Goal: Task Accomplishment & Management: Use online tool/utility

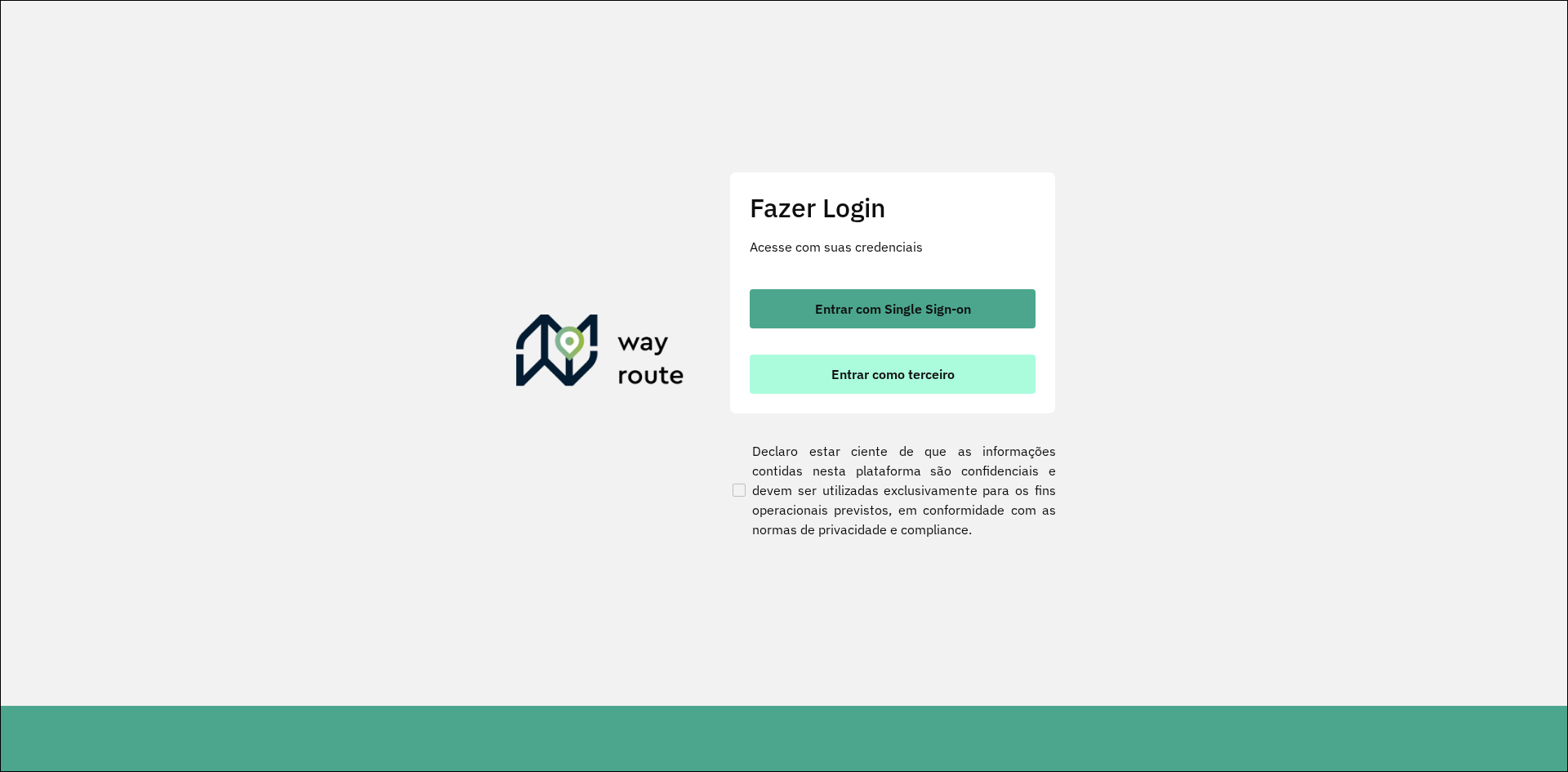
click at [896, 375] on span "Entrar como terceiro" at bounding box center [893, 375] width 124 height 13
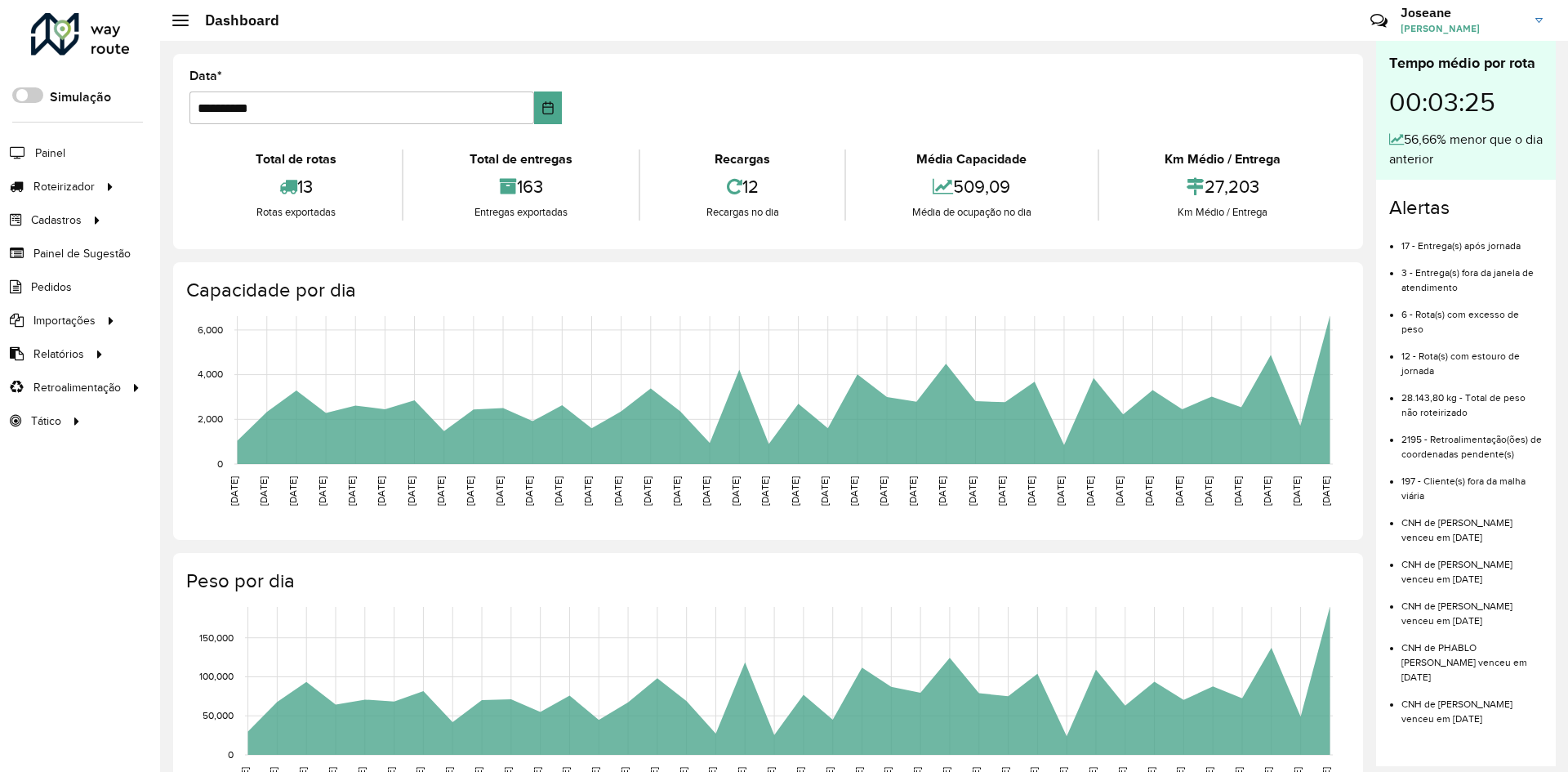
drag, startPoint x: 974, startPoint y: 74, endPoint x: 812, endPoint y: 16, distance: 172.1
click at [974, 74] on formly-group "**********" at bounding box center [768, 104] width 1177 height 67
click at [98, 182] on div at bounding box center [109, 187] width 24 height 17
click at [246, 178] on link "Entregas" at bounding box center [273, 186] width 200 height 33
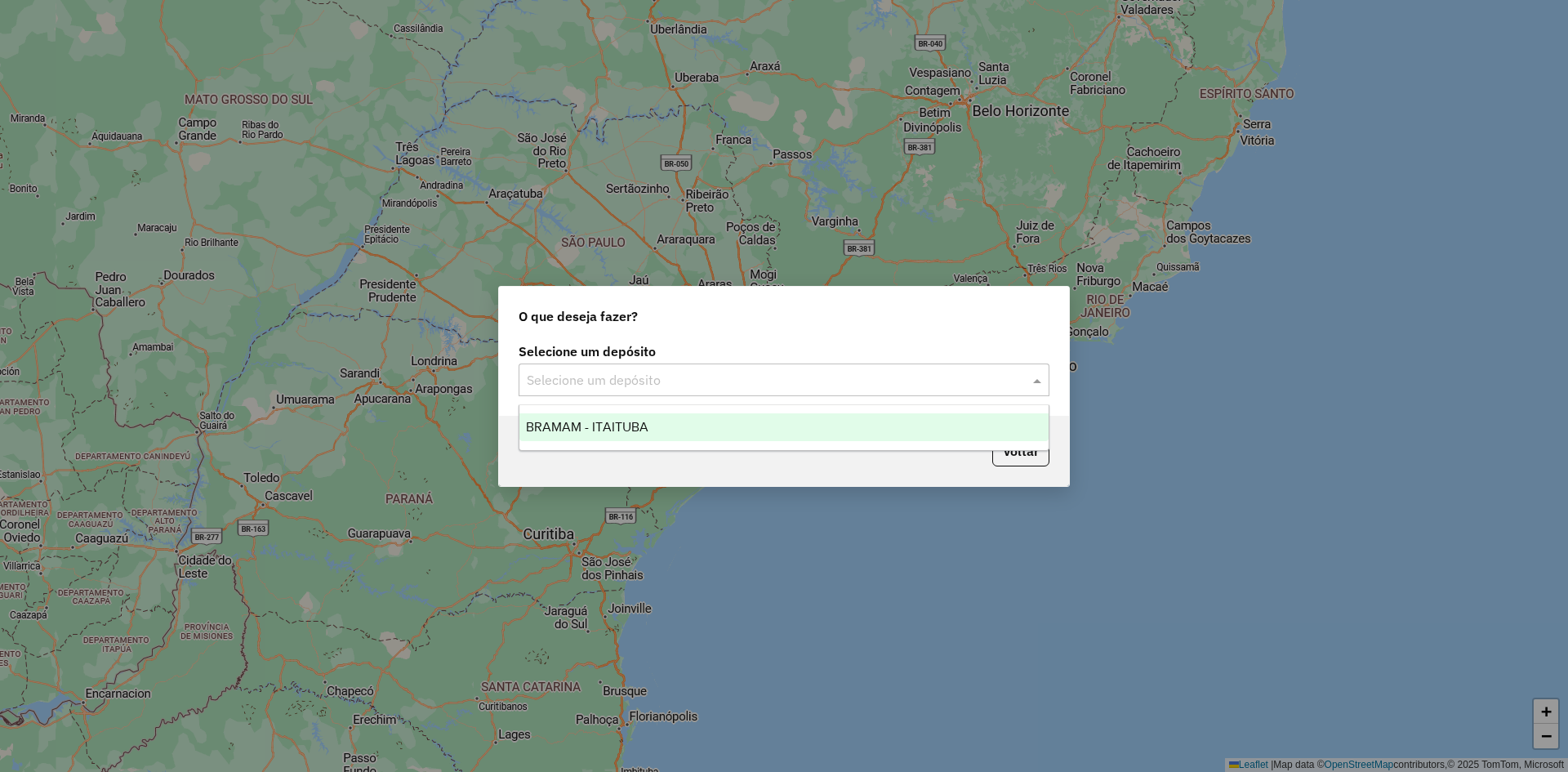
click at [936, 385] on input "text" at bounding box center [768, 381] width 482 height 19
click at [698, 429] on div "BRAMAM - ITAITUBA" at bounding box center [784, 427] width 529 height 28
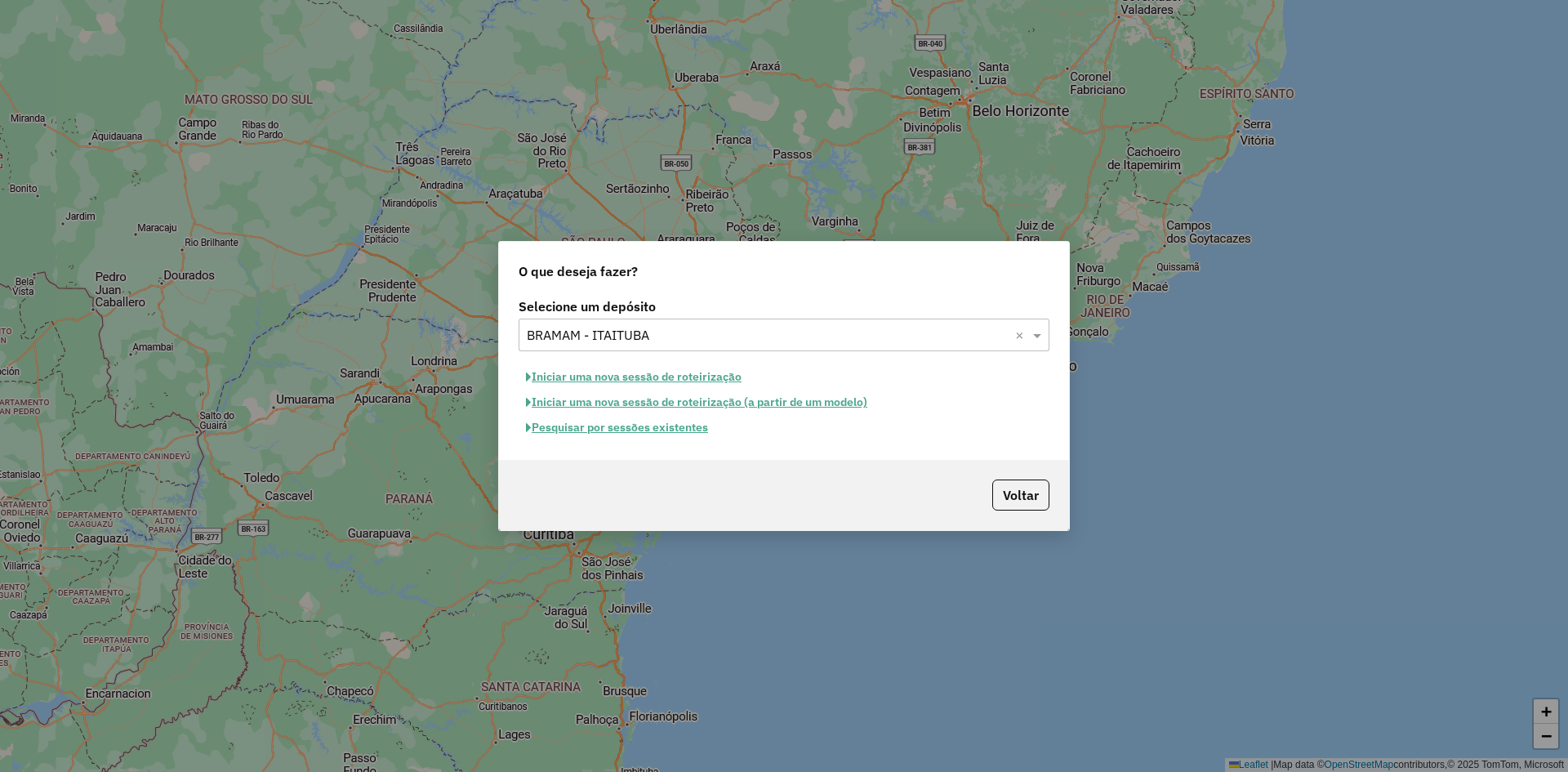
click at [689, 374] on button "Iniciar uma nova sessão de roteirização" at bounding box center [634, 377] width 231 height 25
select select "*"
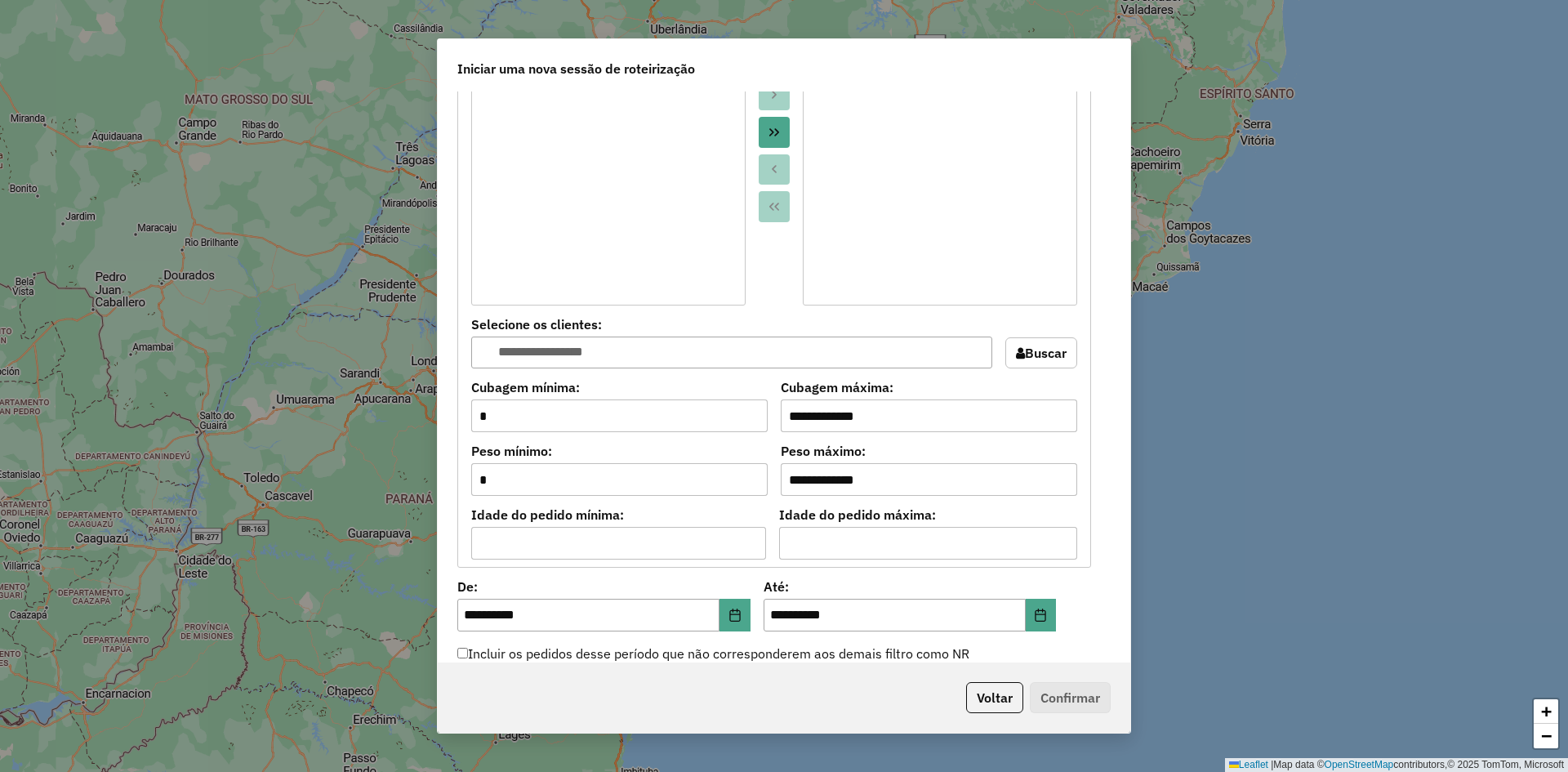
scroll to position [1501, 0]
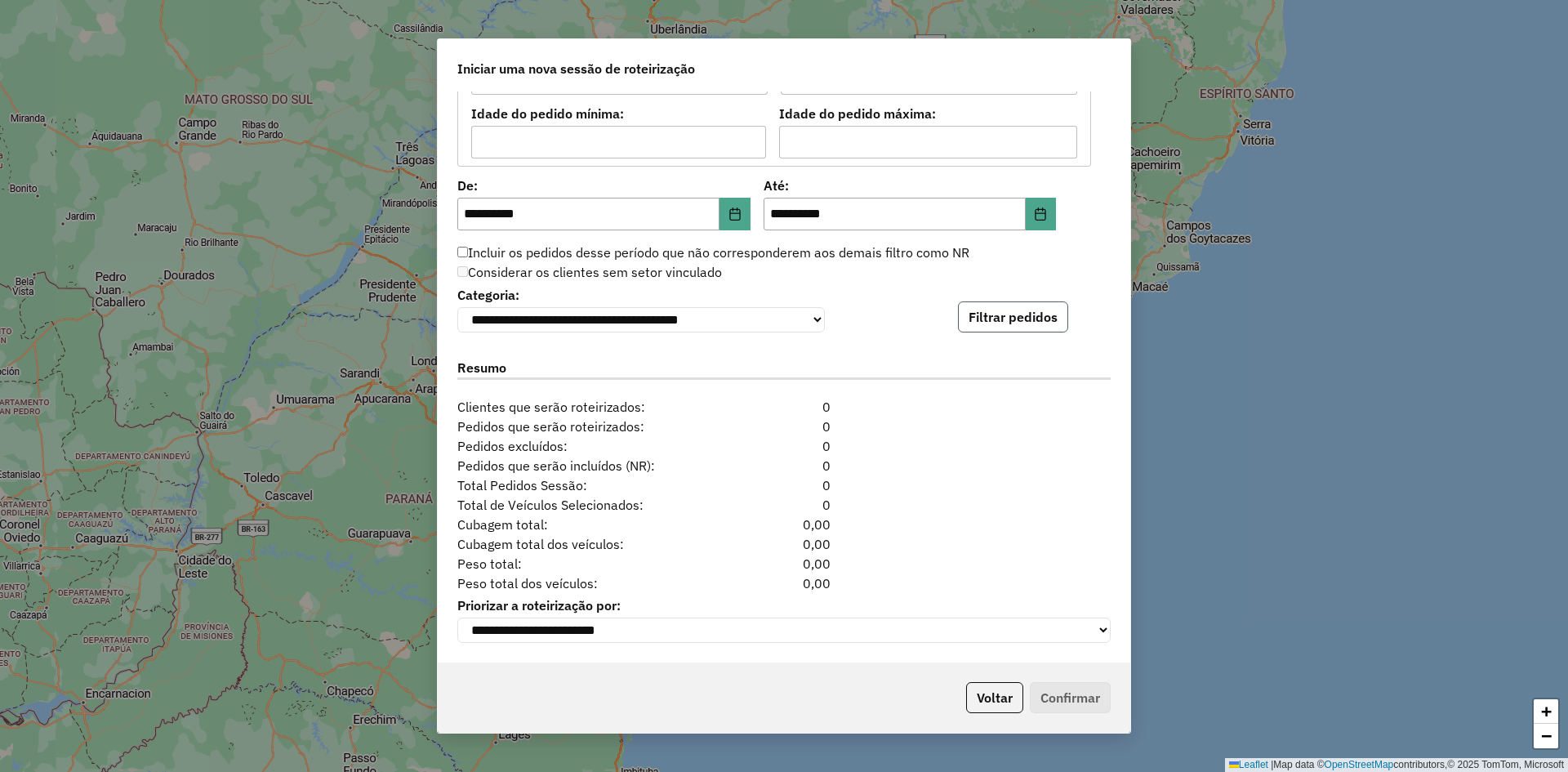
click at [1014, 304] on button "Filtrar pedidos" at bounding box center [1013, 317] width 110 height 31
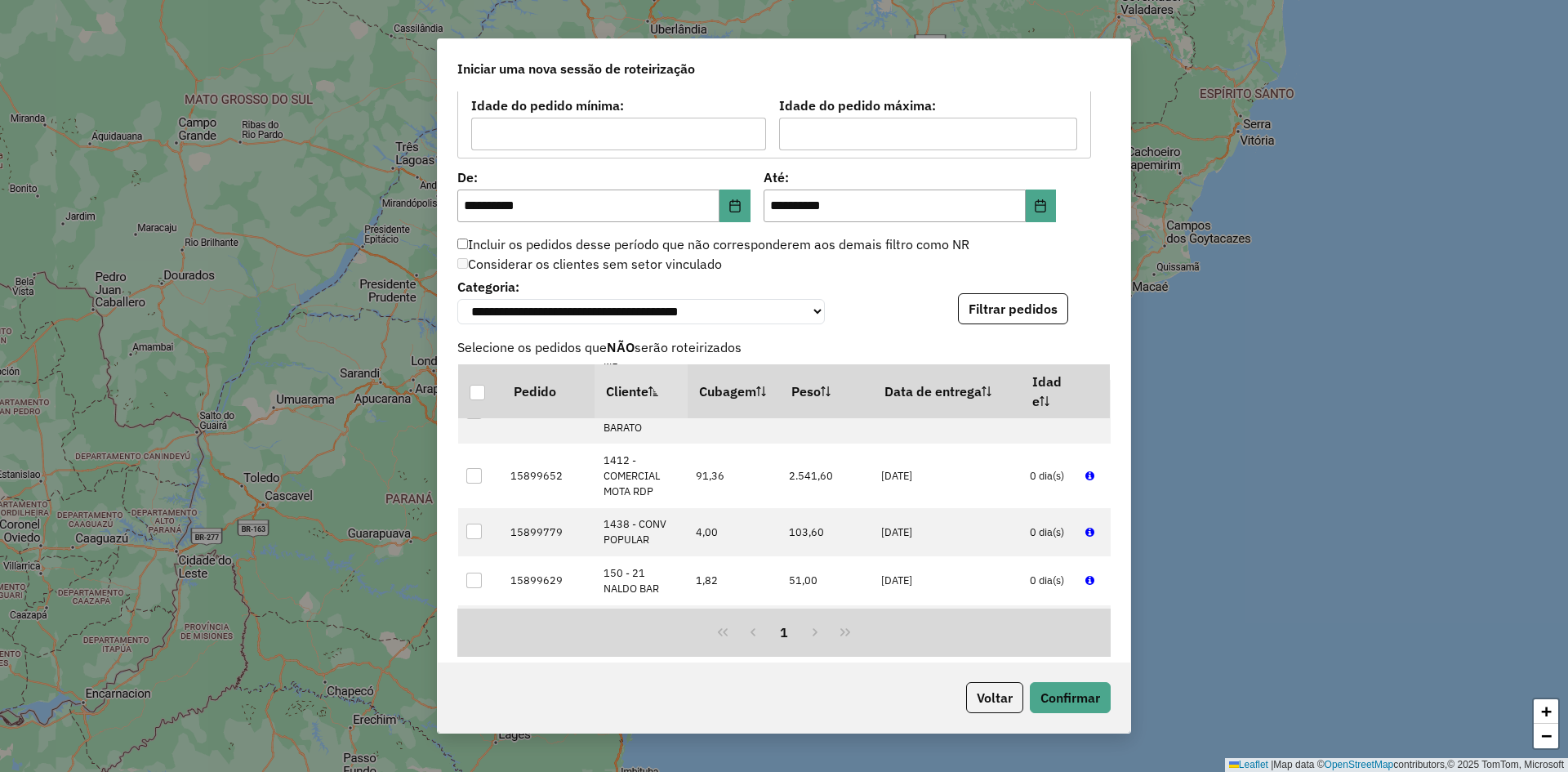
scroll to position [1838, 0]
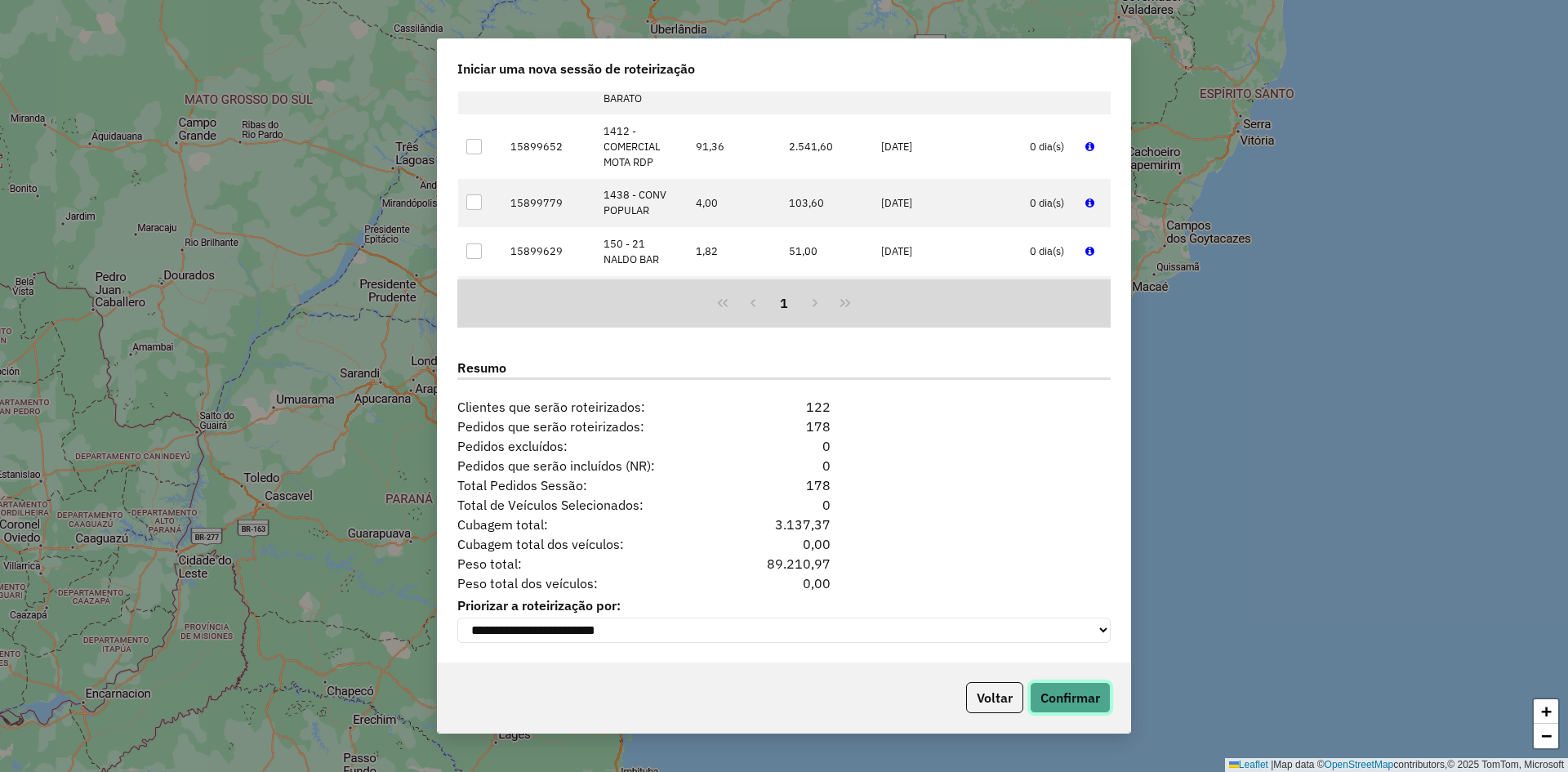
click at [1089, 695] on button "Confirmar" at bounding box center [1071, 697] width 81 height 31
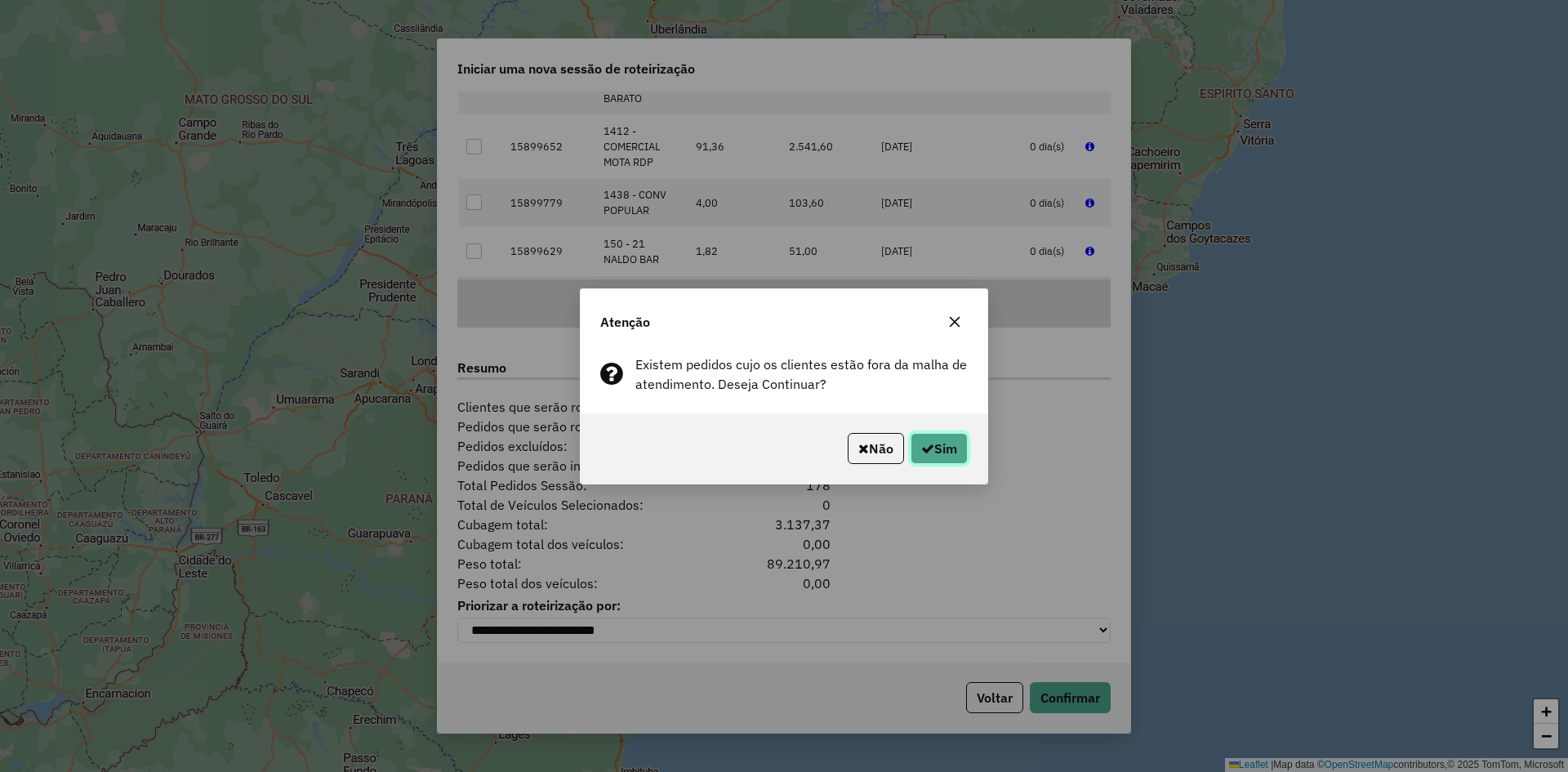
click at [953, 444] on button "Sim" at bounding box center [939, 448] width 57 height 31
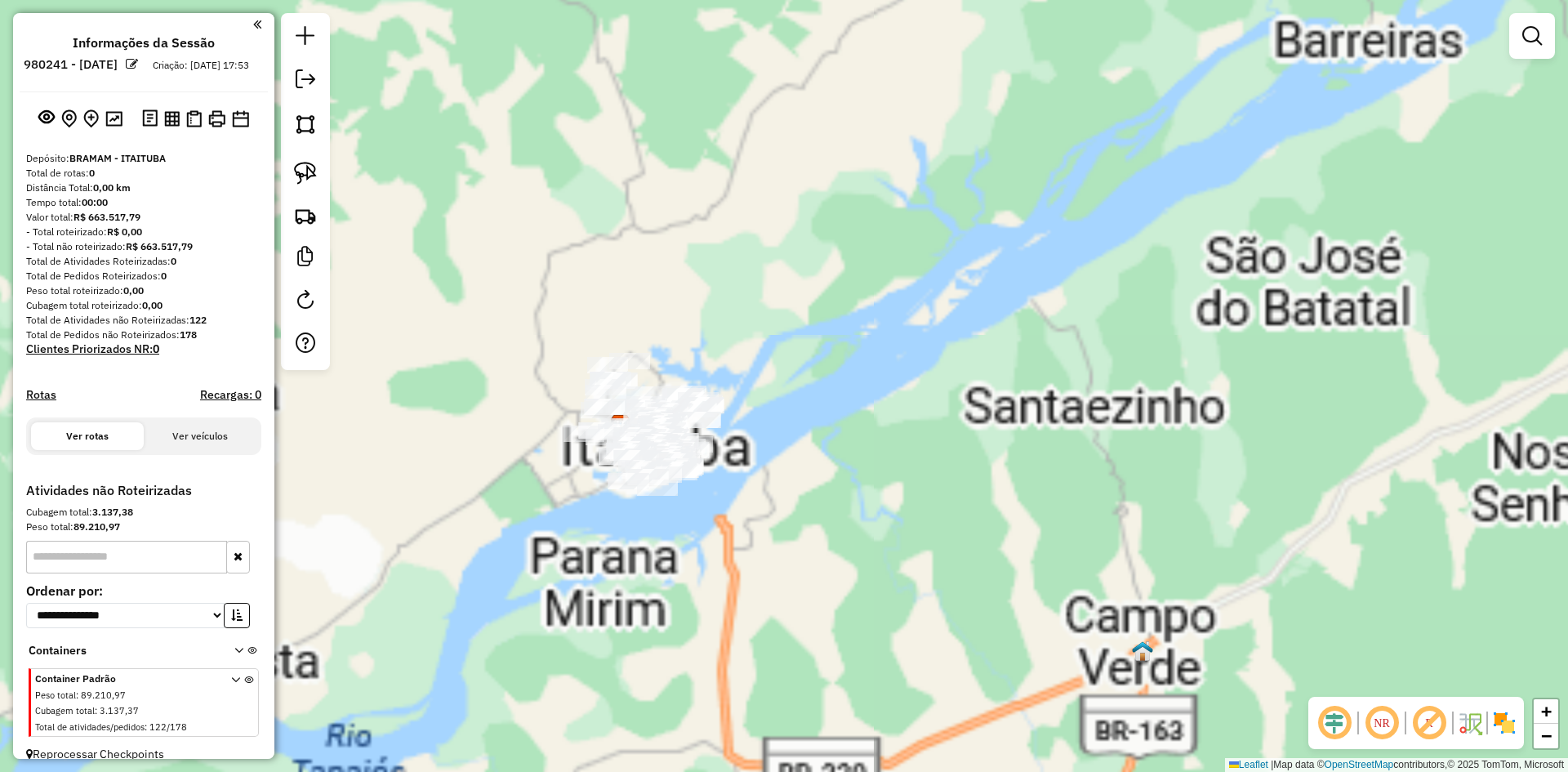
drag, startPoint x: 821, startPoint y: 428, endPoint x: 901, endPoint y: 381, distance: 92.8
click at [901, 381] on div "Janela de atendimento Grade de atendimento Capacidade Transportadoras Veículos …" at bounding box center [784, 386] width 1568 height 772
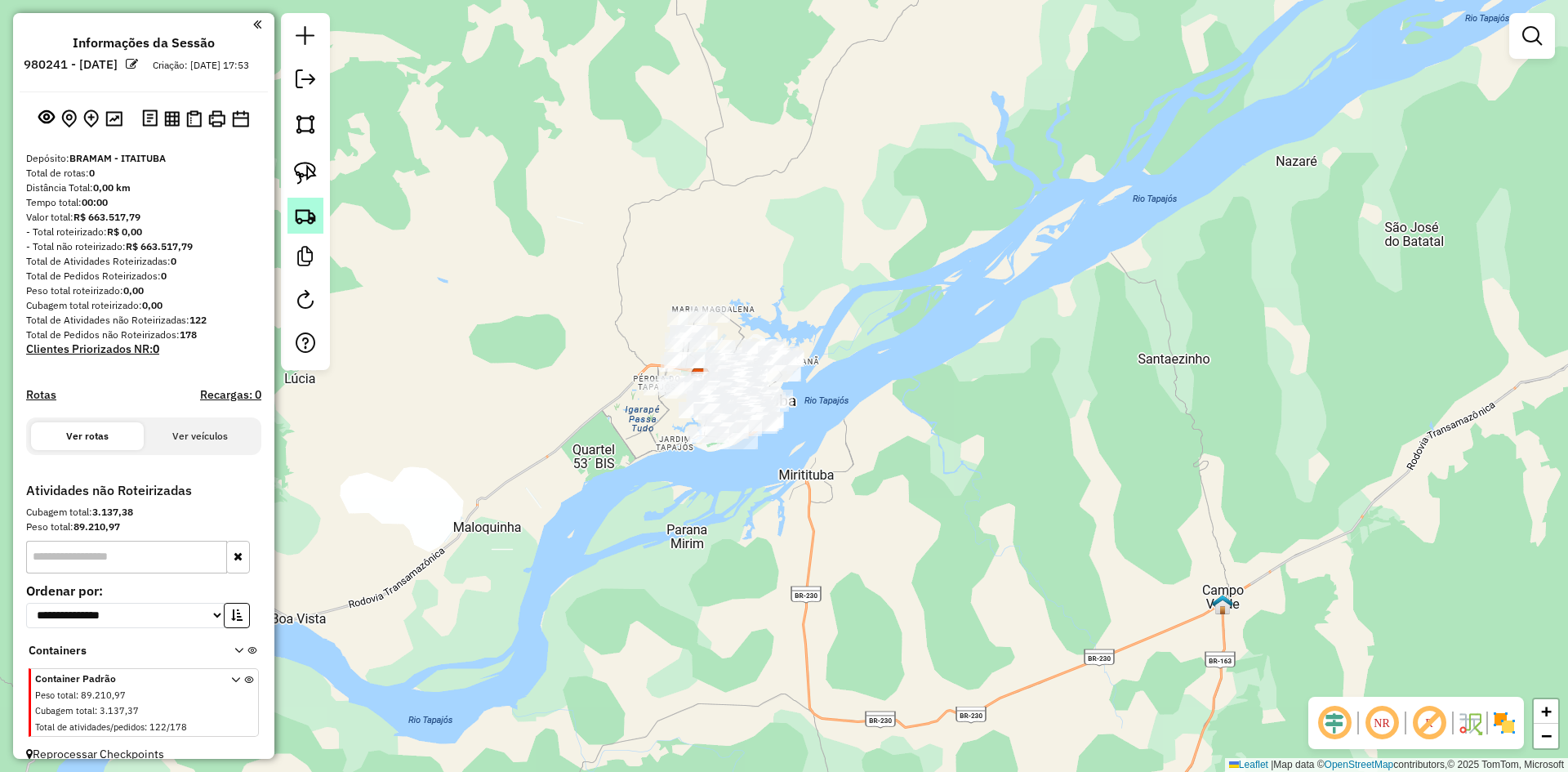
click at [303, 207] on img at bounding box center [305, 216] width 23 height 23
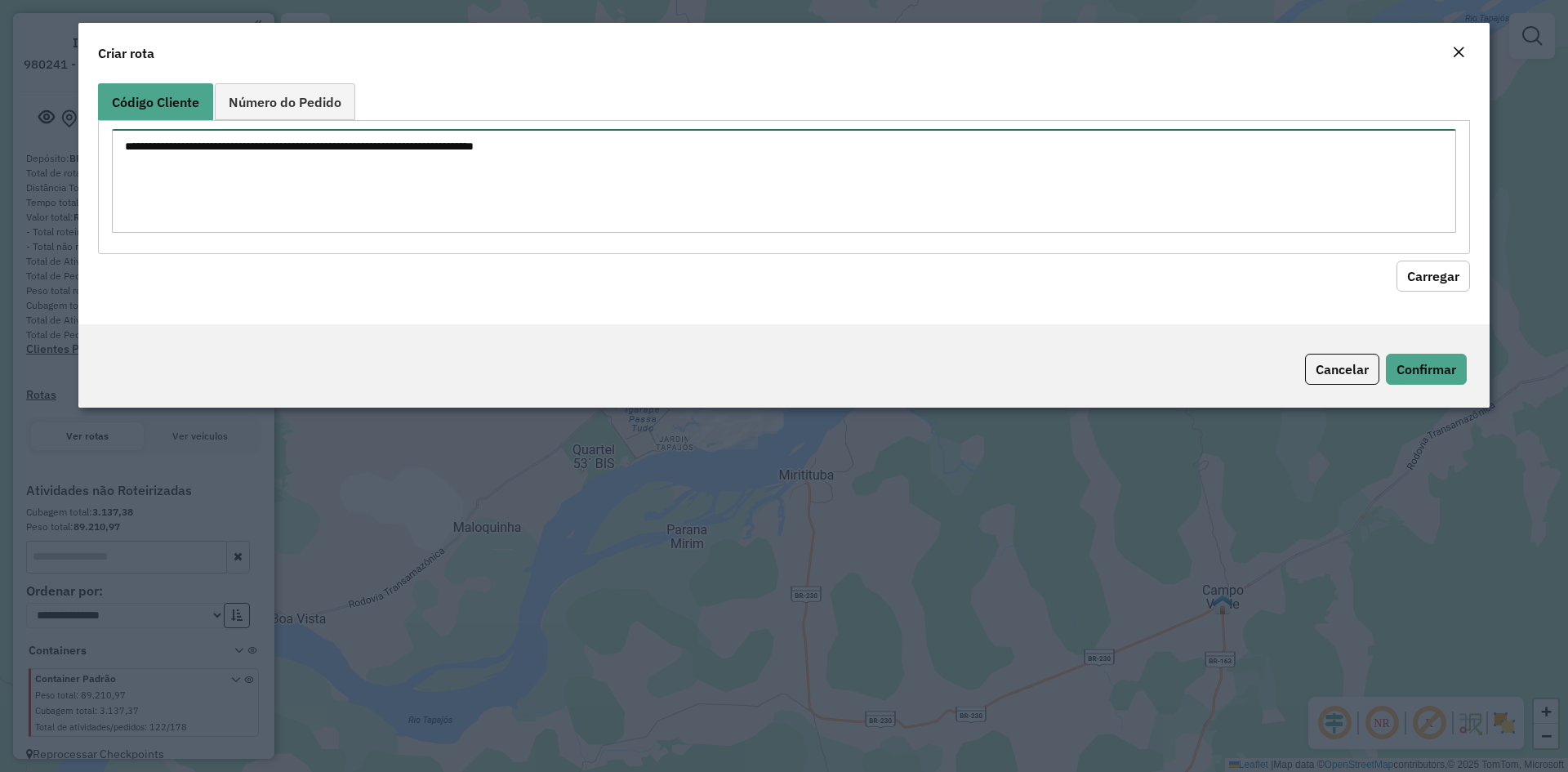
click at [414, 161] on textarea at bounding box center [784, 180] width 1344 height 104
paste textarea "**** **** **** **** **** **** **** ****"
type textarea "**** **** **** **** **** **** **** ****"
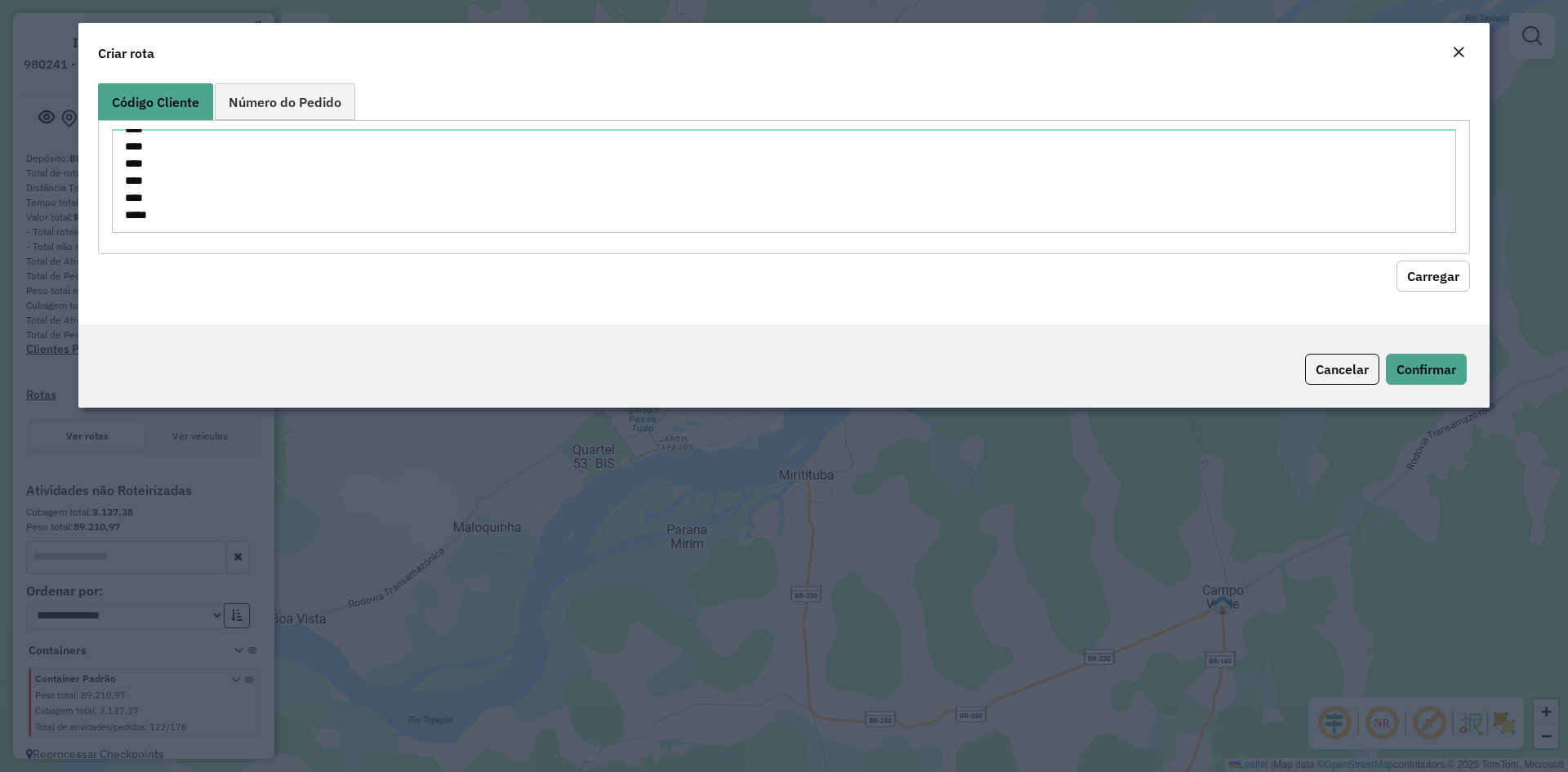
click at [1436, 277] on button "Carregar" at bounding box center [1432, 276] width 73 height 31
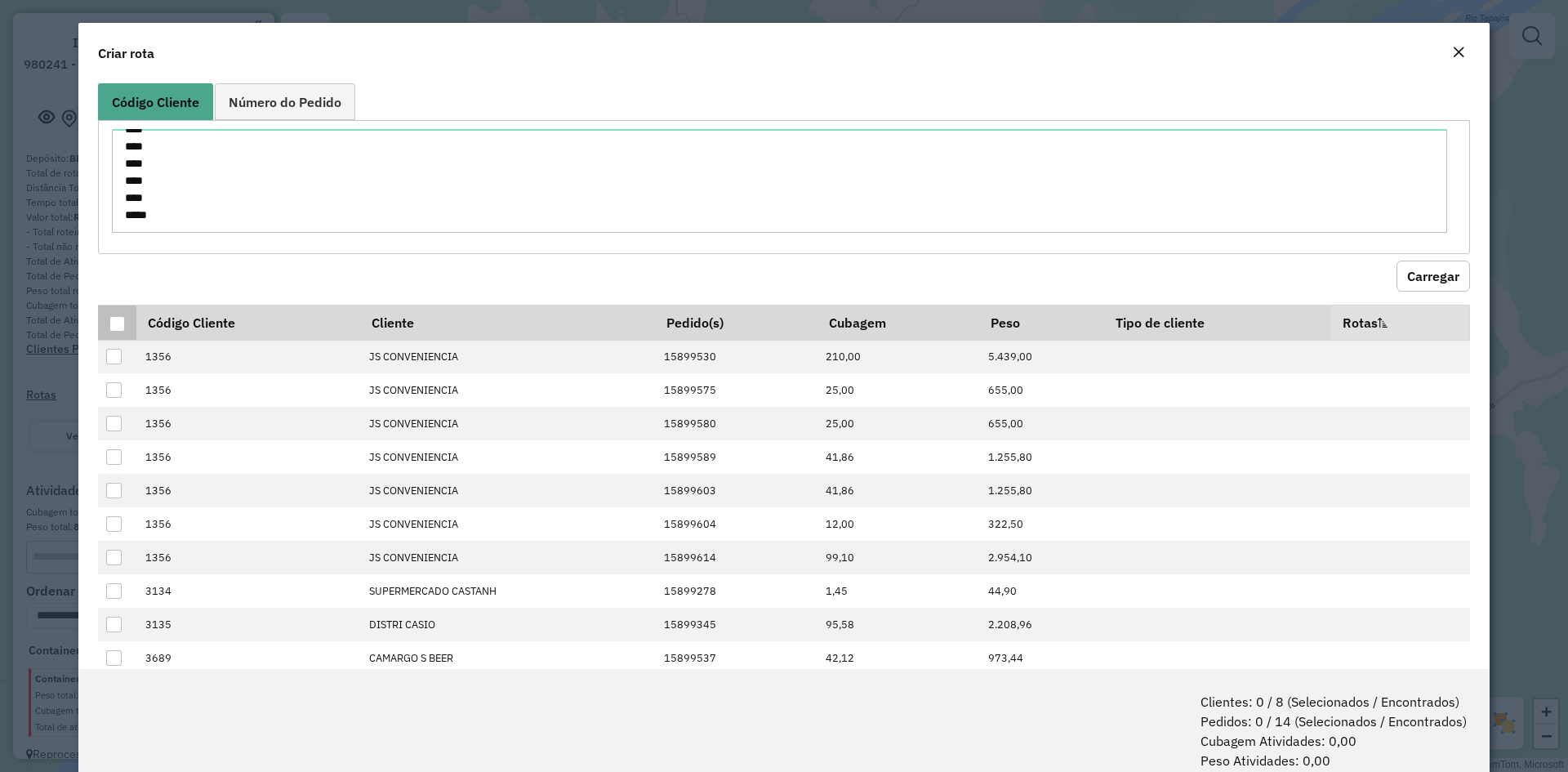
click at [115, 323] on div at bounding box center [117, 324] width 15 height 15
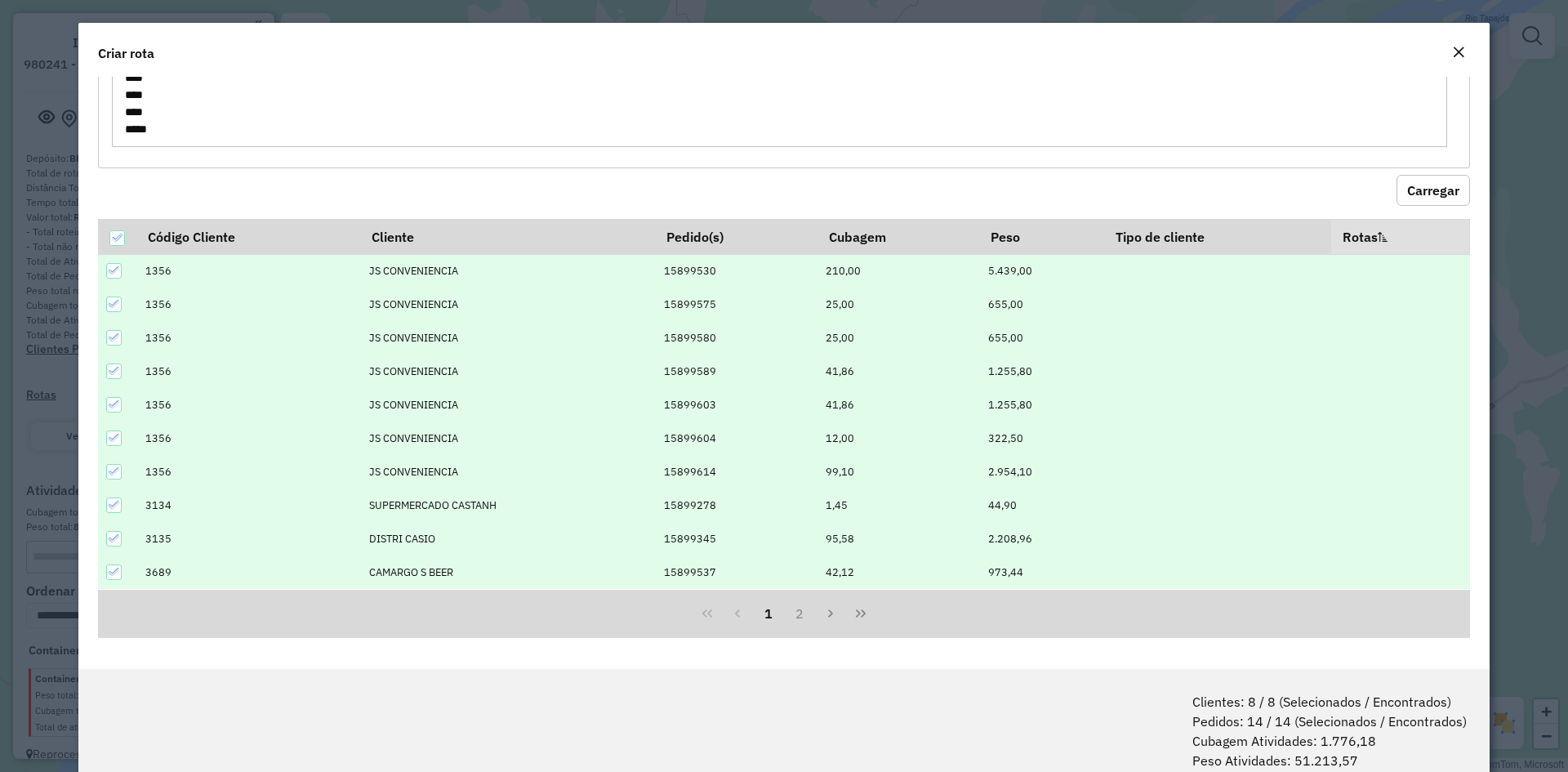
scroll to position [82, 0]
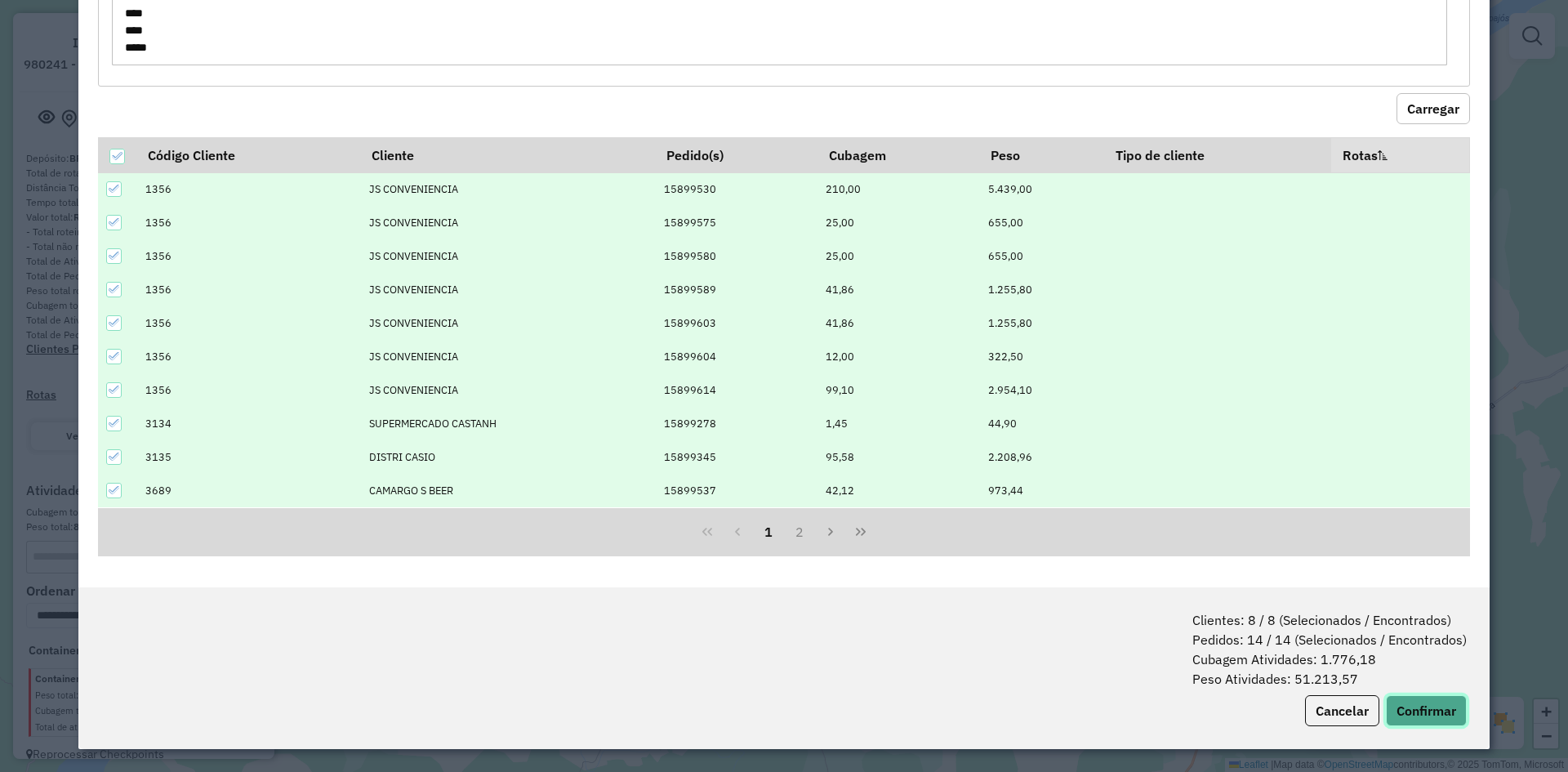
click at [1418, 705] on button "Confirmar" at bounding box center [1427, 711] width 81 height 31
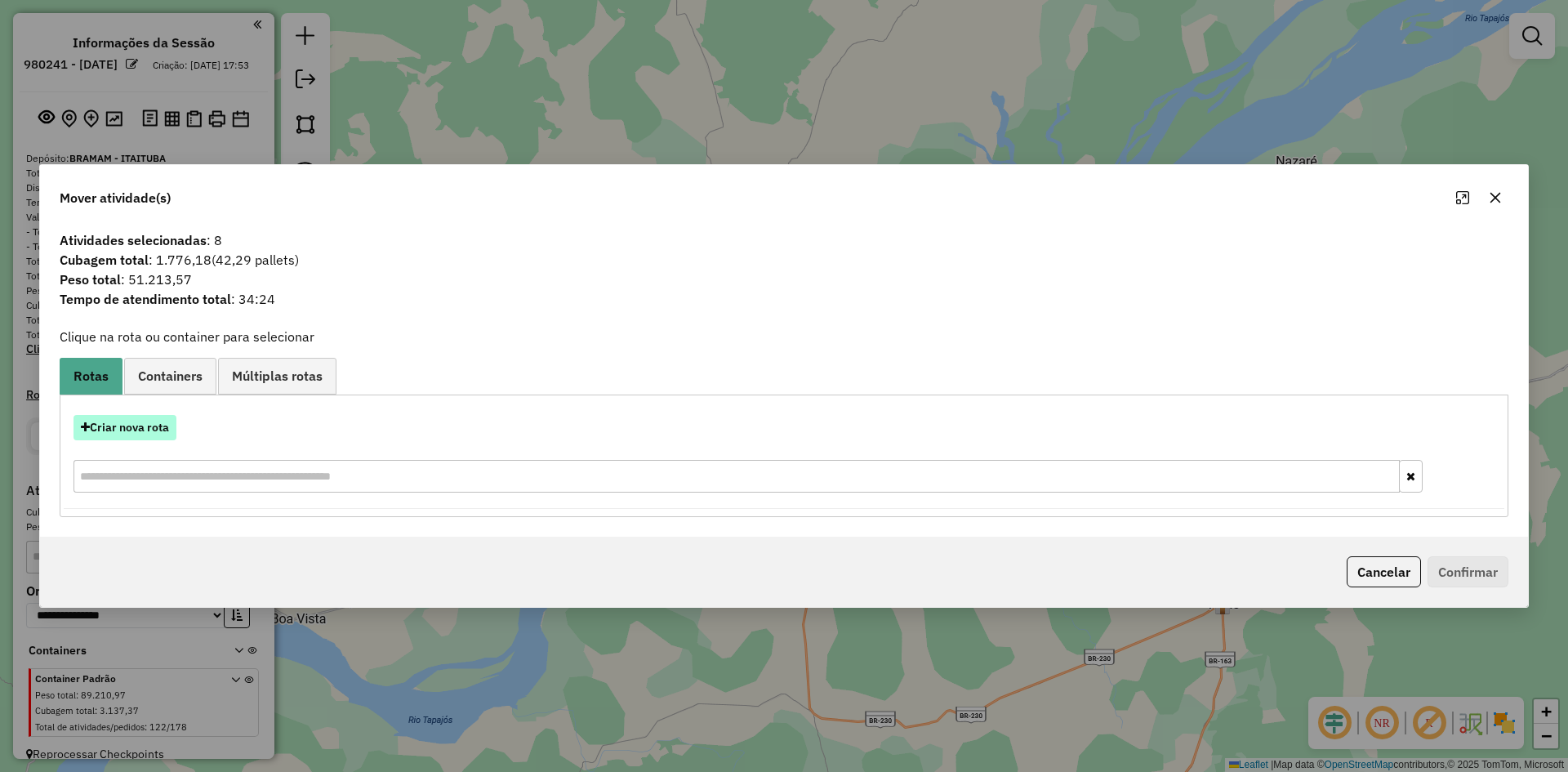
click at [127, 429] on button "Criar nova rota" at bounding box center [125, 428] width 103 height 25
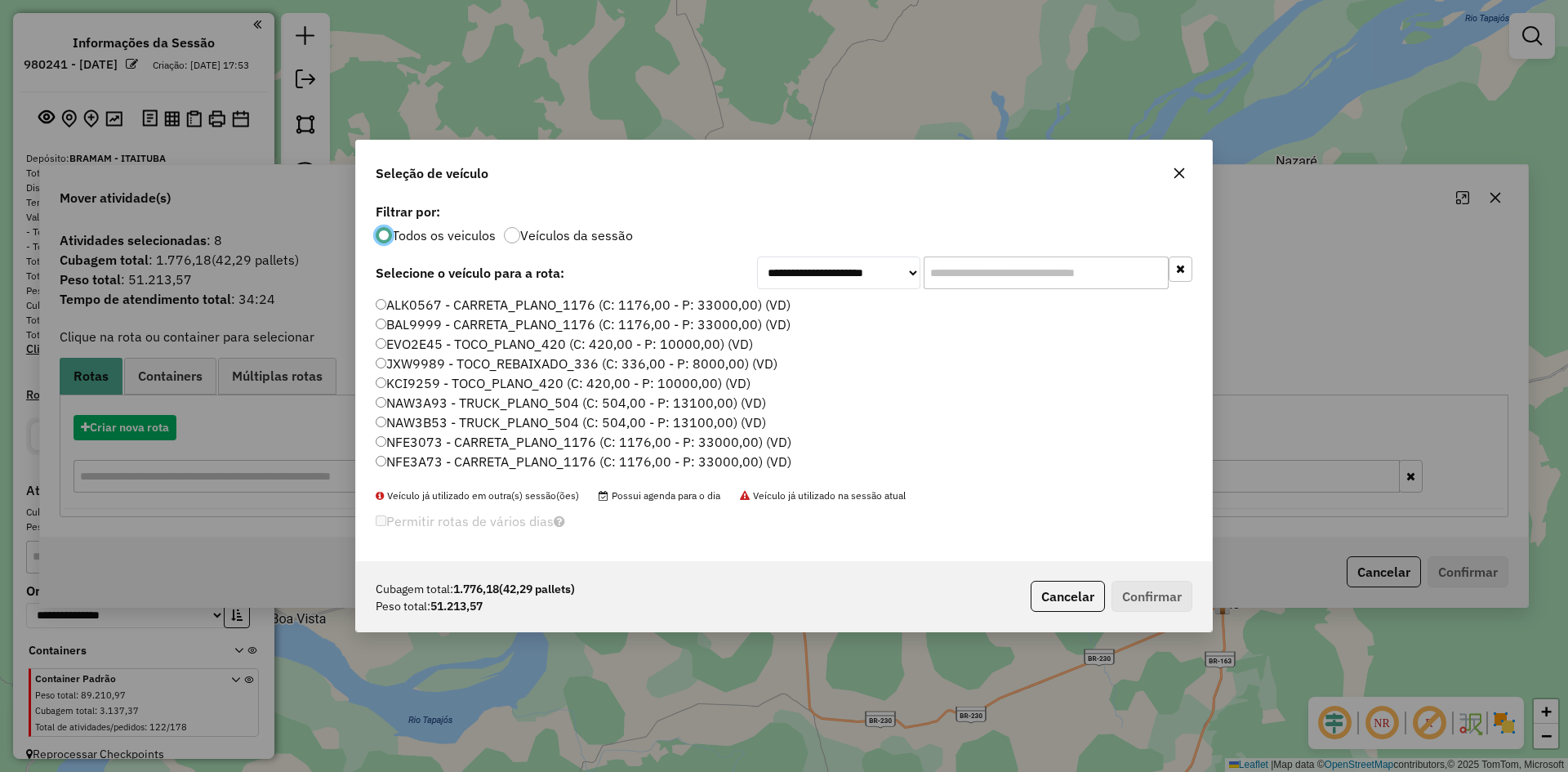
scroll to position [9, 5]
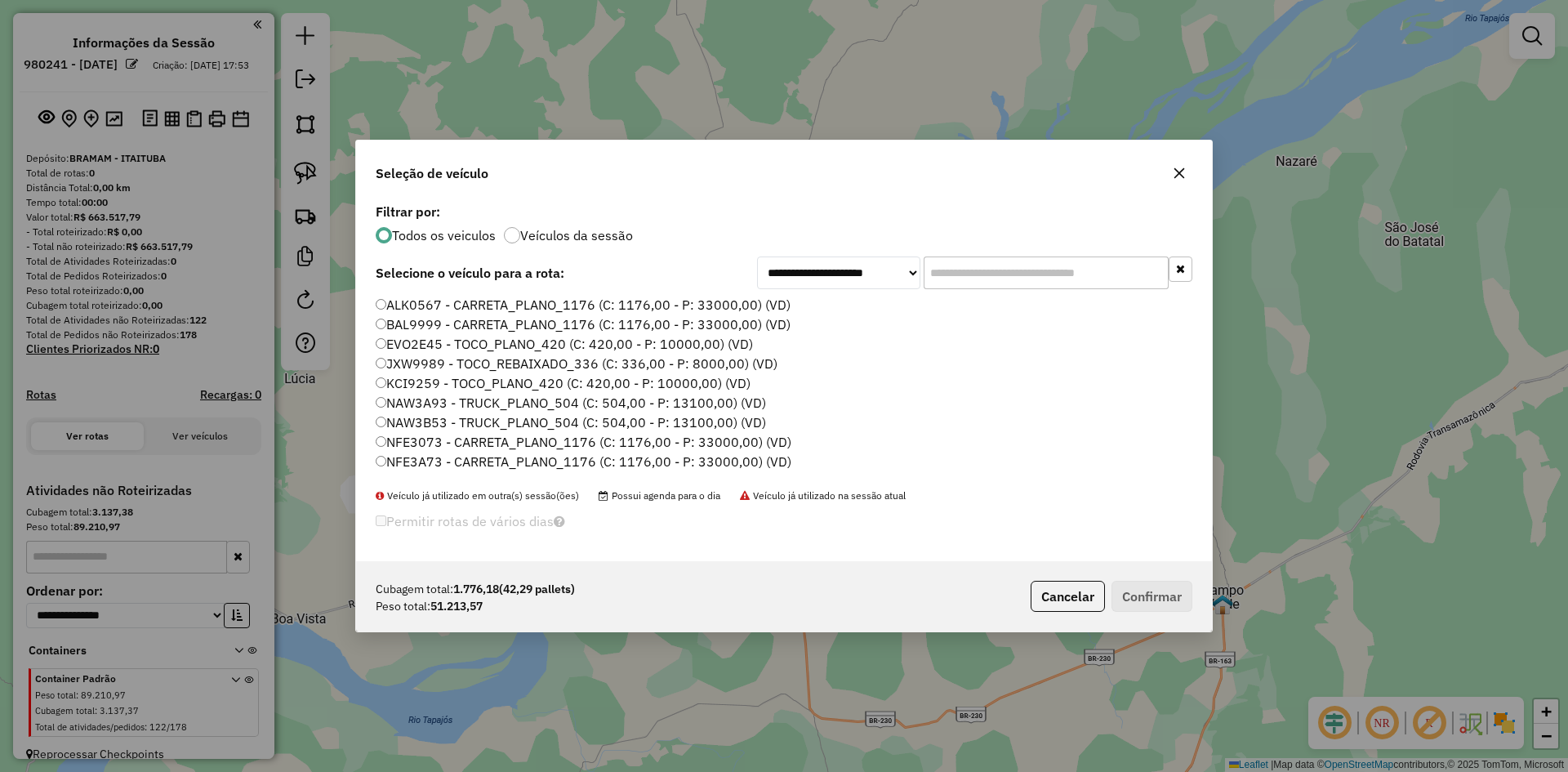
click at [446, 324] on label "BAL9999 - CARRETA_PLANO_1176 (C: 1176,00 - P: 33000,00) (VD)" at bounding box center [582, 324] width 415 height 19
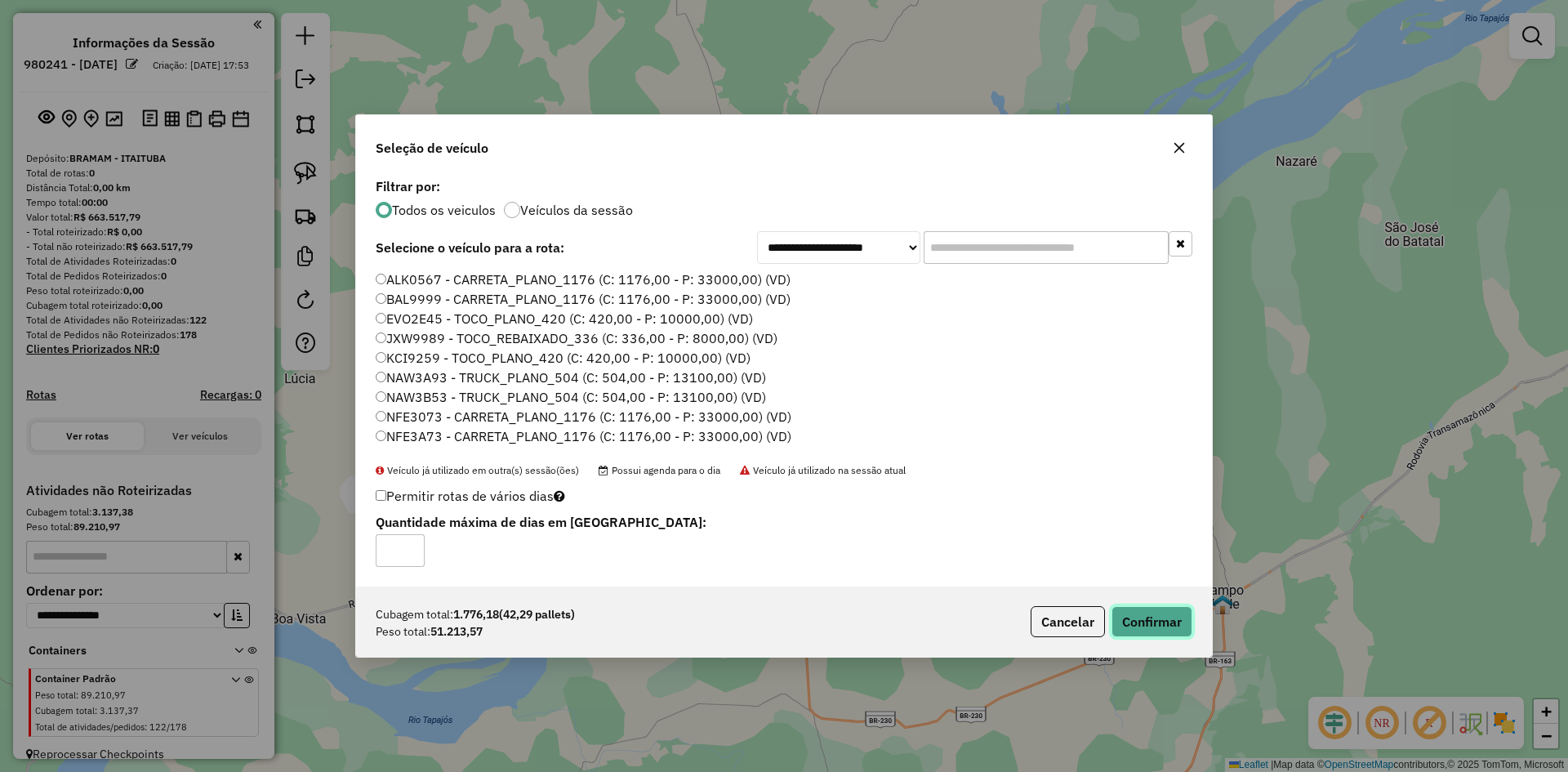
click at [1145, 616] on button "Confirmar" at bounding box center [1152, 621] width 81 height 31
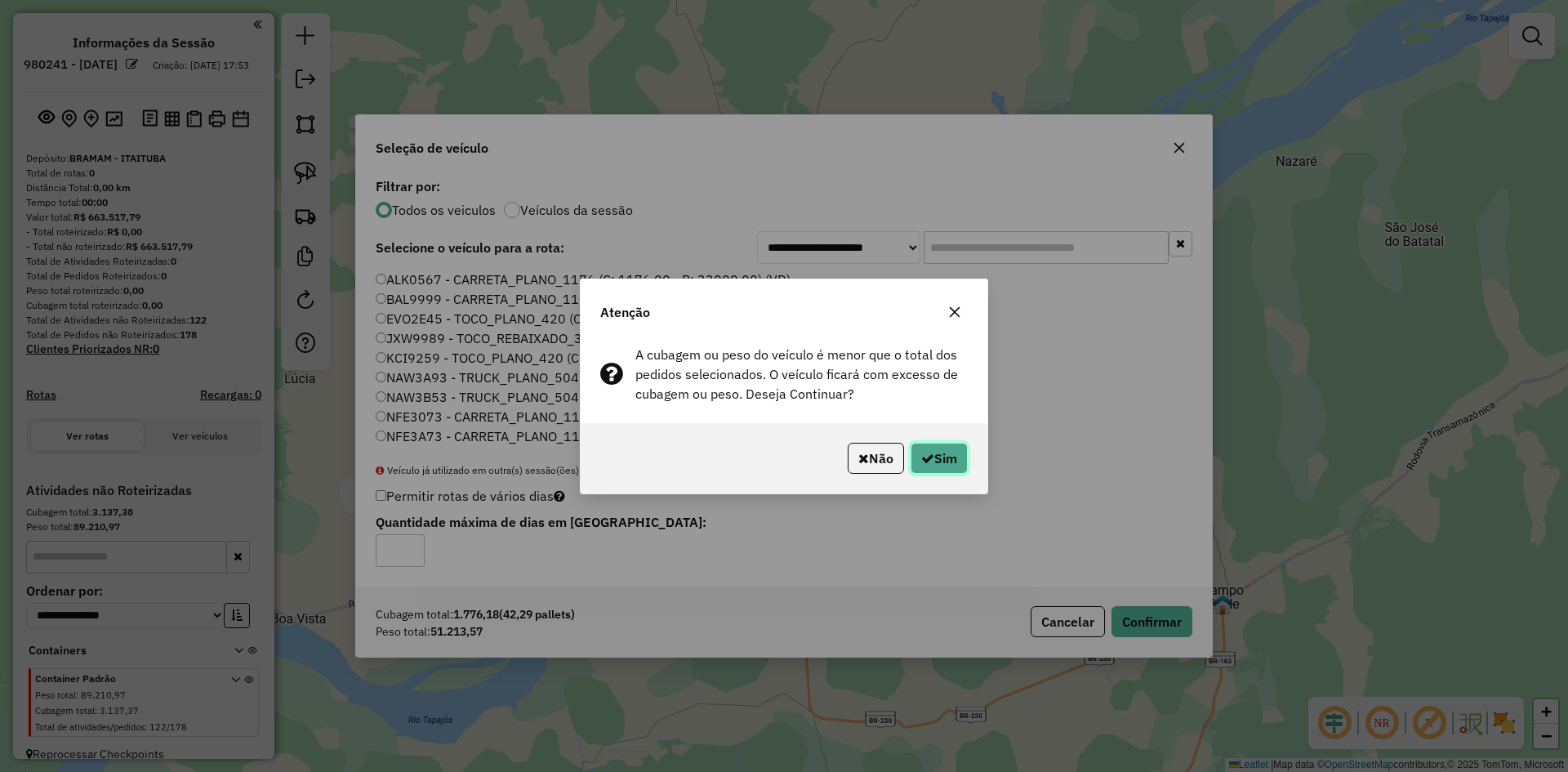
click at [947, 463] on button "Sim" at bounding box center [939, 458] width 57 height 31
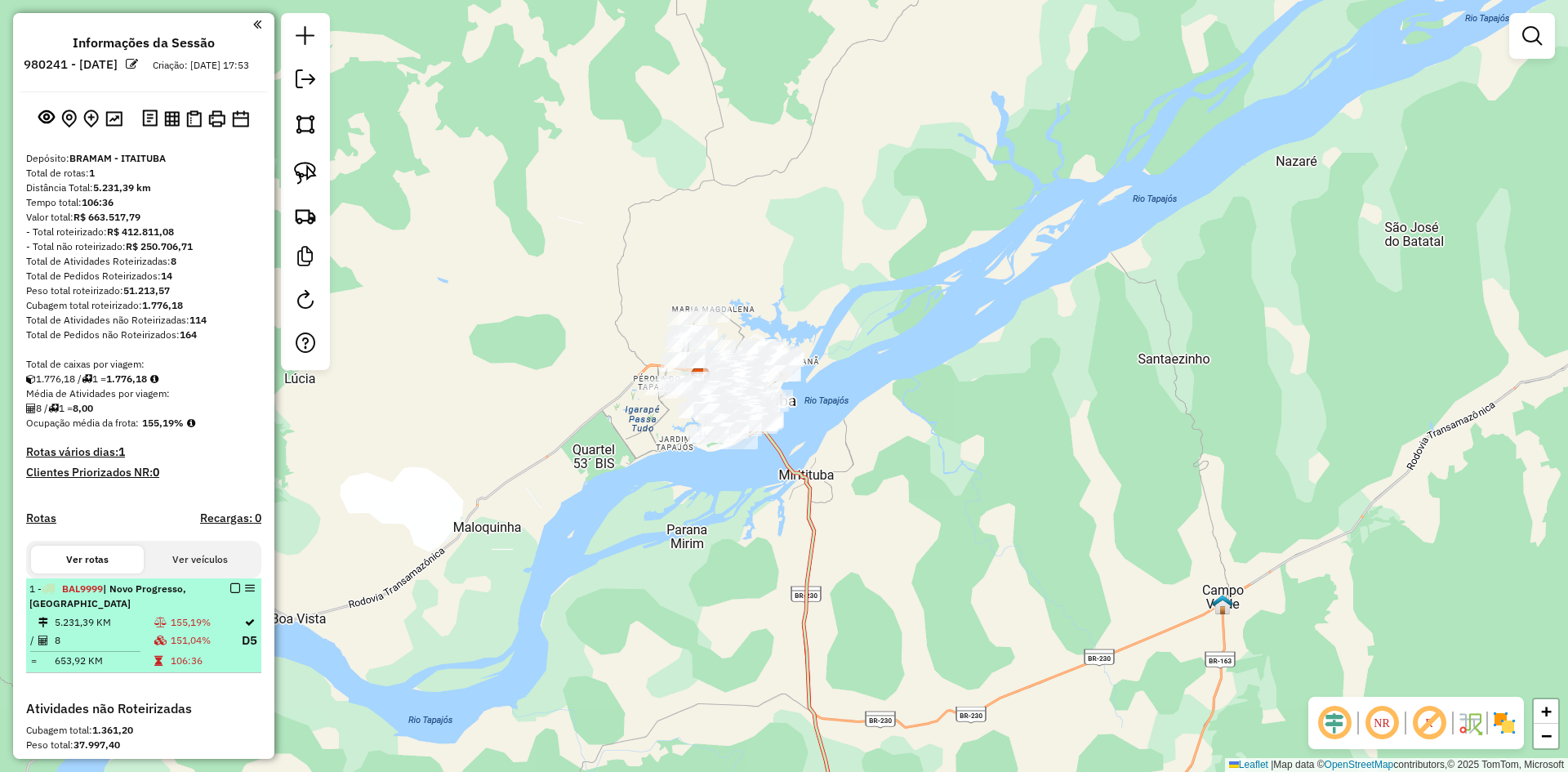
click at [231, 594] on em at bounding box center [236, 588] width 10 height 10
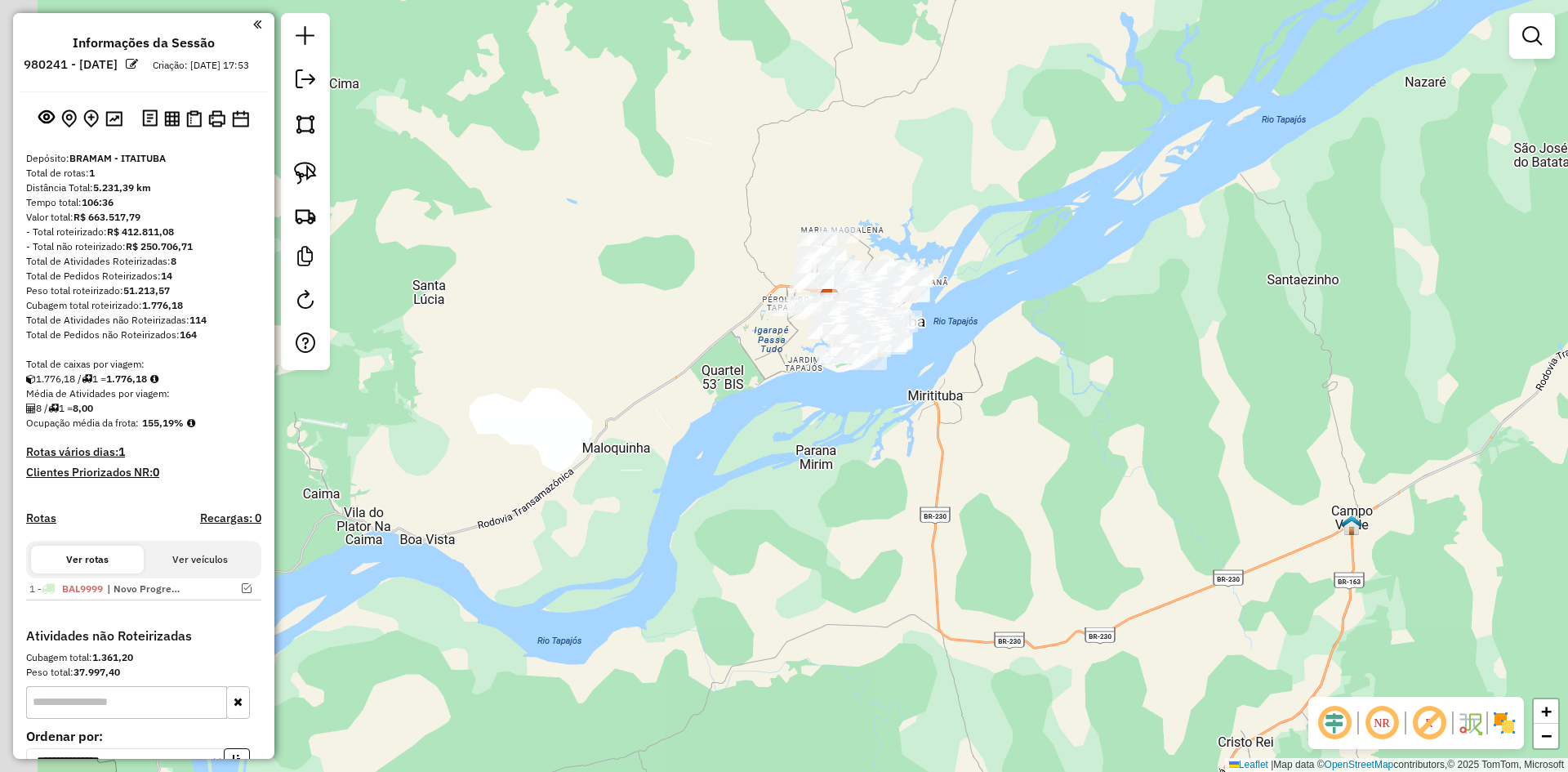
drag, startPoint x: 591, startPoint y: 558, endPoint x: 772, endPoint y: 409, distance: 234.4
click at [768, 424] on div "Janela de atendimento Grade de atendimento Capacidade Transportadoras Veículos …" at bounding box center [784, 386] width 1568 height 772
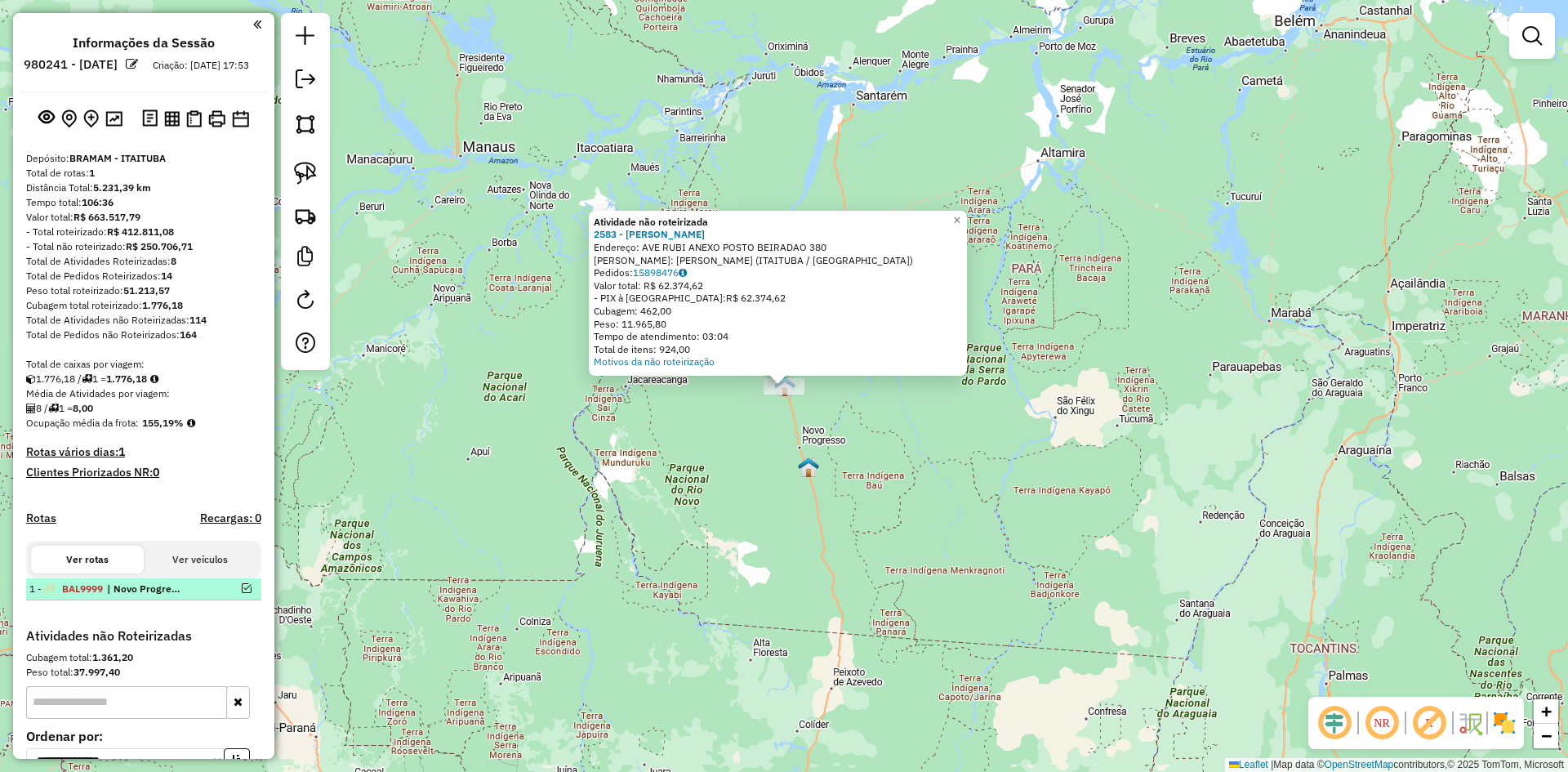
click at [242, 594] on em at bounding box center [247, 588] width 10 height 10
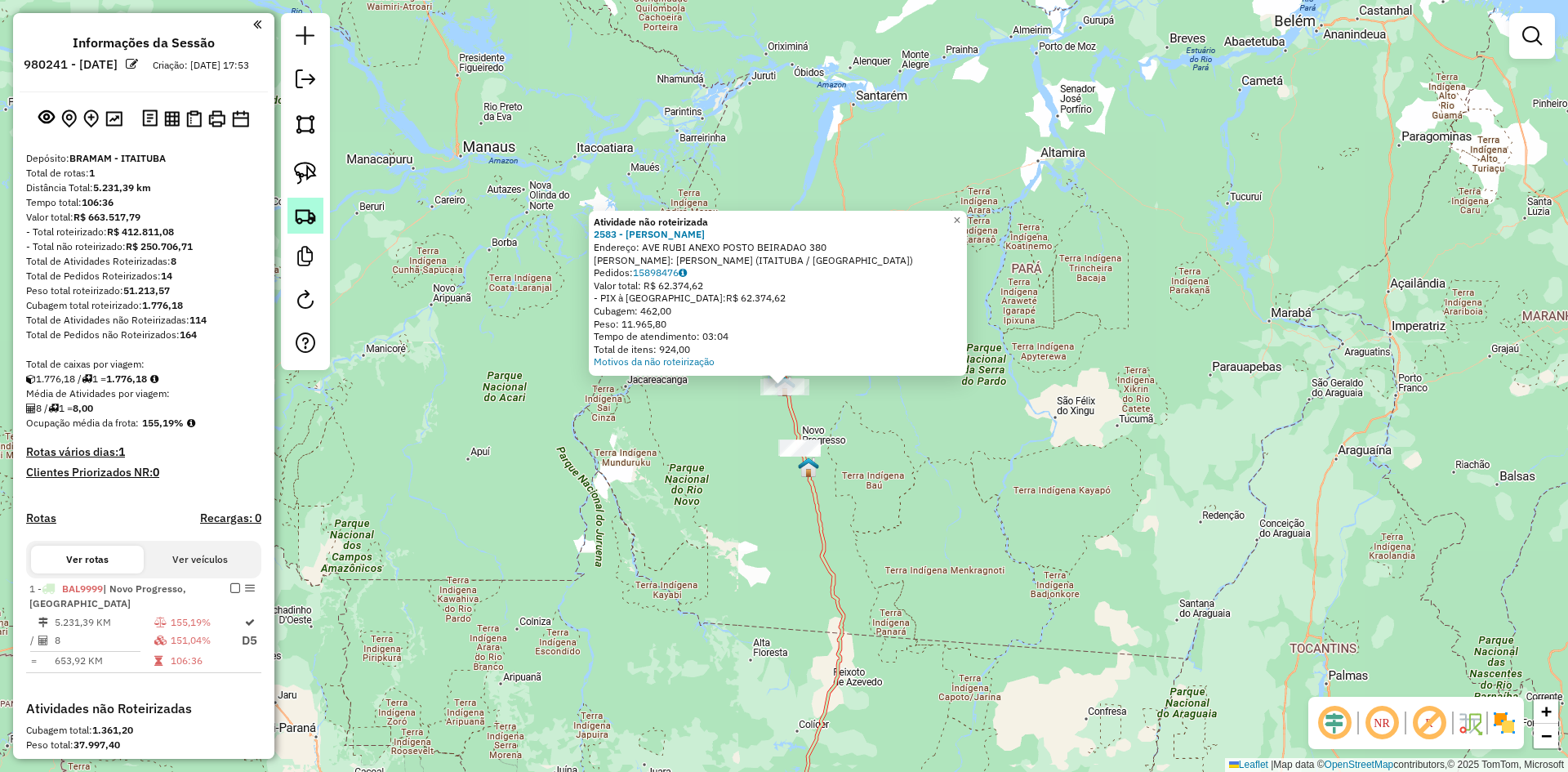
click at [316, 215] on img at bounding box center [305, 216] width 23 height 23
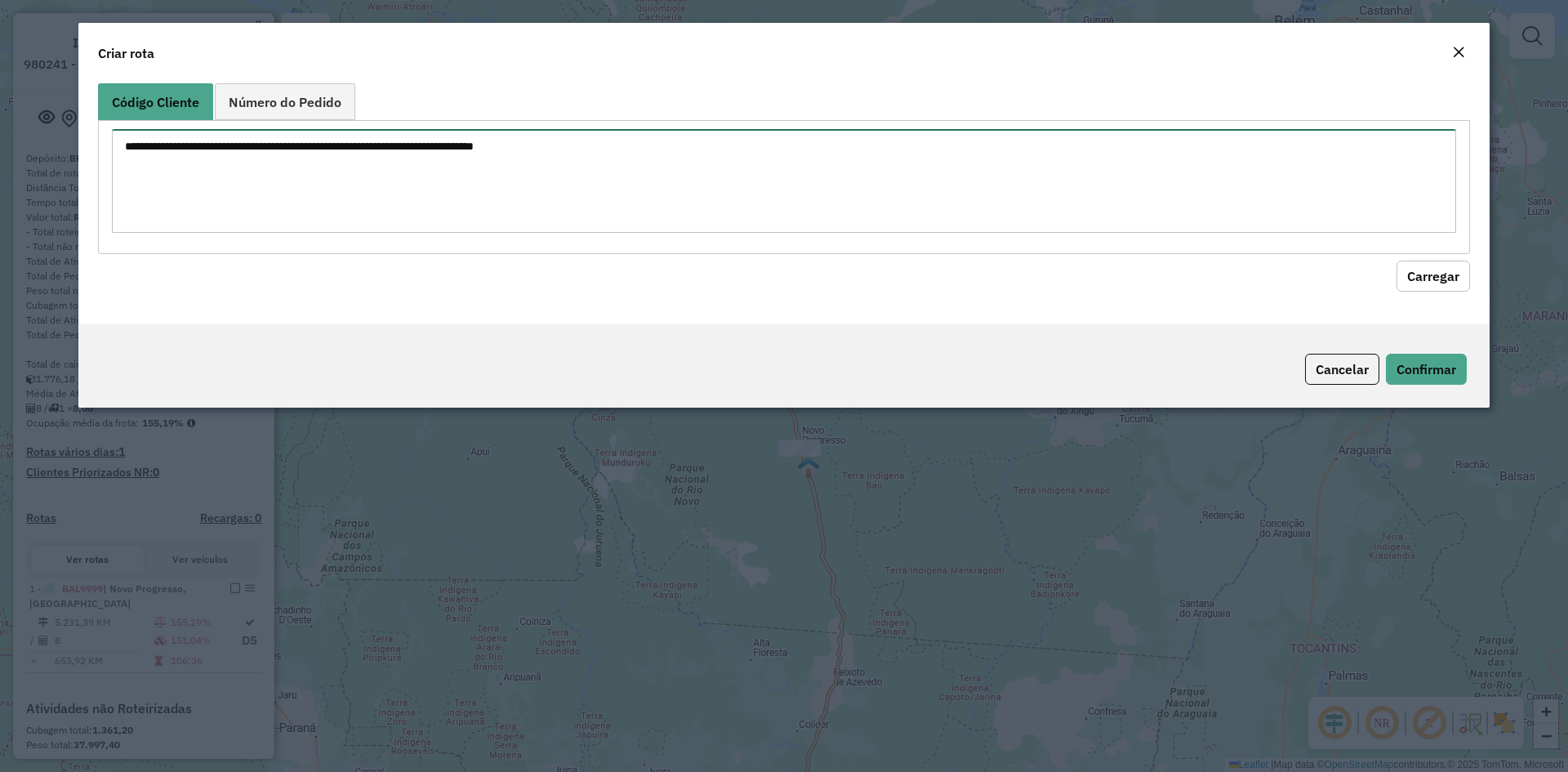
click at [409, 176] on textarea at bounding box center [784, 180] width 1344 height 104
type textarea "****"
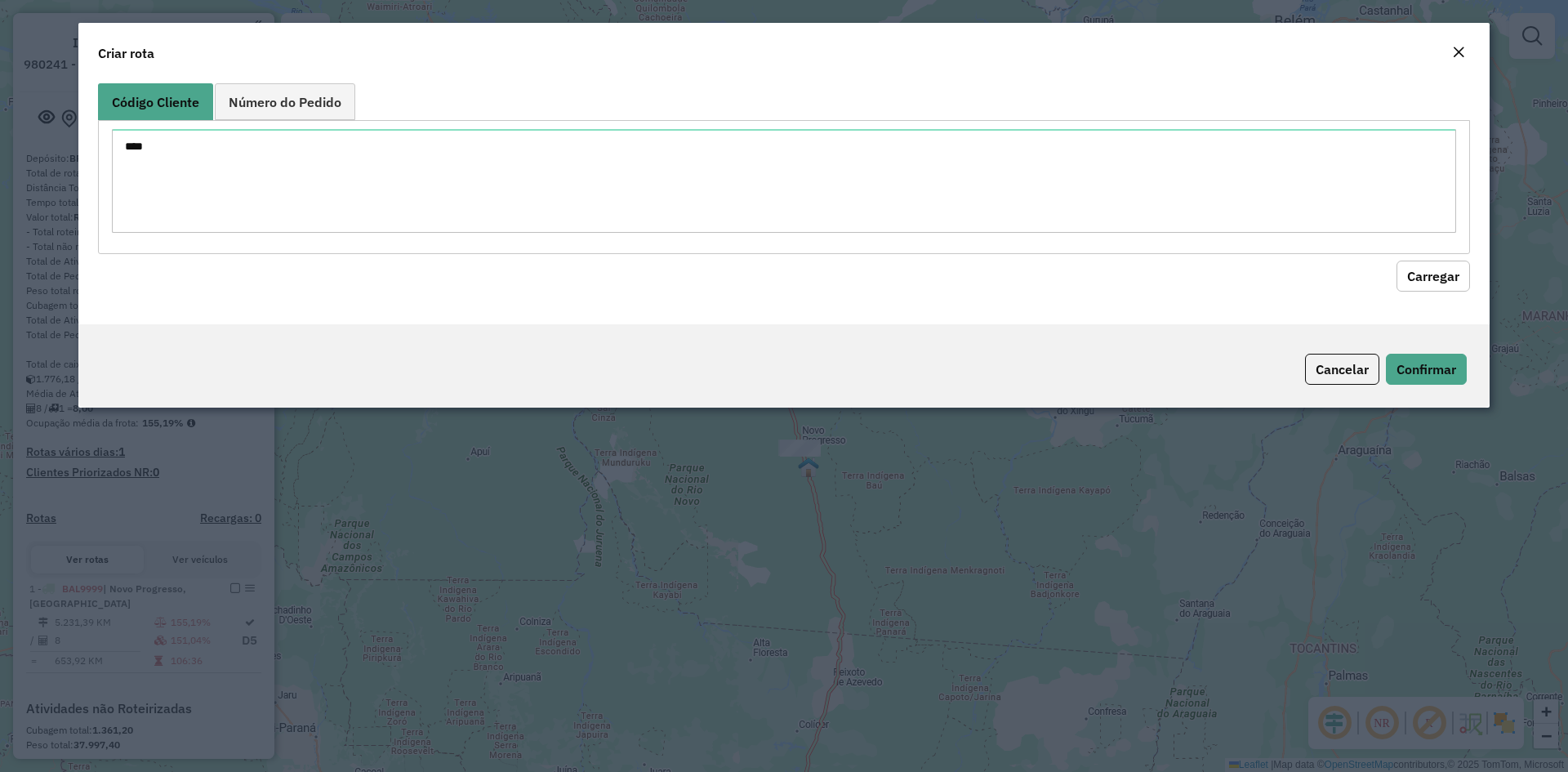
click at [1449, 274] on button "Carregar" at bounding box center [1432, 276] width 73 height 31
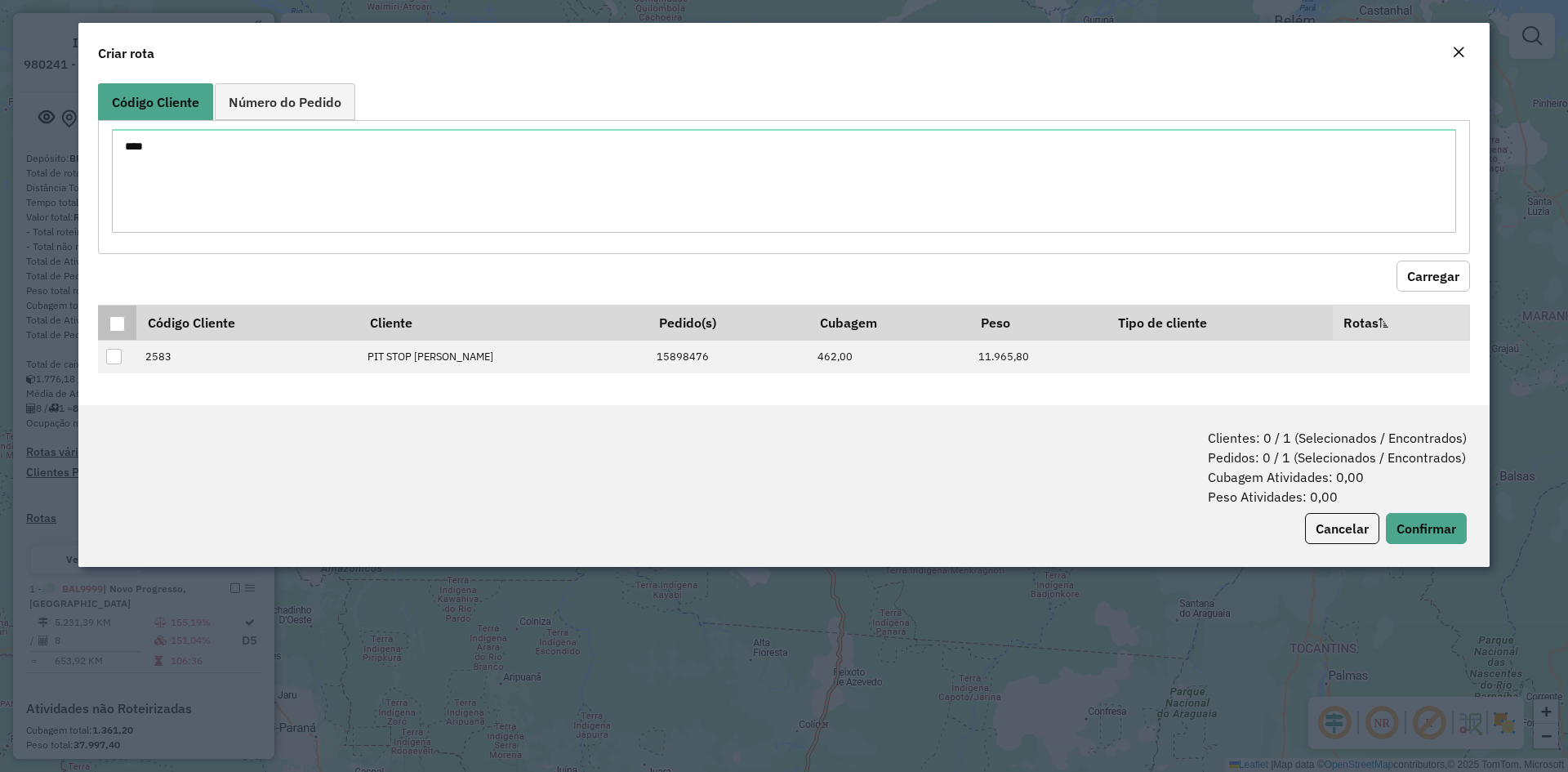
click at [120, 322] on div at bounding box center [117, 324] width 15 height 15
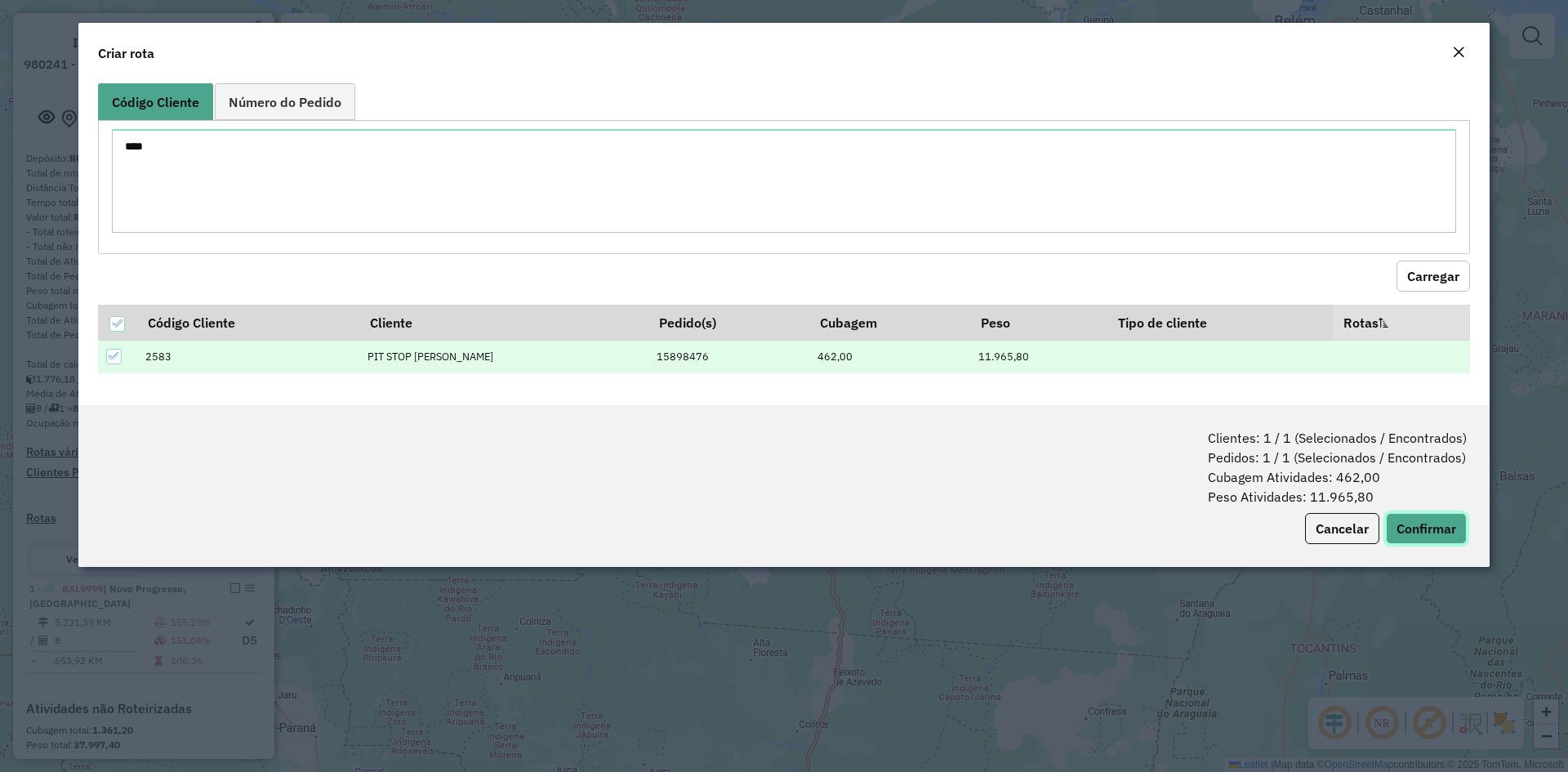
click at [1455, 526] on button "Confirmar" at bounding box center [1427, 528] width 81 height 31
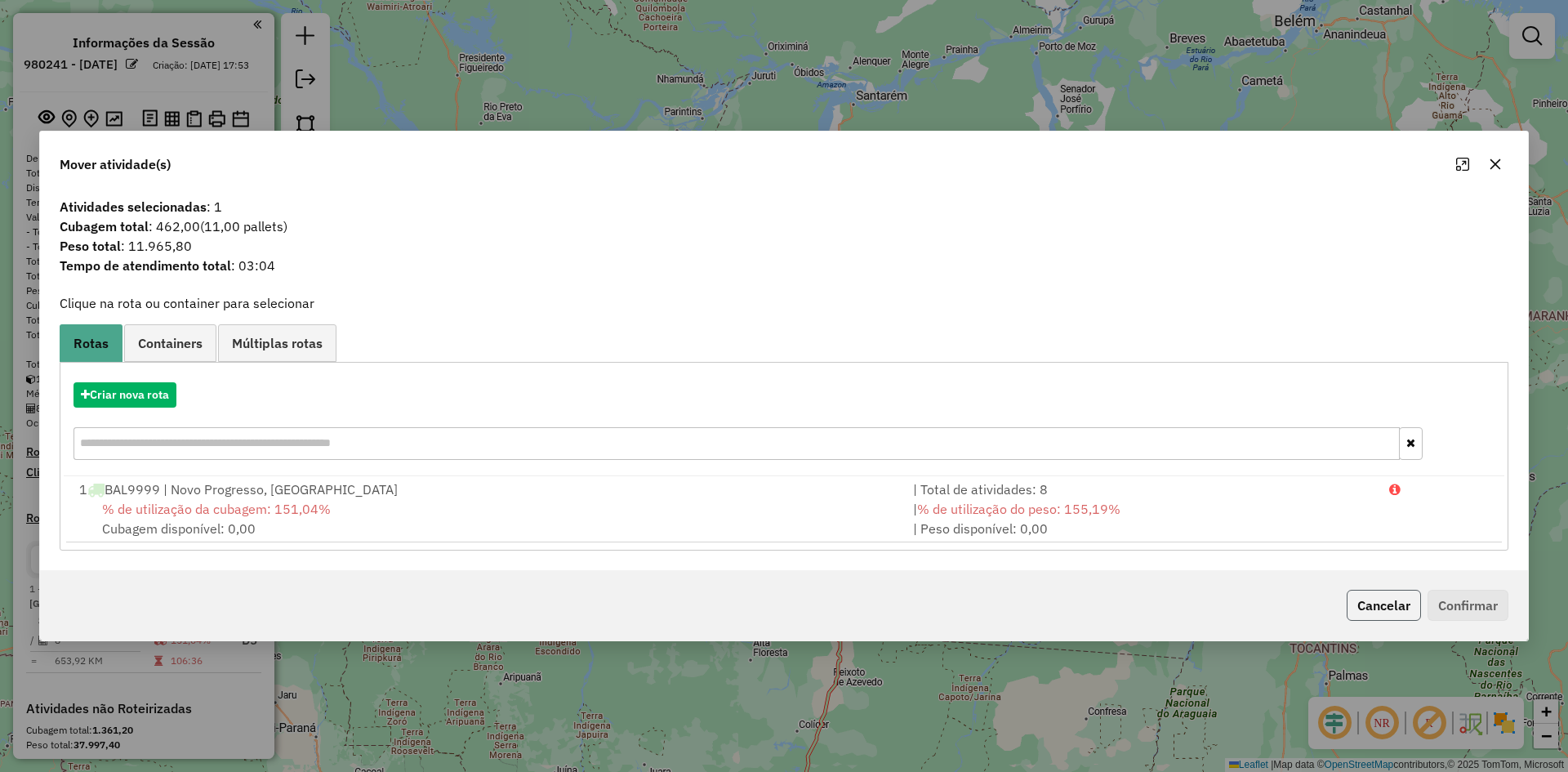
click at [1367, 602] on button "Cancelar" at bounding box center [1384, 605] width 74 height 31
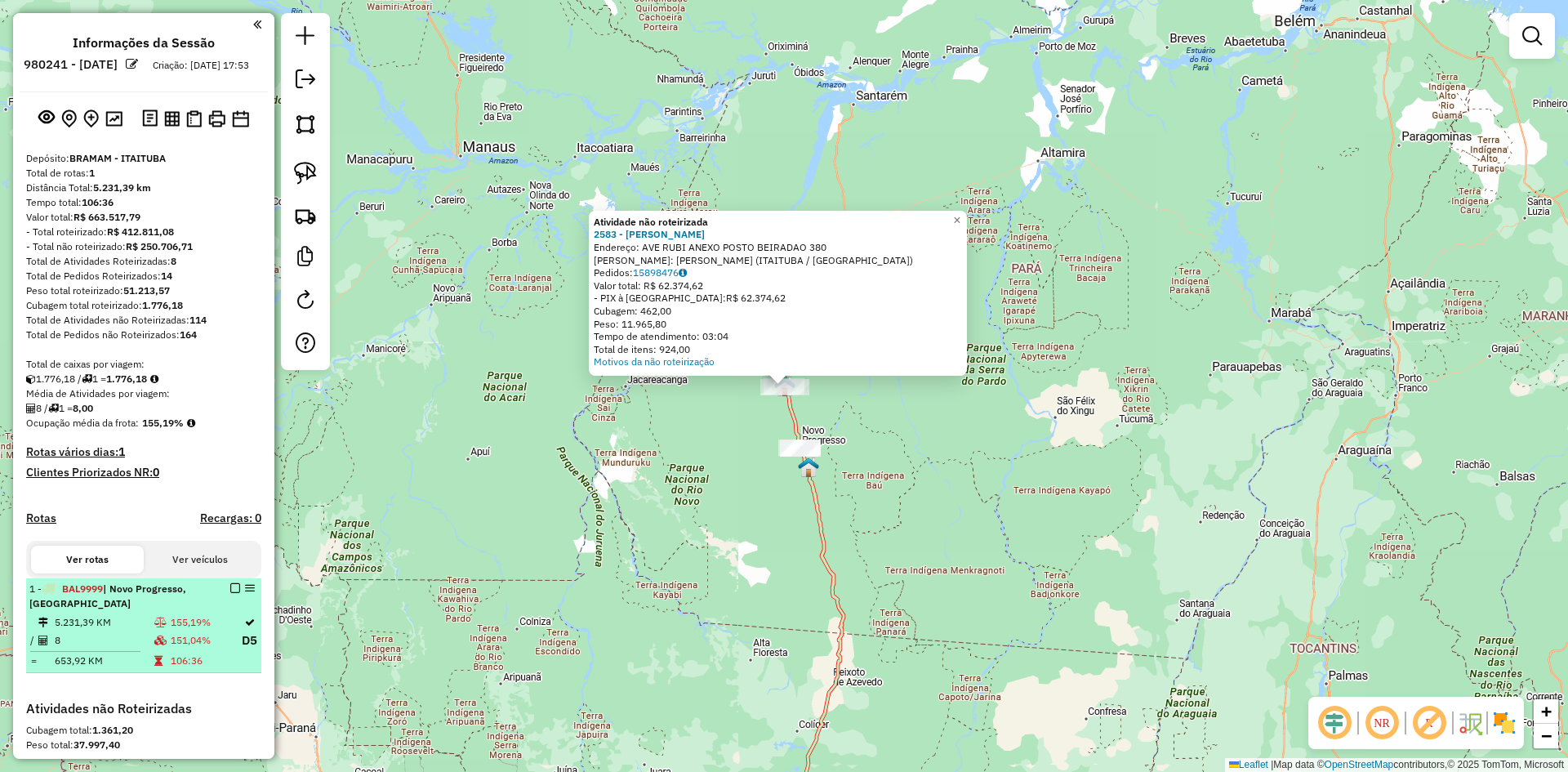
click at [235, 594] on em at bounding box center [236, 588] width 10 height 10
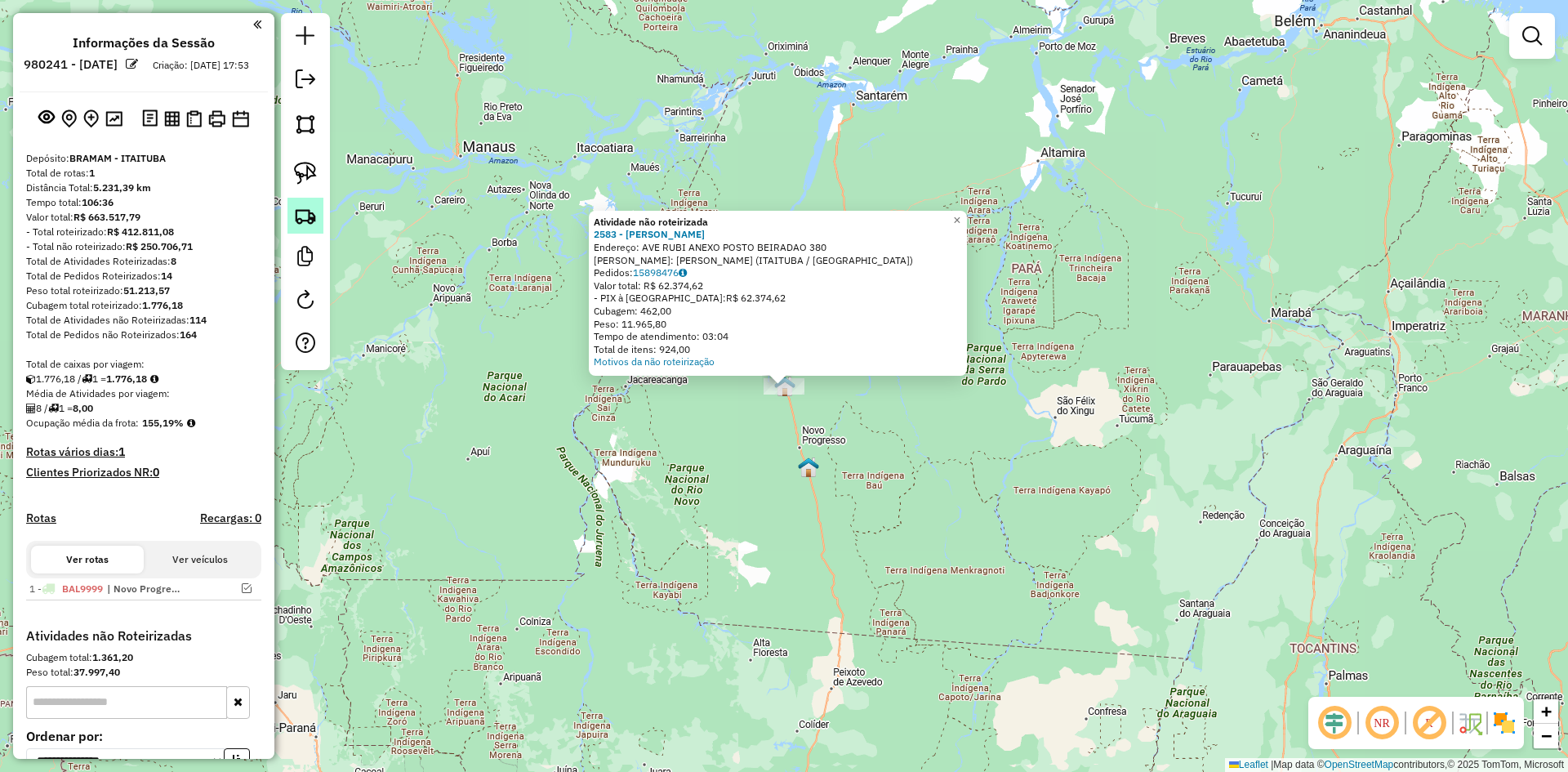
click at [304, 222] on img at bounding box center [305, 216] width 23 height 23
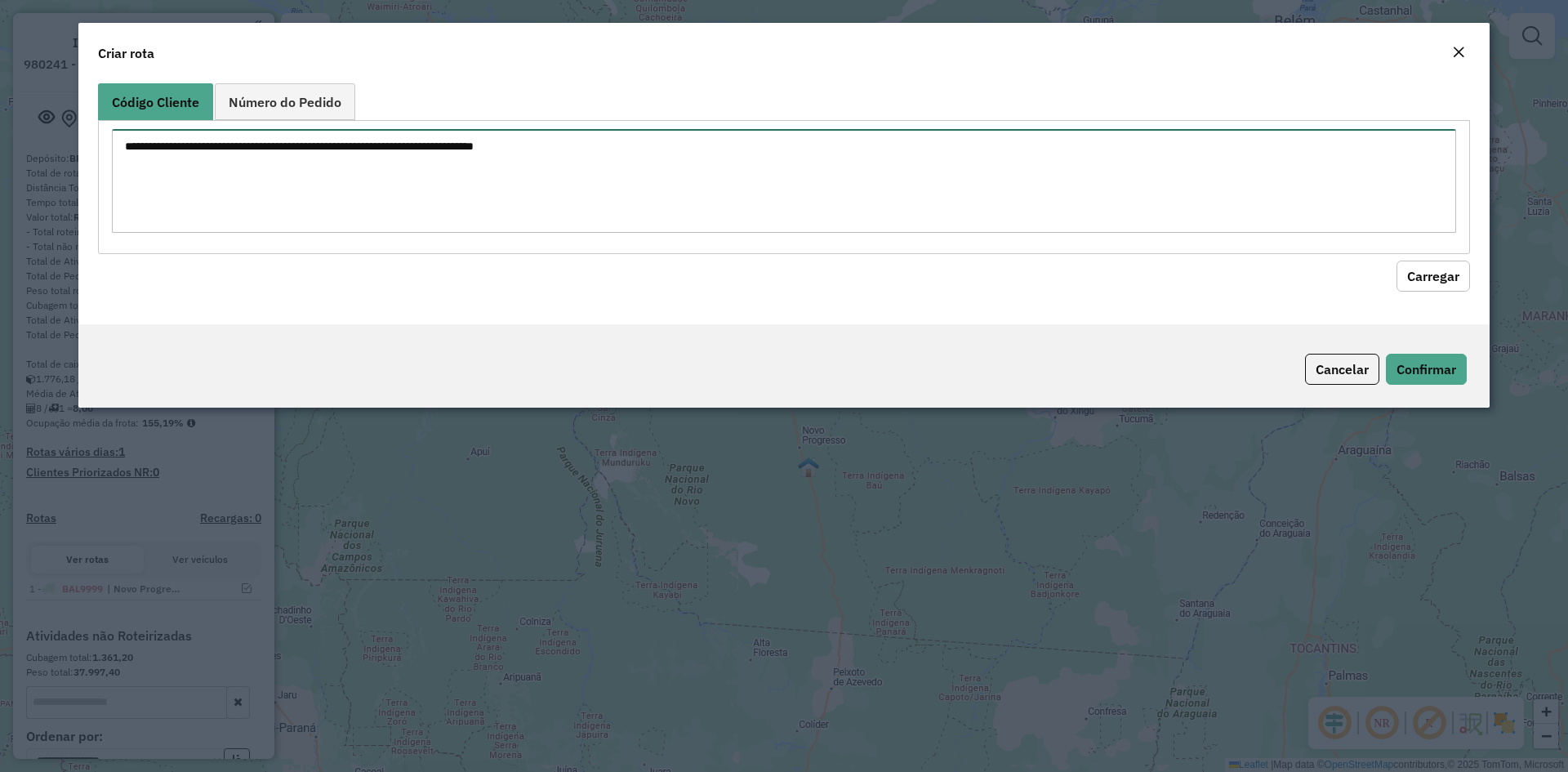
click at [432, 182] on textarea at bounding box center [784, 180] width 1344 height 104
type textarea "****"
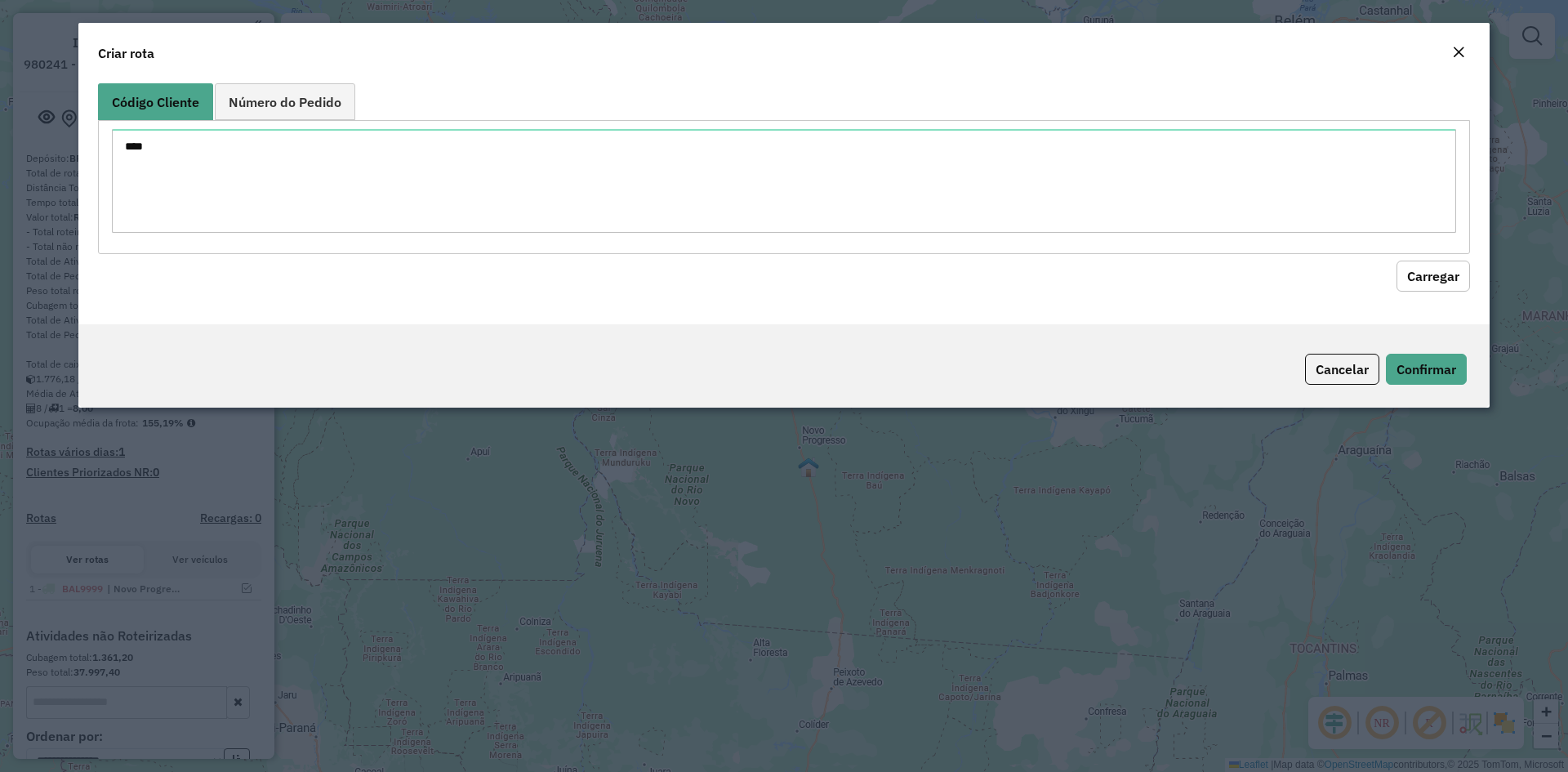
click at [1436, 274] on button "Carregar" at bounding box center [1432, 276] width 73 height 31
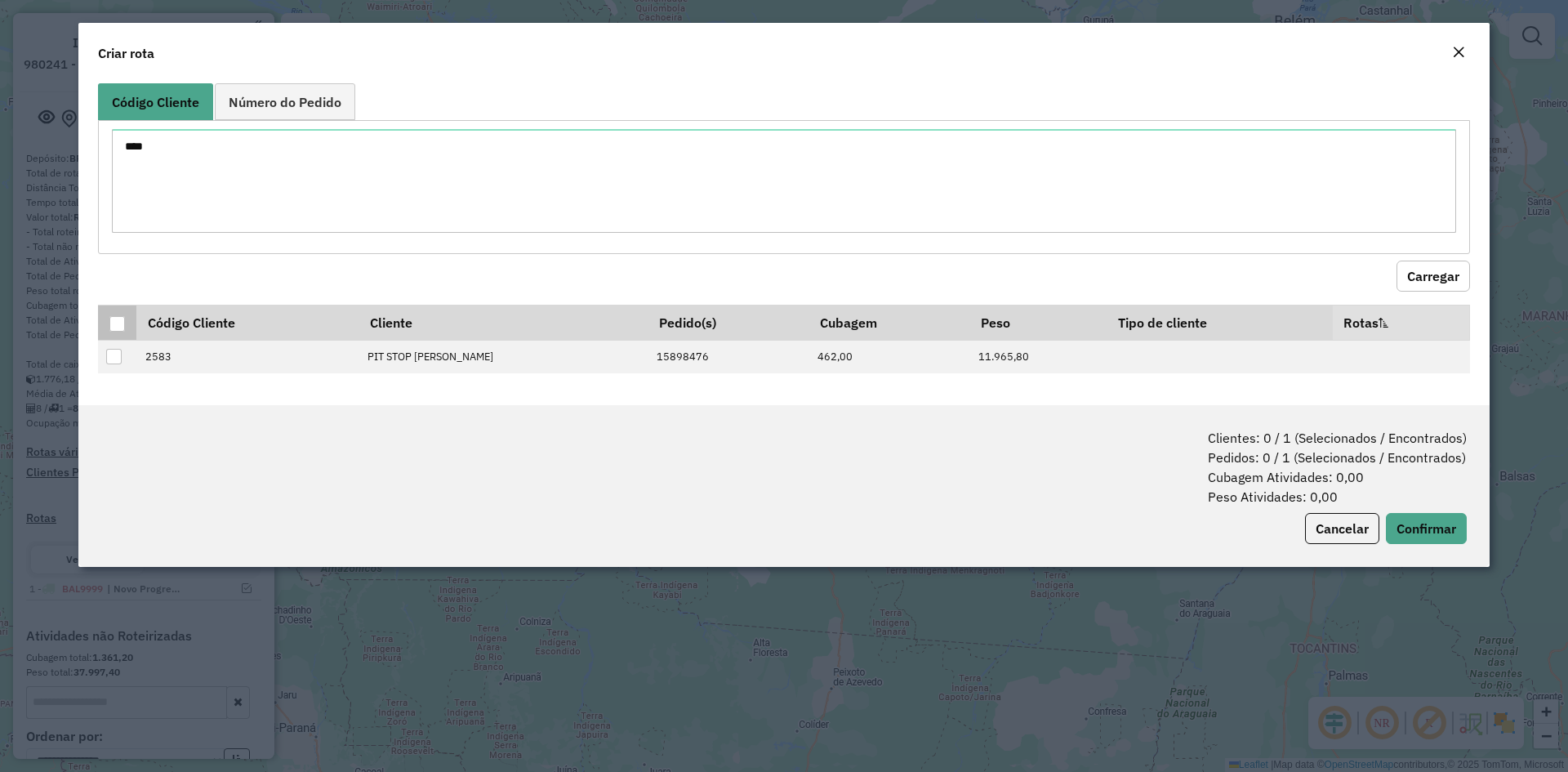
click at [113, 318] on div at bounding box center [117, 324] width 15 height 15
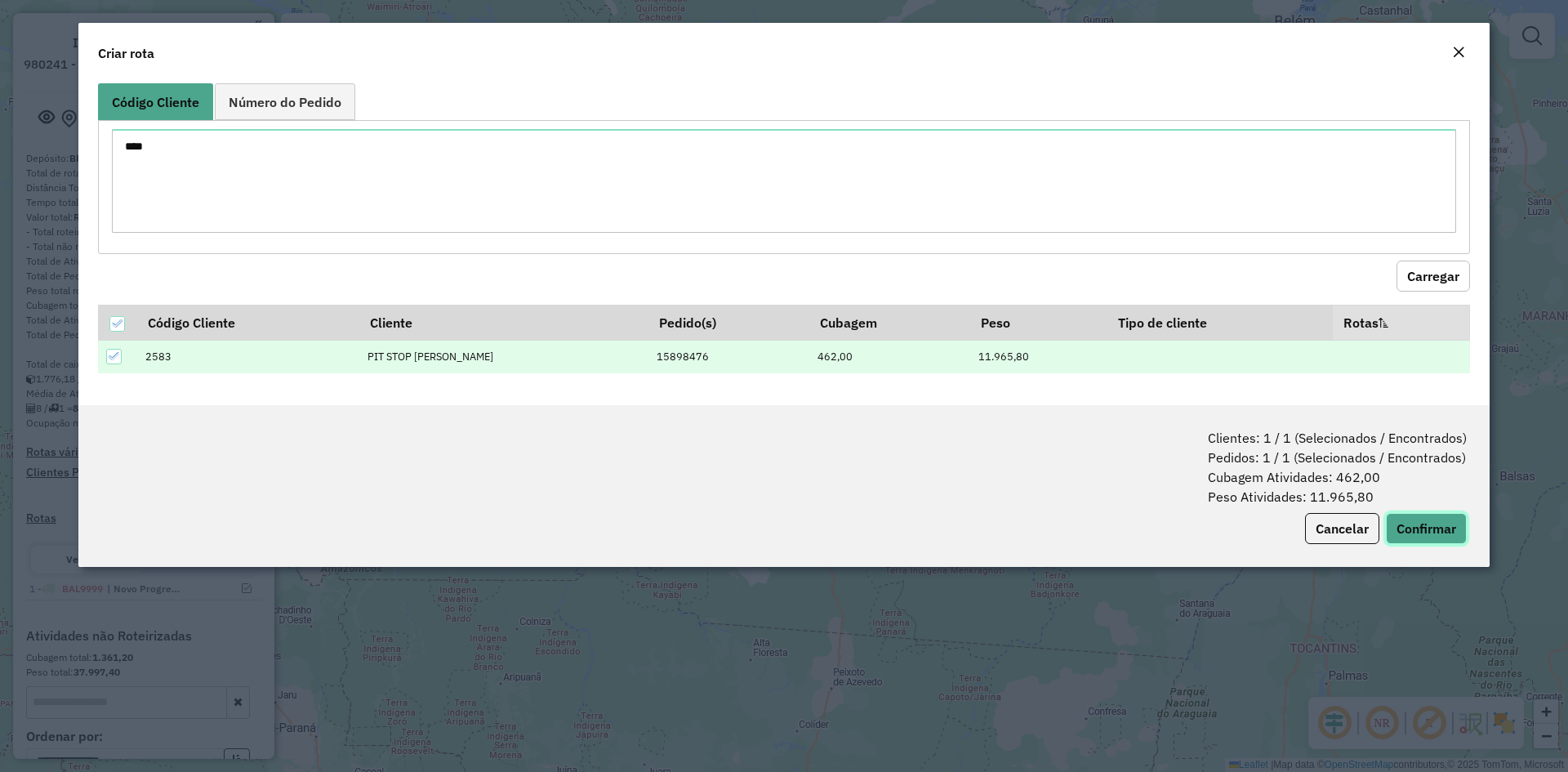
click at [1443, 529] on button "Confirmar" at bounding box center [1427, 528] width 81 height 31
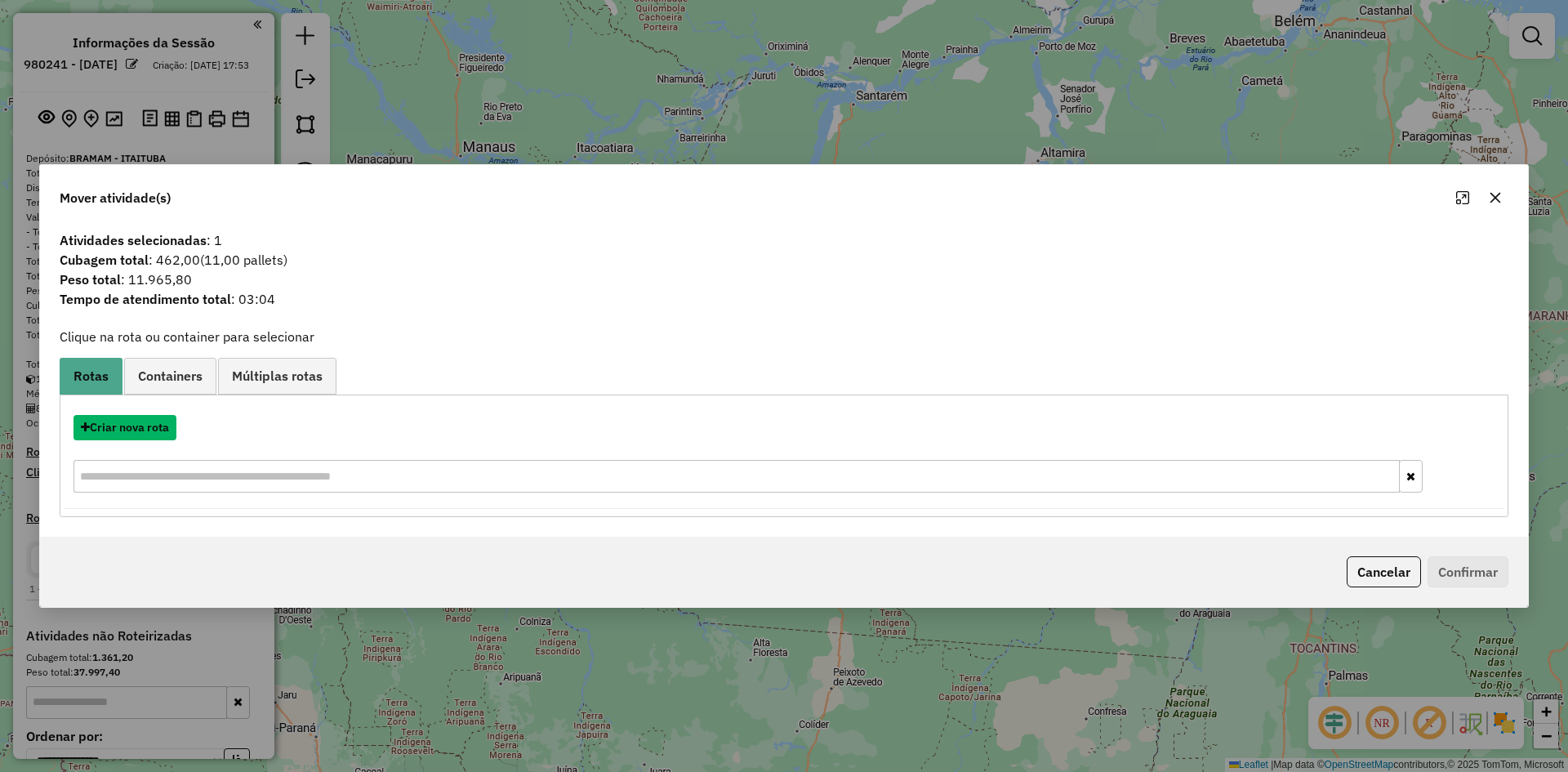
click at [142, 423] on button "Criar nova rota" at bounding box center [125, 428] width 103 height 25
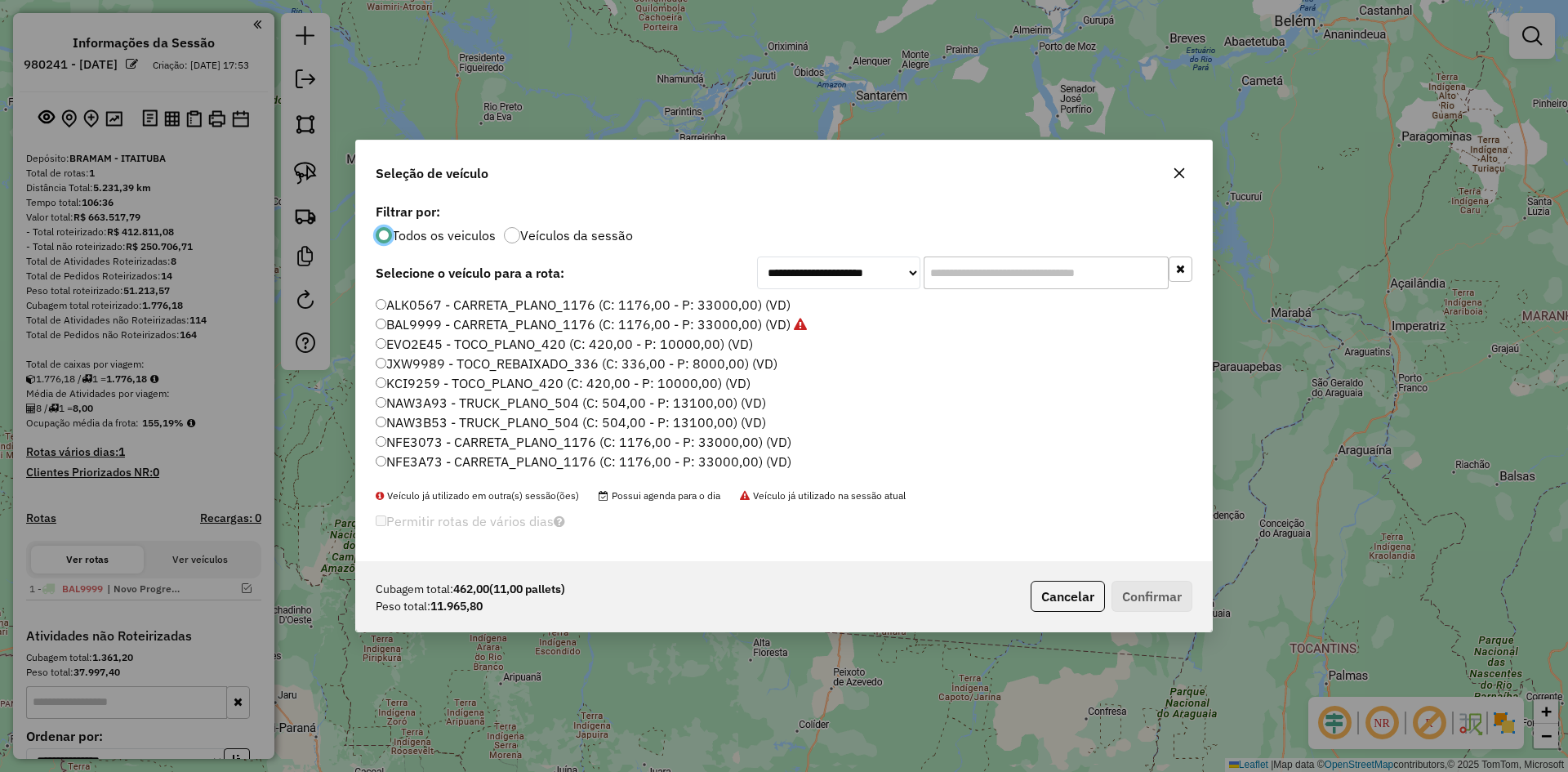
click at [450, 323] on label "BAL9999 - CARRETA_PLANO_1176 (C: 1176,00 - P: 33000,00) (VD)" at bounding box center [591, 324] width 431 height 19
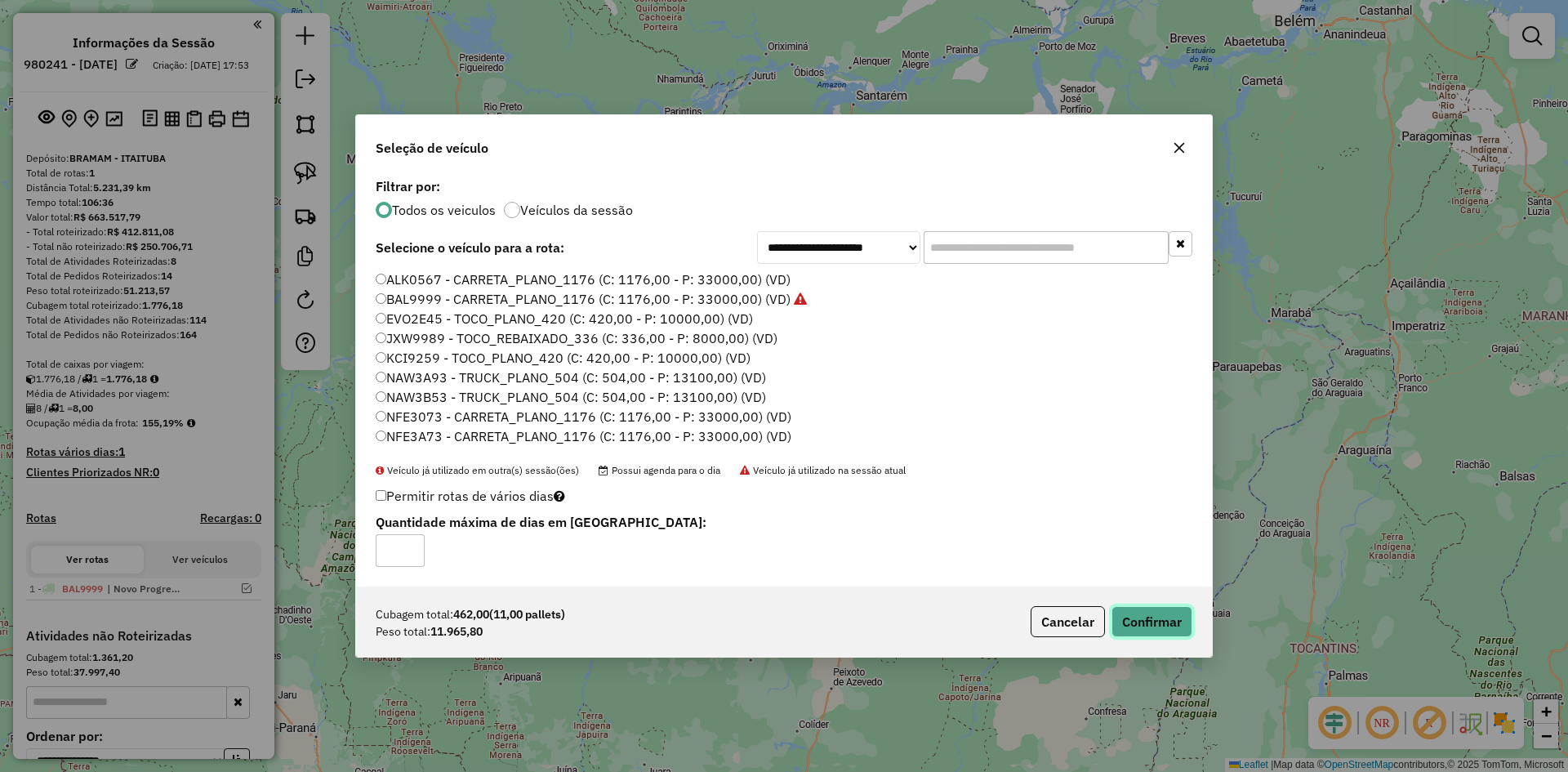
click at [1146, 623] on button "Confirmar" at bounding box center [1152, 621] width 81 height 31
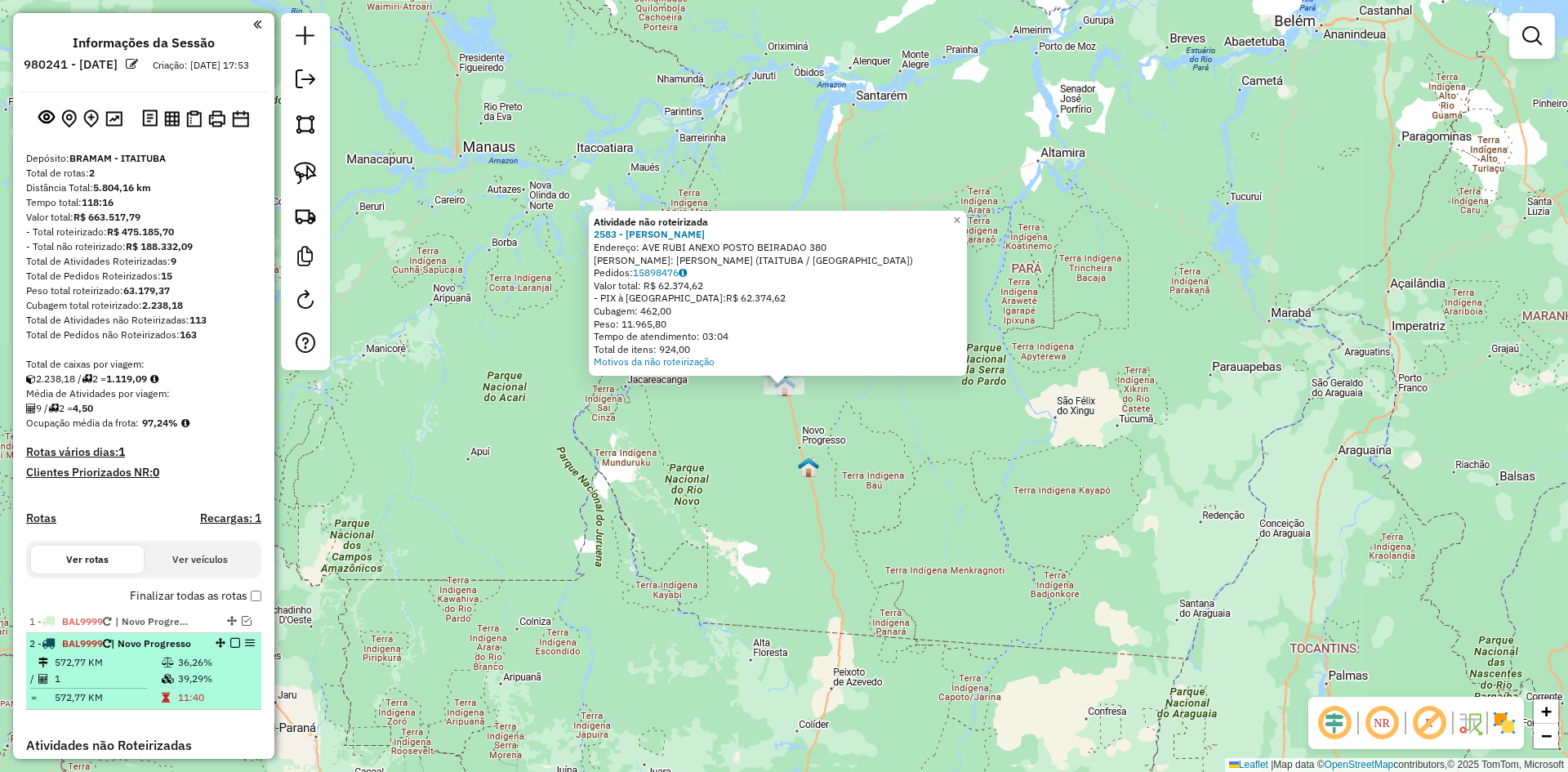
click at [130, 651] on div "2 - BAL9999 | Novo Progresso" at bounding box center [116, 643] width 173 height 14
select select "**********"
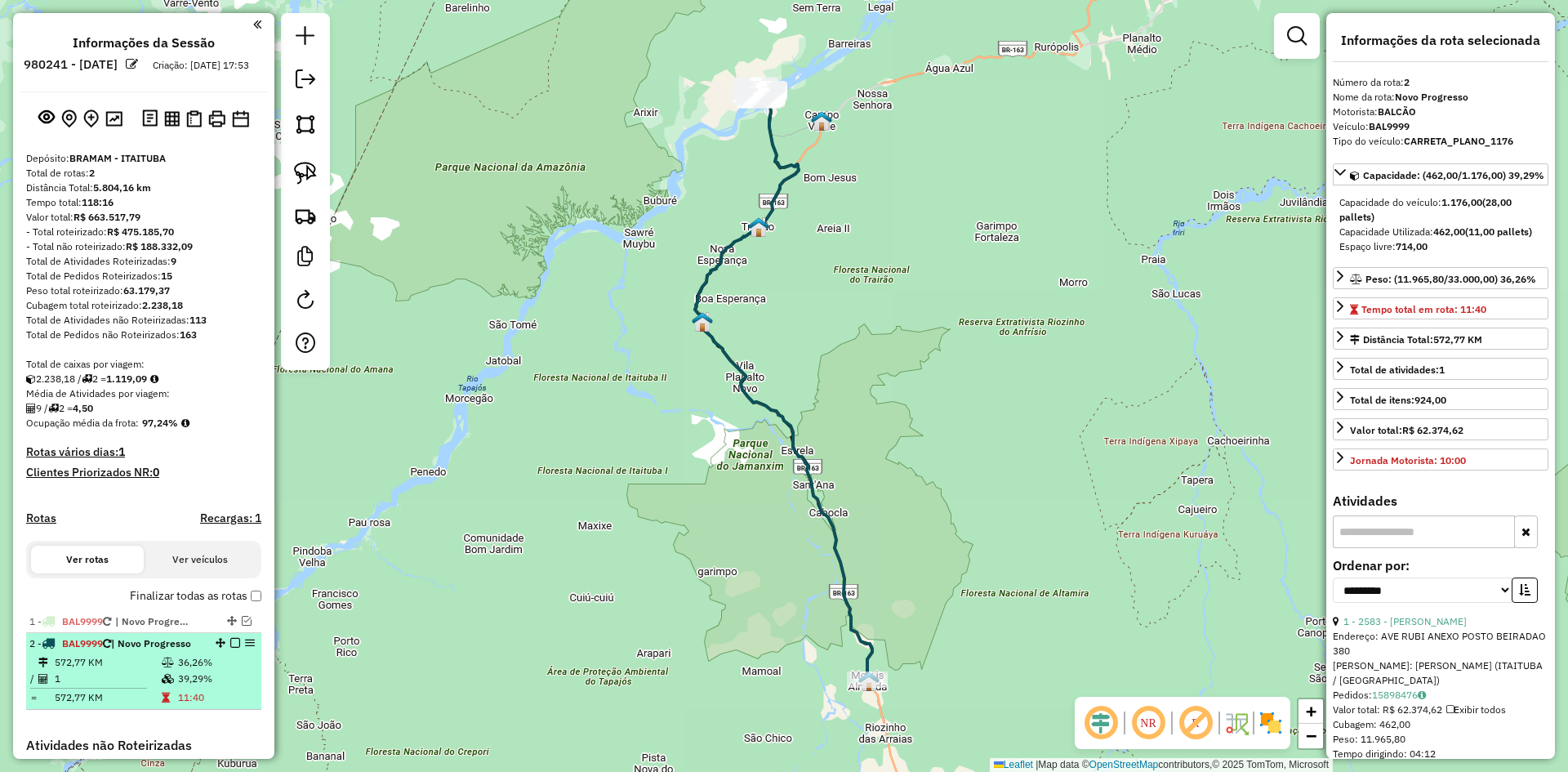
click at [231, 648] on em at bounding box center [236, 643] width 10 height 10
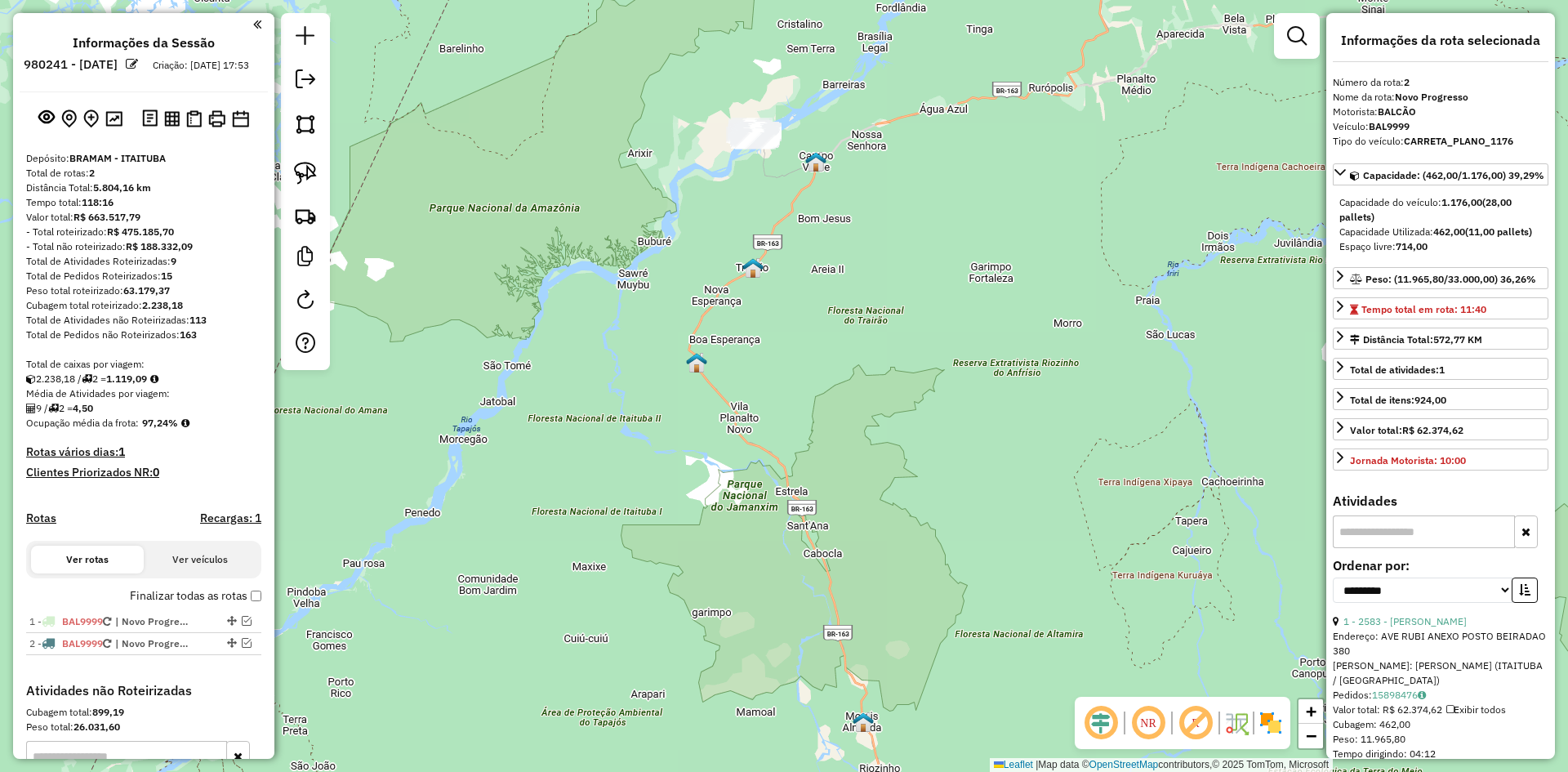
drag, startPoint x: 779, startPoint y: 194, endPoint x: 804, endPoint y: 336, distance: 144.2
click at [795, 345] on div "Janela de atendimento Grade de atendimento Capacidade Transportadoras Veículos …" at bounding box center [784, 386] width 1568 height 772
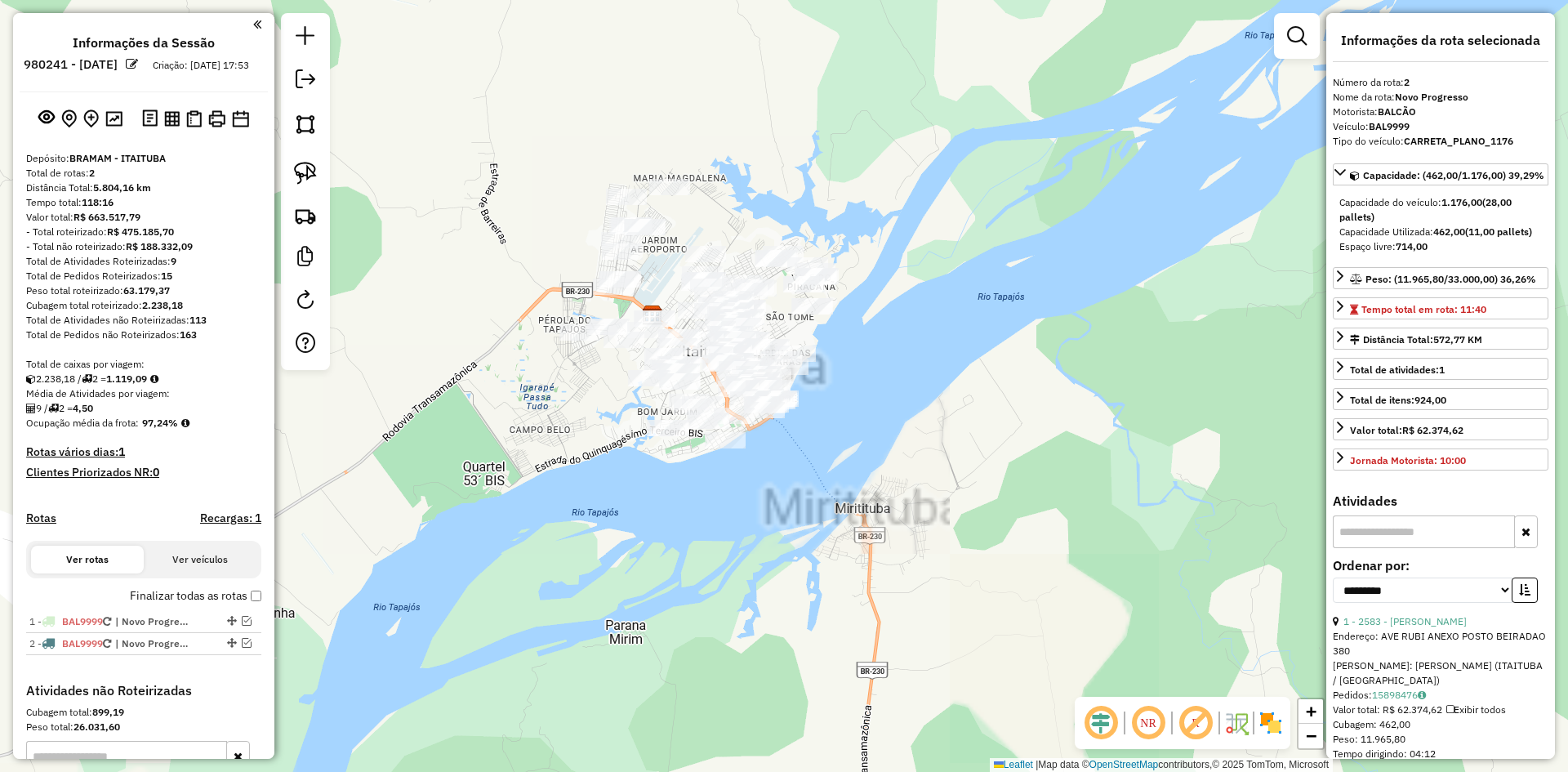
click at [890, 313] on div "Janela de atendimento Grade de atendimento Capacidade Transportadoras Veículos …" at bounding box center [784, 386] width 1568 height 772
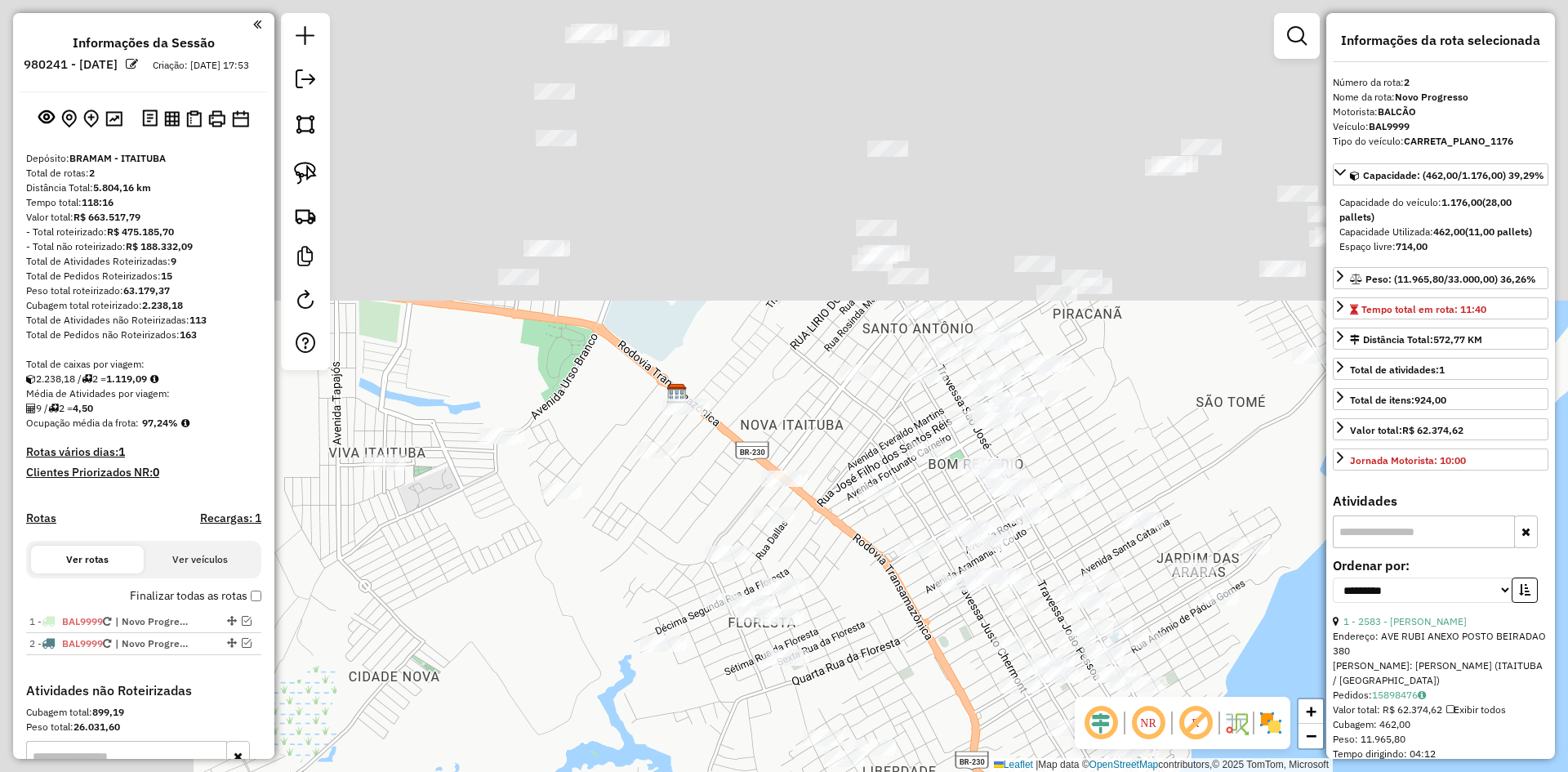
drag, startPoint x: 627, startPoint y: 333, endPoint x: 880, endPoint y: 677, distance: 427.0
click at [880, 677] on div "Janela de atendimento Grade de atendimento Capacidade Transportadoras Veículos …" at bounding box center [784, 386] width 1568 height 772
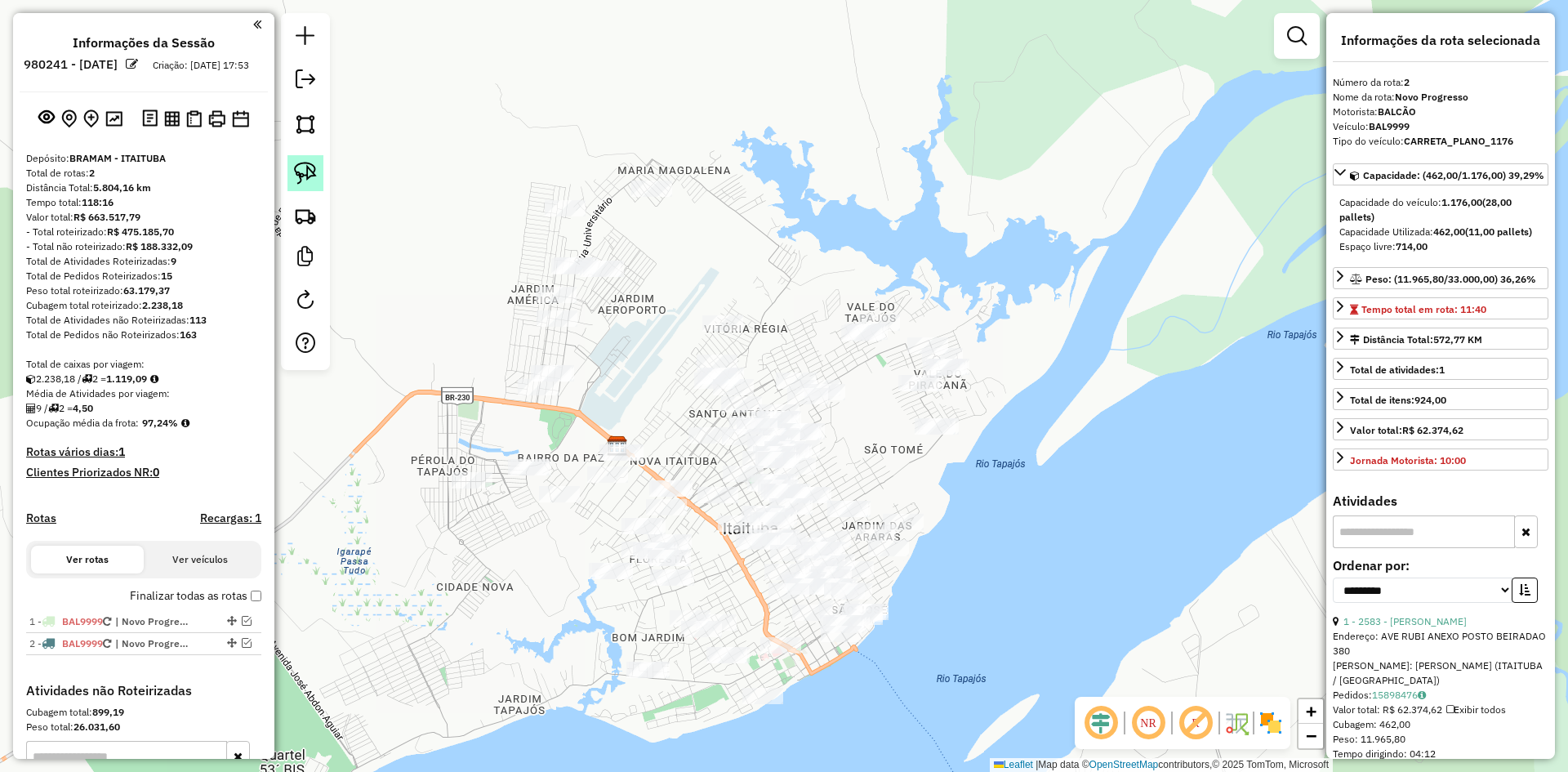
click at [297, 161] on link at bounding box center [306, 173] width 36 height 36
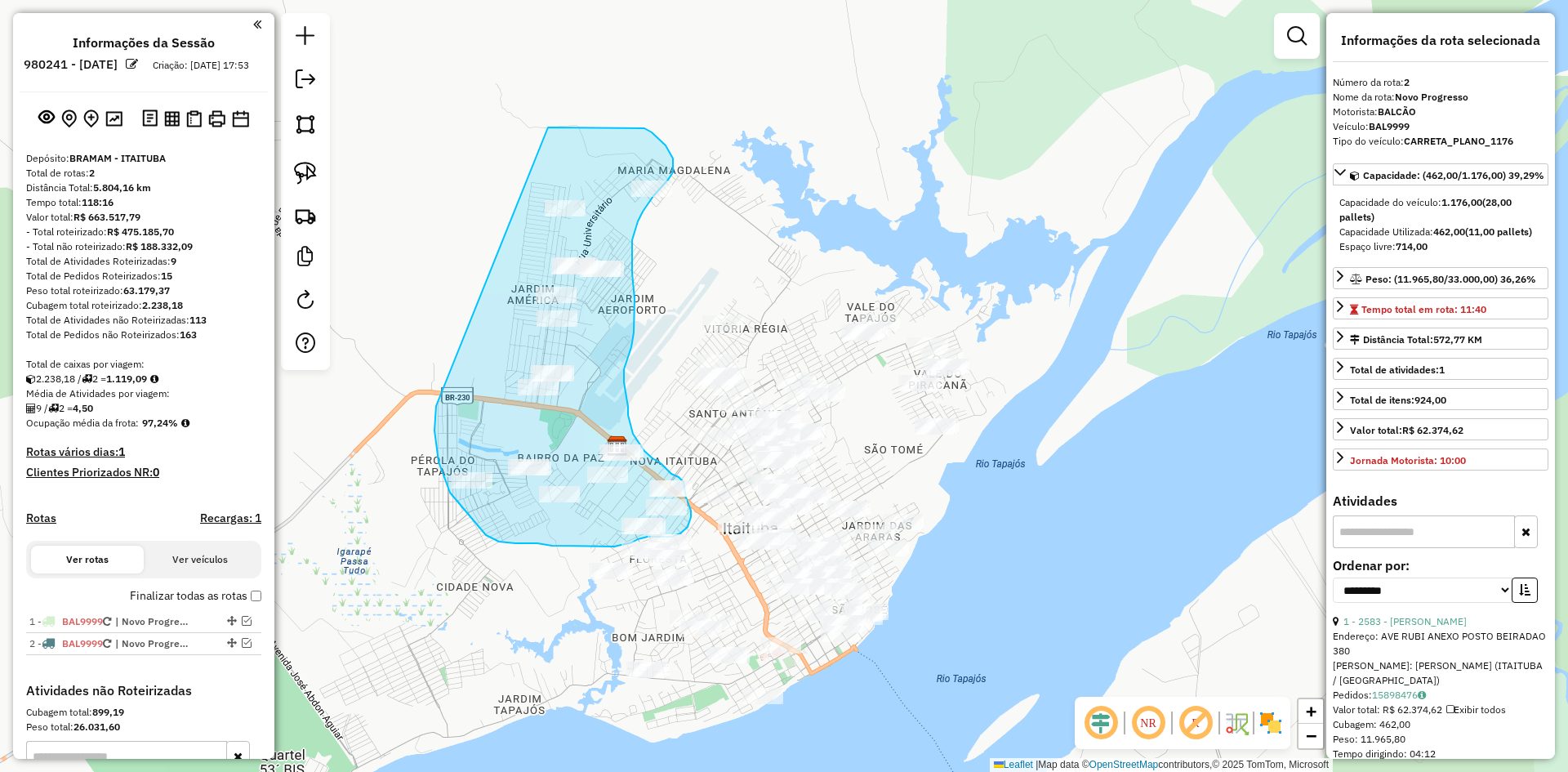
drag, startPoint x: 434, startPoint y: 430, endPoint x: 520, endPoint y: 136, distance: 306.3
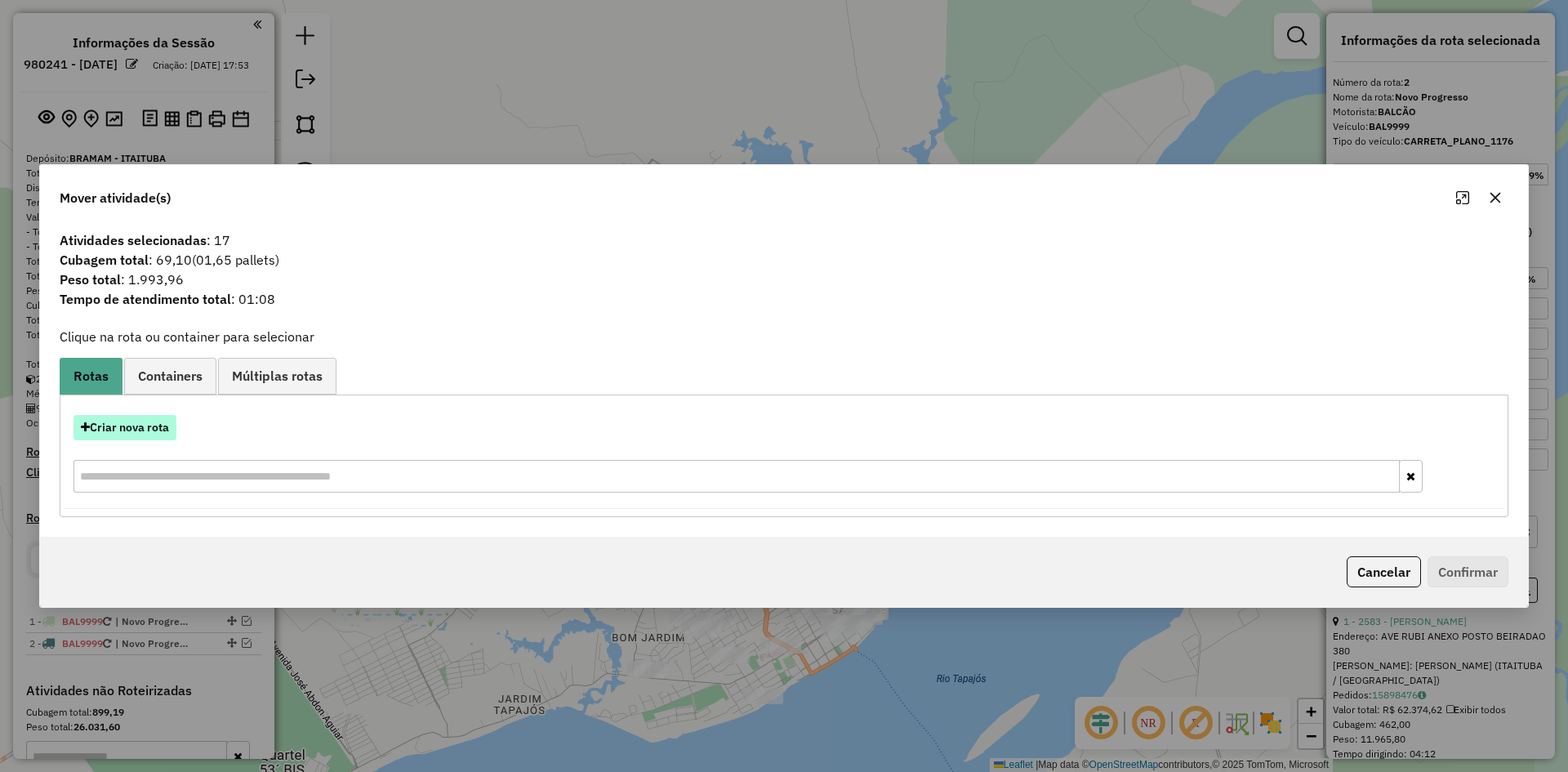
click at [150, 423] on button "Criar nova rota" at bounding box center [125, 428] width 103 height 25
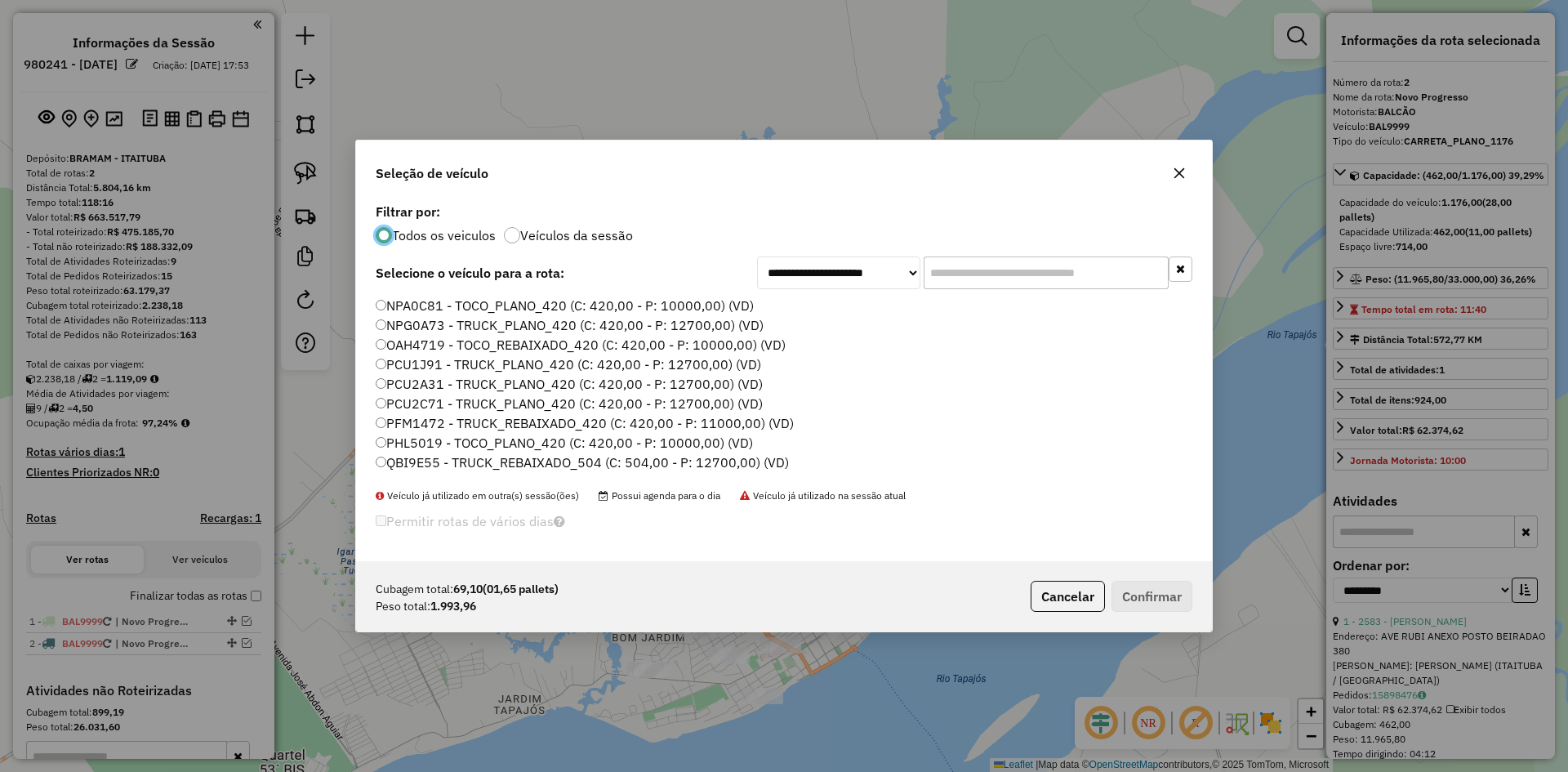
scroll to position [245, 0]
click at [440, 339] on label "PCU2A31 - TRUCK_PLANO_420 (C: 420,00 - P: 12700,00) (VD)" at bounding box center [569, 333] width 387 height 19
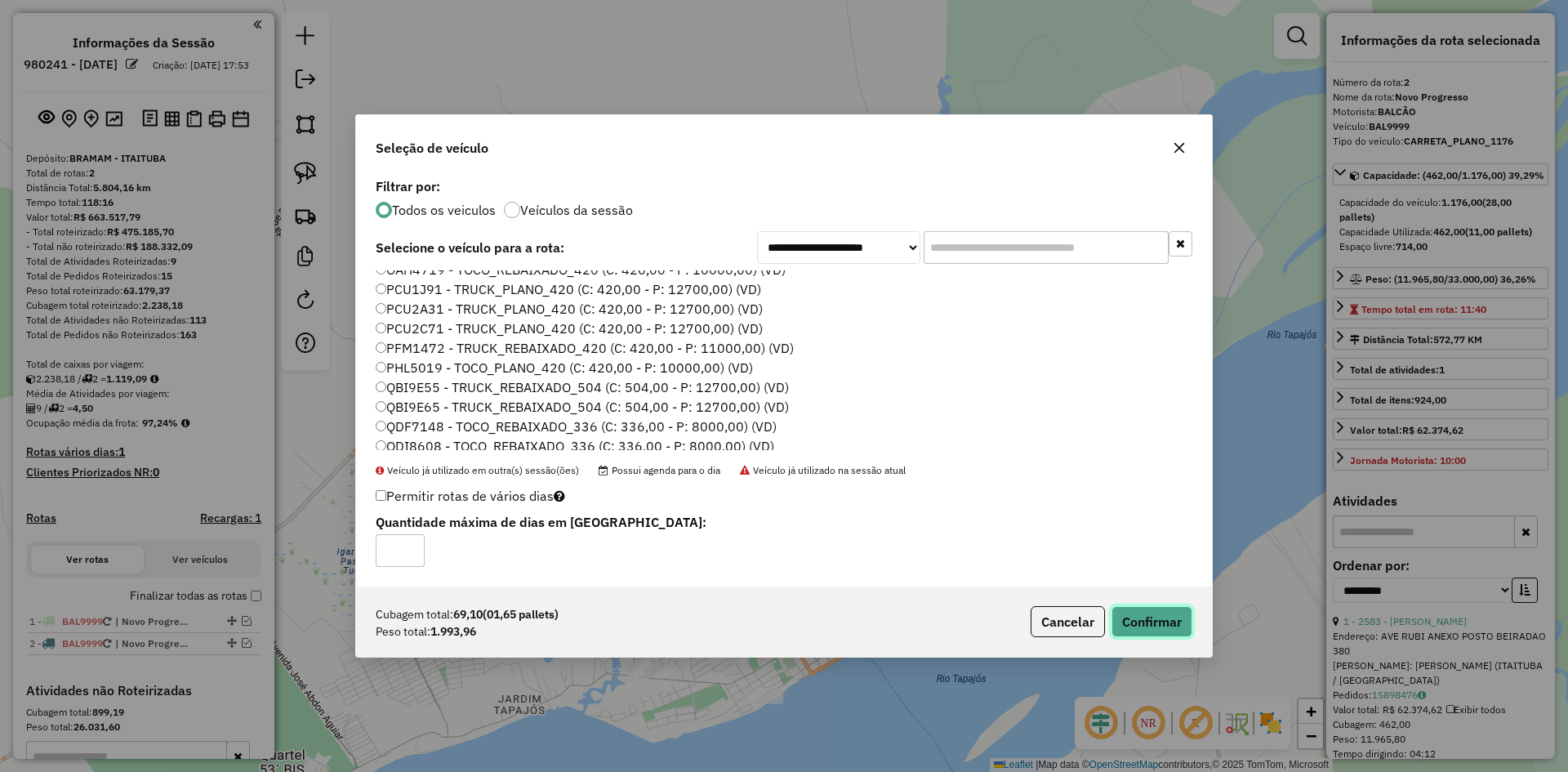
click at [1172, 619] on button "Confirmar" at bounding box center [1152, 621] width 81 height 31
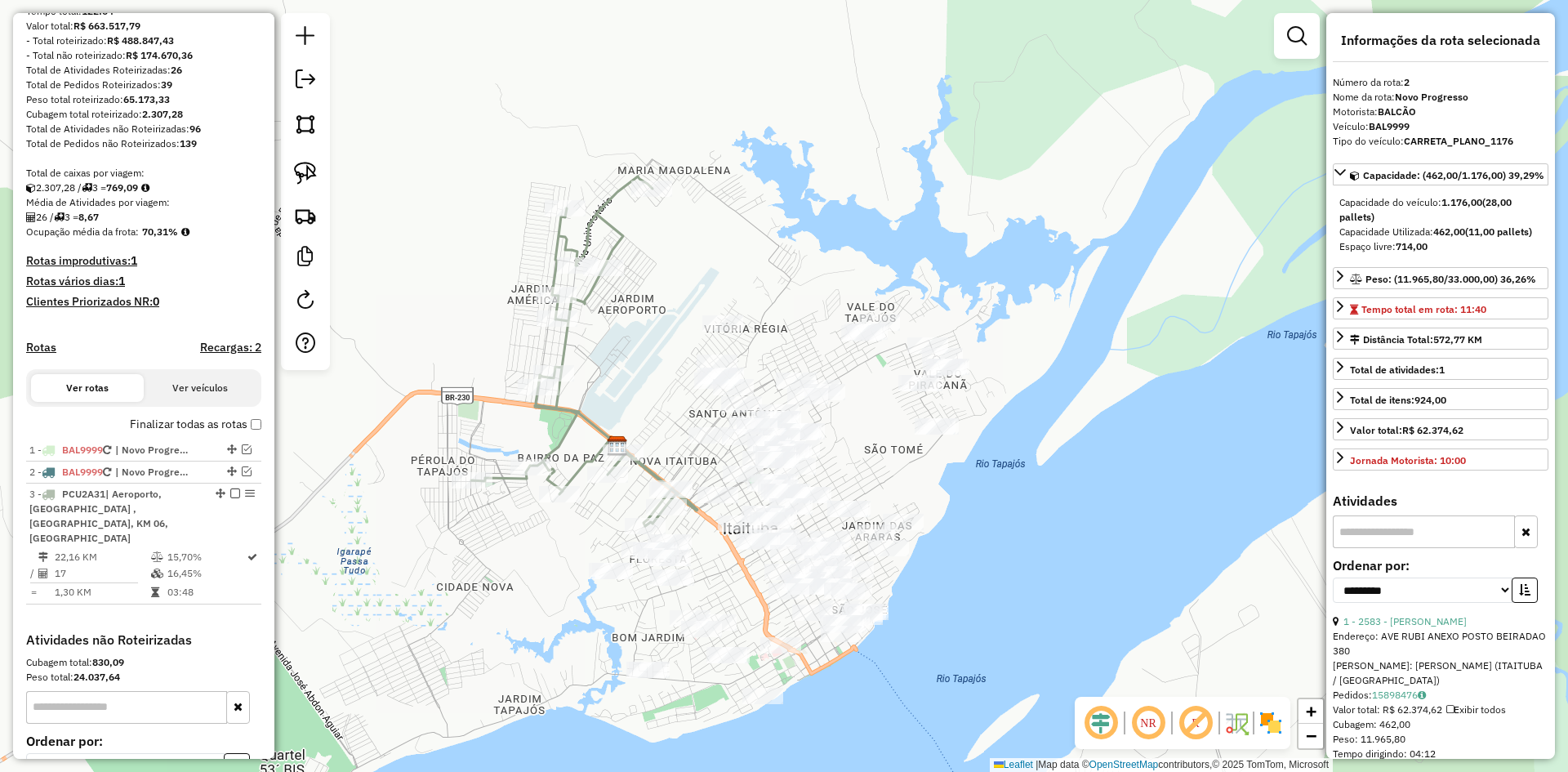
scroll to position [359, 0]
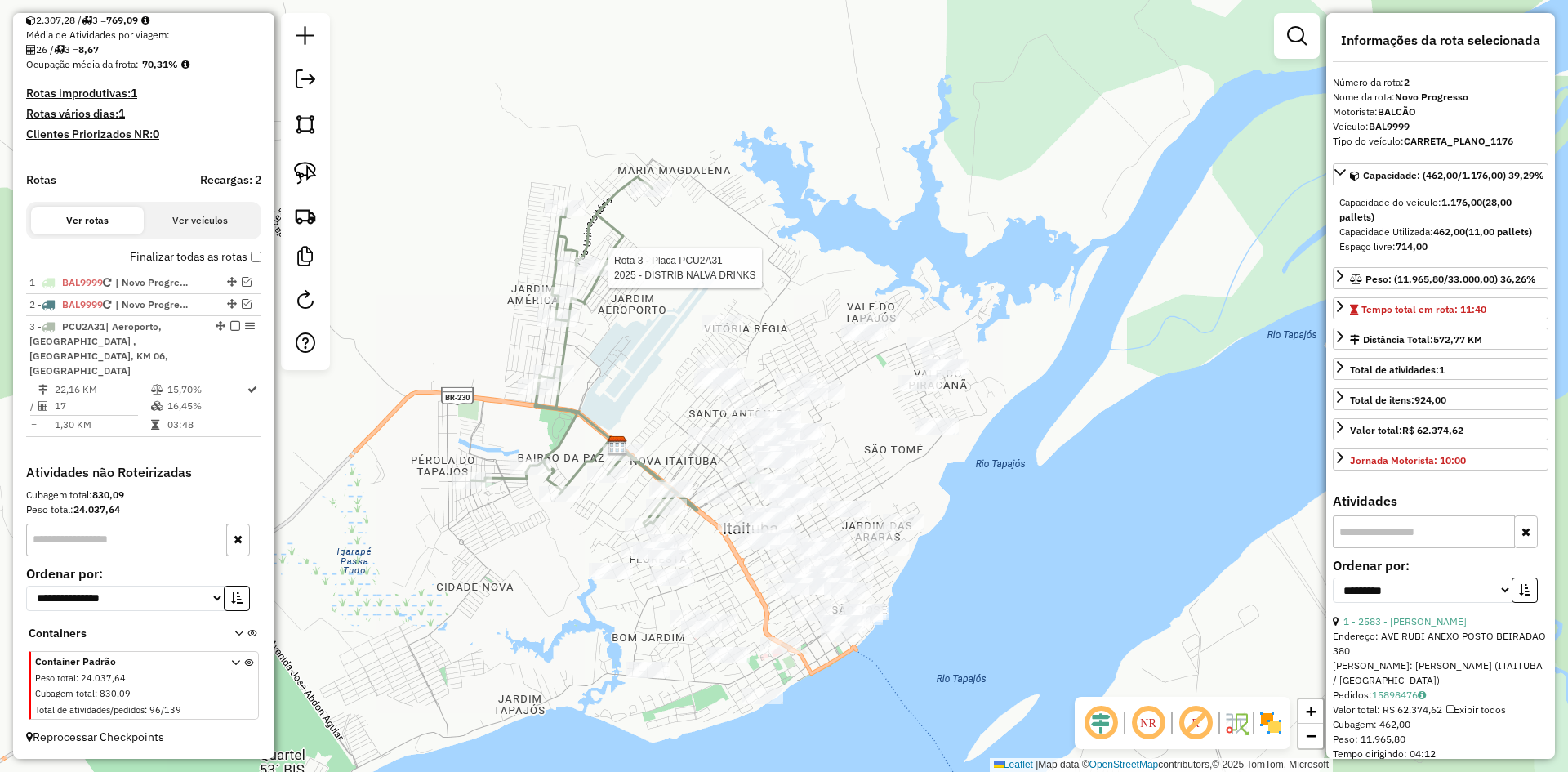
click at [591, 276] on div at bounding box center [603, 268] width 41 height 16
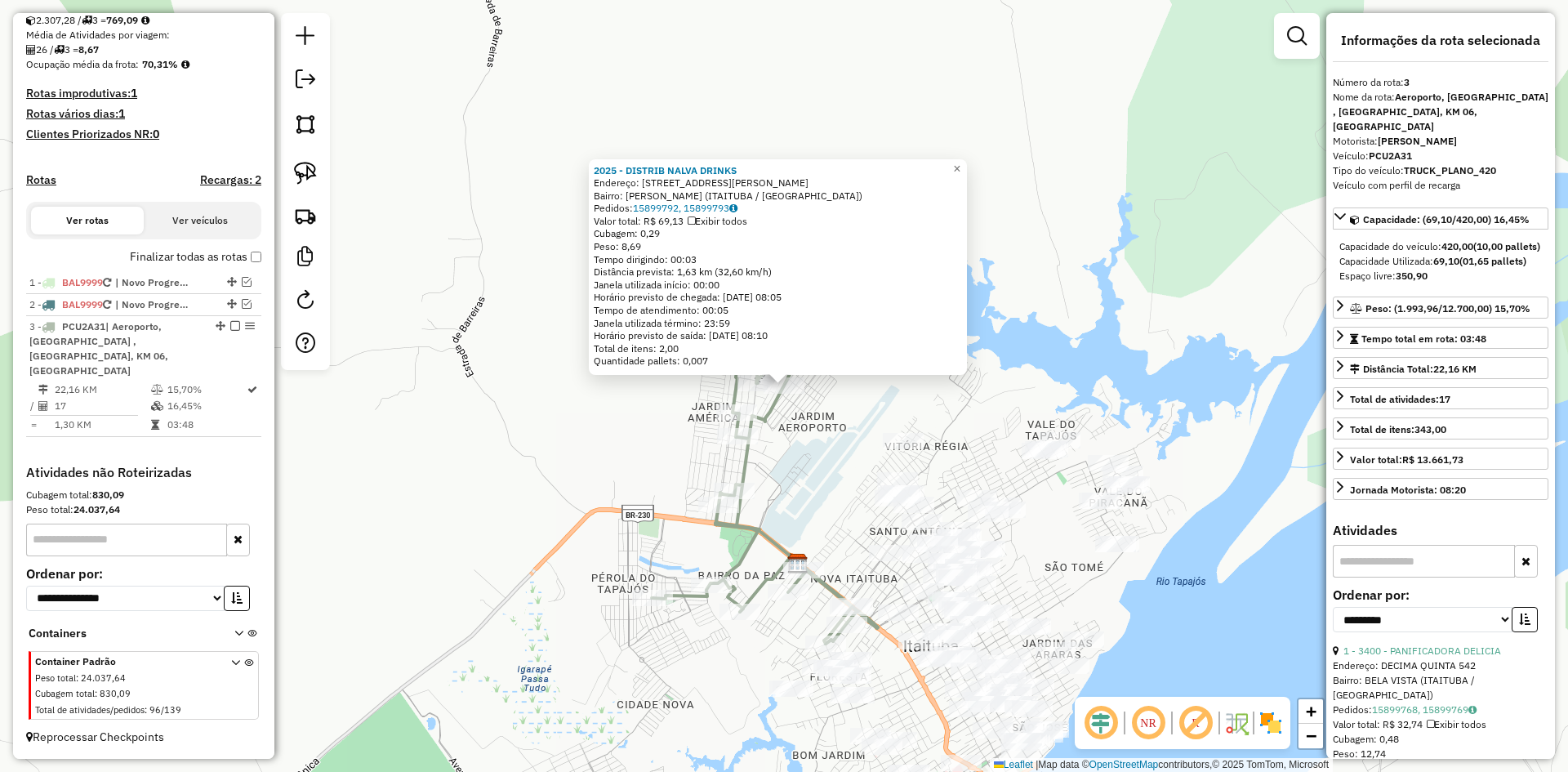
drag, startPoint x: 742, startPoint y: 683, endPoint x: 673, endPoint y: 470, distance: 223.9
click at [673, 471] on div "2025 - DISTRIB NALVA DRINKS Endereço: [STREET_ADDRESS][PERSON_NAME] Bairro: WIR…" at bounding box center [784, 386] width 1568 height 772
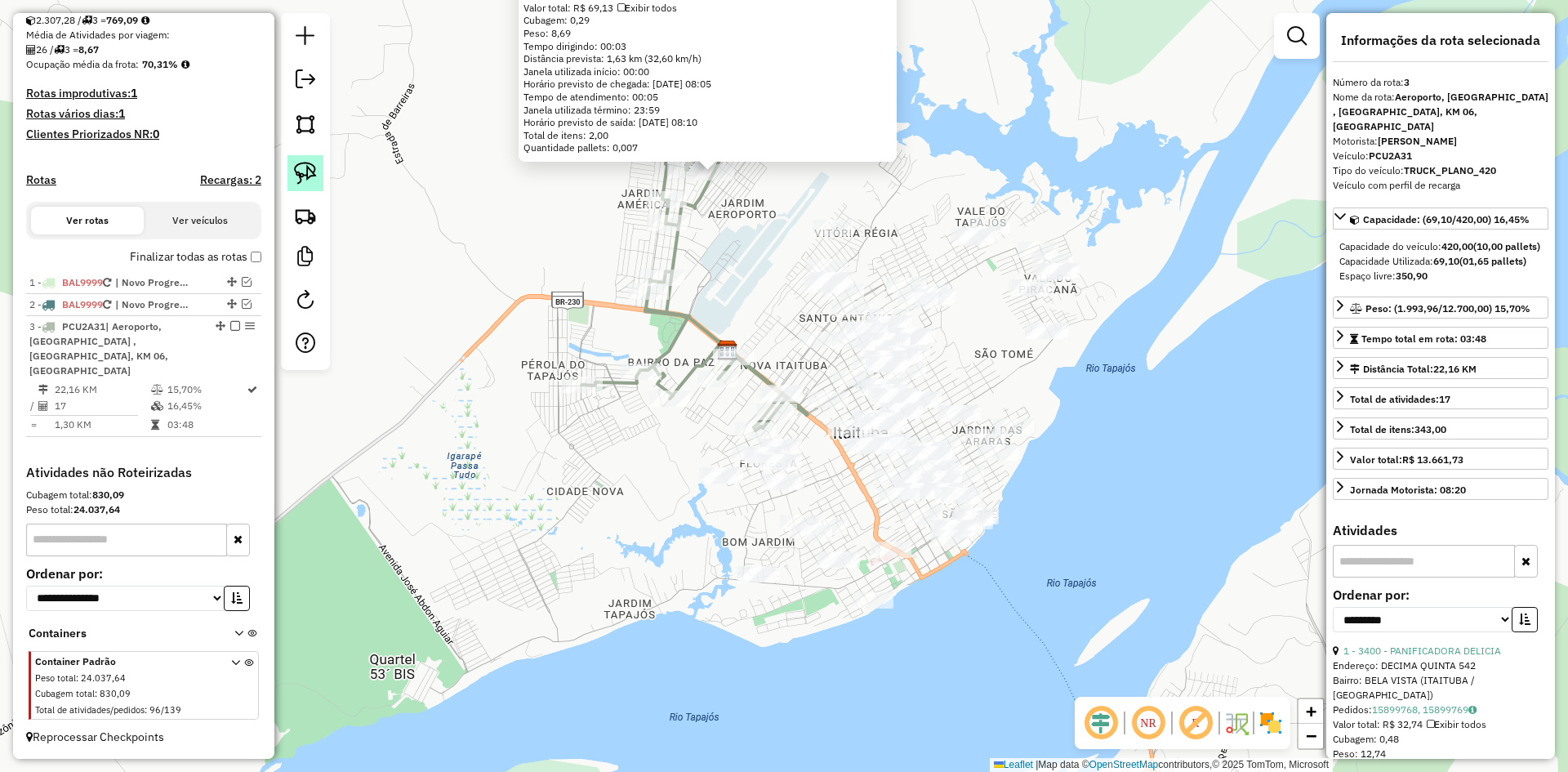
drag, startPoint x: 314, startPoint y: 166, endPoint x: 317, endPoint y: 176, distance: 10.4
click at [314, 166] on img at bounding box center [305, 173] width 23 height 23
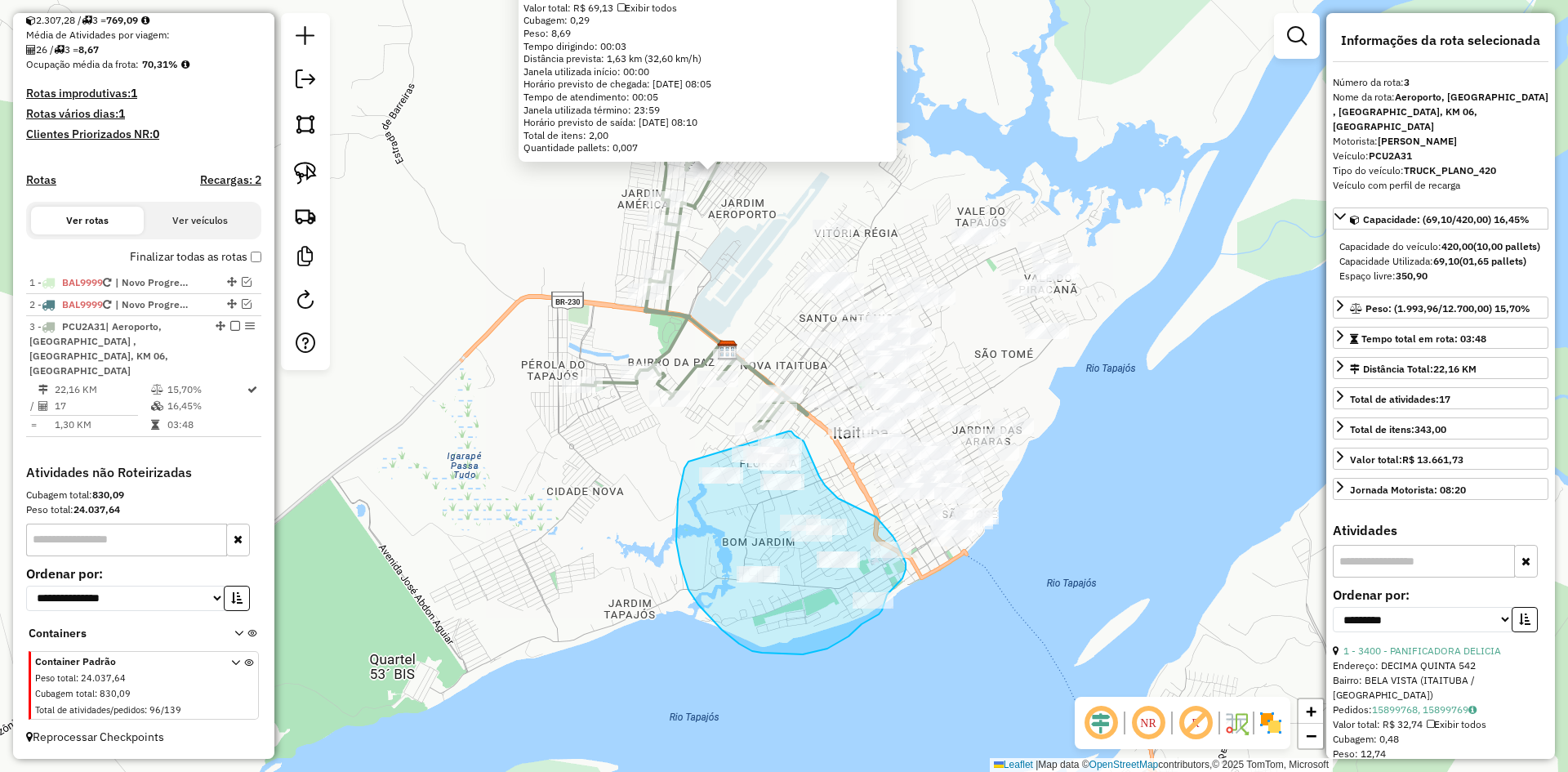
drag, startPoint x: 688, startPoint y: 461, endPoint x: 788, endPoint y: 431, distance: 104.4
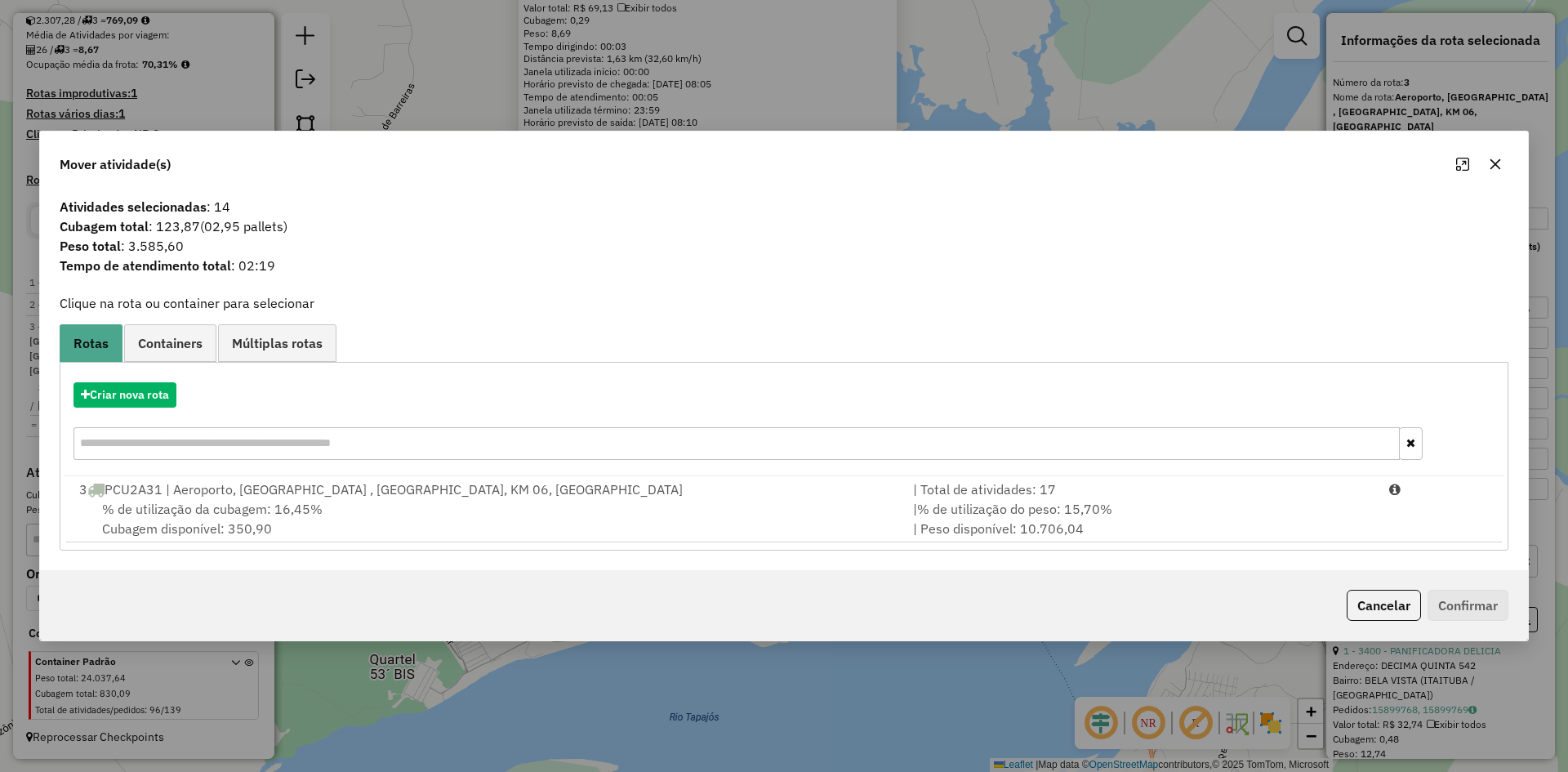
click at [199, 508] on span "% de utilização da cubagem: 16,45%" at bounding box center [212, 508] width 221 height 16
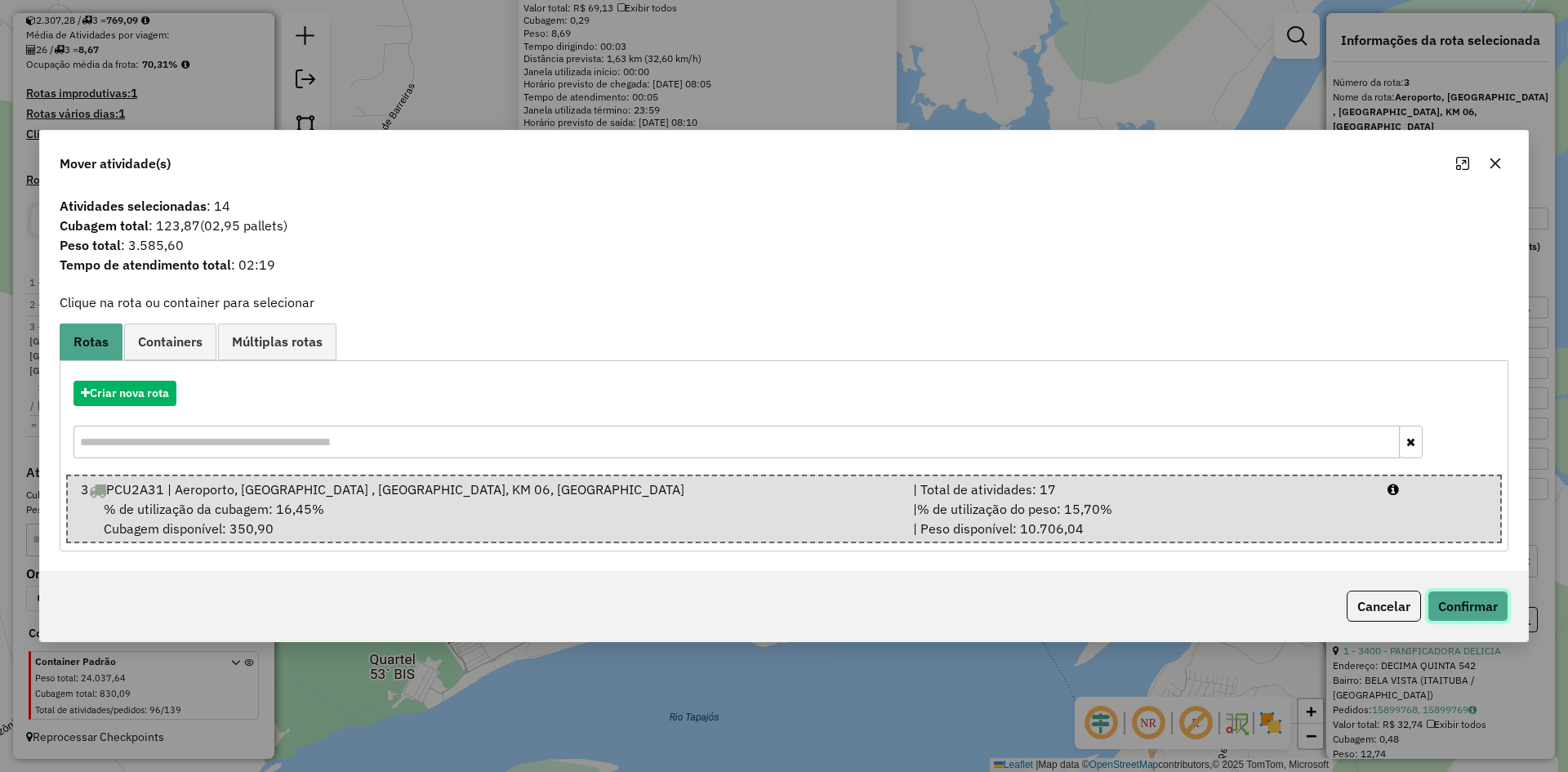
click at [1454, 604] on button "Confirmar" at bounding box center [1468, 606] width 81 height 31
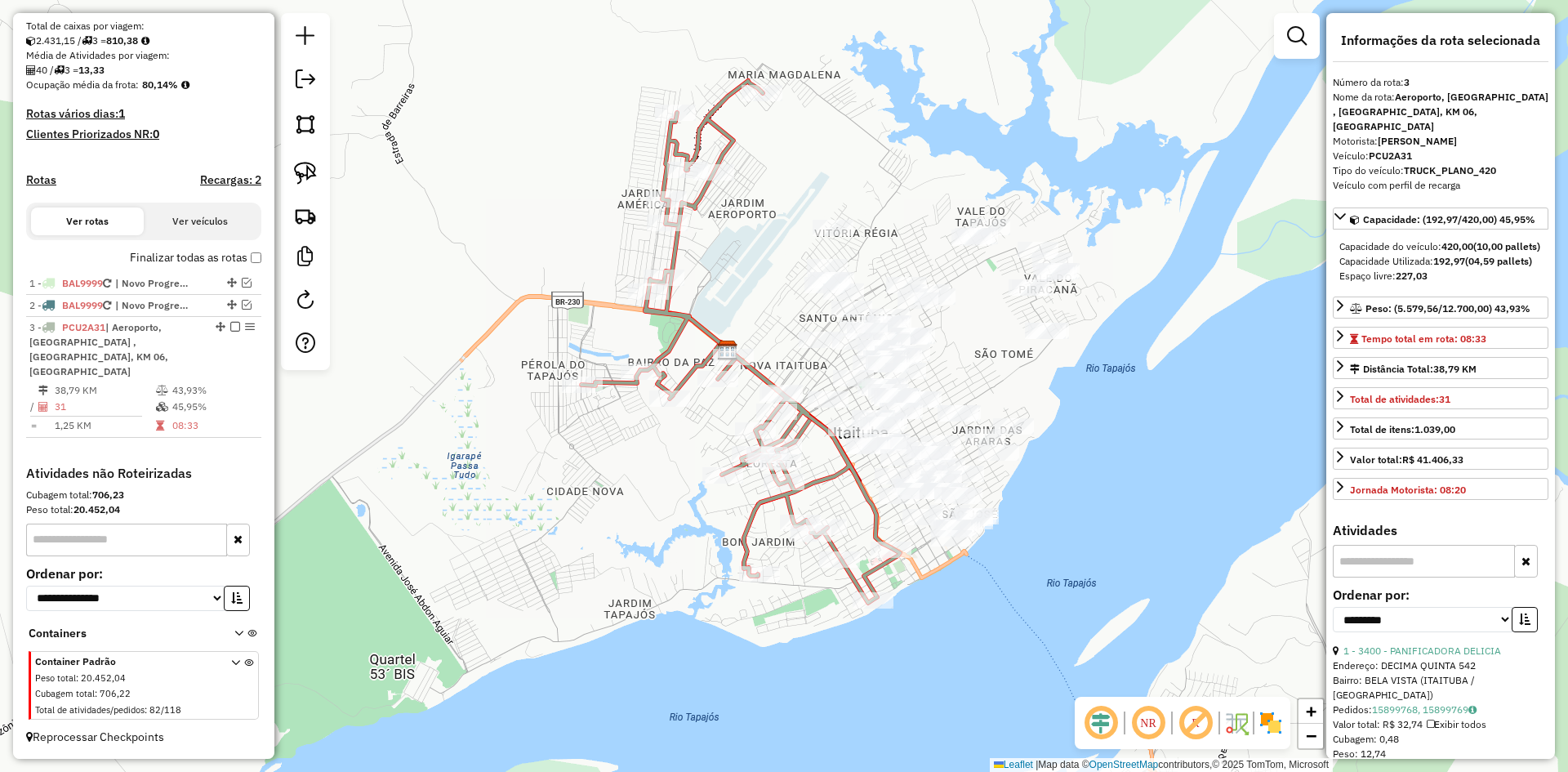
scroll to position [338, 0]
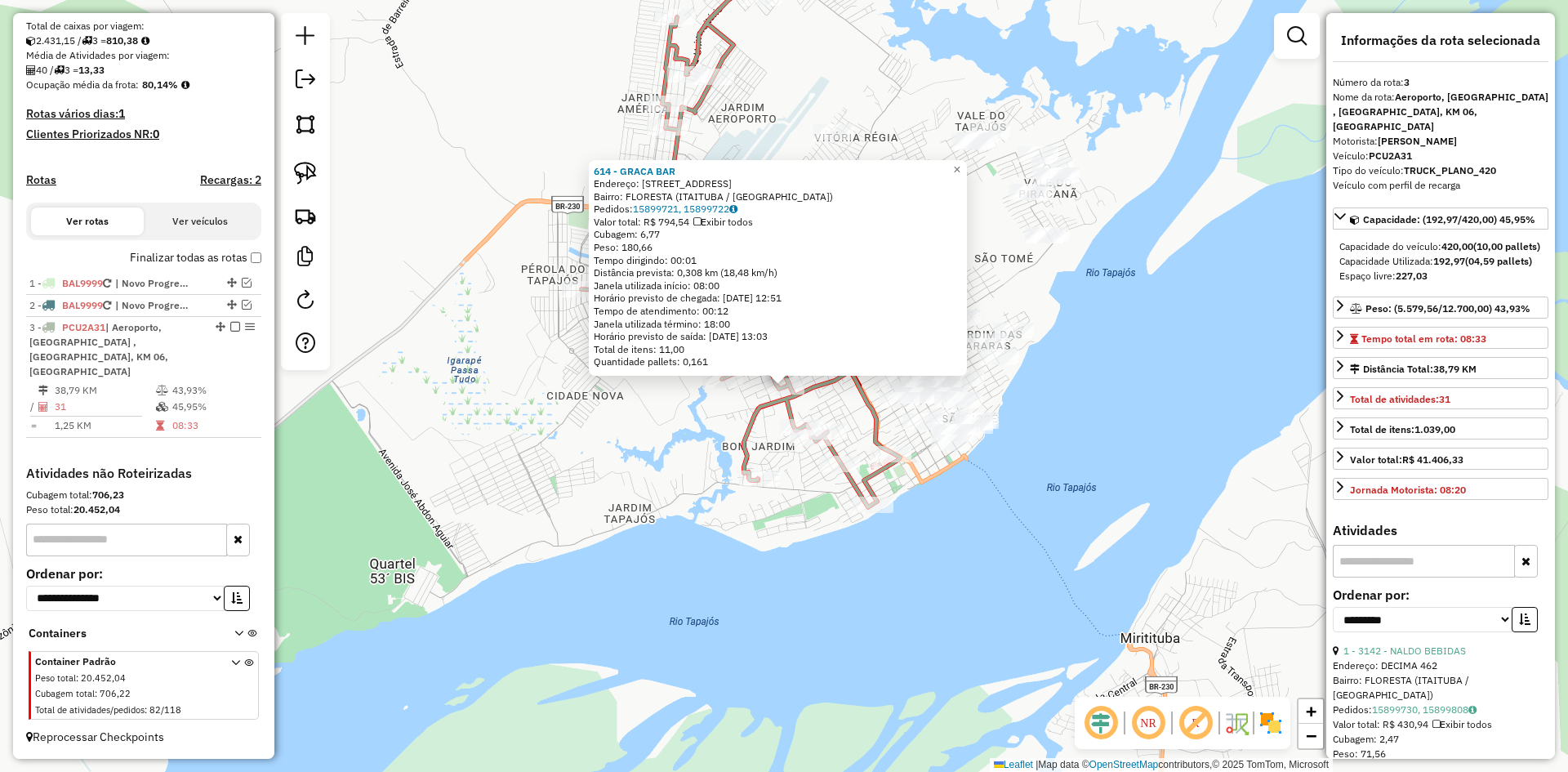
click at [982, 572] on div "614 - GRACA BAR Endereço: 6a RUA 608 Bairro: [GEOGRAPHIC_DATA] ([GEOGRAPHIC_DAT…" at bounding box center [784, 386] width 1568 height 772
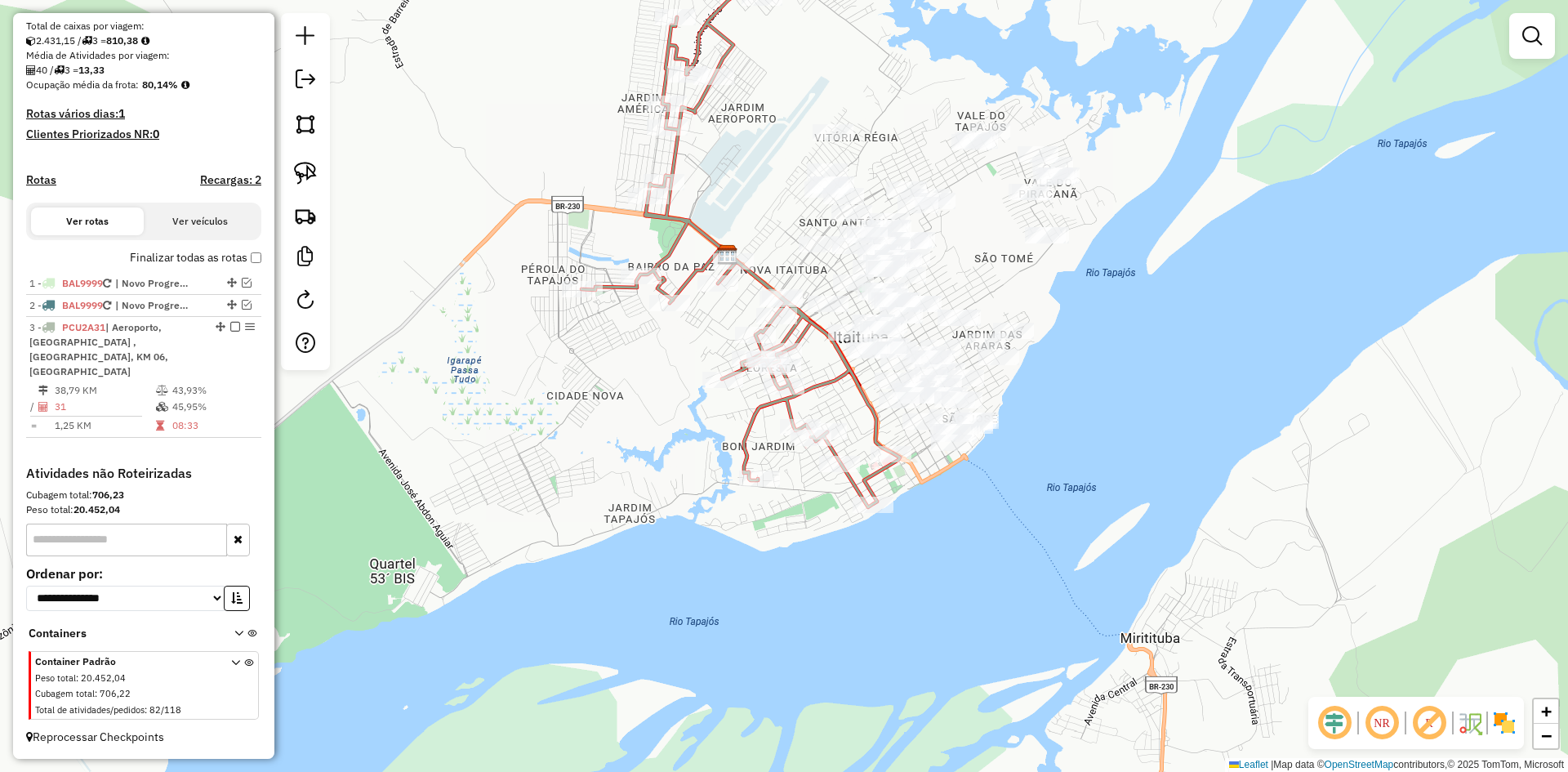
drag, startPoint x: 313, startPoint y: 171, endPoint x: 494, endPoint y: 321, distance: 235.1
click at [313, 171] on img at bounding box center [305, 173] width 23 height 23
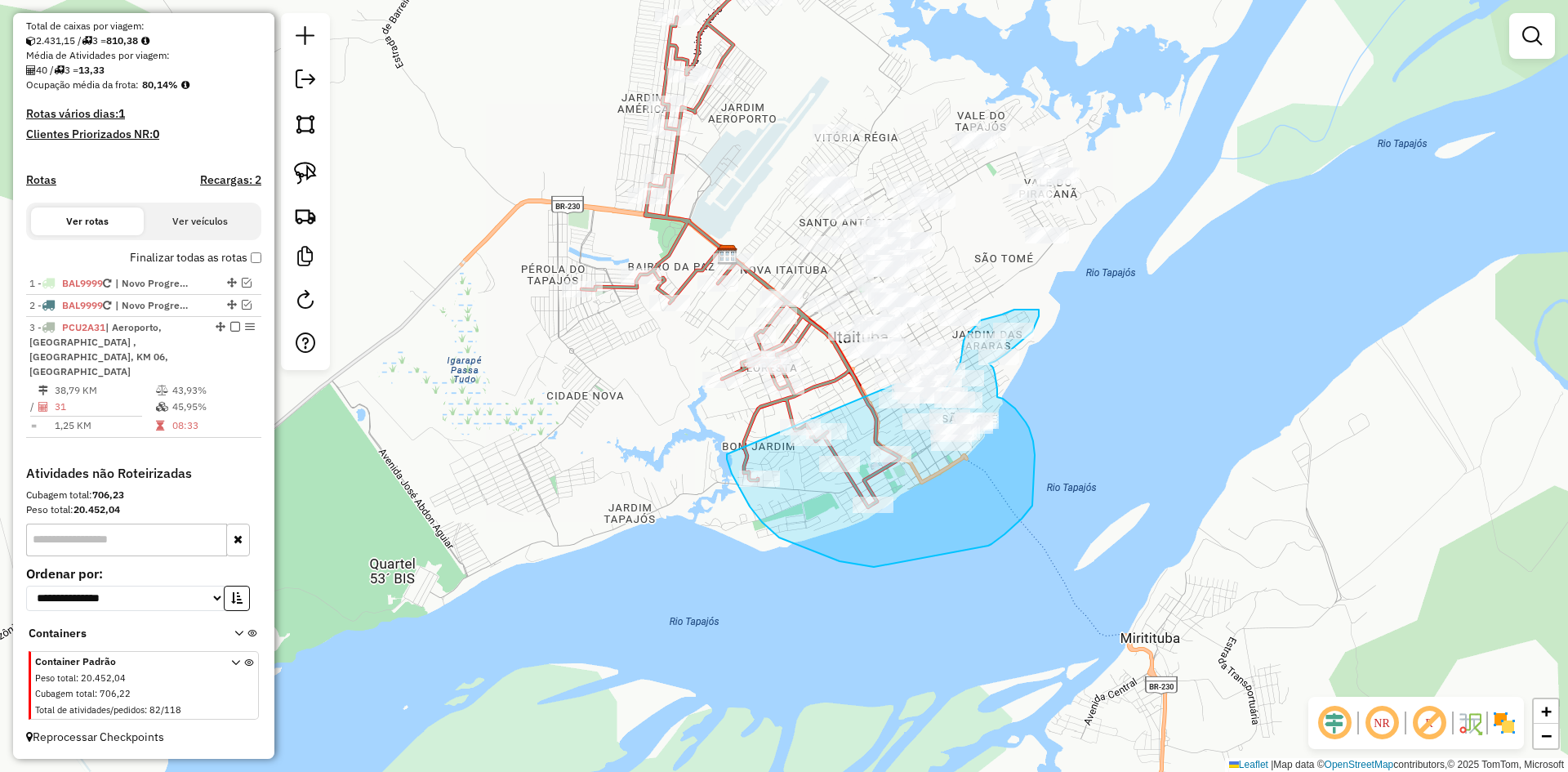
click at [892, 386] on div "Janela de atendimento Grade de atendimento Capacidade Transportadoras Veículos …" at bounding box center [784, 386] width 1568 height 772
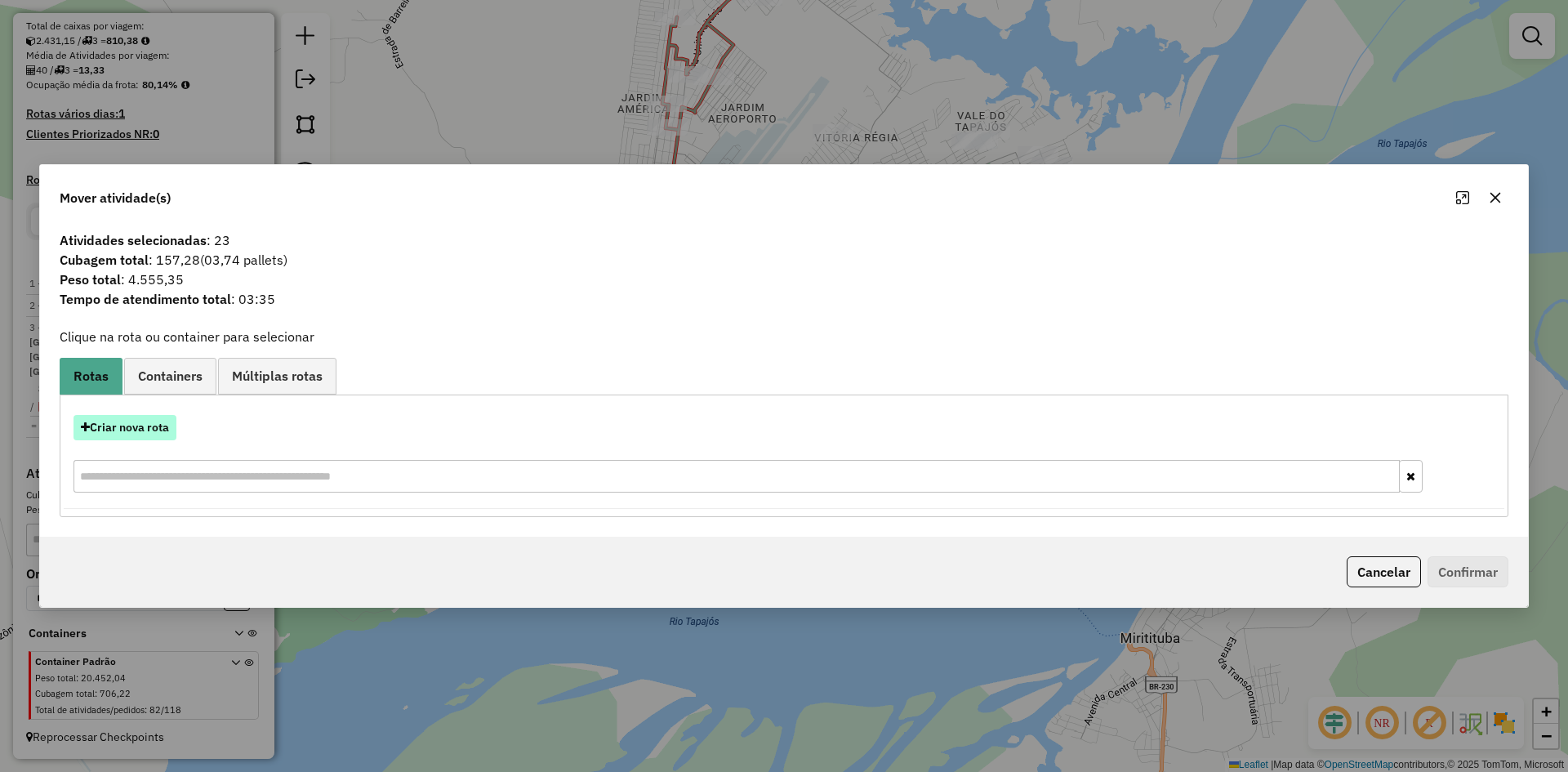
click at [157, 435] on button "Criar nova rota" at bounding box center [125, 428] width 103 height 25
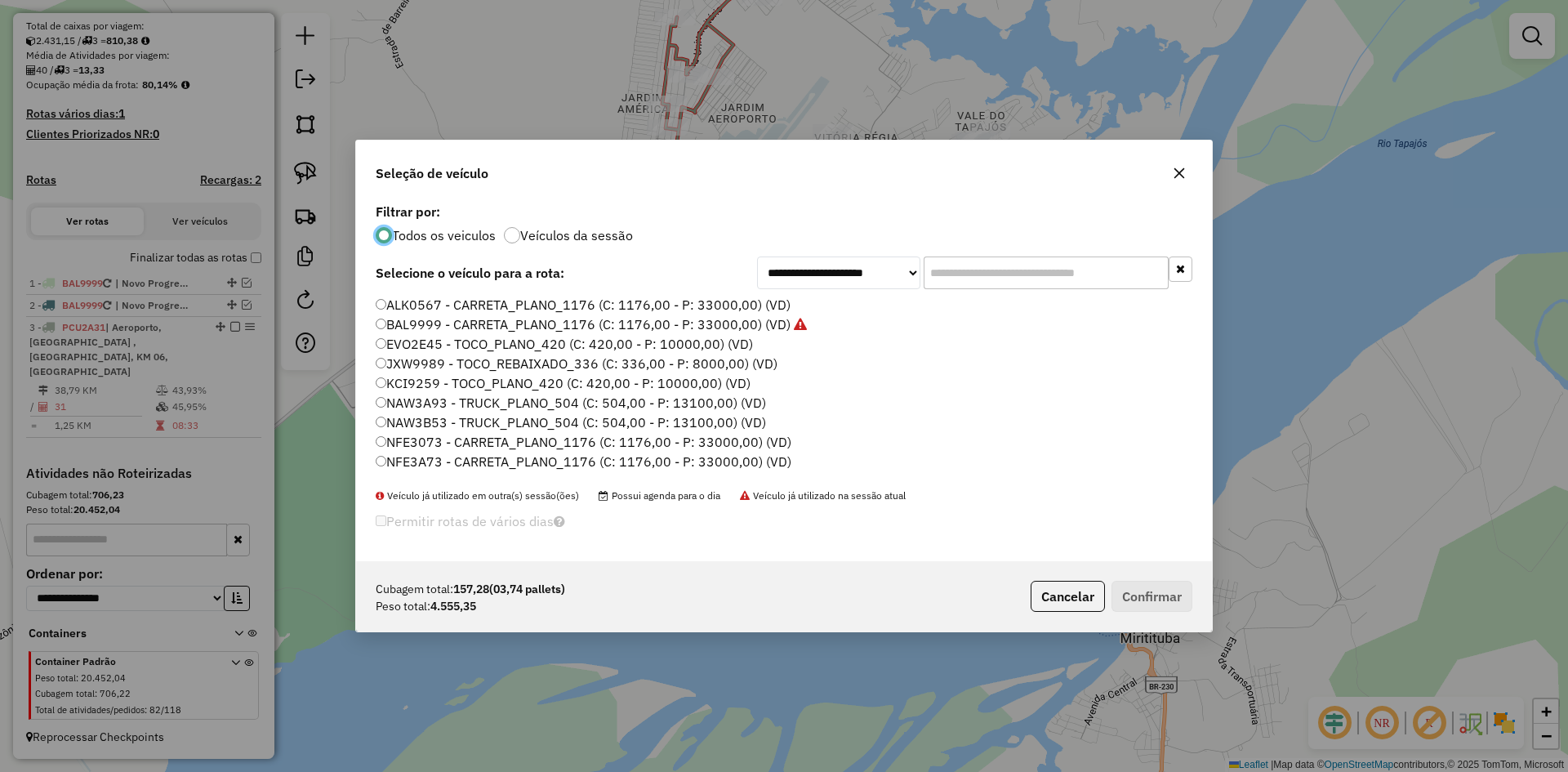
scroll to position [290, 0]
click at [444, 400] on label "QDF7148 - TOCO_REBAIXADO_336 (C: 336,00 - P: 8000,00) (VD)" at bounding box center [576, 406] width 401 height 19
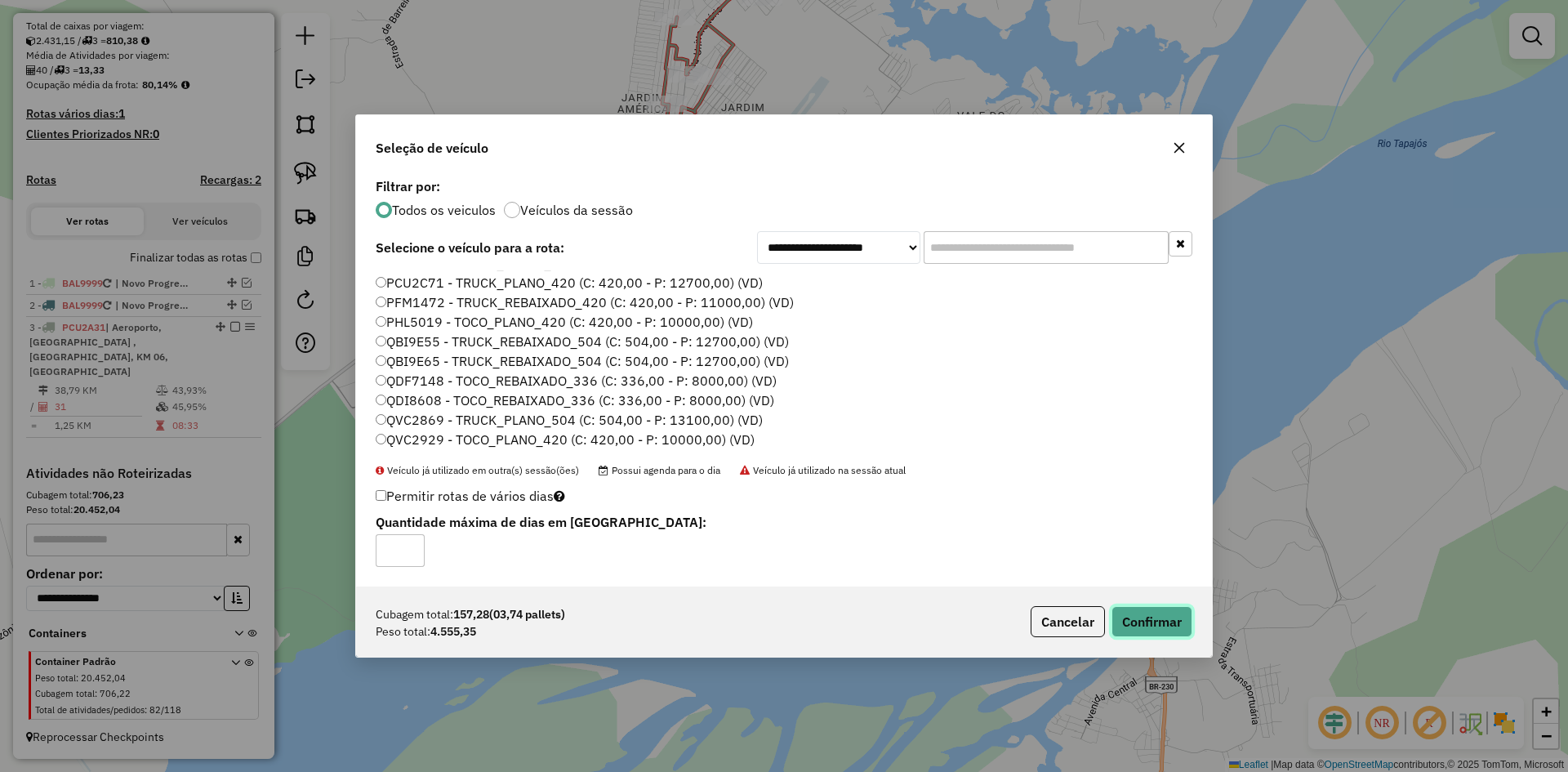
click at [1149, 623] on button "Confirmar" at bounding box center [1152, 621] width 81 height 31
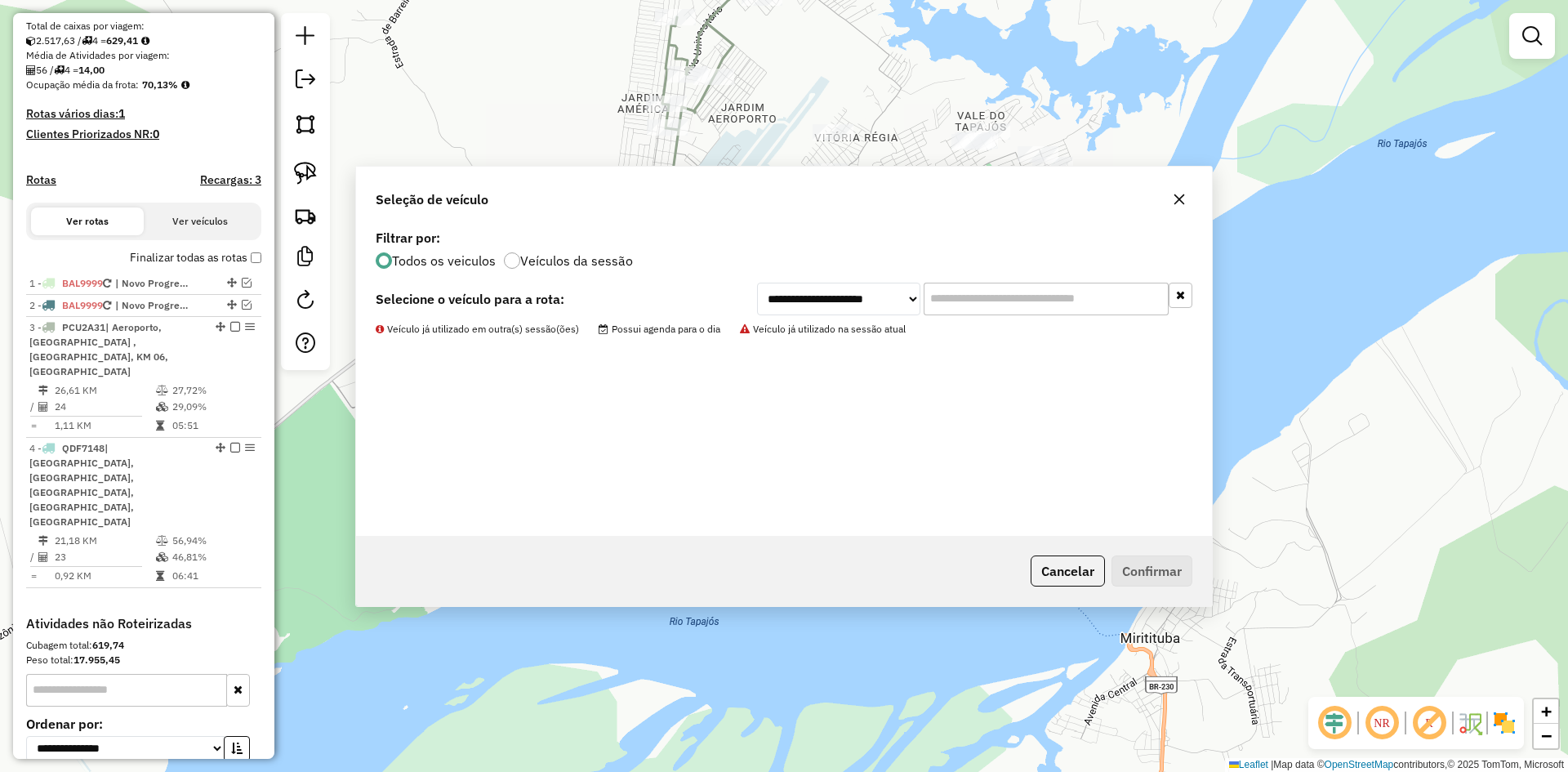
scroll to position [359, 0]
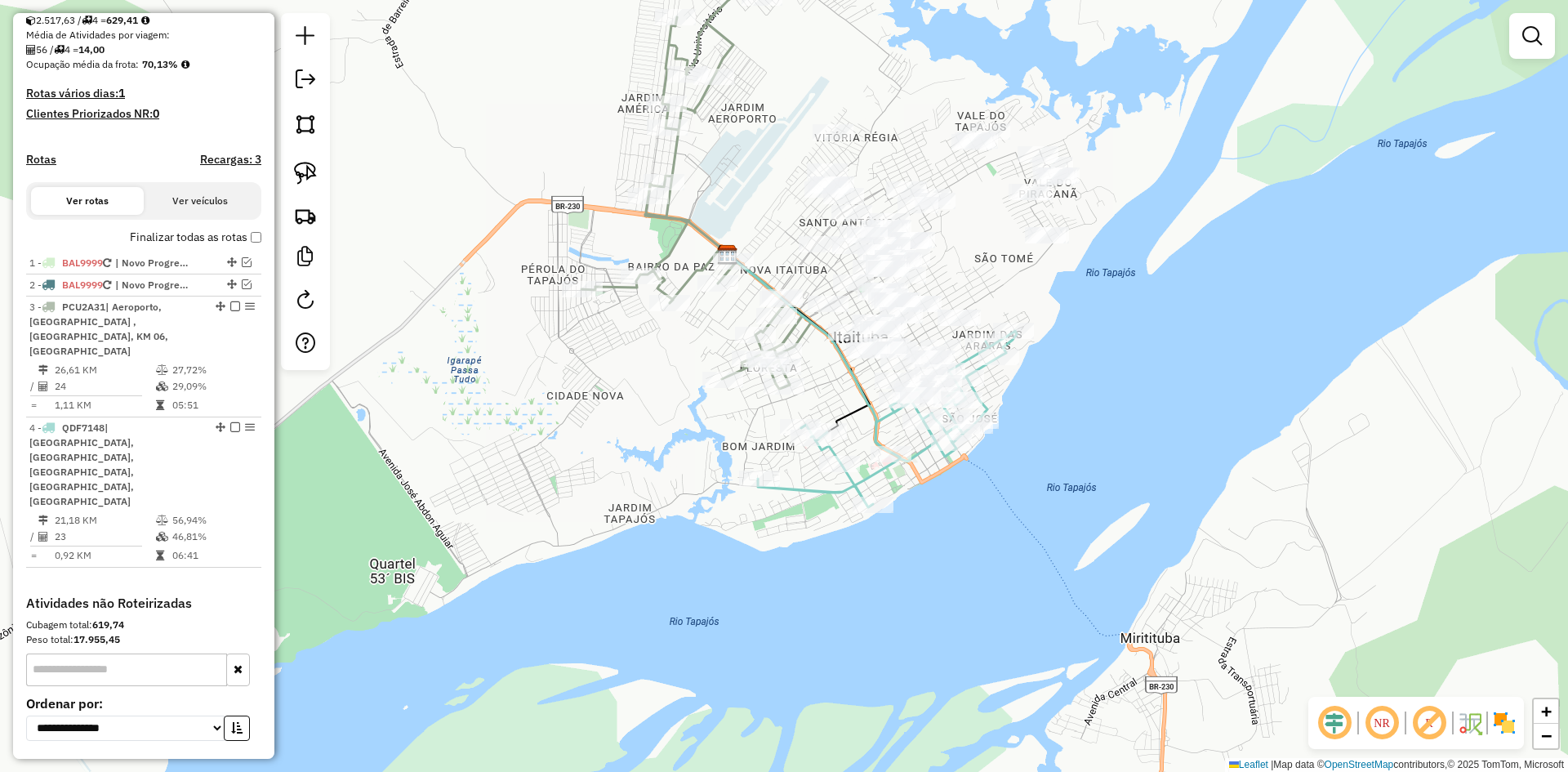
click at [915, 449] on icon at bounding box center [832, 359] width 208 height 207
select select "**********"
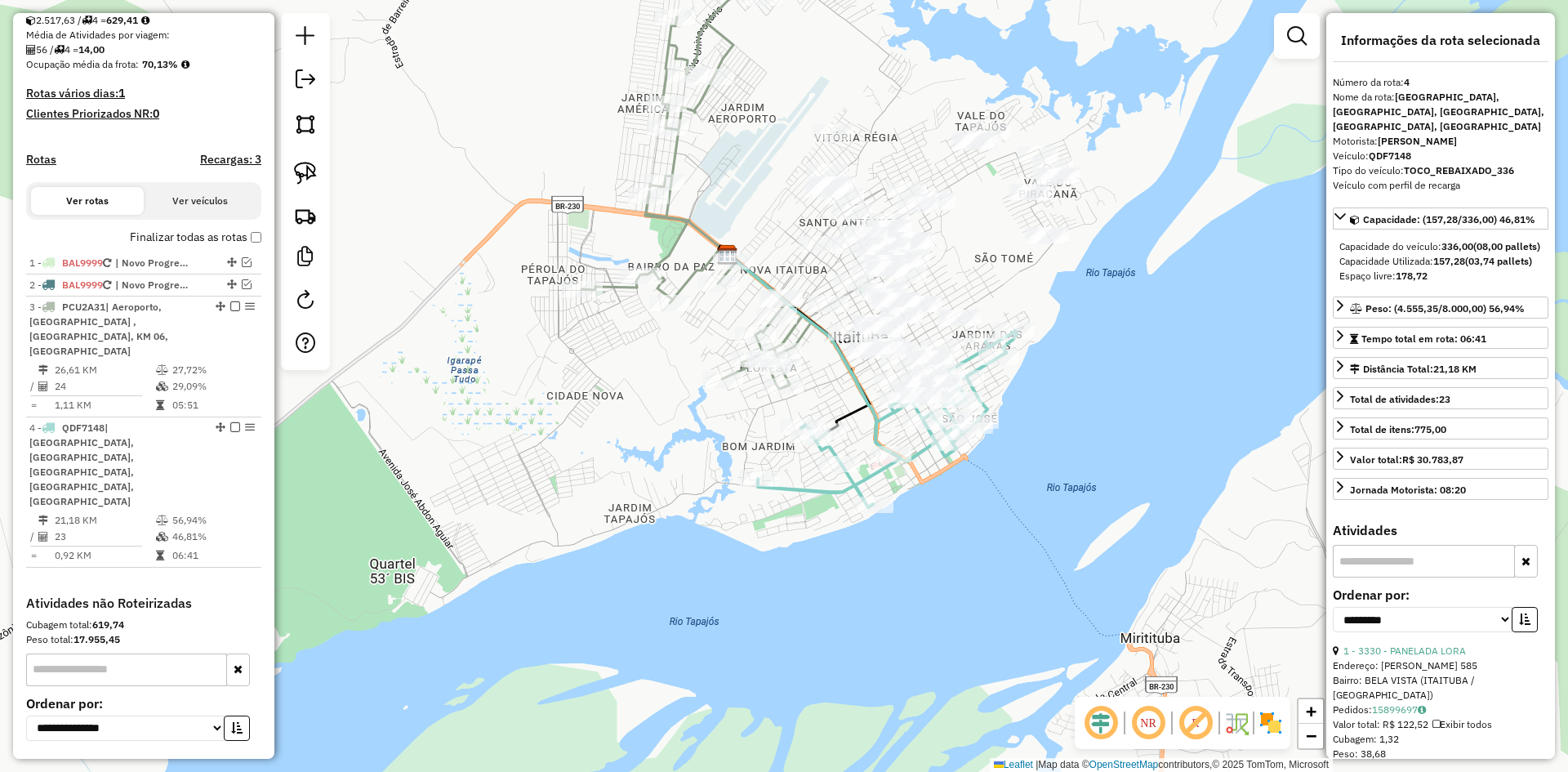
scroll to position [445, 0]
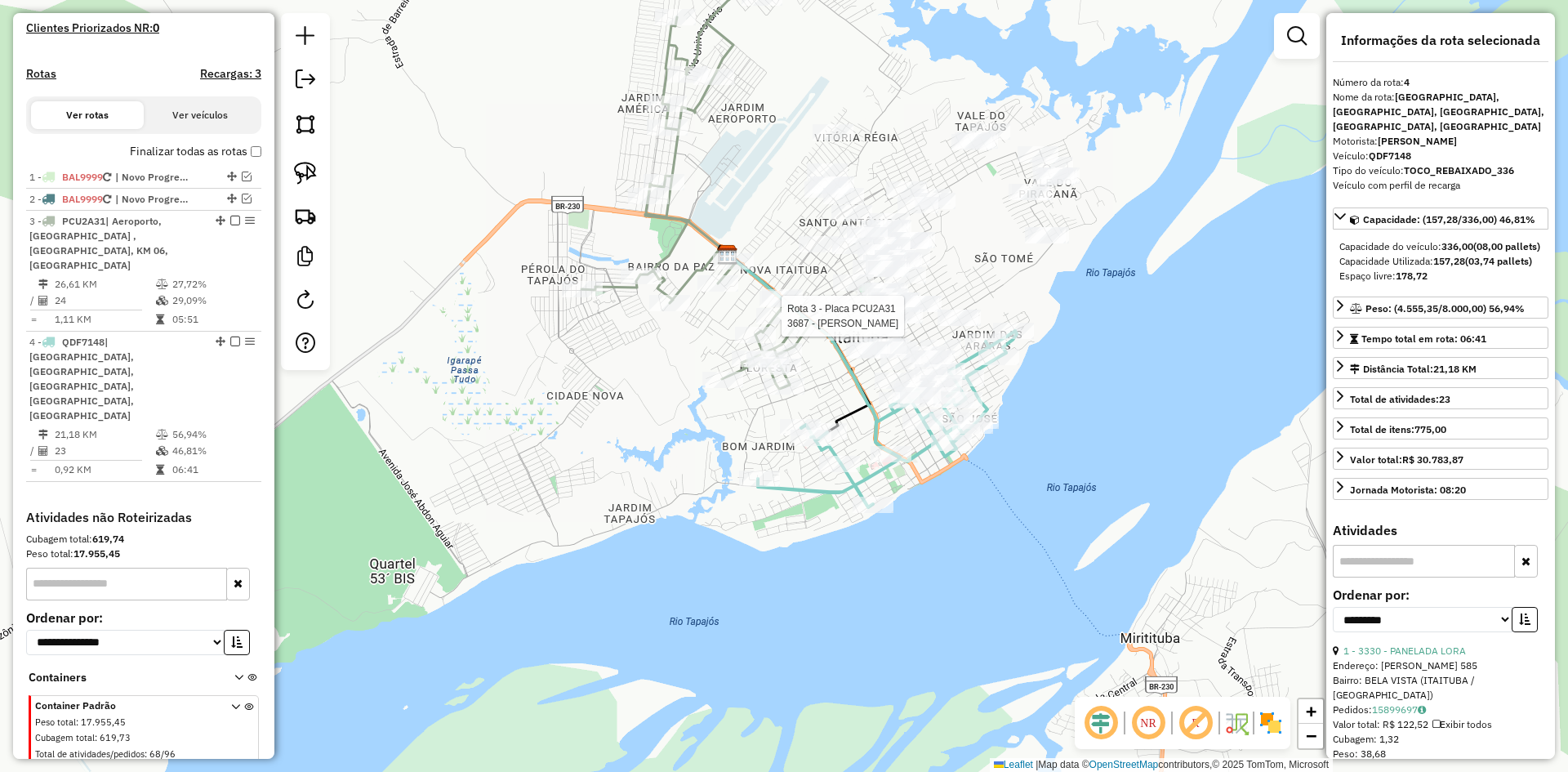
click at [790, 324] on div at bounding box center [777, 316] width 41 height 16
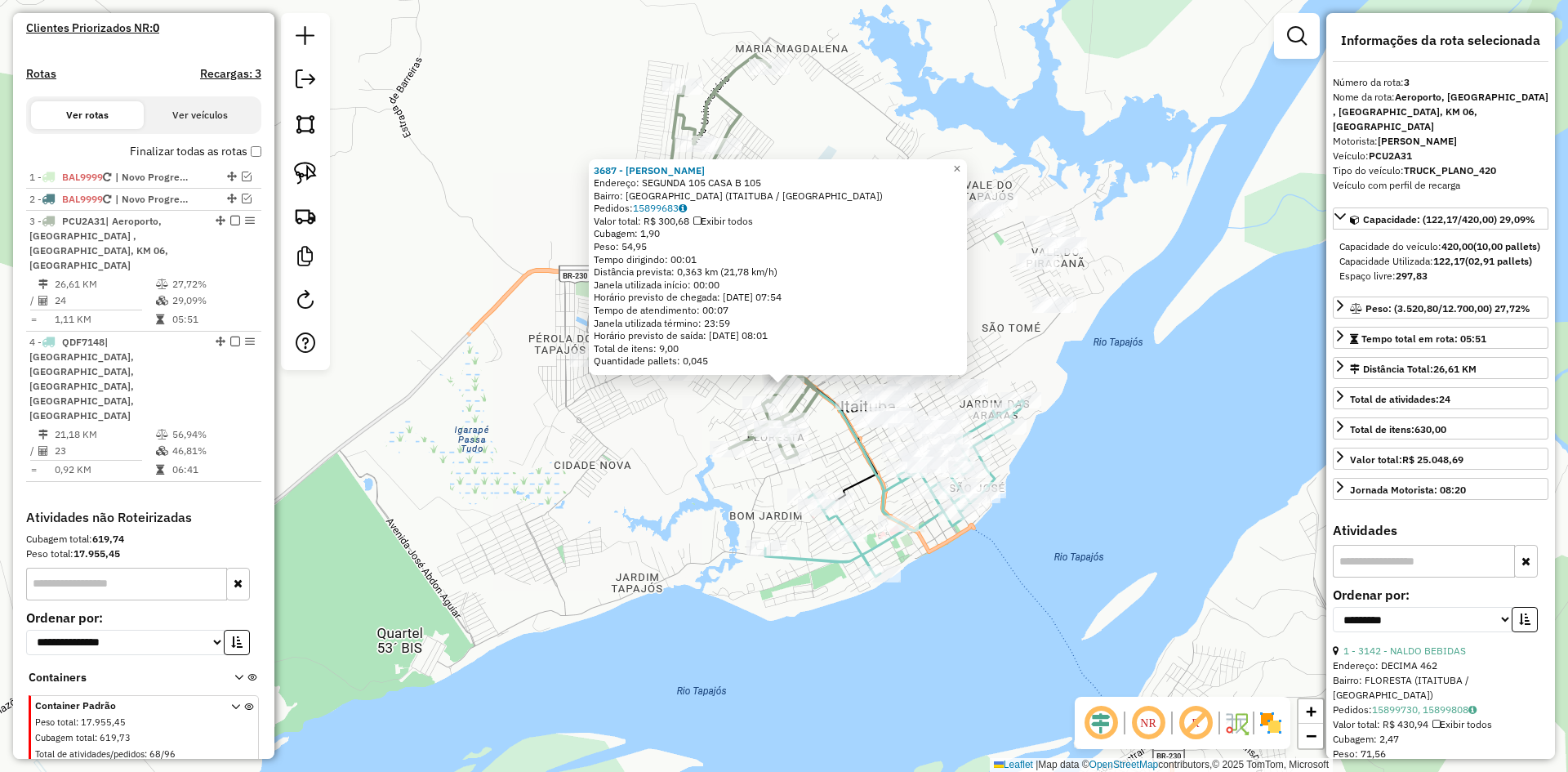
click at [942, 534] on div "Rota 4 - Placa QDF7148 1438 - CONV POPULAR 3687 - [PERSON_NAME]: SEGUNDA 105 CA…" at bounding box center [784, 386] width 1568 height 772
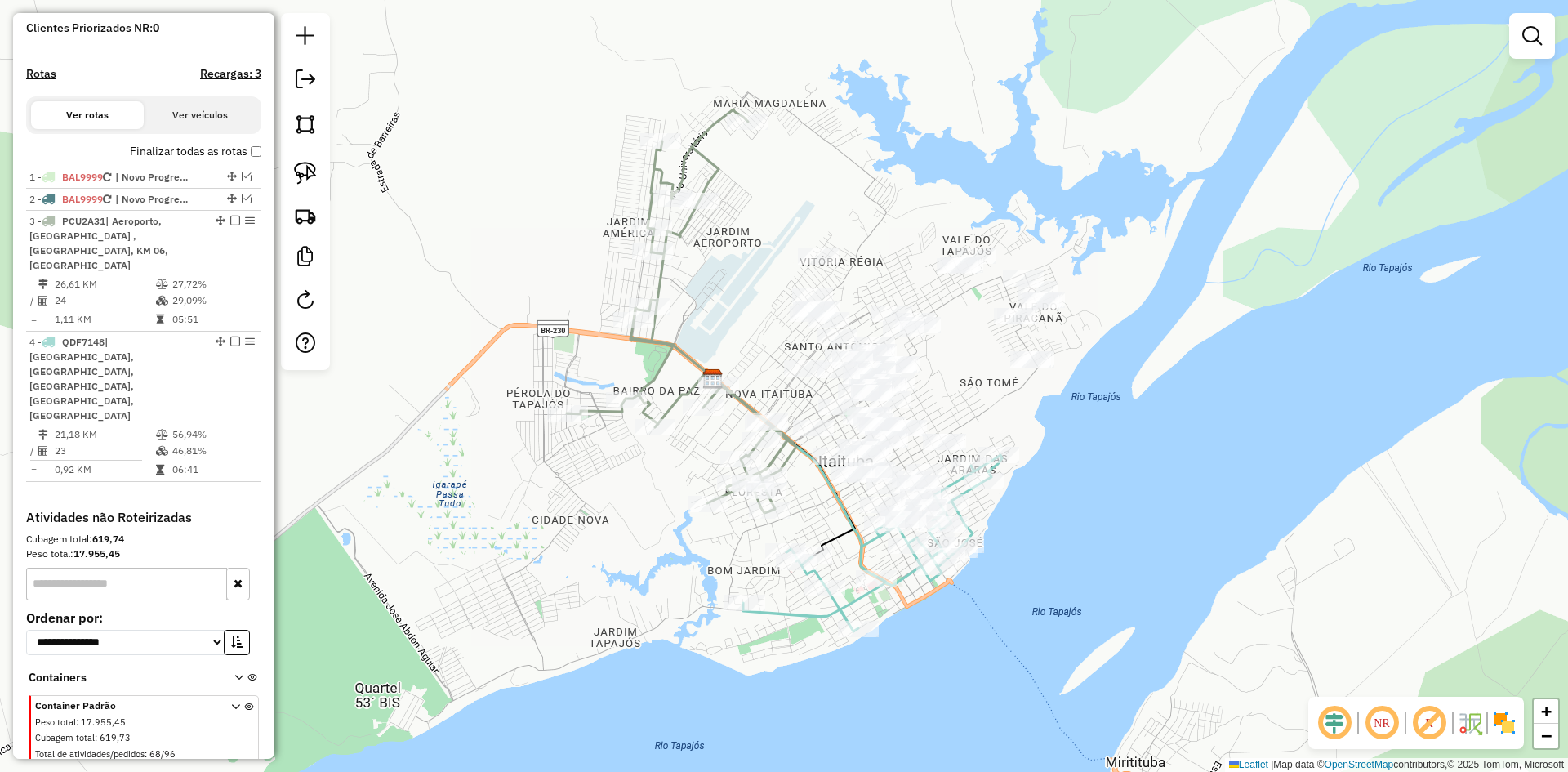
drag, startPoint x: 1085, startPoint y: 362, endPoint x: 990, endPoint y: 460, distance: 136.5
click at [1048, 430] on div "Janela de atendimento Grade de atendimento Capacidade Transportadoras Veículos …" at bounding box center [784, 386] width 1568 height 772
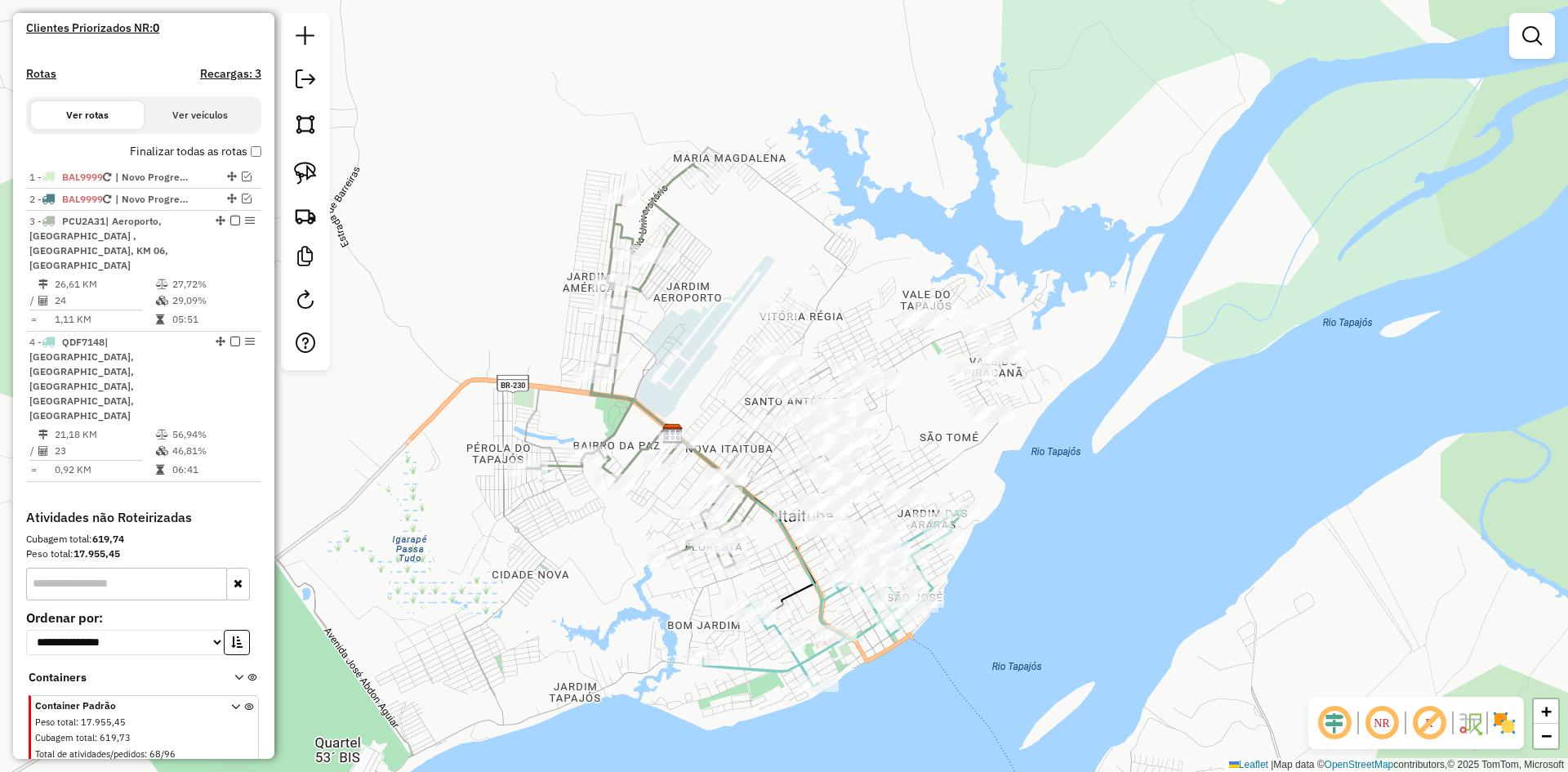
drag, startPoint x: 941, startPoint y: 379, endPoint x: 914, endPoint y: 421, distance: 49.9
click at [914, 421] on div "Janela de atendimento Grade de atendimento Capacidade Transportadoras Veículos …" at bounding box center [784, 386] width 1568 height 772
click at [309, 161] on link at bounding box center [306, 173] width 36 height 36
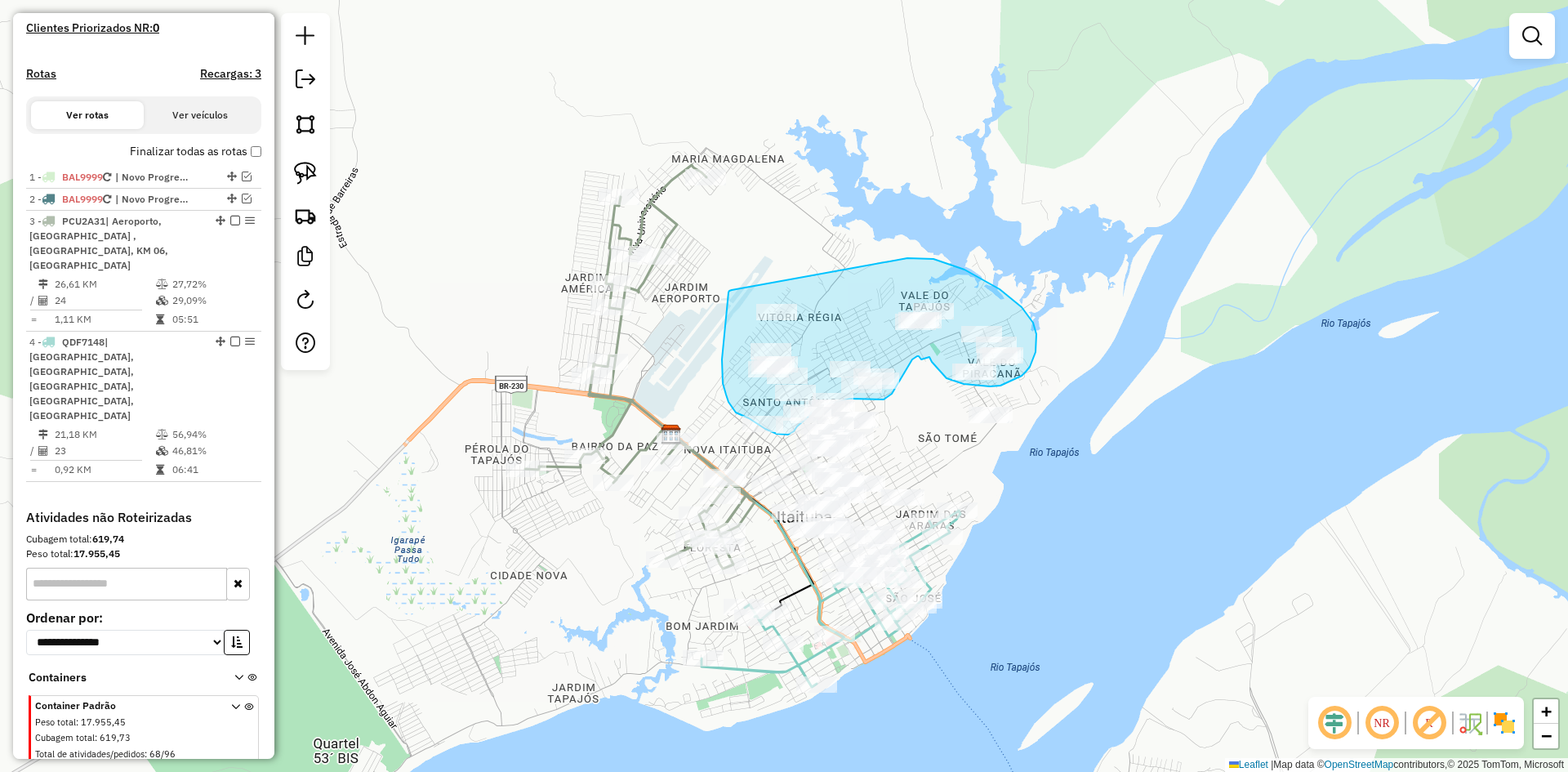
drag, startPoint x: 729, startPoint y: 292, endPoint x: 907, endPoint y: 258, distance: 181.2
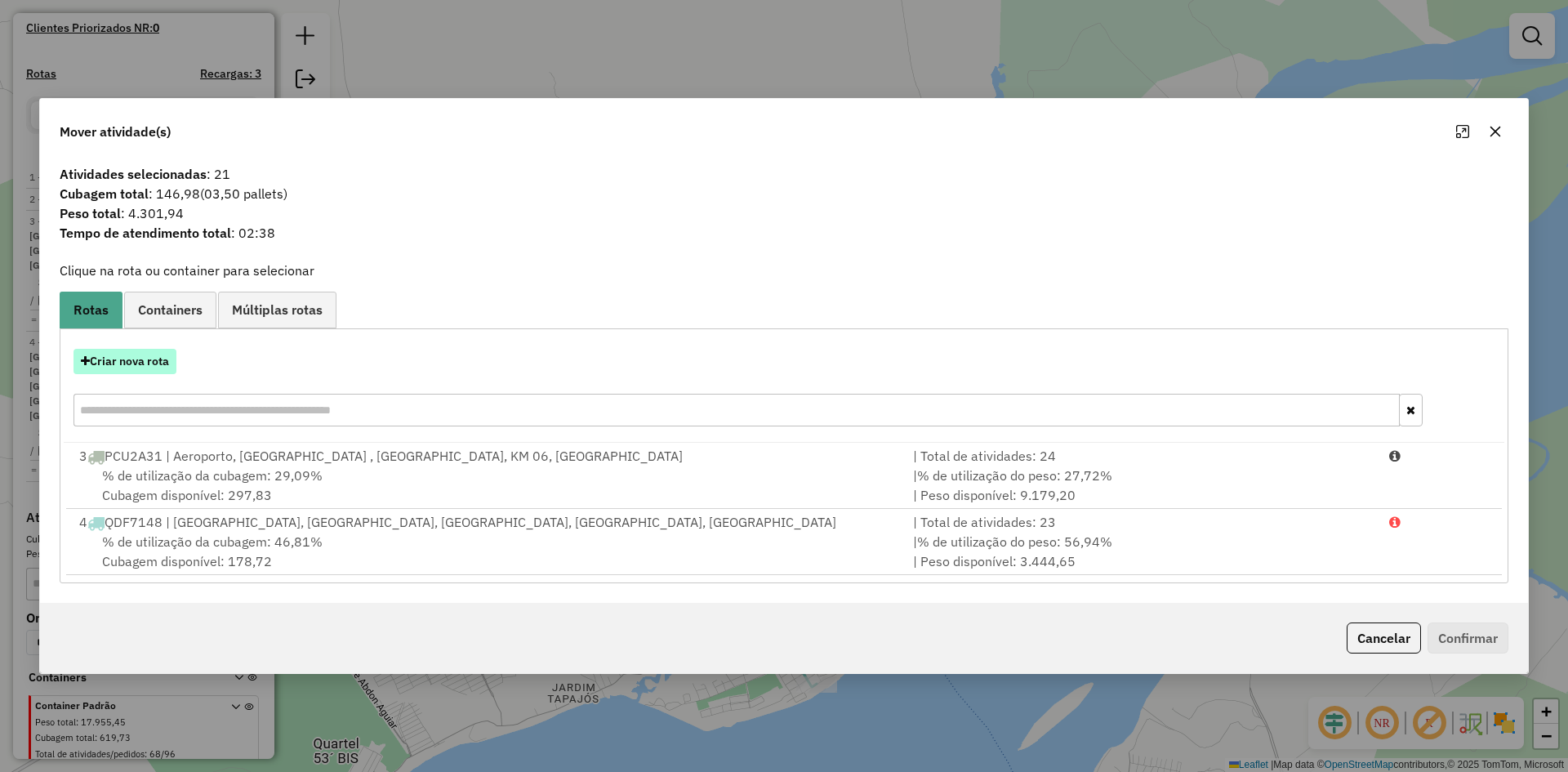
click at [159, 362] on button "Criar nova rota" at bounding box center [125, 361] width 103 height 25
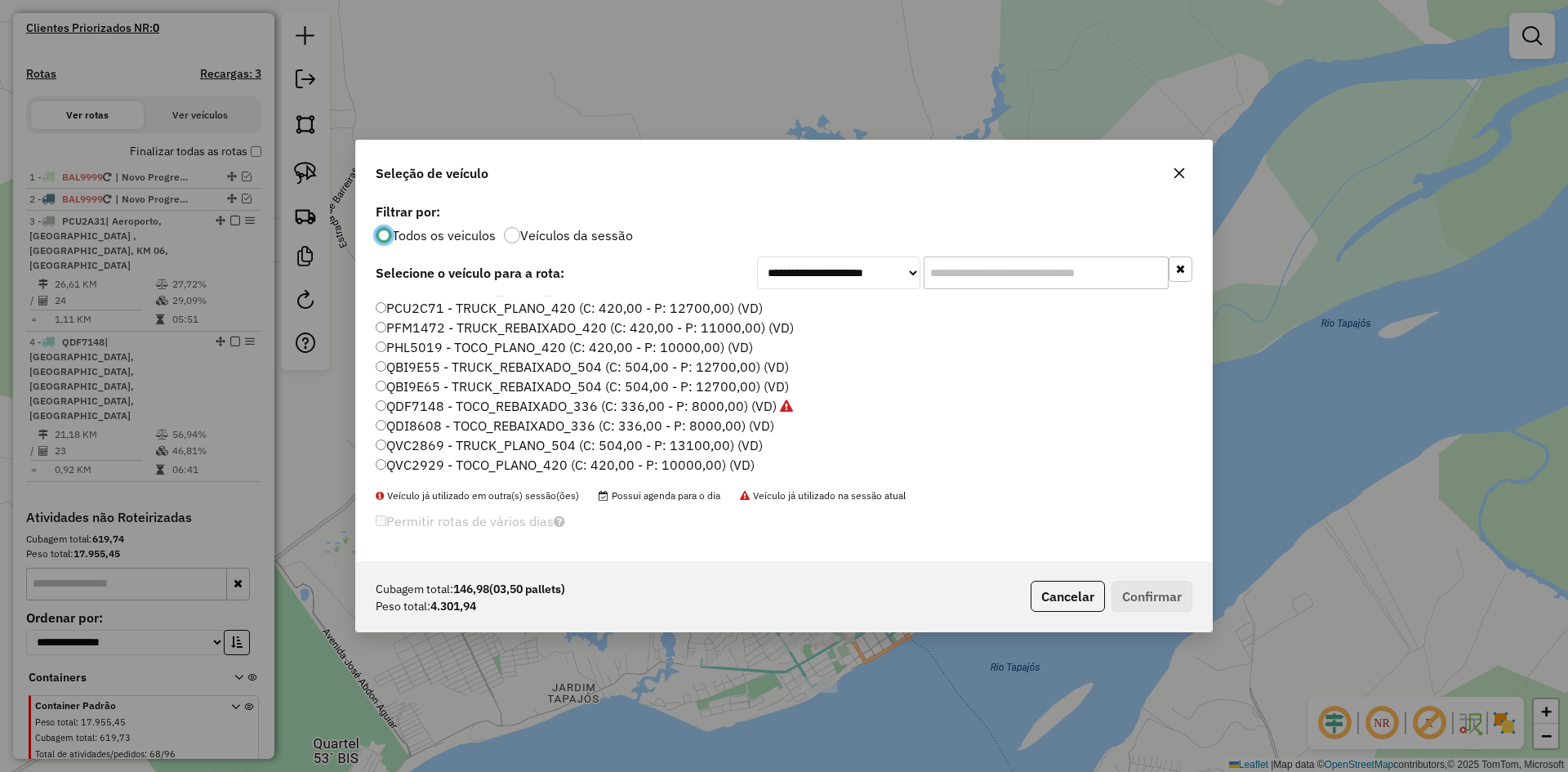
scroll to position [127, 0]
click at [447, 372] on label "NPA0C81 - TOCO_PLANO_420 (C: 420,00 - P: 10000,00) (VD)" at bounding box center [564, 373] width 378 height 19
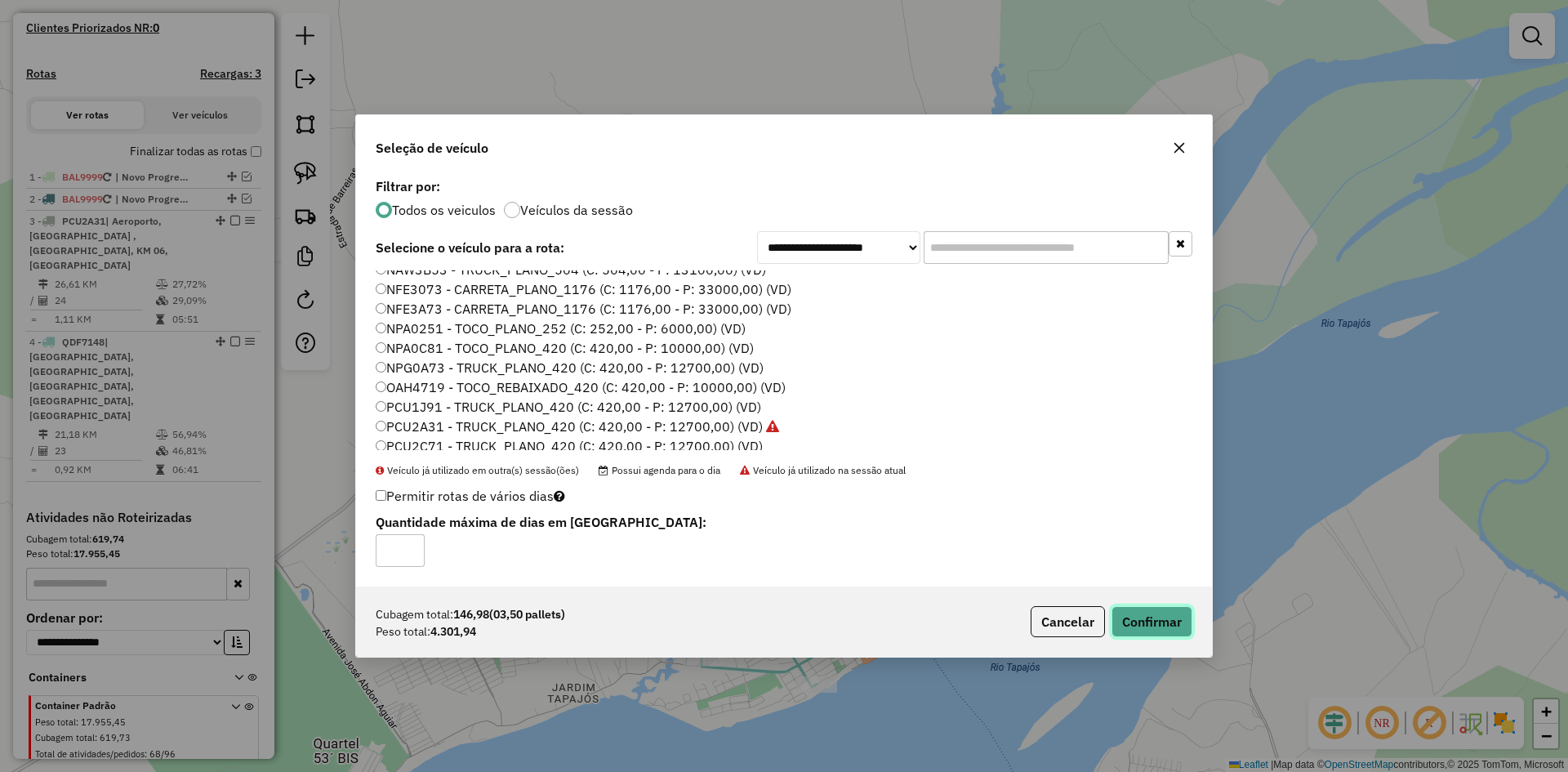
click at [1129, 607] on button "Confirmar" at bounding box center [1152, 621] width 81 height 31
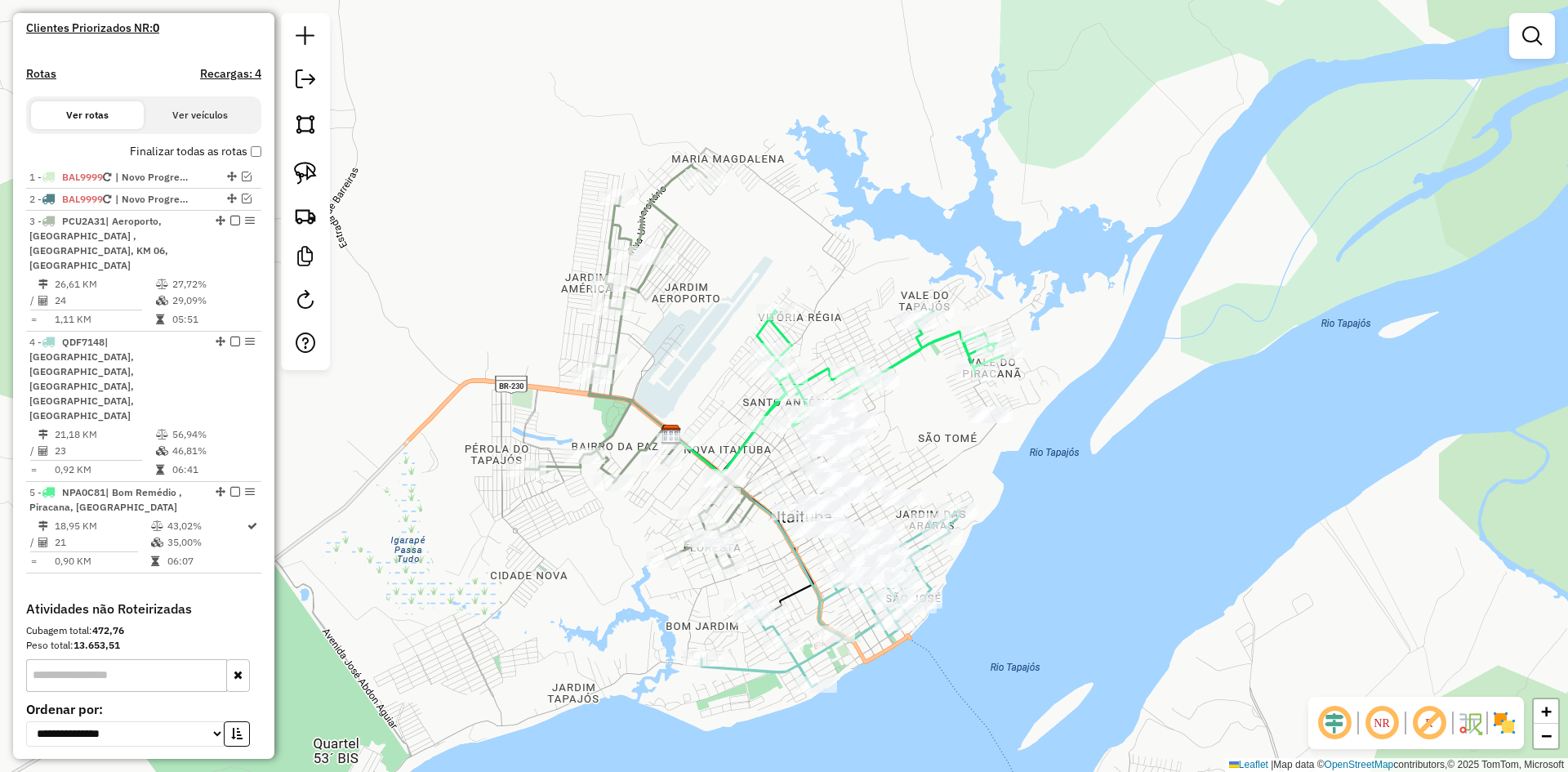
click at [908, 357] on icon at bounding box center [880, 369] width 246 height 116
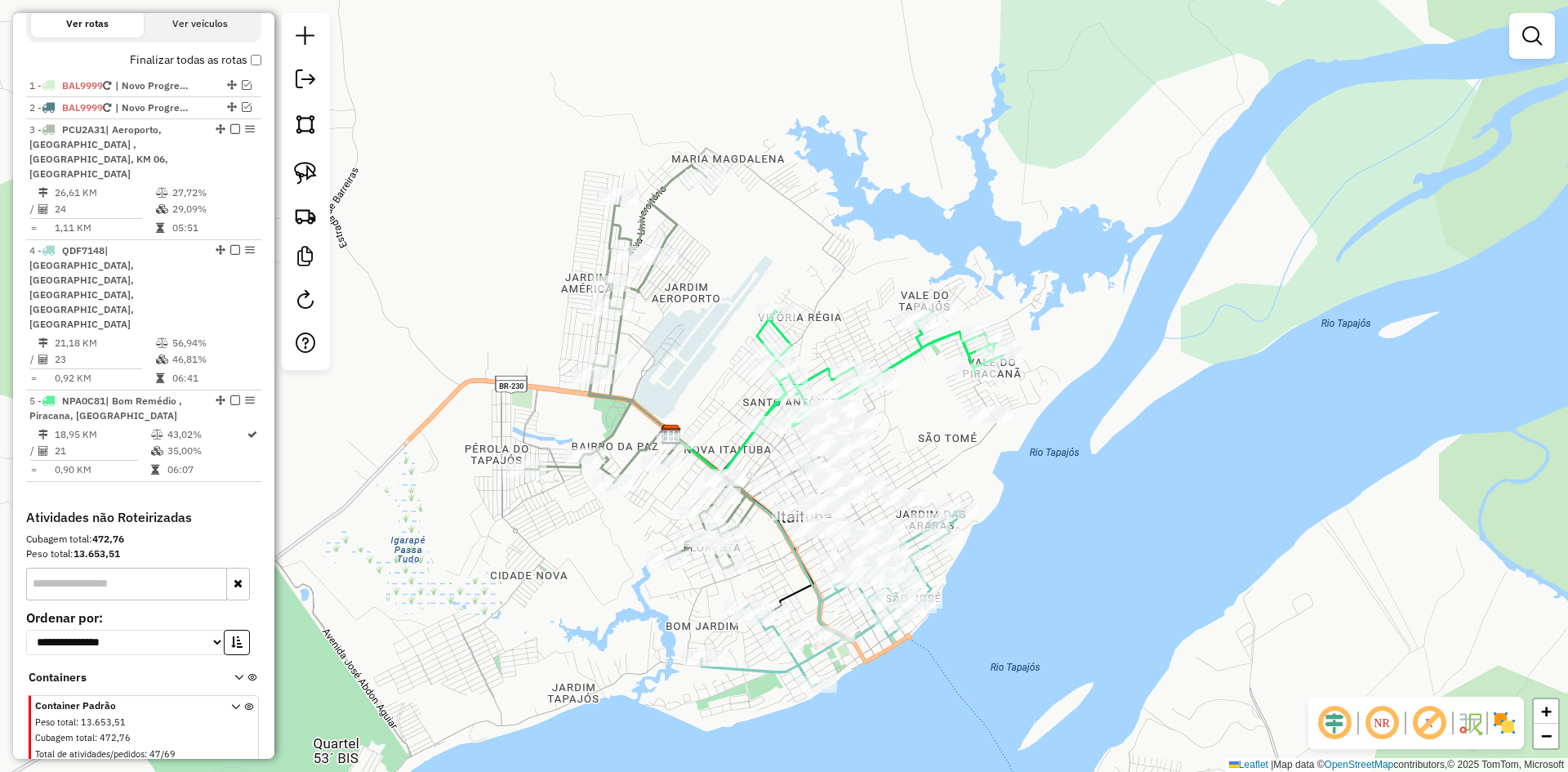
select select "**********"
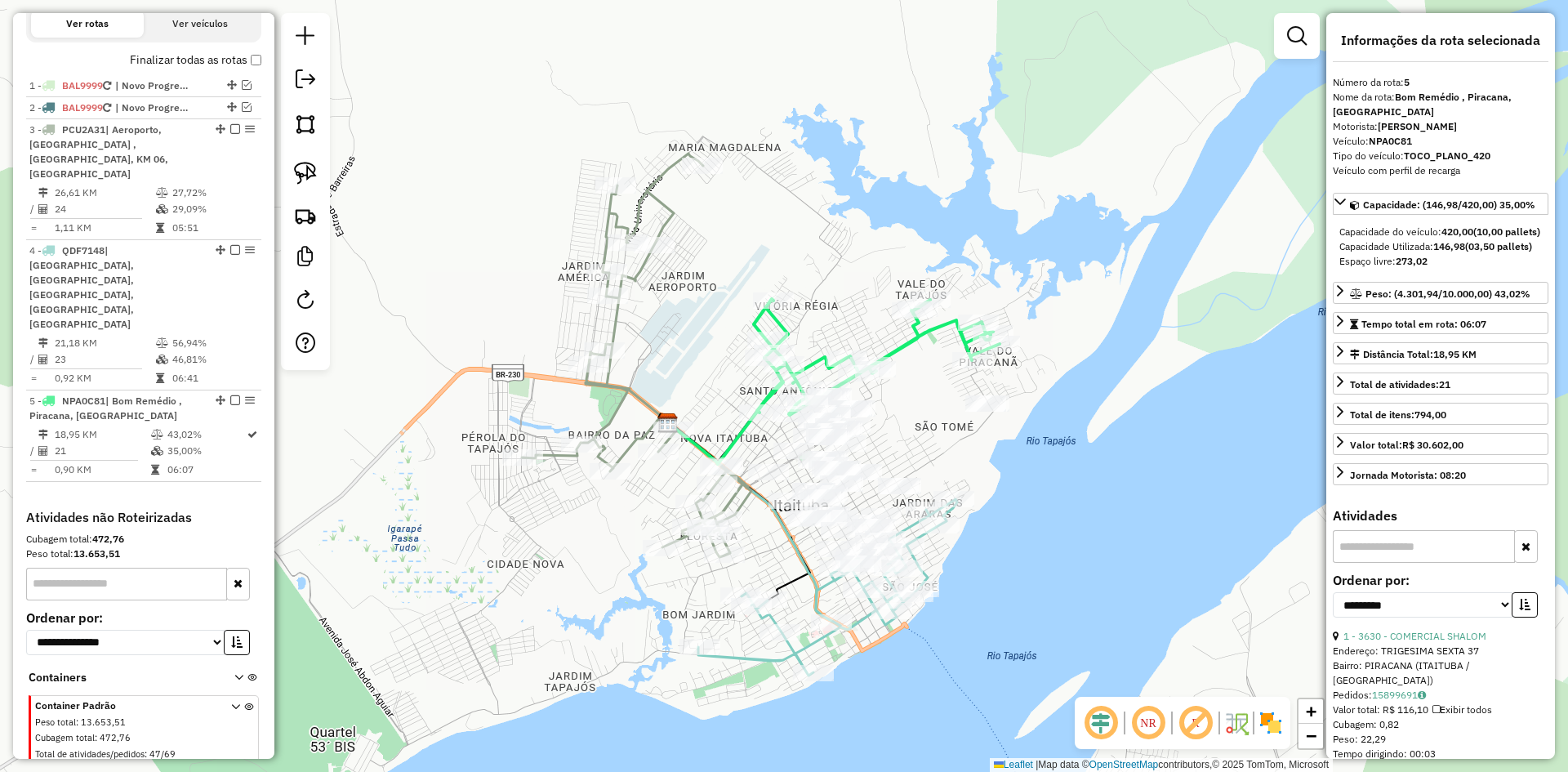
drag, startPoint x: 928, startPoint y: 416, endPoint x: 925, endPoint y: 369, distance: 47.1
click at [925, 369] on div "Janela de atendimento Grade de atendimento Capacidade Transportadoras Veículos …" at bounding box center [784, 386] width 1568 height 772
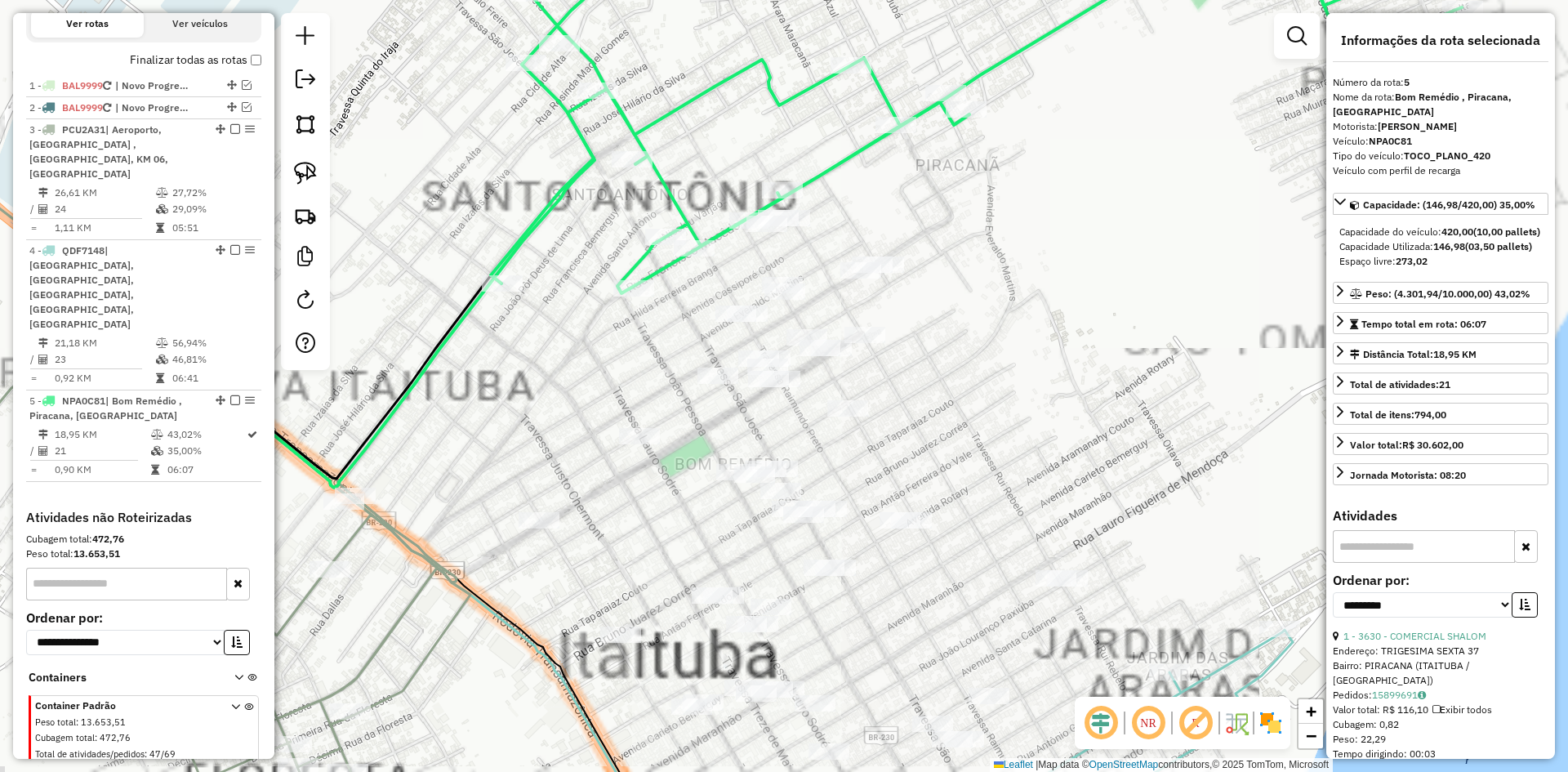
drag, startPoint x: 943, startPoint y: 458, endPoint x: 858, endPoint y: 462, distance: 85.1
click at [848, 428] on div "Janela de atendimento Grade de atendimento Capacidade Transportadoras Veículos …" at bounding box center [784, 386] width 1568 height 772
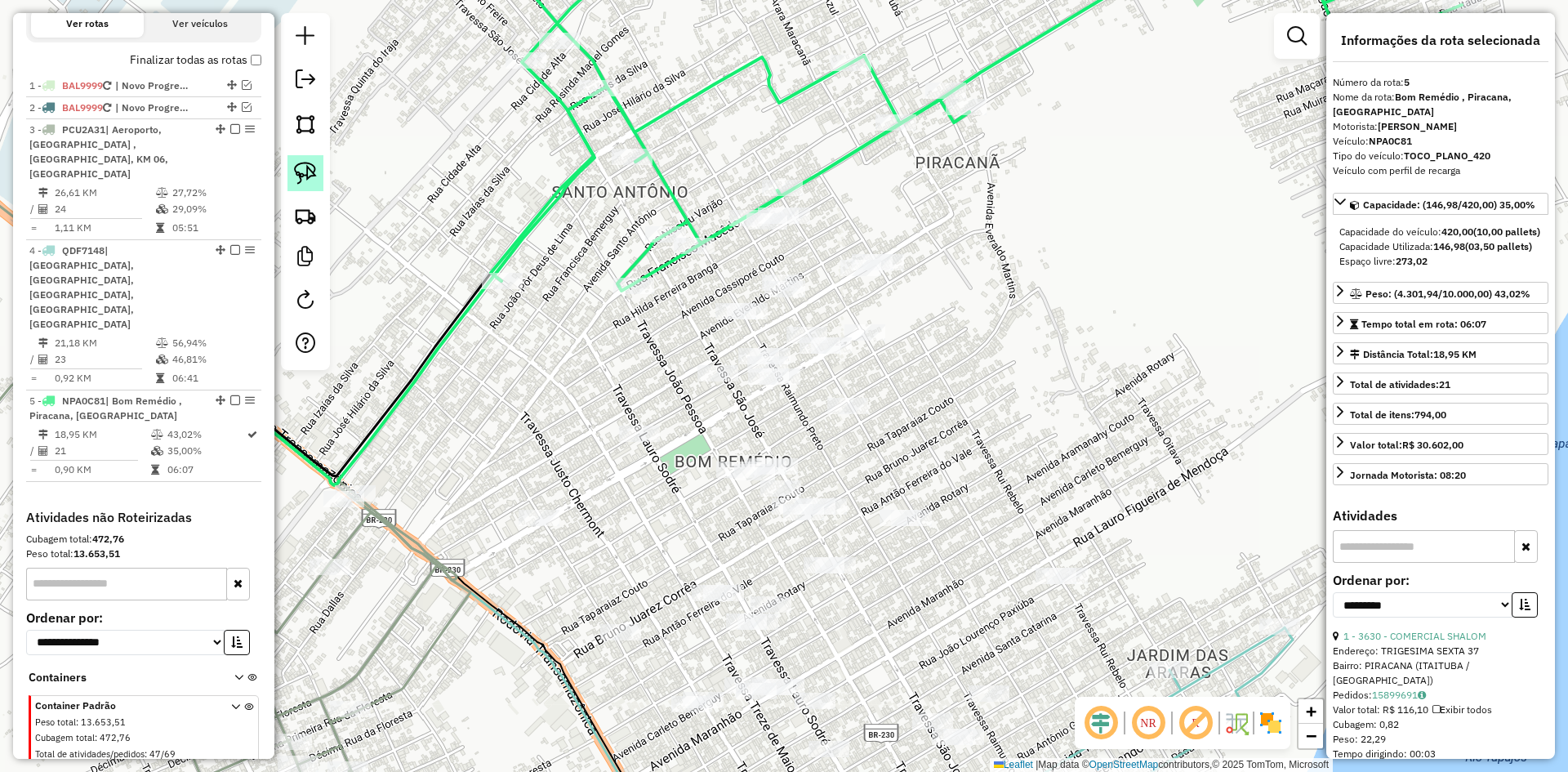
click at [304, 173] on img at bounding box center [305, 173] width 23 height 23
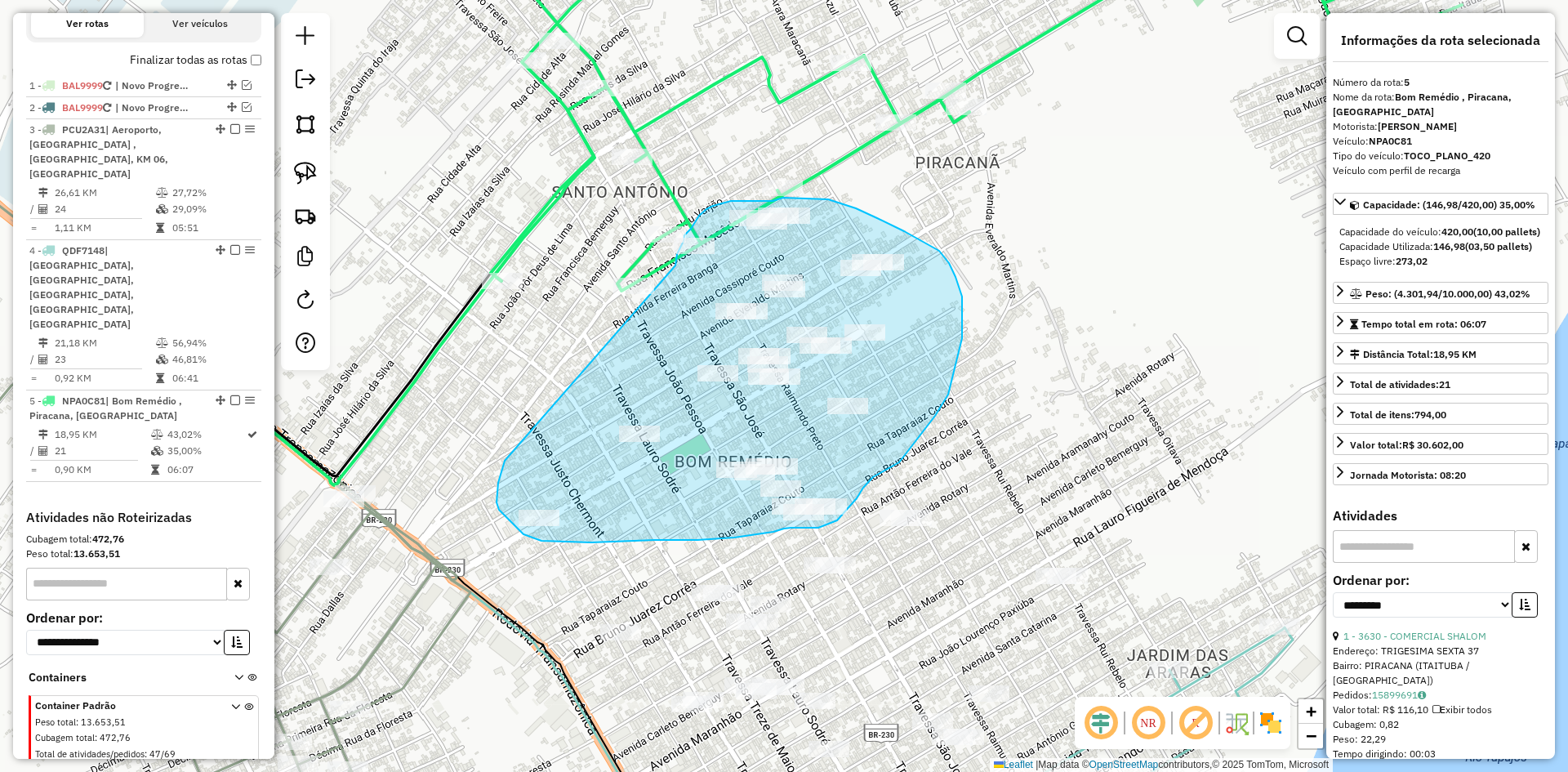
drag, startPoint x: 498, startPoint y: 483, endPoint x: 677, endPoint y: 269, distance: 279.0
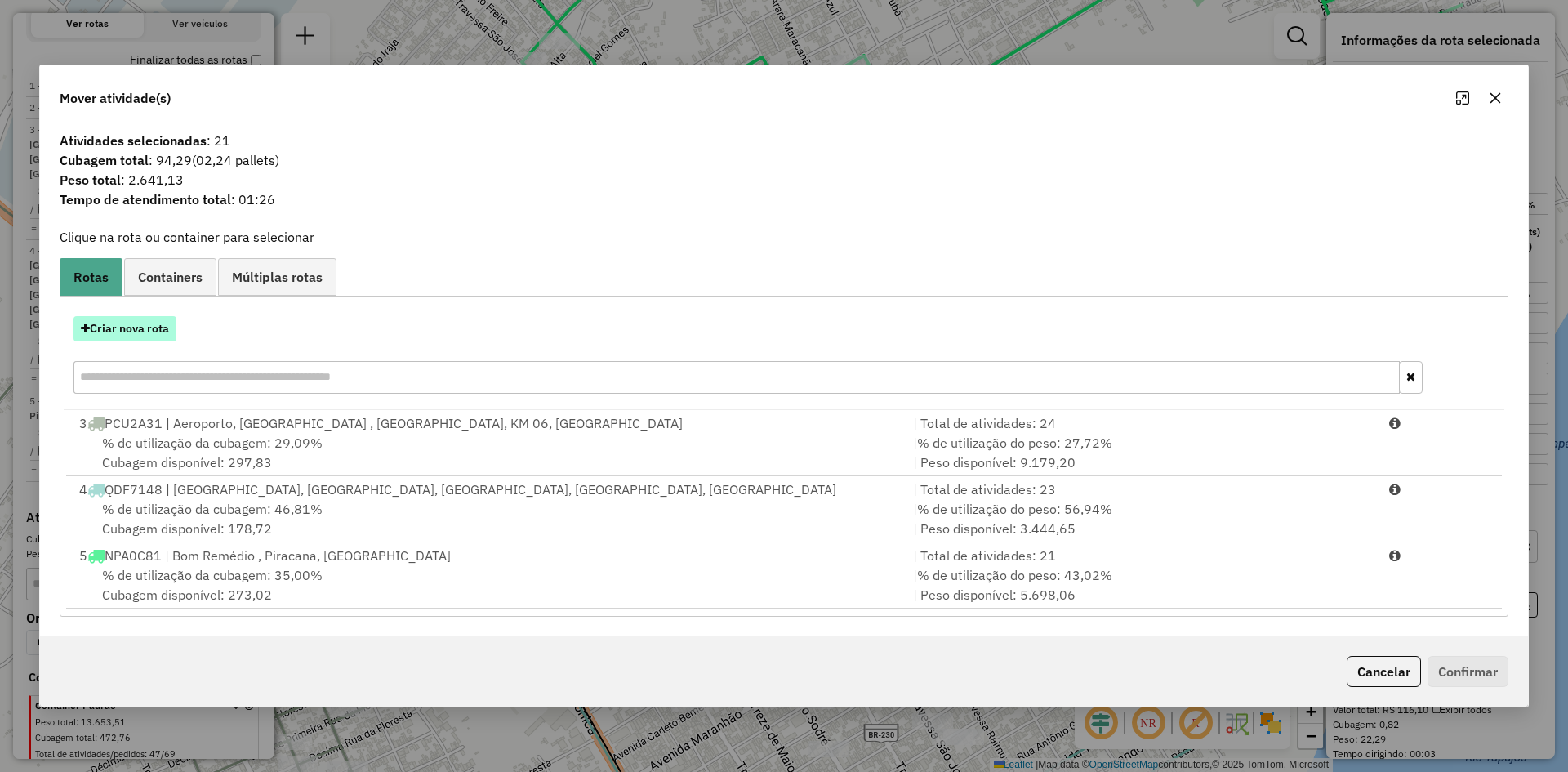
click at [155, 317] on button "Criar nova rota" at bounding box center [125, 329] width 103 height 25
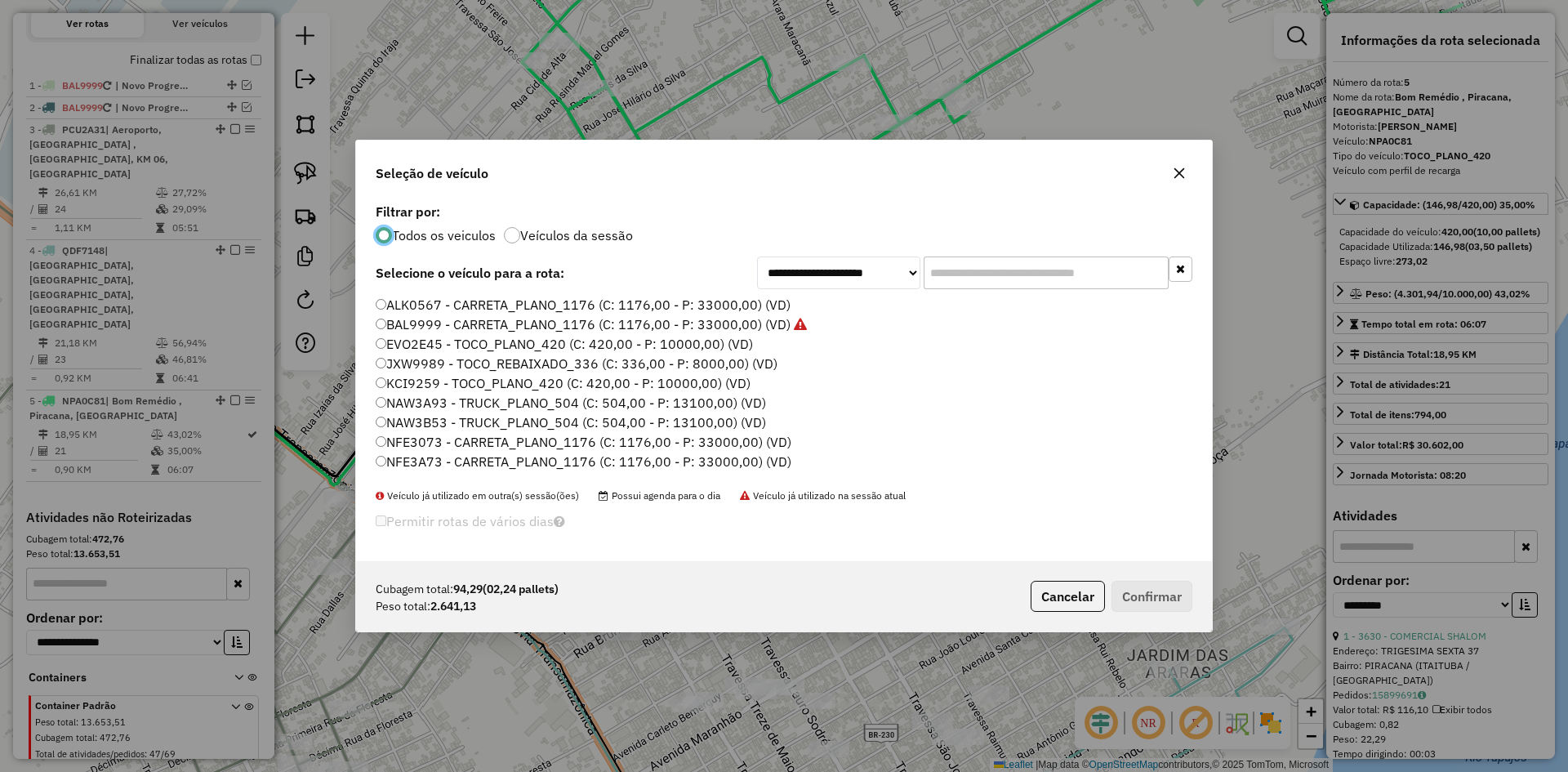
scroll to position [163, 0]
click at [433, 400] on label "PCU1J91 - TRUCK_PLANO_420 (C: 420,00 - P: 12700,00) (VD)" at bounding box center [568, 396] width 385 height 19
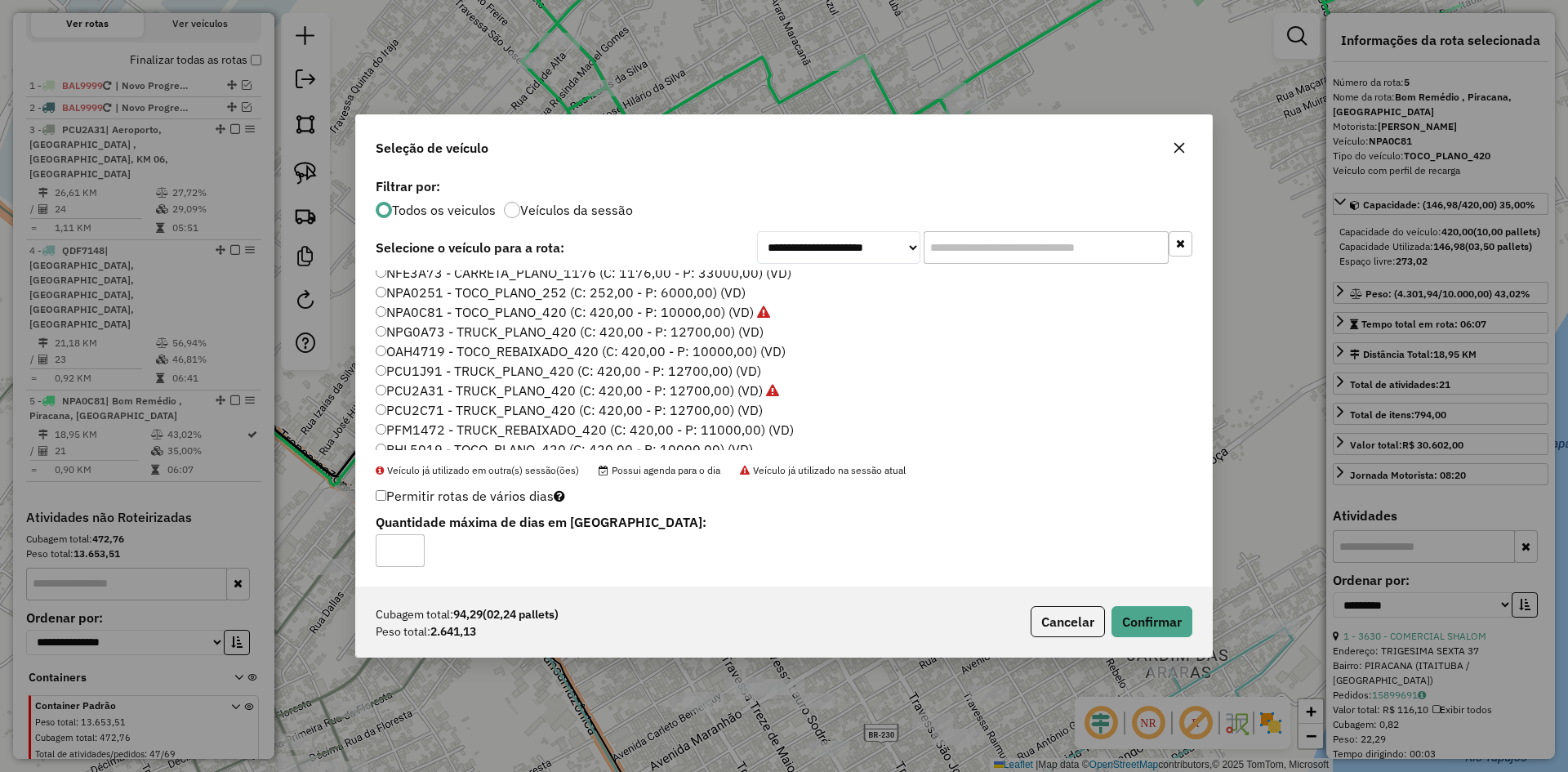
click at [1147, 604] on div "Cubagem total: 94,29 (02,24 pallets) Peso total: 2.641,13 Cancelar Confirmar" at bounding box center [784, 621] width 856 height 70
click at [1146, 613] on button "Confirmar" at bounding box center [1152, 621] width 81 height 31
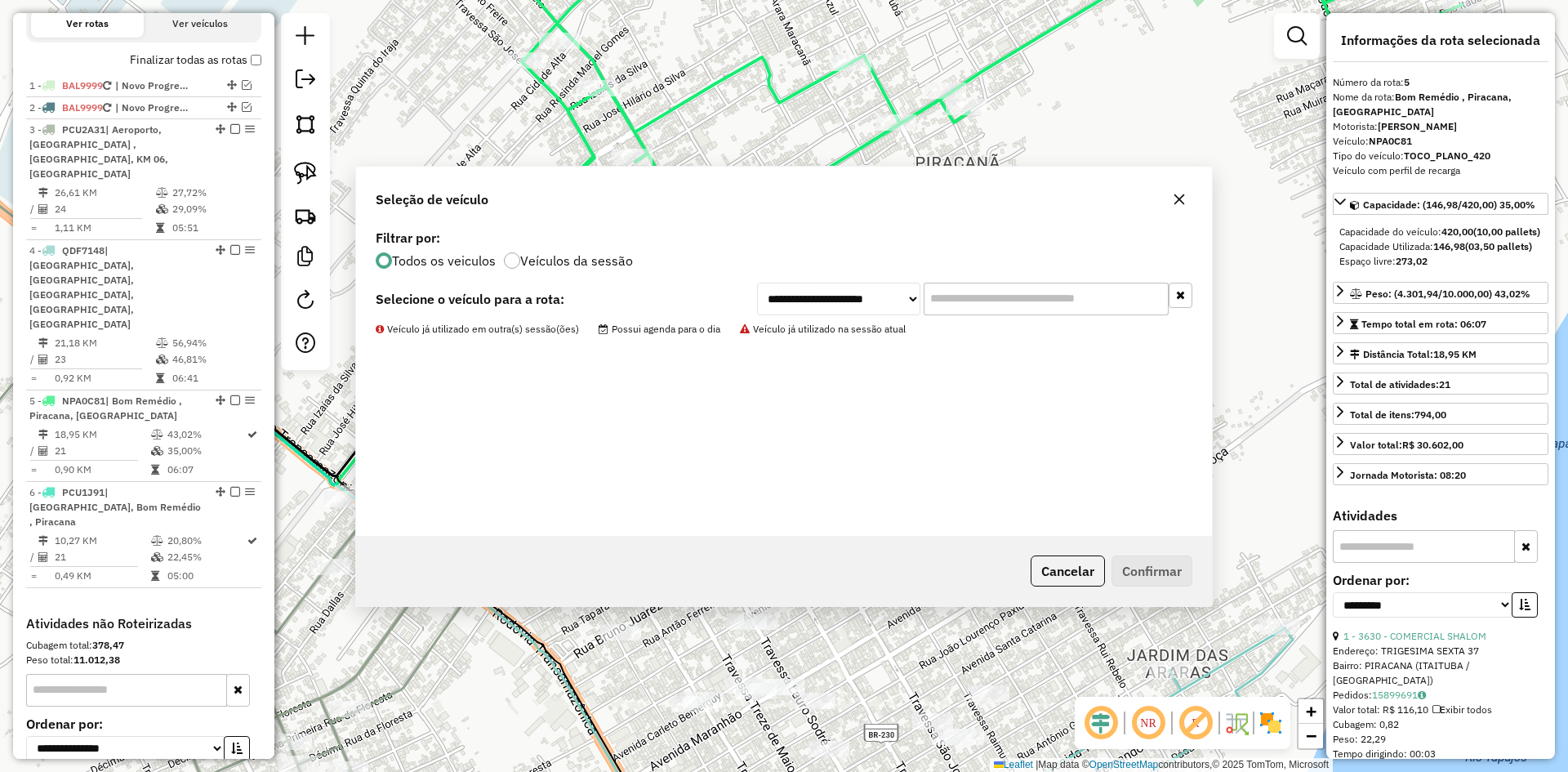
scroll to position [627, 0]
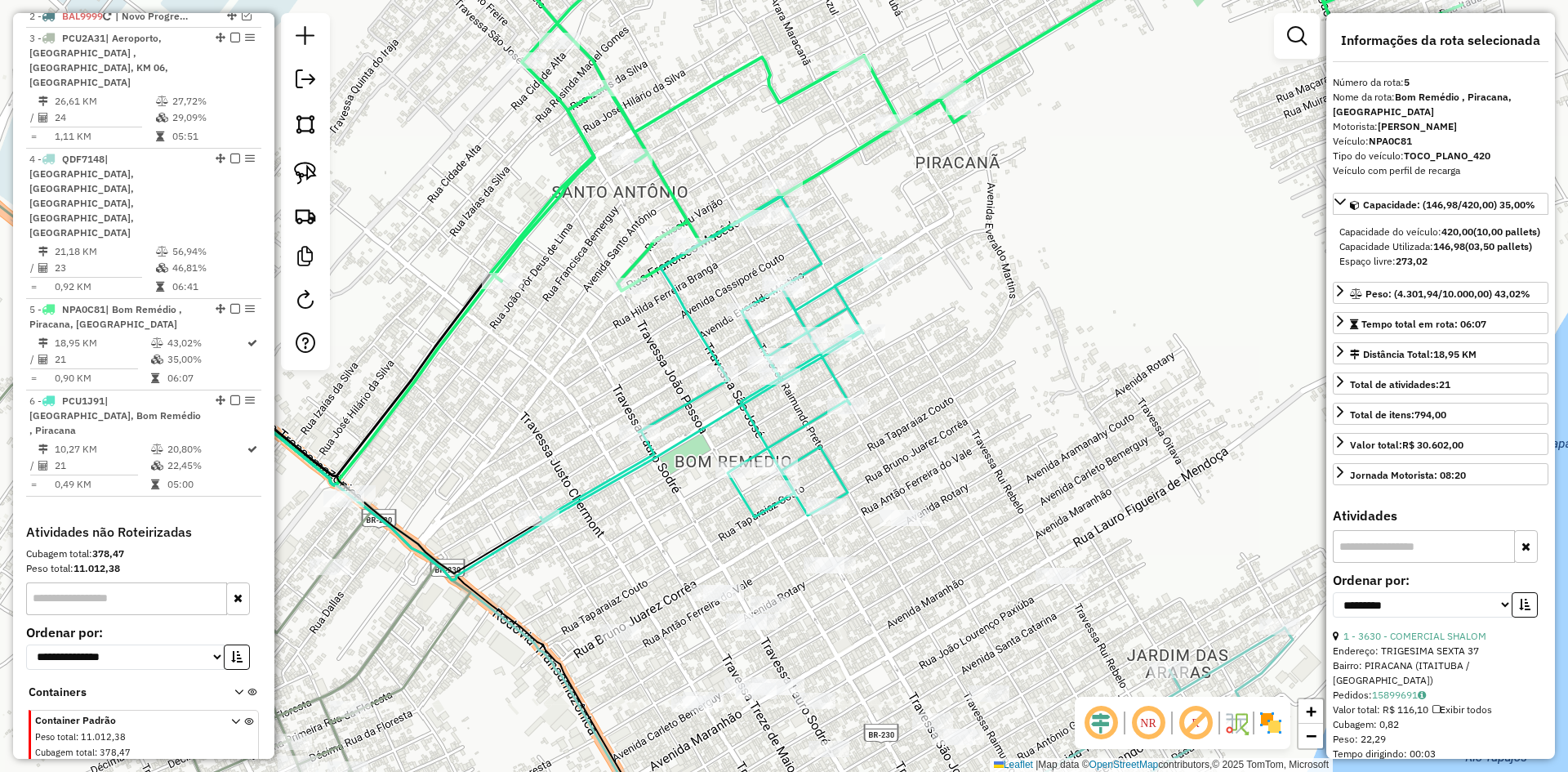
click at [834, 290] on icon at bounding box center [710, 358] width 341 height 324
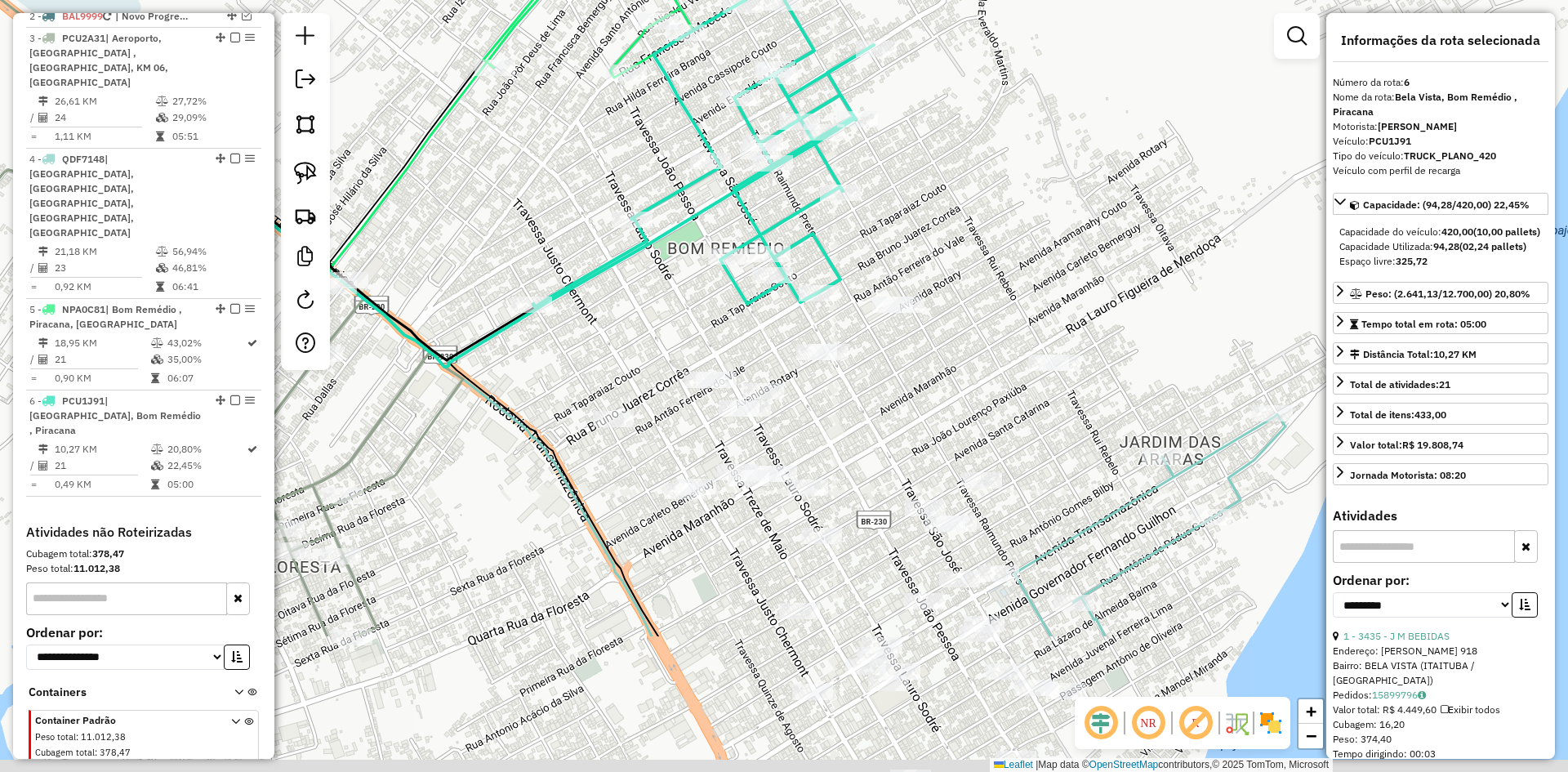
drag, startPoint x: 1005, startPoint y: 464, endPoint x: 990, endPoint y: 220, distance: 244.5
click at [991, 220] on div "Janela de atendimento Grade de atendimento Capacidade Transportadoras Veículos …" at bounding box center [784, 386] width 1568 height 772
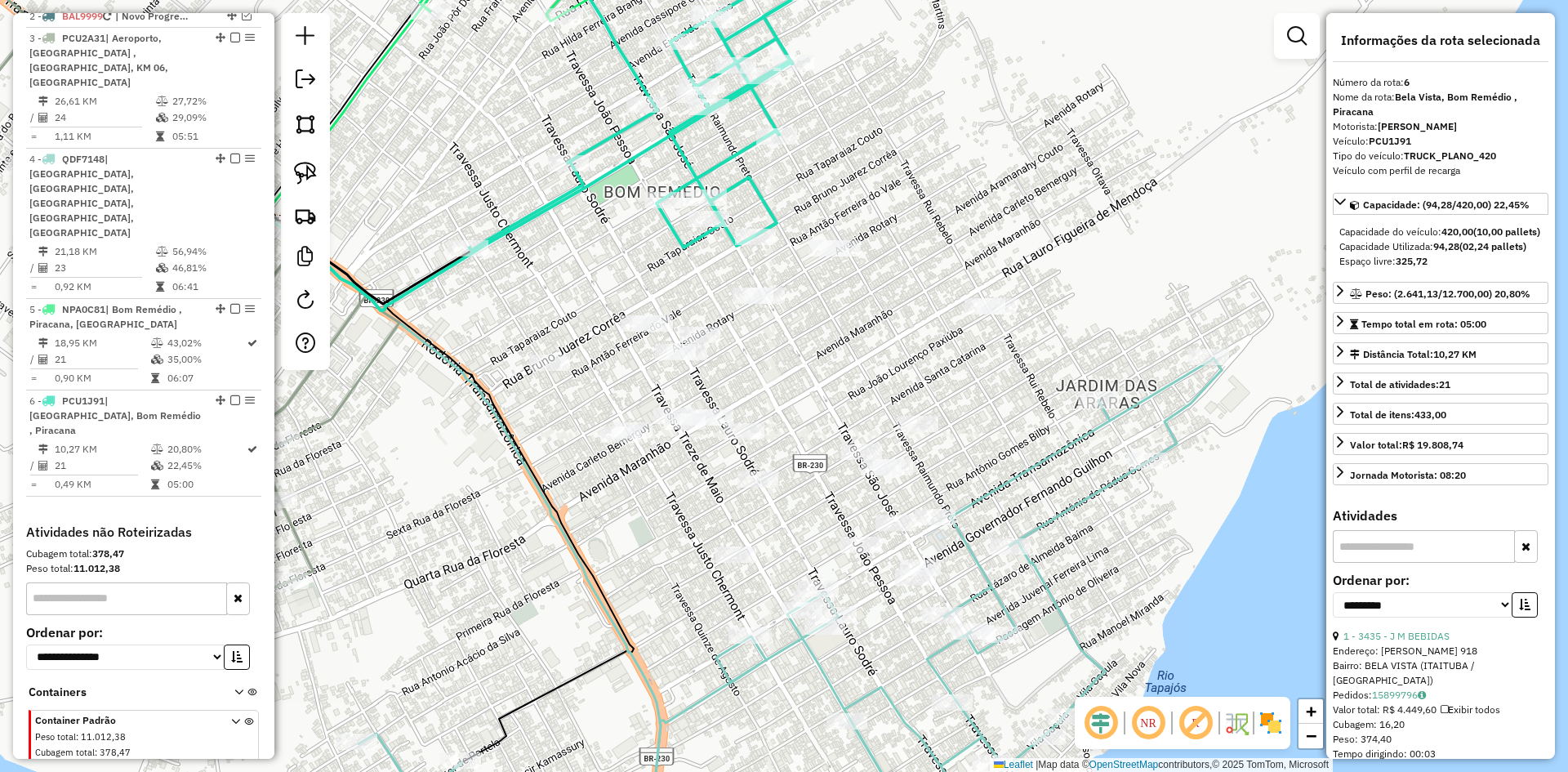
drag, startPoint x: 929, startPoint y: 422, endPoint x: 853, endPoint y: 386, distance: 84.1
click at [853, 386] on div "Janela de atendimento Grade de atendimento Capacidade Transportadoras Veículos …" at bounding box center [784, 386] width 1568 height 772
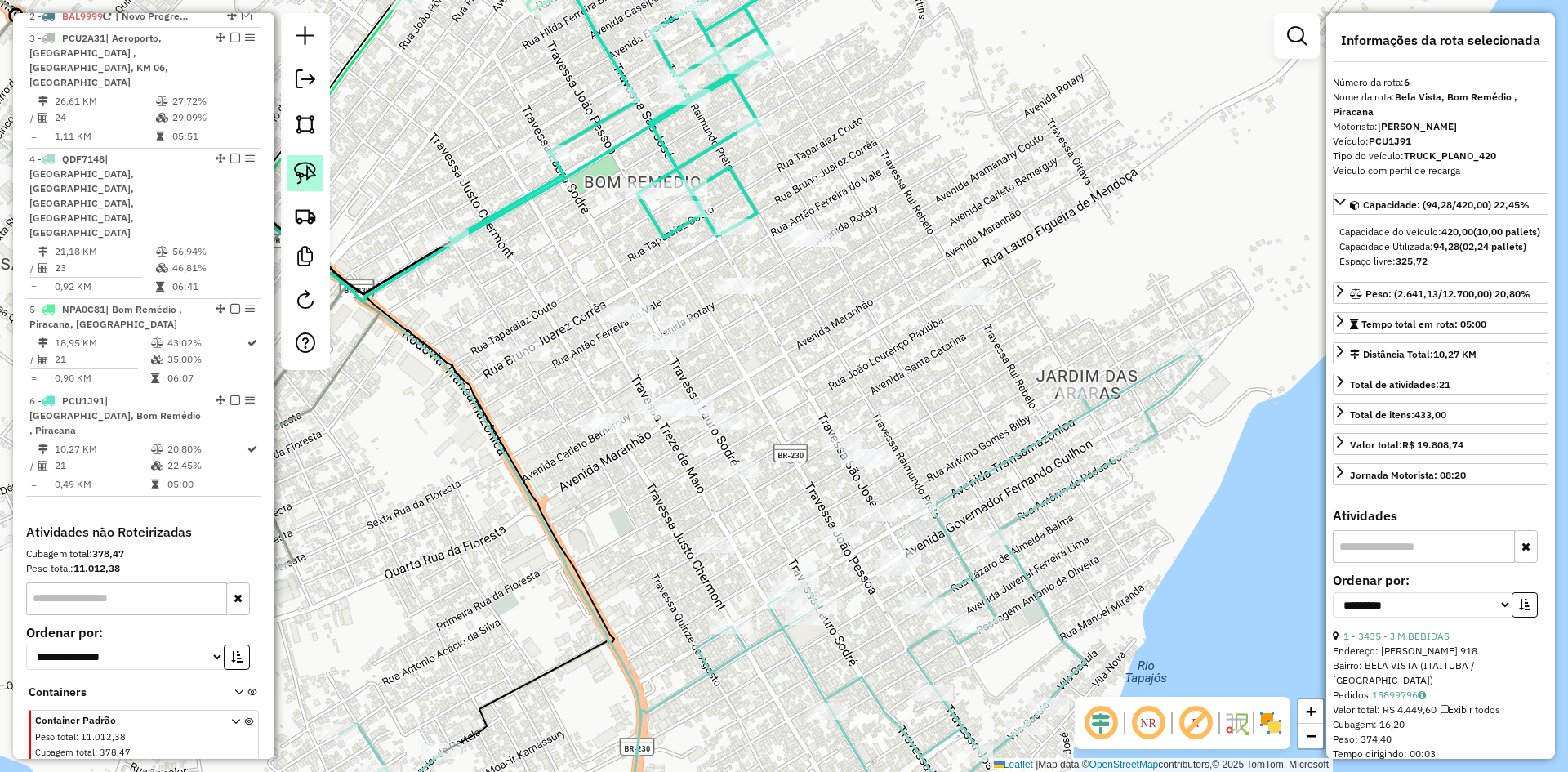
click at [305, 162] on img at bounding box center [305, 173] width 23 height 23
drag, startPoint x: 497, startPoint y: 327, endPoint x: 657, endPoint y: 272, distance: 169.2
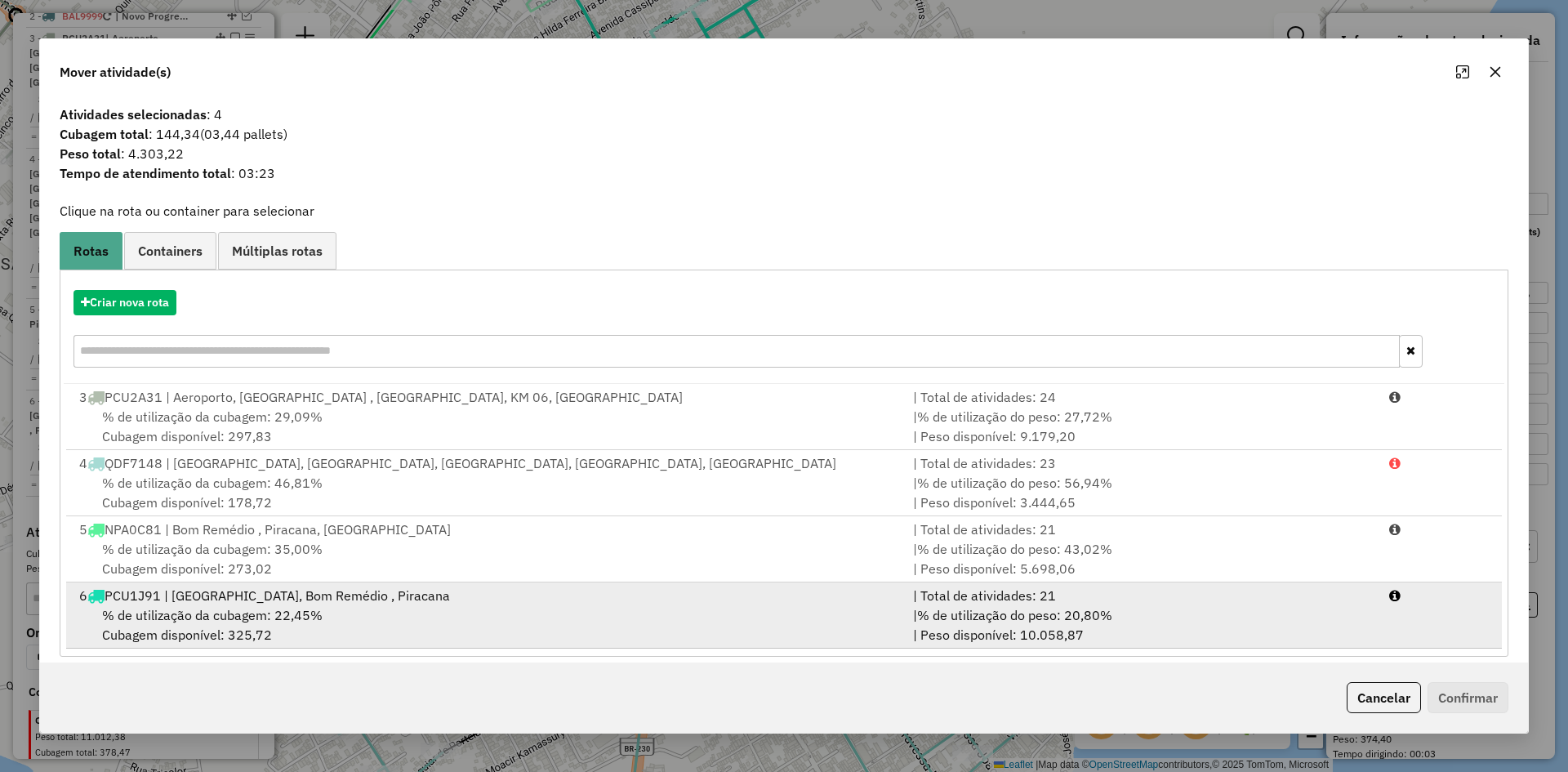
click at [308, 604] on div "6 PCU1J91 | [GEOGRAPHIC_DATA], Bom Remédio , Piracana" at bounding box center [486, 595] width 834 height 19
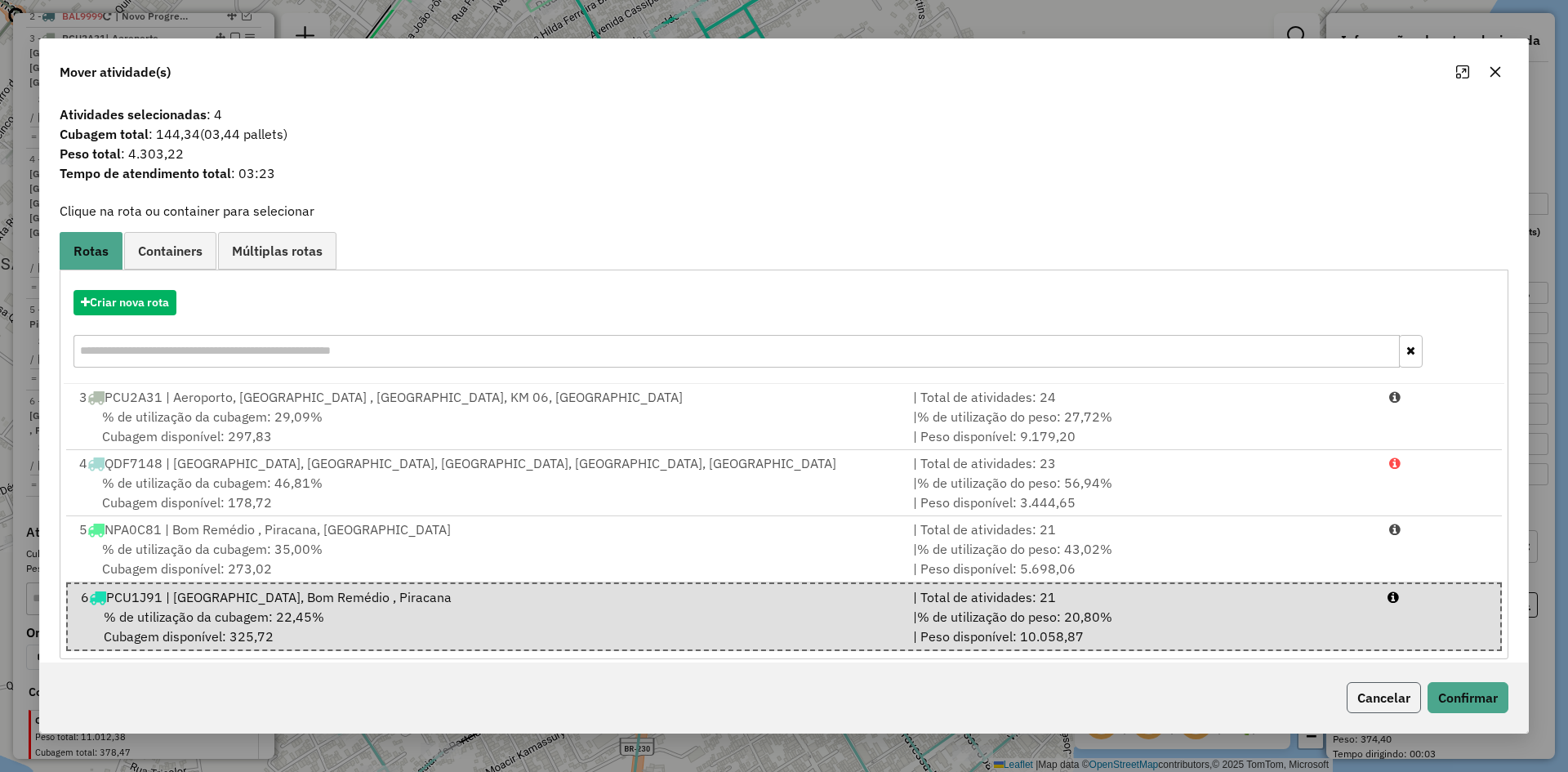
click at [1376, 698] on button "Cancelar" at bounding box center [1384, 697] width 74 height 31
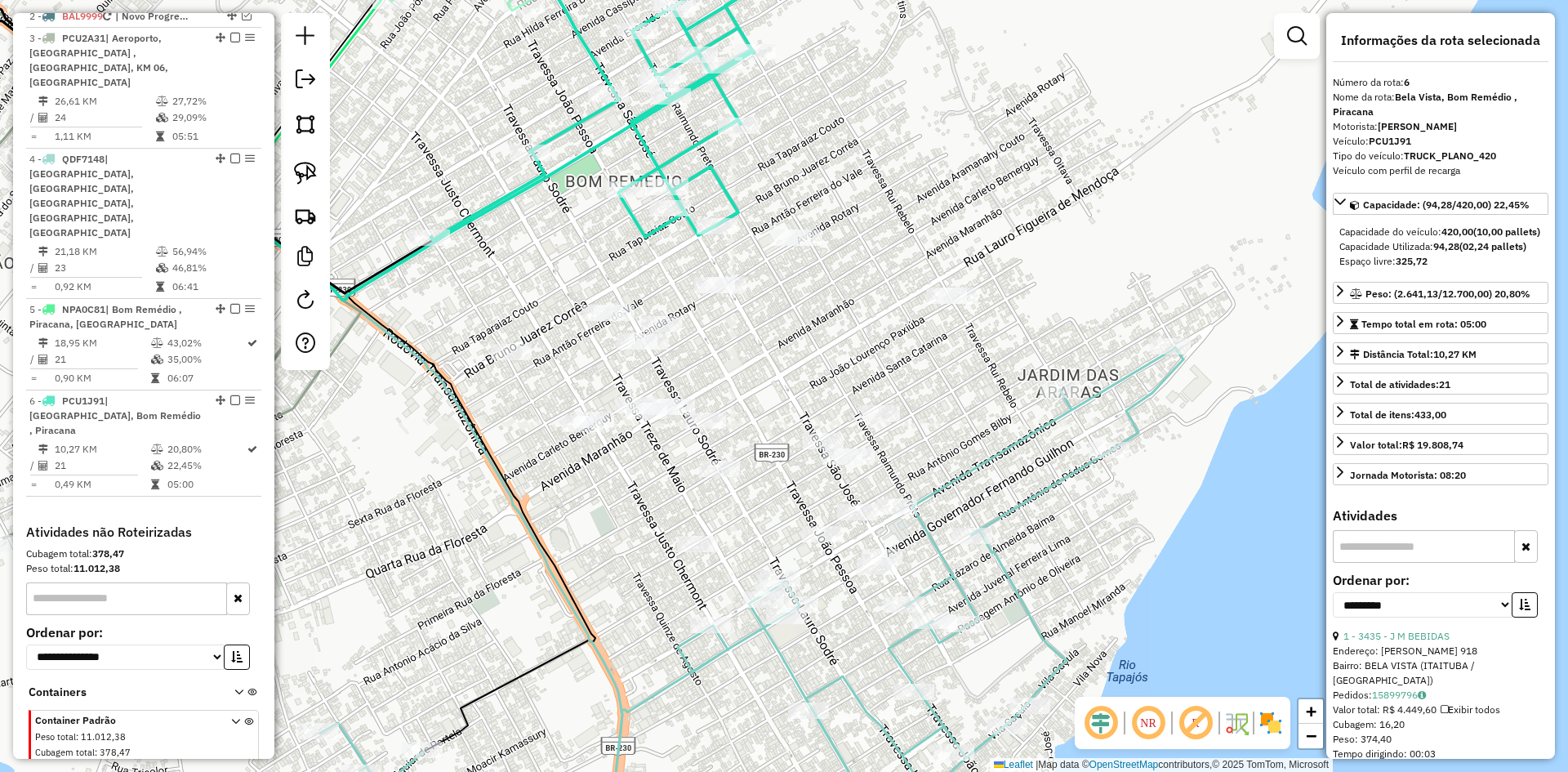
drag, startPoint x: 901, startPoint y: 369, endPoint x: 874, endPoint y: 368, distance: 27.0
click at [878, 368] on div "Janela de atendimento Grade de atendimento Capacidade Transportadoras Veículos …" at bounding box center [784, 386] width 1568 height 772
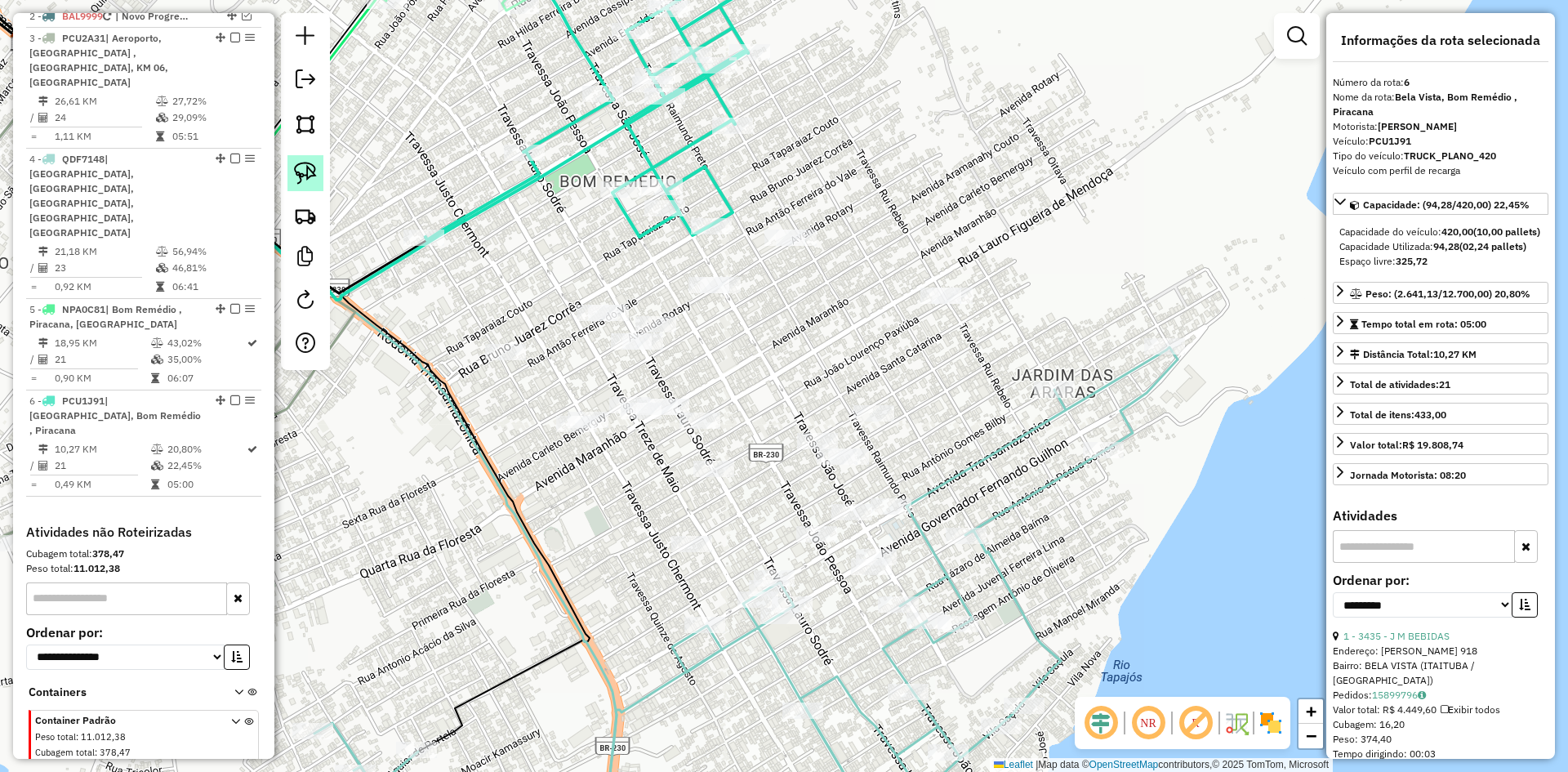
click at [311, 178] on img at bounding box center [305, 173] width 23 height 23
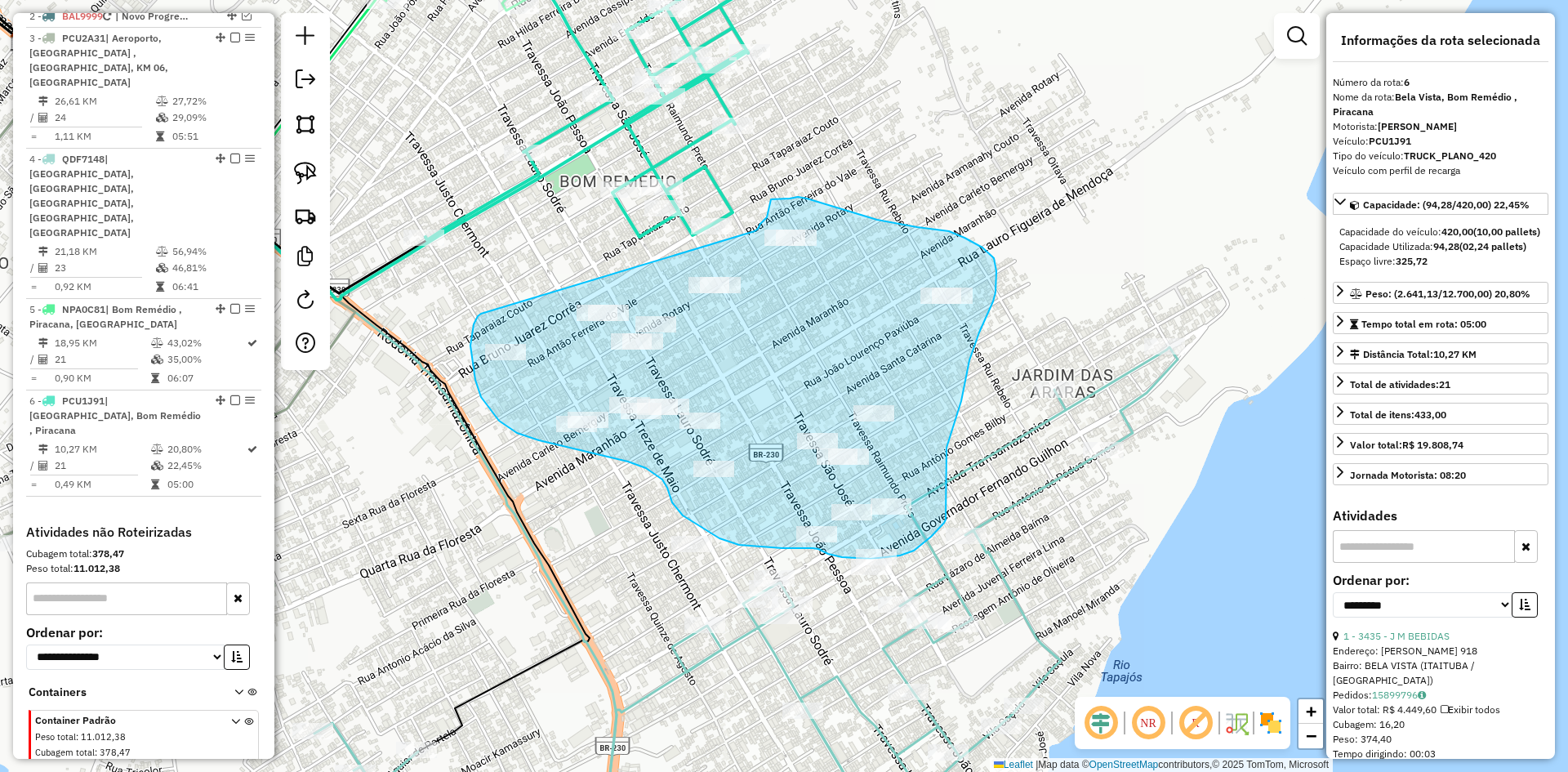
drag, startPoint x: 478, startPoint y: 317, endPoint x: 755, endPoint y: 232, distance: 289.7
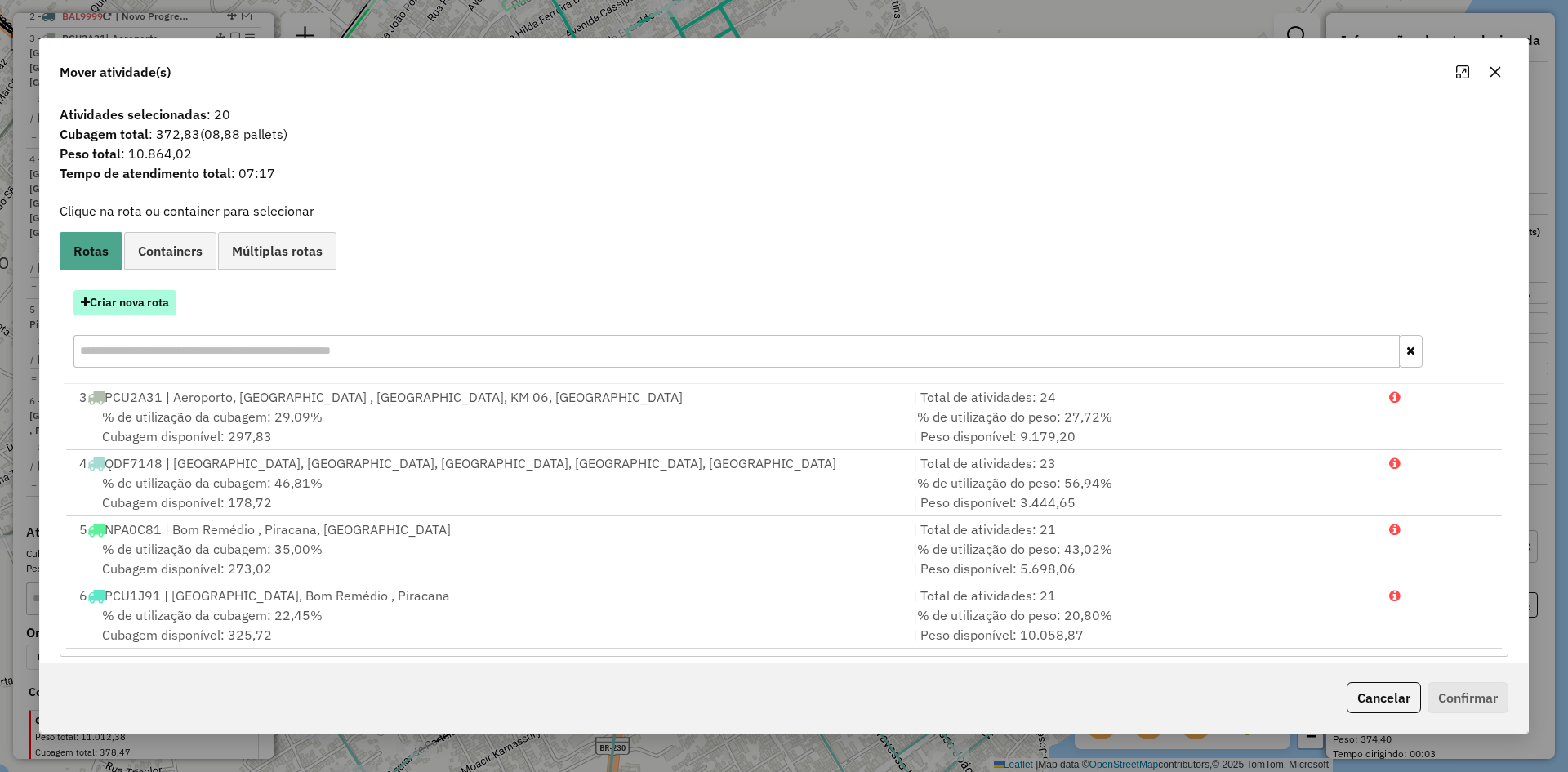
click at [146, 307] on button "Criar nova rota" at bounding box center [125, 302] width 103 height 25
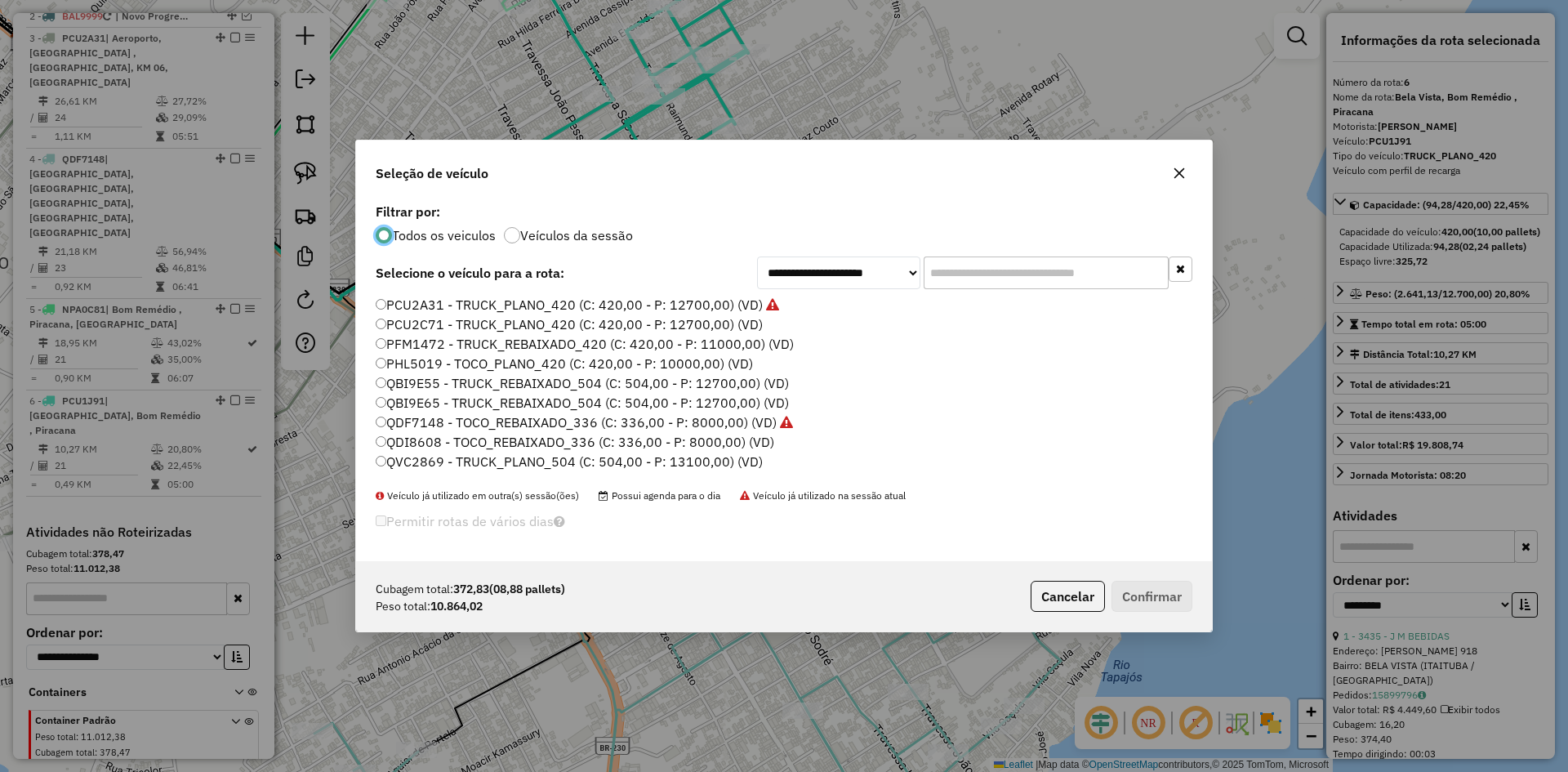
scroll to position [290, 0]
click at [446, 429] on label "QDI8608 - TOCO_REBAIXADO_336 (C: 336,00 - P: 8000,00) (VD)" at bounding box center [575, 425] width 399 height 19
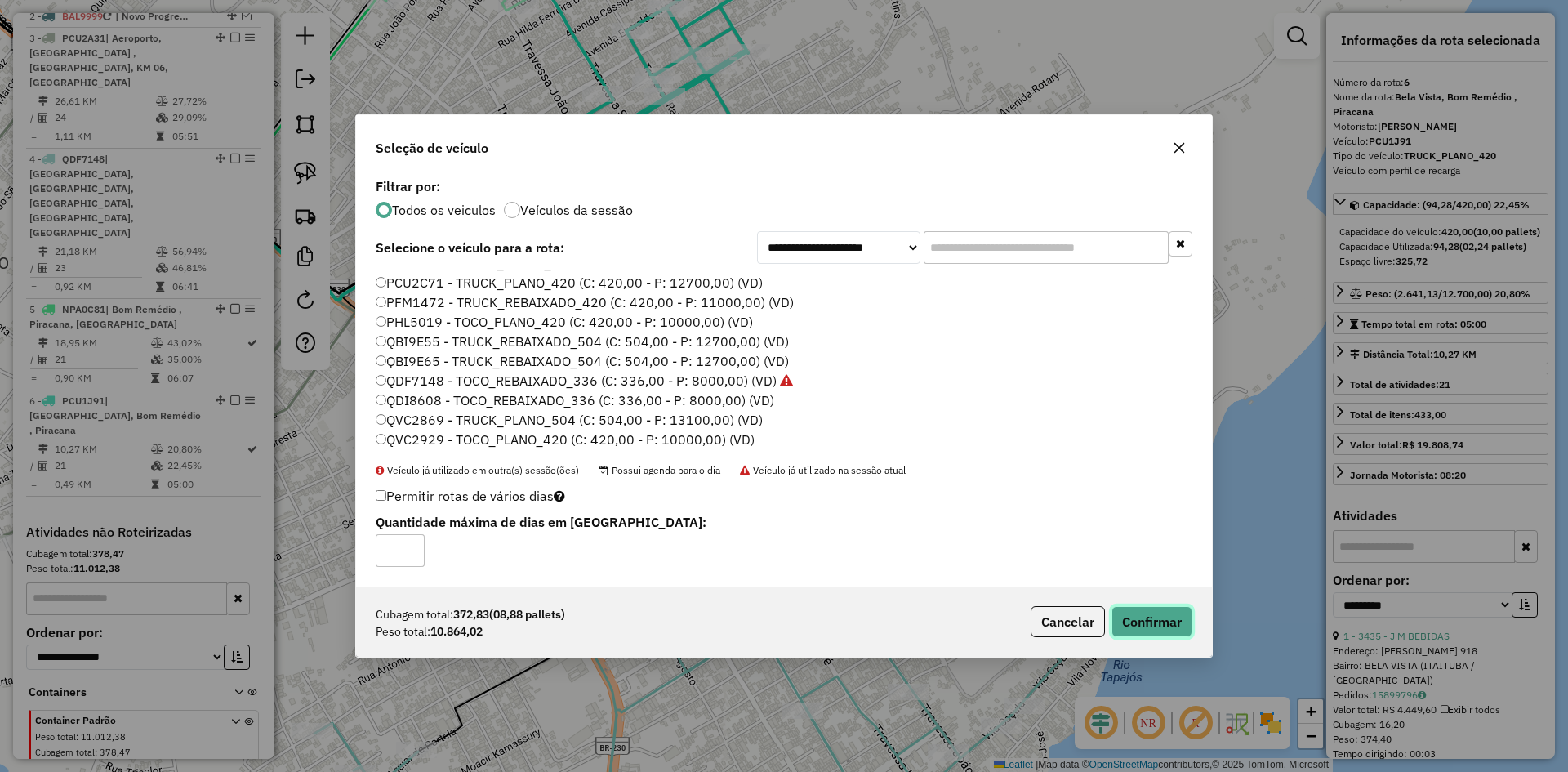
click at [1137, 615] on button "Confirmar" at bounding box center [1152, 621] width 81 height 31
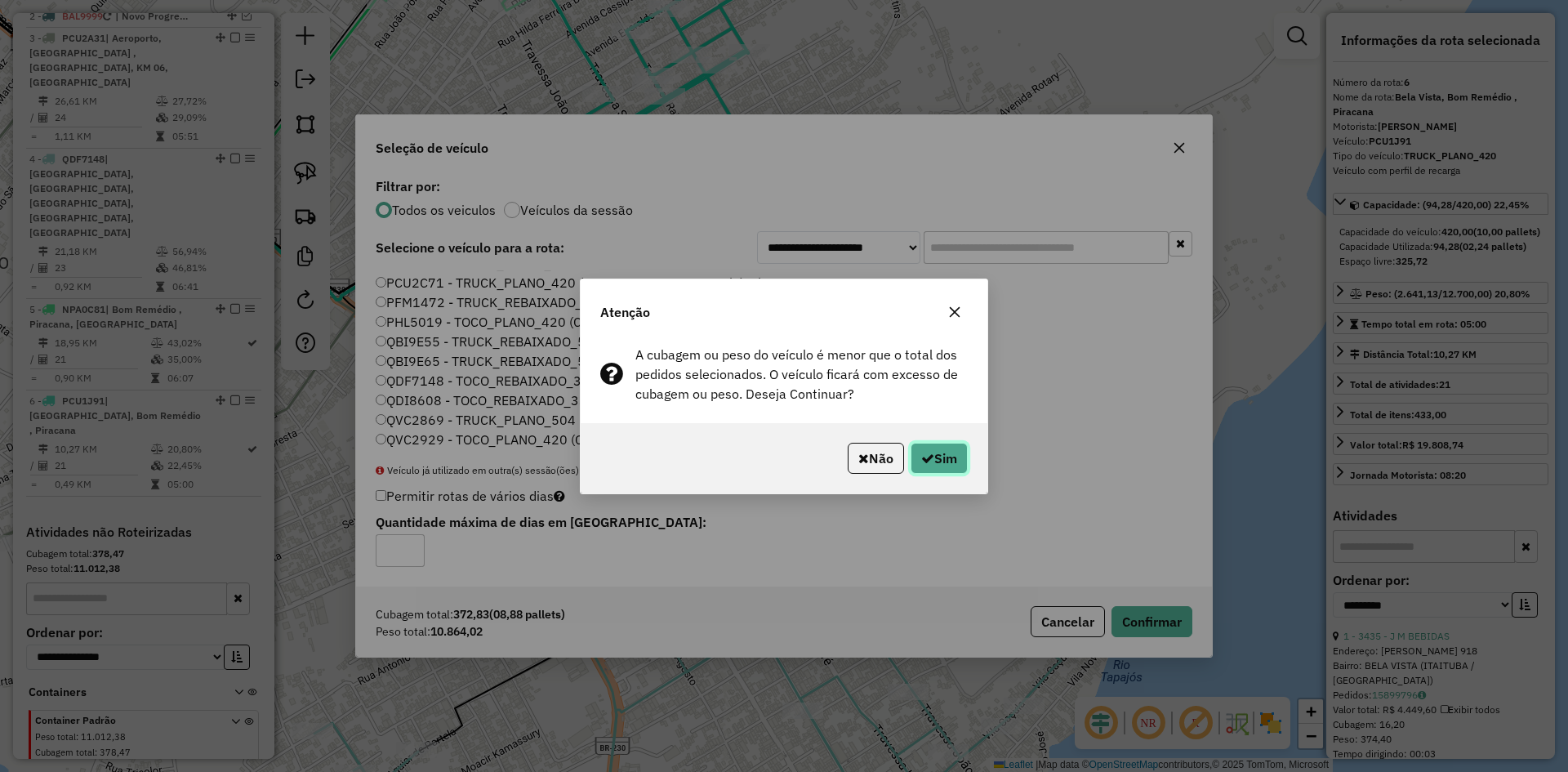
click at [949, 464] on button "Sim" at bounding box center [939, 458] width 57 height 31
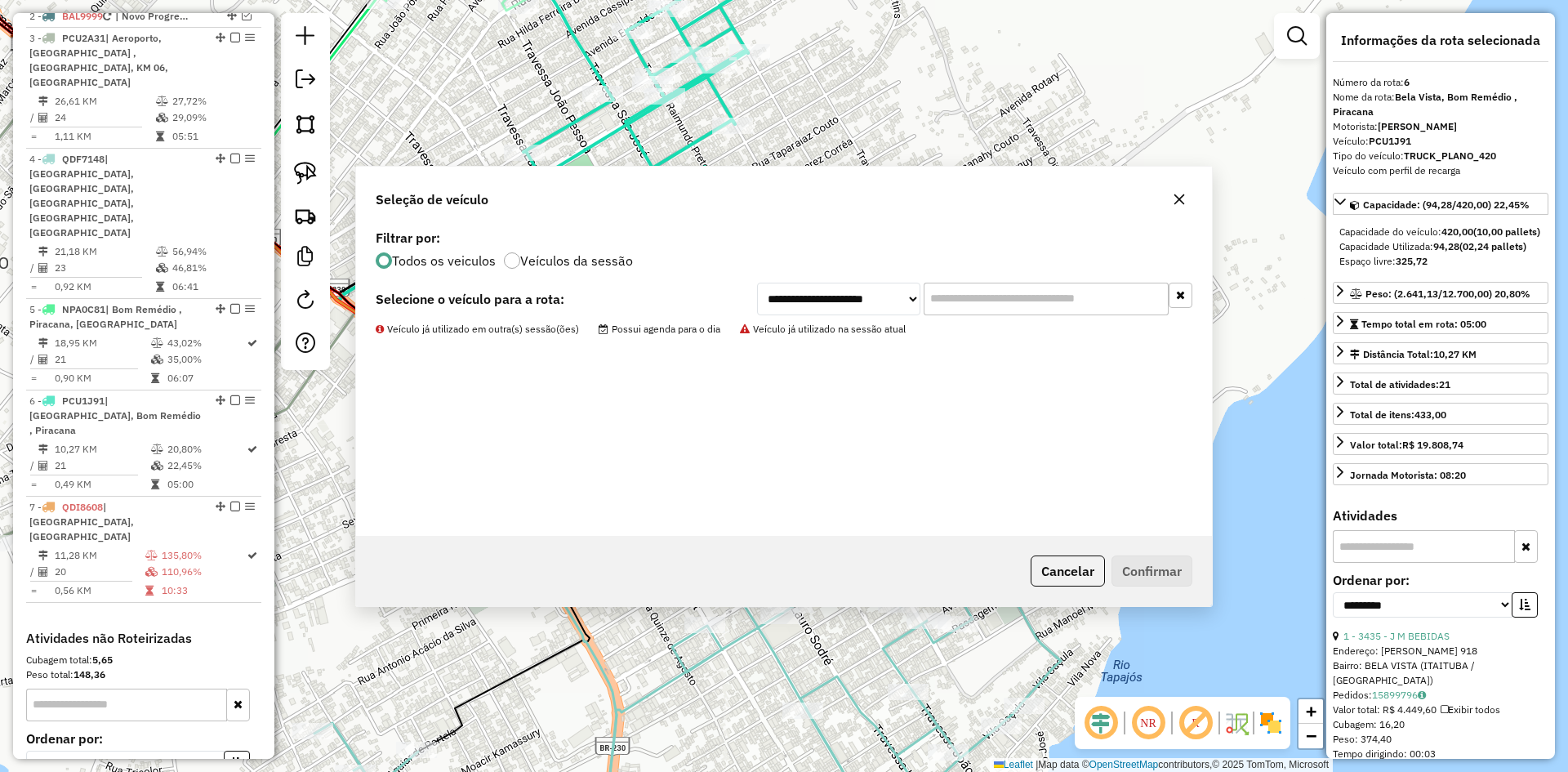
scroll to position [719, 0]
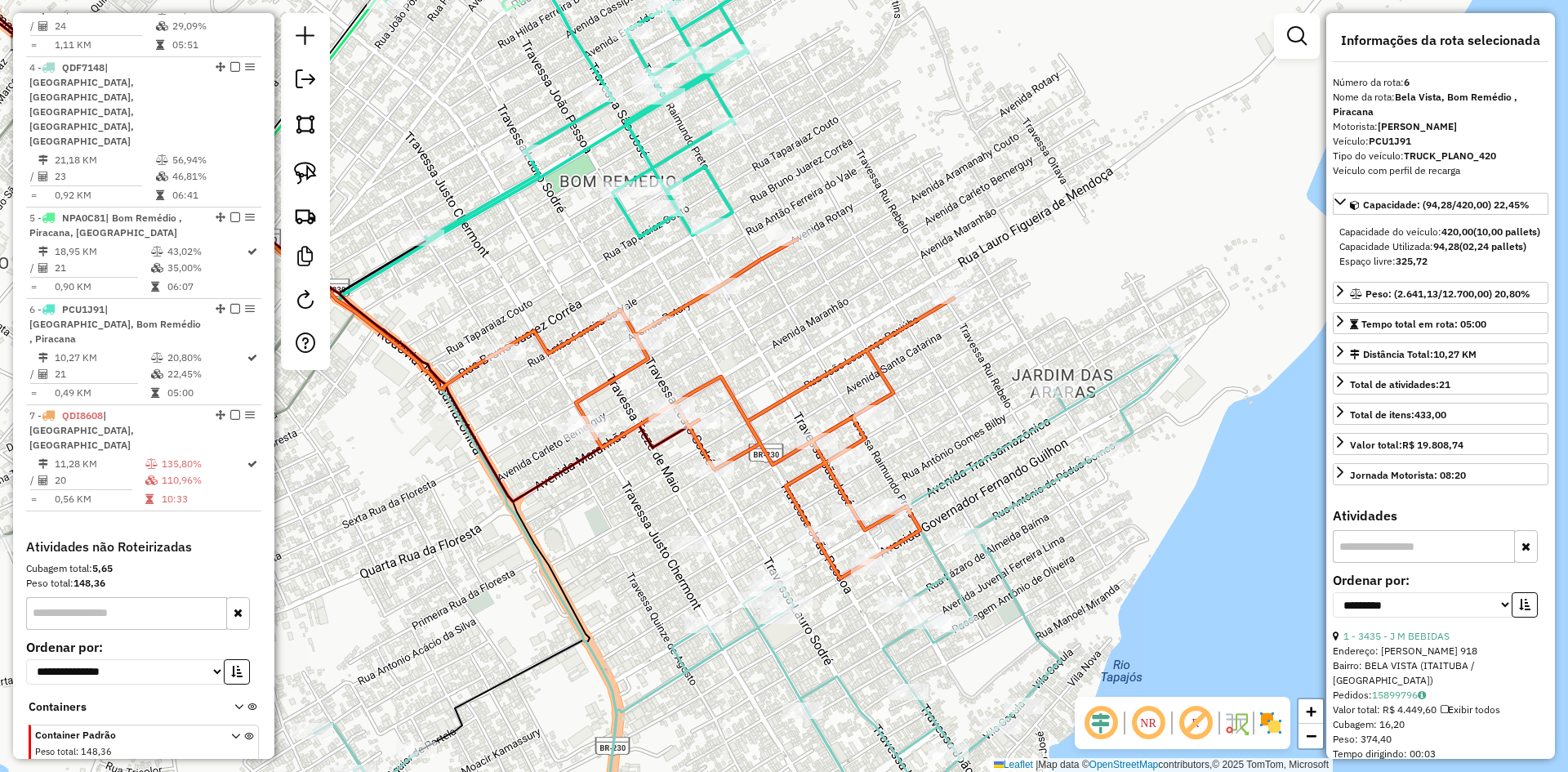
click at [882, 349] on icon at bounding box center [729, 408] width 450 height 339
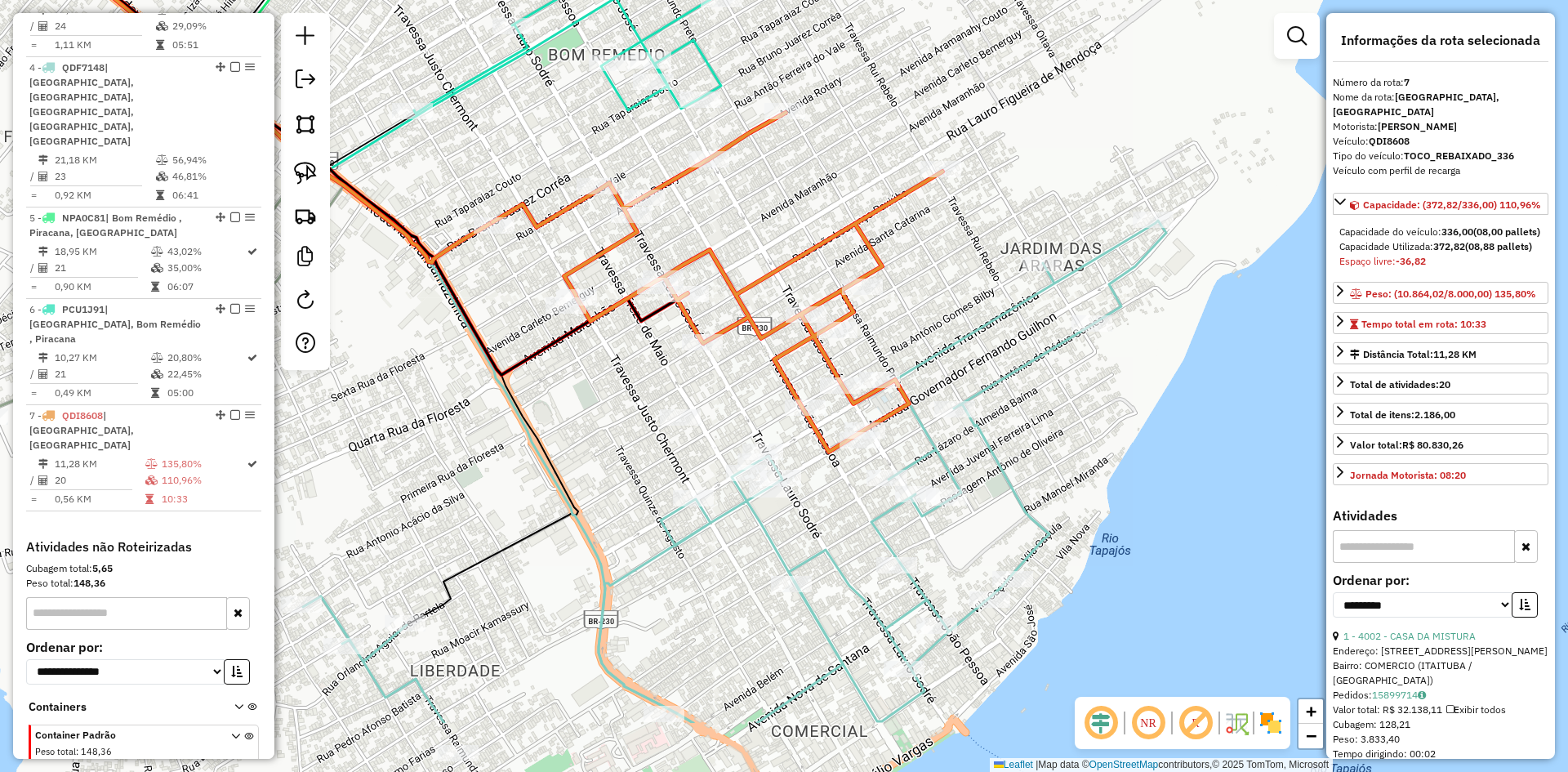
drag, startPoint x: 951, startPoint y: 477, endPoint x: 924, endPoint y: 308, distance: 171.1
click at [925, 309] on icon at bounding box center [735, 471] width 864 height 503
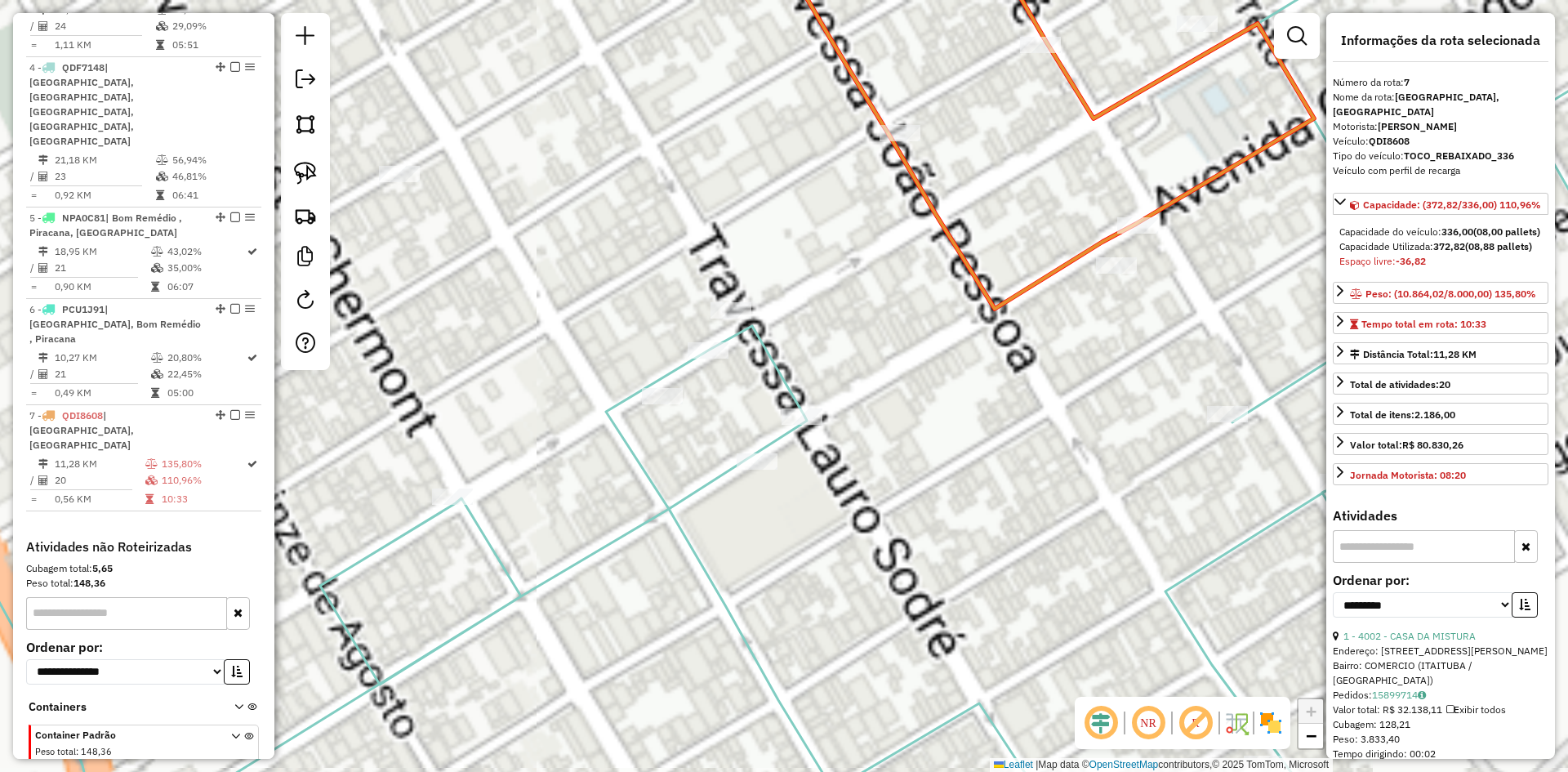
drag, startPoint x: 718, startPoint y: 476, endPoint x: 687, endPoint y: 579, distance: 107.6
click at [687, 578] on div "Janela de atendimento Grade de atendimento Capacidade Transportadoras Veículos …" at bounding box center [784, 386] width 1568 height 772
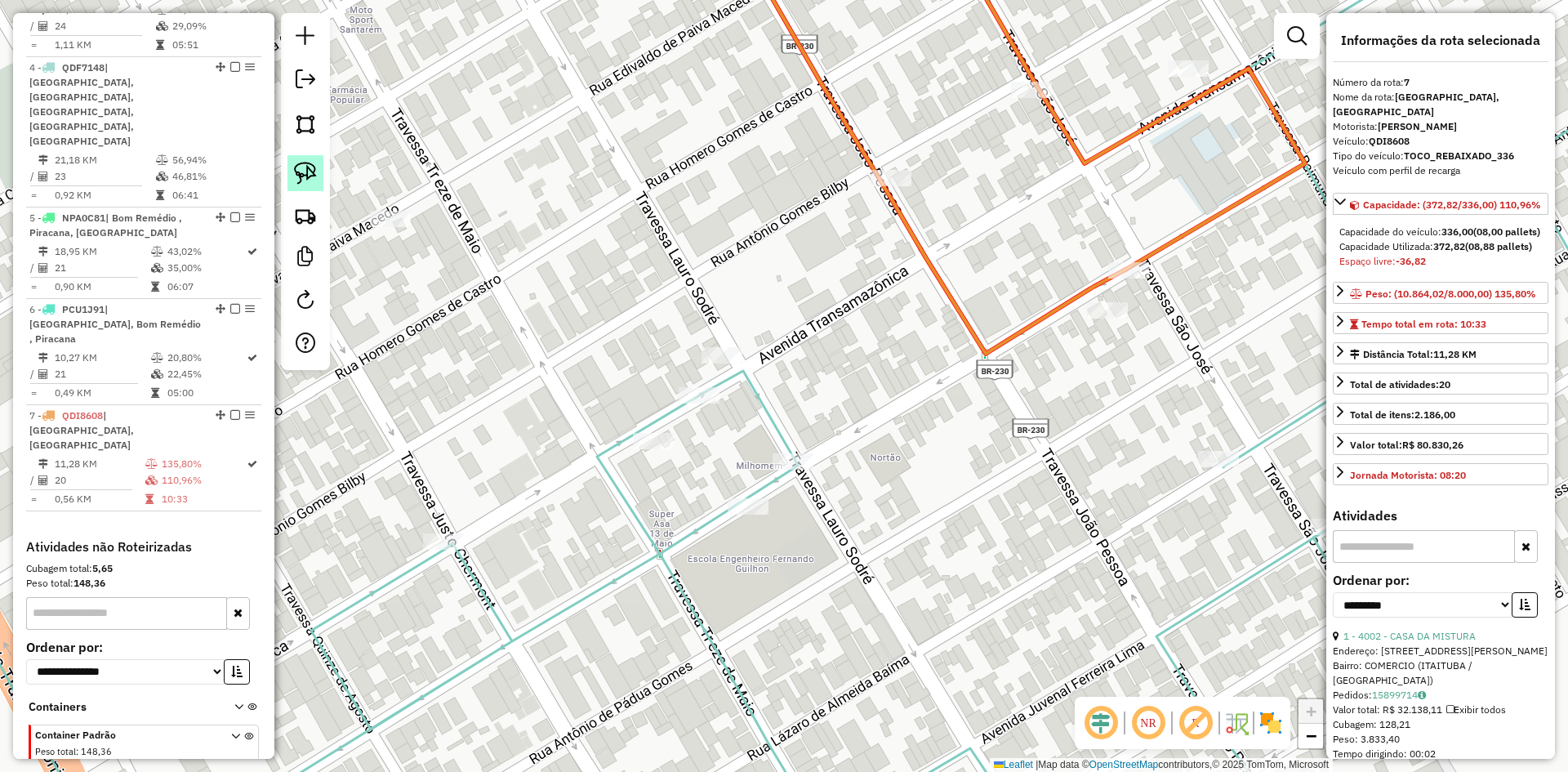
click at [303, 158] on link at bounding box center [306, 173] width 36 height 36
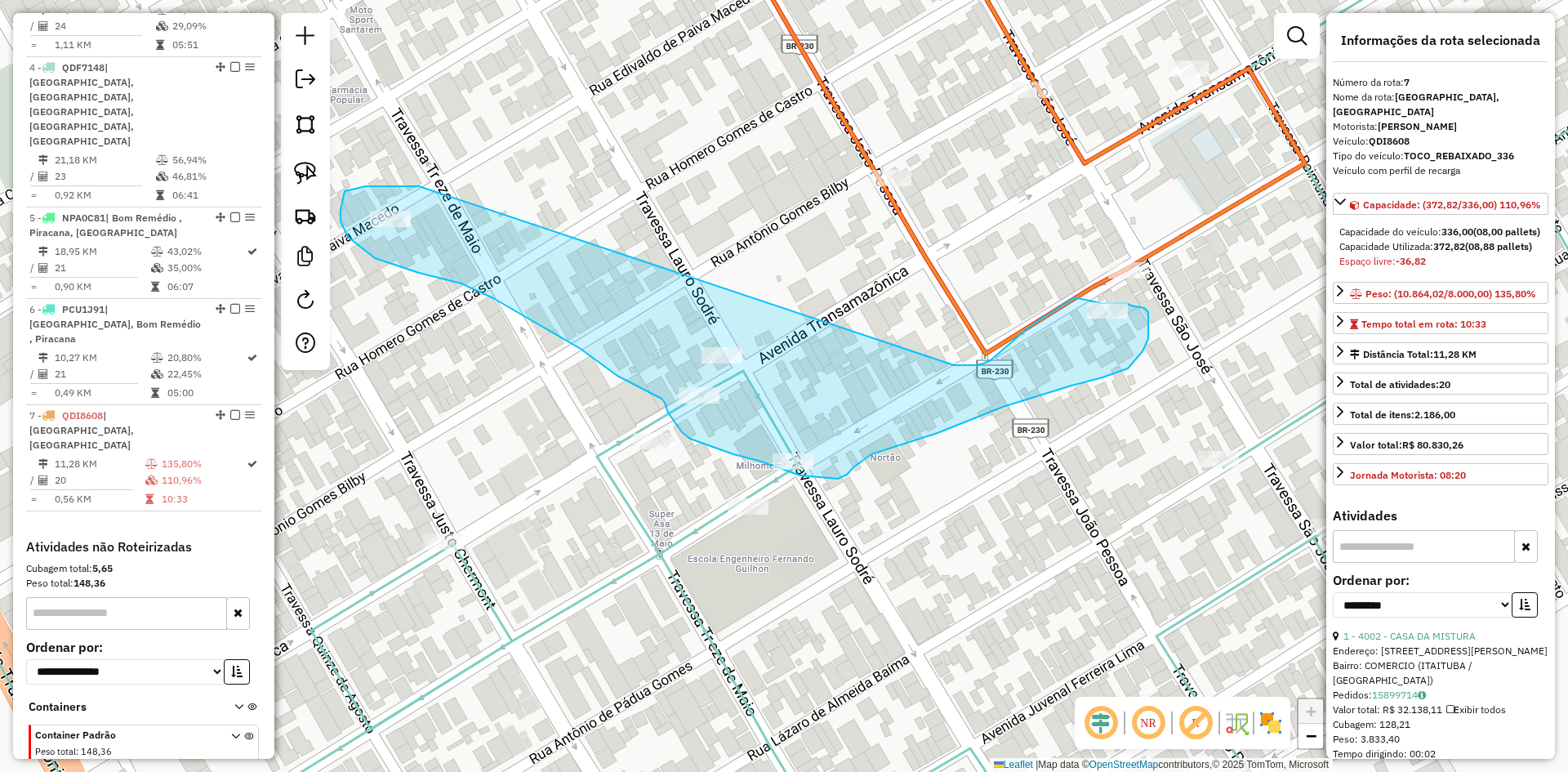
drag, startPoint x: 406, startPoint y: 186, endPoint x: 954, endPoint y: 365, distance: 576.5
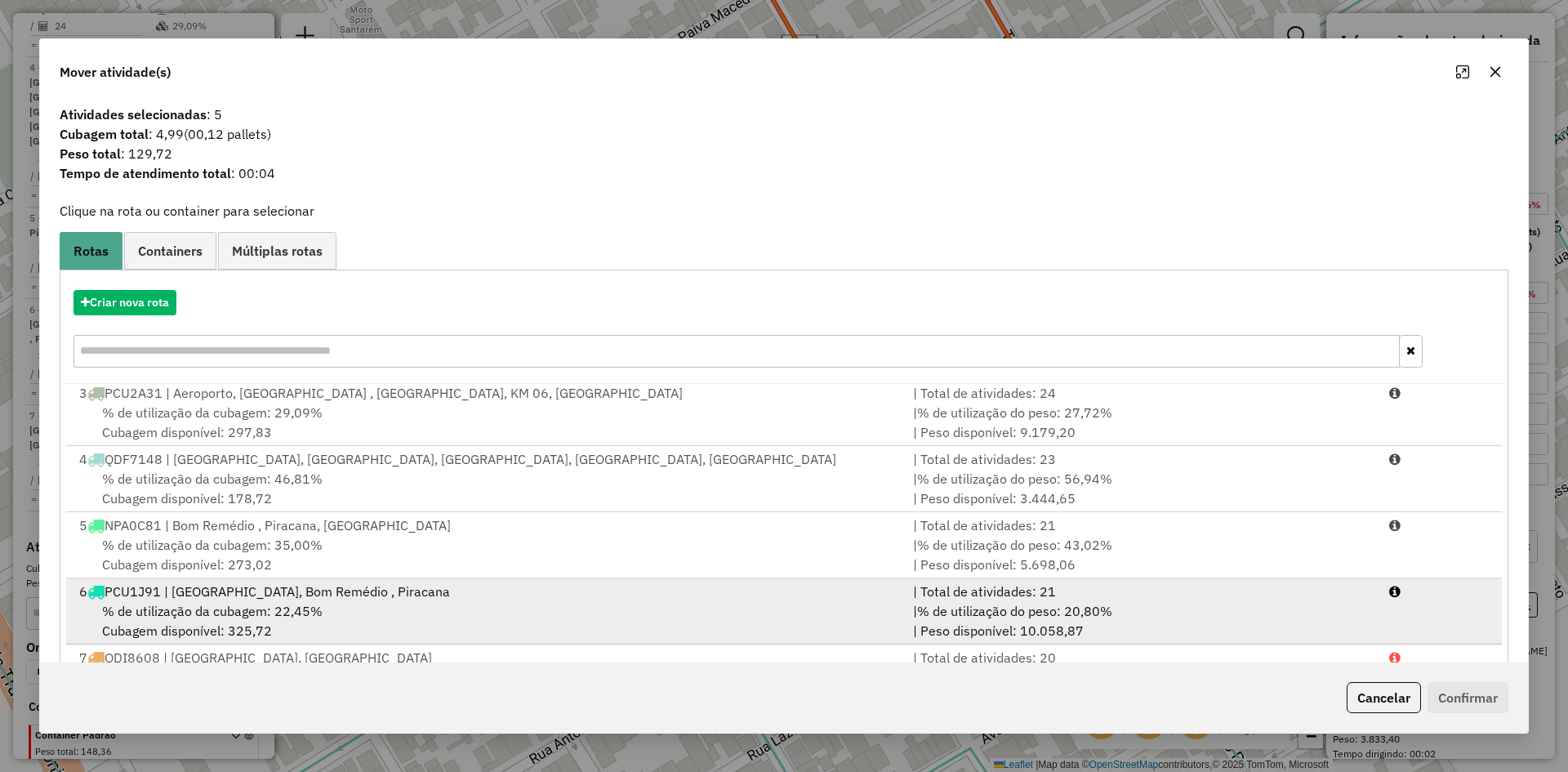
scroll to position [76, 0]
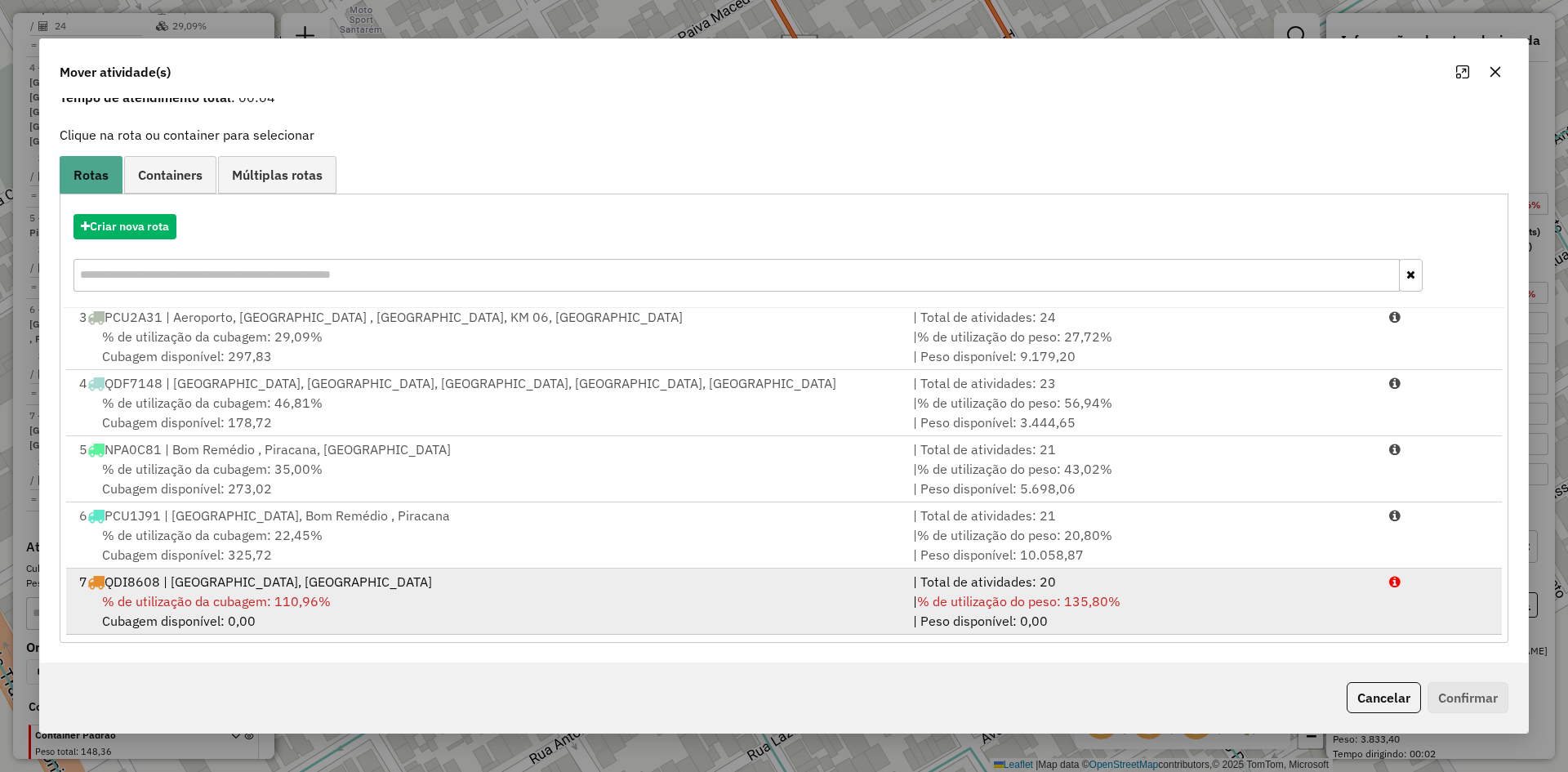
click at [306, 599] on span "% de utilização da cubagem: 110,96%" at bounding box center [216, 601] width 229 height 16
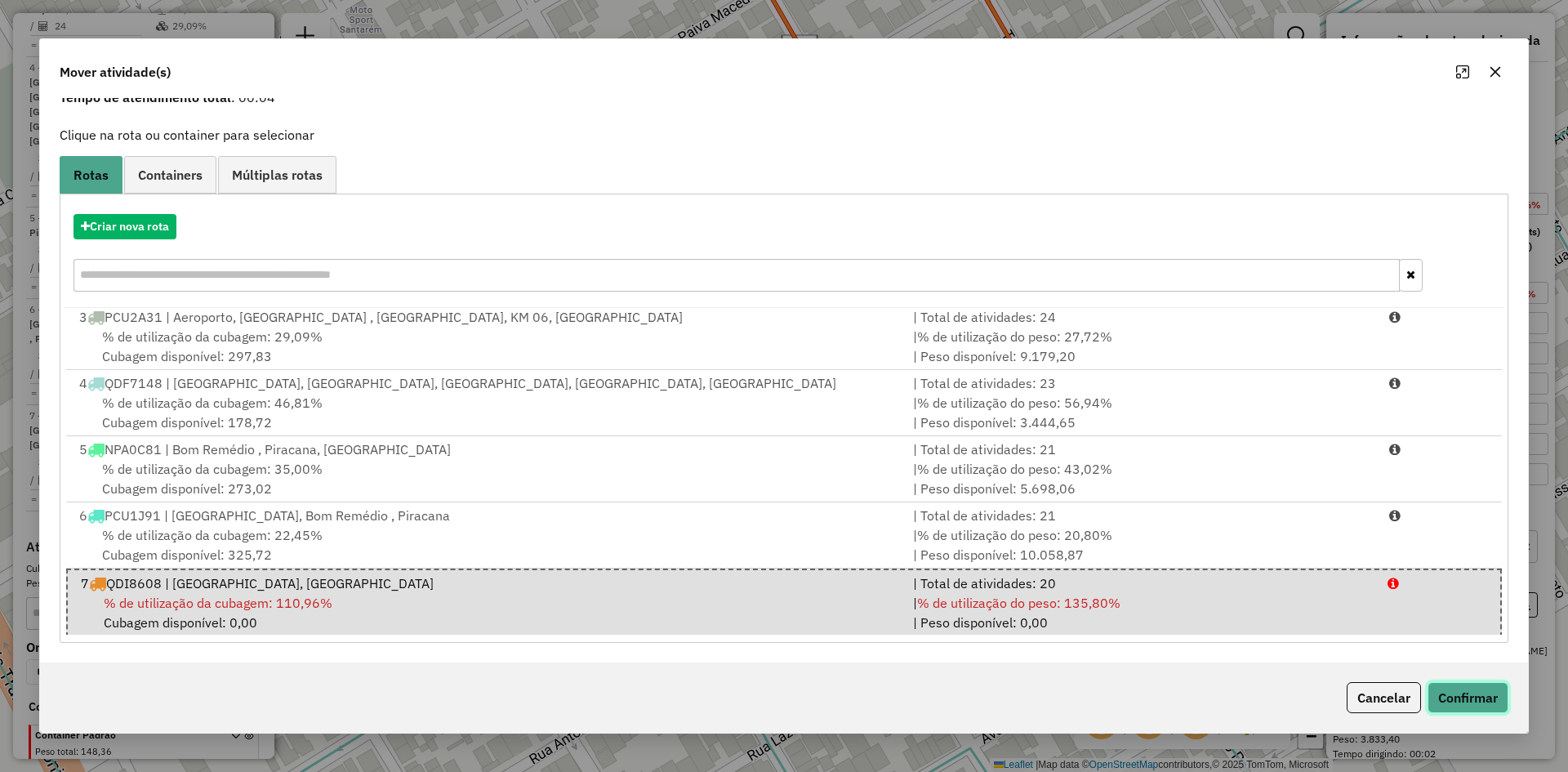
click at [1470, 700] on button "Confirmar" at bounding box center [1468, 697] width 81 height 31
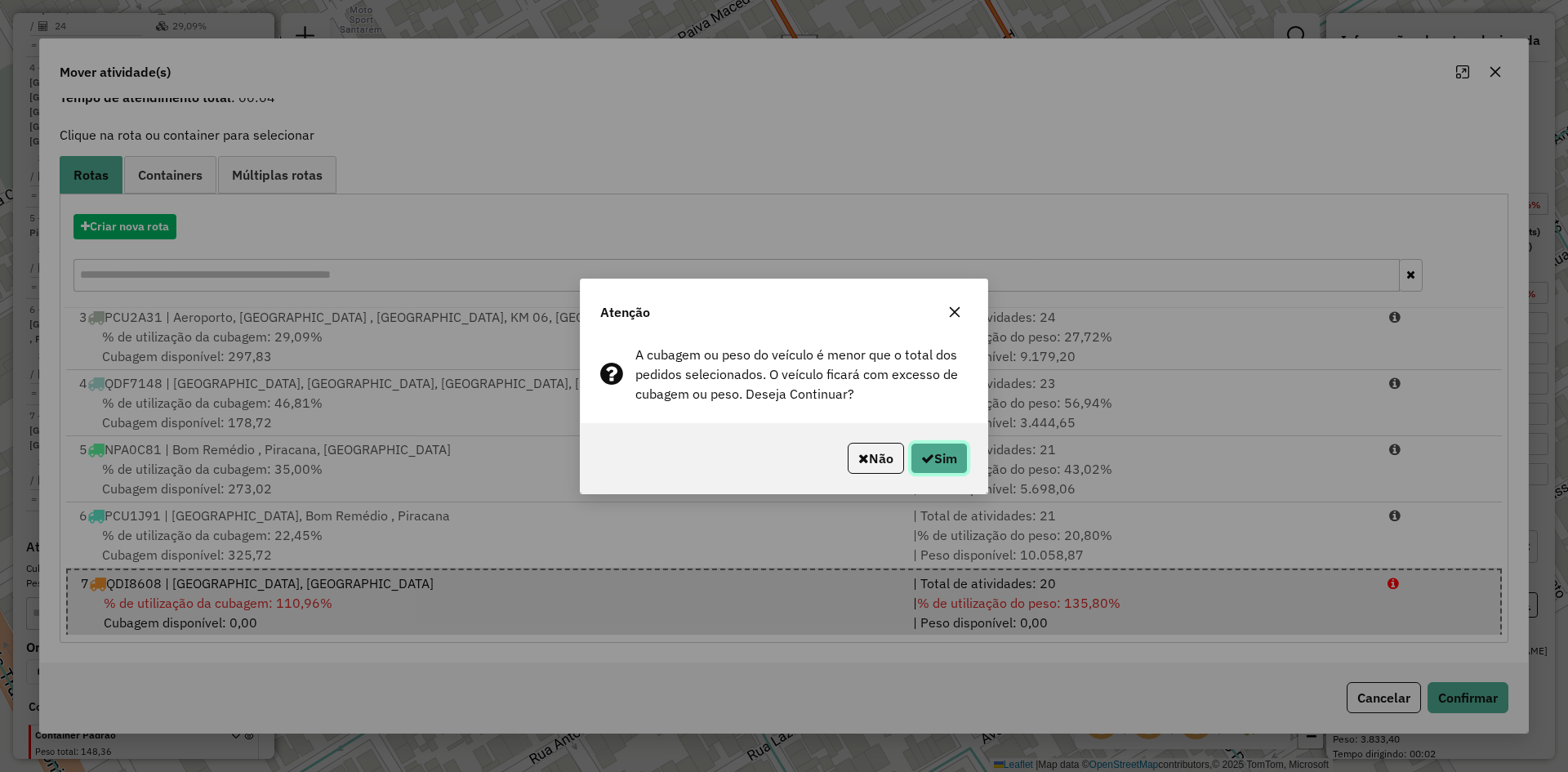
click at [933, 459] on button "Sim" at bounding box center [939, 458] width 57 height 31
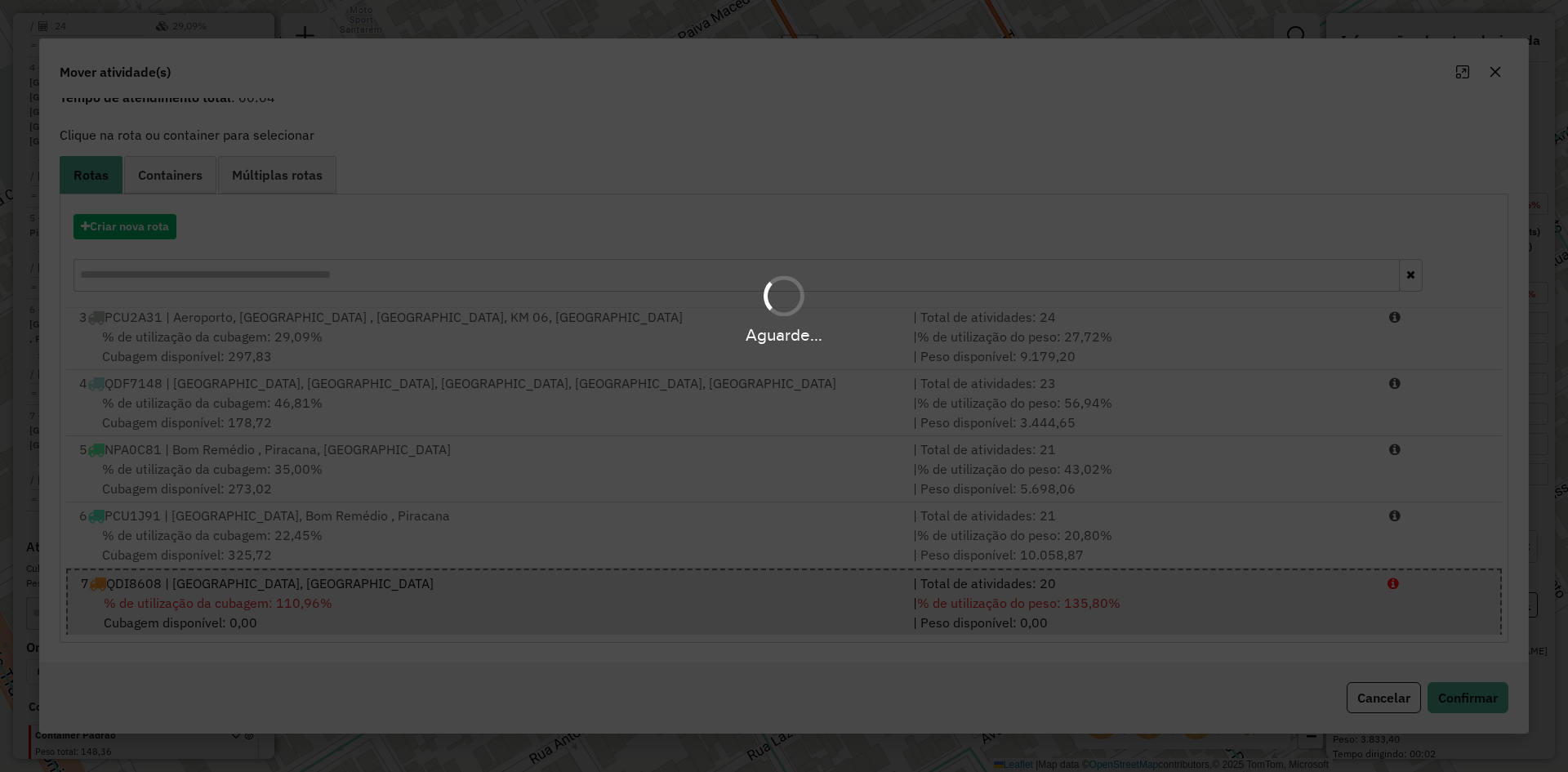
scroll to position [0, 0]
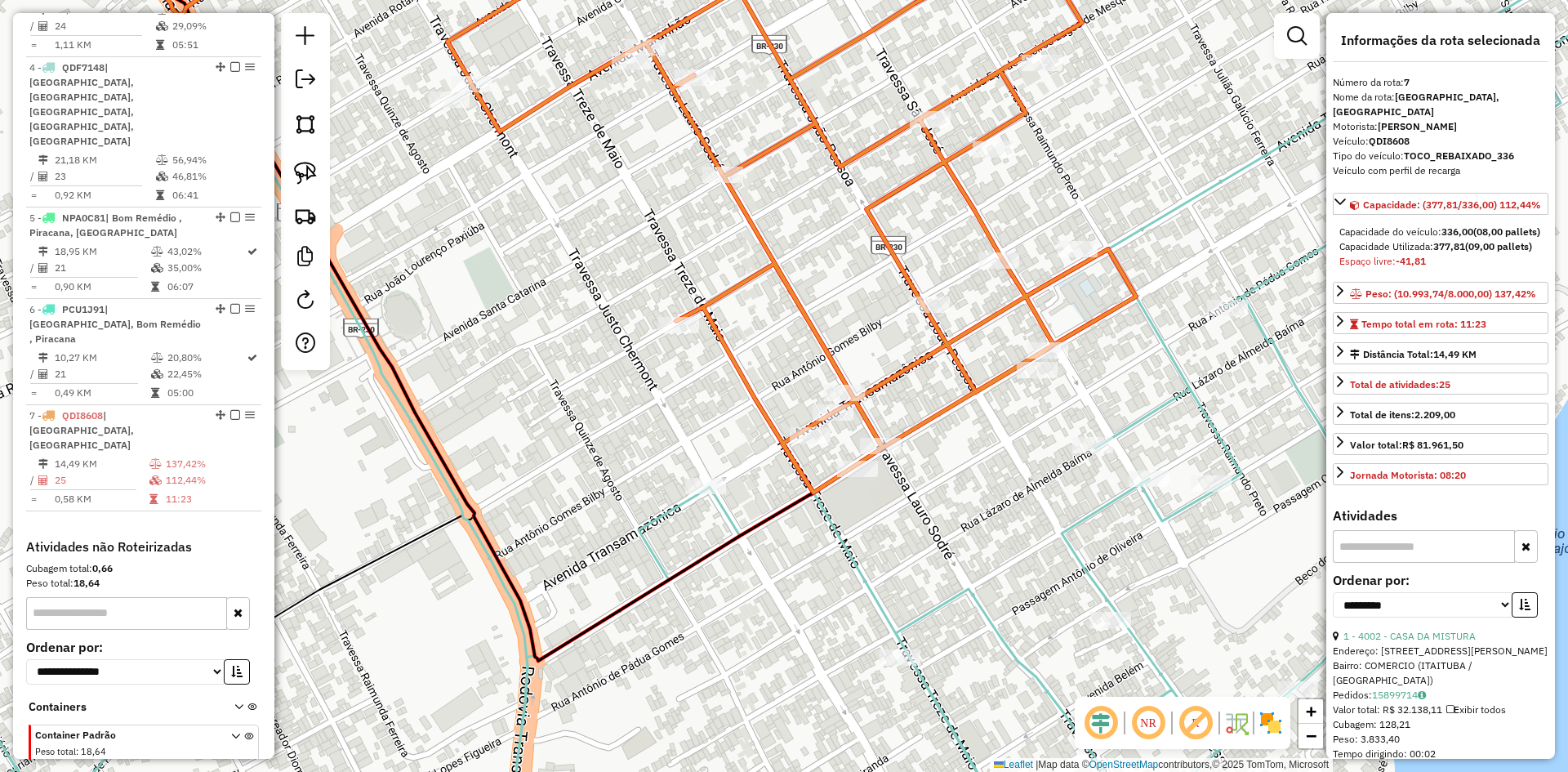
click at [985, 317] on icon at bounding box center [719, 208] width 834 height 569
click at [981, 317] on icon at bounding box center [719, 208] width 834 height 569
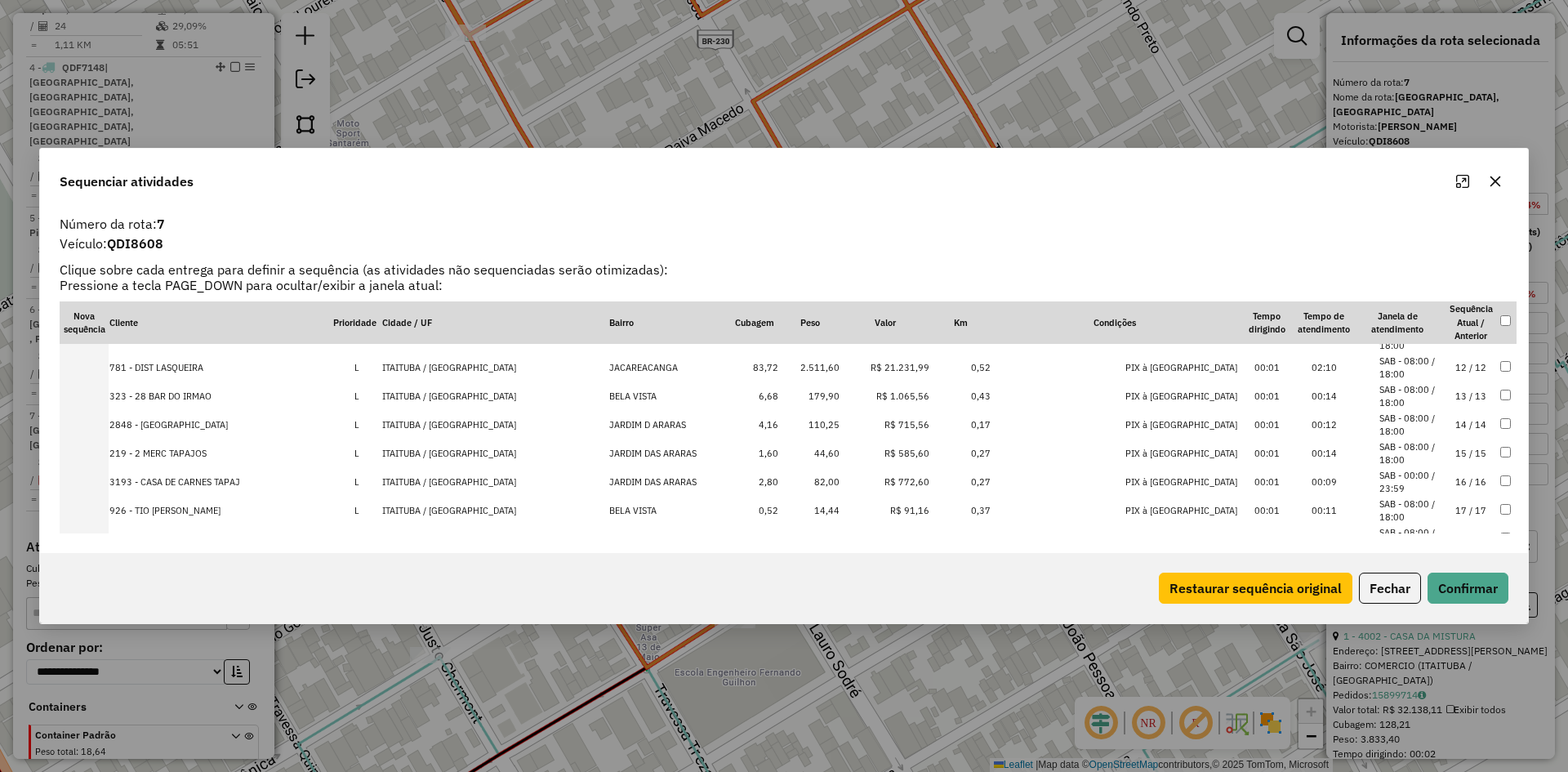
scroll to position [213, 0]
click at [841, 456] on td "2.511,60" at bounding box center [810, 460] width 61 height 29
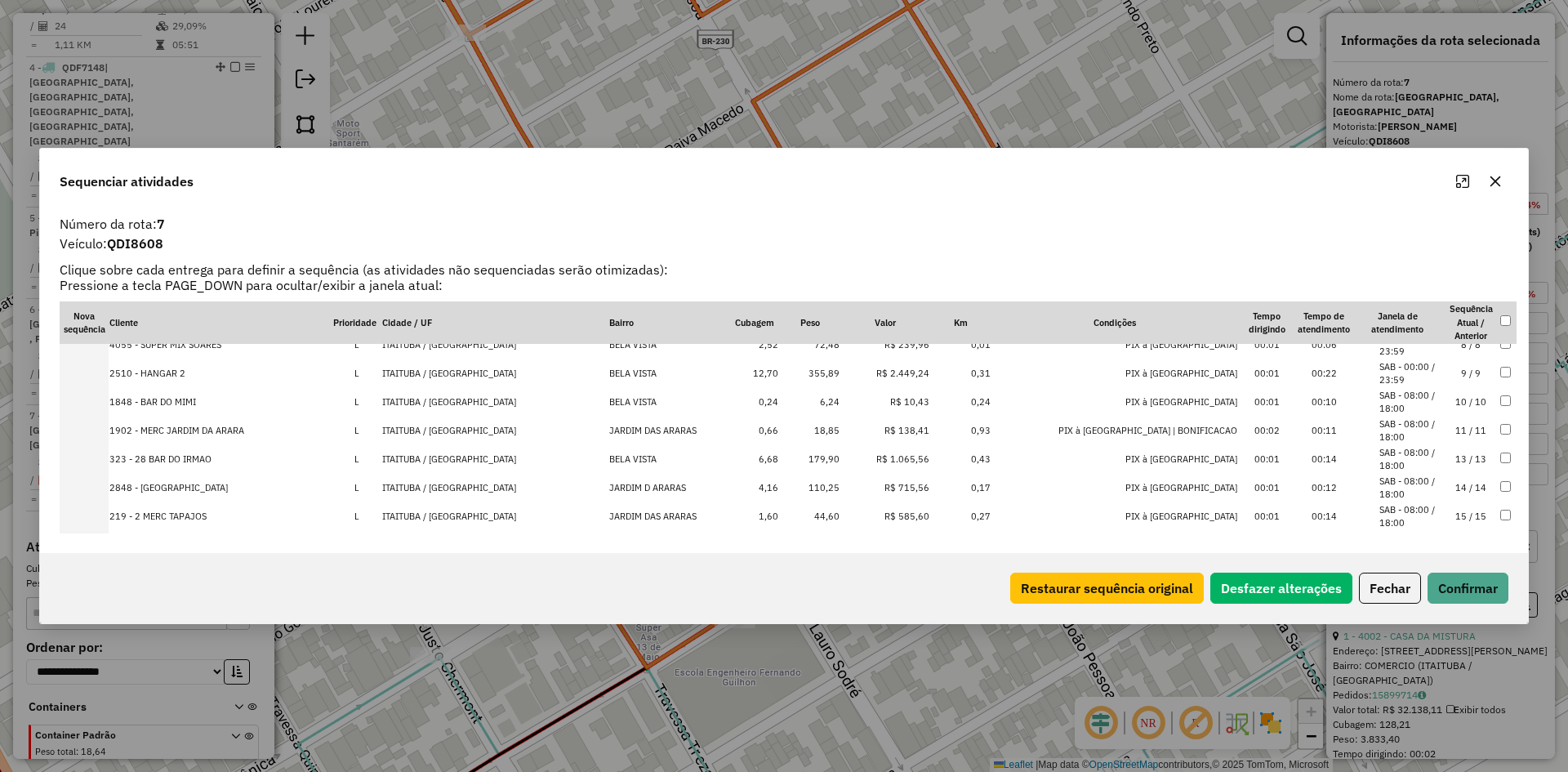
scroll to position [0, 0]
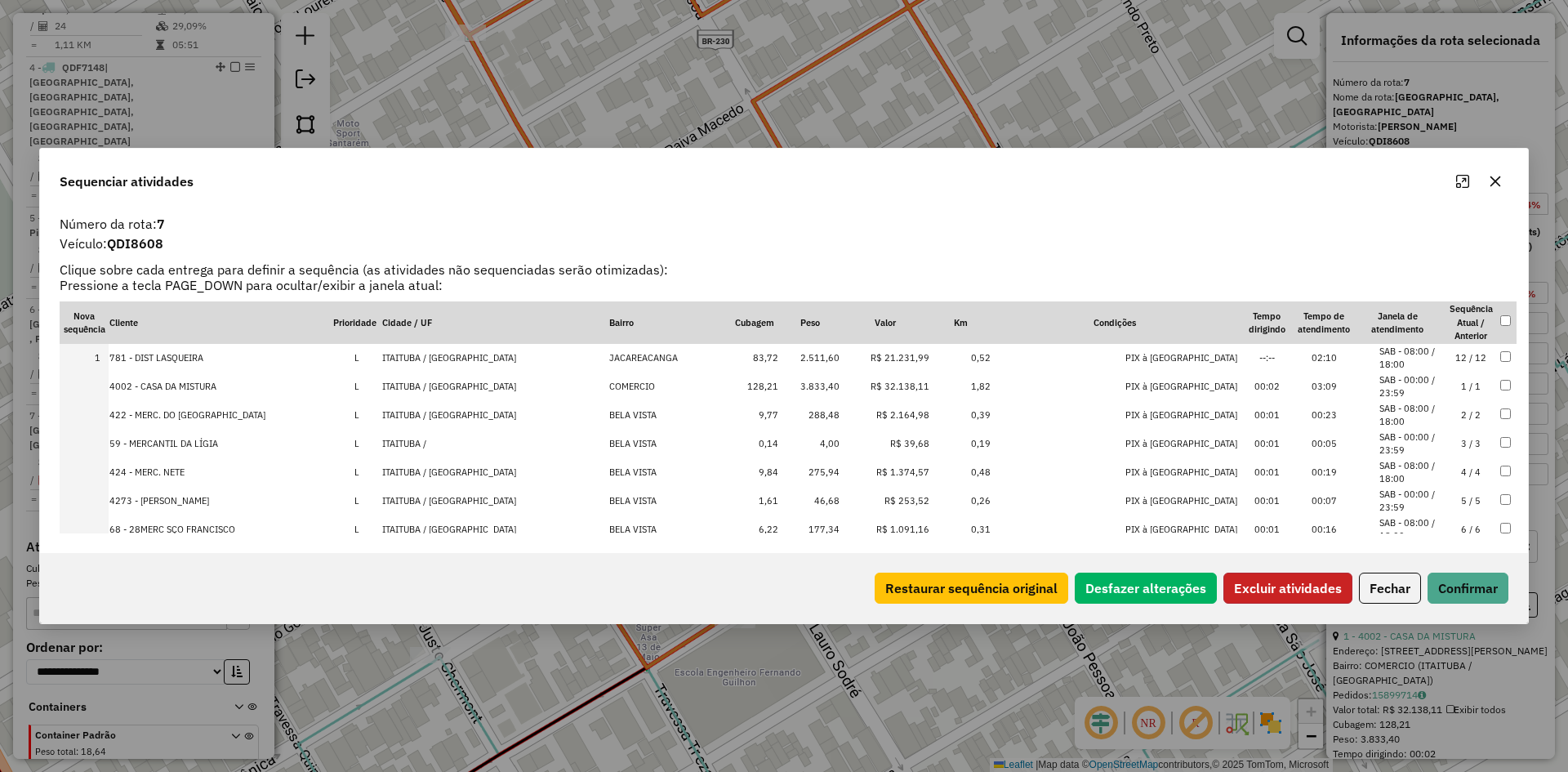
click at [1257, 591] on button "Excluir atividades" at bounding box center [1288, 588] width 129 height 31
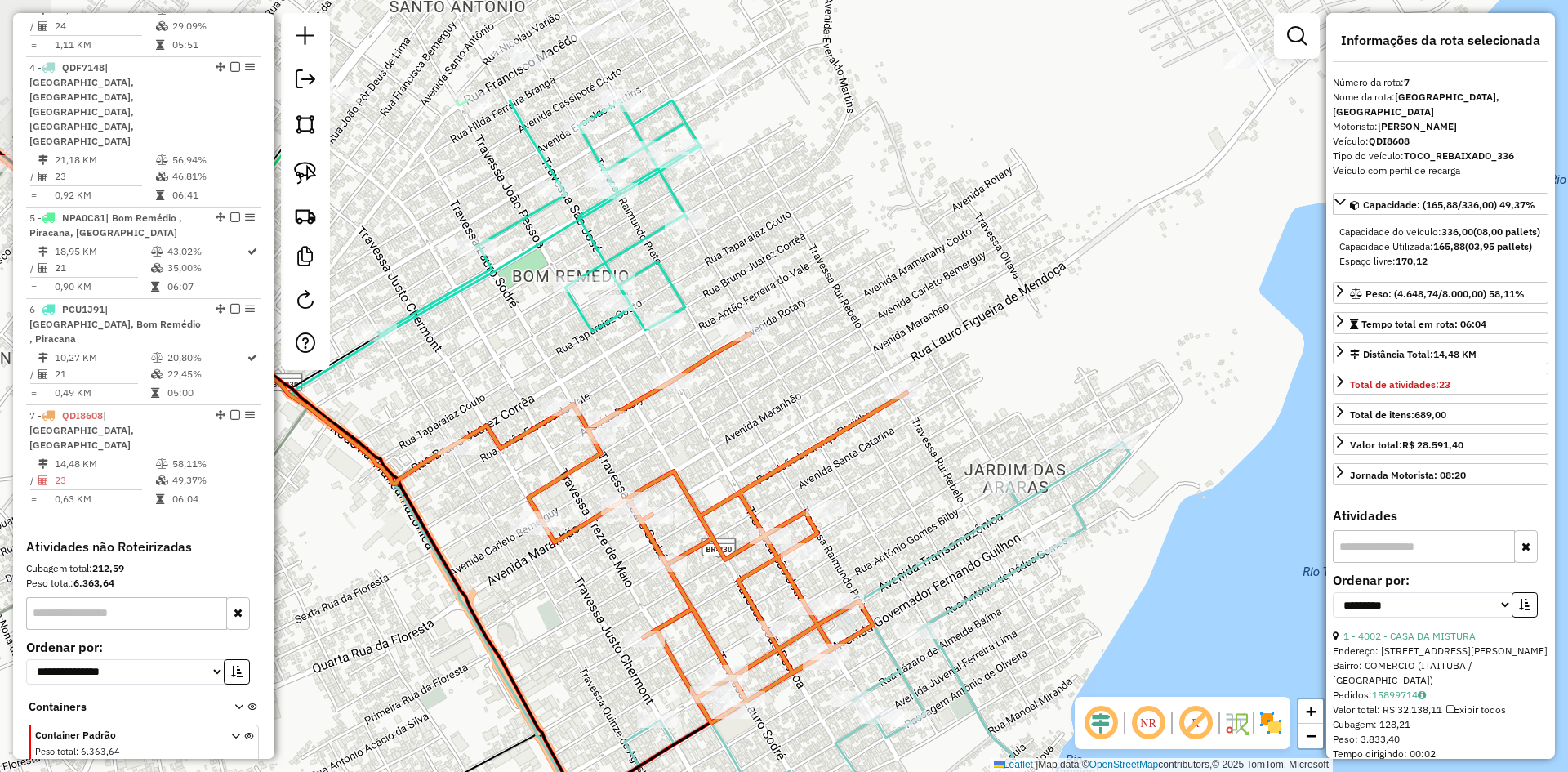
drag, startPoint x: 1018, startPoint y: 337, endPoint x: 874, endPoint y: 514, distance: 228.2
click at [874, 514] on div "Janela de atendimento Grade de atendimento Capacidade Transportadoras Veículos …" at bounding box center [784, 386] width 1568 height 772
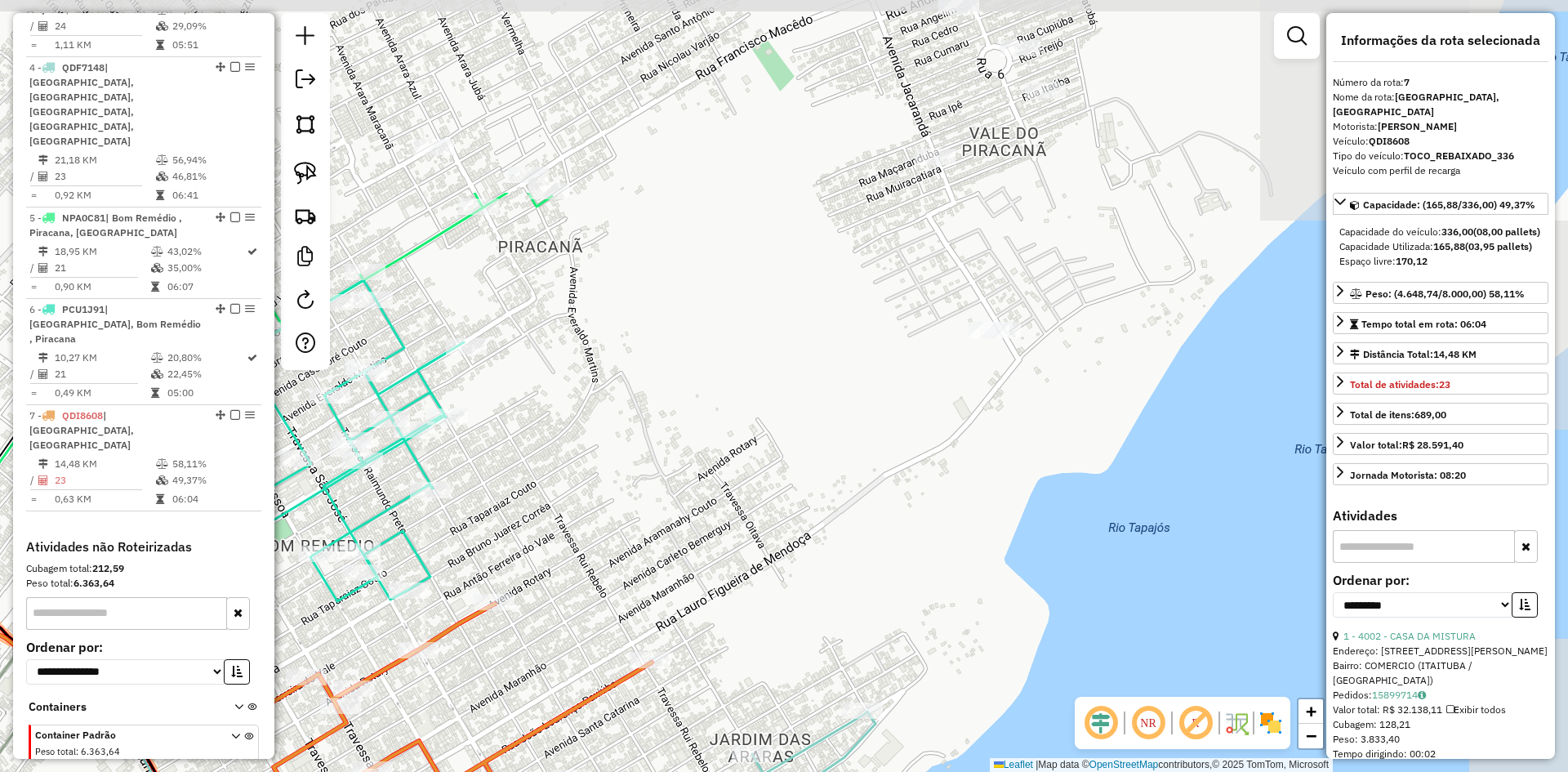
drag, startPoint x: 1075, startPoint y: 233, endPoint x: 818, endPoint y: 503, distance: 372.8
click at [818, 503] on div "Janela de atendimento Grade de atendimento Capacidade Transportadoras Veículos …" at bounding box center [784, 386] width 1568 height 772
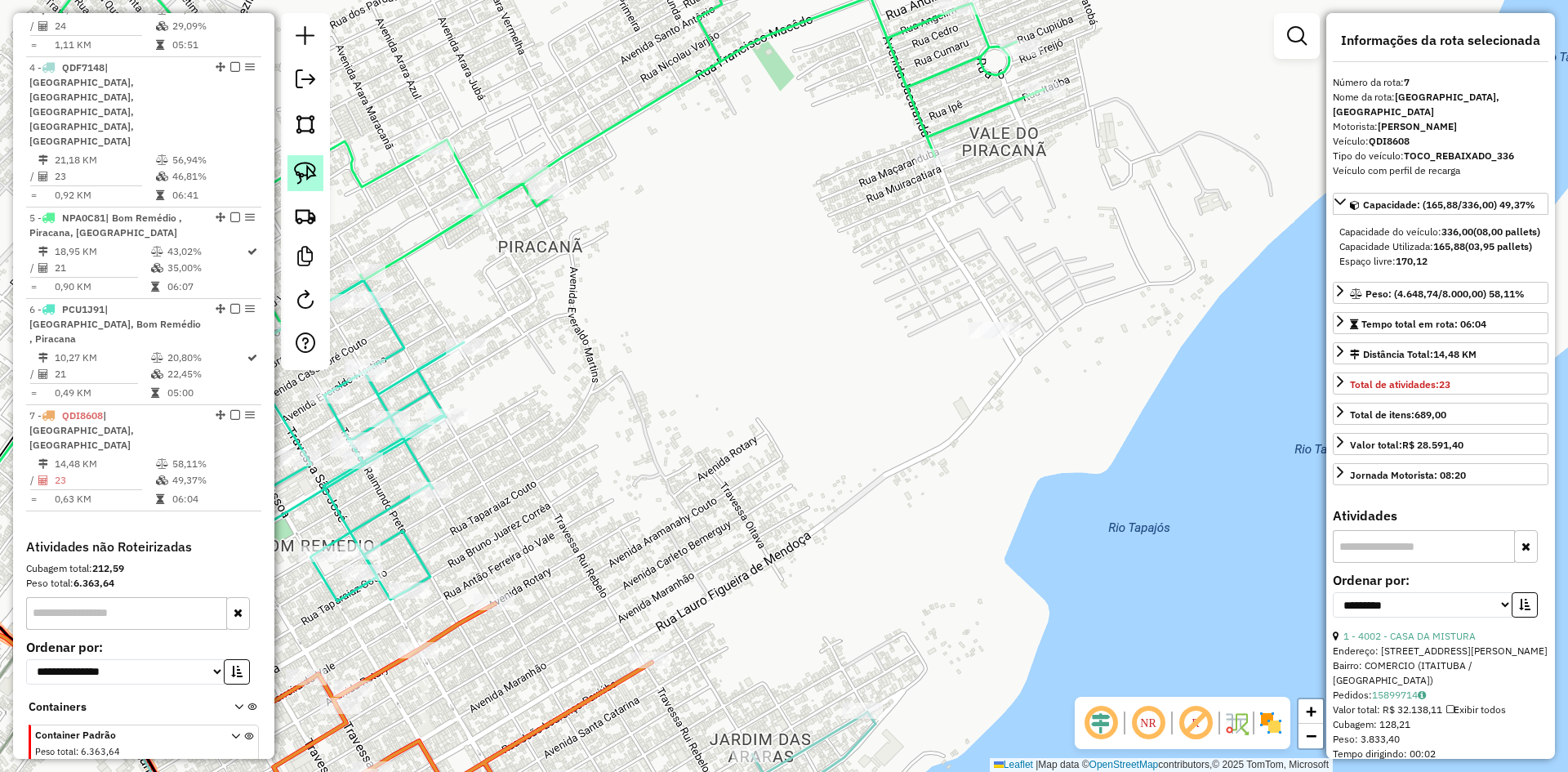
click at [306, 162] on img at bounding box center [305, 173] width 23 height 23
drag, startPoint x: 941, startPoint y: 315, endPoint x: 1035, endPoint y: 323, distance: 94.3
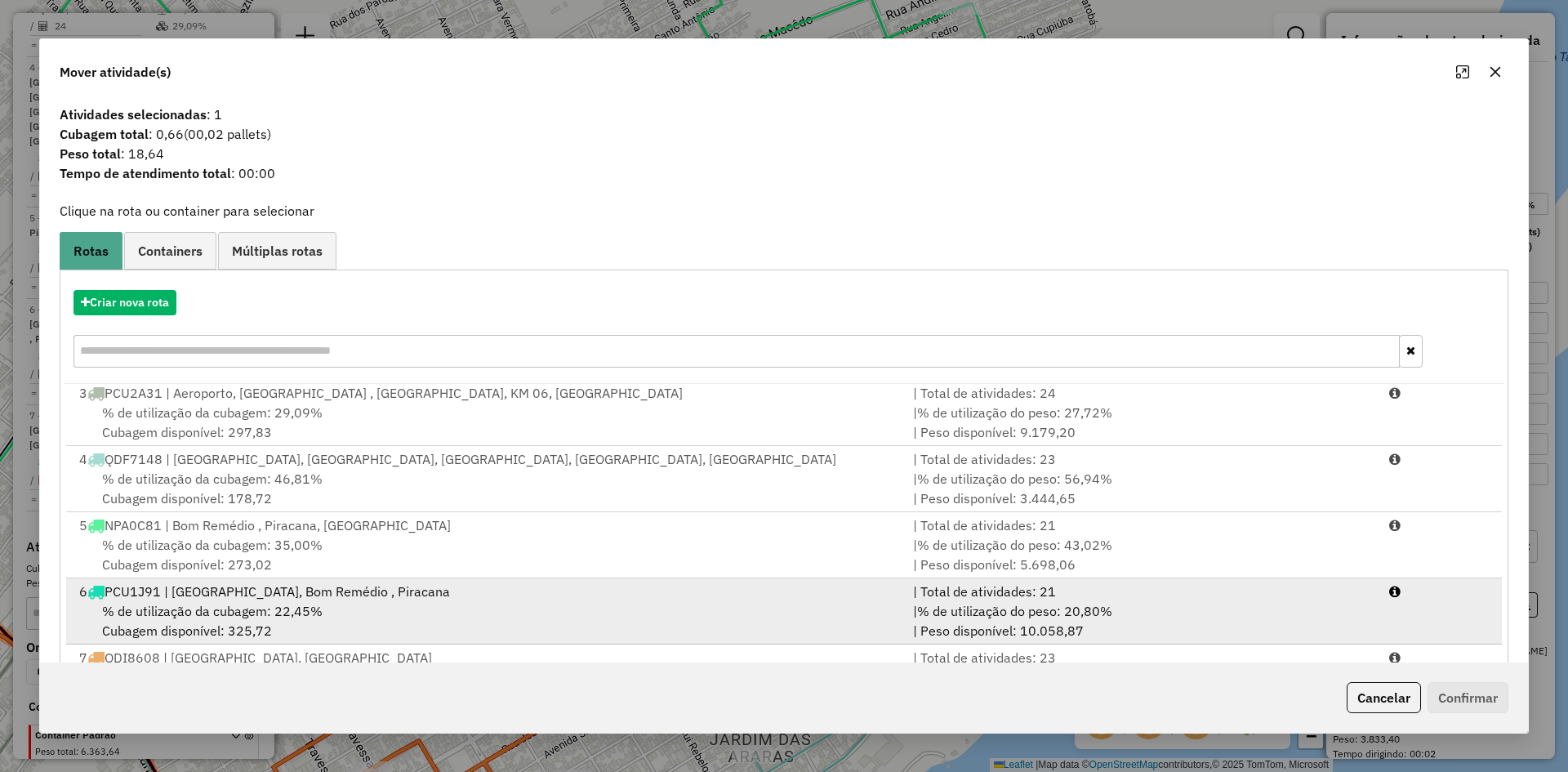
scroll to position [76, 0]
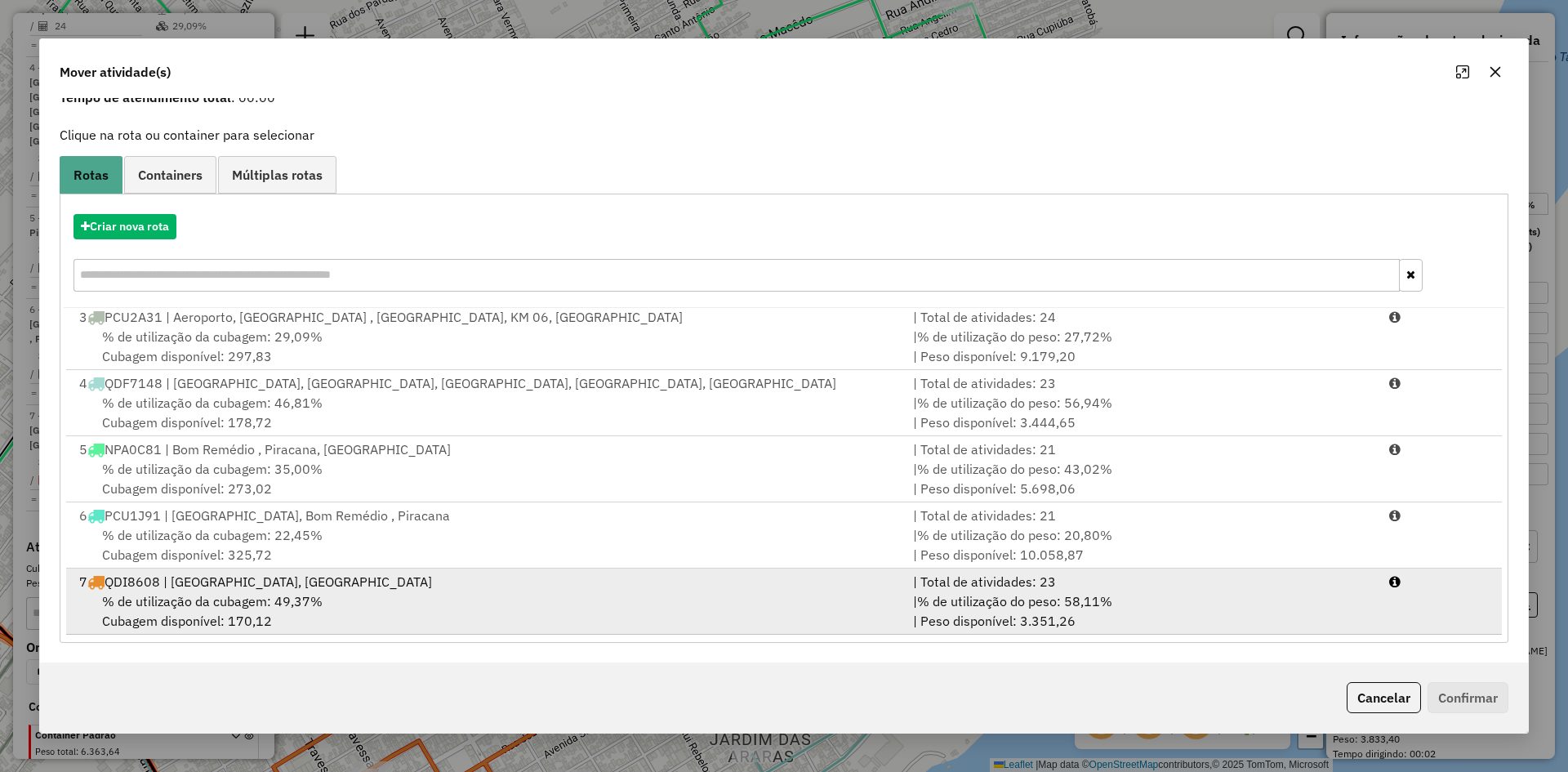
click at [1038, 597] on span "% de utilização do peso: 58,11%" at bounding box center [1015, 601] width 195 height 16
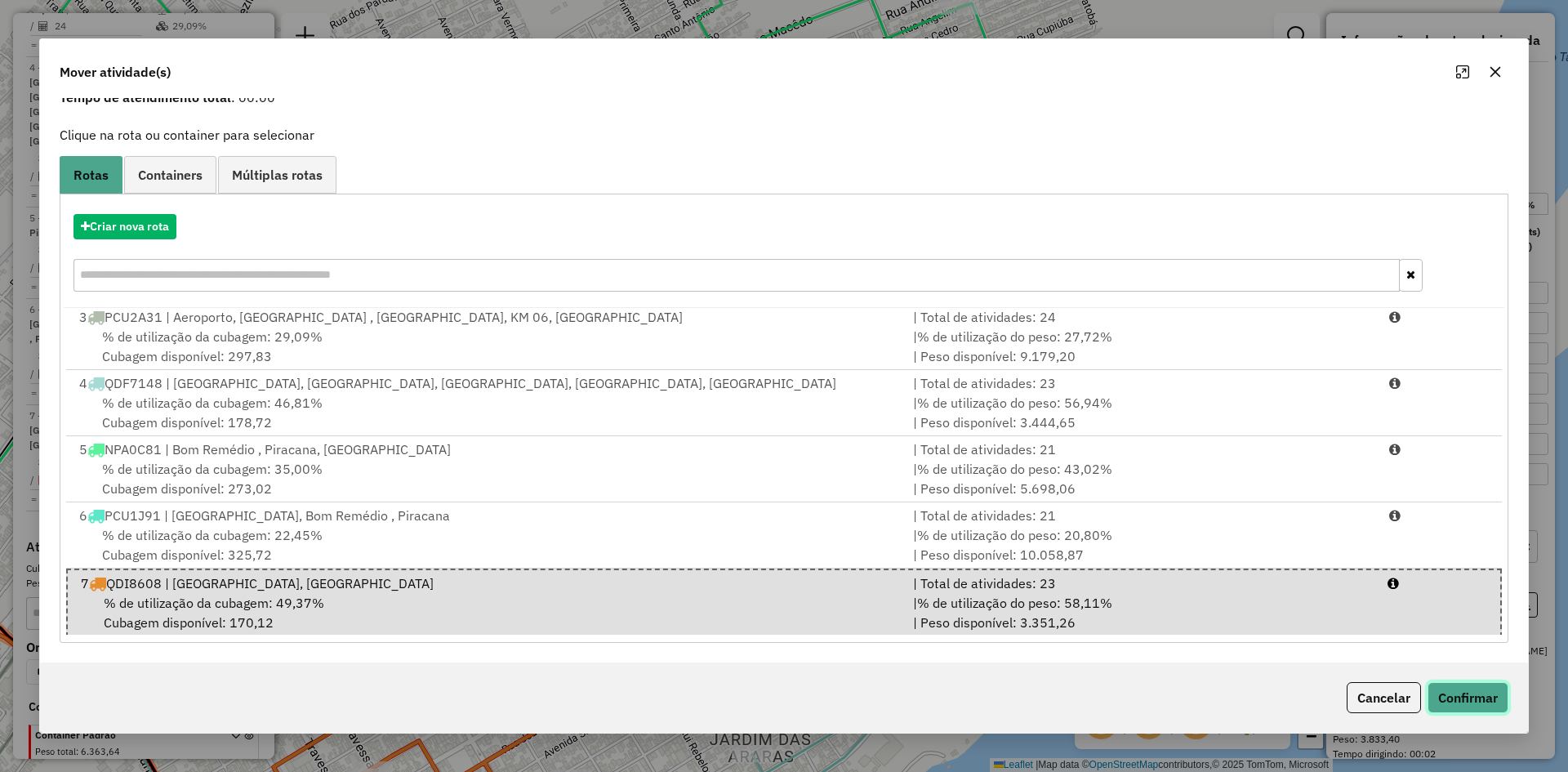
click at [1470, 694] on button "Confirmar" at bounding box center [1468, 697] width 81 height 31
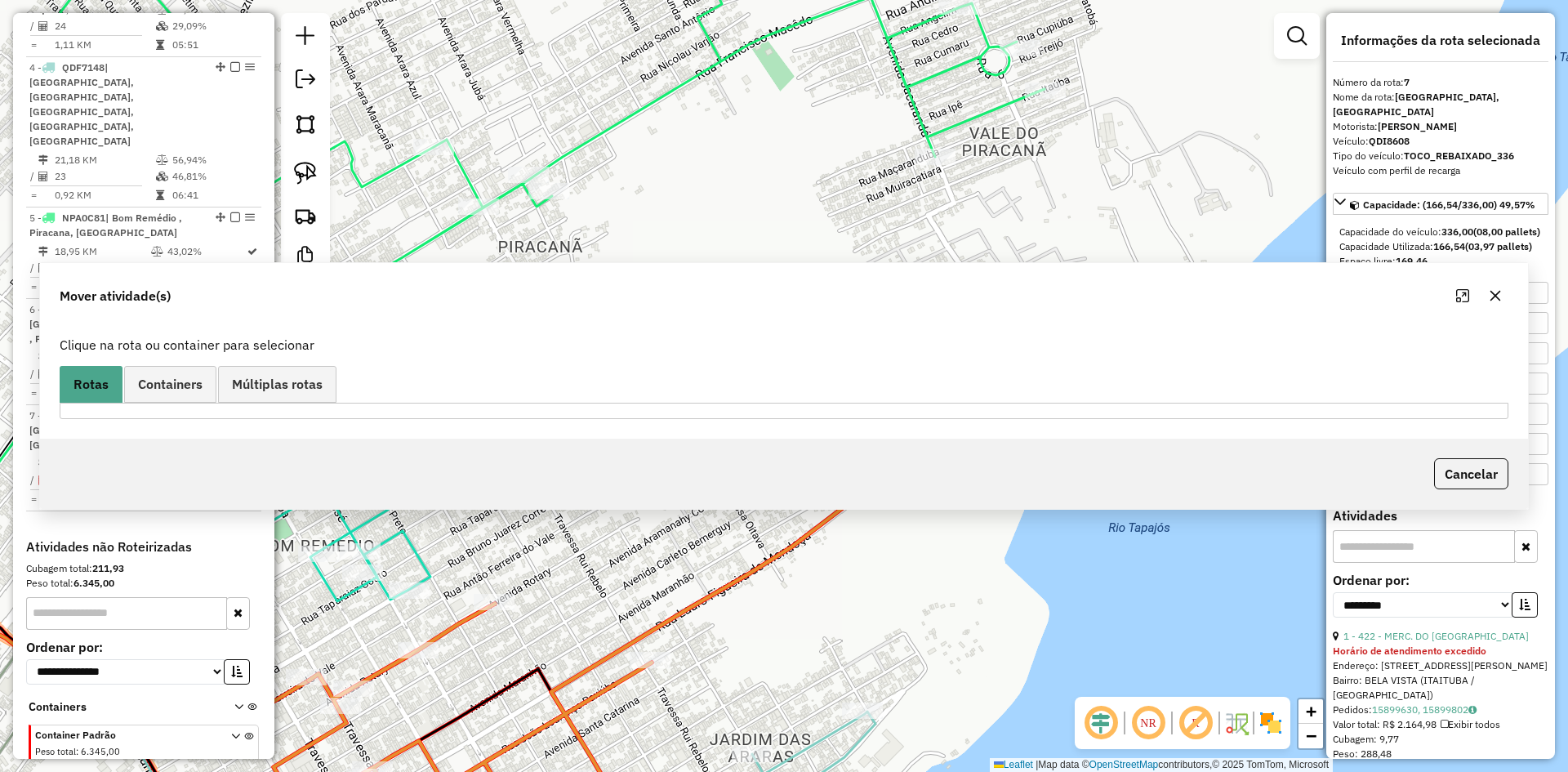
scroll to position [0, 0]
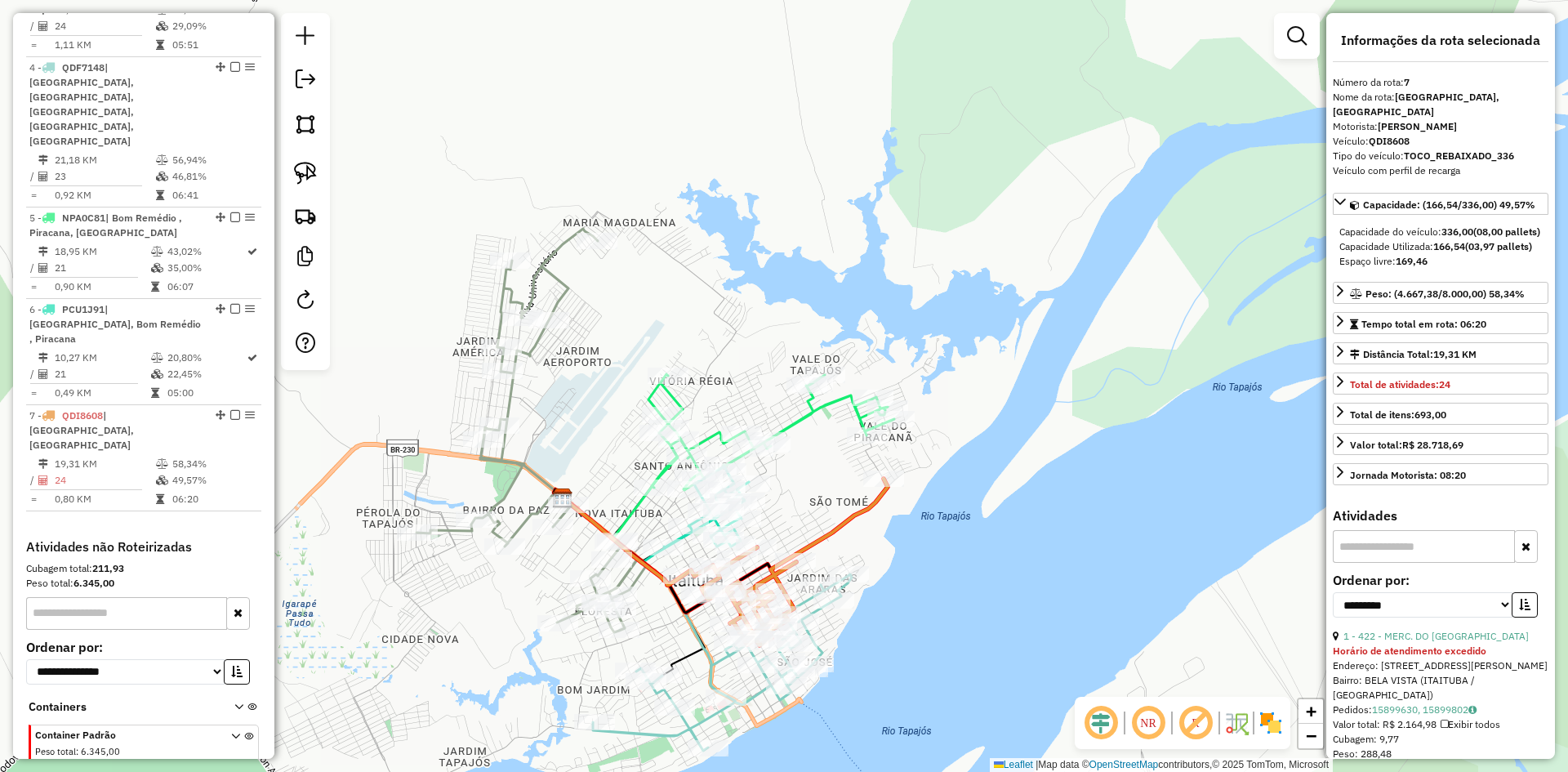
click at [816, 409] on icon at bounding box center [772, 432] width 246 height 116
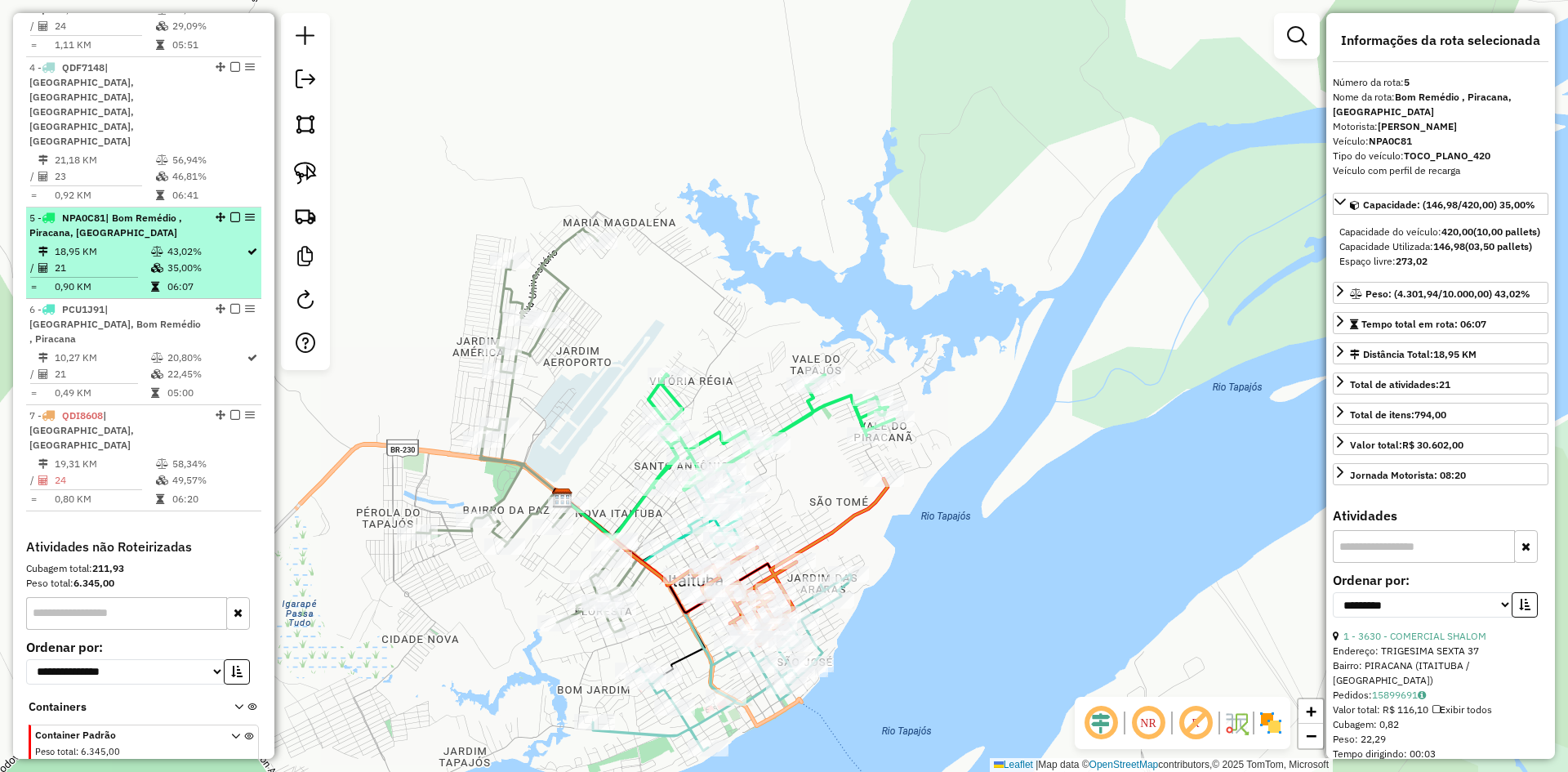
click at [134, 243] on td "18,95 KM" at bounding box center [102, 251] width 97 height 16
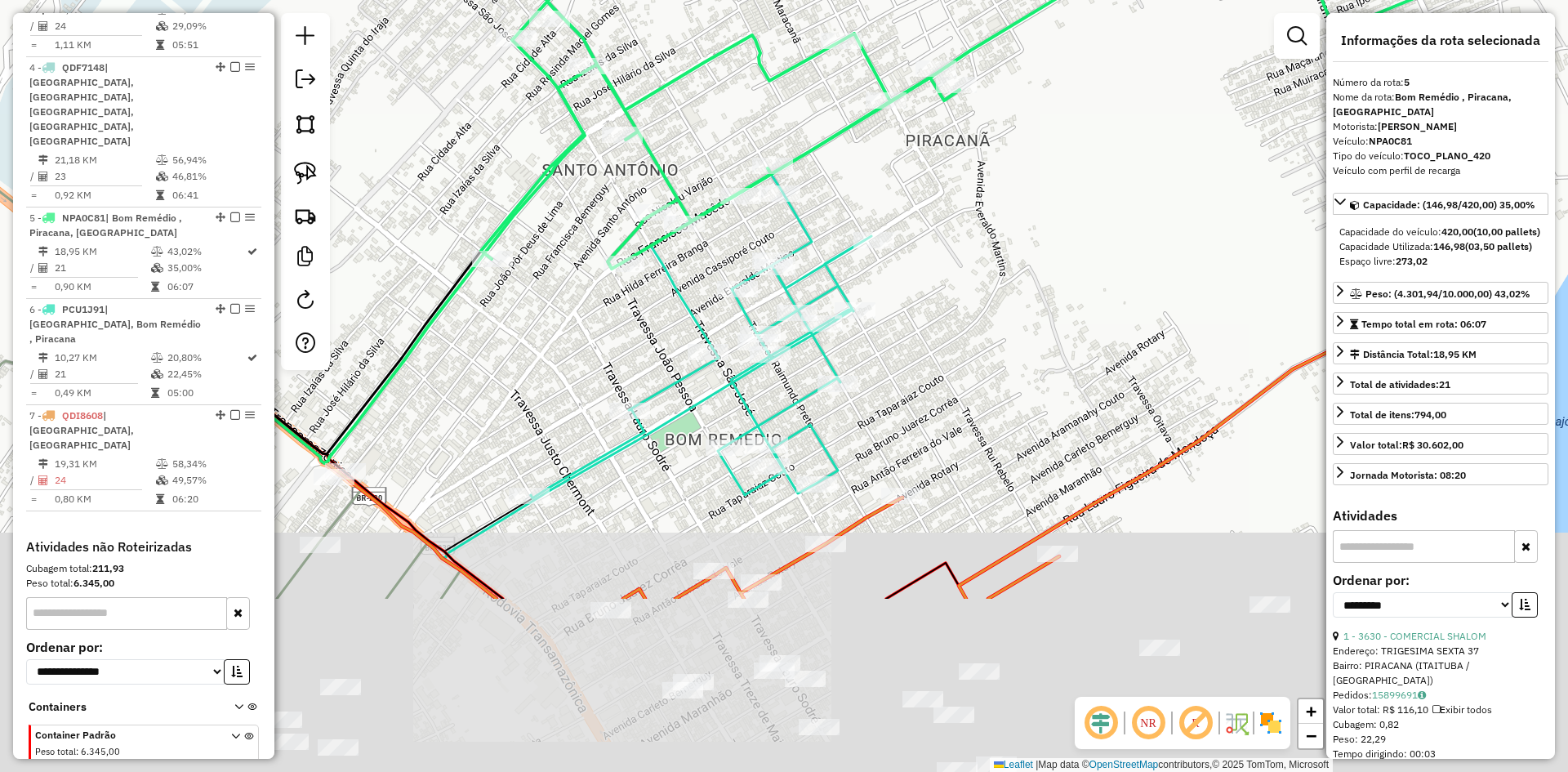
drag, startPoint x: 1011, startPoint y: 226, endPoint x: 1014, endPoint y: 170, distance: 56.1
click at [1014, 170] on div "Janela de atendimento Grade de atendimento Capacidade Transportadoras Veículos …" at bounding box center [784, 386] width 1568 height 772
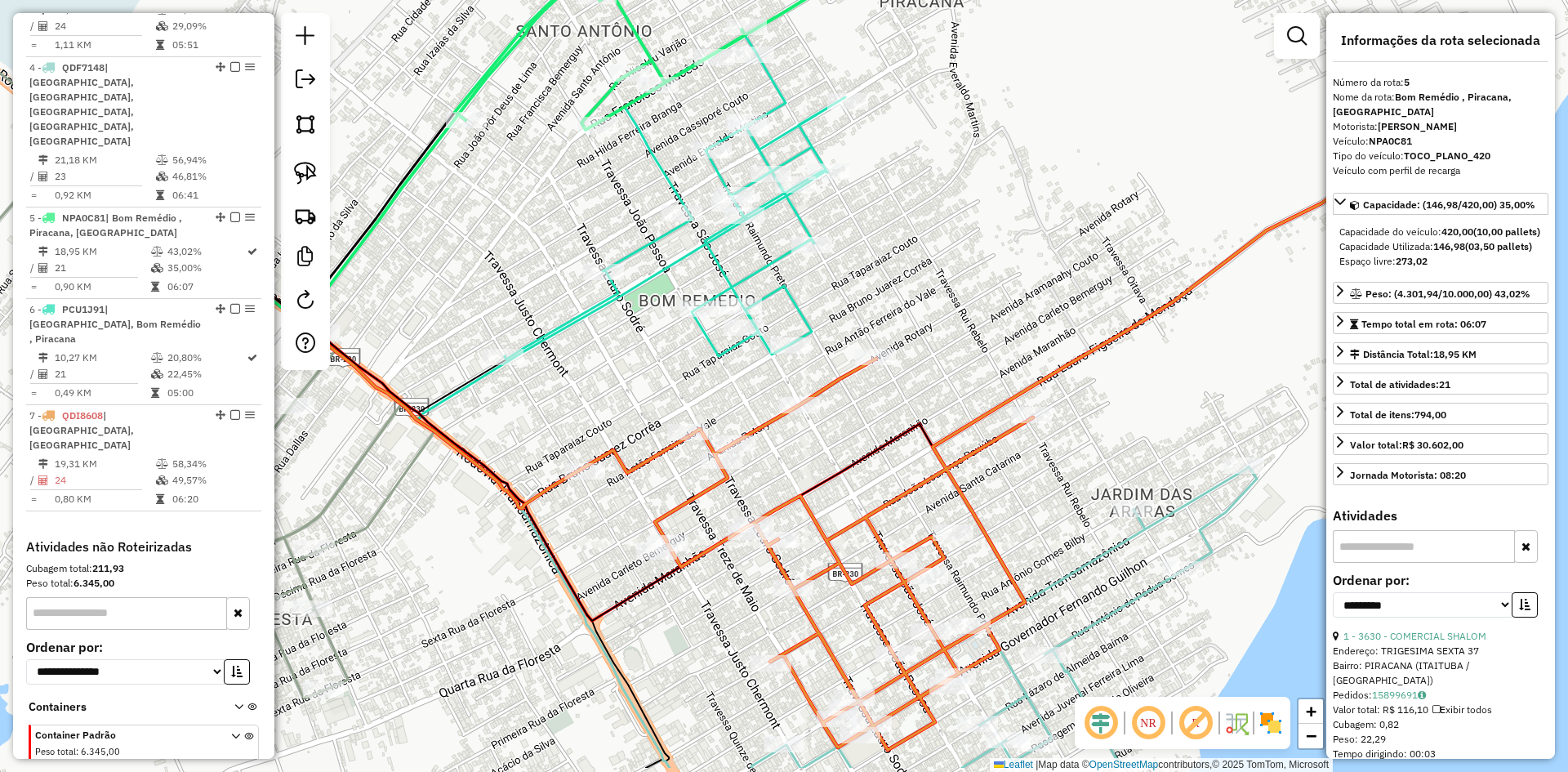
drag, startPoint x: 928, startPoint y: 210, endPoint x: 928, endPoint y: 177, distance: 33.0
click at [928, 177] on div "Janela de atendimento Grade de atendimento Capacidade Transportadoras Veículos …" at bounding box center [784, 386] width 1568 height 772
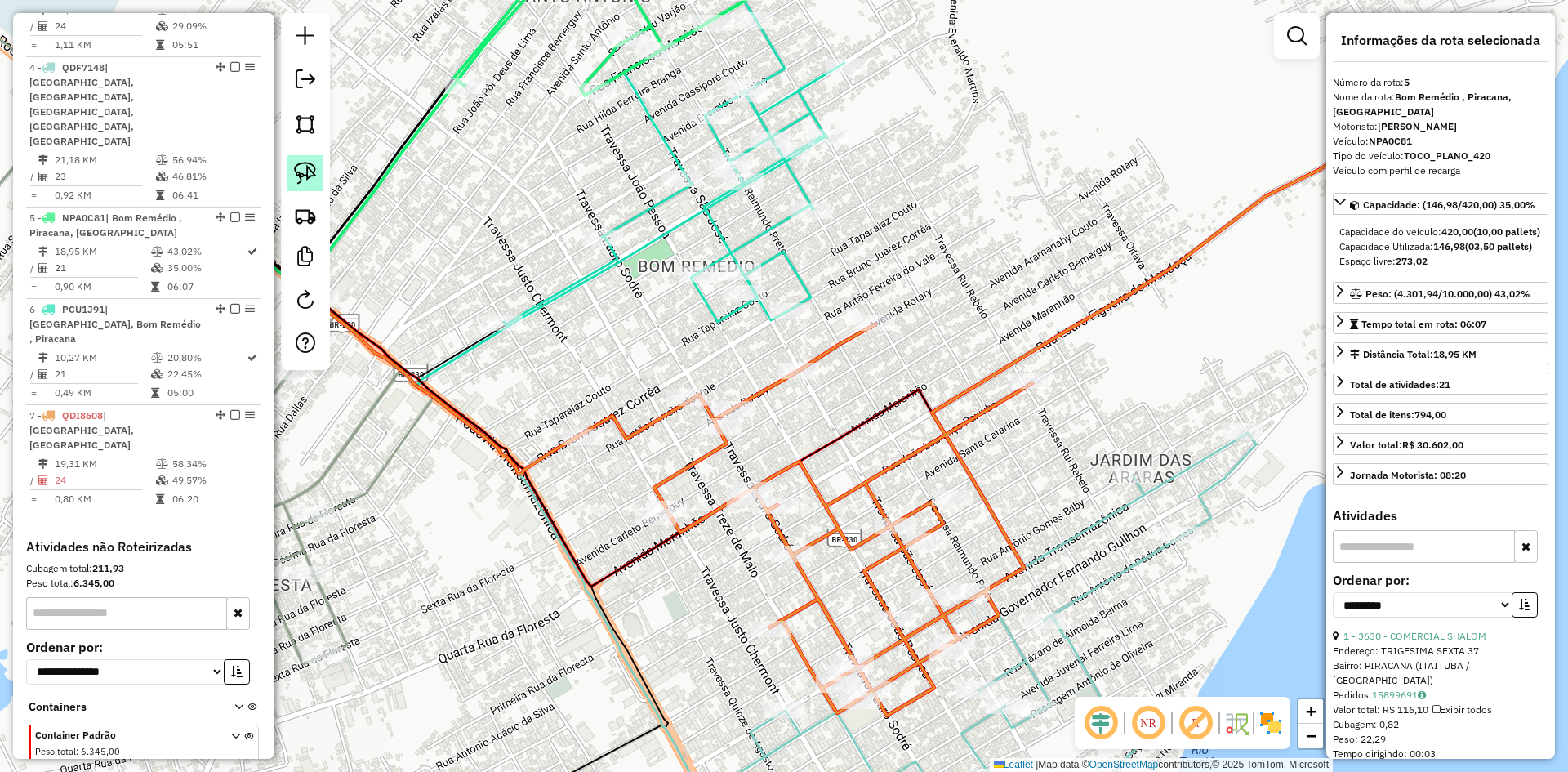
click at [298, 158] on link at bounding box center [306, 173] width 36 height 36
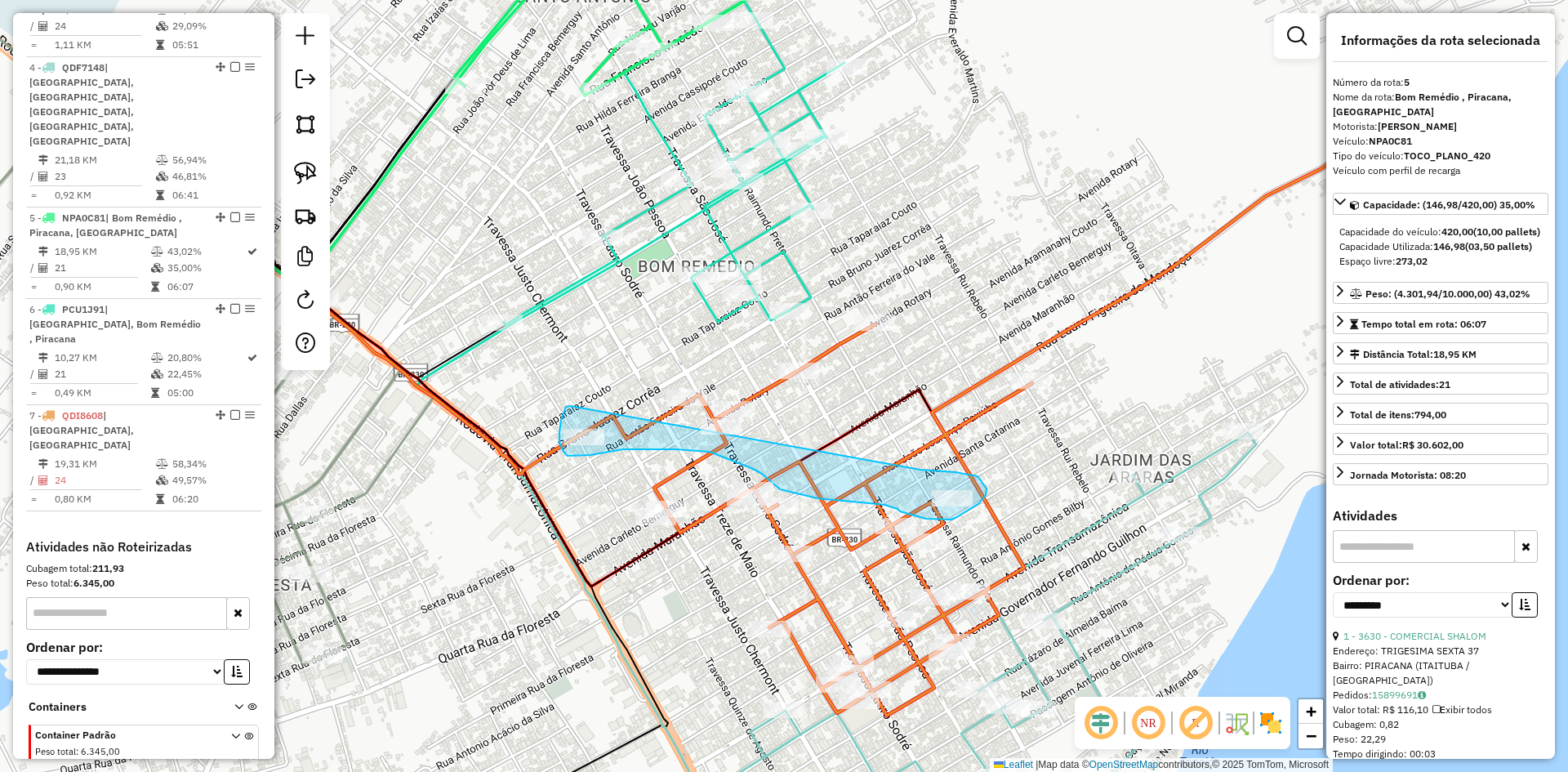
drag, startPoint x: 566, startPoint y: 406, endPoint x: 921, endPoint y: 470, distance: 360.7
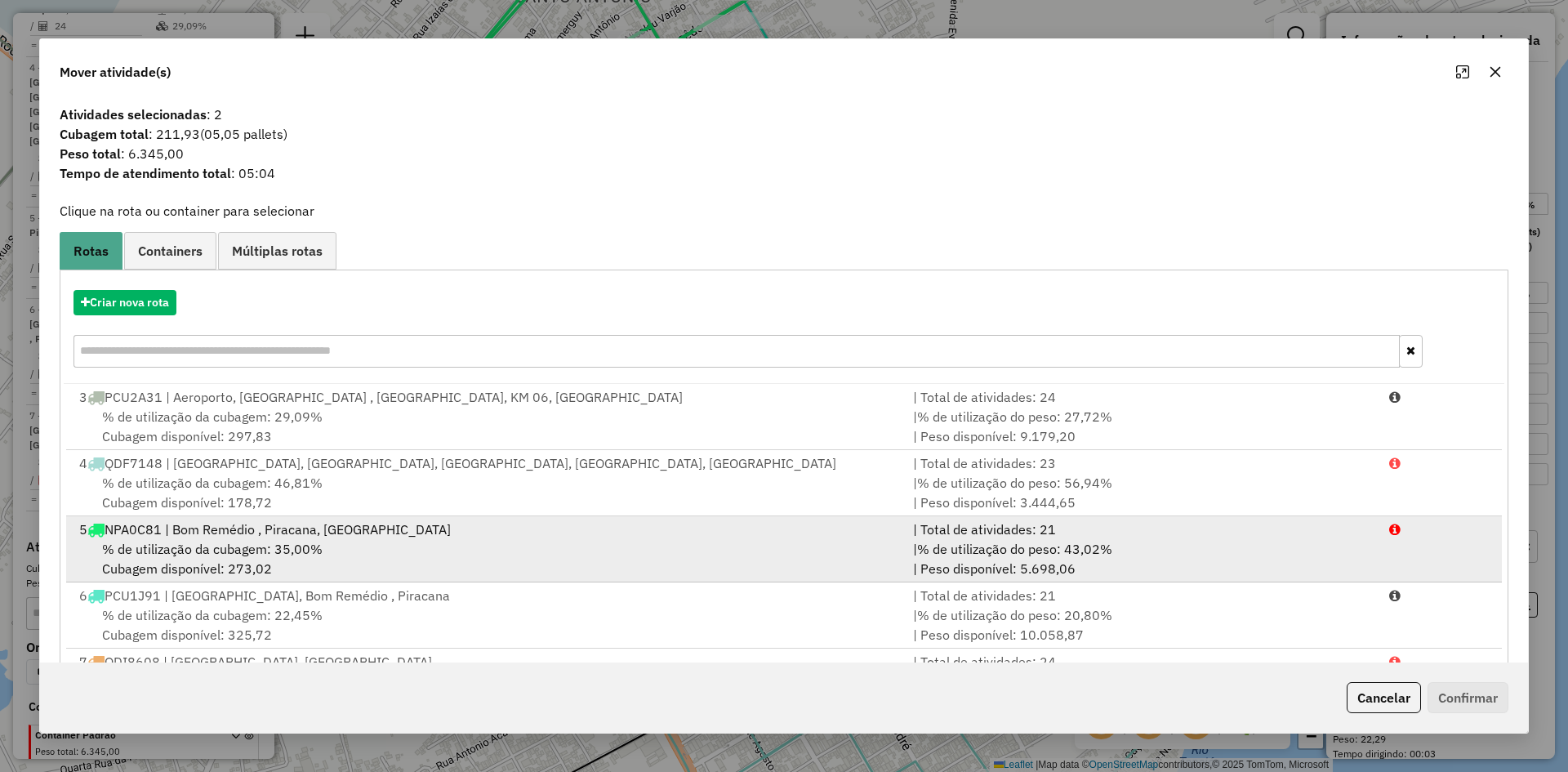
drag, startPoint x: 257, startPoint y: 532, endPoint x: 752, endPoint y: 583, distance: 497.6
click at [274, 532] on div "5 NPA0C81 | Bom Remédio , Piracana, [GEOGRAPHIC_DATA]" at bounding box center [486, 529] width 834 height 19
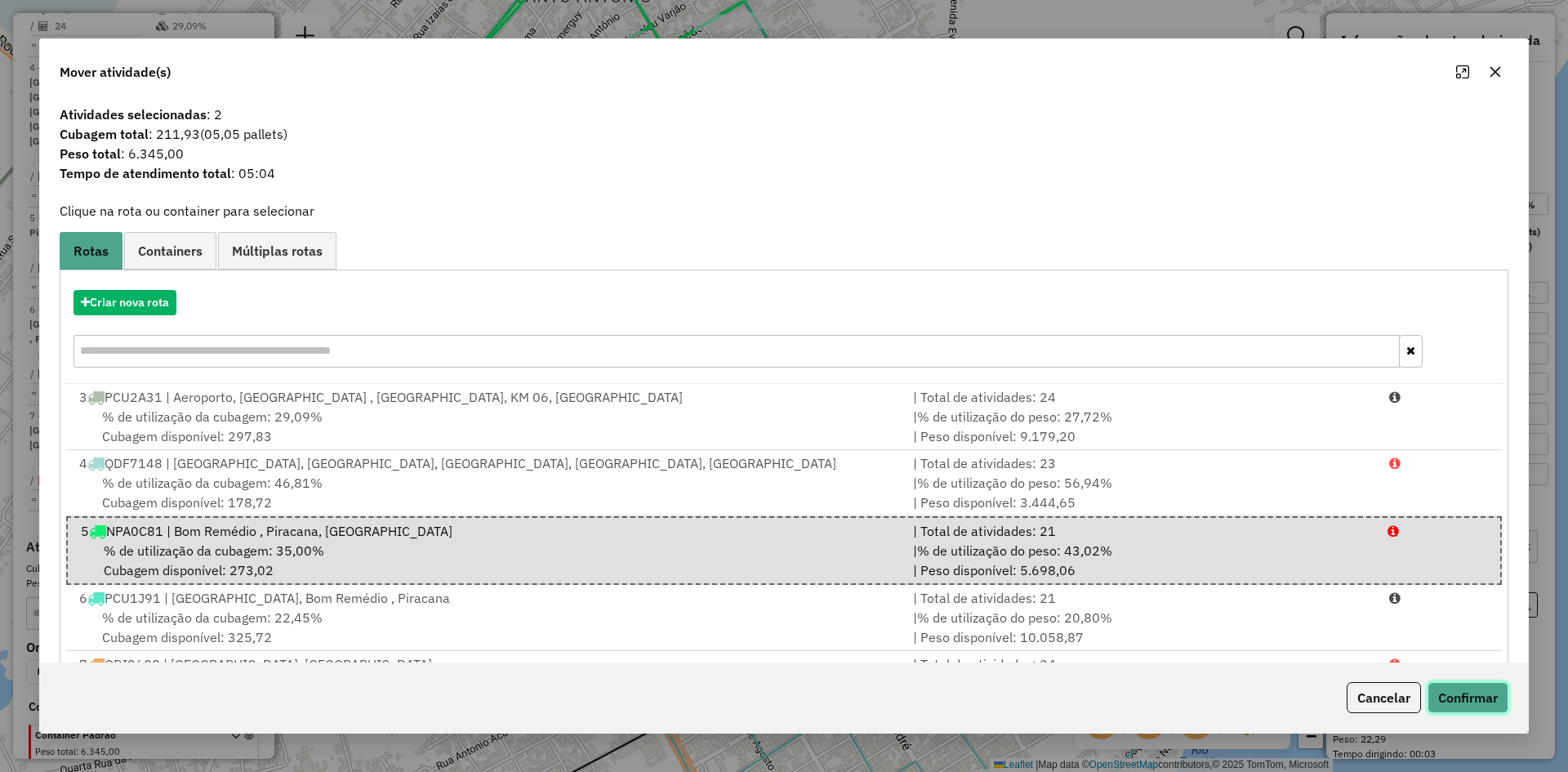
click at [1477, 699] on button "Confirmar" at bounding box center [1468, 697] width 81 height 31
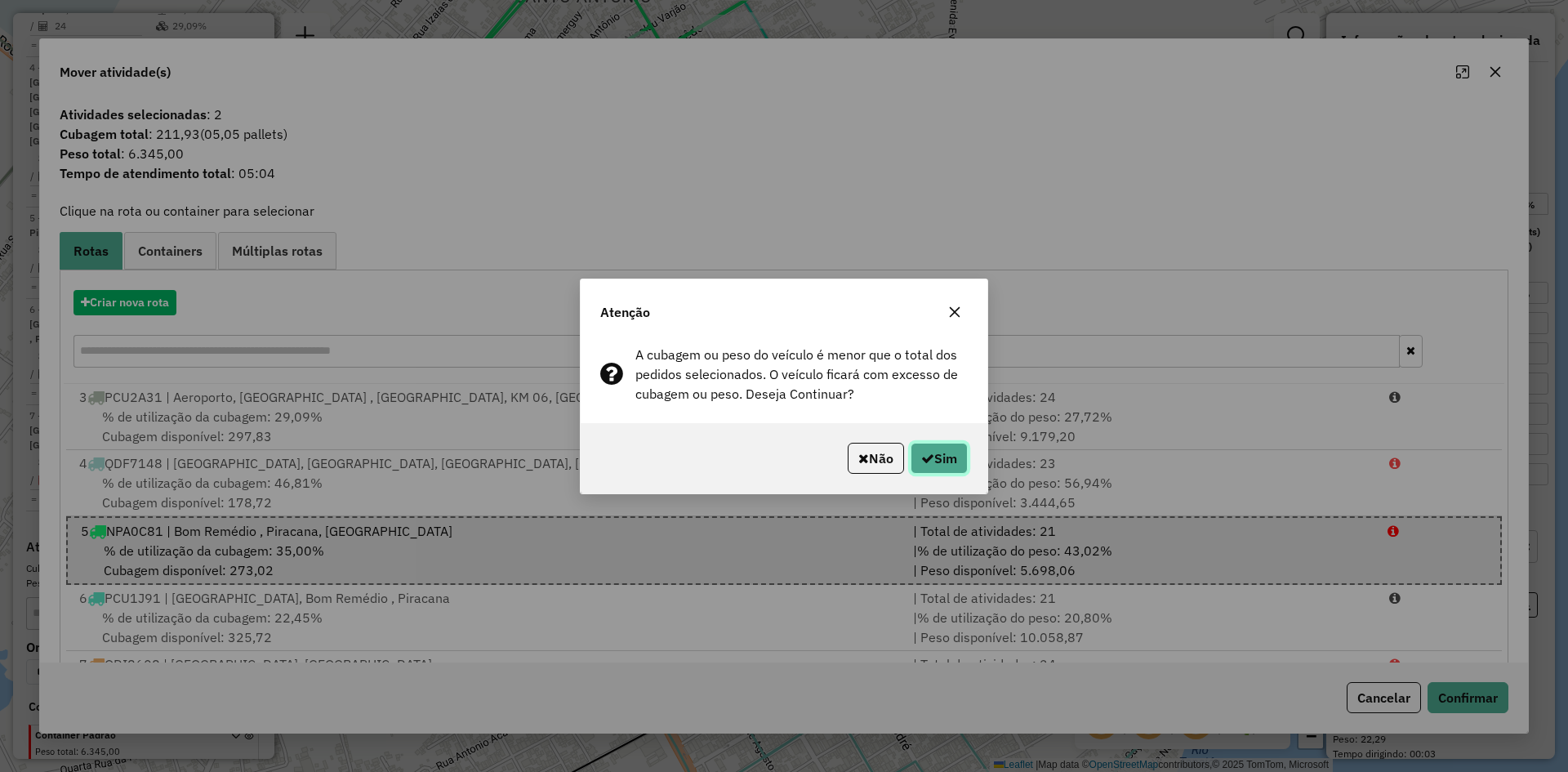
click at [922, 455] on icon "button" at bounding box center [928, 459] width 13 height 13
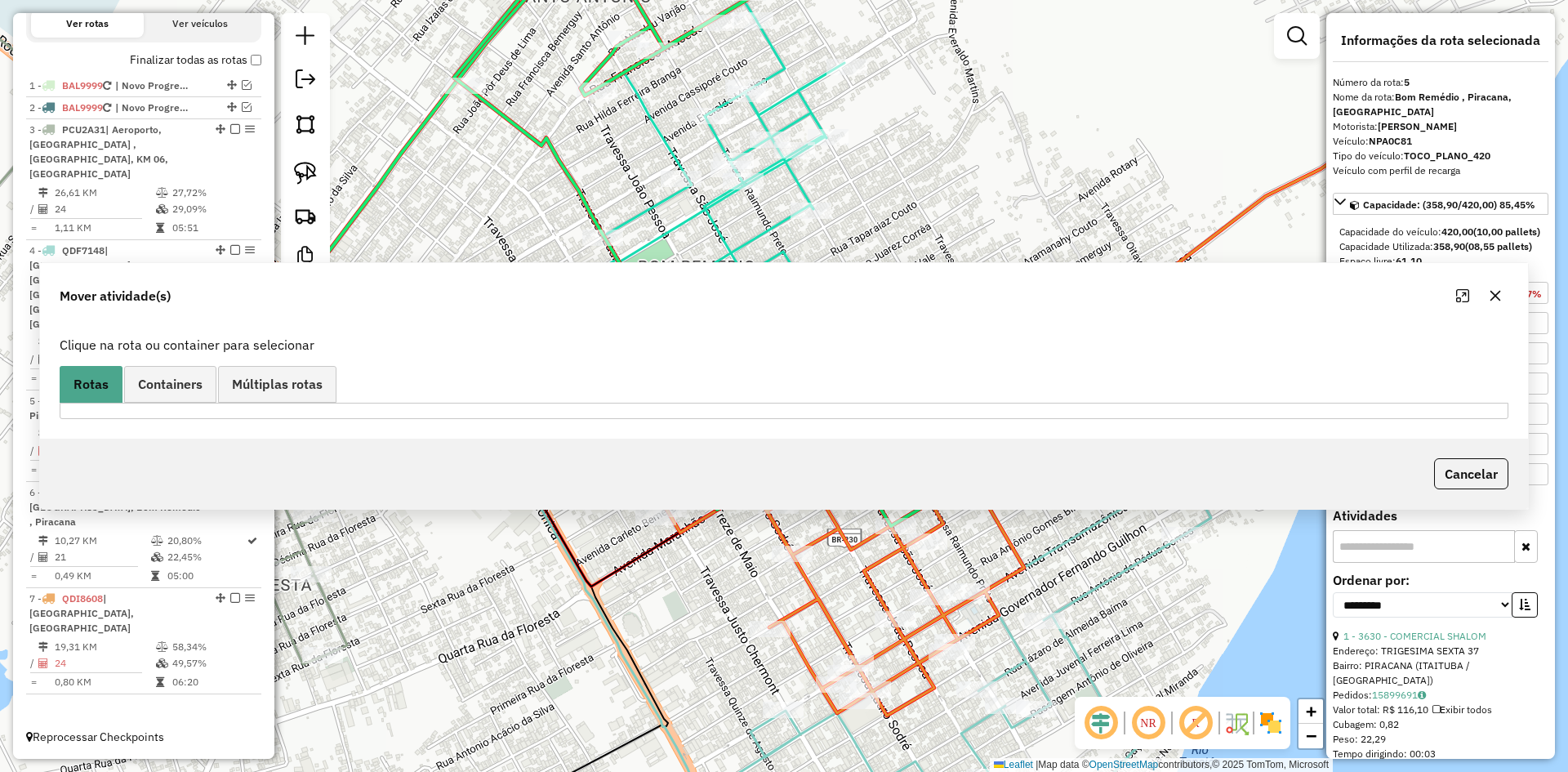
scroll to position [462, 0]
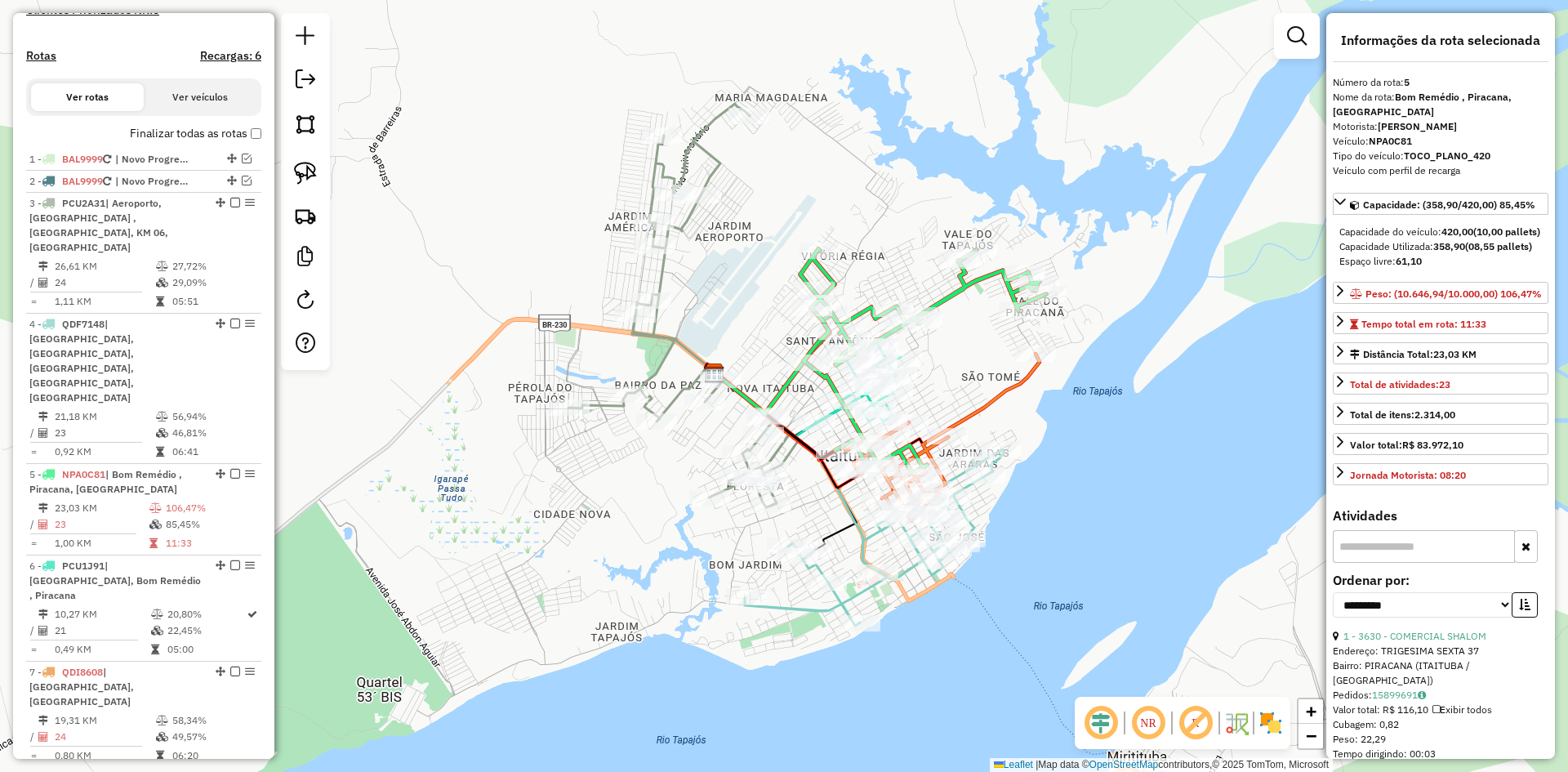
click at [652, 379] on icon at bounding box center [681, 305] width 226 height 403
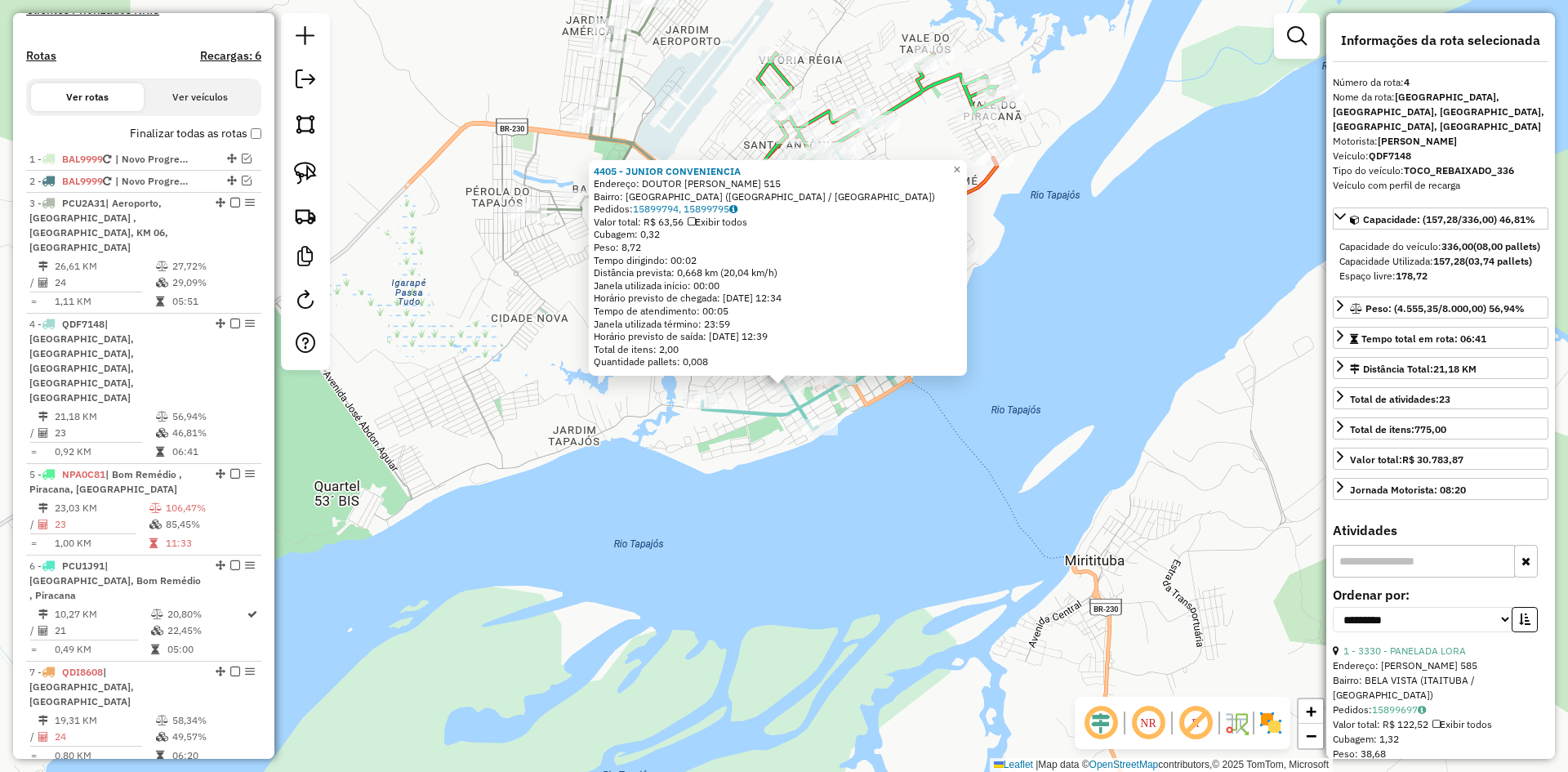
click at [1054, 604] on div "4405 - JUNIOR CONVENIENCIA Endereço: DOUTOR [PERSON_NAME] 515 Bairro: [GEOGRAPH…" at bounding box center [784, 386] width 1568 height 772
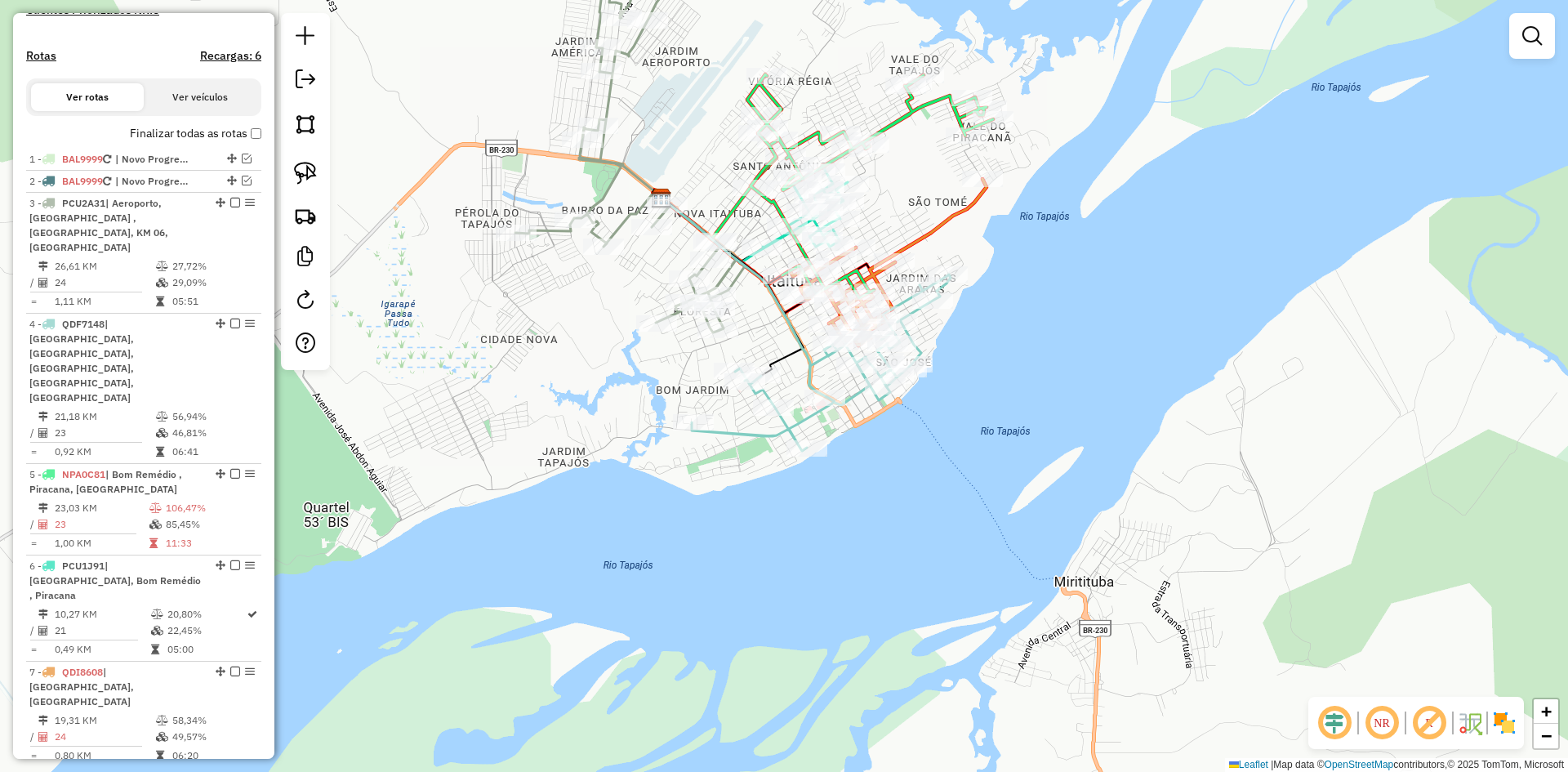
drag, startPoint x: 1090, startPoint y: 358, endPoint x: 909, endPoint y: 580, distance: 286.4
click at [919, 599] on div "Janela de atendimento Grade de atendimento Capacidade Transportadoras Veículos …" at bounding box center [784, 386] width 1568 height 772
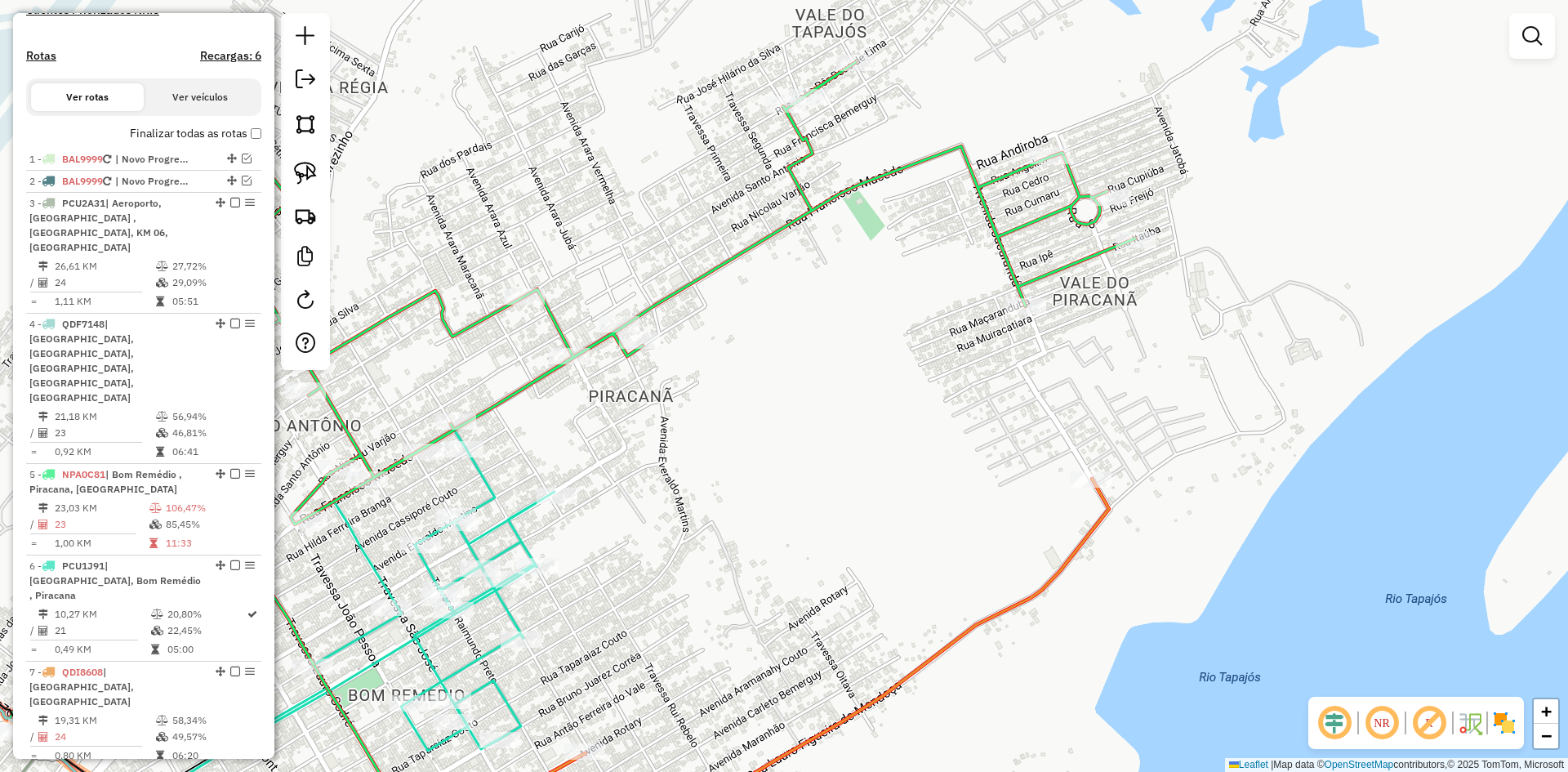
click at [517, 515] on icon at bounding box center [384, 591] width 341 height 324
select select "**********"
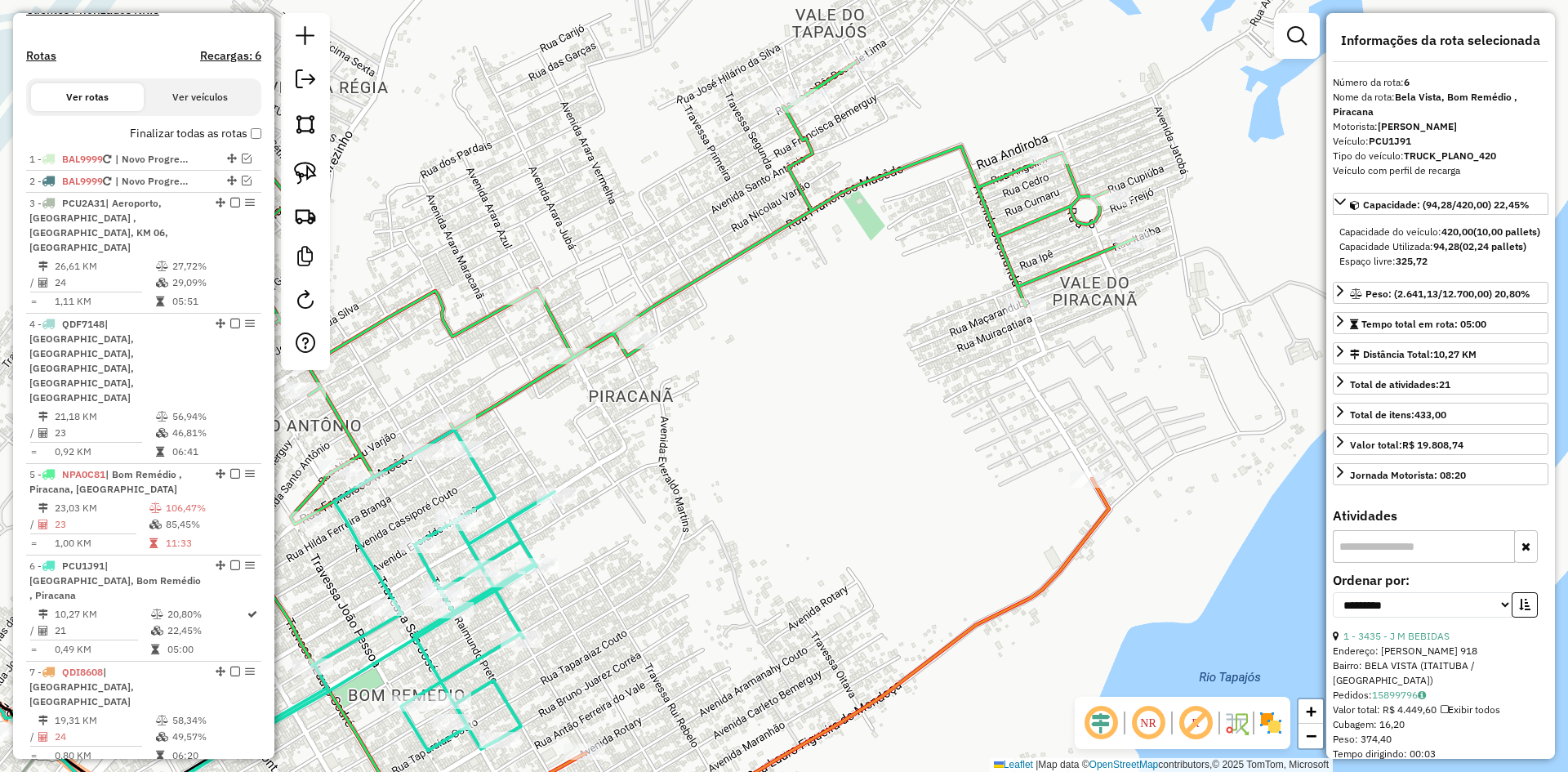
drag, startPoint x: 656, startPoint y: 572, endPoint x: 991, endPoint y: 223, distance: 483.8
click at [991, 224] on div "Janela de atendimento Grade de atendimento Capacidade Transportadoras Veículos …" at bounding box center [784, 386] width 1568 height 772
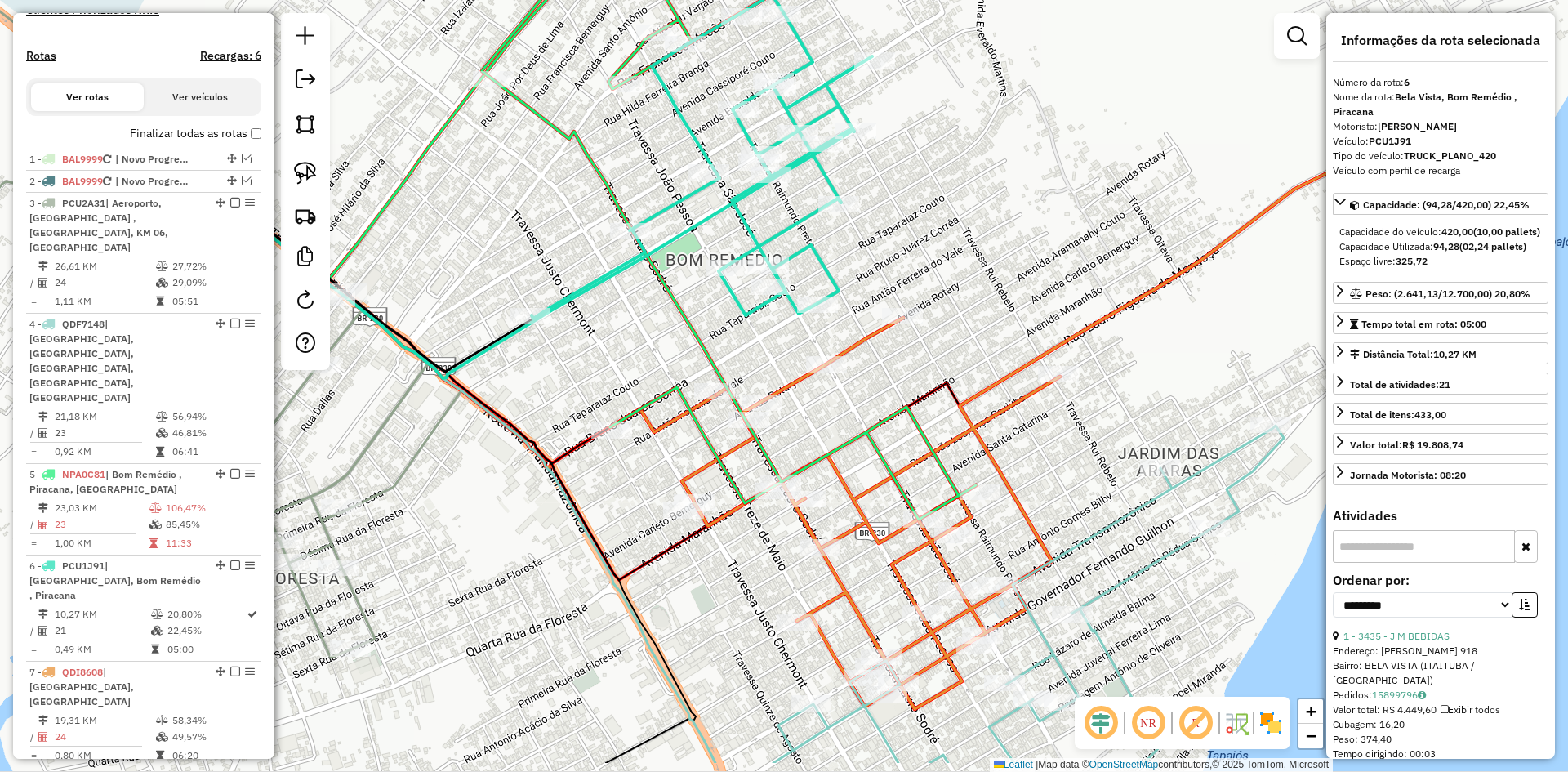
drag, startPoint x: 945, startPoint y: 493, endPoint x: 924, endPoint y: 382, distance: 113.0
click at [924, 383] on div "Janela de atendimento Grade de atendimento Capacidade Transportadoras Veículos …" at bounding box center [784, 386] width 1568 height 772
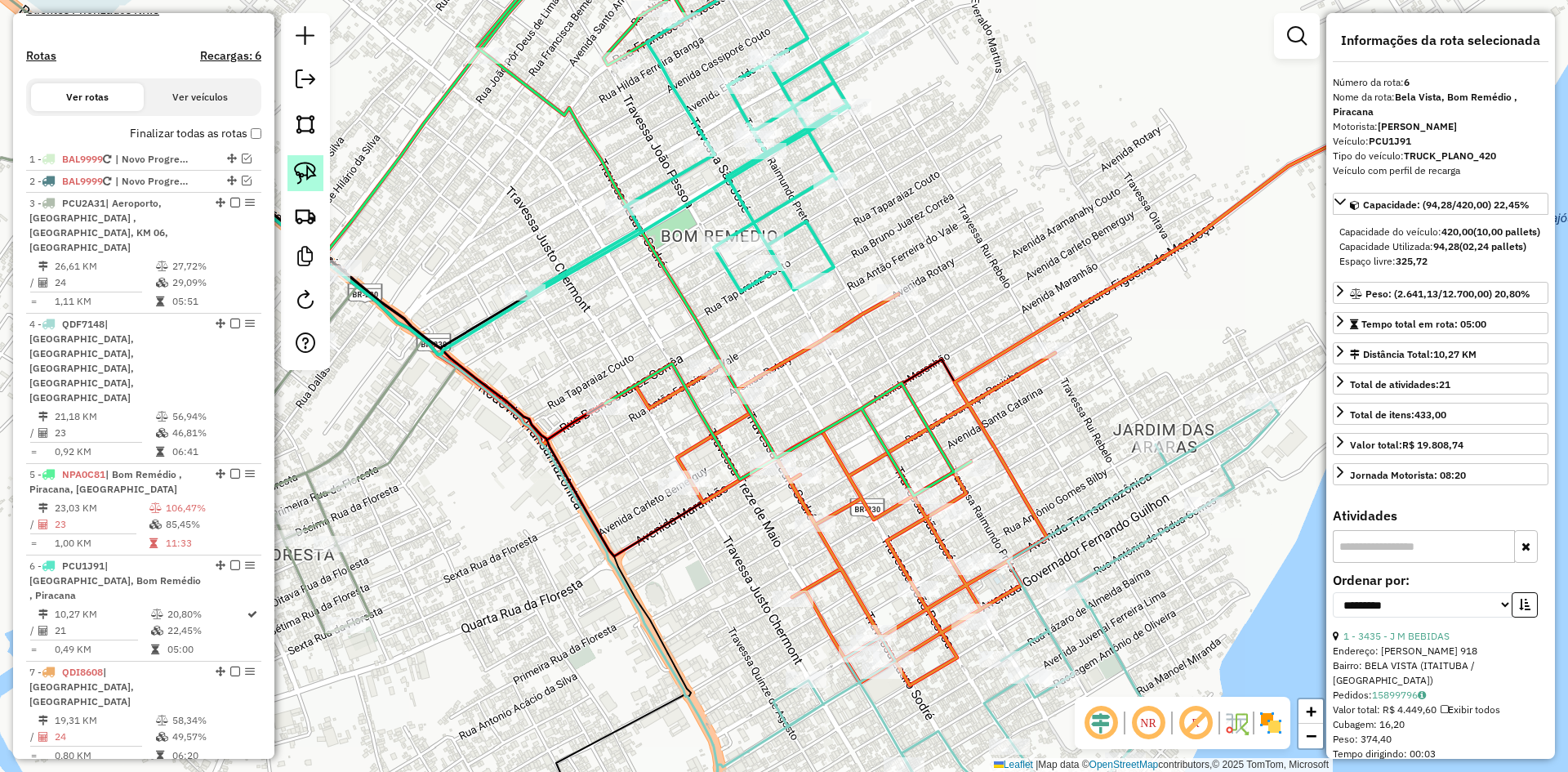
click at [315, 168] on img at bounding box center [305, 173] width 23 height 23
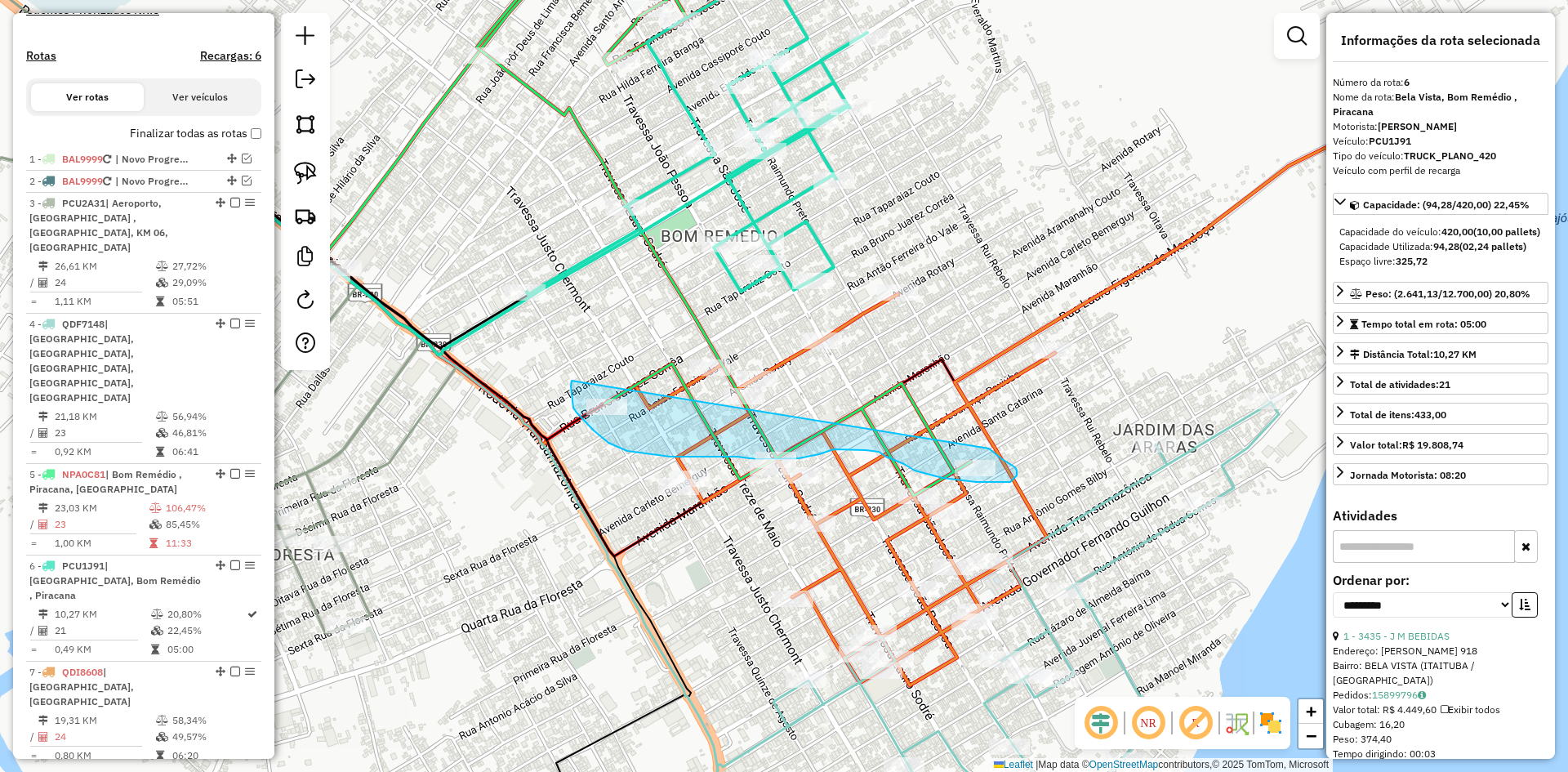
drag, startPoint x: 571, startPoint y: 386, endPoint x: 983, endPoint y: 445, distance: 416.2
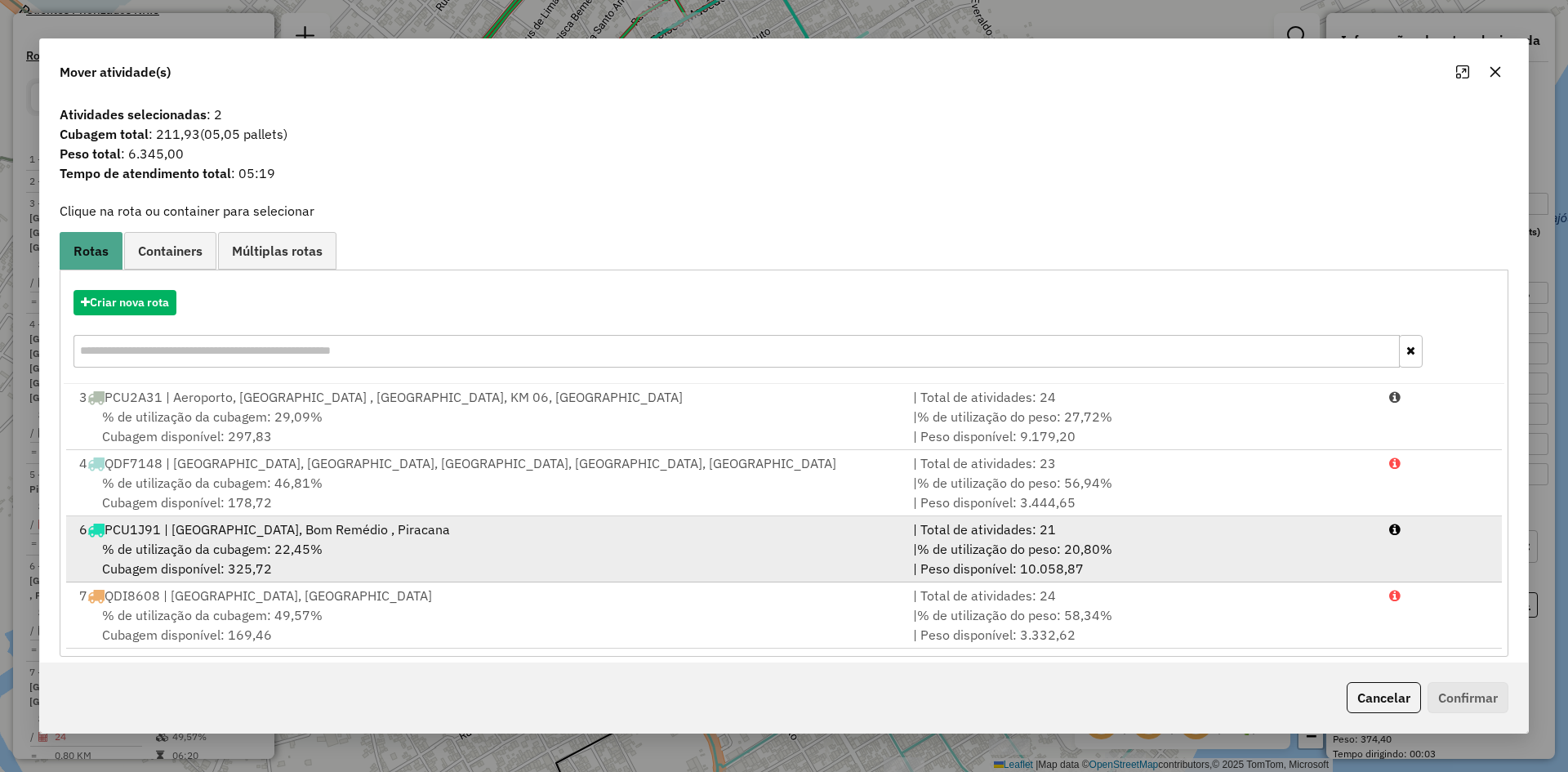
click at [981, 530] on div "| Total de atividades: 21" at bounding box center [1141, 529] width 476 height 19
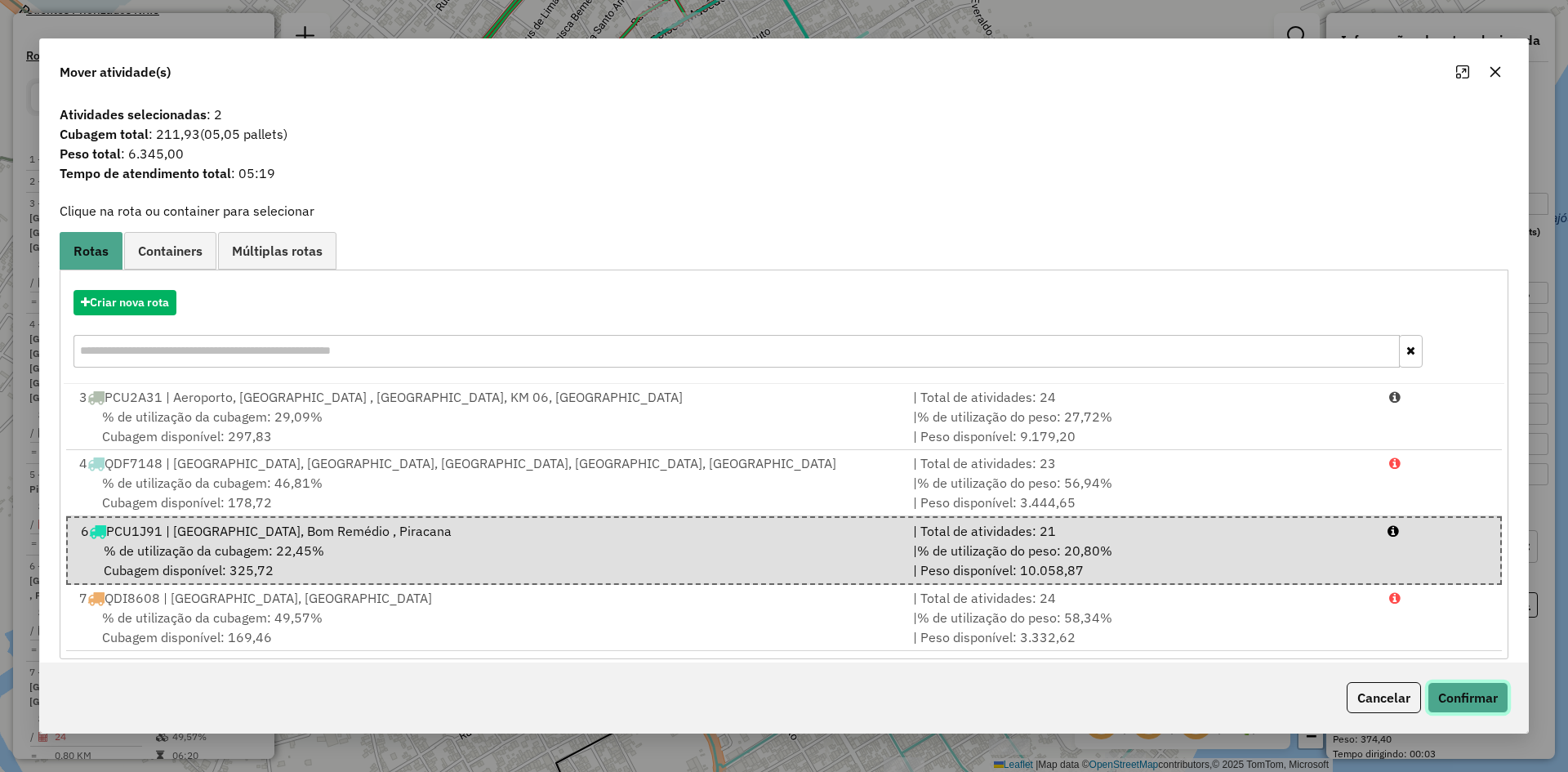
click at [1481, 698] on button "Confirmar" at bounding box center [1468, 697] width 81 height 31
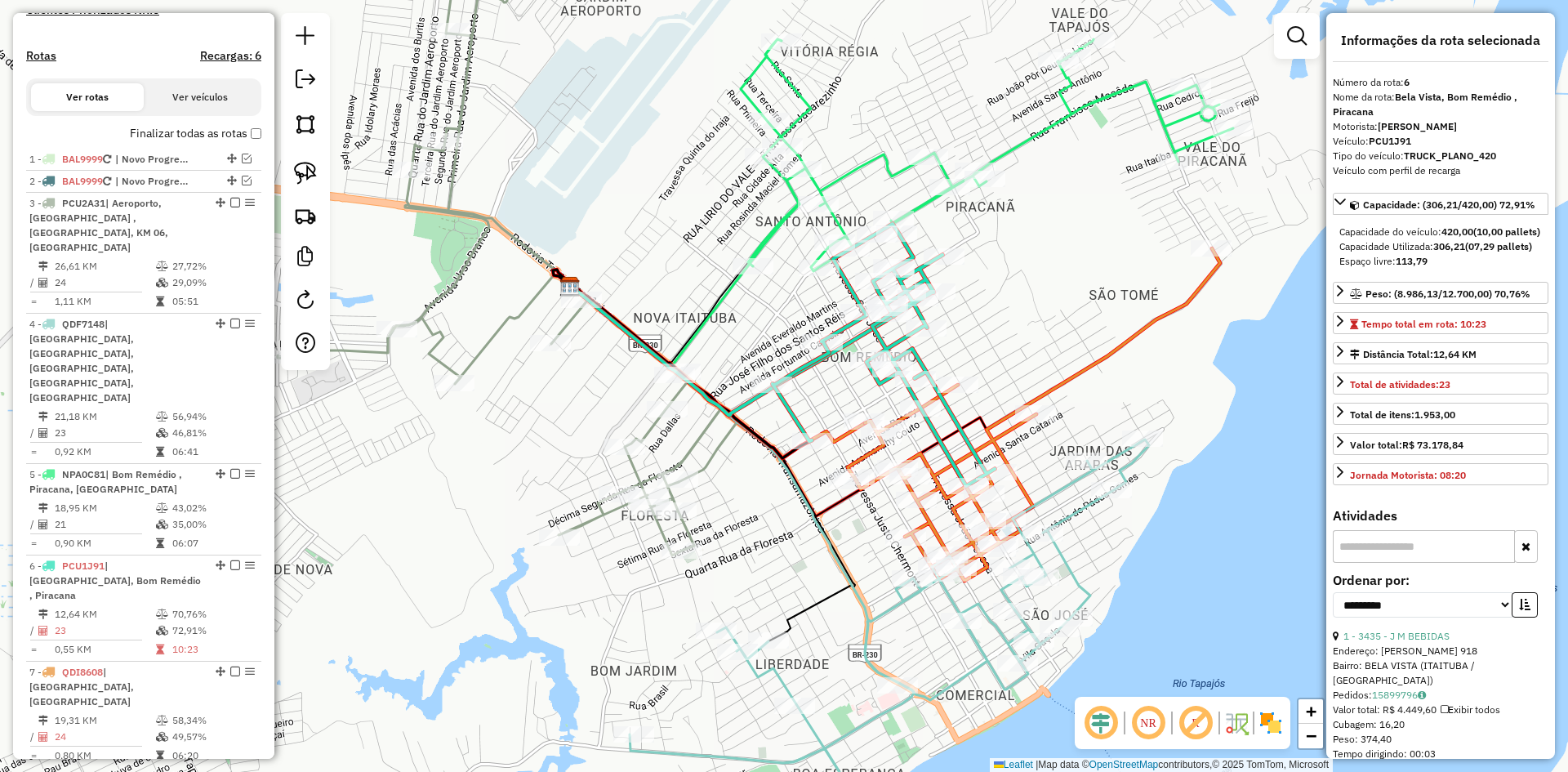
click at [926, 273] on icon at bounding box center [884, 355] width 222 height 263
click at [931, 273] on icon at bounding box center [884, 355] width 222 height 263
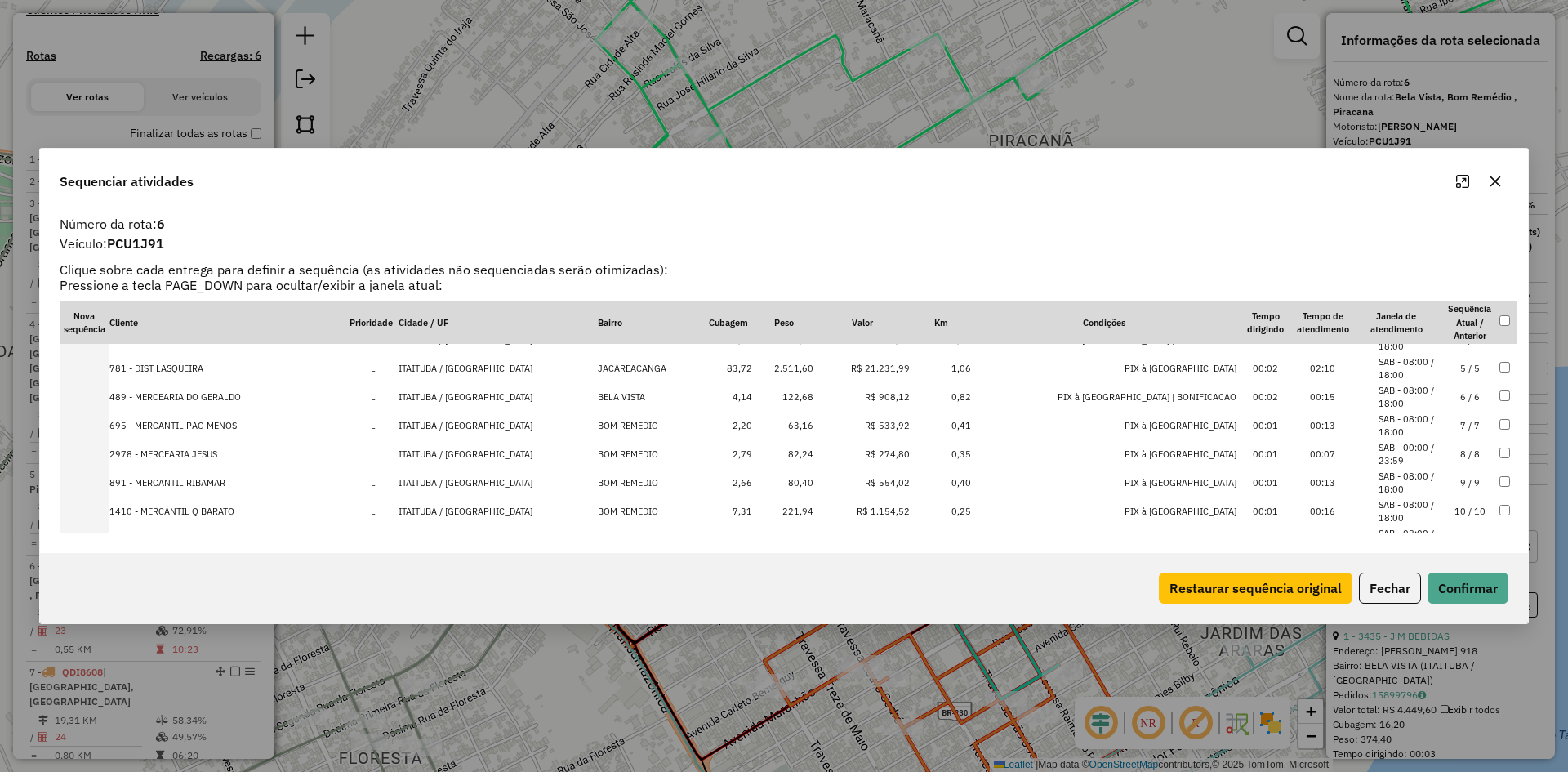
scroll to position [0, 0]
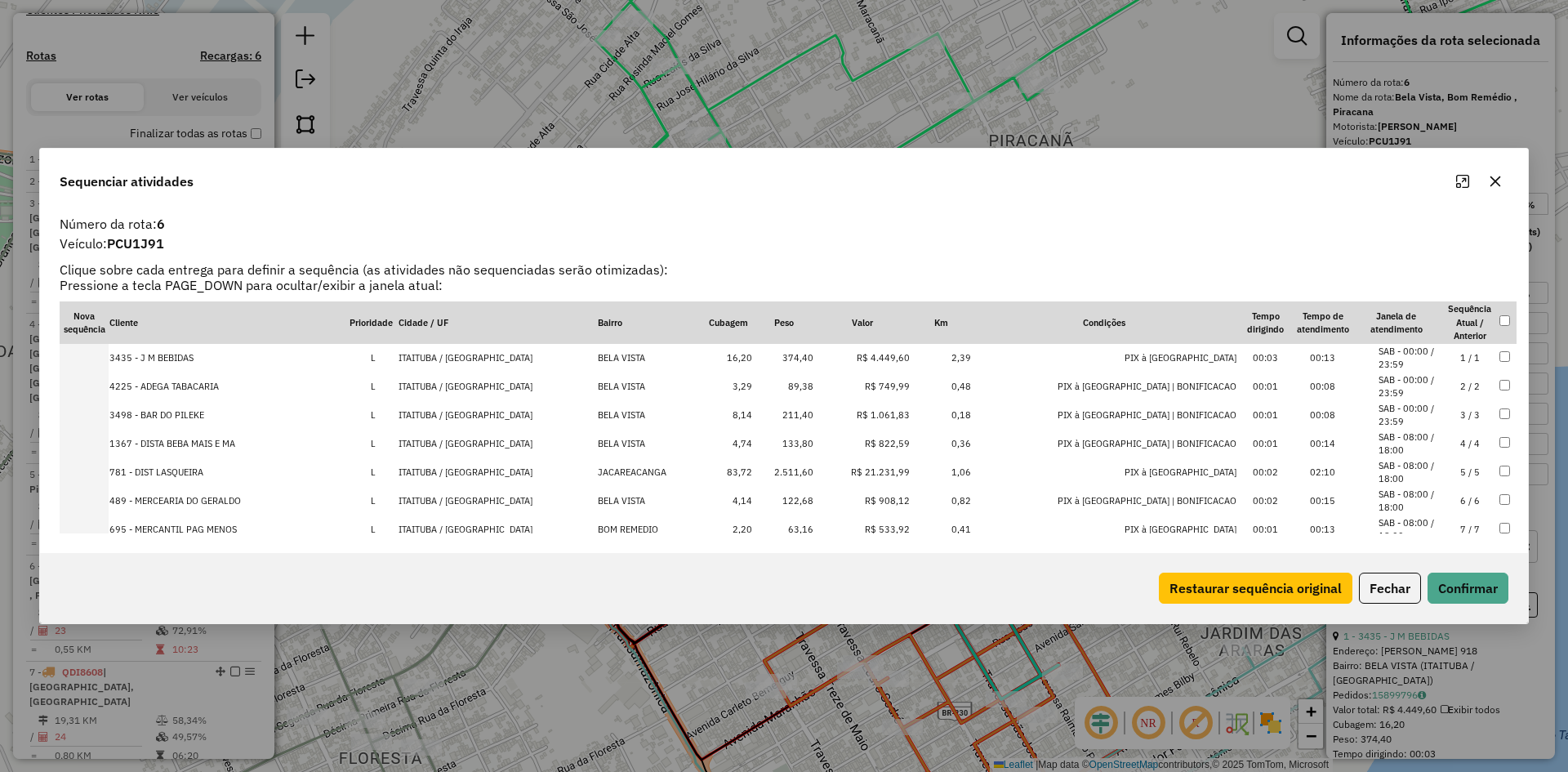
click at [1491, 185] on icon "button" at bounding box center [1496, 182] width 11 height 11
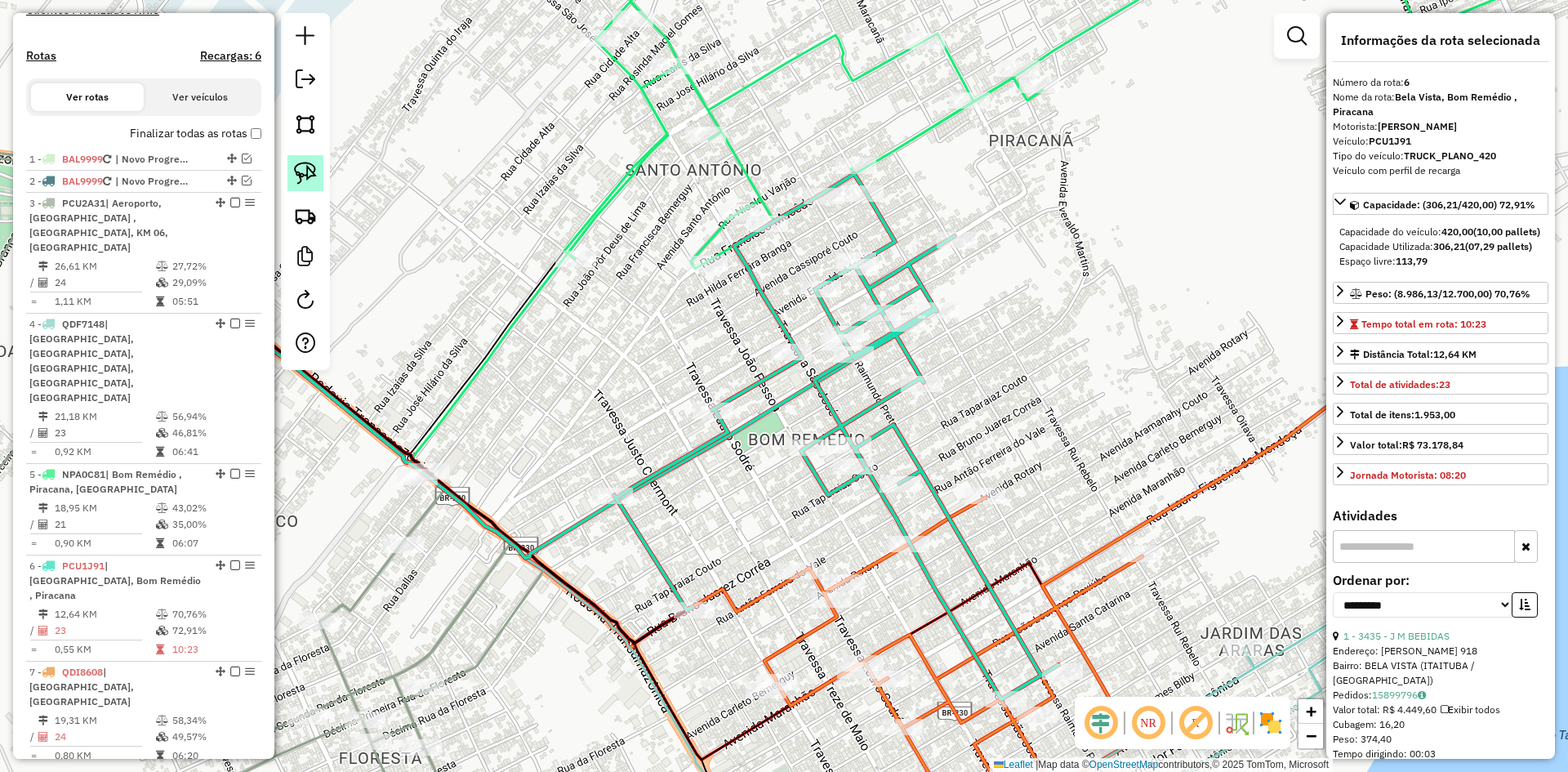
click at [294, 160] on link at bounding box center [306, 173] width 36 height 36
drag, startPoint x: 782, startPoint y: 202, endPoint x: 876, endPoint y: 180, distance: 96.5
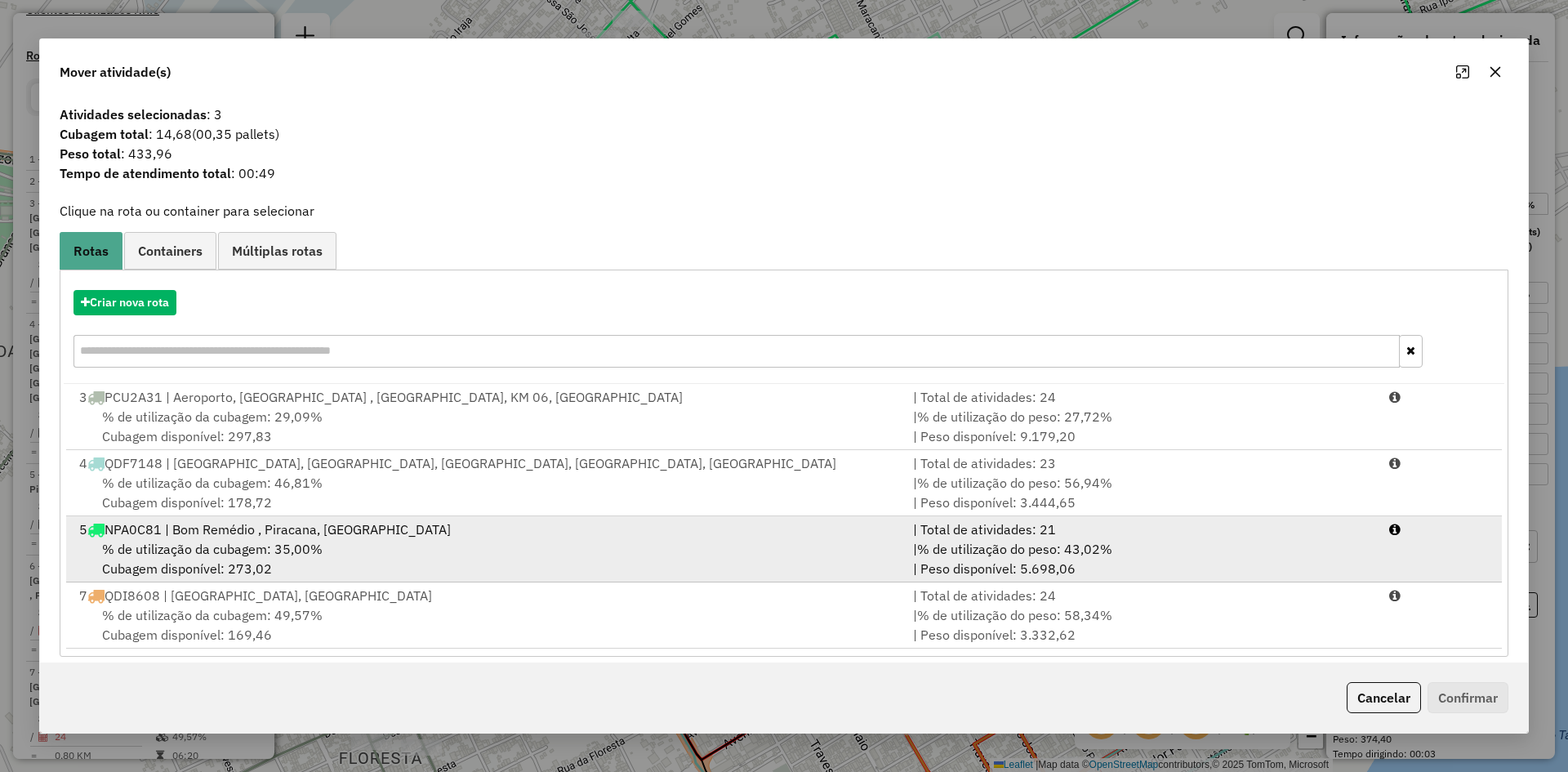
click at [898, 546] on div "% de utilização da cubagem: 35,00% Cubagem disponível: 273,02" at bounding box center [486, 558] width 834 height 40
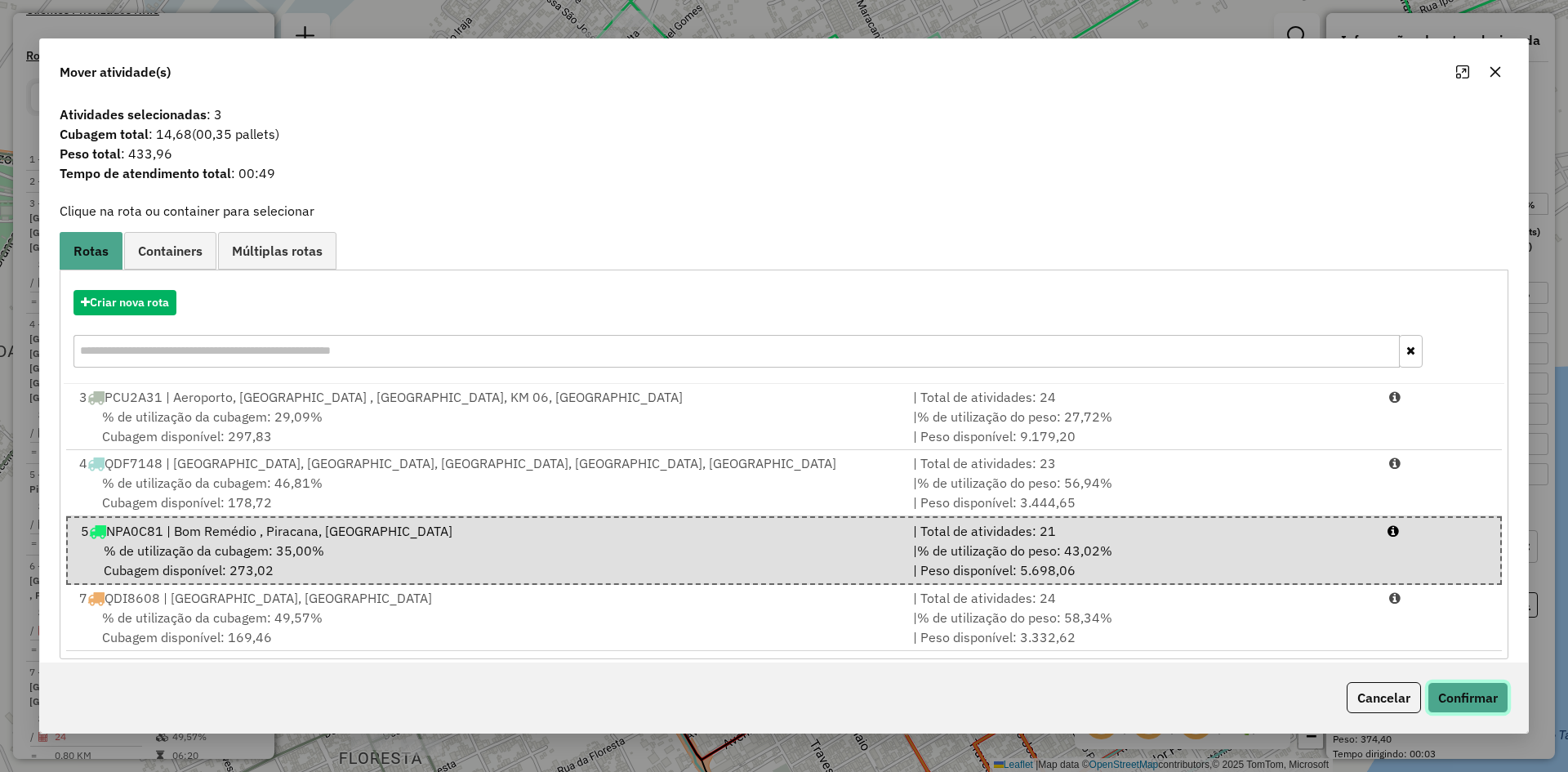
click at [1487, 694] on button "Confirmar" at bounding box center [1468, 697] width 81 height 31
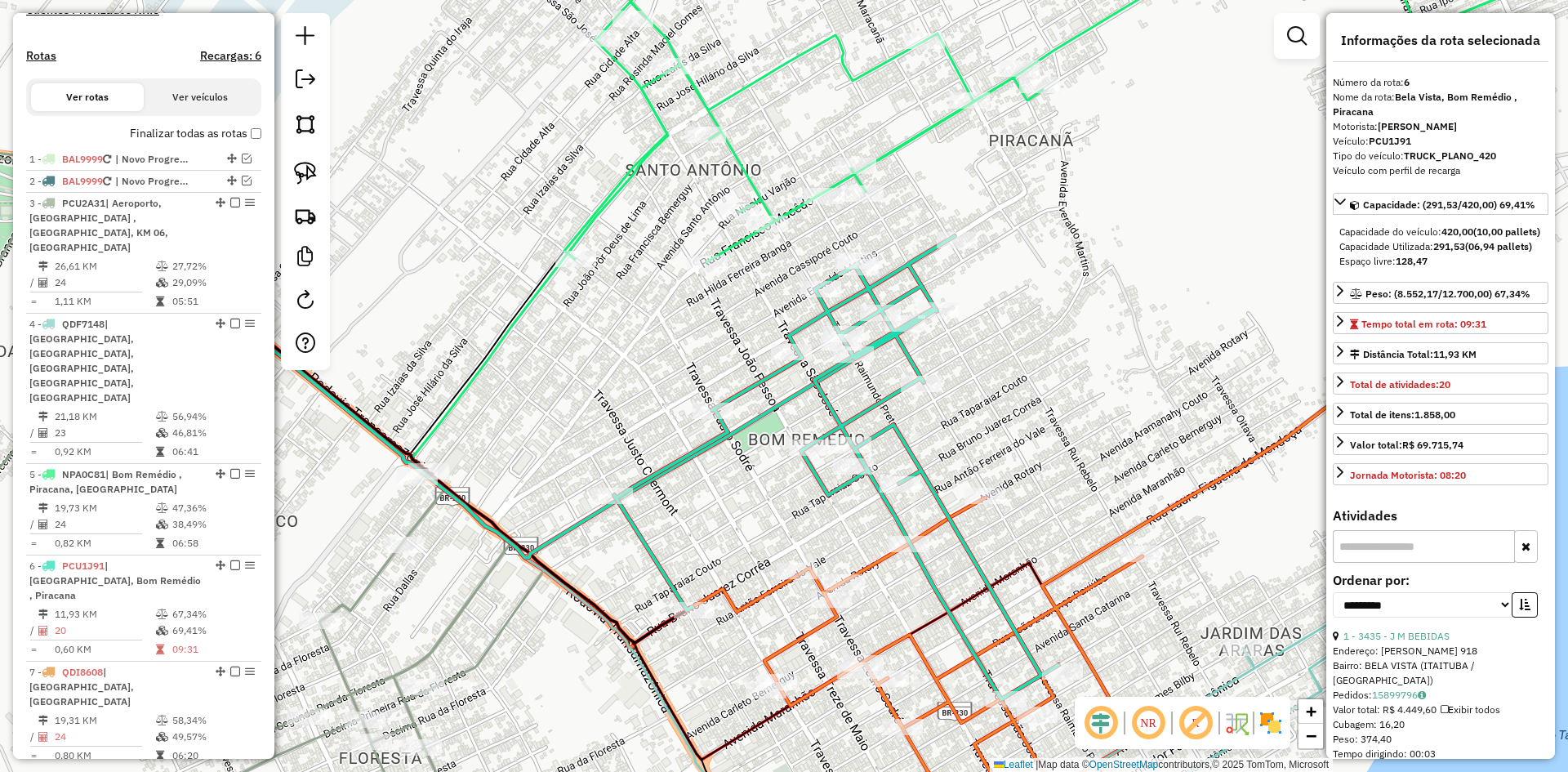
click at [885, 146] on icon at bounding box center [1050, 93] width 971 height 339
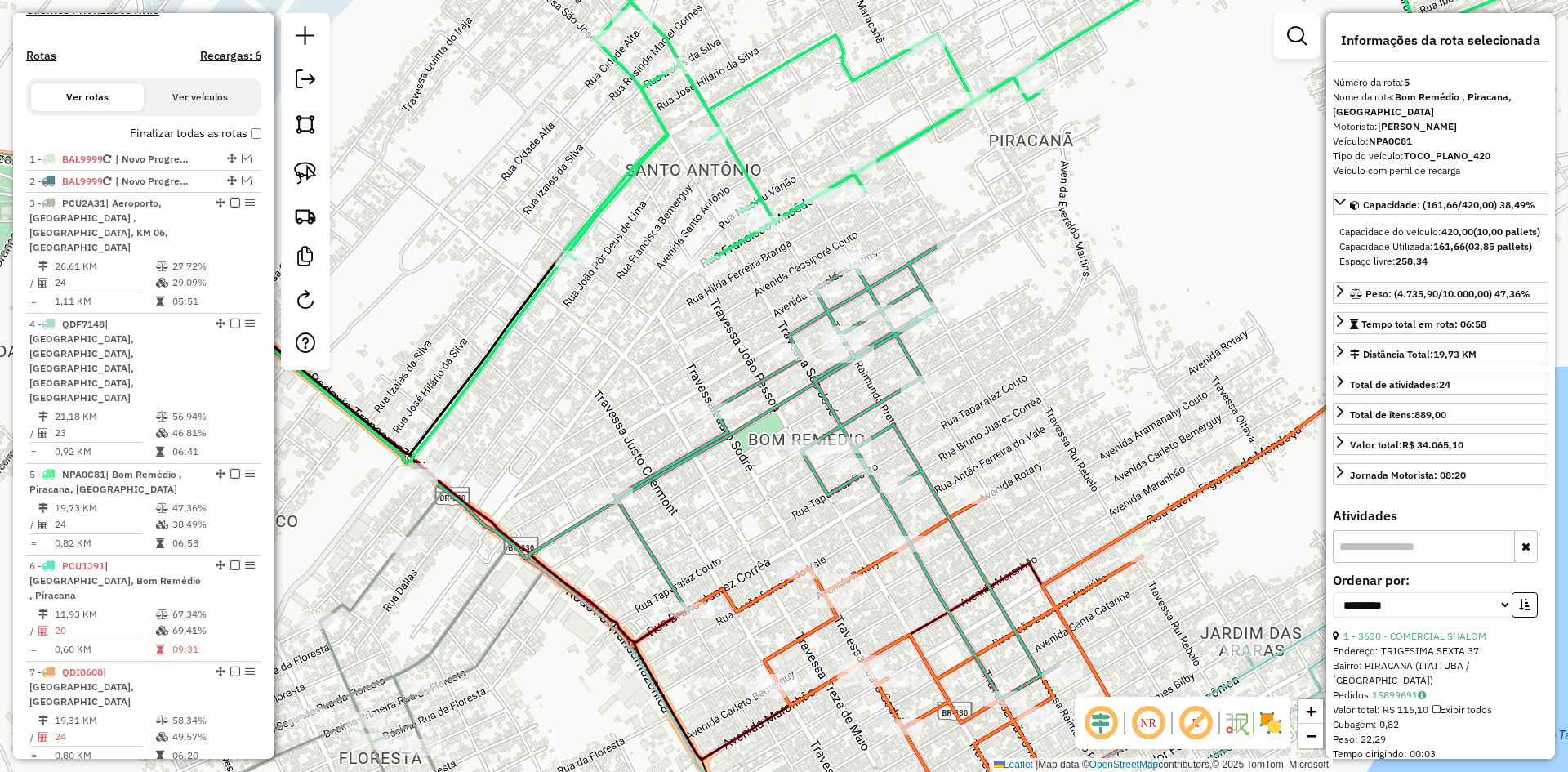
click at [931, 288] on icon at bounding box center [837, 467] width 444 height 463
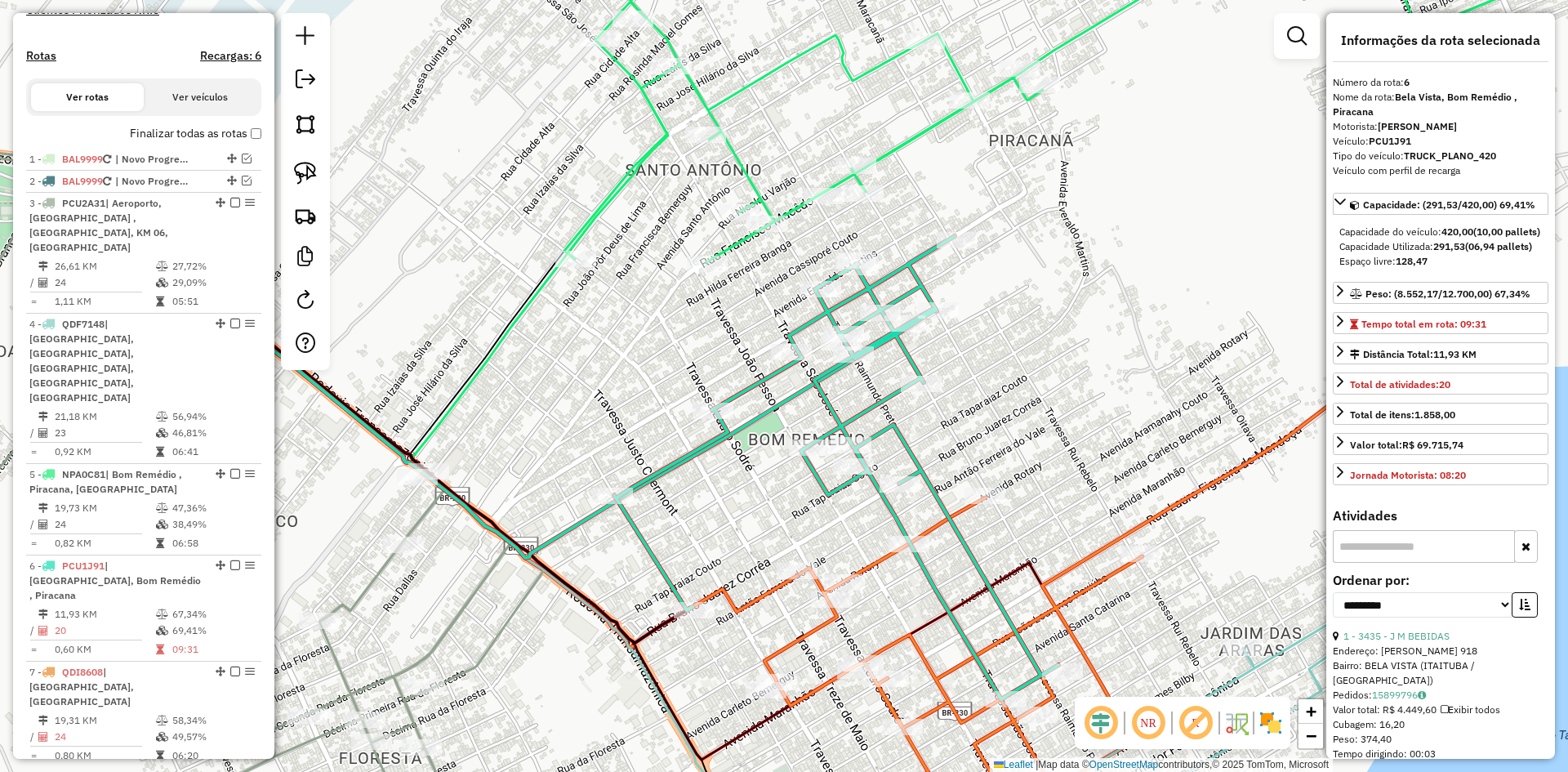
drag, startPoint x: 1096, startPoint y: 249, endPoint x: 1082, endPoint y: 226, distance: 26.9
click at [1082, 226] on div "Janela de atendimento Grade de atendimento Capacidade Transportadoras Veículos …" at bounding box center [784, 386] width 1568 height 772
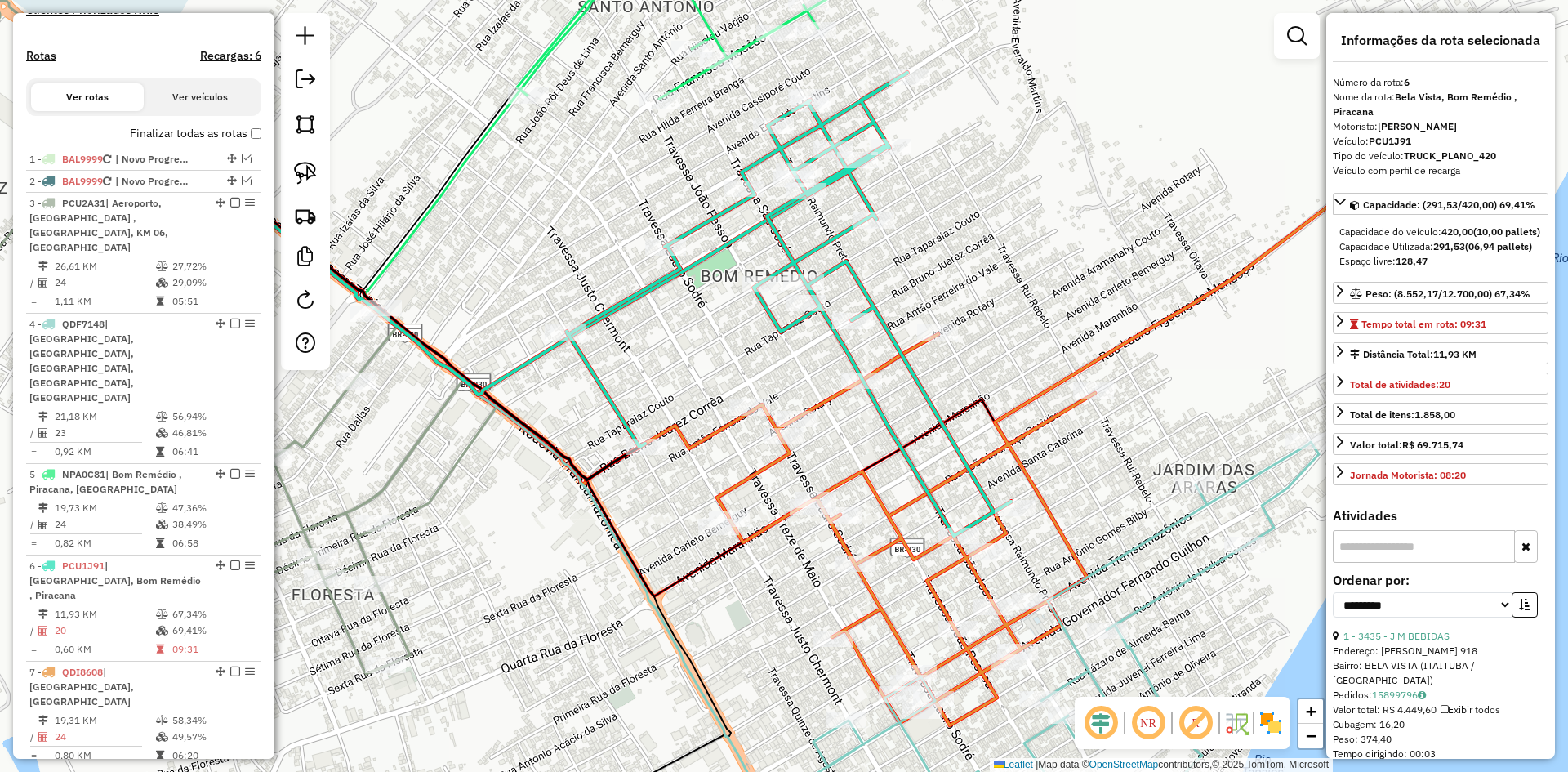
click at [888, 365] on icon at bounding box center [1089, 392] width 745 height 666
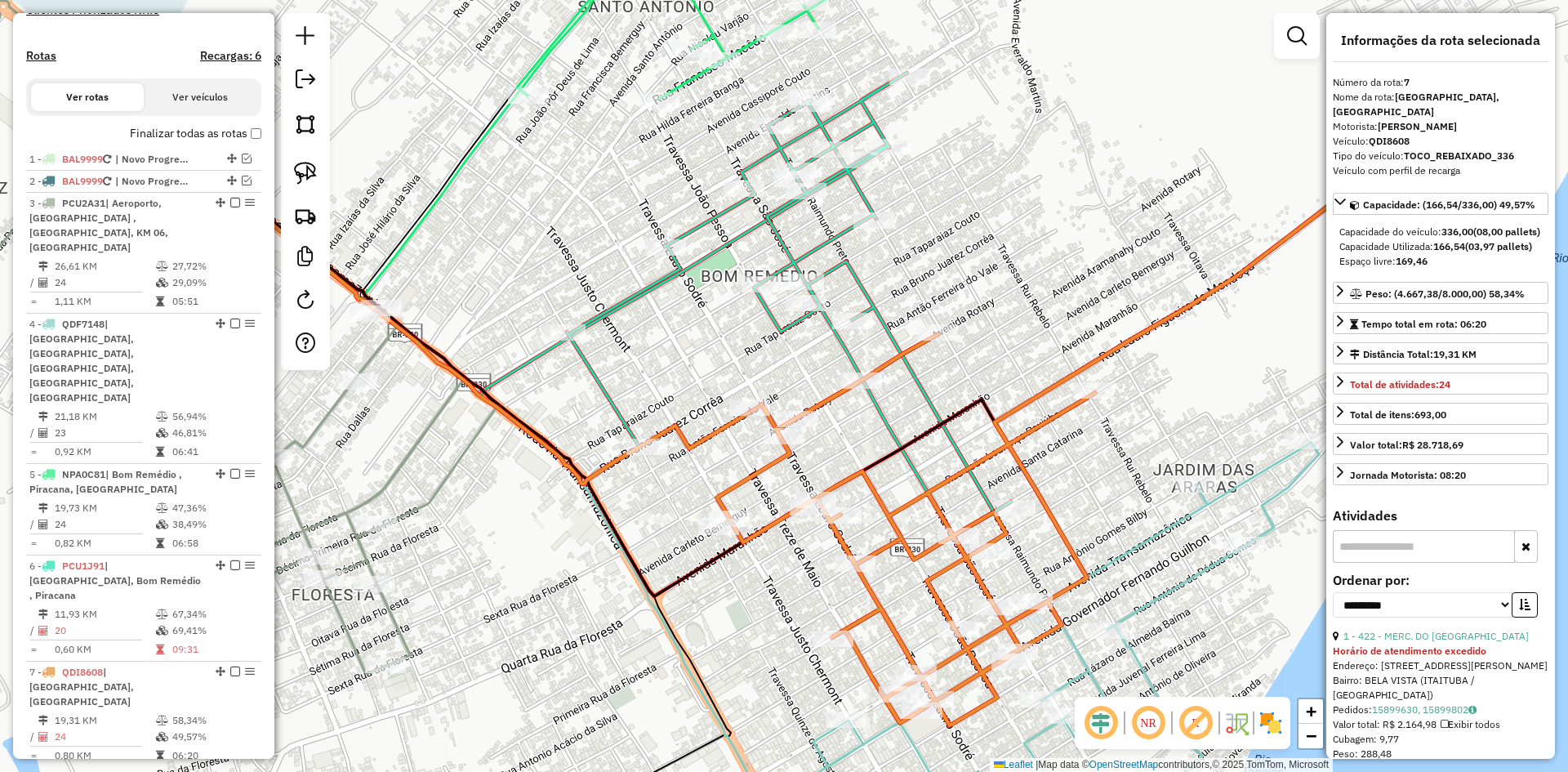
click at [1178, 520] on icon at bounding box center [887, 646] width 864 height 407
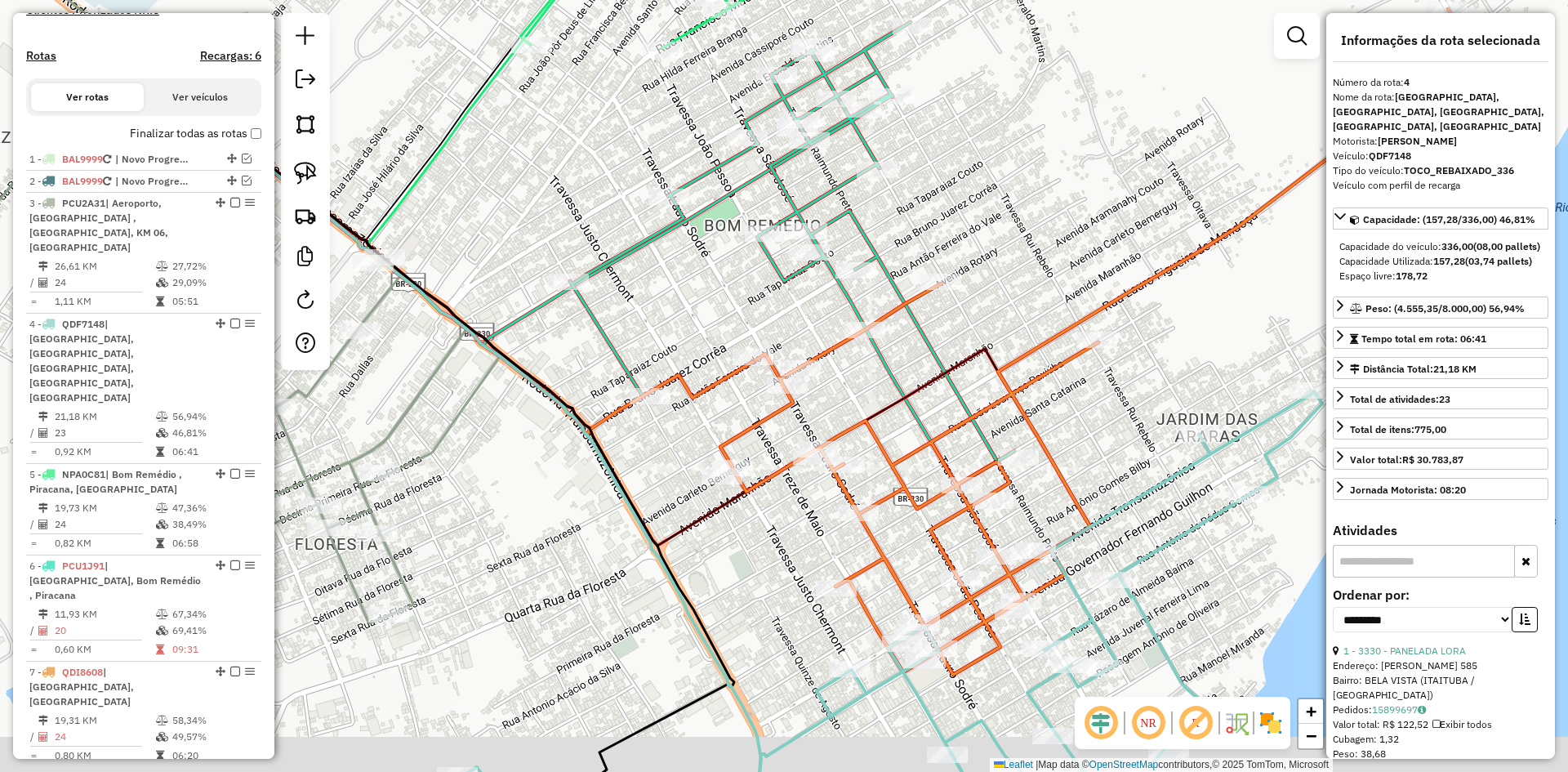
drag, startPoint x: 1197, startPoint y: 519, endPoint x: 1150, endPoint y: 378, distance: 148.6
click at [1150, 391] on icon at bounding box center [890, 595] width 864 height 407
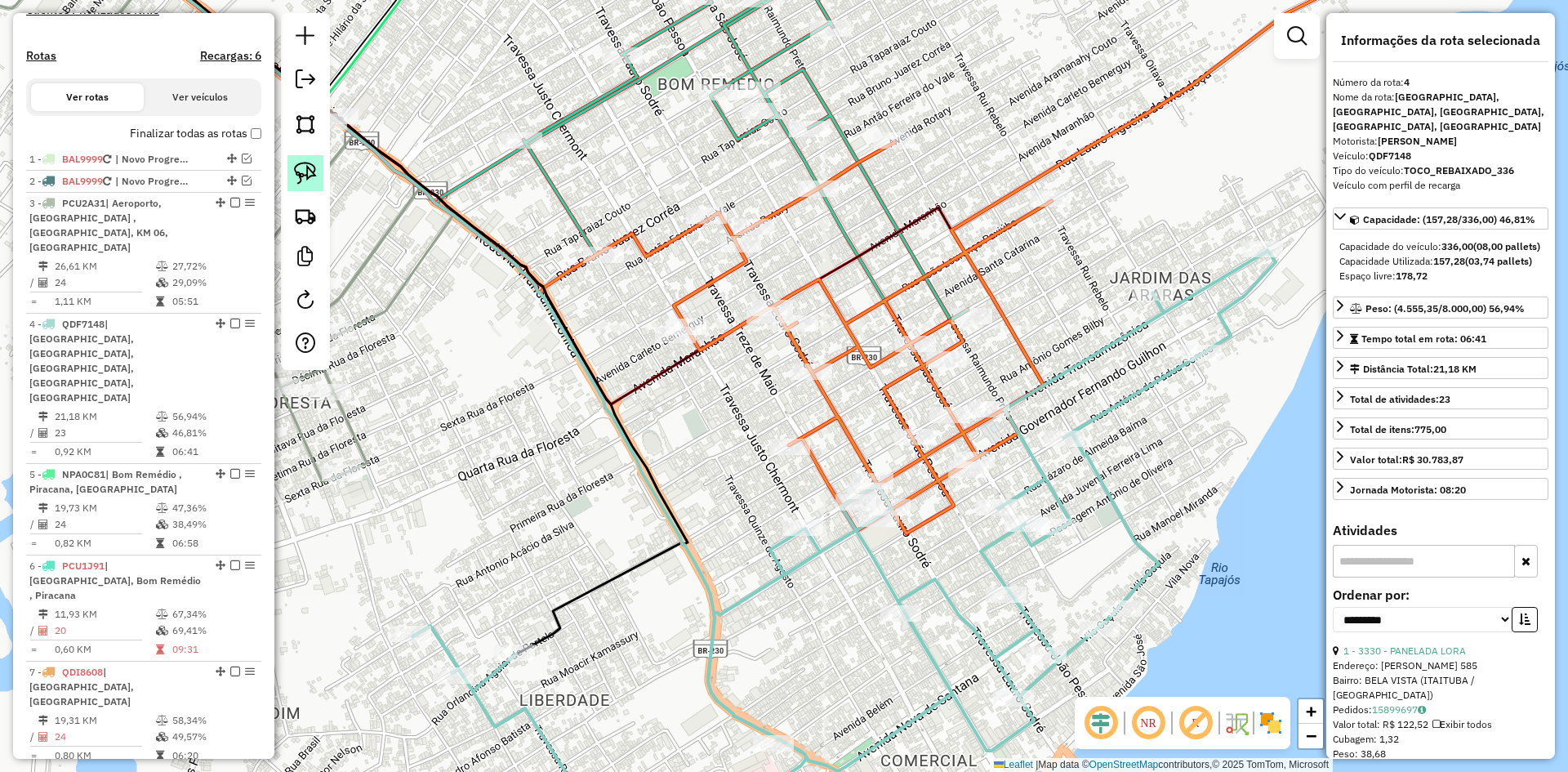
click at [308, 167] on img at bounding box center [305, 173] width 23 height 23
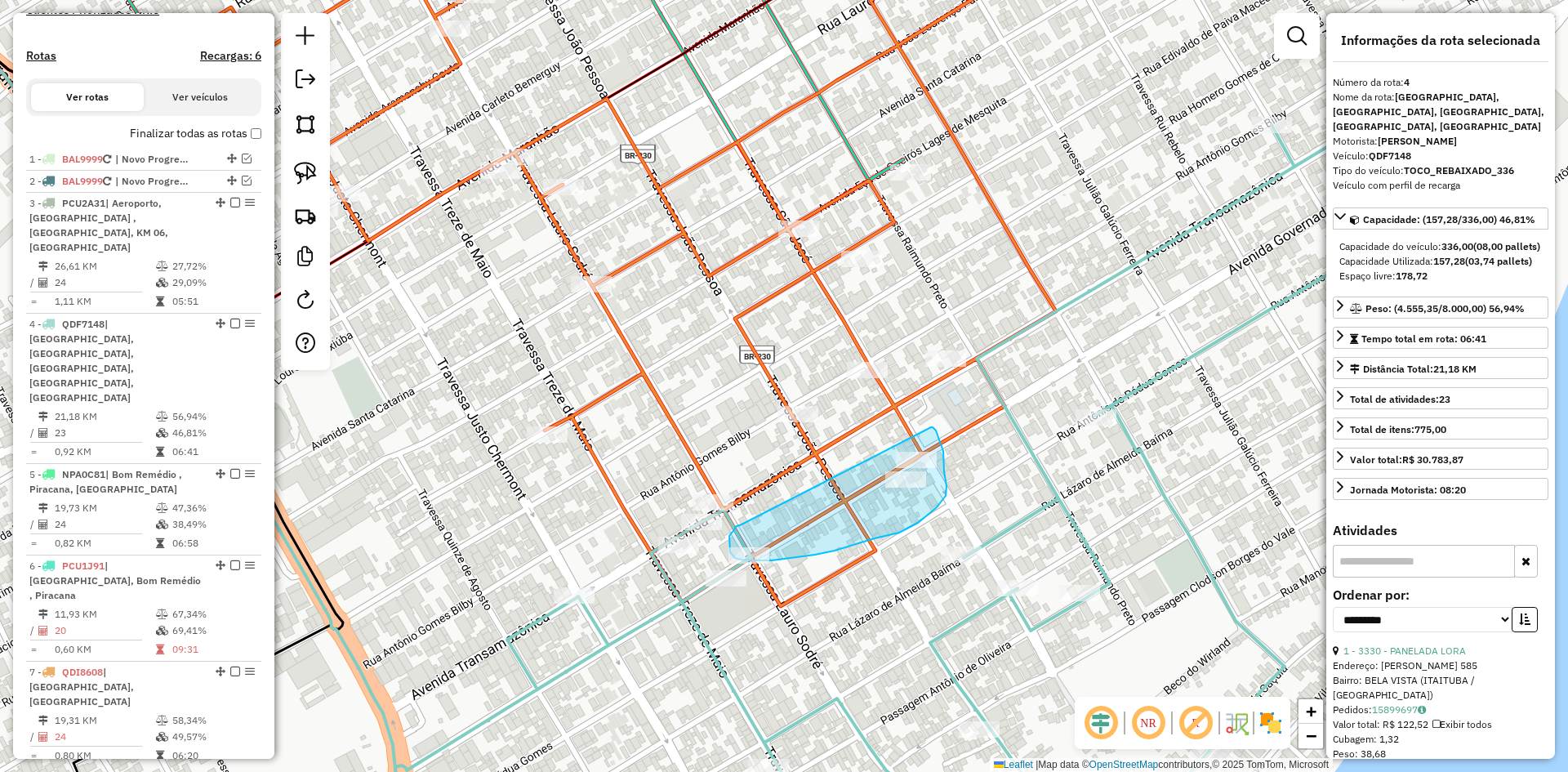
drag, startPoint x: 741, startPoint y: 524, endPoint x: 931, endPoint y: 428, distance: 212.9
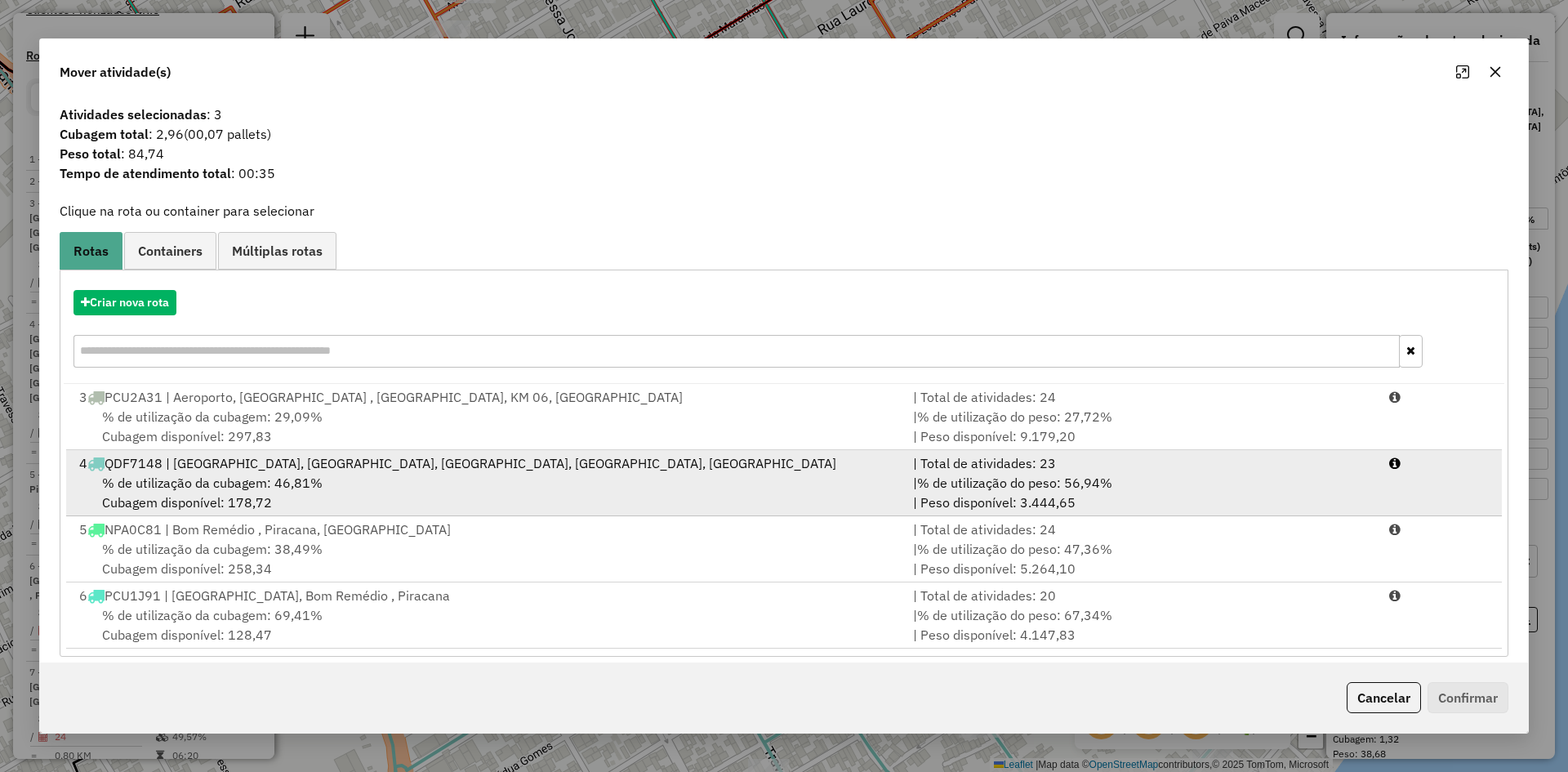
click at [279, 471] on div "4 QDF7148 | [GEOGRAPHIC_DATA], [GEOGRAPHIC_DATA], [GEOGRAPHIC_DATA], [GEOGRAPHI…" at bounding box center [486, 463] width 834 height 19
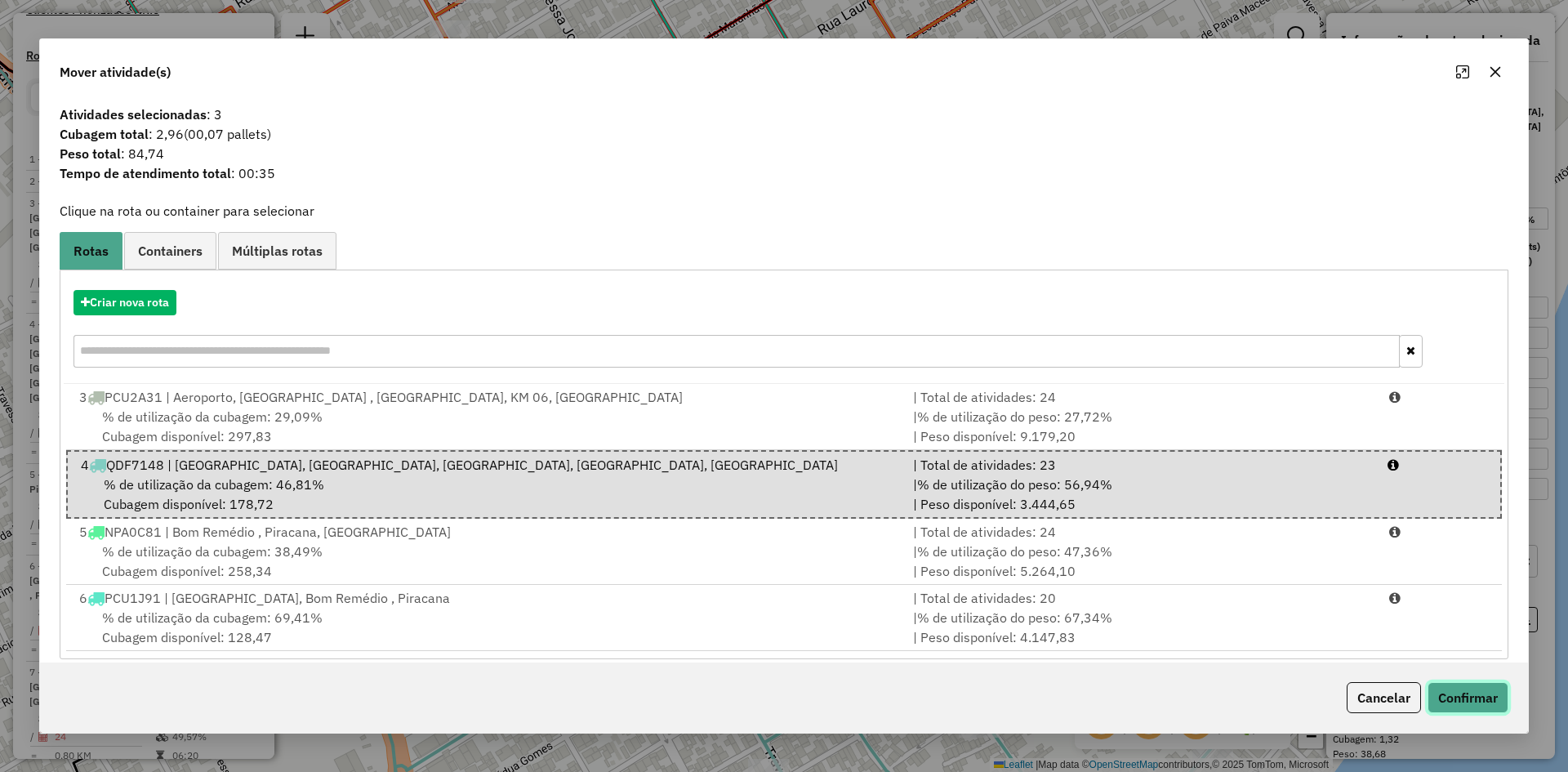
click at [1452, 696] on button "Confirmar" at bounding box center [1468, 697] width 81 height 31
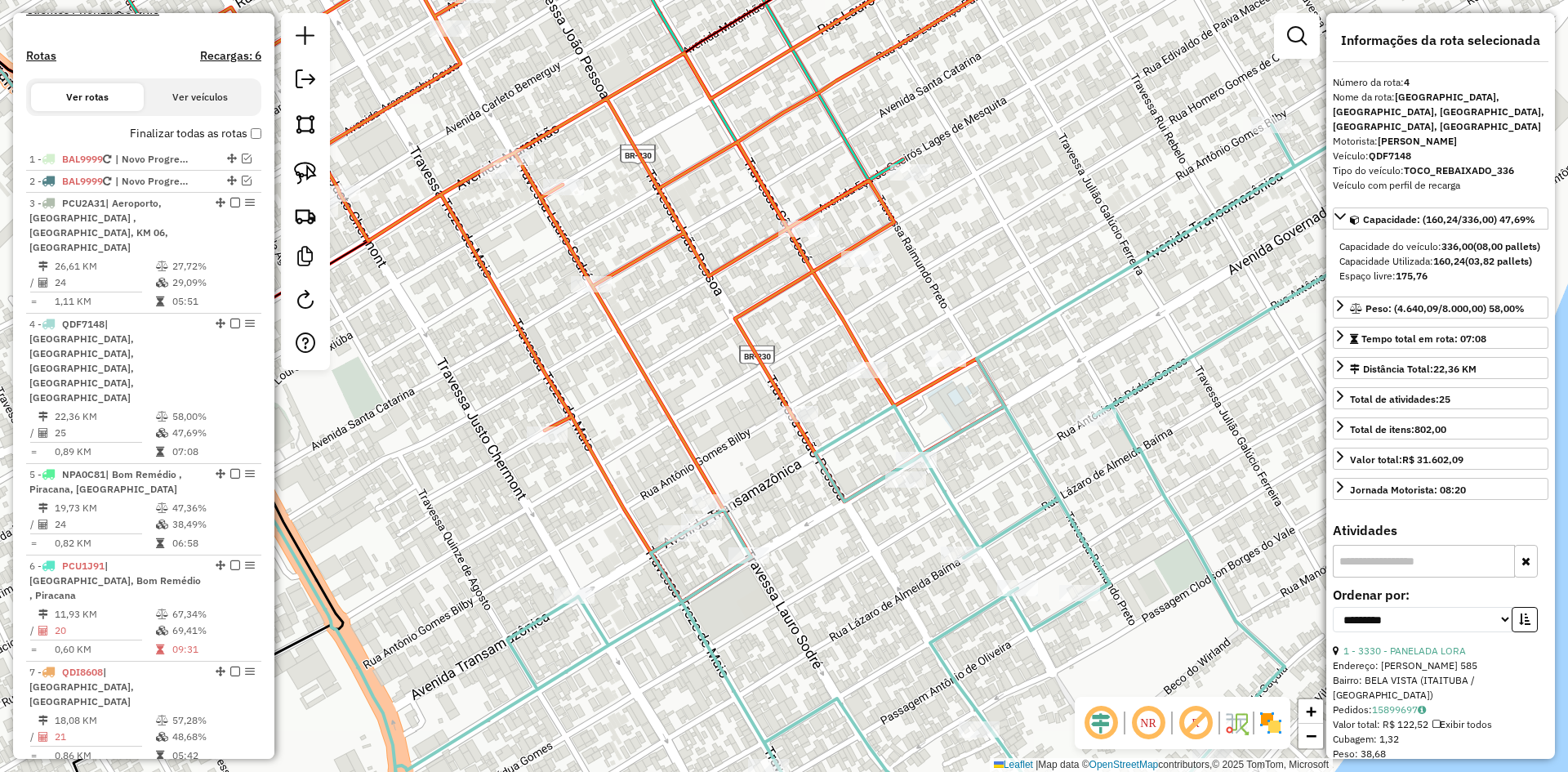
click at [1042, 454] on icon at bounding box center [681, 445] width 1676 height 809
click at [765, 373] on icon at bounding box center [694, 263] width 755 height 679
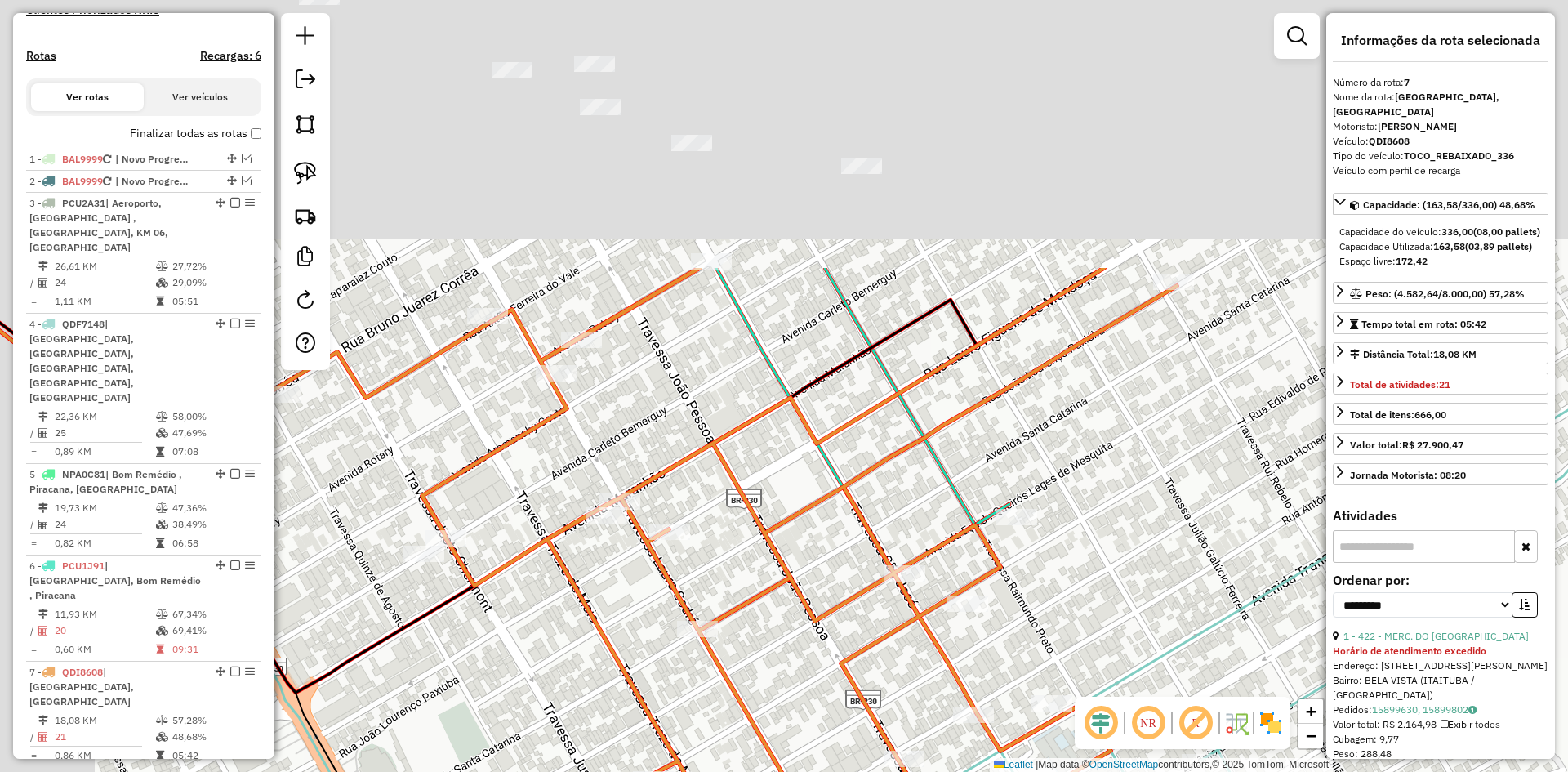
drag, startPoint x: 718, startPoint y: 336, endPoint x: 824, endPoint y: 680, distance: 360.0
click at [824, 680] on div "Janela de atendimento Grade de atendimento Capacidade Transportadoras Veículos …" at bounding box center [784, 386] width 1568 height 772
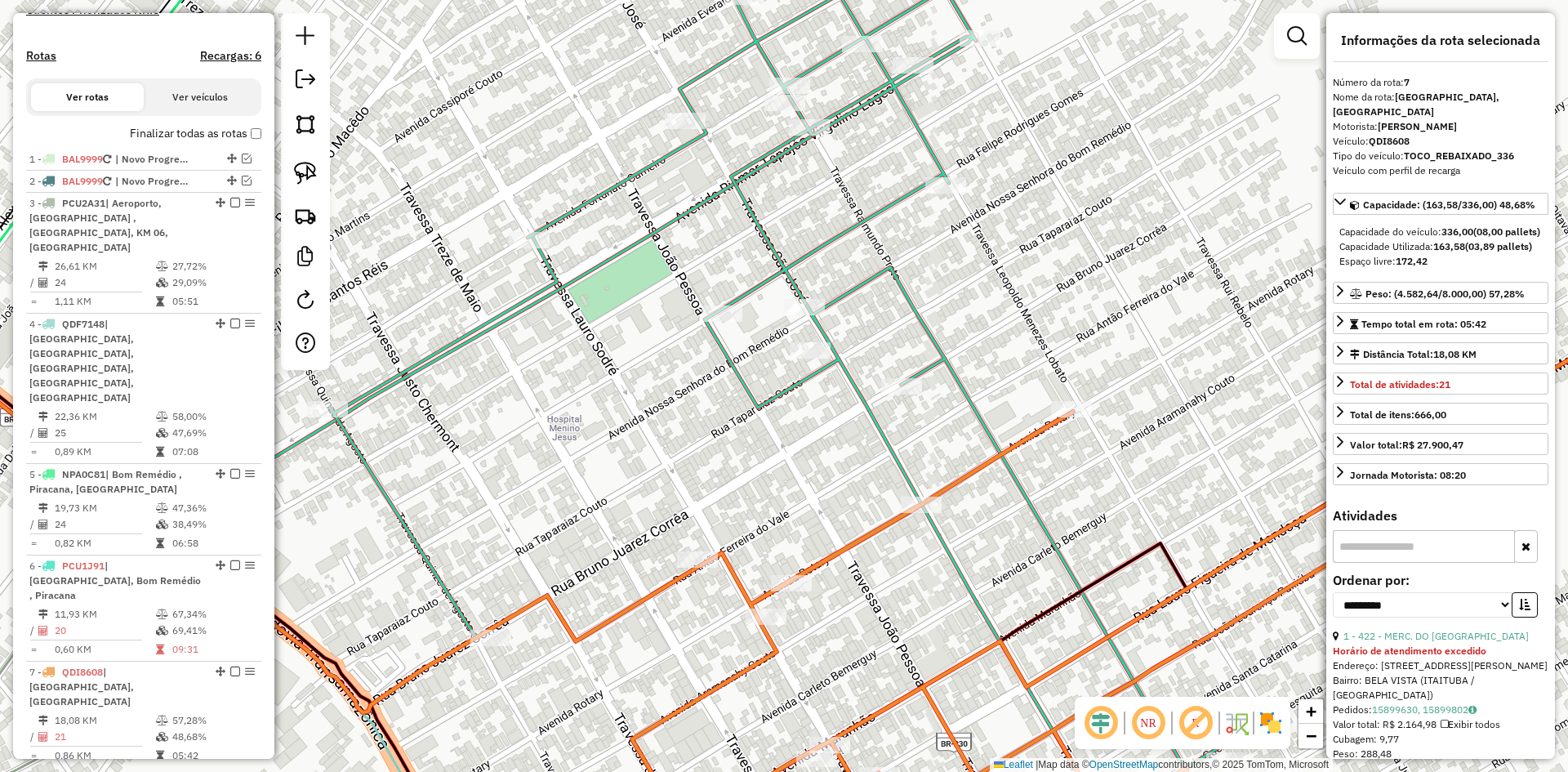
click at [762, 459] on div "Janela de atendimento Grade de atendimento Capacidade Transportadoras Veículos …" at bounding box center [784, 386] width 1568 height 772
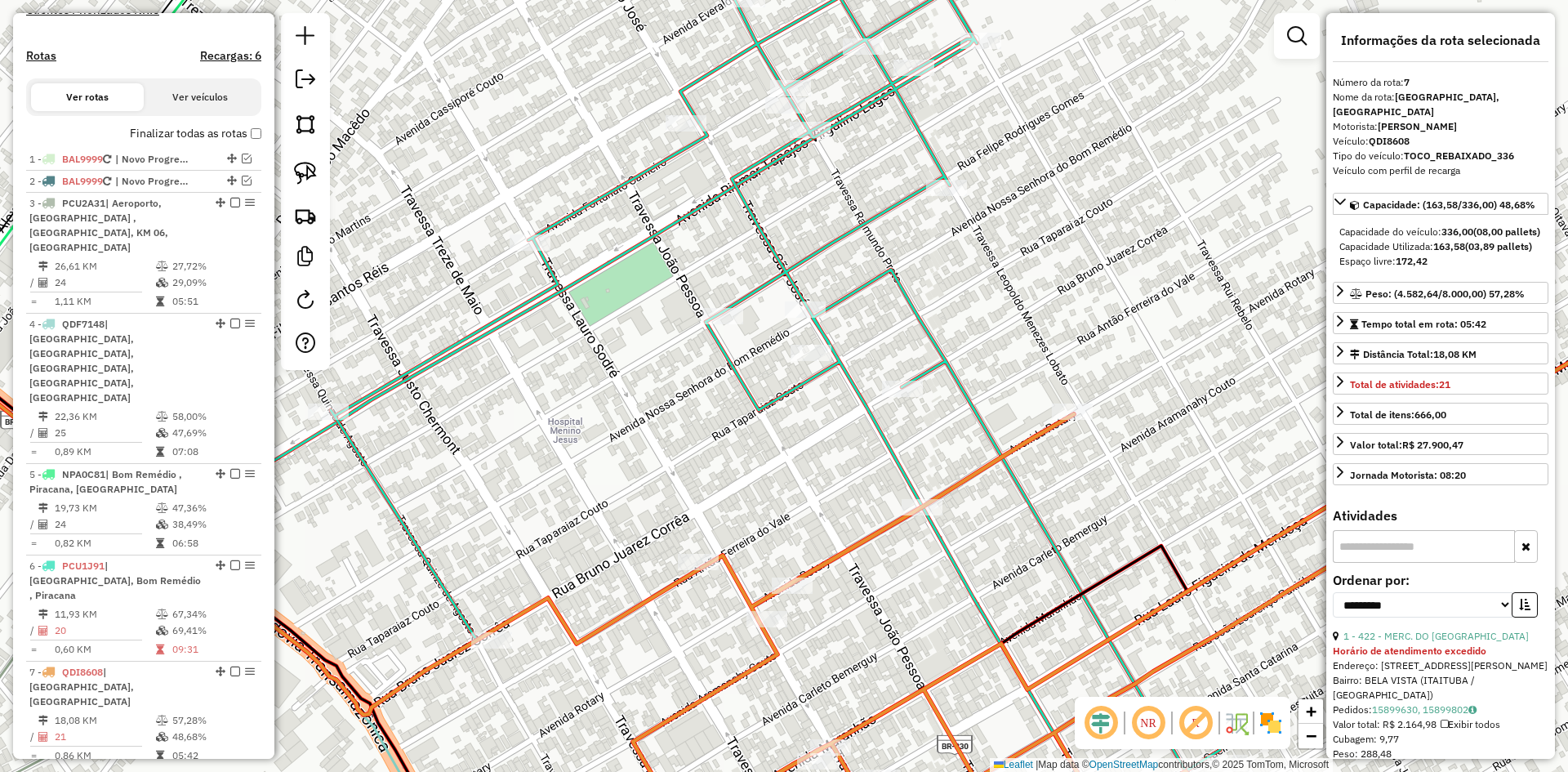
click at [762, 459] on div "Janela de atendimento Grade de atendimento Capacidade Transportadoras Veículos …" at bounding box center [784, 386] width 1568 height 772
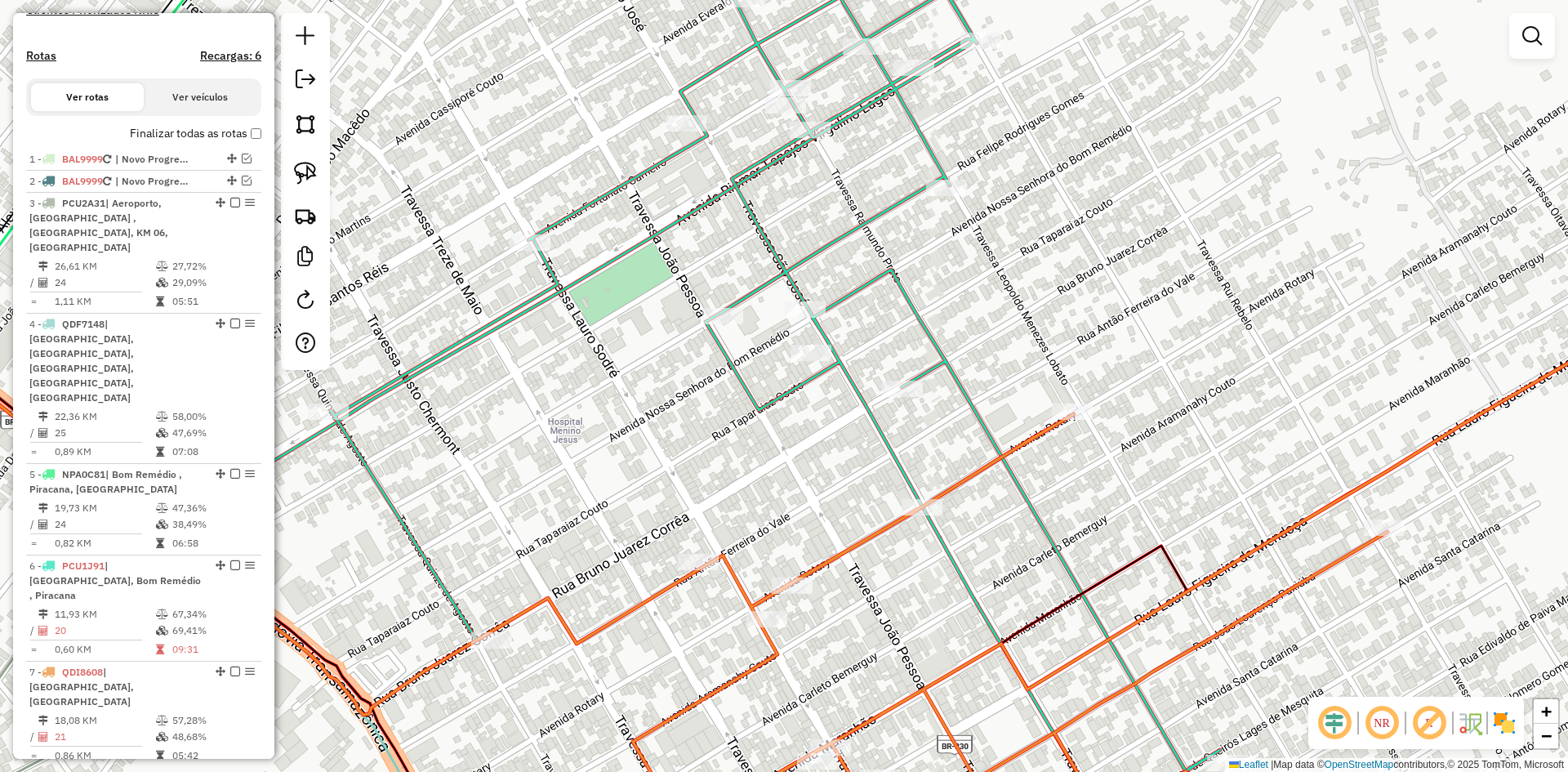
drag, startPoint x: 792, startPoint y: 418, endPoint x: 784, endPoint y: 397, distance: 22.5
click at [787, 401] on div "Janela de atendimento Grade de atendimento Capacidade Transportadoras Veículos …" at bounding box center [784, 386] width 1568 height 772
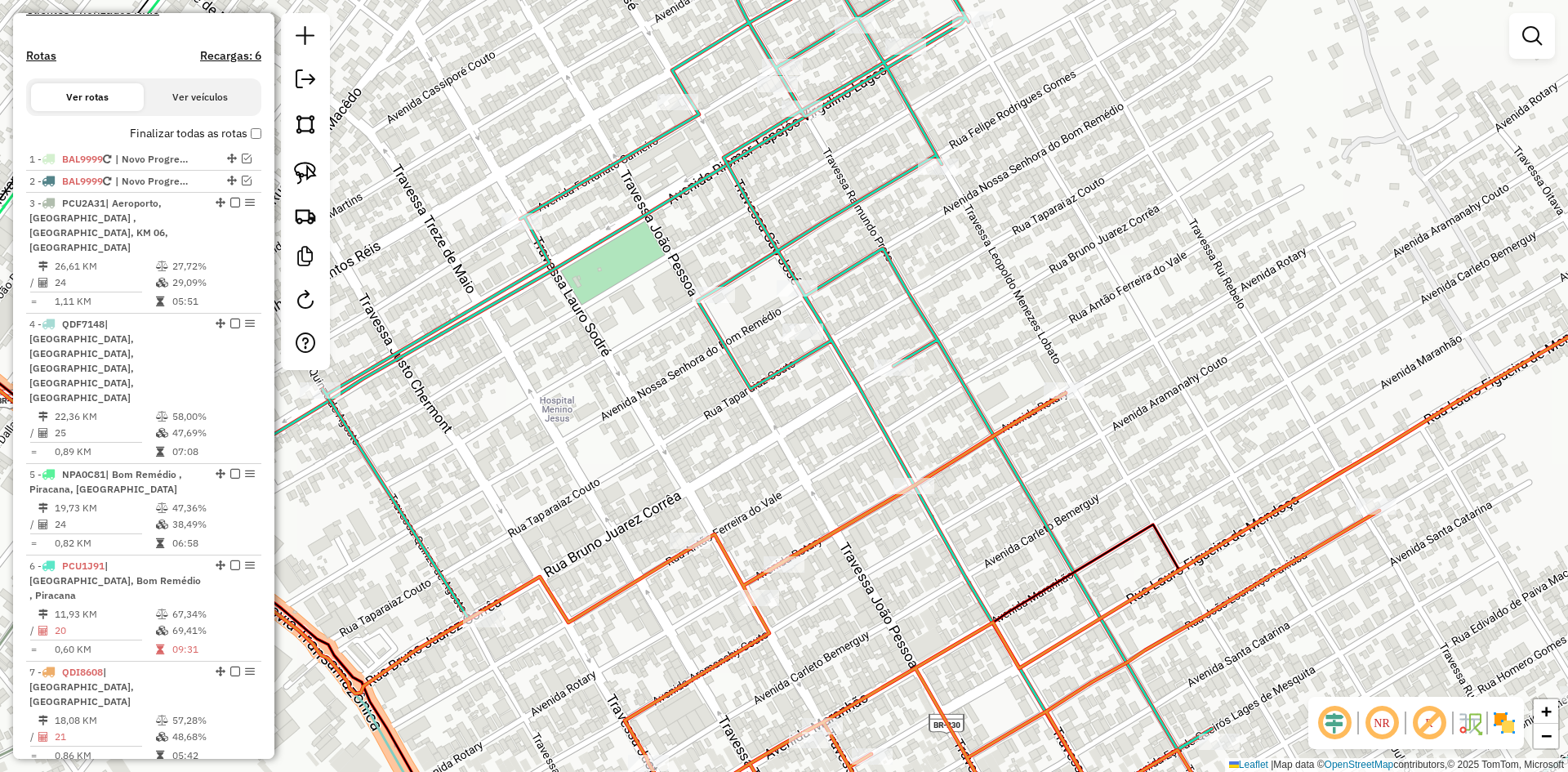
click at [843, 372] on icon at bounding box center [767, 360] width 890 height 875
select select "**********"
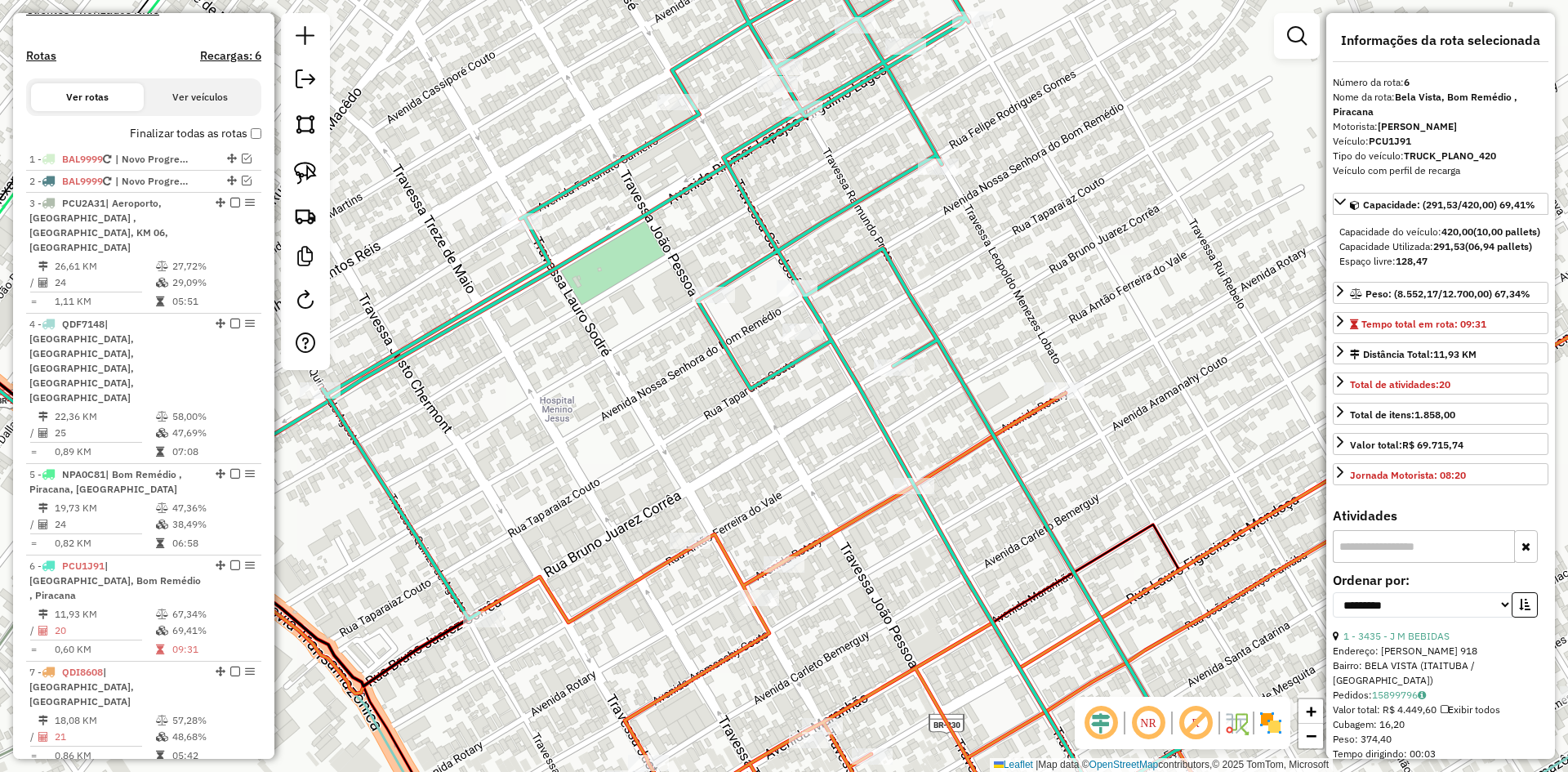
click at [849, 364] on icon at bounding box center [767, 360] width 890 height 875
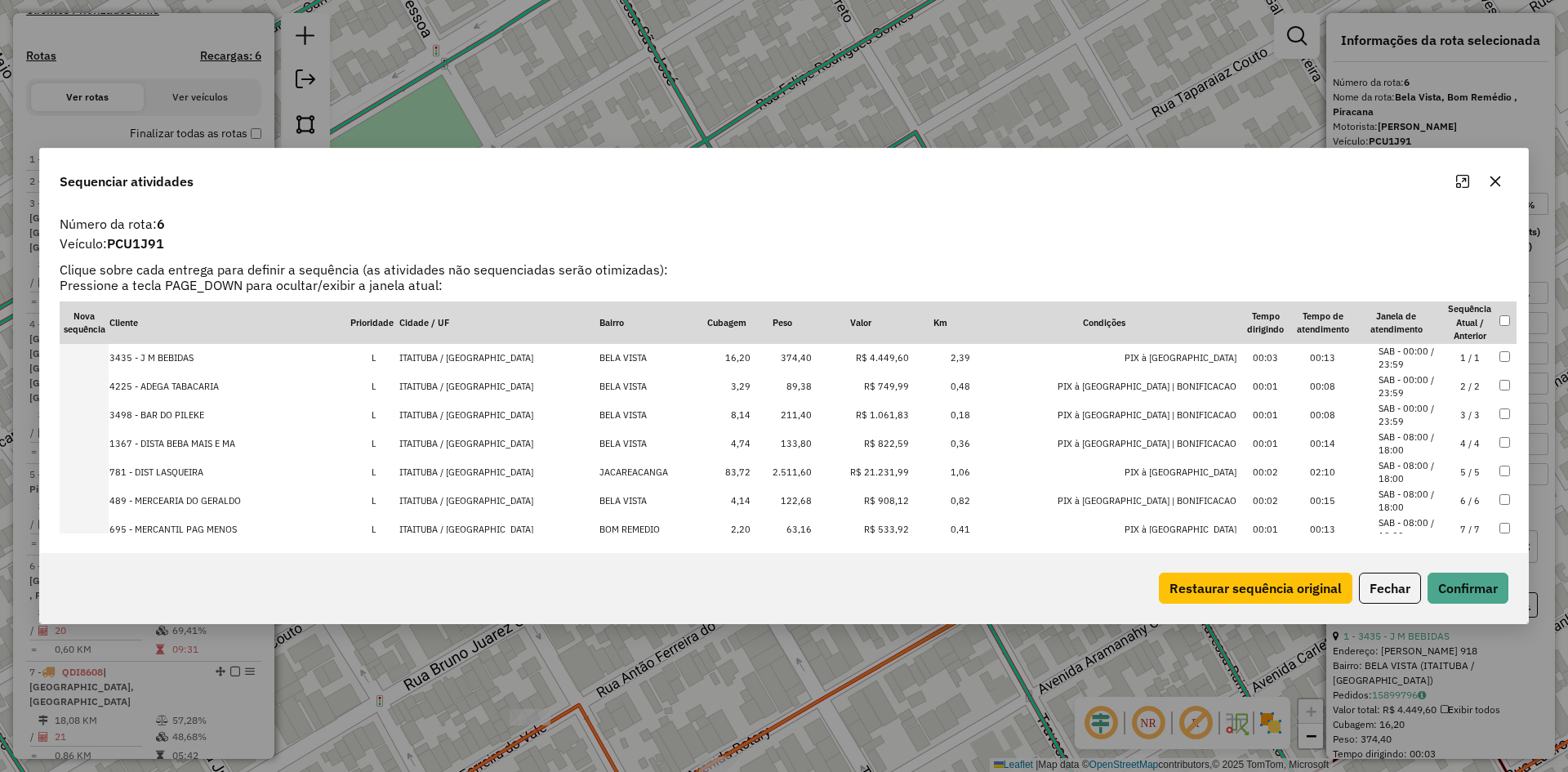
click at [806, 465] on td "2.511,60" at bounding box center [782, 472] width 61 height 29
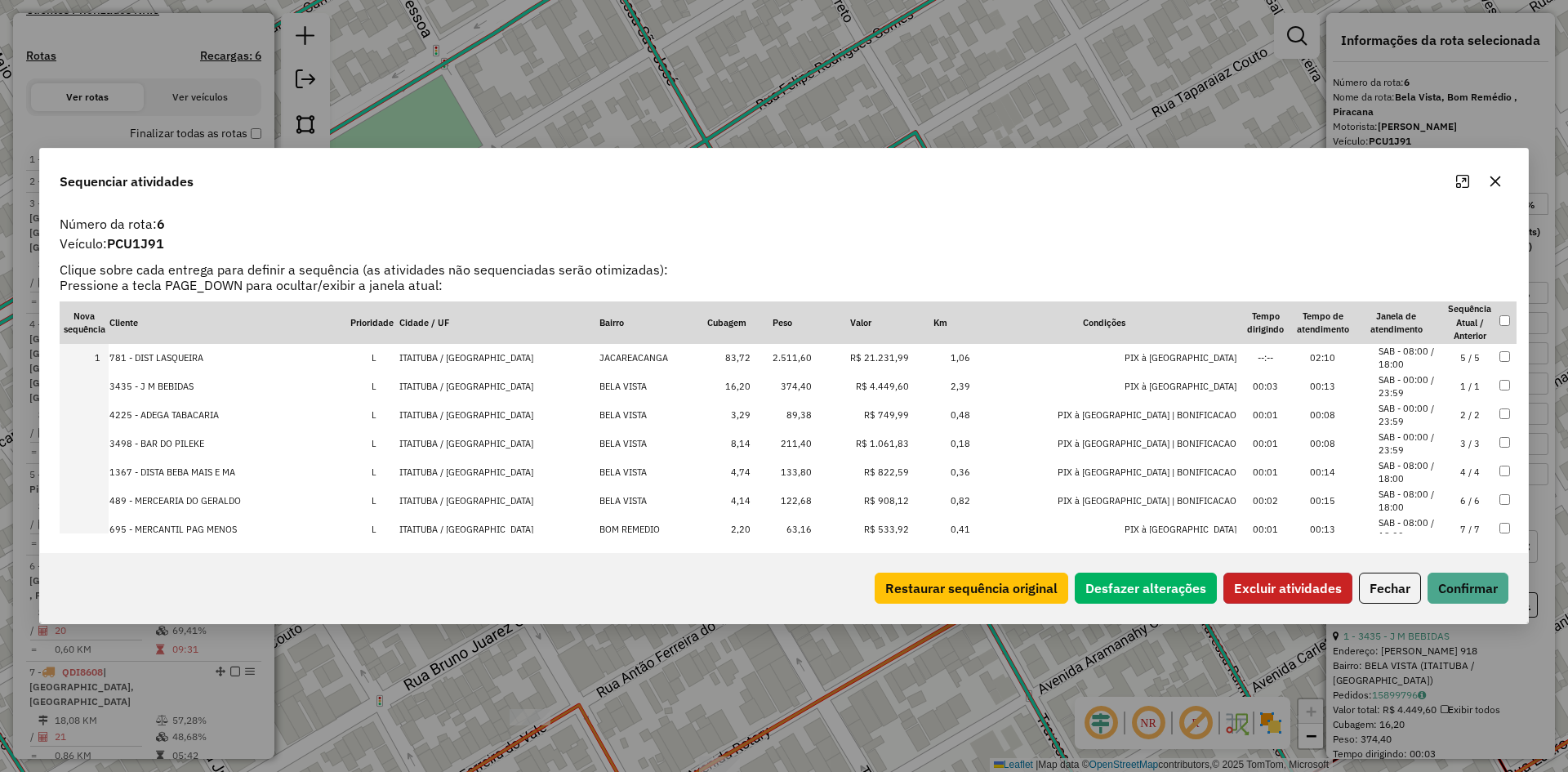
click at [1240, 588] on button "Excluir atividades" at bounding box center [1288, 588] width 129 height 31
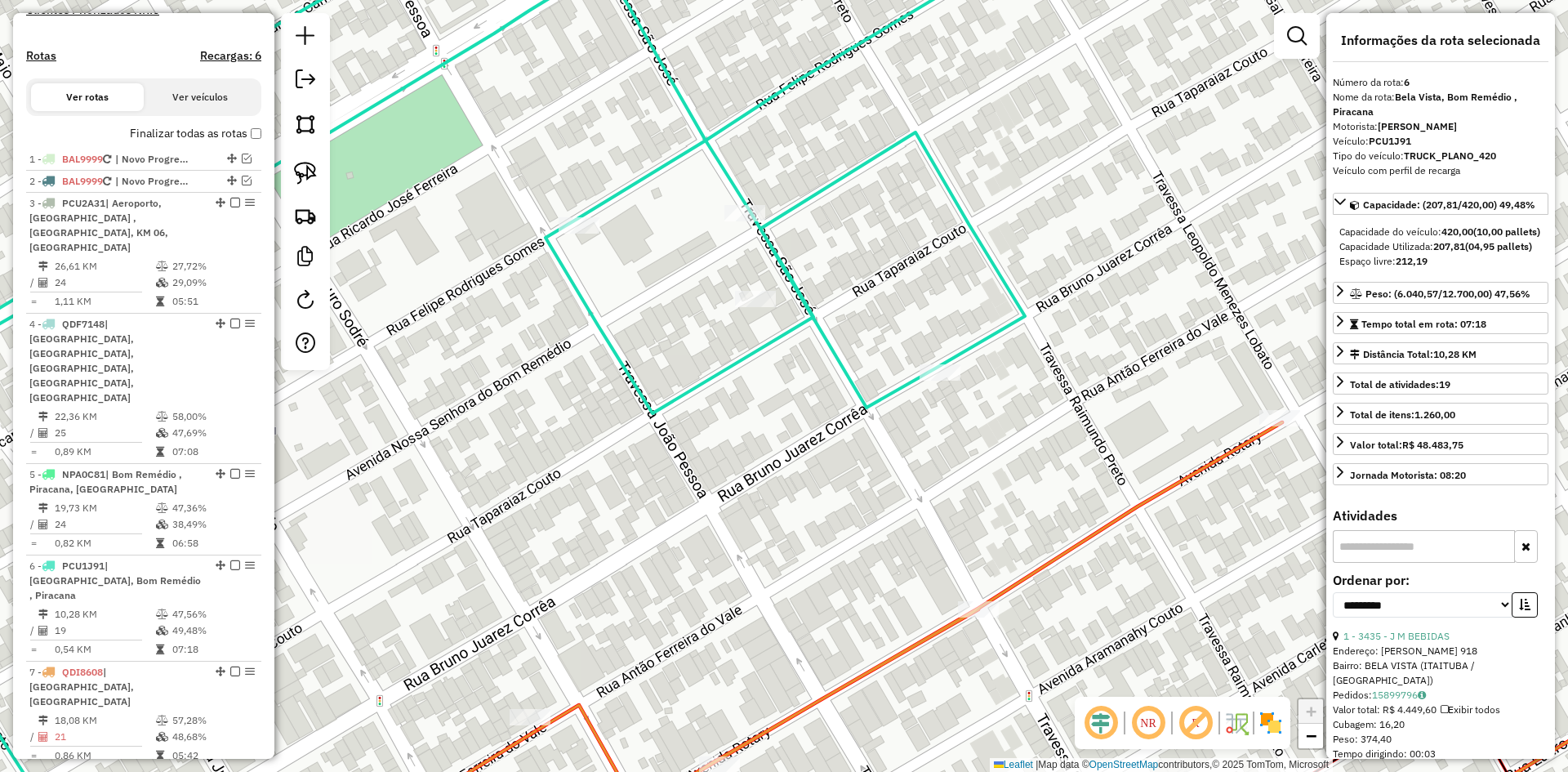
scroll to position [719, 0]
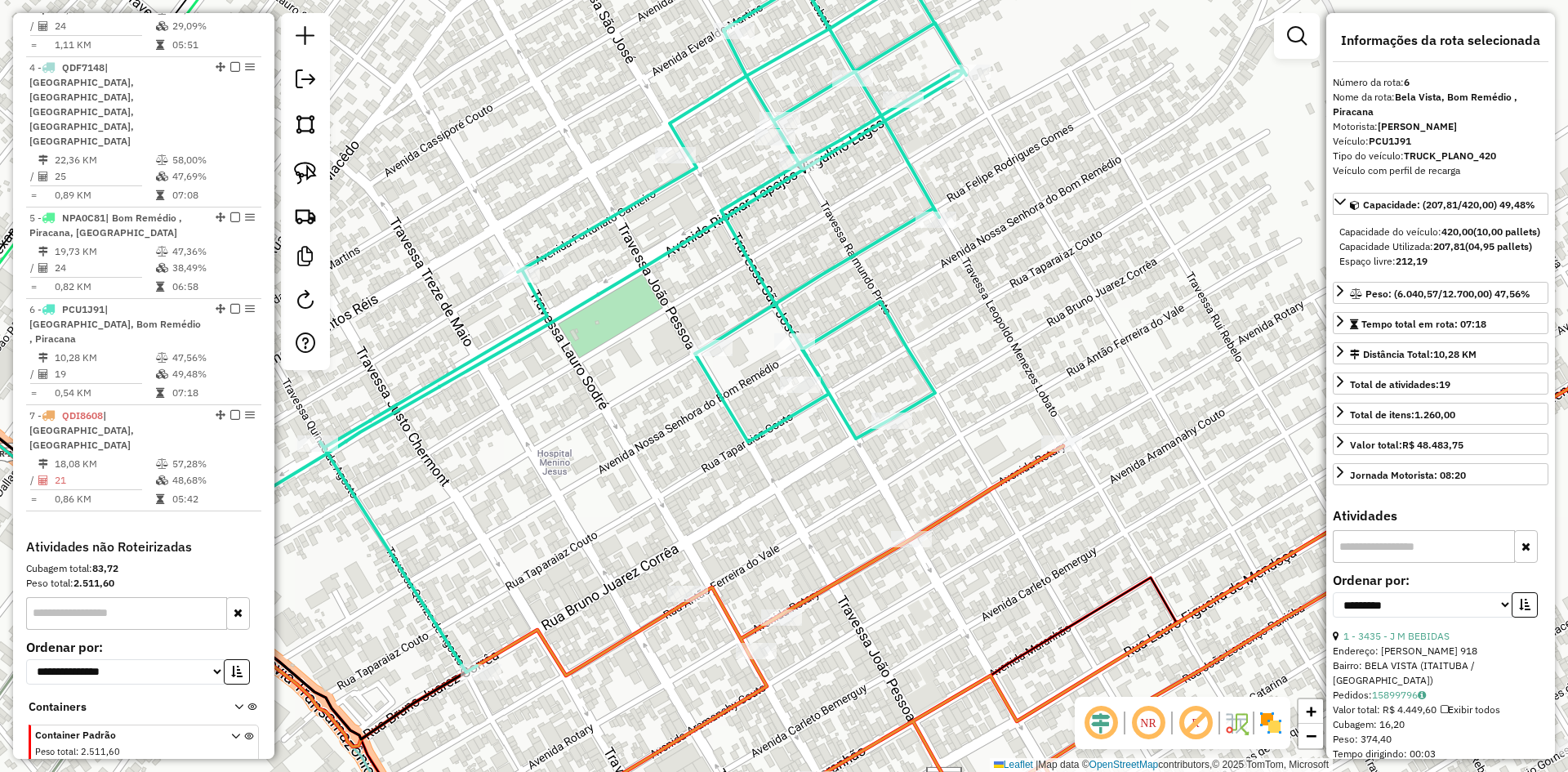
drag, startPoint x: 800, startPoint y: 503, endPoint x: 820, endPoint y: 269, distance: 234.9
click at [819, 264] on div "Janela de atendimento Grade de atendimento Capacidade Transportadoras Veículos …" at bounding box center [784, 386] width 1568 height 772
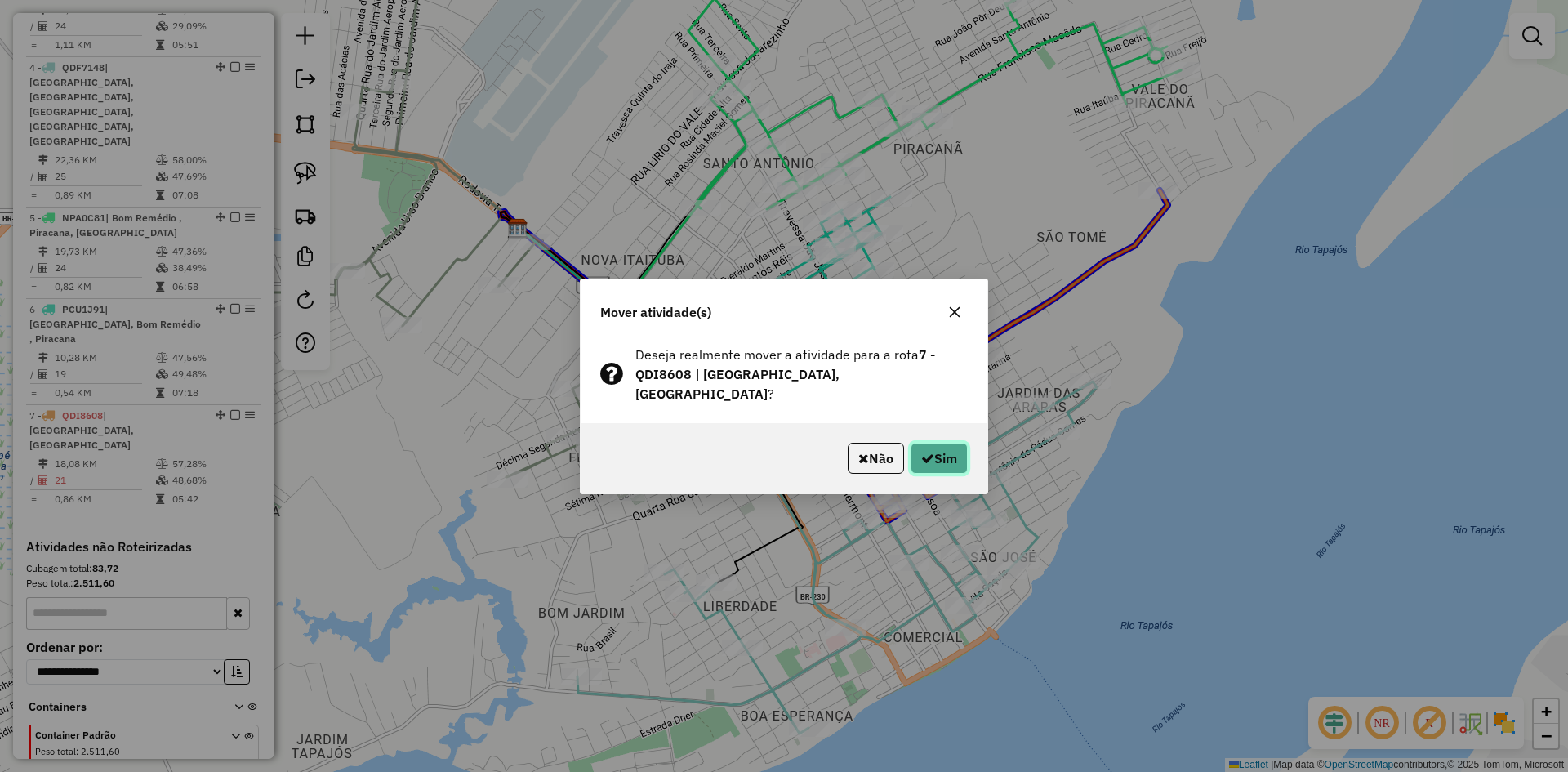
click at [940, 450] on button "Sim" at bounding box center [939, 458] width 57 height 31
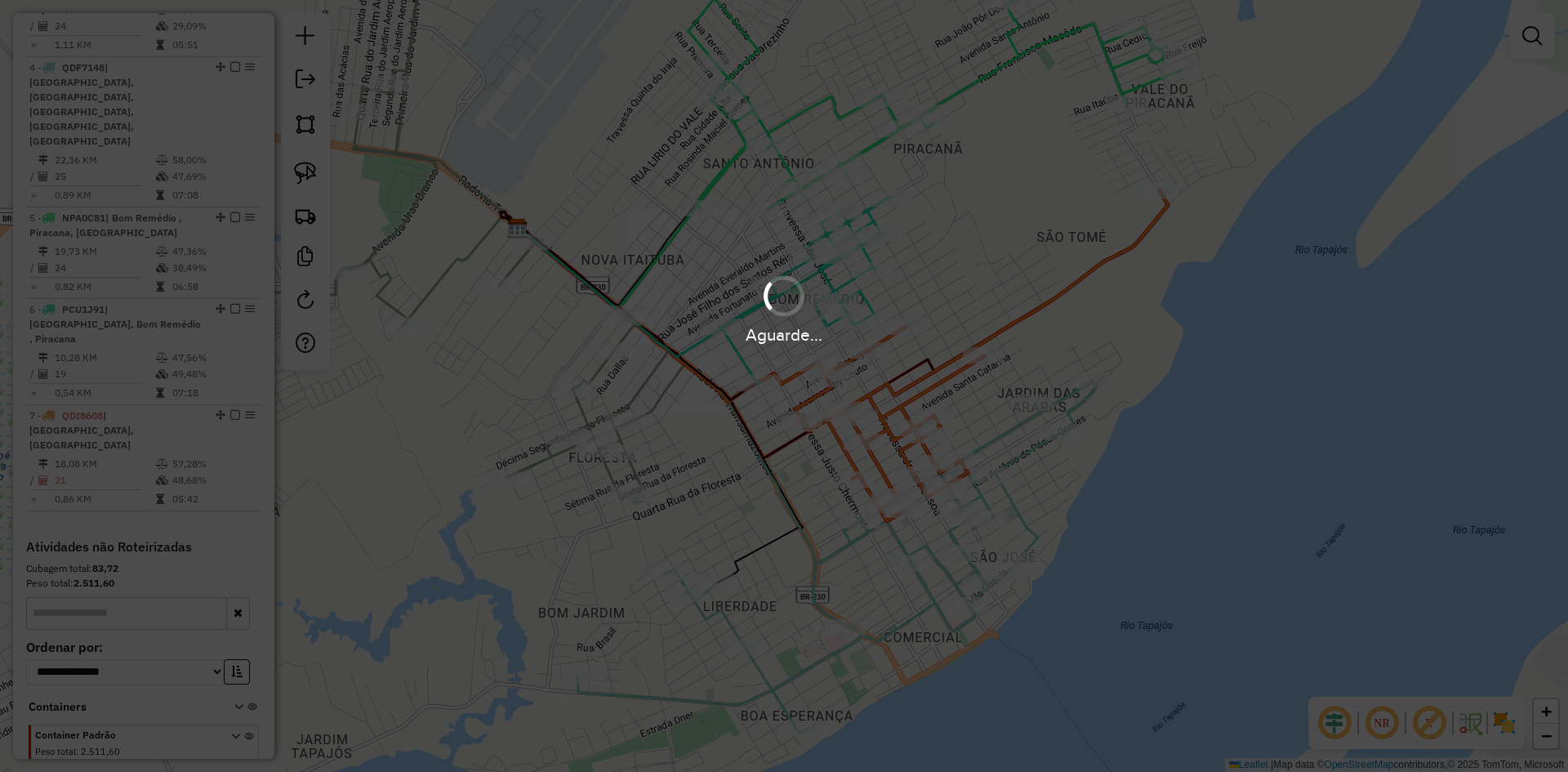
scroll to position [462, 0]
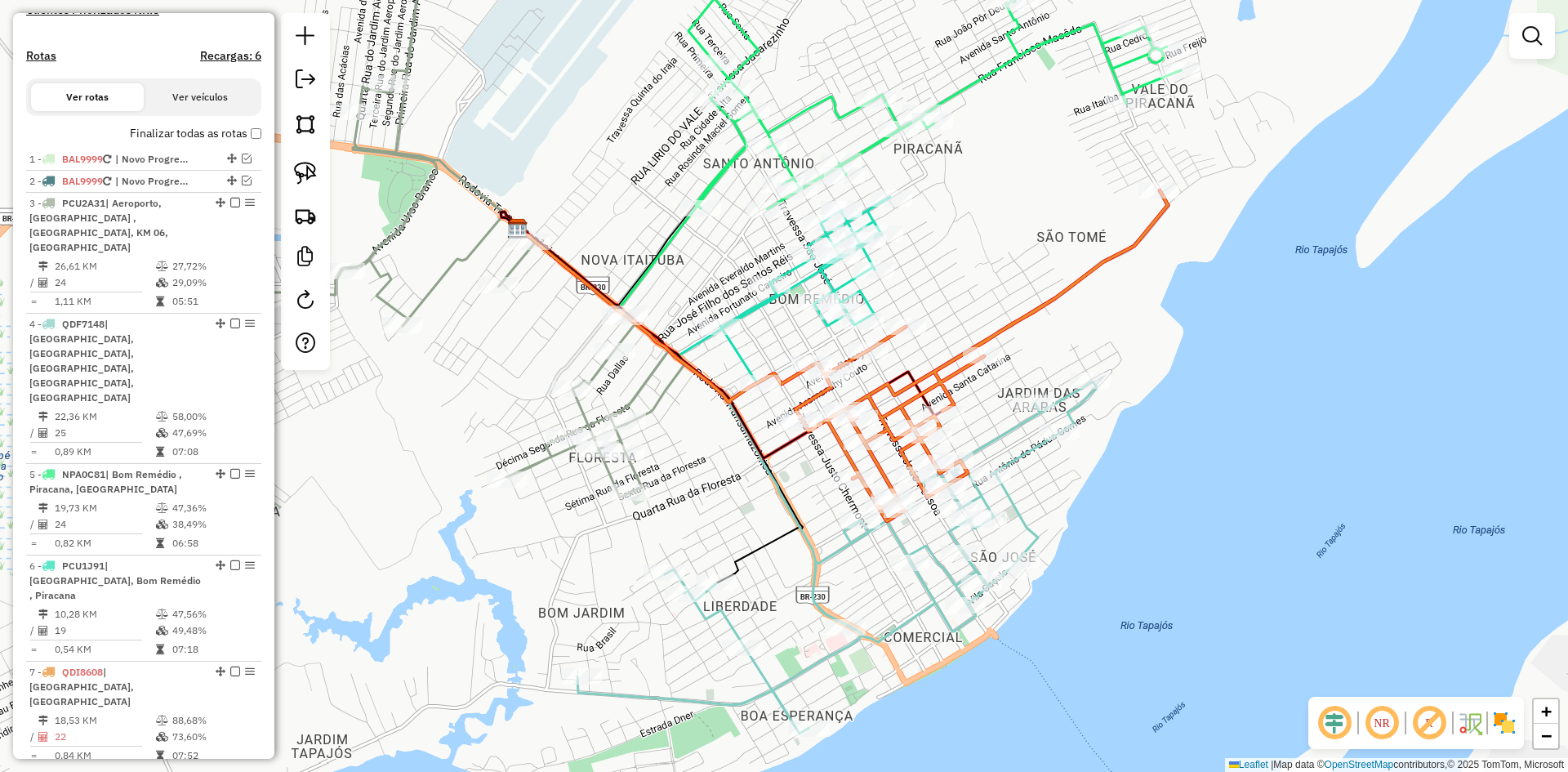
click at [935, 378] on icon at bounding box center [981, 355] width 373 height 331
select select "**********"
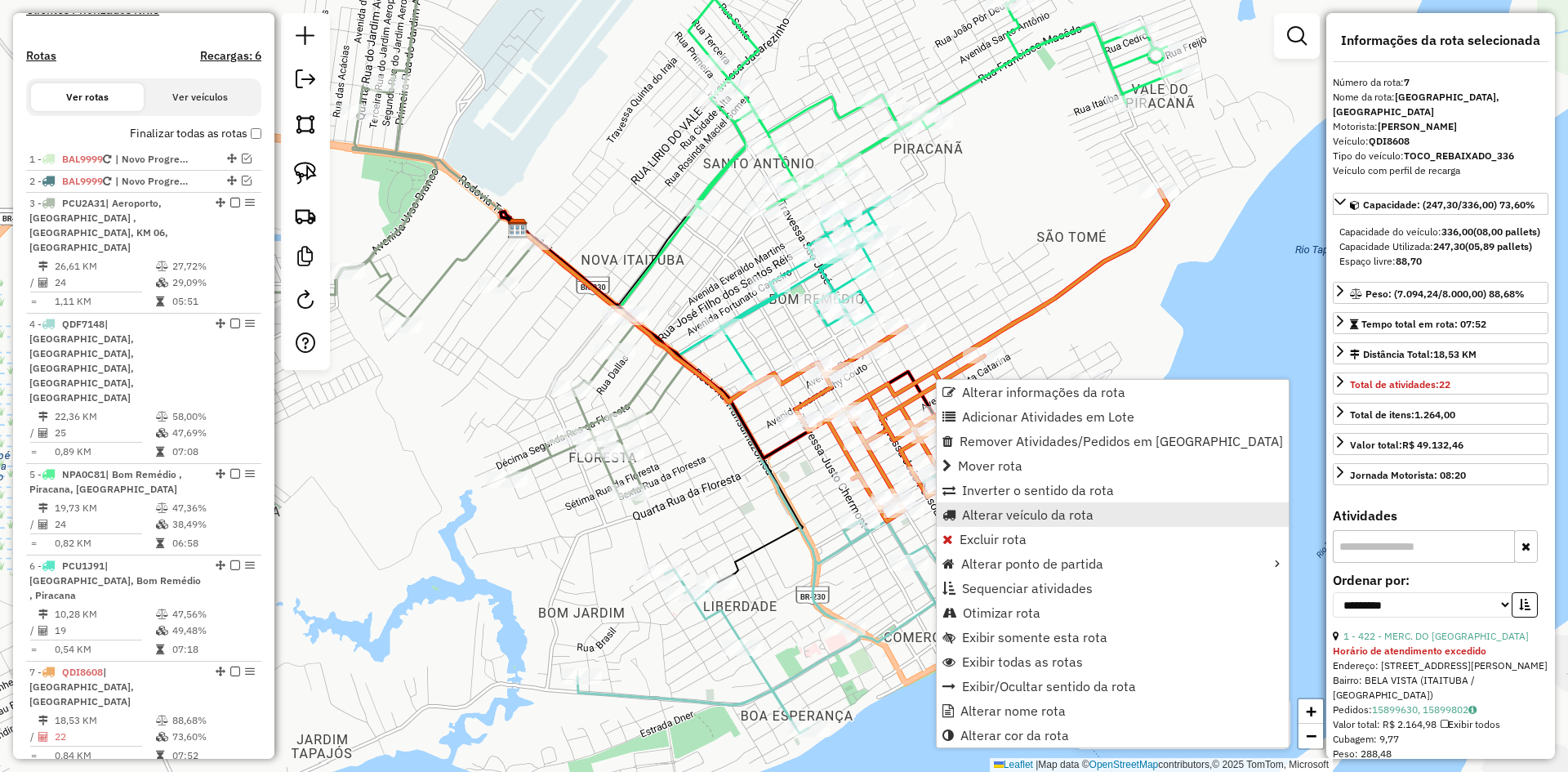
click at [1005, 514] on span "Alterar veículo da rota" at bounding box center [1028, 515] width 131 height 13
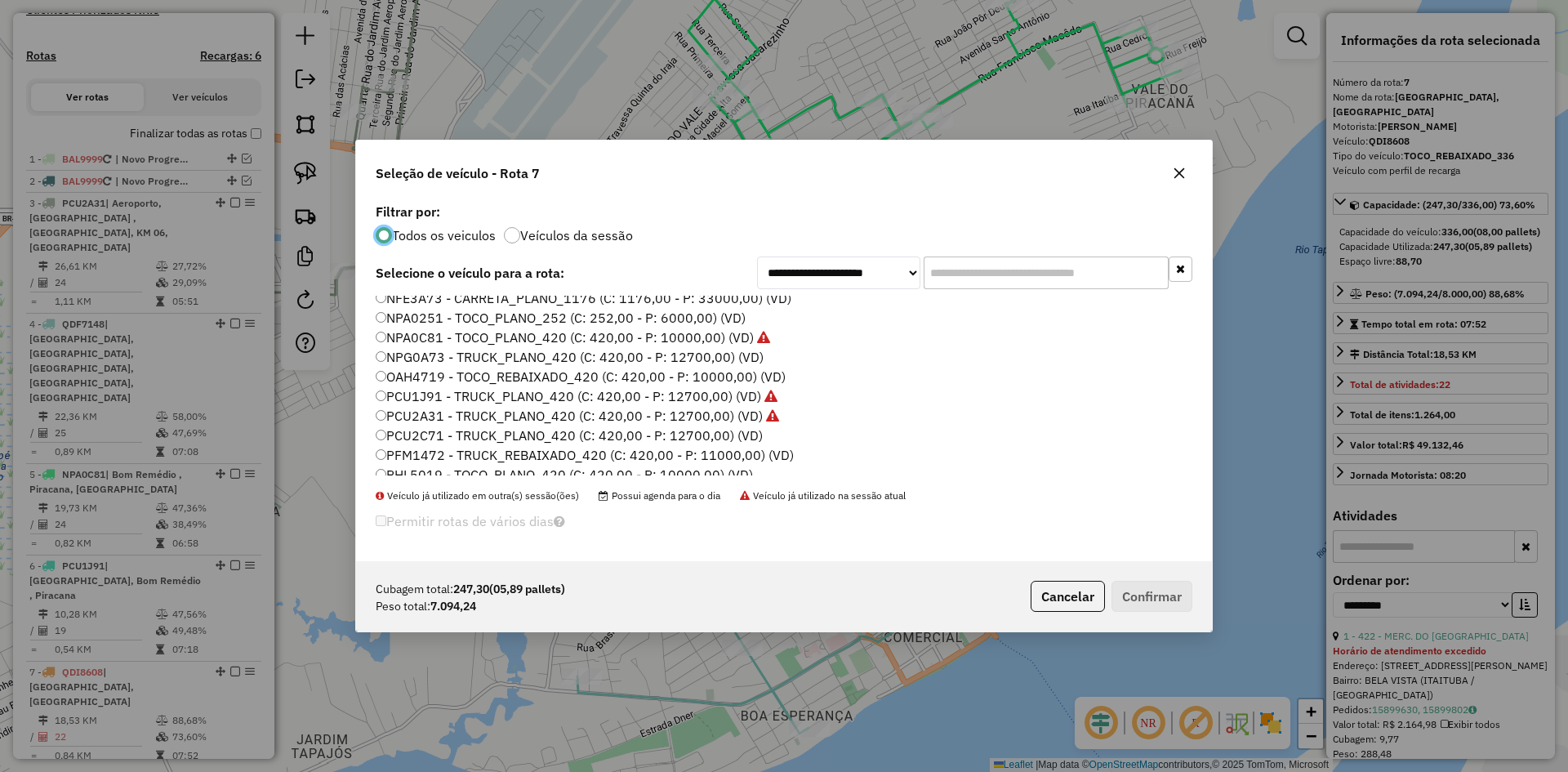
scroll to position [82, 0]
click at [436, 418] on label "NPA0C81 - TOCO_PLANO_420 (C: 420,00 - P: 10000,00) (VD)" at bounding box center [572, 418] width 395 height 19
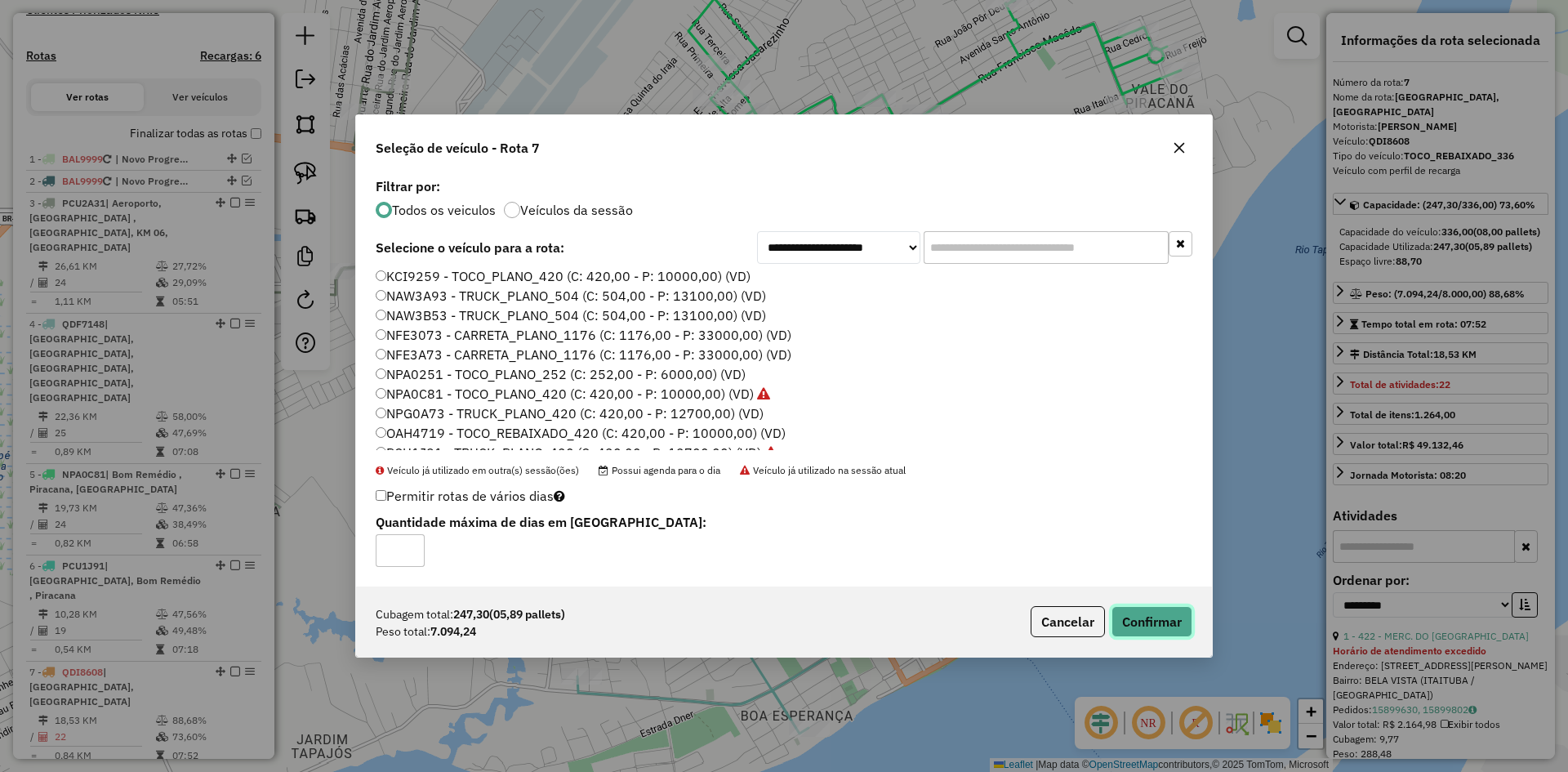
click at [1148, 612] on button "Confirmar" at bounding box center [1152, 621] width 81 height 31
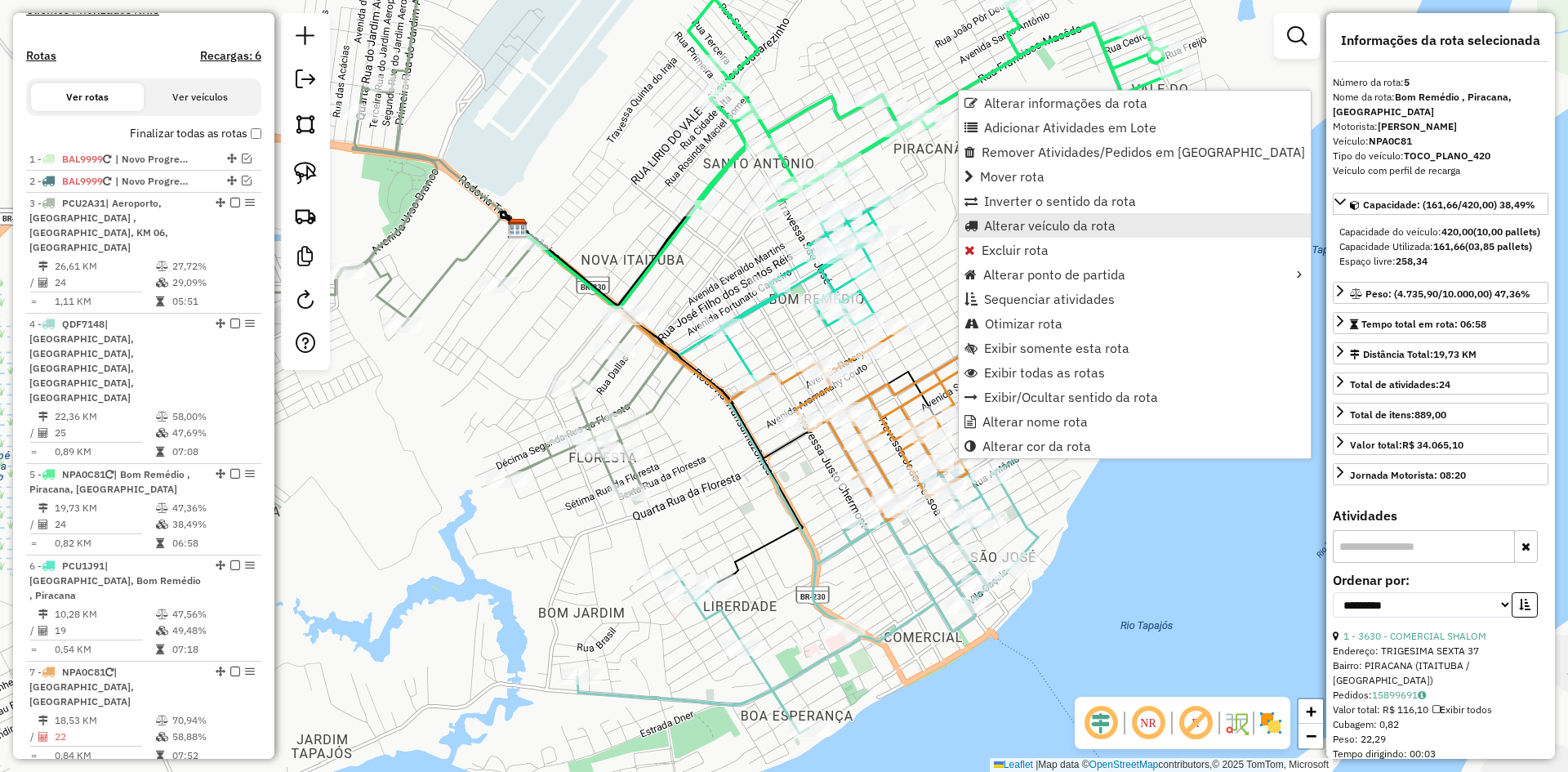
click at [1020, 229] on span "Alterar veículo da rota" at bounding box center [1050, 226] width 131 height 13
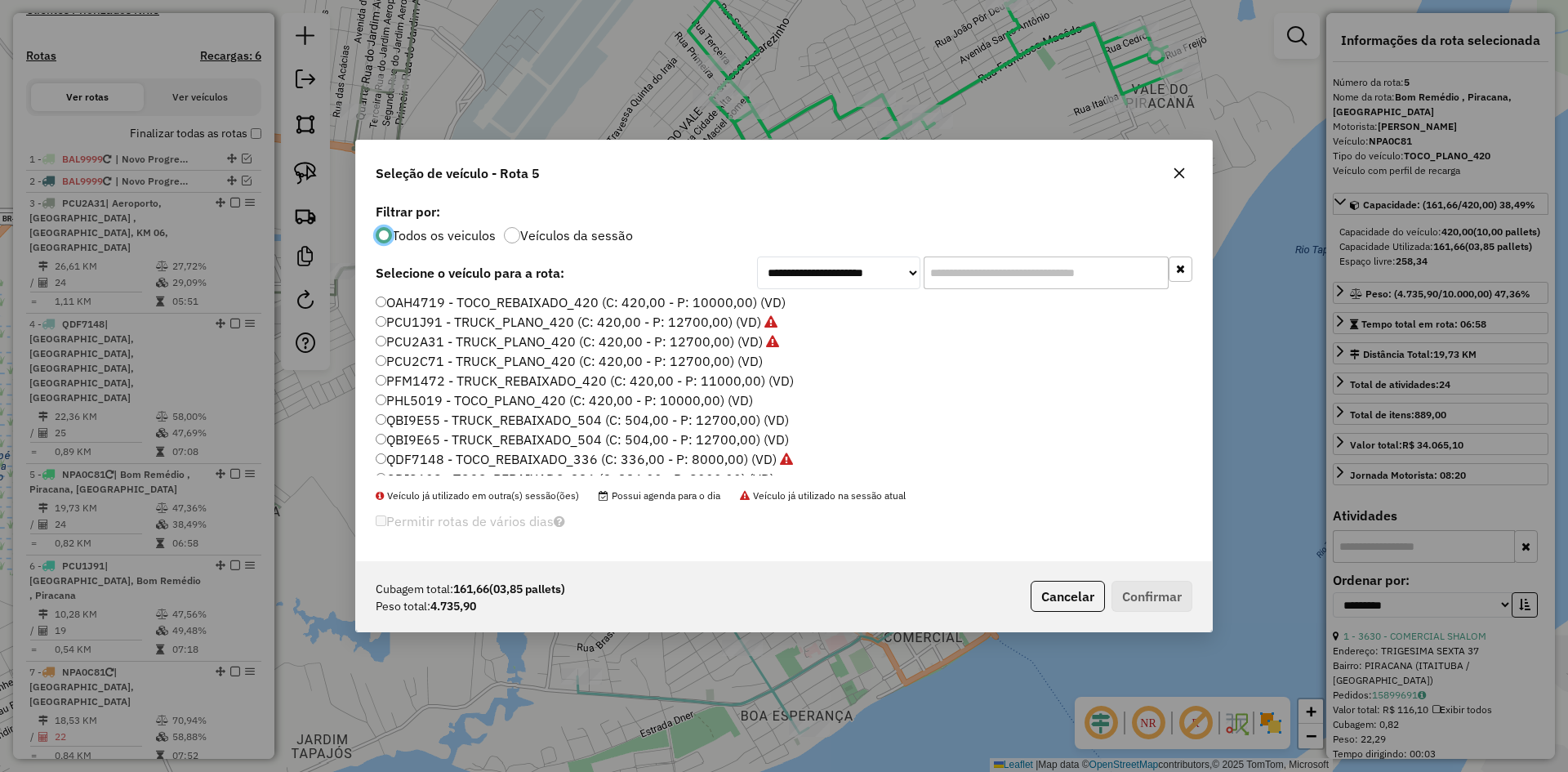
scroll to position [290, 0]
click at [439, 433] on label "QDI8608 - TOCO_REBAIXADO_336 (C: 336,00 - P: 8000,00) (VD)" at bounding box center [575, 425] width 399 height 19
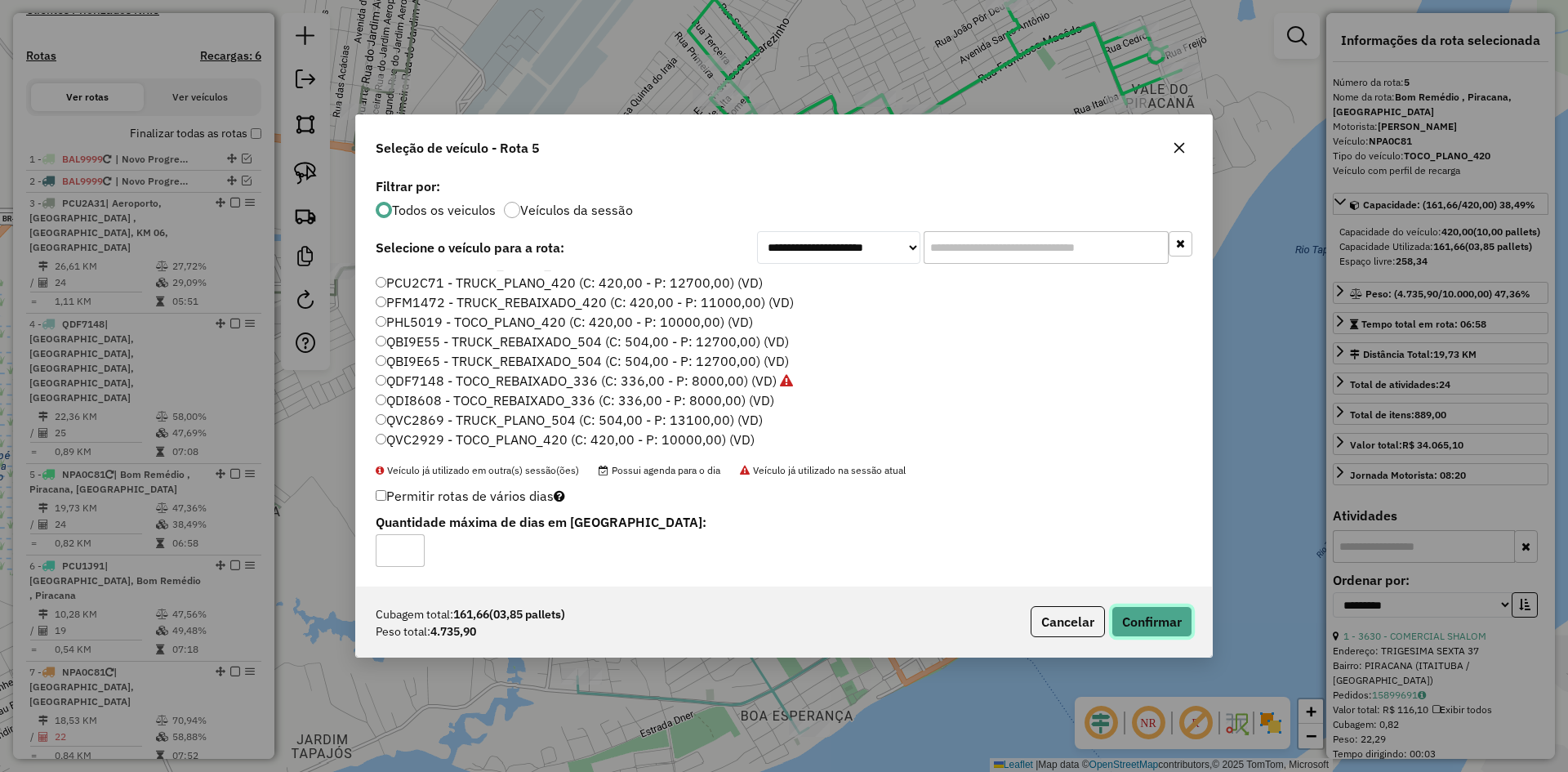
click at [1151, 619] on button "Confirmar" at bounding box center [1152, 621] width 81 height 31
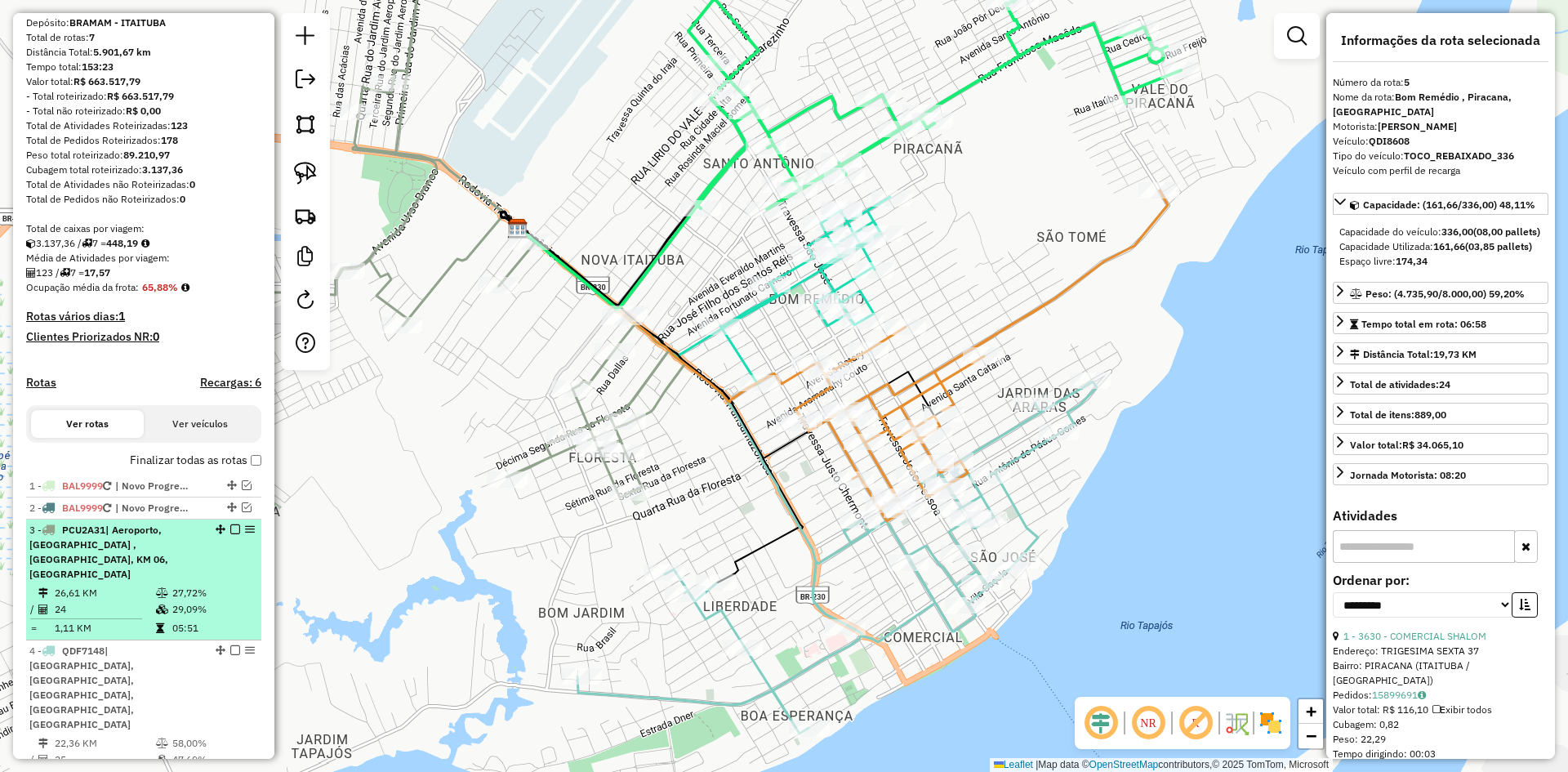
scroll to position [462, 0]
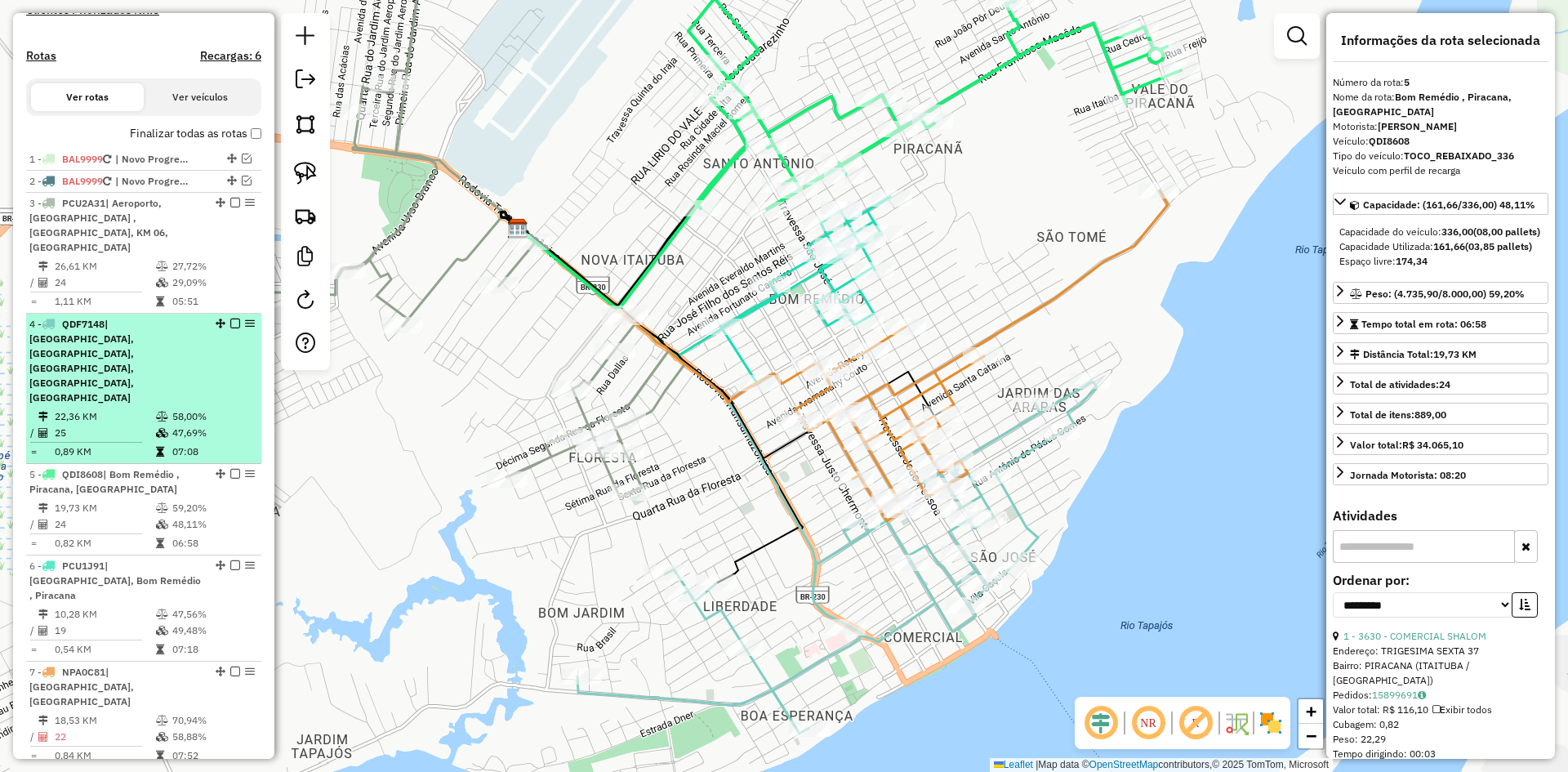
click at [136, 348] on div "4 - QDF7148 | [GEOGRAPHIC_DATA], [GEOGRAPHIC_DATA], [GEOGRAPHIC_DATA], [GEOGRAP…" at bounding box center [116, 361] width 173 height 88
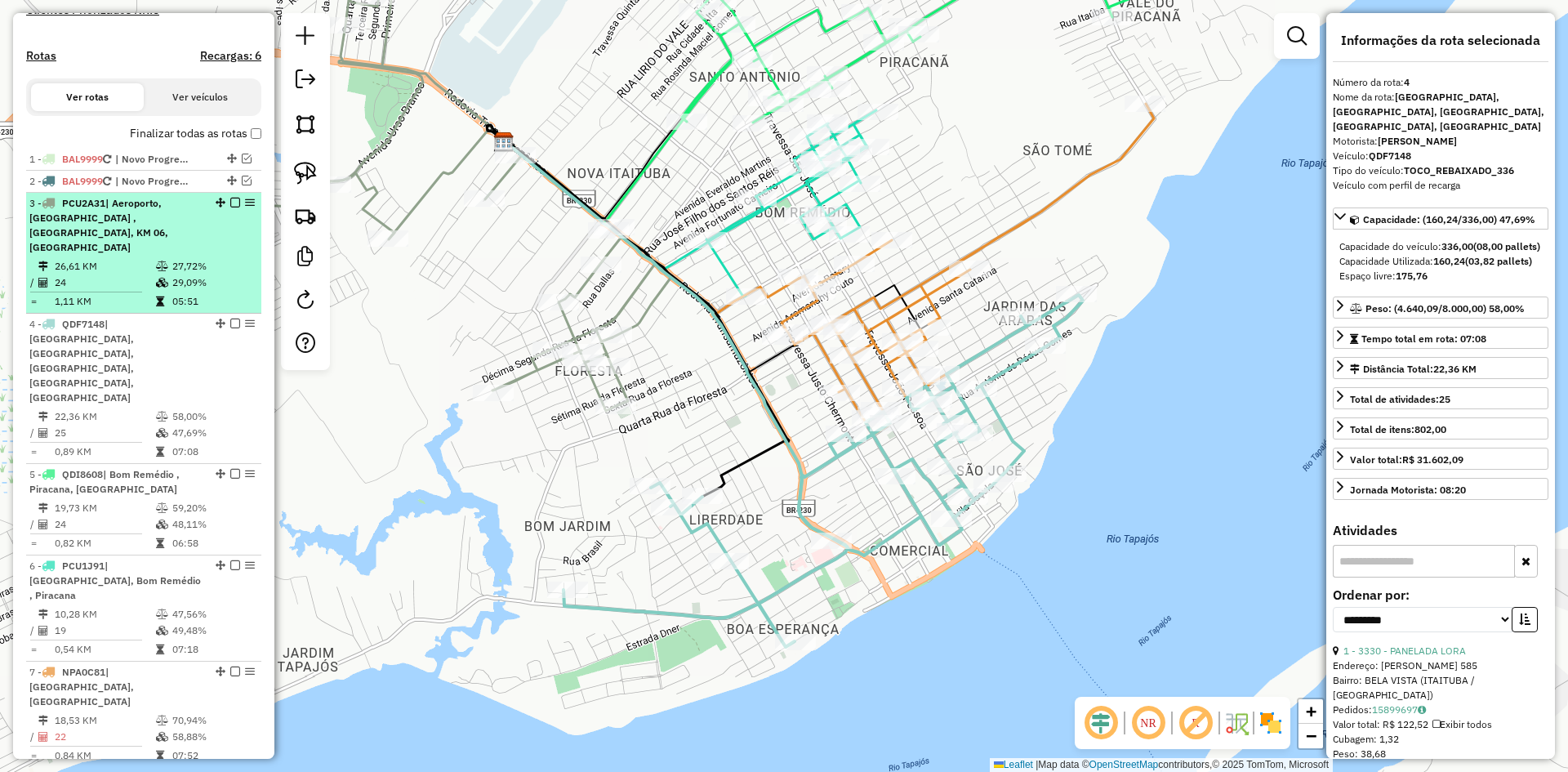
click at [173, 255] on li "3 - PCU2A31 | Aeroporto, [GEOGRAPHIC_DATA] , [GEOGRAPHIC_DATA], KM 06, [GEOGRAP…" at bounding box center [143, 253] width 235 height 121
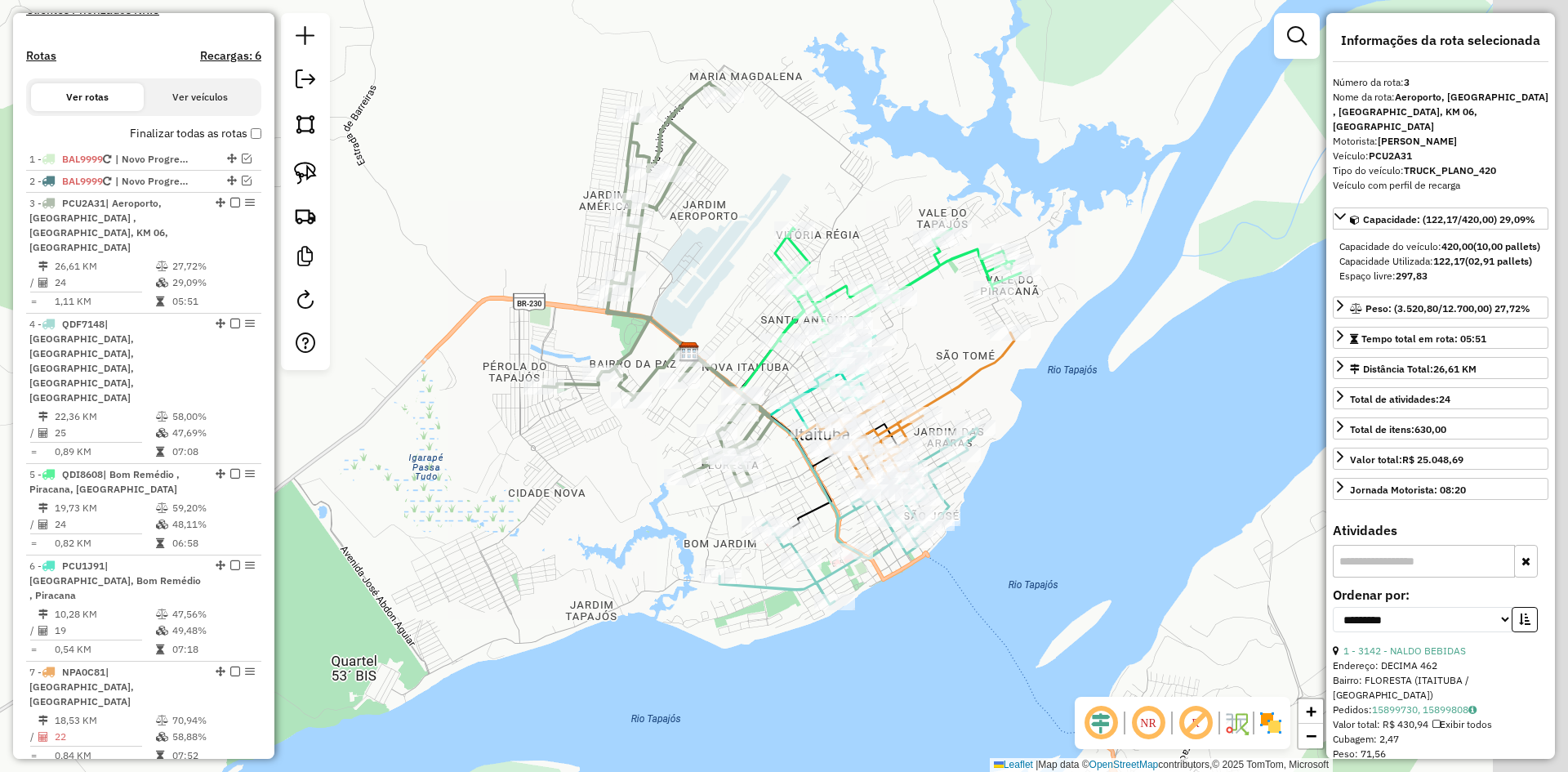
drag, startPoint x: 683, startPoint y: 535, endPoint x: 615, endPoint y: 482, distance: 86.2
click at [604, 466] on div "Janela de atendimento Grade de atendimento Capacidade Transportadoras Veículos …" at bounding box center [784, 386] width 1568 height 772
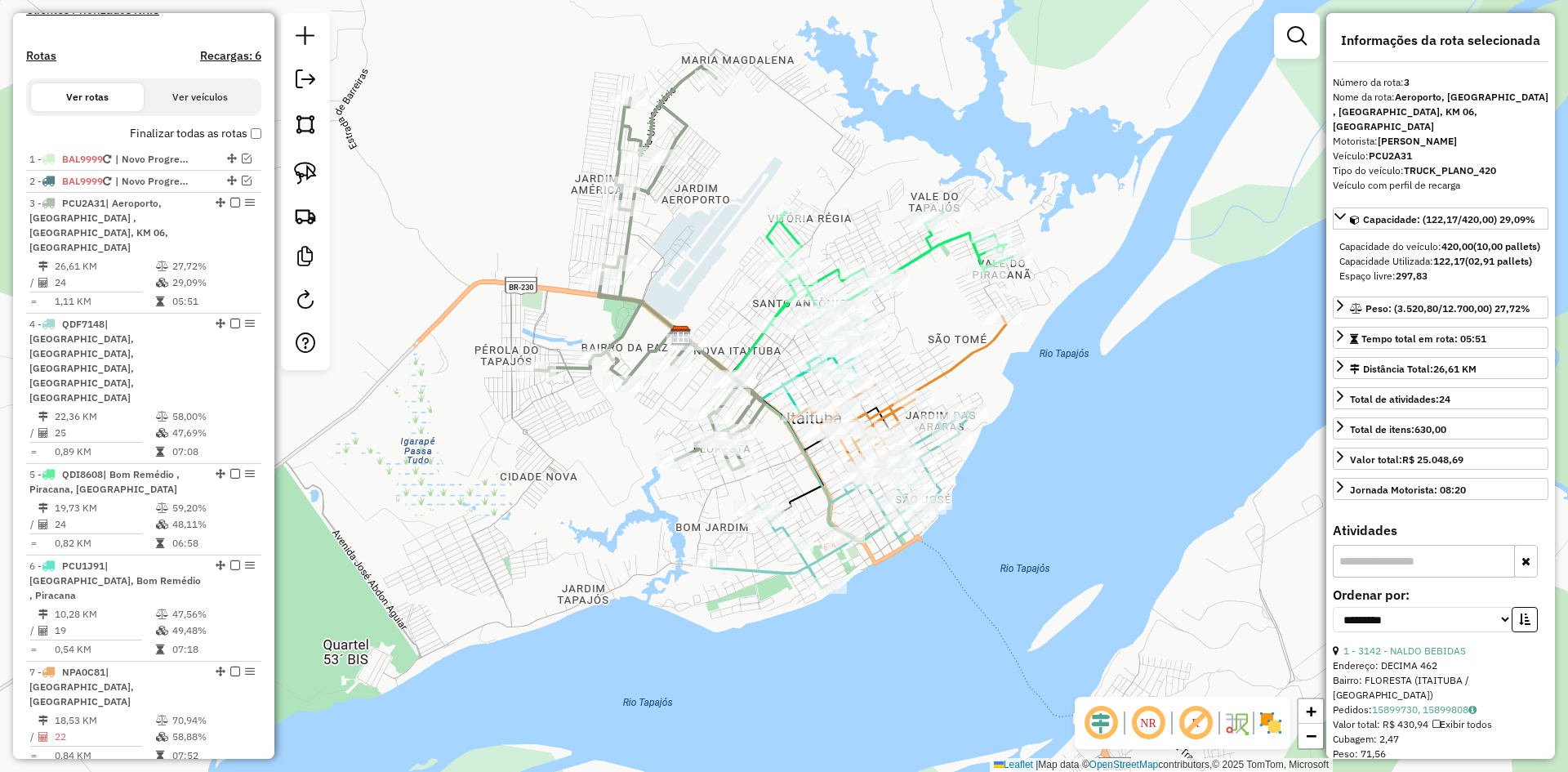
click at [817, 561] on icon at bounding box center [841, 500] width 259 height 177
click at [747, 417] on icon at bounding box center [648, 268] width 226 height 403
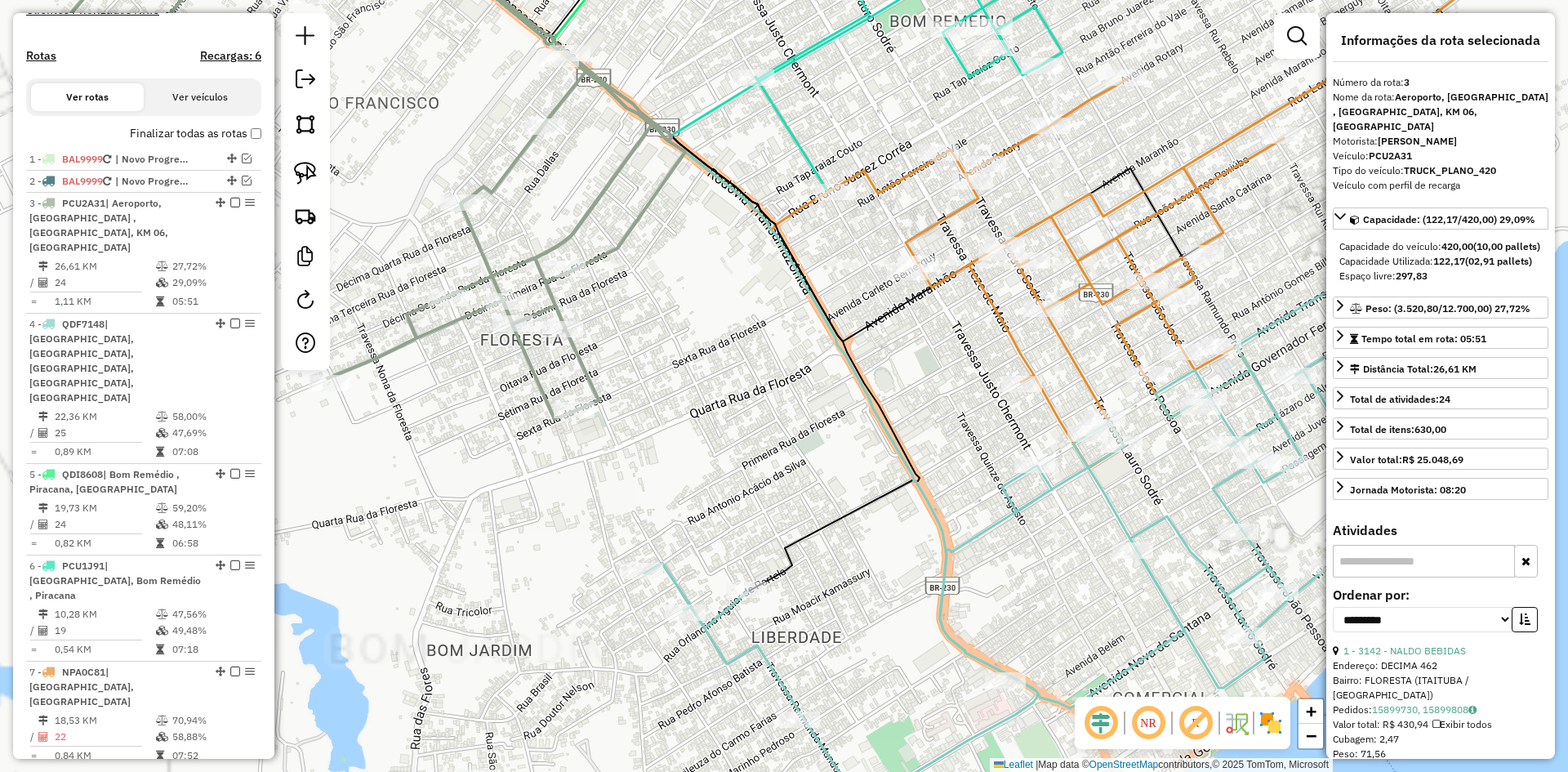
drag, startPoint x: 737, startPoint y: 505, endPoint x: 731, endPoint y: 386, distance: 119.2
click at [731, 386] on div "Janela de atendimento Grade de atendimento Capacidade Transportadoras Veículos …" at bounding box center [784, 386] width 1568 height 772
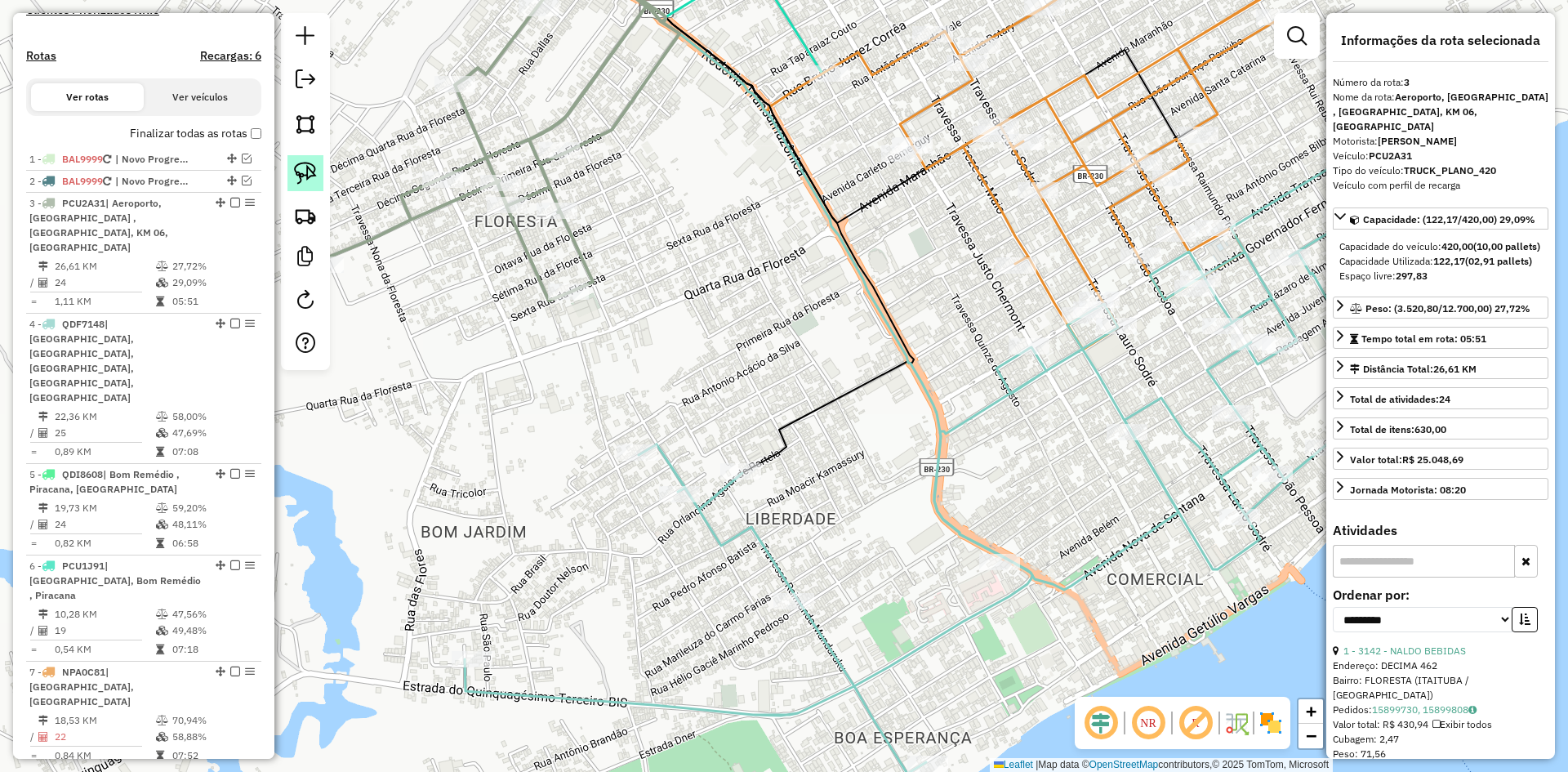
click at [297, 171] on img at bounding box center [305, 173] width 23 height 23
drag, startPoint x: 593, startPoint y: 405, endPoint x: 546, endPoint y: 488, distance: 95.4
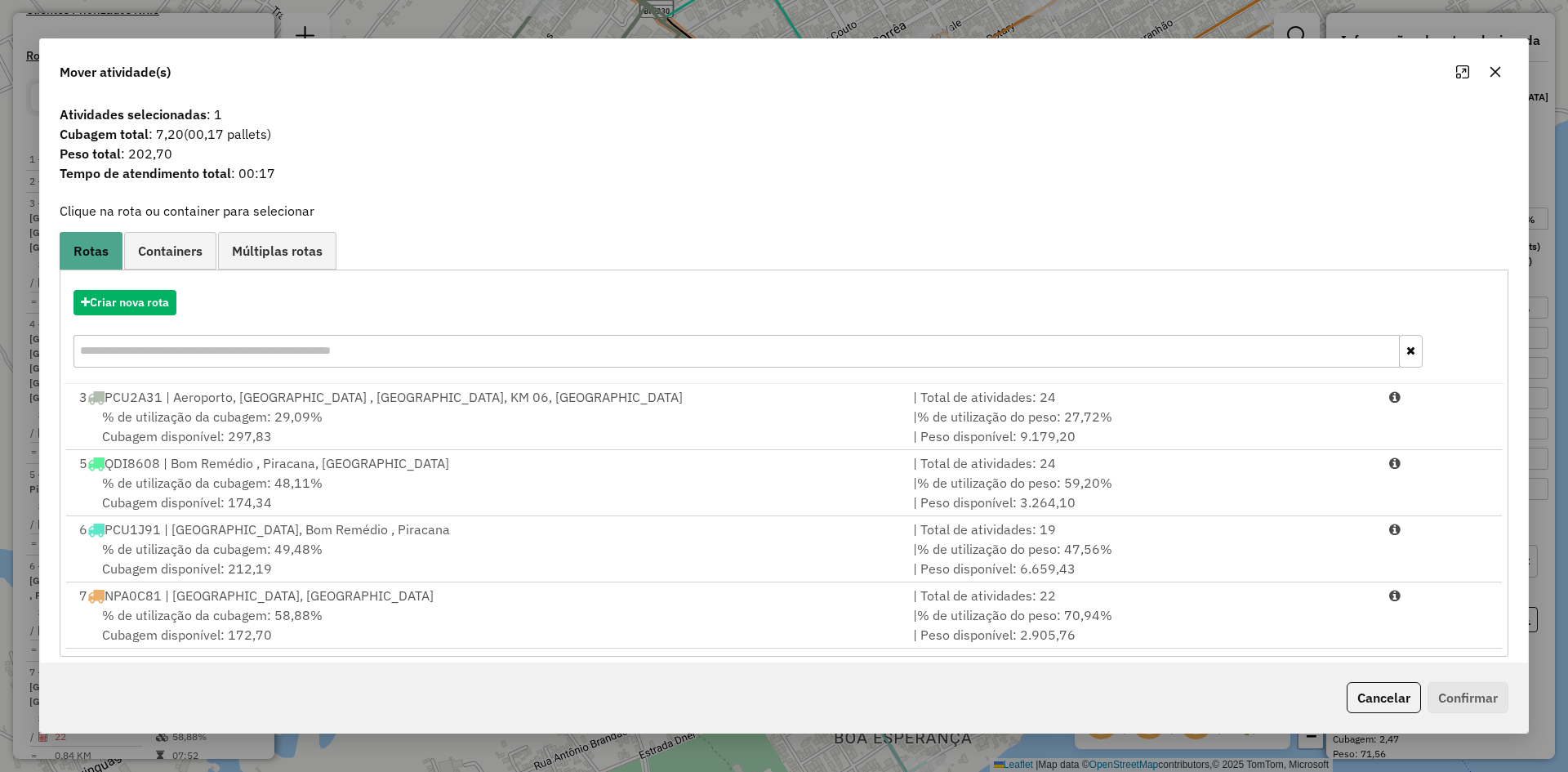
click at [1491, 73] on icon "button" at bounding box center [1496, 72] width 13 height 13
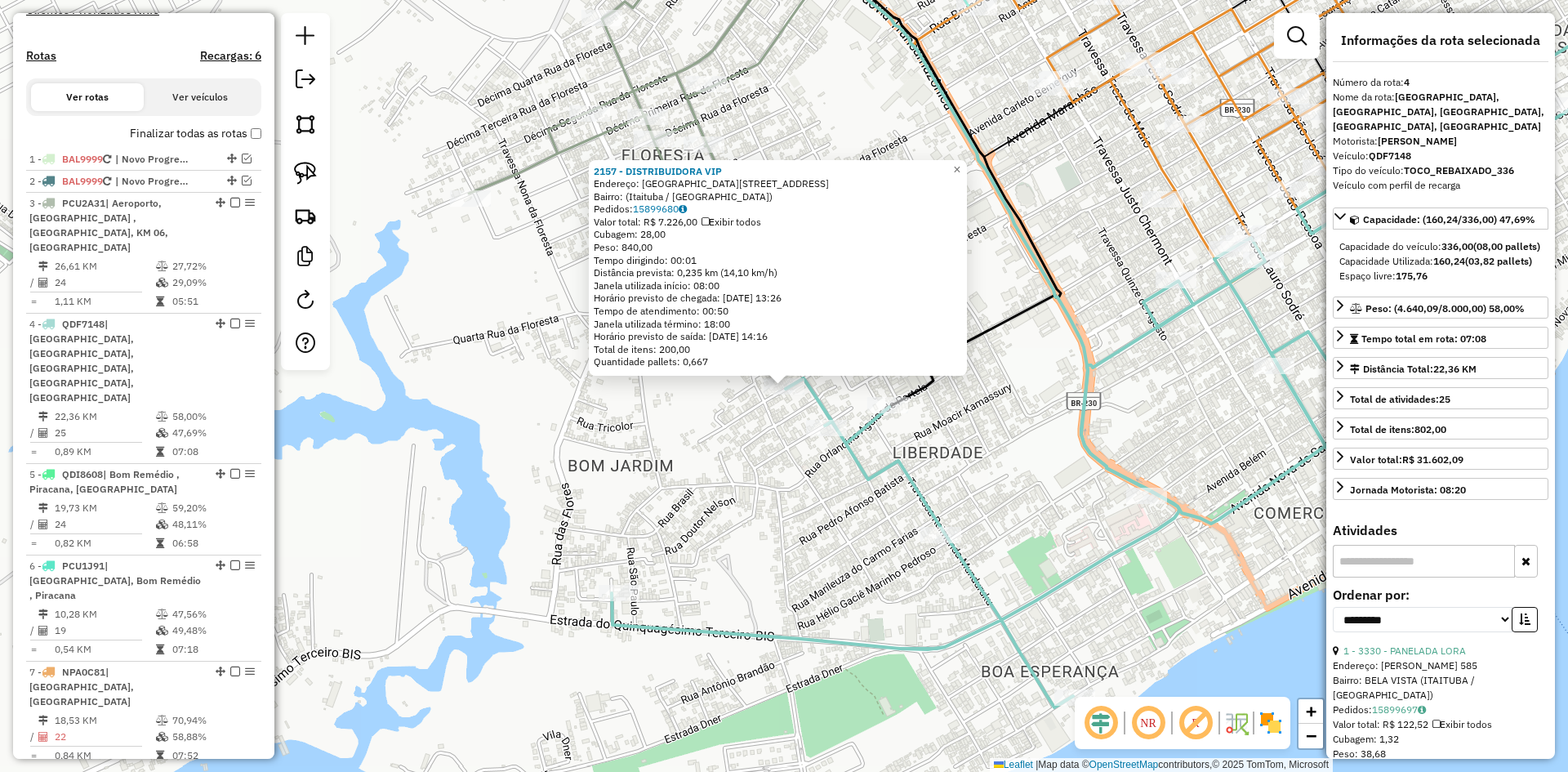
click at [658, 436] on div "2157 - DISTRIBUIDORA VIP Endereço: Quarta [STREET_ADDRESS] Pedidos: 15899680 Va…" at bounding box center [784, 386] width 1568 height 772
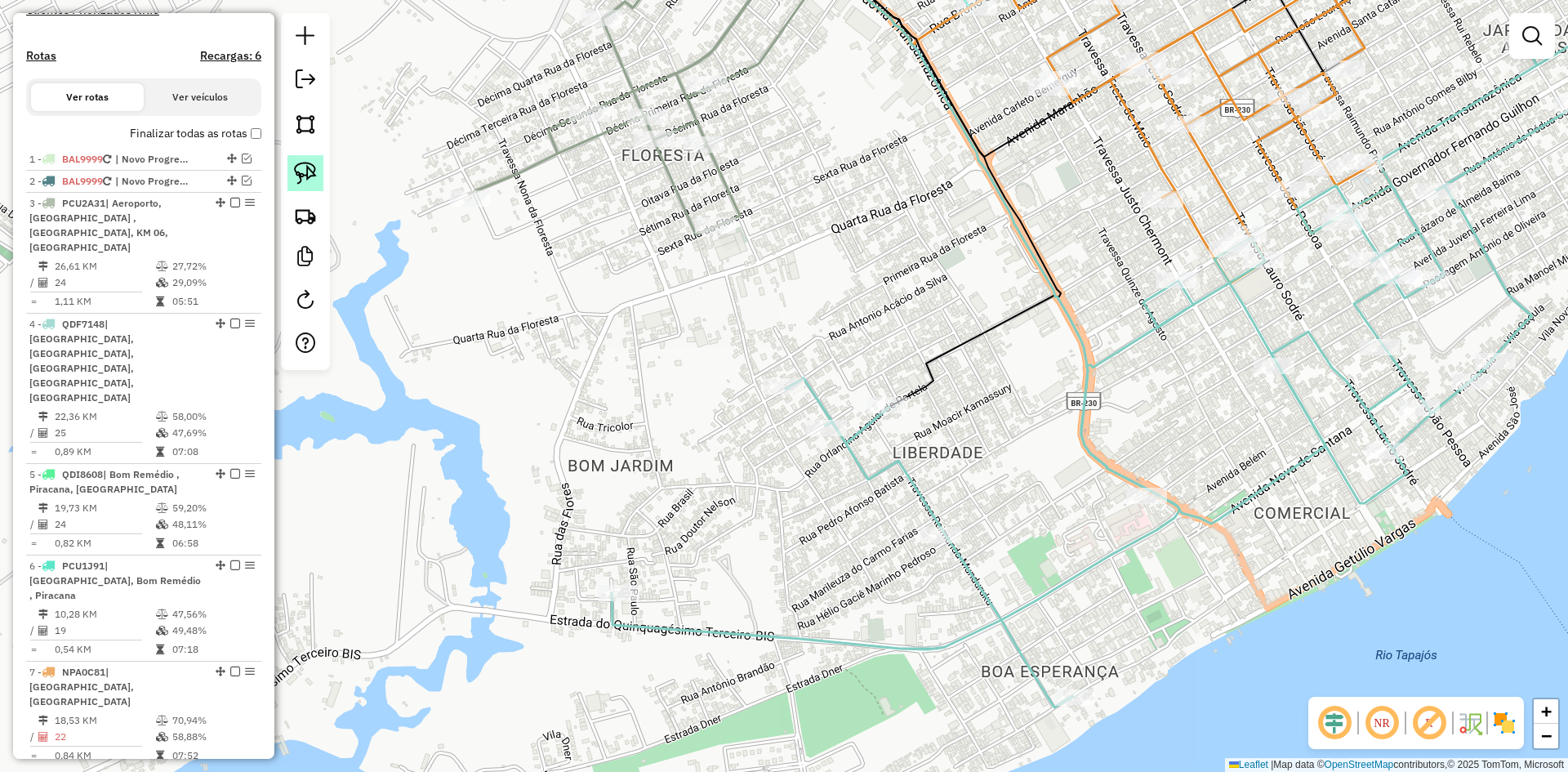
click at [304, 165] on img at bounding box center [305, 173] width 23 height 23
drag, startPoint x: 745, startPoint y: 359, endPoint x: 826, endPoint y: 355, distance: 81.1
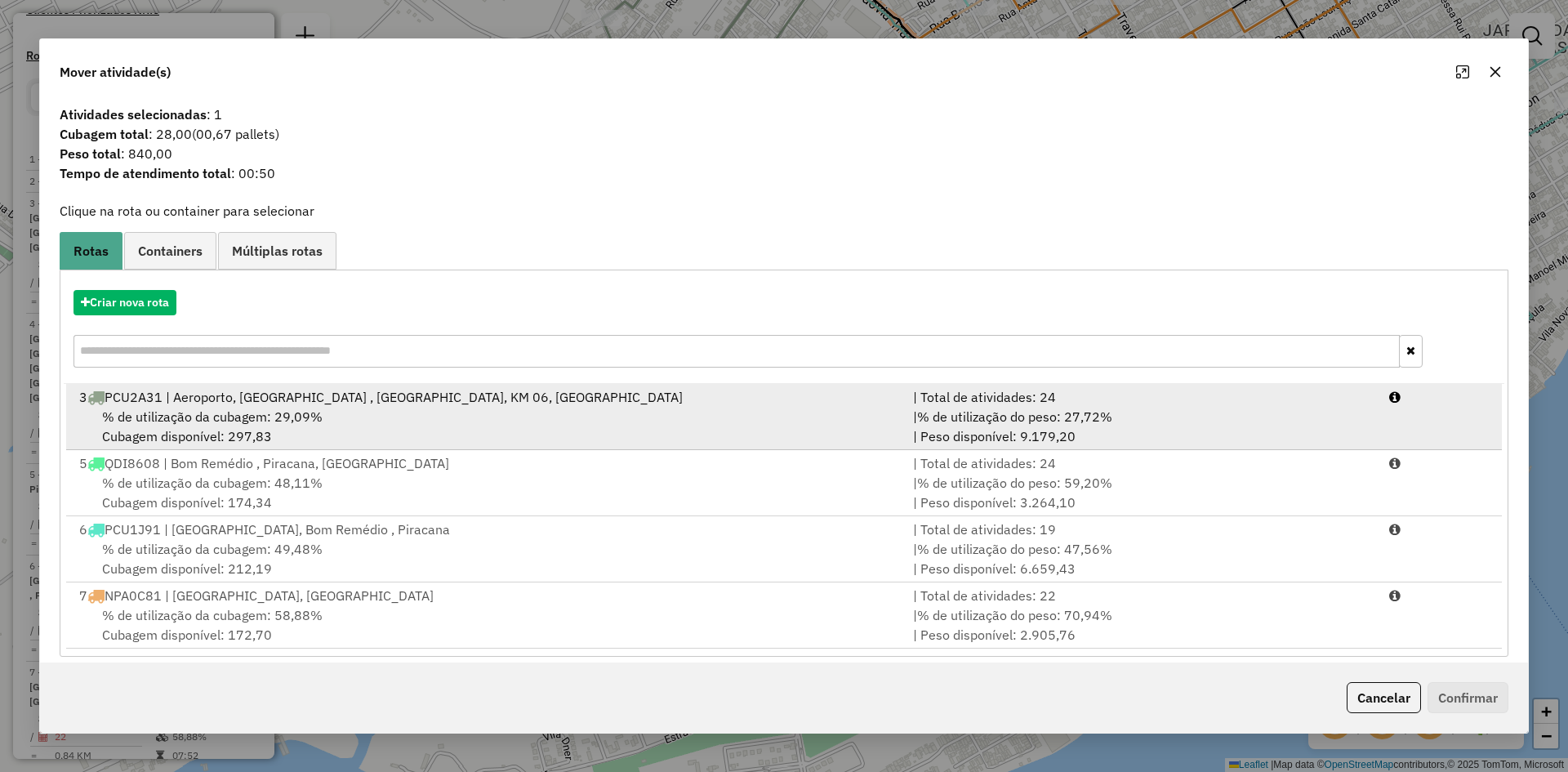
click at [237, 402] on div "3 PCU2A31 | Aeroporto, [GEOGRAPHIC_DATA] , [GEOGRAPHIC_DATA], KM 06, [GEOGRAPHI…" at bounding box center [486, 397] width 834 height 19
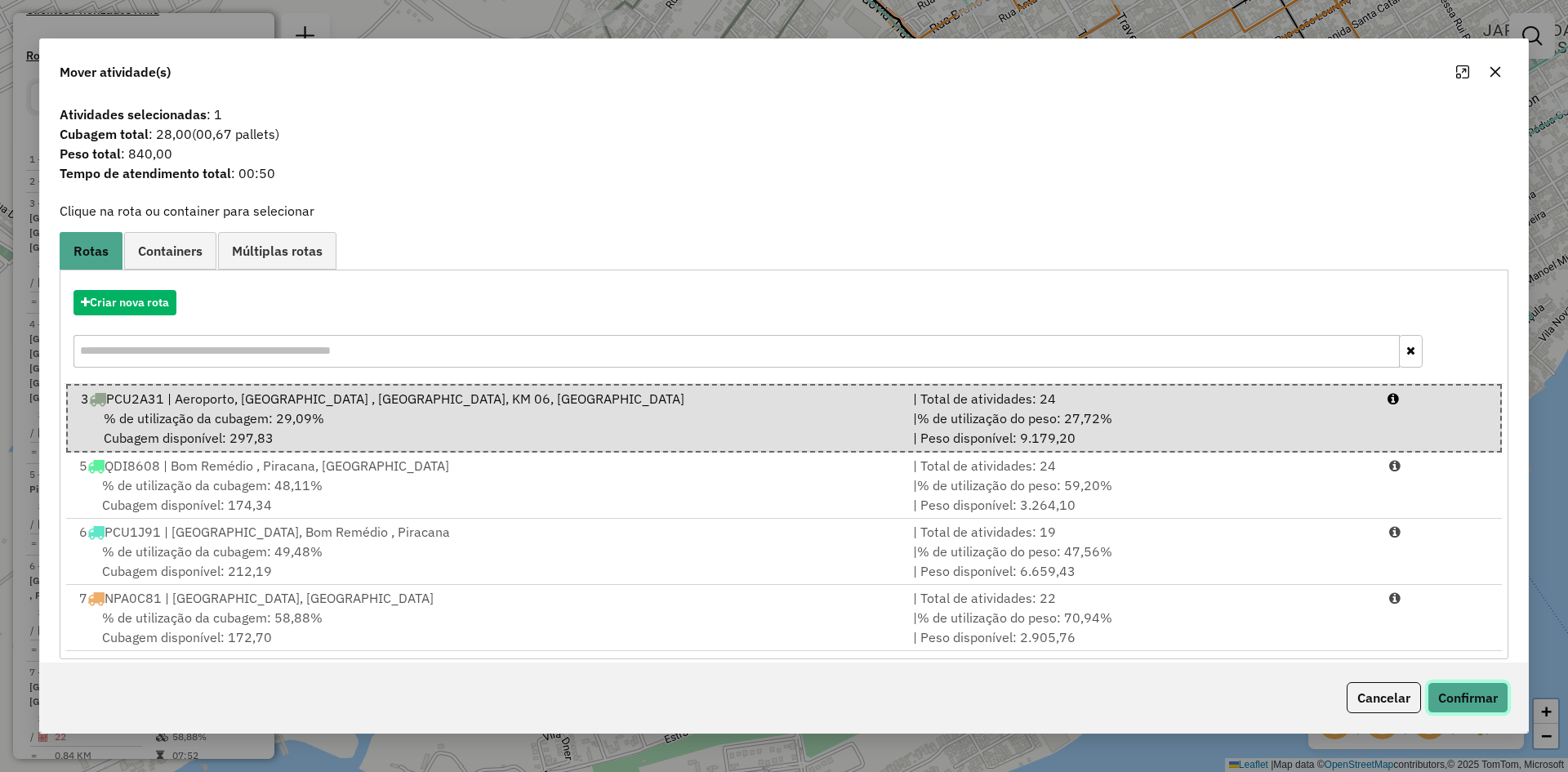
click at [1450, 695] on button "Confirmar" at bounding box center [1468, 697] width 81 height 31
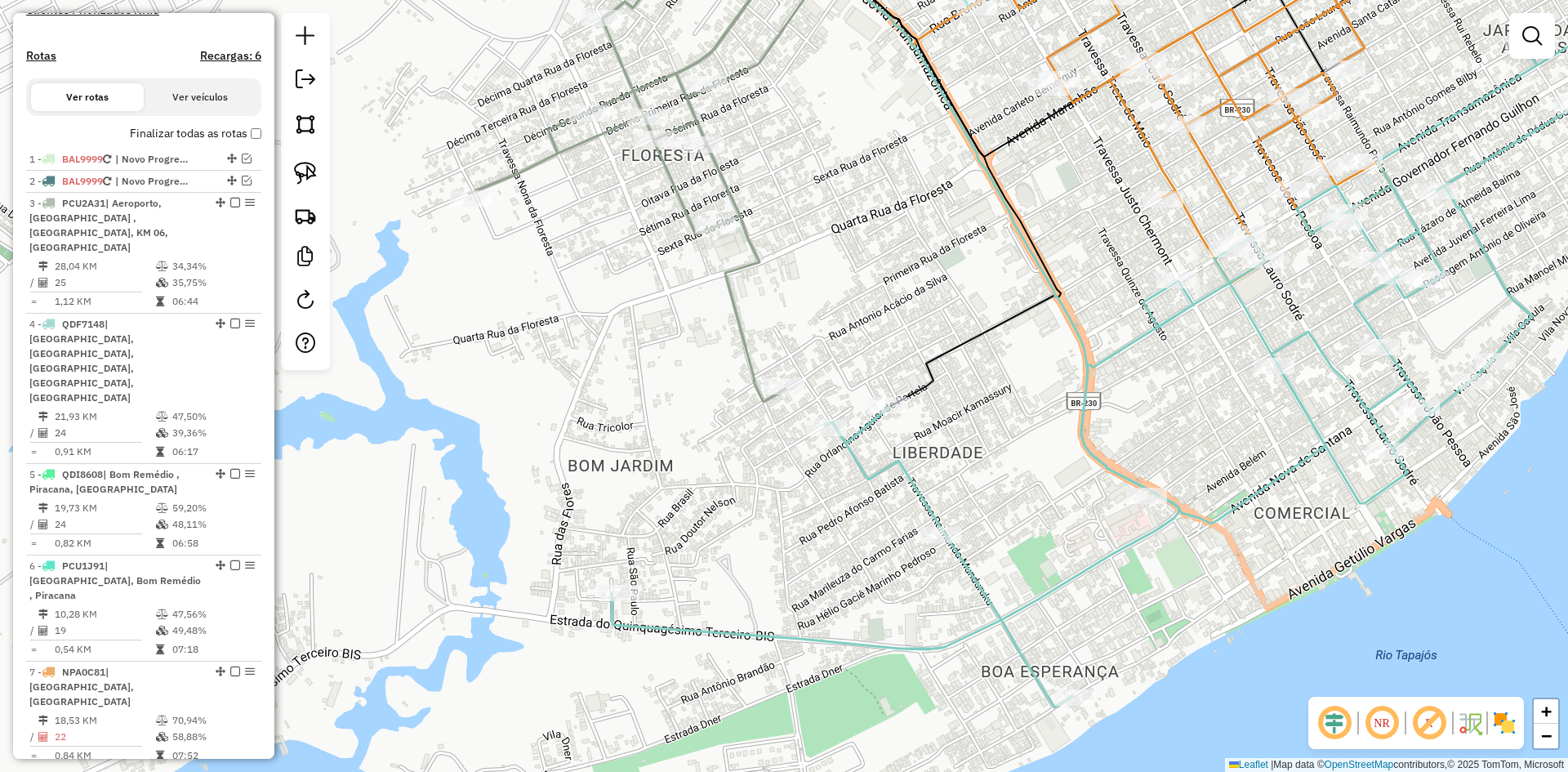
click at [746, 258] on icon at bounding box center [640, 162] width 344 height 479
select select "**********"
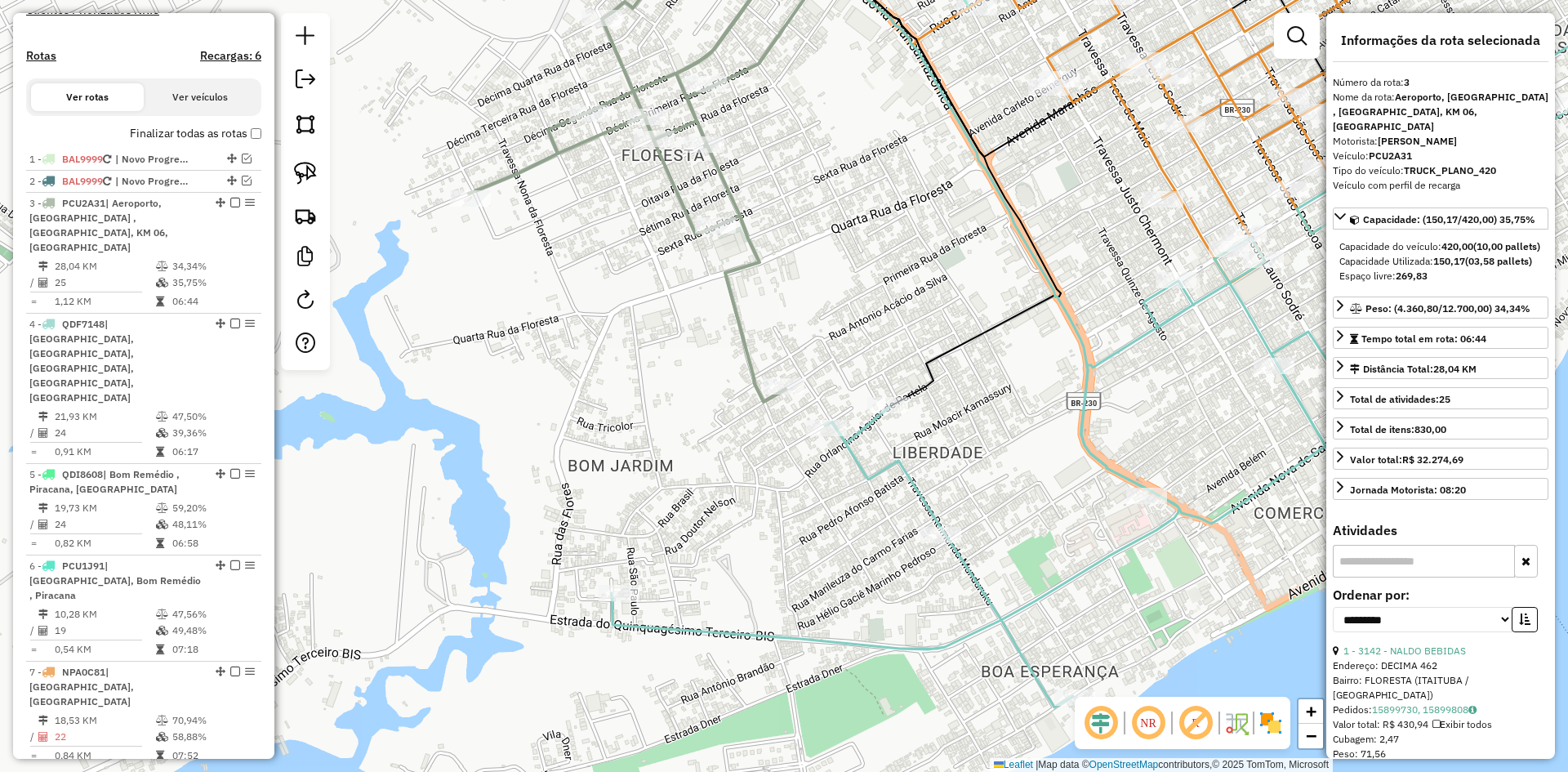
click at [900, 472] on icon at bounding box center [1130, 354] width 1037 height 705
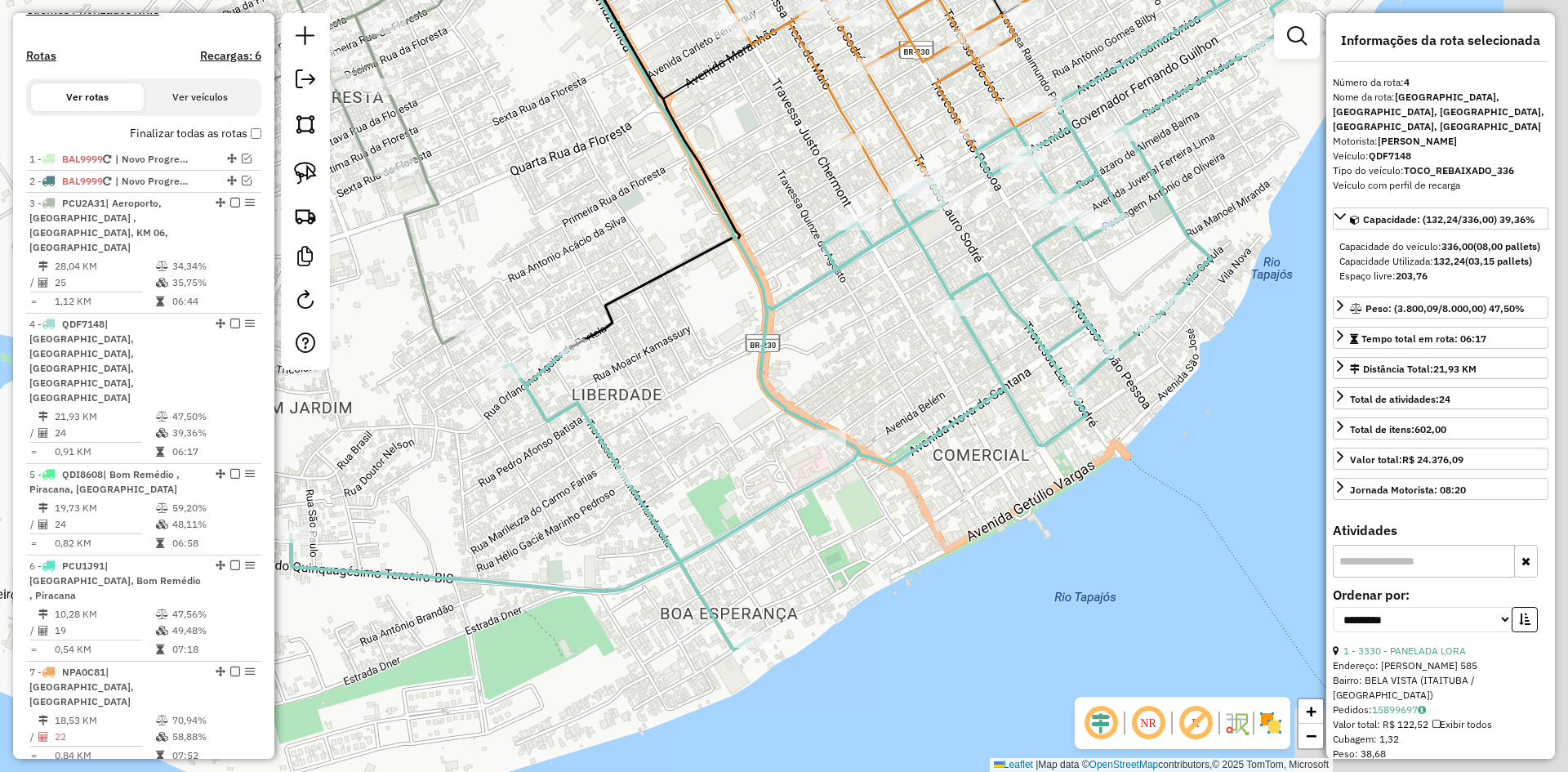
drag, startPoint x: 1006, startPoint y: 473, endPoint x: 589, endPoint y: 405, distance: 422.5
click at [647, 410] on div "Janela de atendimento Grade de atendimento Capacidade Transportadoras Veículos …" at bounding box center [784, 386] width 1568 height 772
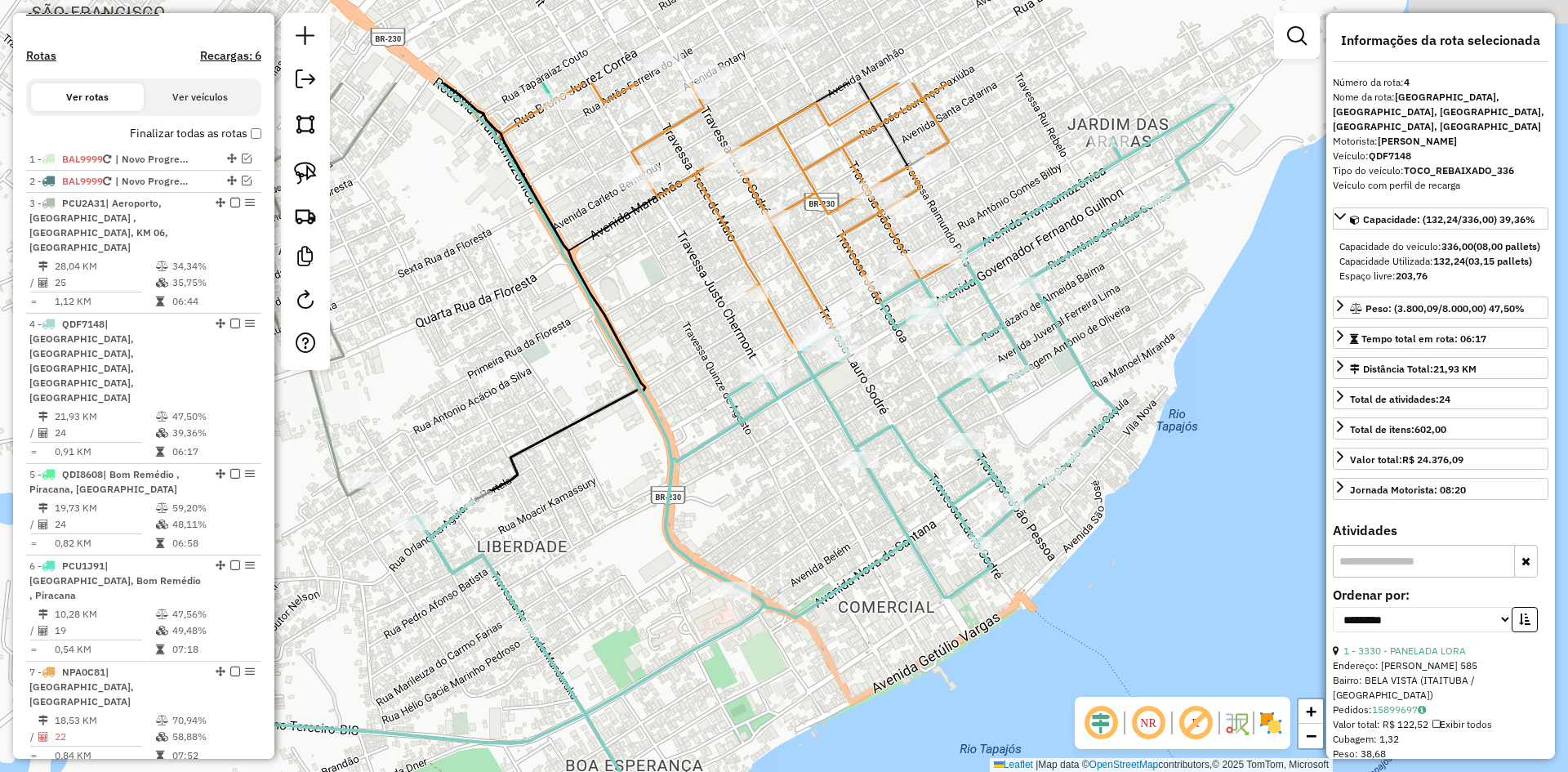
click at [579, 593] on div "Janela de atendimento Grade de atendimento Capacidade Transportadoras Veículos …" at bounding box center [784, 386] width 1568 height 772
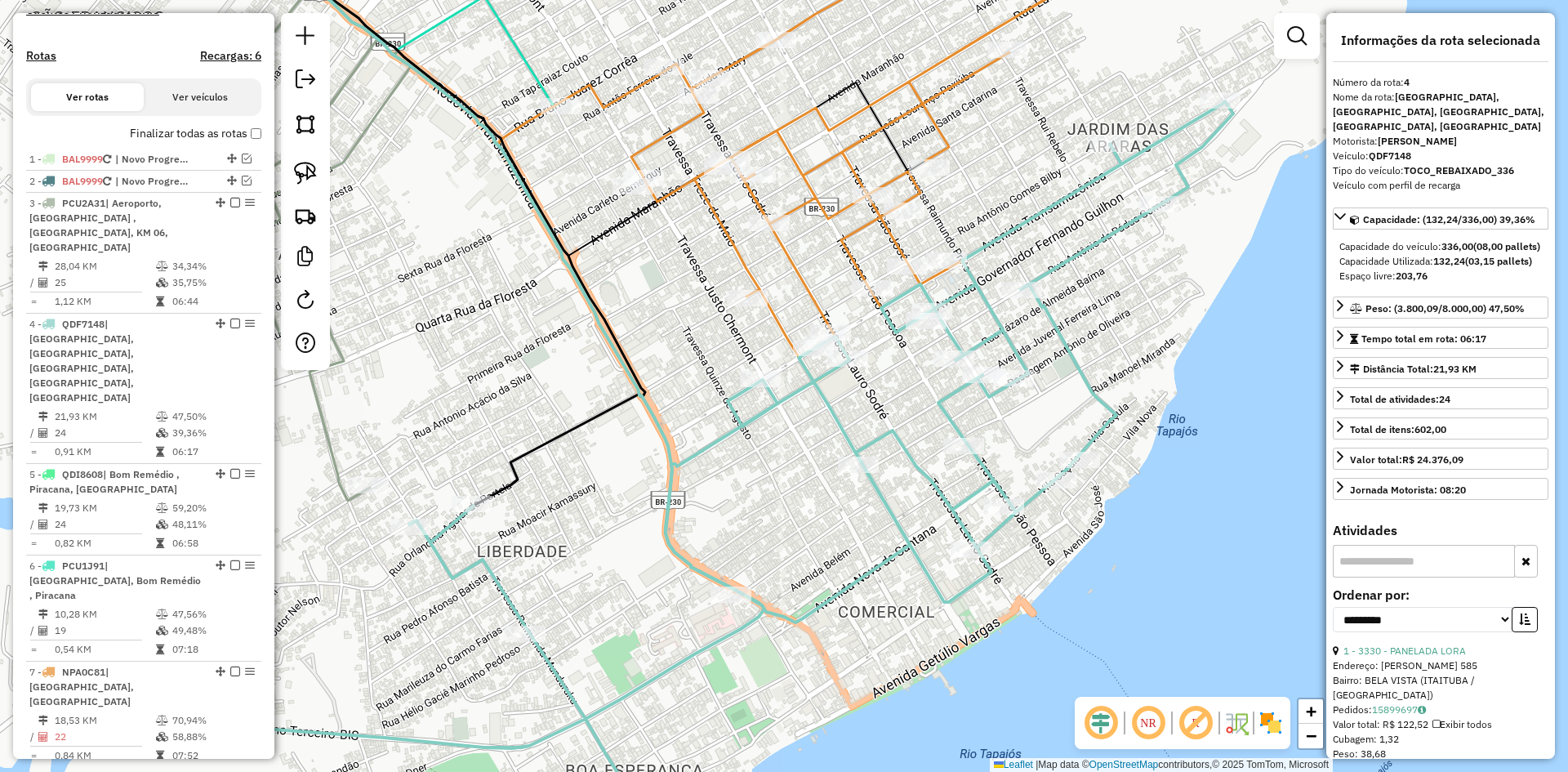
click at [803, 273] on icon at bounding box center [899, 152] width 536 height 459
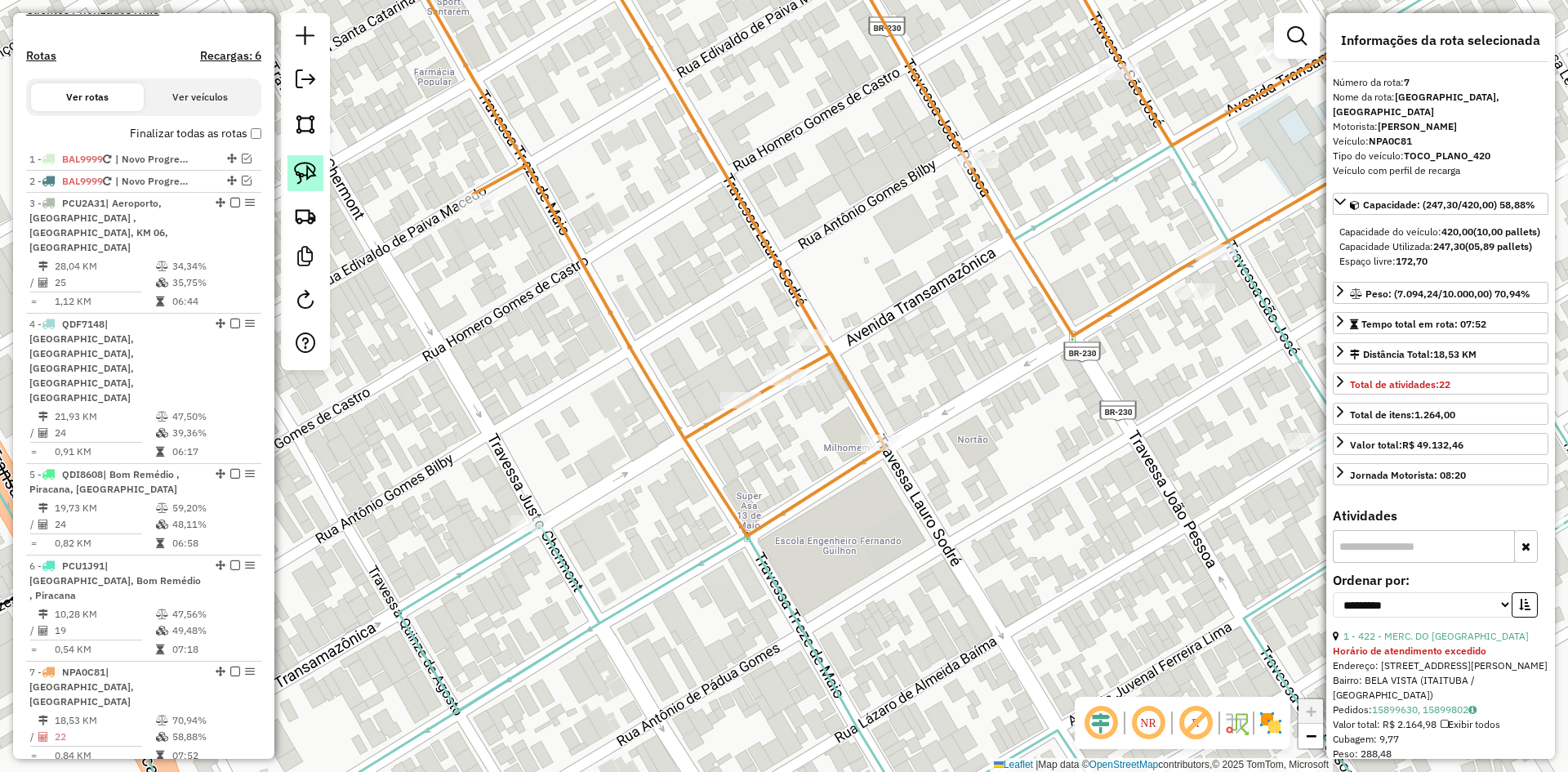
click at [310, 168] on img at bounding box center [305, 173] width 23 height 23
drag, startPoint x: 772, startPoint y: 306, endPoint x: 856, endPoint y: 311, distance: 84.1
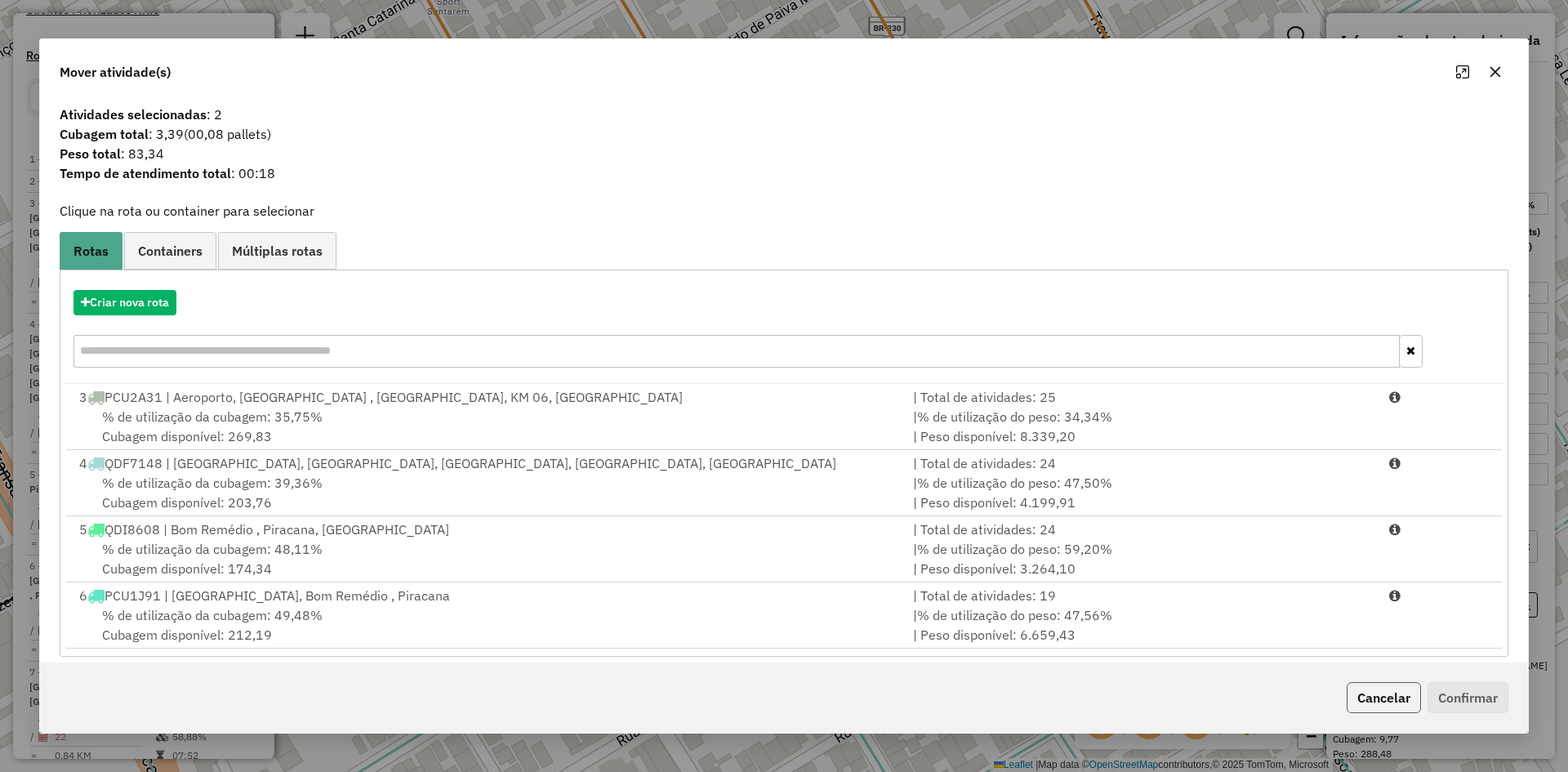
click at [1404, 703] on button "Cancelar" at bounding box center [1384, 697] width 74 height 31
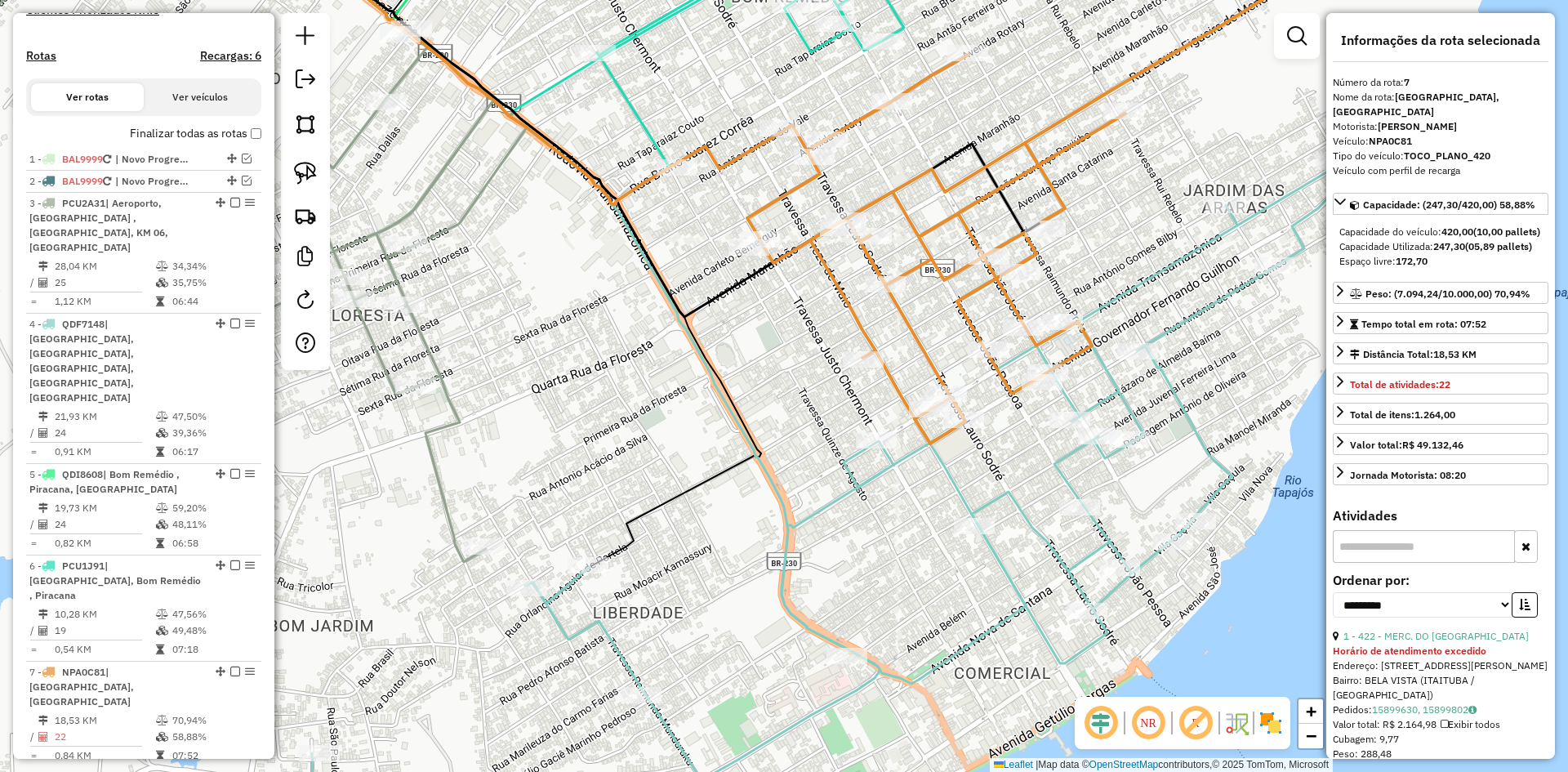
click at [1067, 456] on icon at bounding box center [831, 506] width 1037 height 687
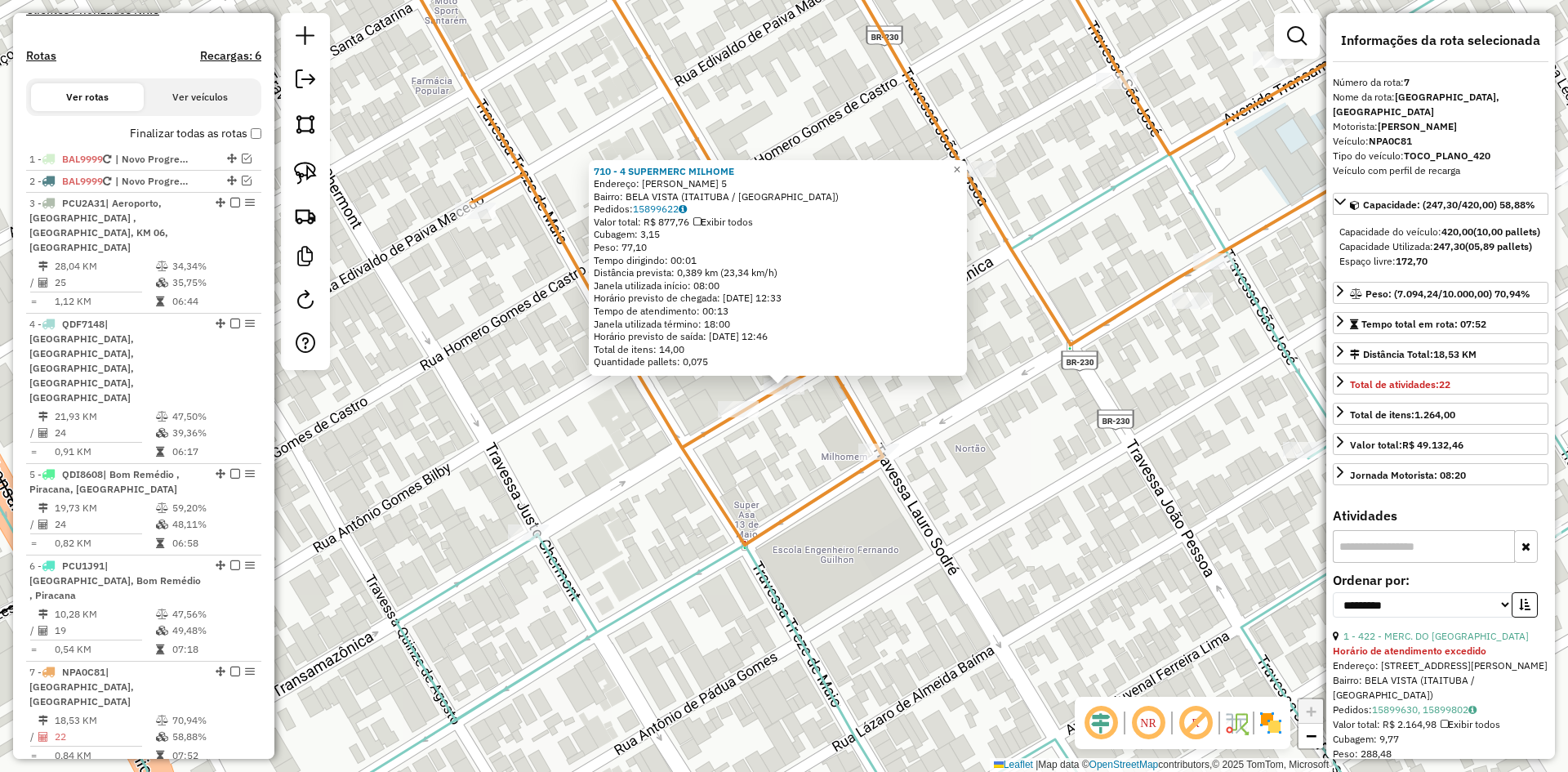
click at [821, 468] on div "710 - 4 SUPERMERC MILHOME Endereço: [PERSON_NAME] 5 Bairro: [GEOGRAPHIC_DATA] (…" at bounding box center [784, 386] width 1568 height 772
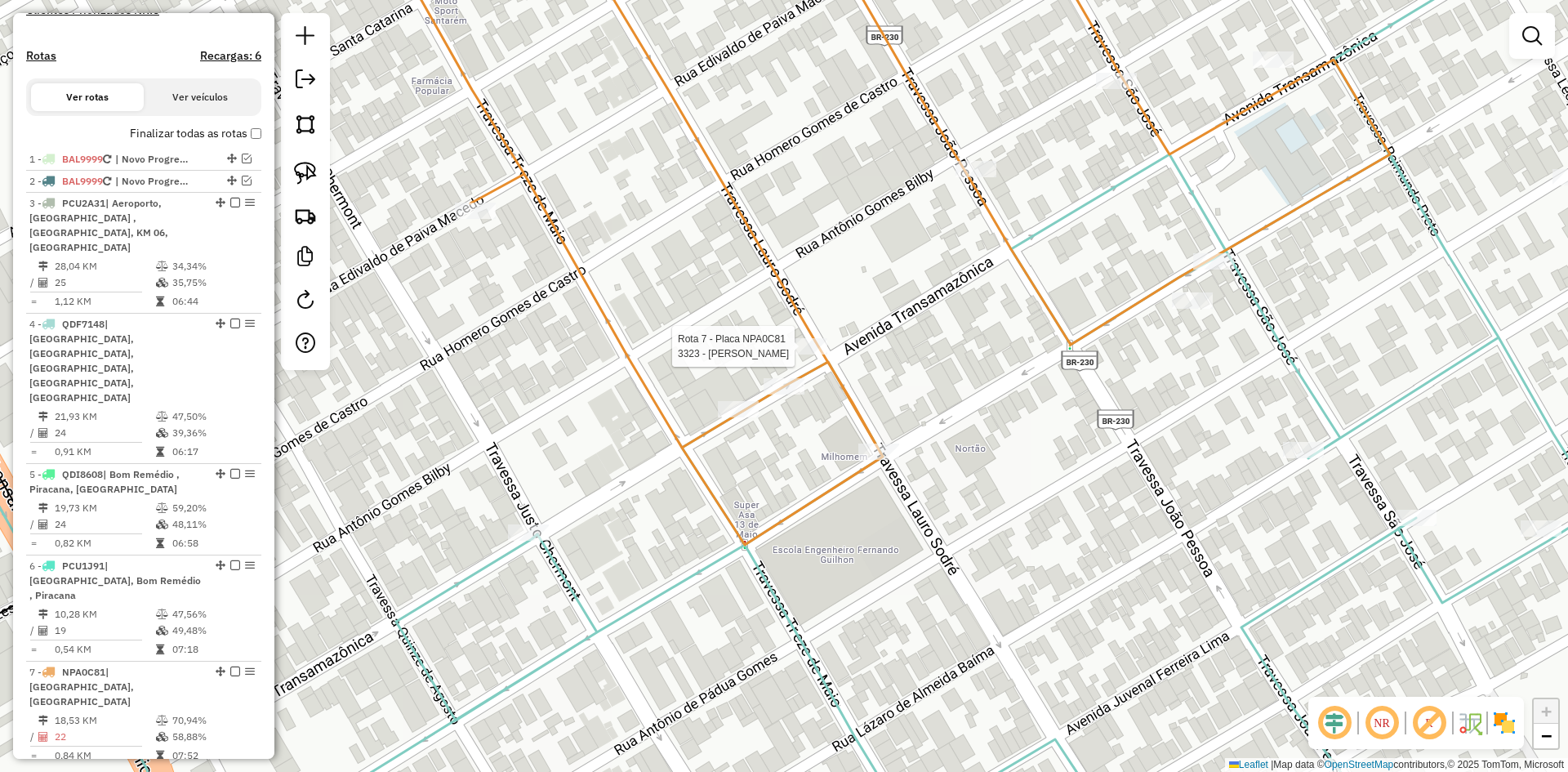
select select "**********"
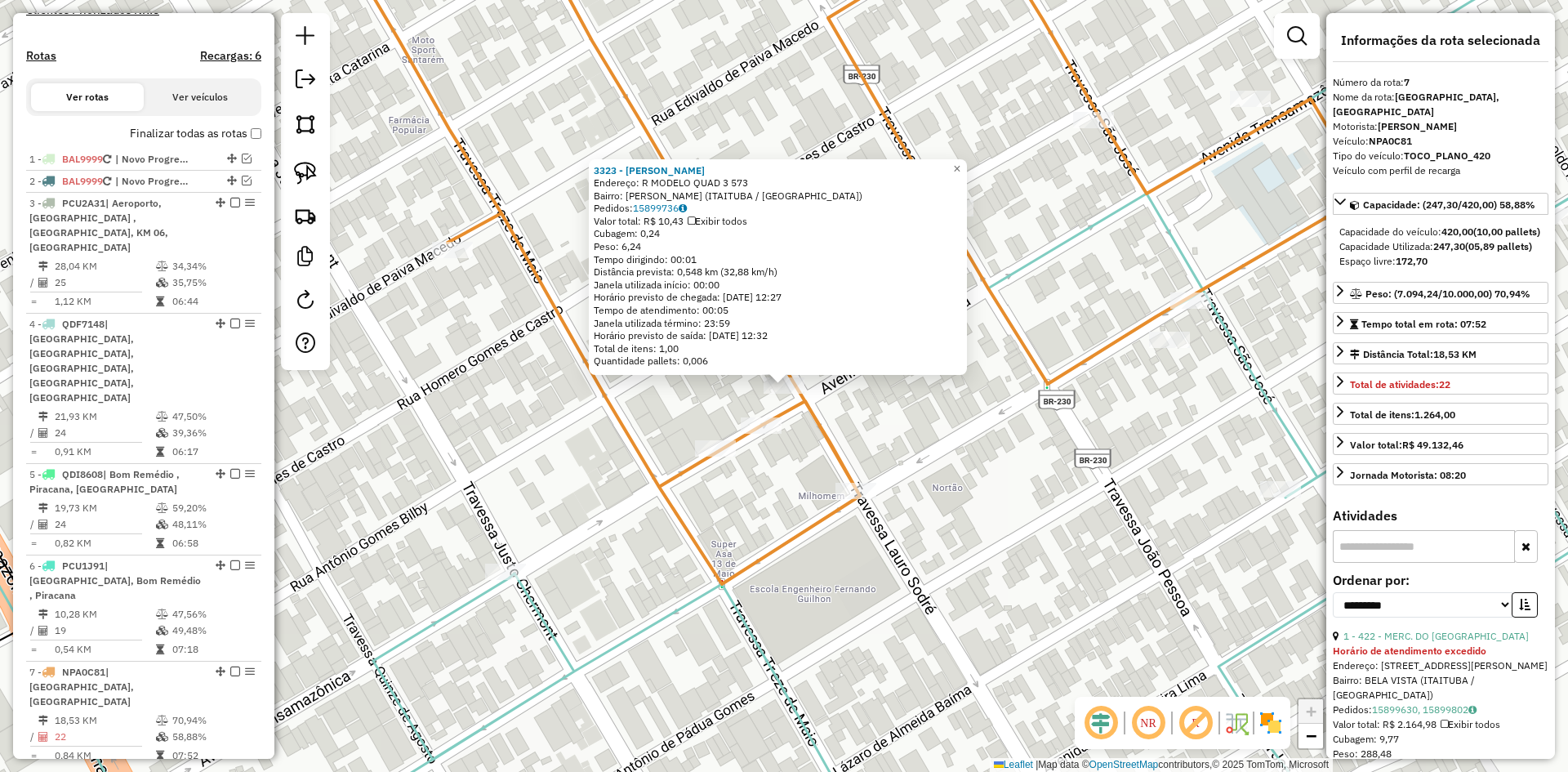
click at [894, 429] on div "3323 - [PERSON_NAME]: R MODELO QUAD 3 573 Bairro: [PERSON_NAME] (ITAITUBA / [GE…" at bounding box center [784, 386] width 1568 height 772
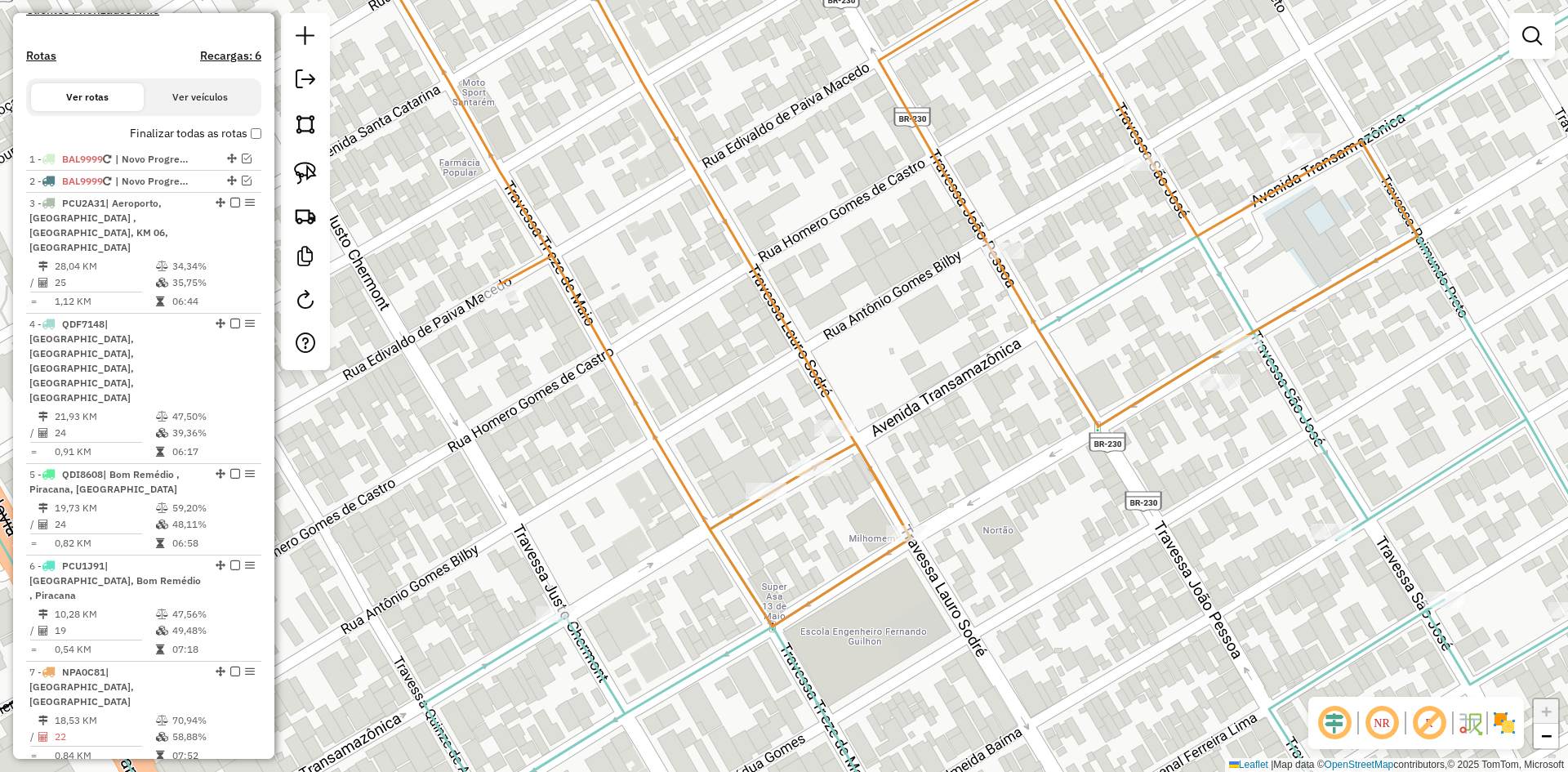
drag, startPoint x: 752, startPoint y: 296, endPoint x: 783, endPoint y: 315, distance: 36.4
click at [783, 315] on icon at bounding box center [899, 295] width 1037 height 661
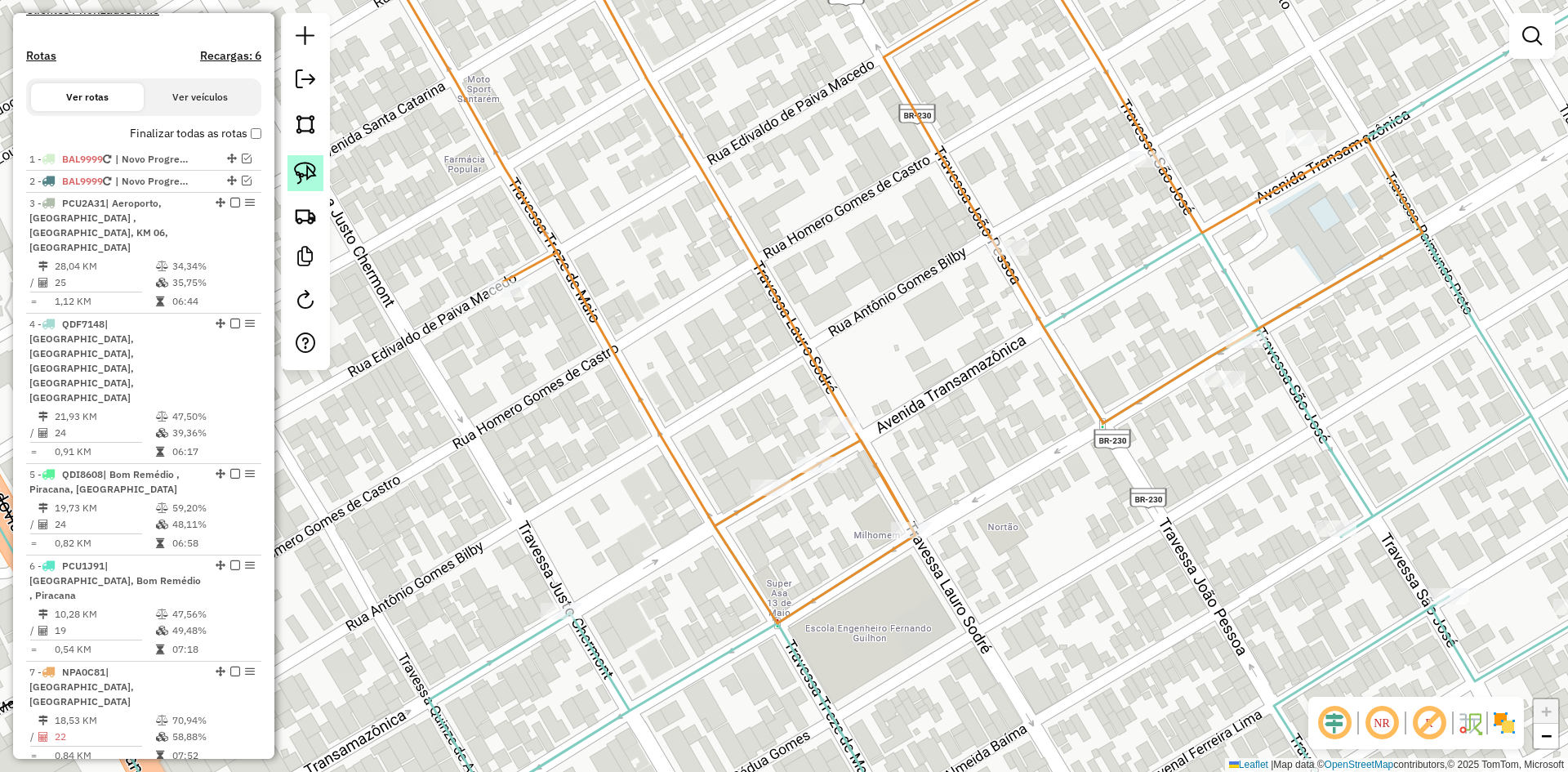
click at [306, 162] on img at bounding box center [305, 173] width 23 height 23
drag, startPoint x: 821, startPoint y: 382, endPoint x: 884, endPoint y: 432, distance: 80.4
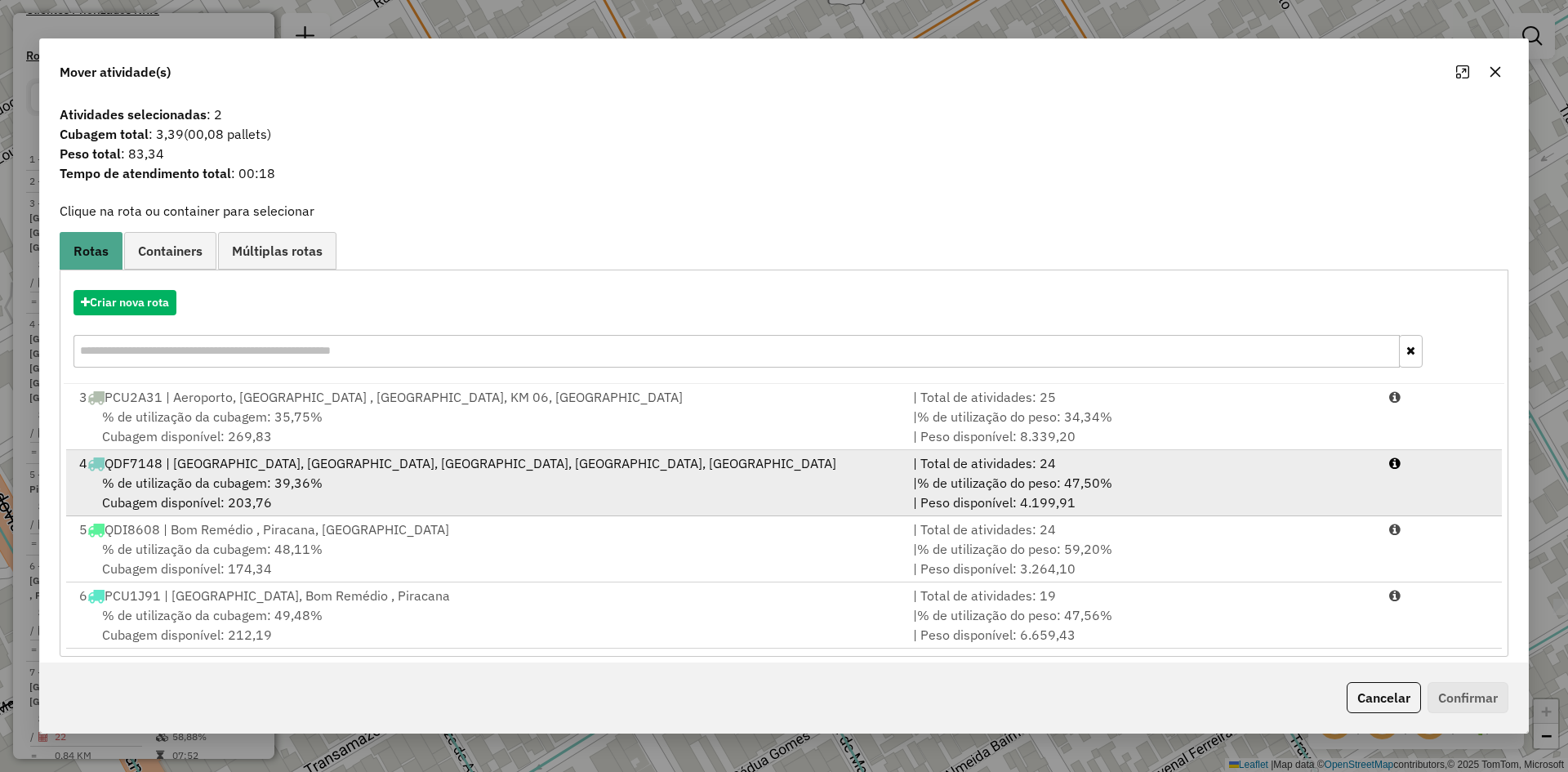
click at [405, 474] on div "% de utilização da cubagem: 39,36% Cubagem disponível: 203,76" at bounding box center [486, 492] width 834 height 40
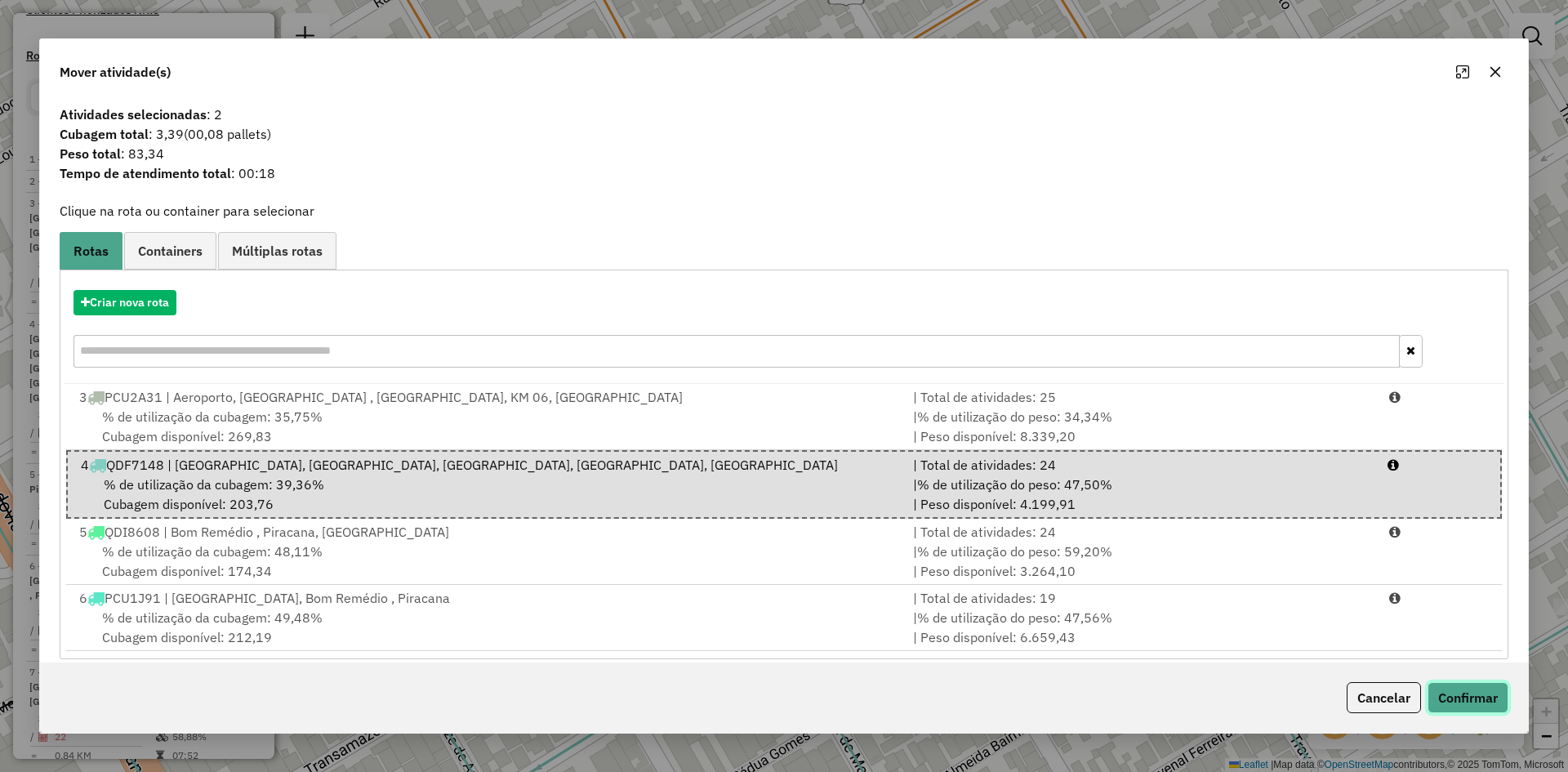
click at [1454, 692] on button "Confirmar" at bounding box center [1468, 697] width 81 height 31
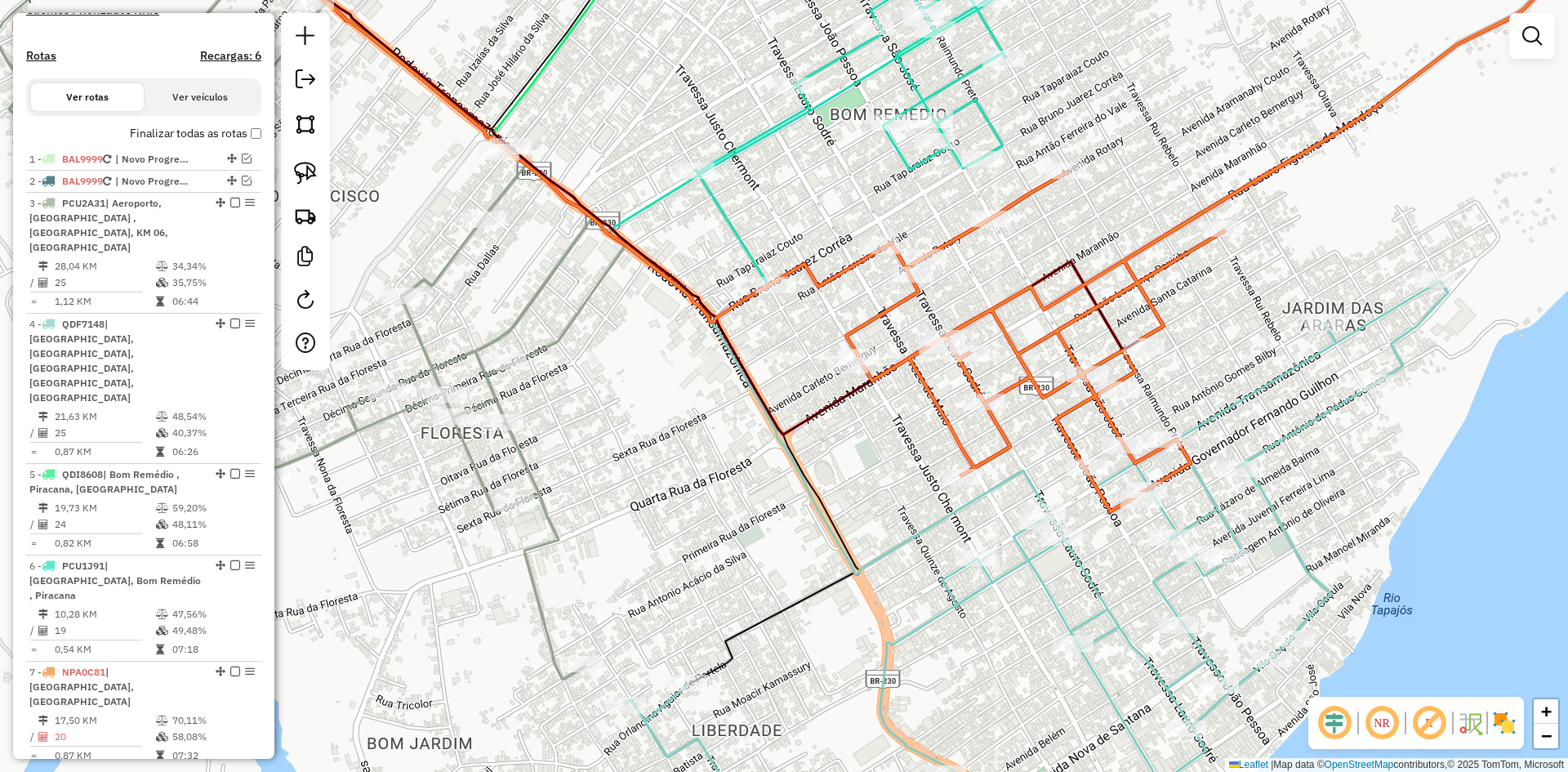
click at [1071, 561] on icon at bounding box center [1035, 565] width 824 height 569
select select "**********"
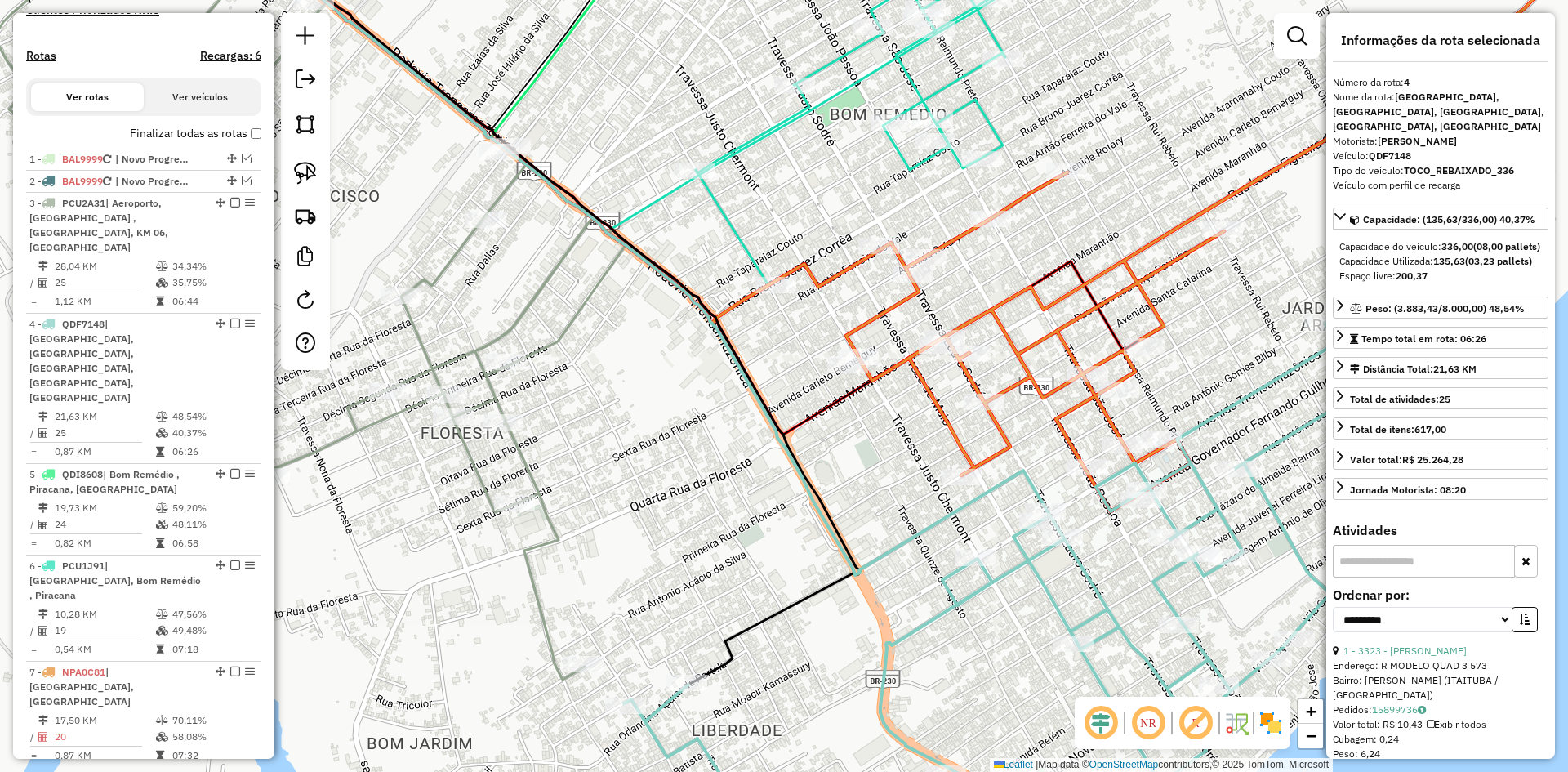
click at [1034, 568] on icon at bounding box center [1035, 565] width 824 height 569
click at [1057, 423] on icon at bounding box center [1218, 217] width 745 height 588
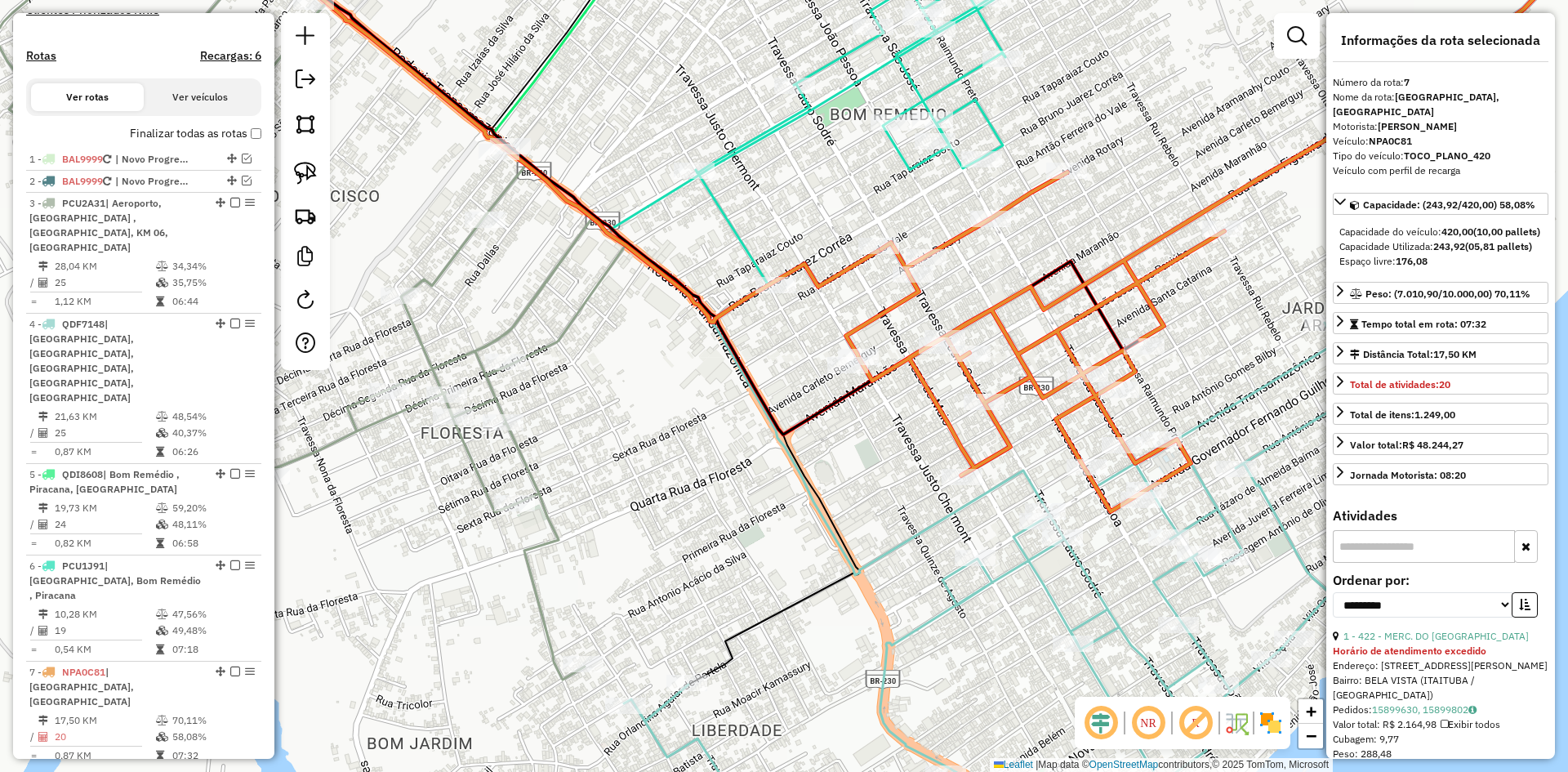
click at [996, 124] on icon at bounding box center [857, 104] width 322 height 362
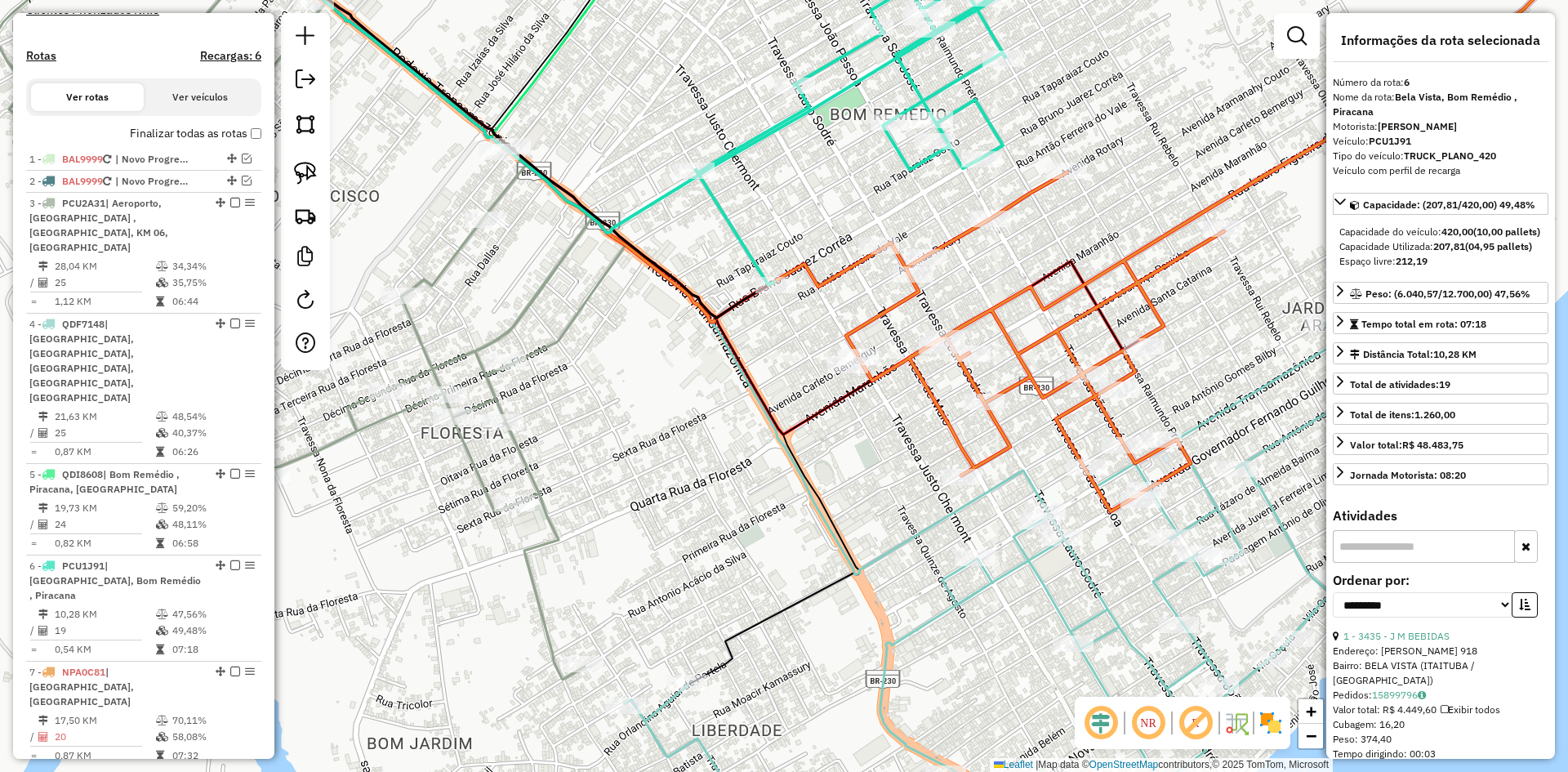
drag, startPoint x: 1066, startPoint y: 82, endPoint x: 981, endPoint y: 435, distance: 363.1
click at [981, 438] on div "Janela de atendimento Grade de atendimento Capacidade Transportadoras Veículos …" at bounding box center [784, 386] width 1568 height 772
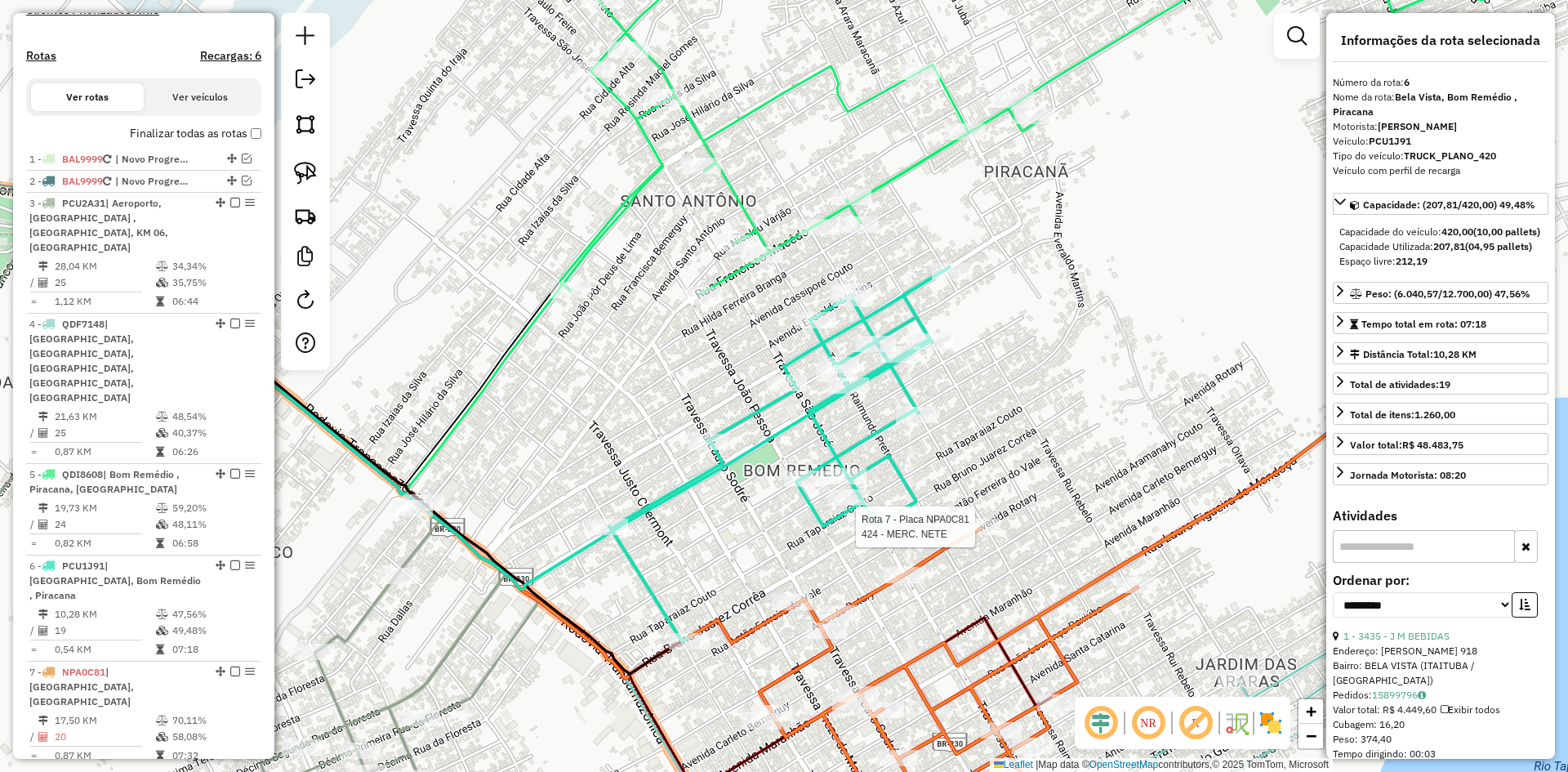
click at [913, 162] on icon at bounding box center [1038, 109] width 984 height 370
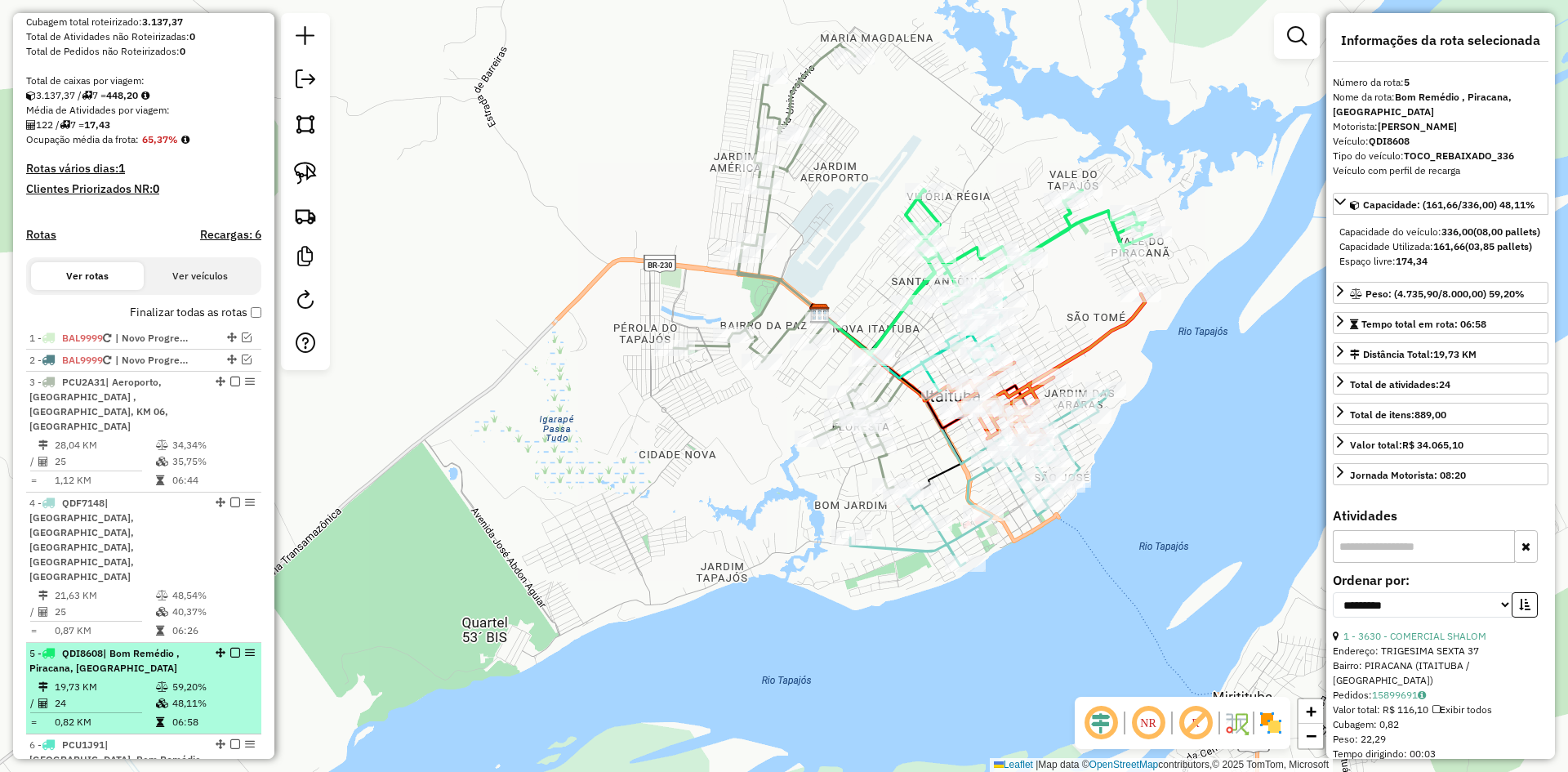
scroll to position [217, 0]
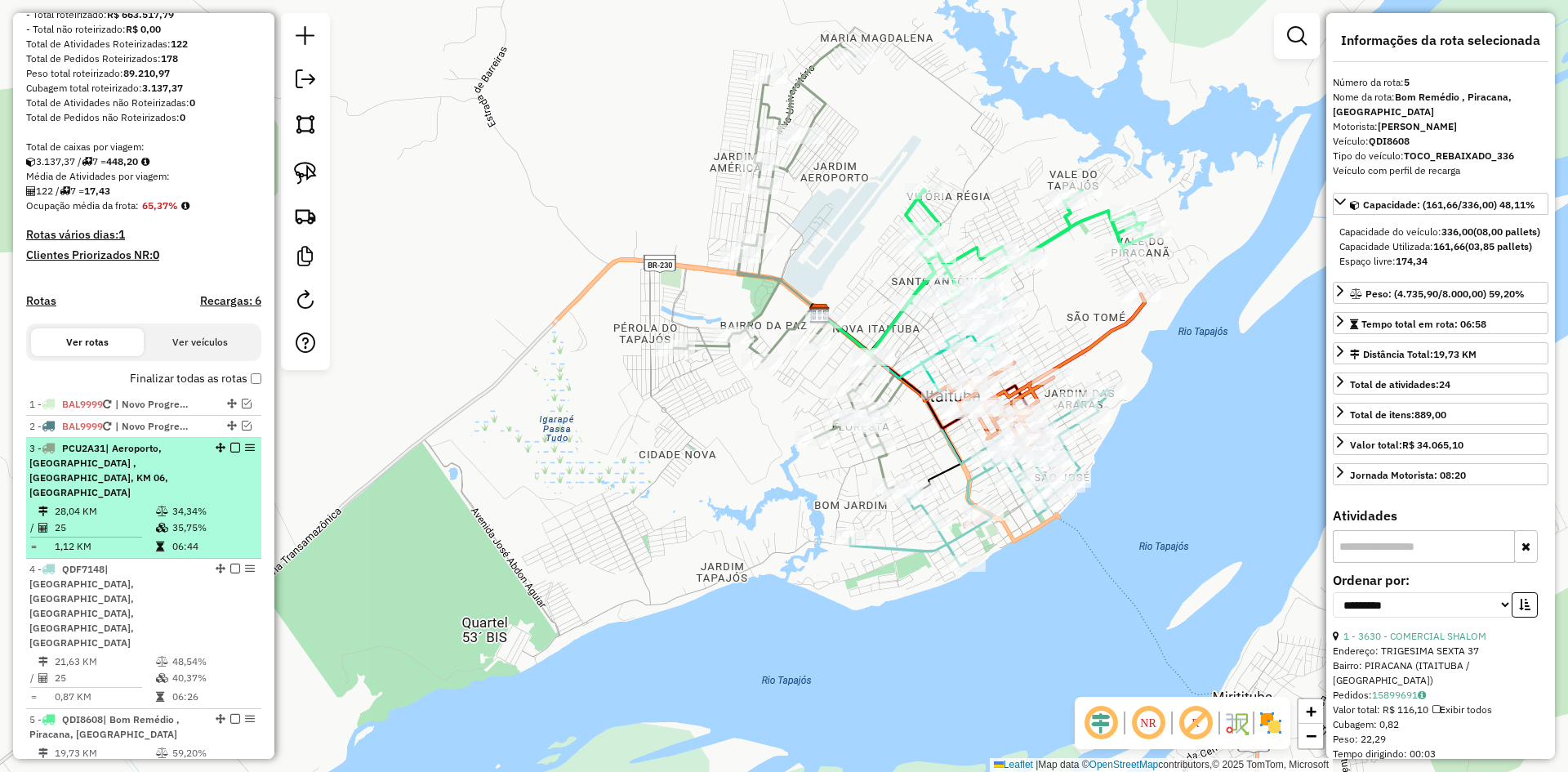
click at [149, 483] on div "3 - PCU2A31 | Aeroporto, [GEOGRAPHIC_DATA] , [GEOGRAPHIC_DATA], KM 06, [GEOGRAP…" at bounding box center [116, 471] width 173 height 59
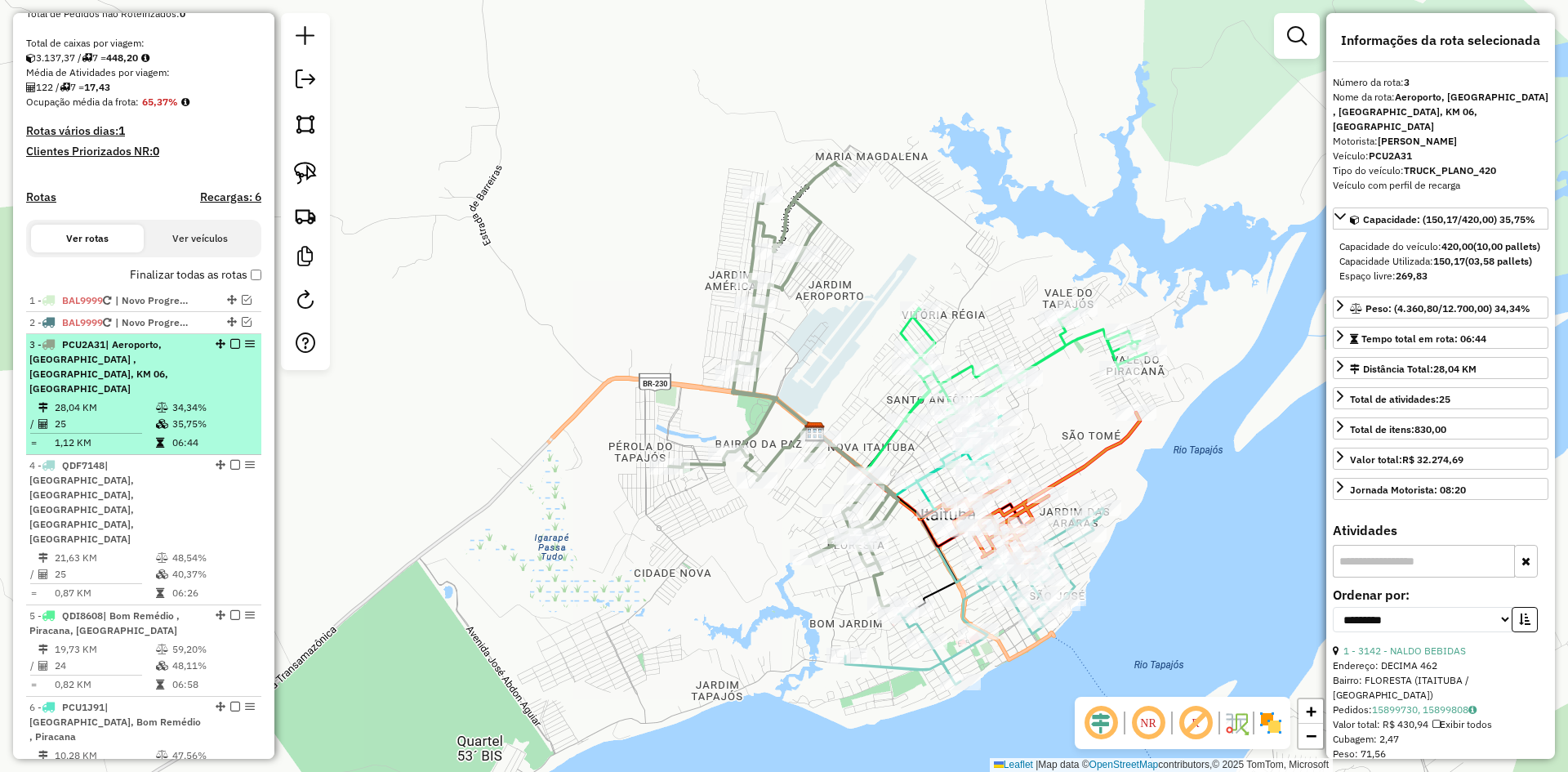
scroll to position [462, 0]
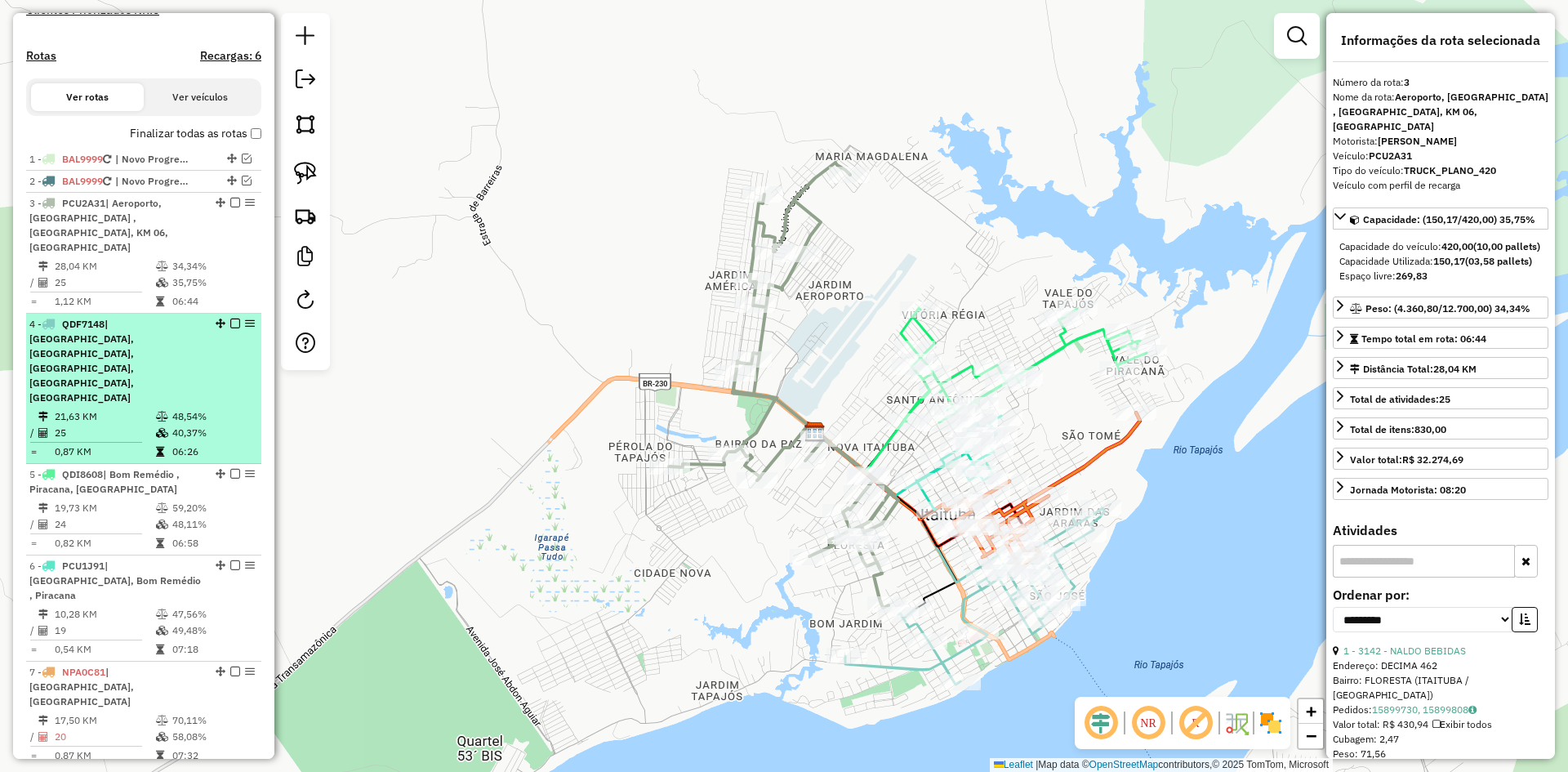
click at [178, 348] on div "4 - QDF7148 | [GEOGRAPHIC_DATA], [GEOGRAPHIC_DATA], [GEOGRAPHIC_DATA], [GEOGRAP…" at bounding box center [116, 361] width 173 height 88
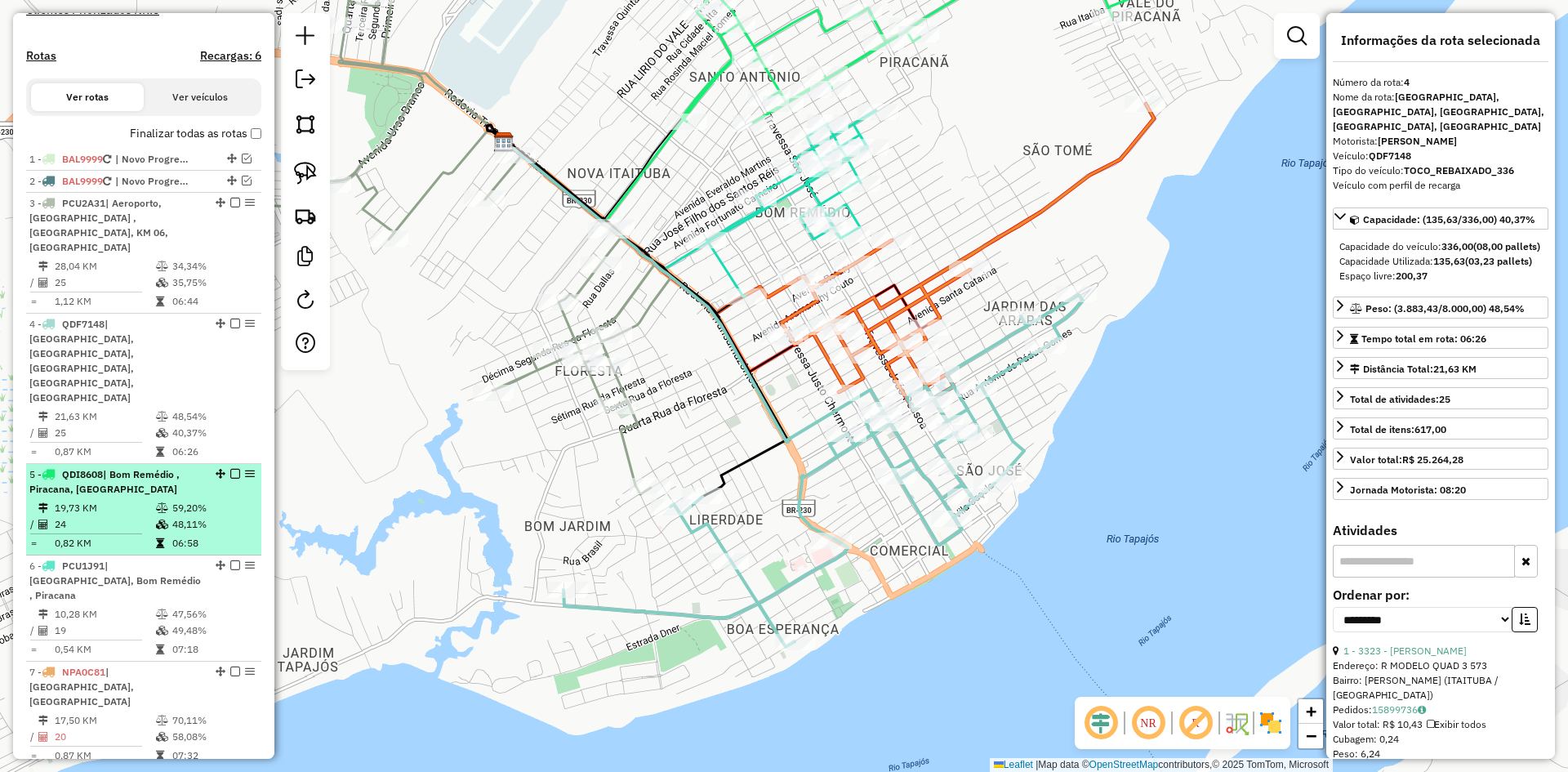
click at [172, 516] on td "48,11%" at bounding box center [213, 524] width 82 height 16
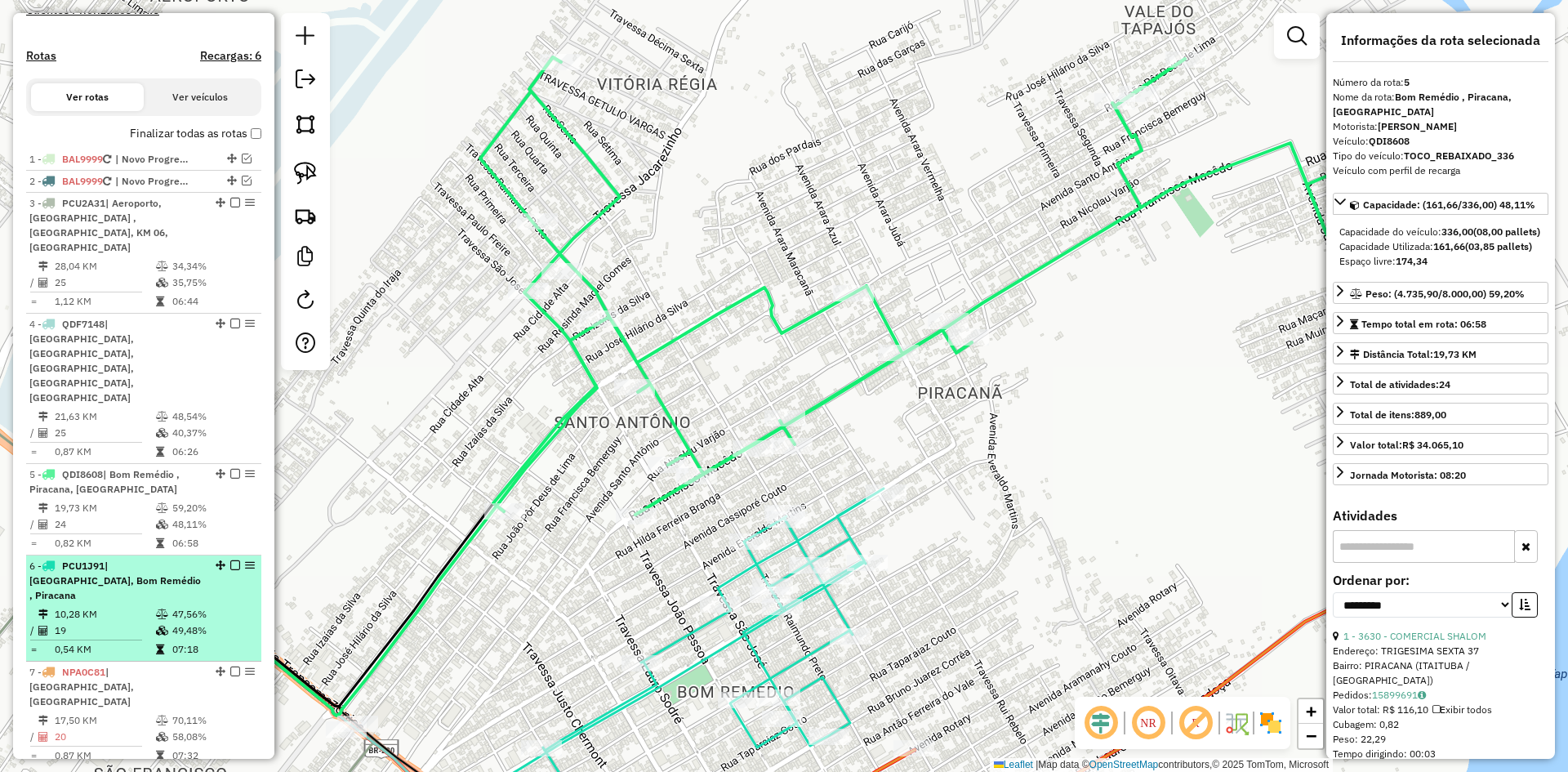
click at [144, 560] on span "| [GEOGRAPHIC_DATA], Bom Remédio , Piracana" at bounding box center [115, 580] width 172 height 41
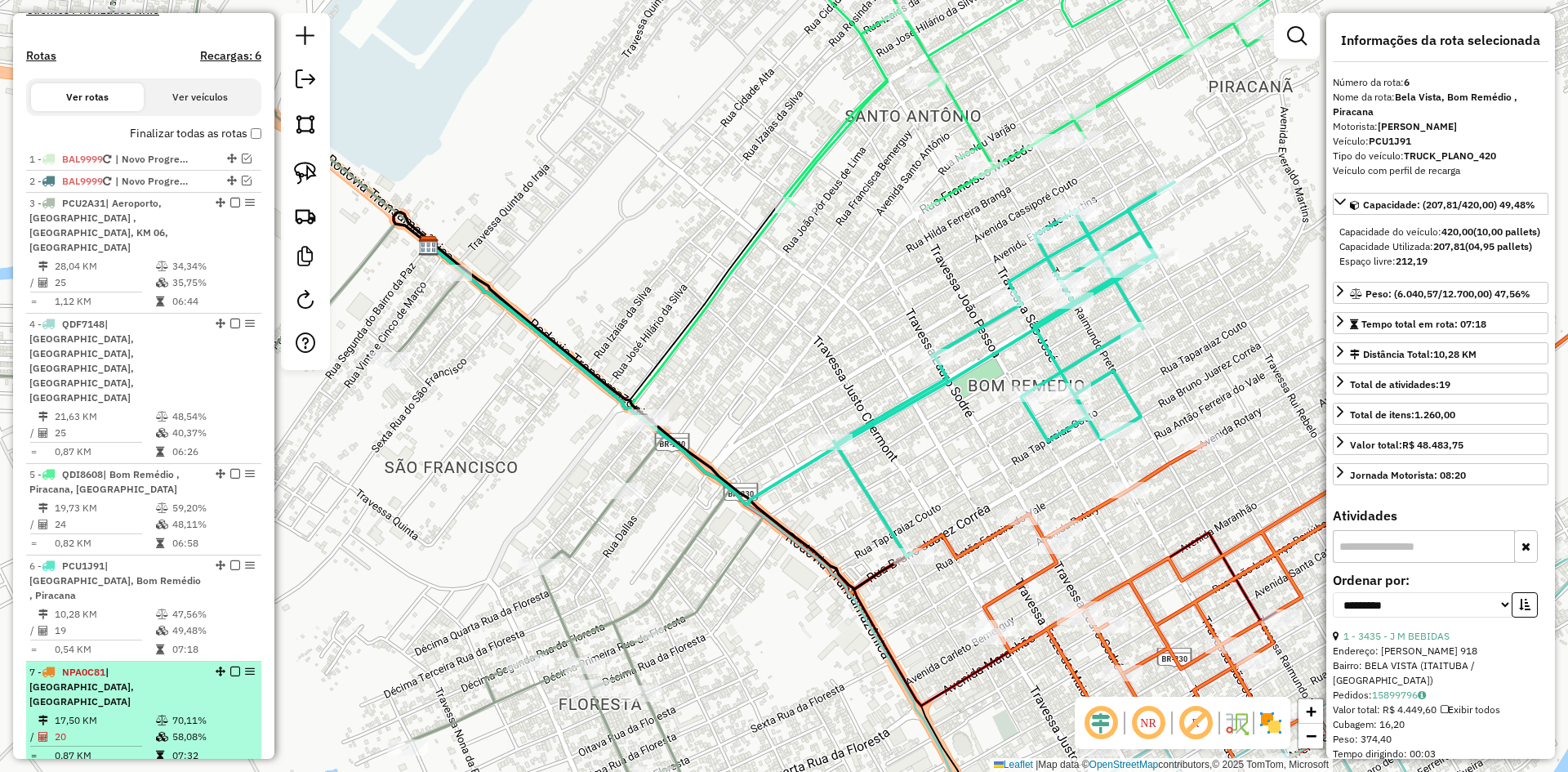
click at [186, 712] on td "70,11%" at bounding box center [213, 720] width 82 height 16
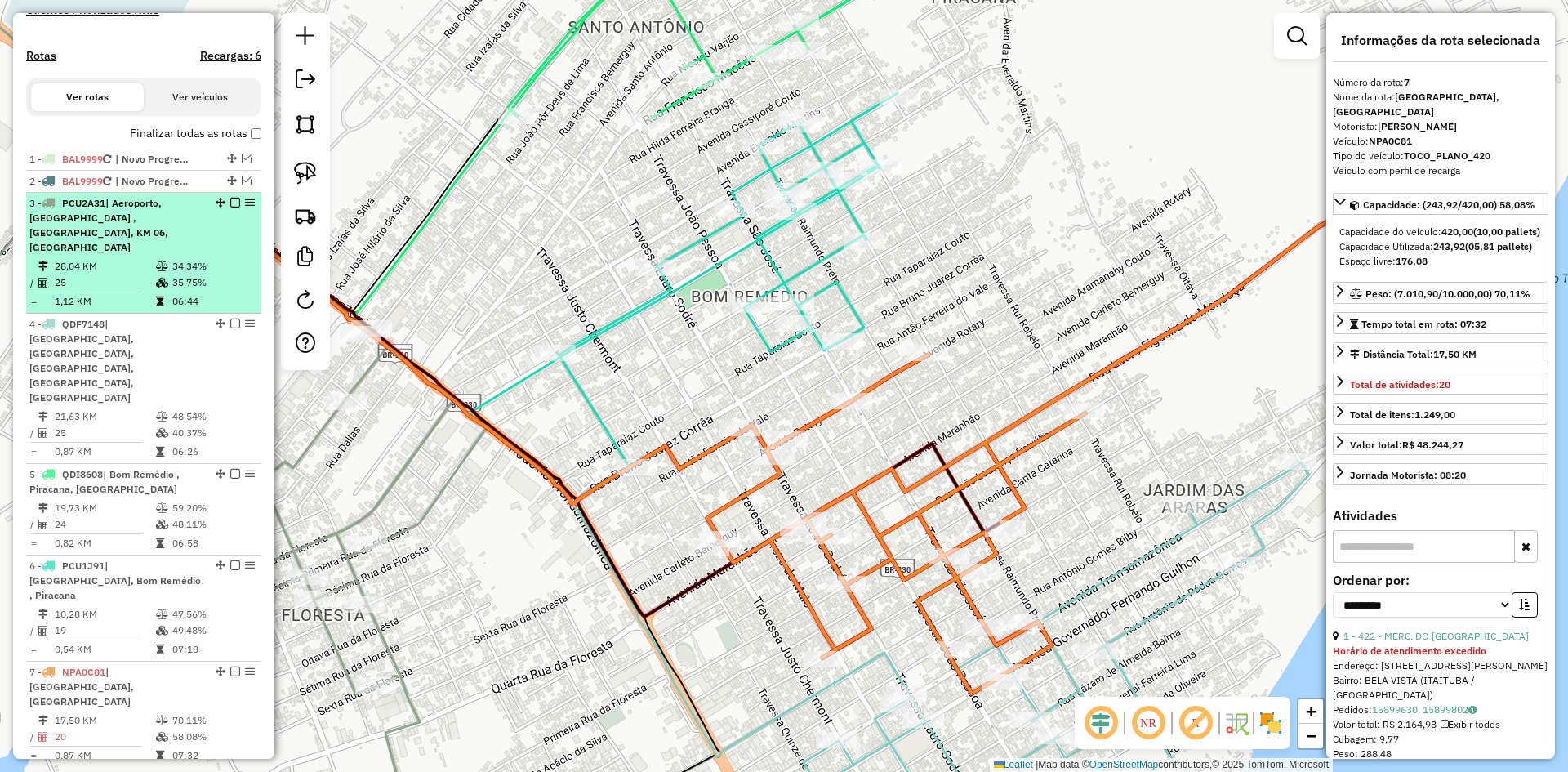
click at [151, 242] on div "3 - PCU2A31 | Aeroporto, [GEOGRAPHIC_DATA] , [GEOGRAPHIC_DATA], KM 06, [GEOGRAP…" at bounding box center [116, 226] width 173 height 59
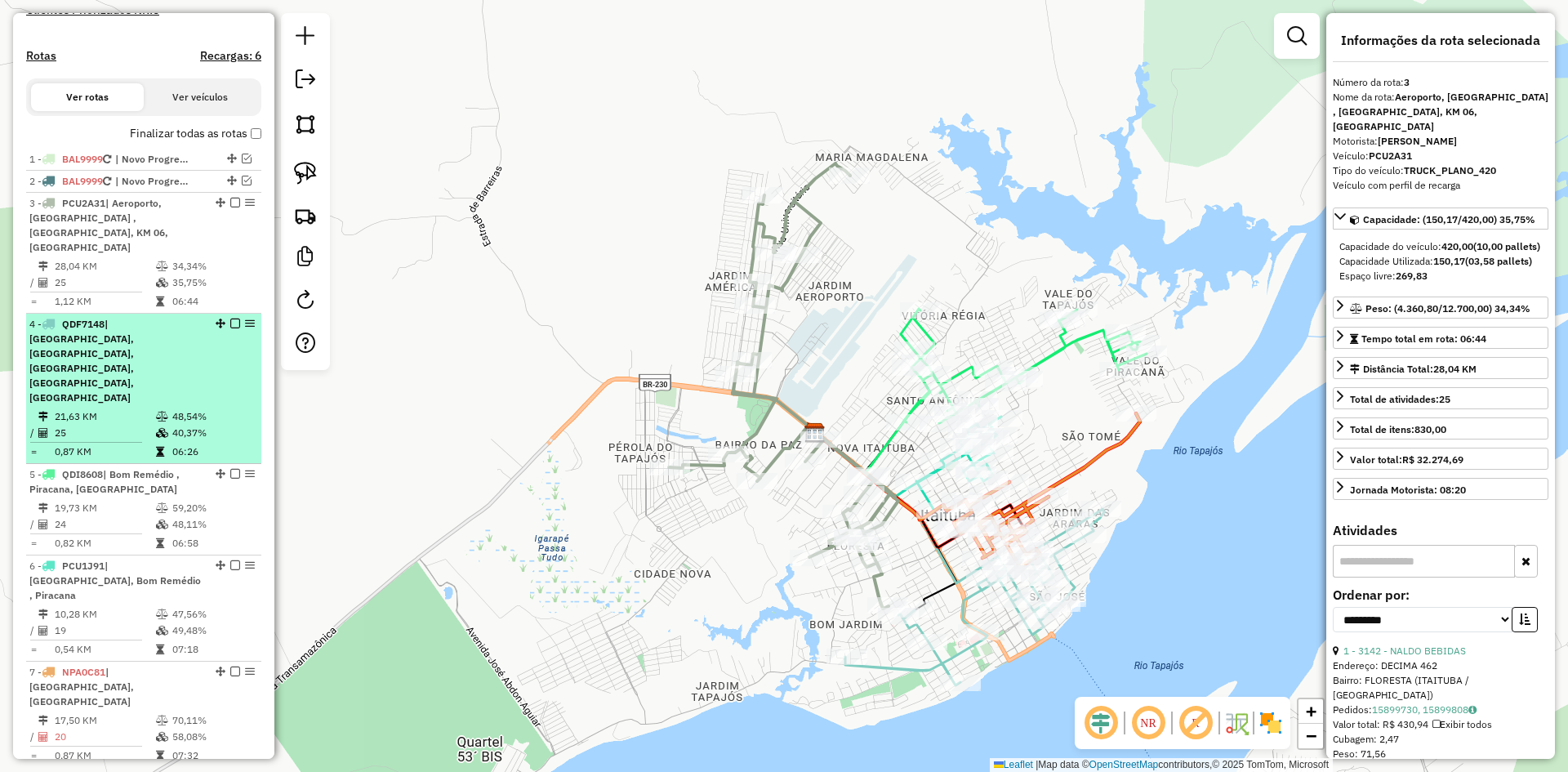
click at [156, 412] on icon at bounding box center [162, 417] width 13 height 10
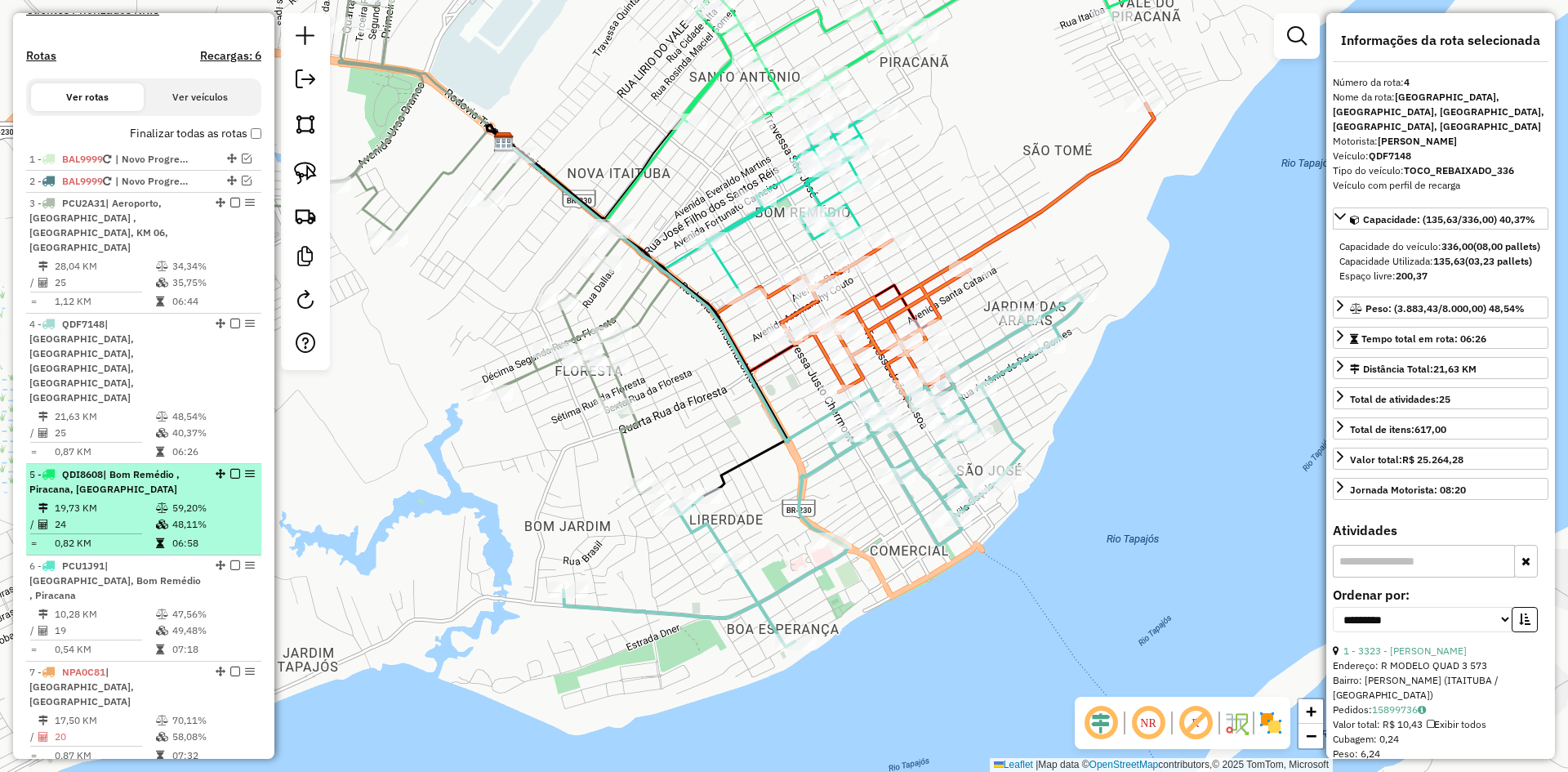
click at [176, 467] on div "5 - QDI8608 | Bom Remédio , Piracana, [GEOGRAPHIC_DATA]" at bounding box center [116, 482] width 173 height 29
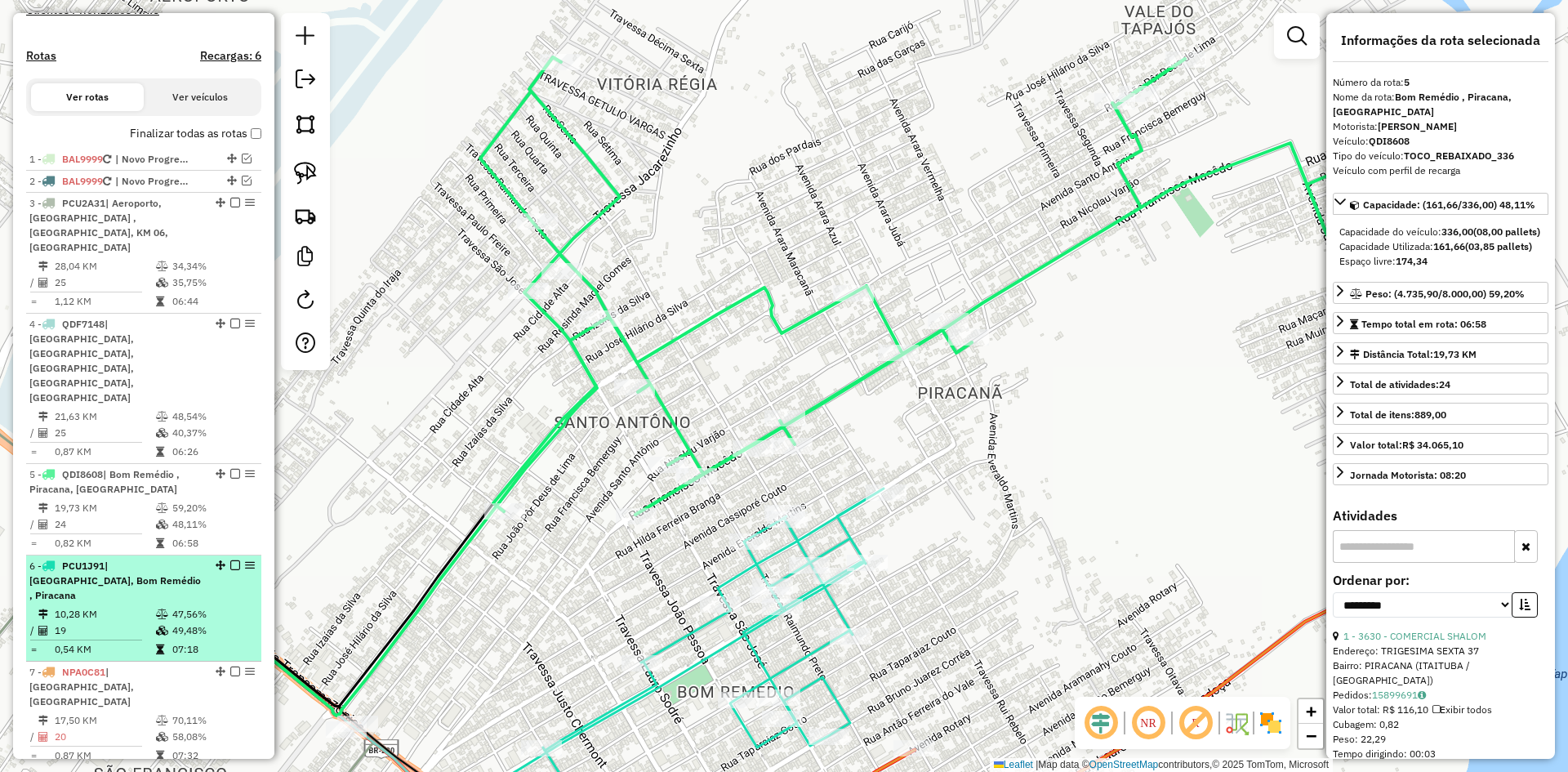
click at [215, 556] on li "6 - PCU1J91 | [GEOGRAPHIC_DATA], [GEOGRAPHIC_DATA] , [GEOGRAPHIC_DATA] 10,28 KM…" at bounding box center [143, 609] width 235 height 106
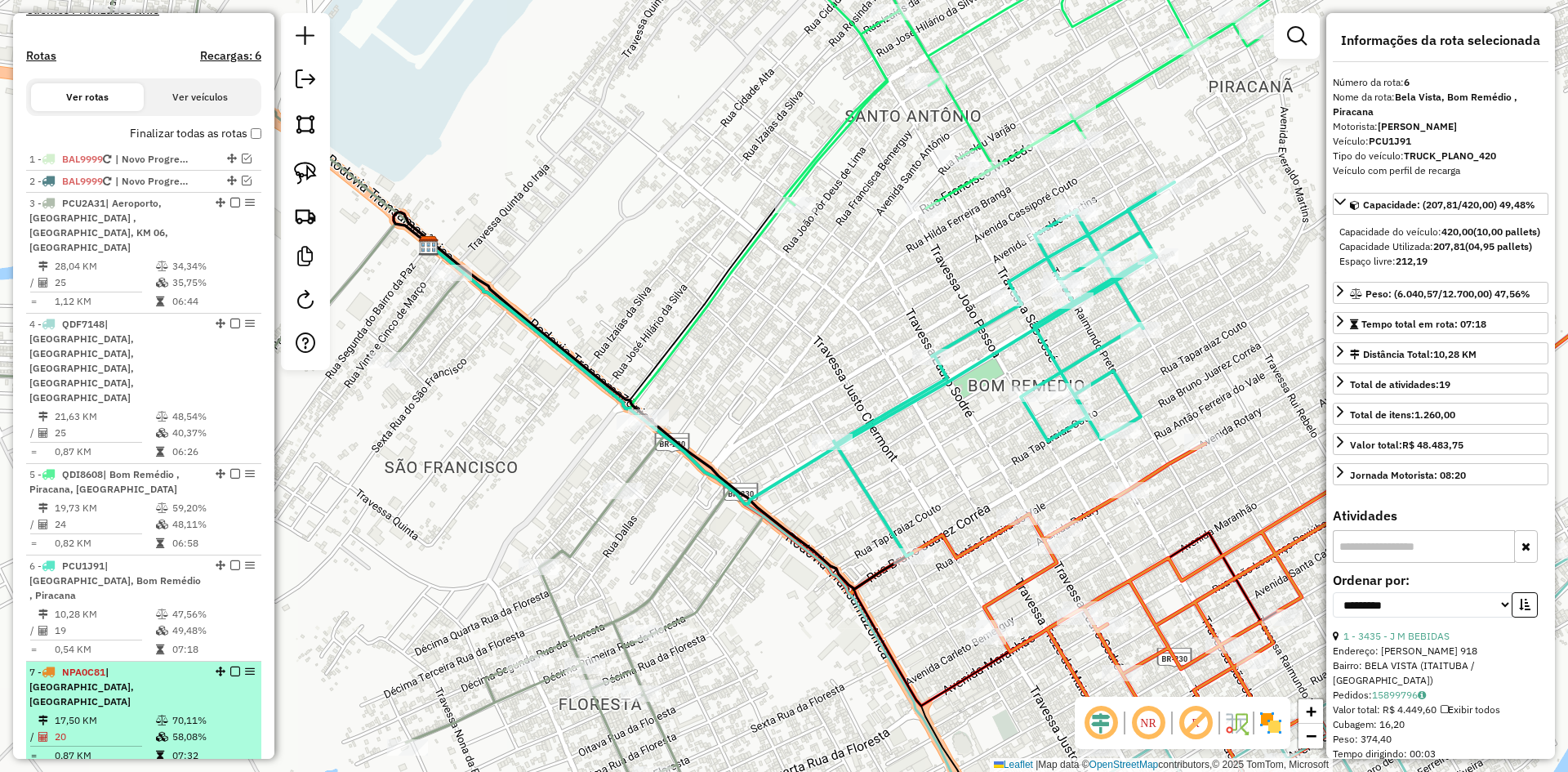
click at [172, 712] on td "70,11%" at bounding box center [213, 720] width 82 height 16
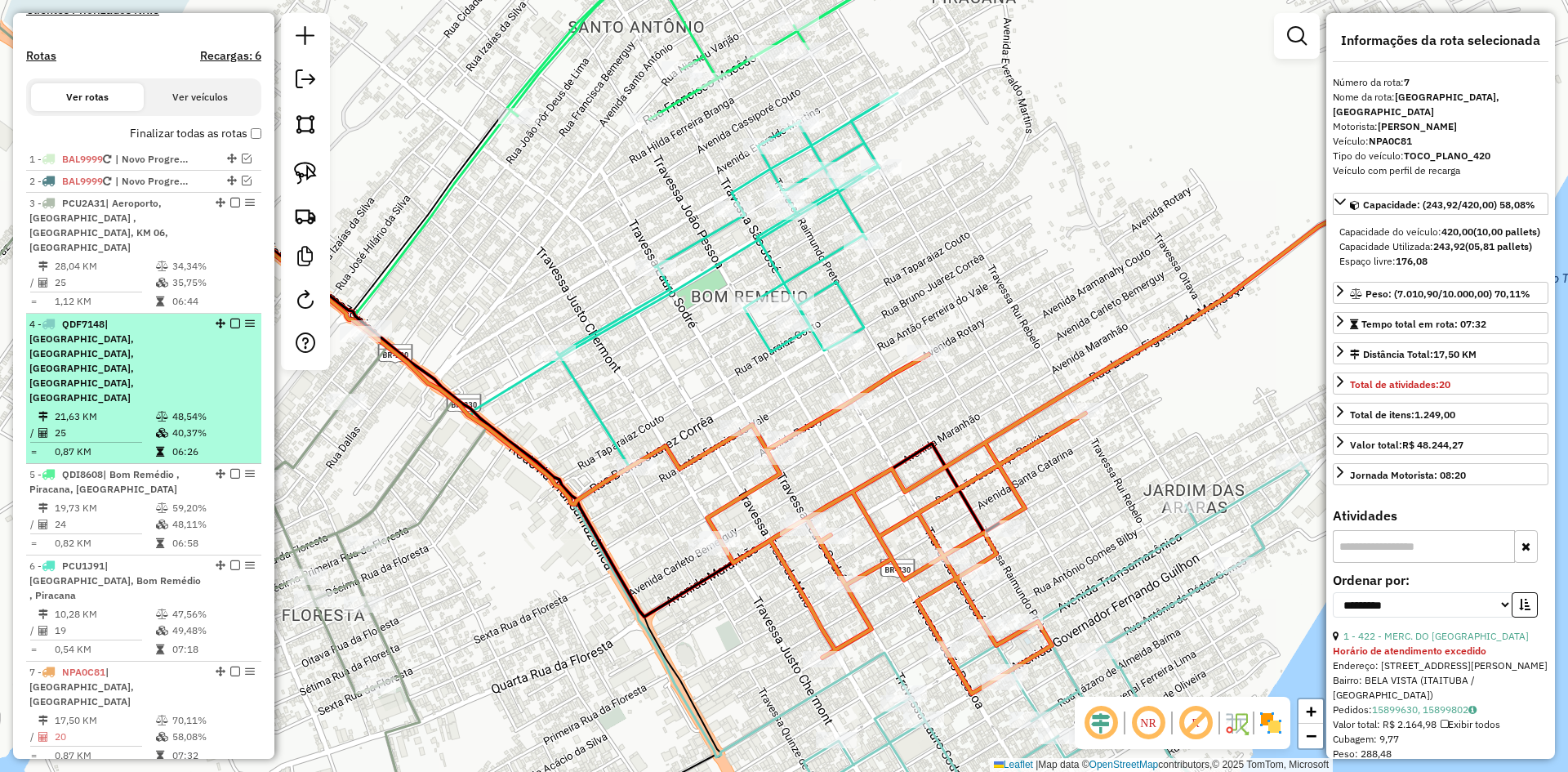
click at [153, 417] on li "4 - QDF7148 | [GEOGRAPHIC_DATA], [GEOGRAPHIC_DATA], [GEOGRAPHIC_DATA], [GEOGRAP…" at bounding box center [143, 389] width 235 height 151
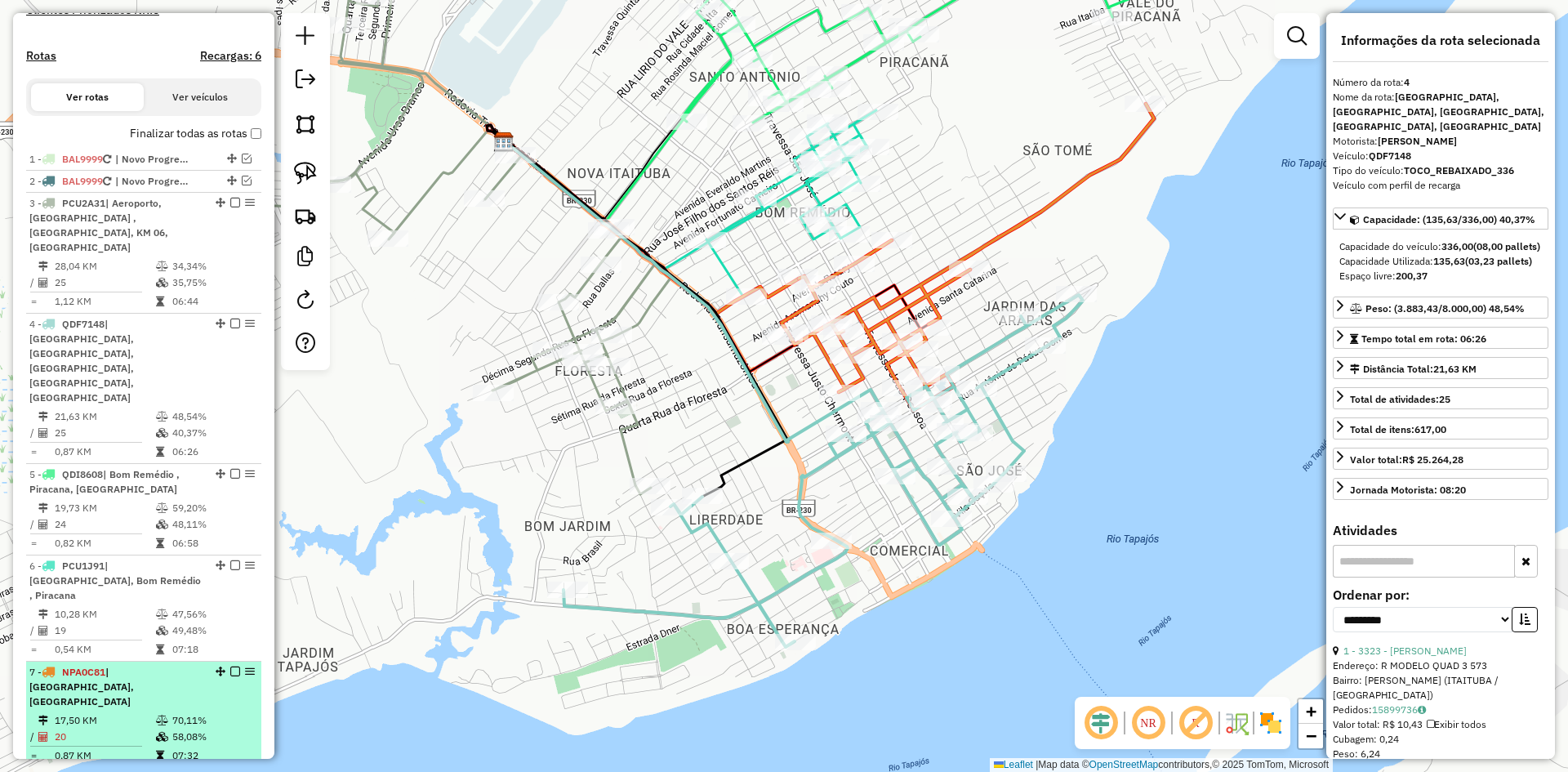
click at [167, 662] on li "7 - NPA0C81 | [GEOGRAPHIC_DATA], [GEOGRAPHIC_DATA] 17,50 KM 70,11% / 20 58,08% …" at bounding box center [143, 715] width 235 height 106
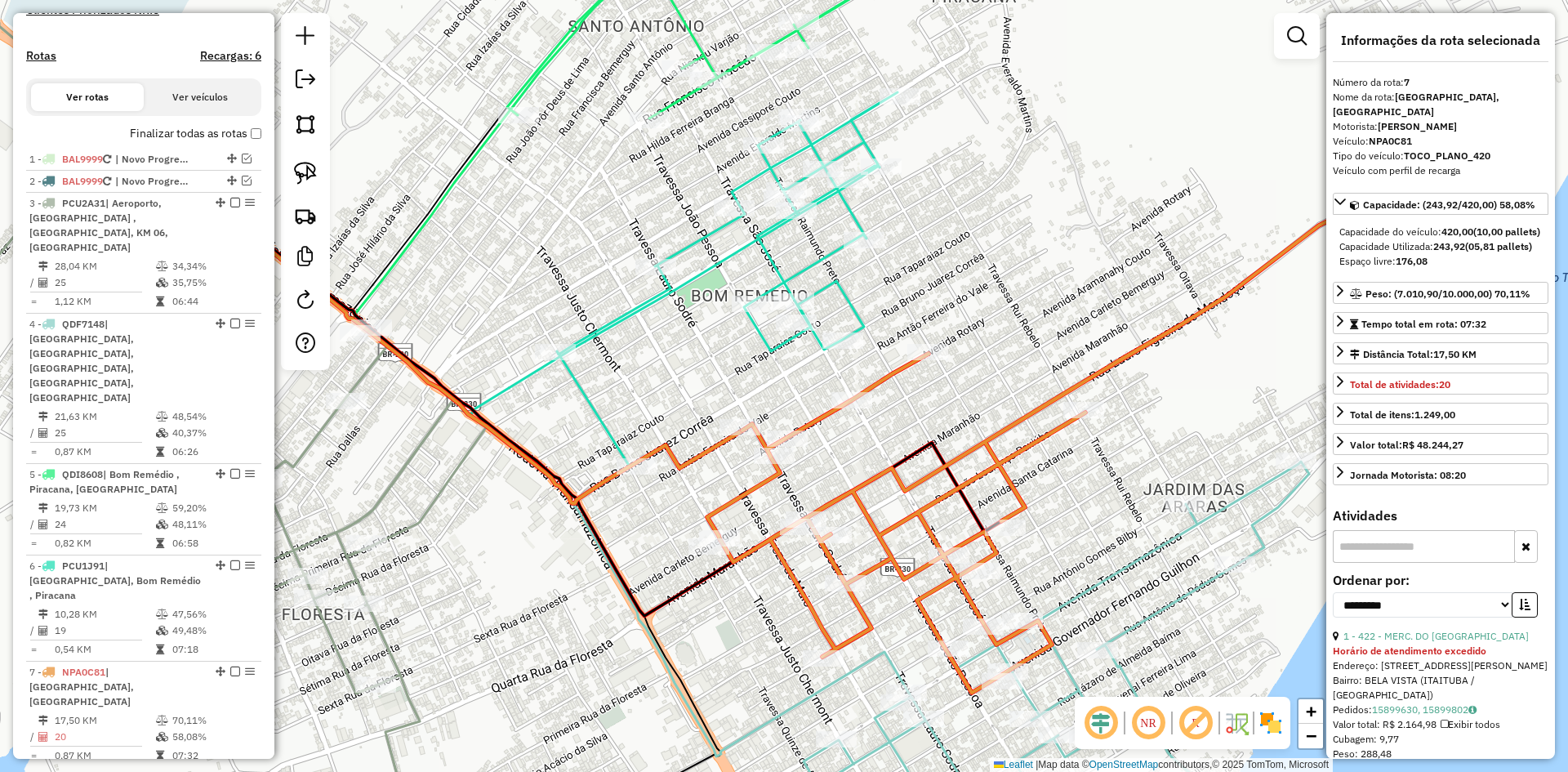
click at [1025, 506] on icon at bounding box center [1079, 386] width 745 height 614
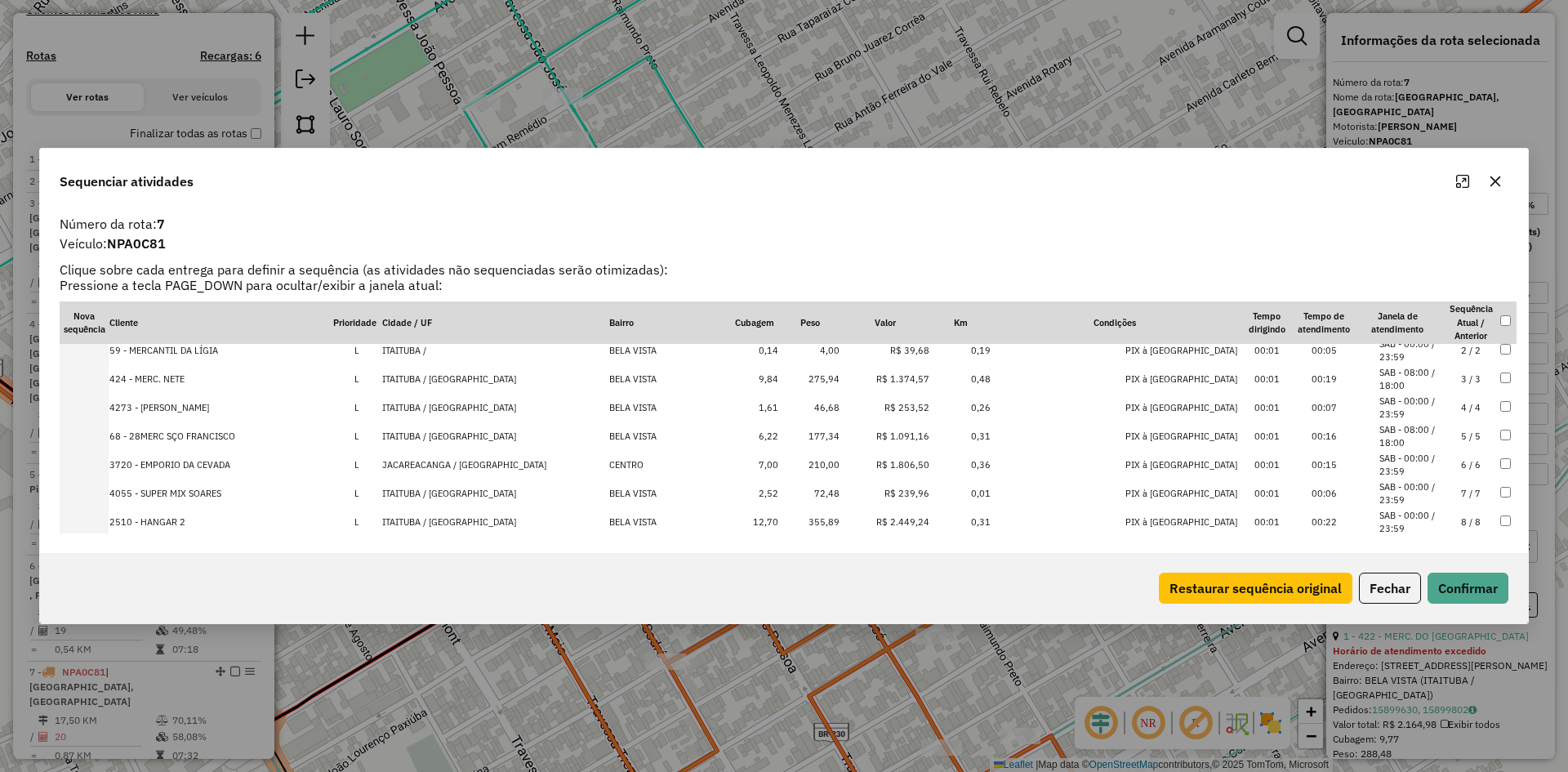
scroll to position [0, 0]
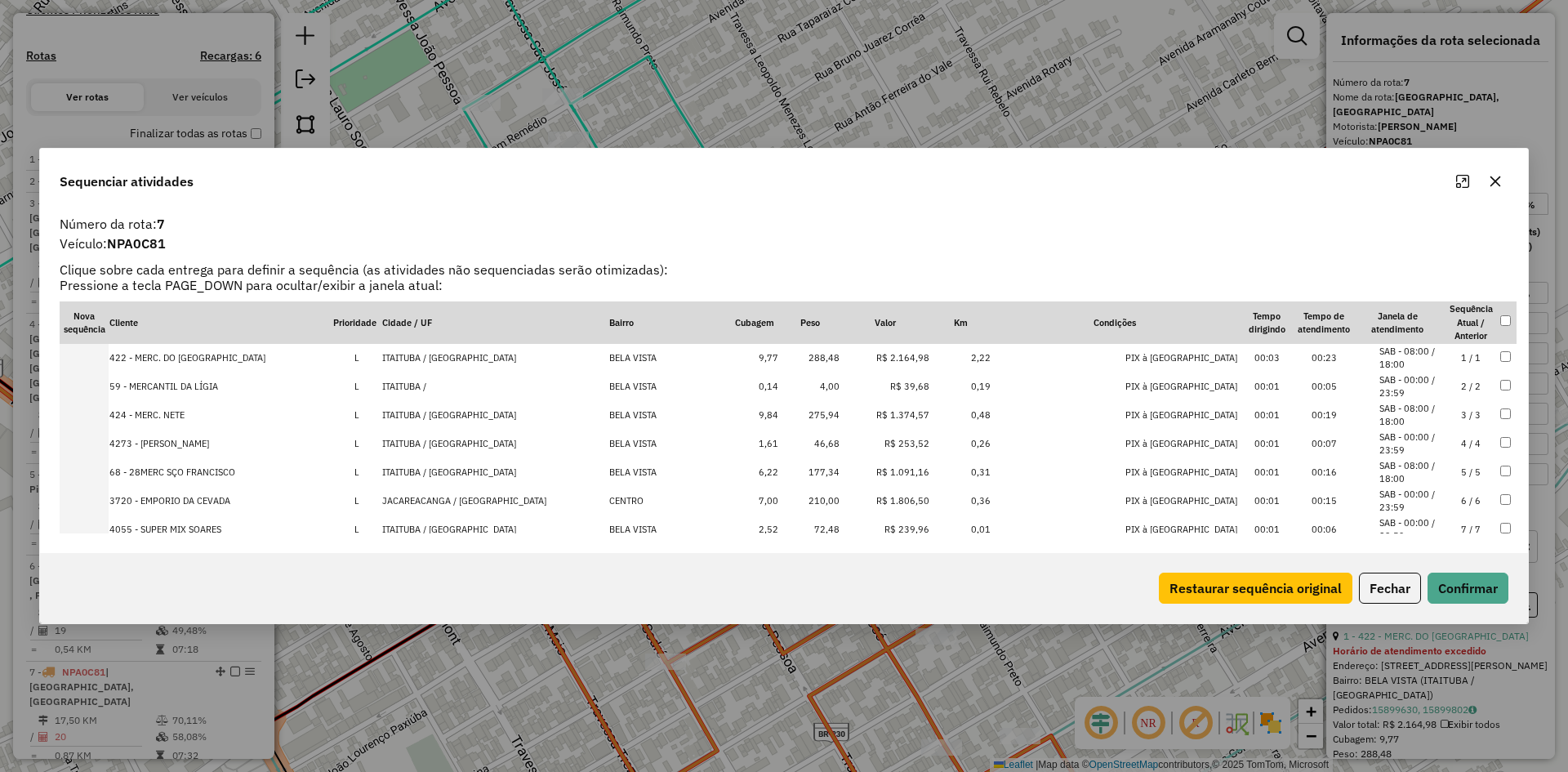
click at [1495, 183] on icon "button" at bounding box center [1496, 182] width 11 height 11
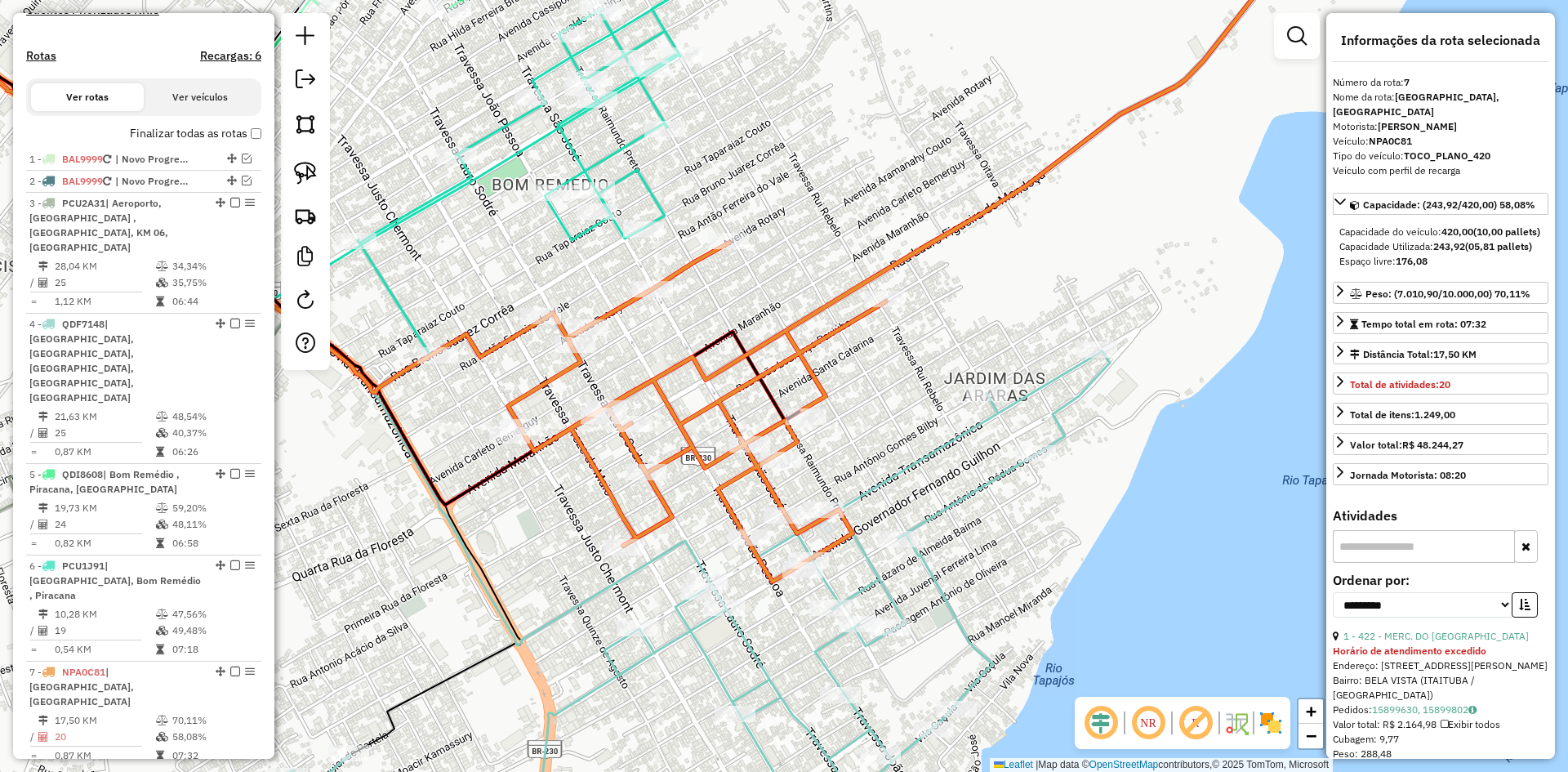
click at [660, 201] on icon at bounding box center [528, 168] width 341 height 374
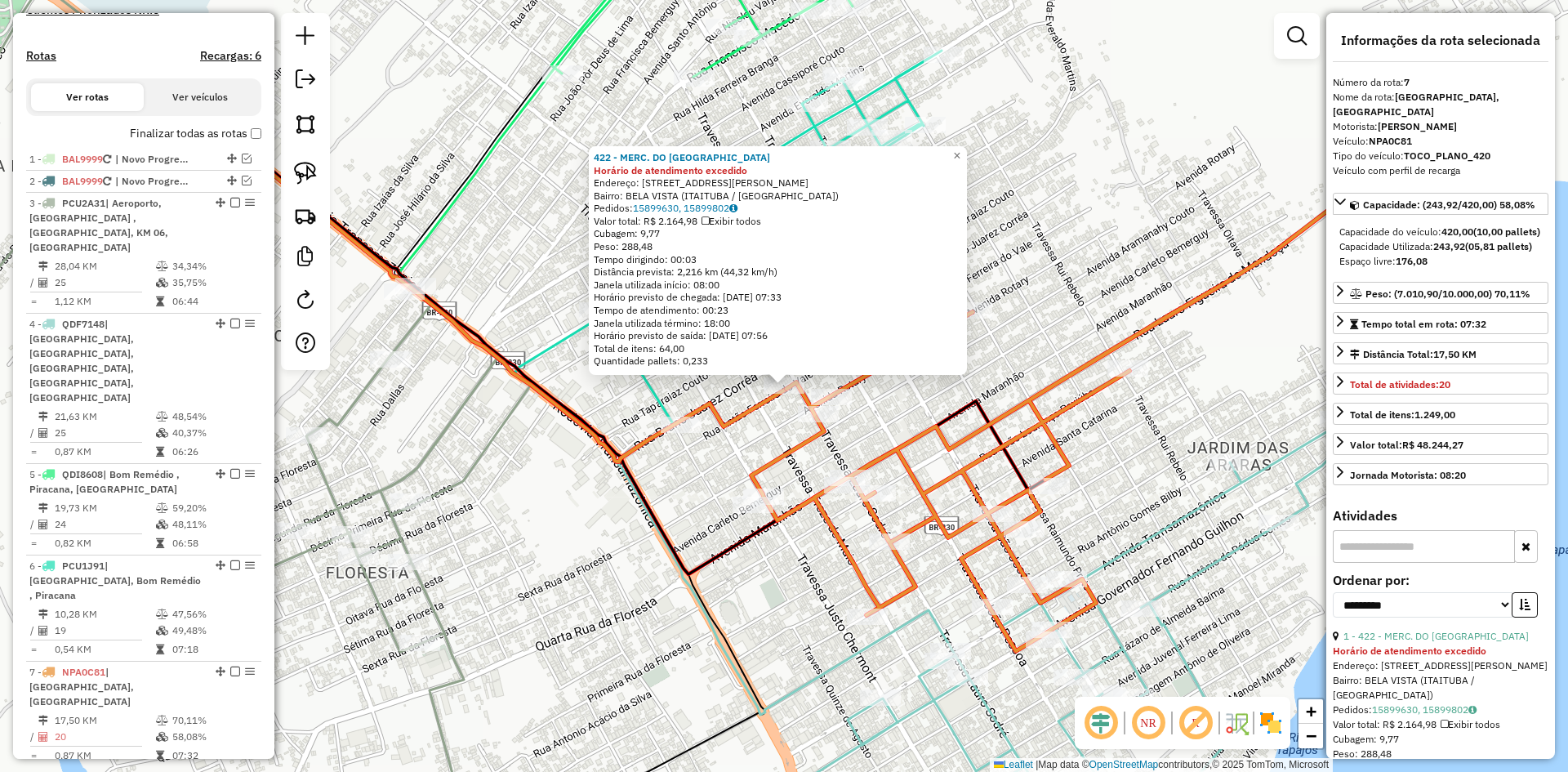
click at [1089, 277] on div "422 - MERC. DO MERCADORIA Horário de atendimento excedido Endereço: R 17øRUA C/…" at bounding box center [784, 386] width 1568 height 772
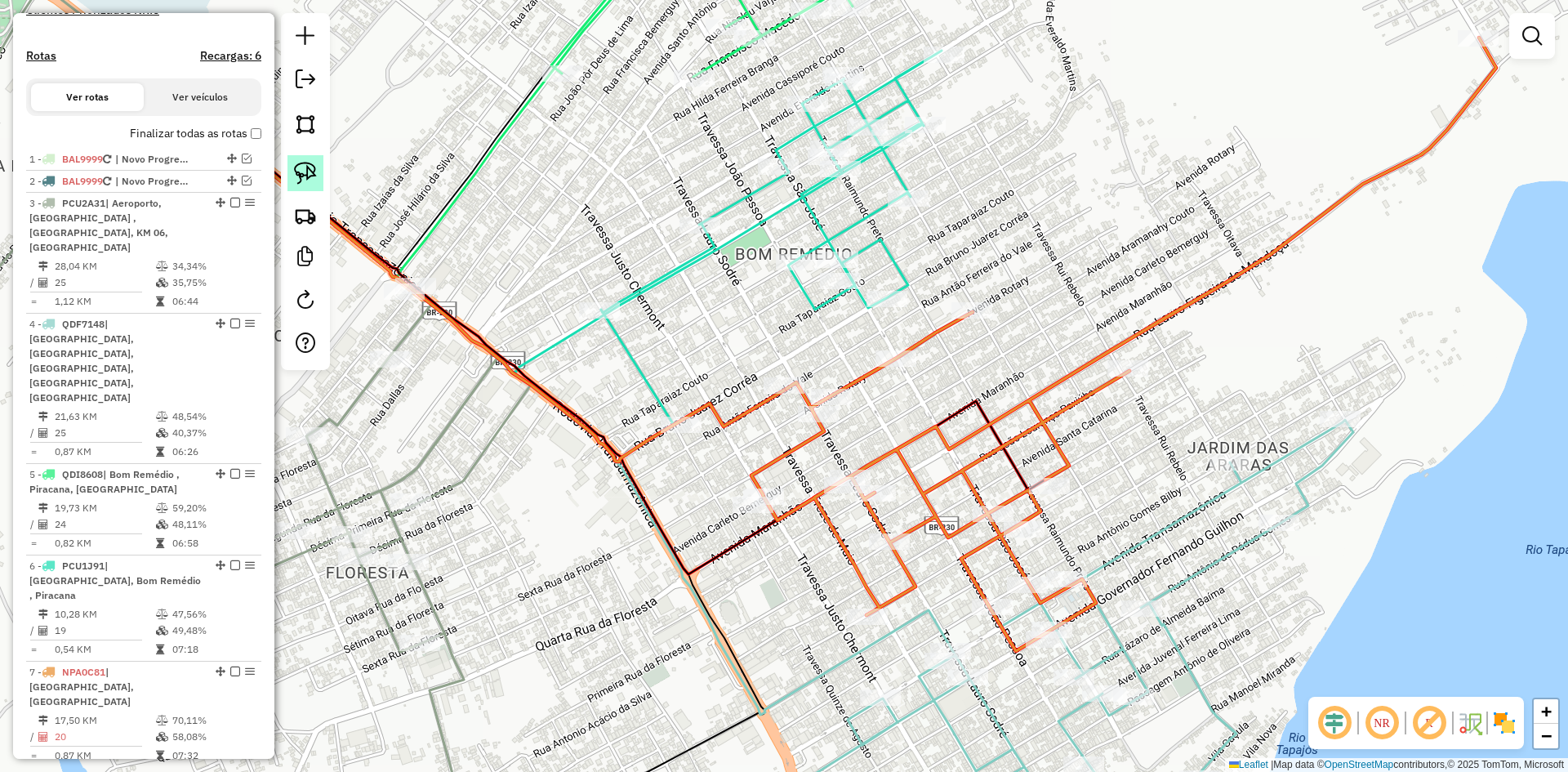
click at [308, 164] on img at bounding box center [305, 173] width 23 height 23
drag, startPoint x: 738, startPoint y: 365, endPoint x: 823, endPoint y: 353, distance: 85.8
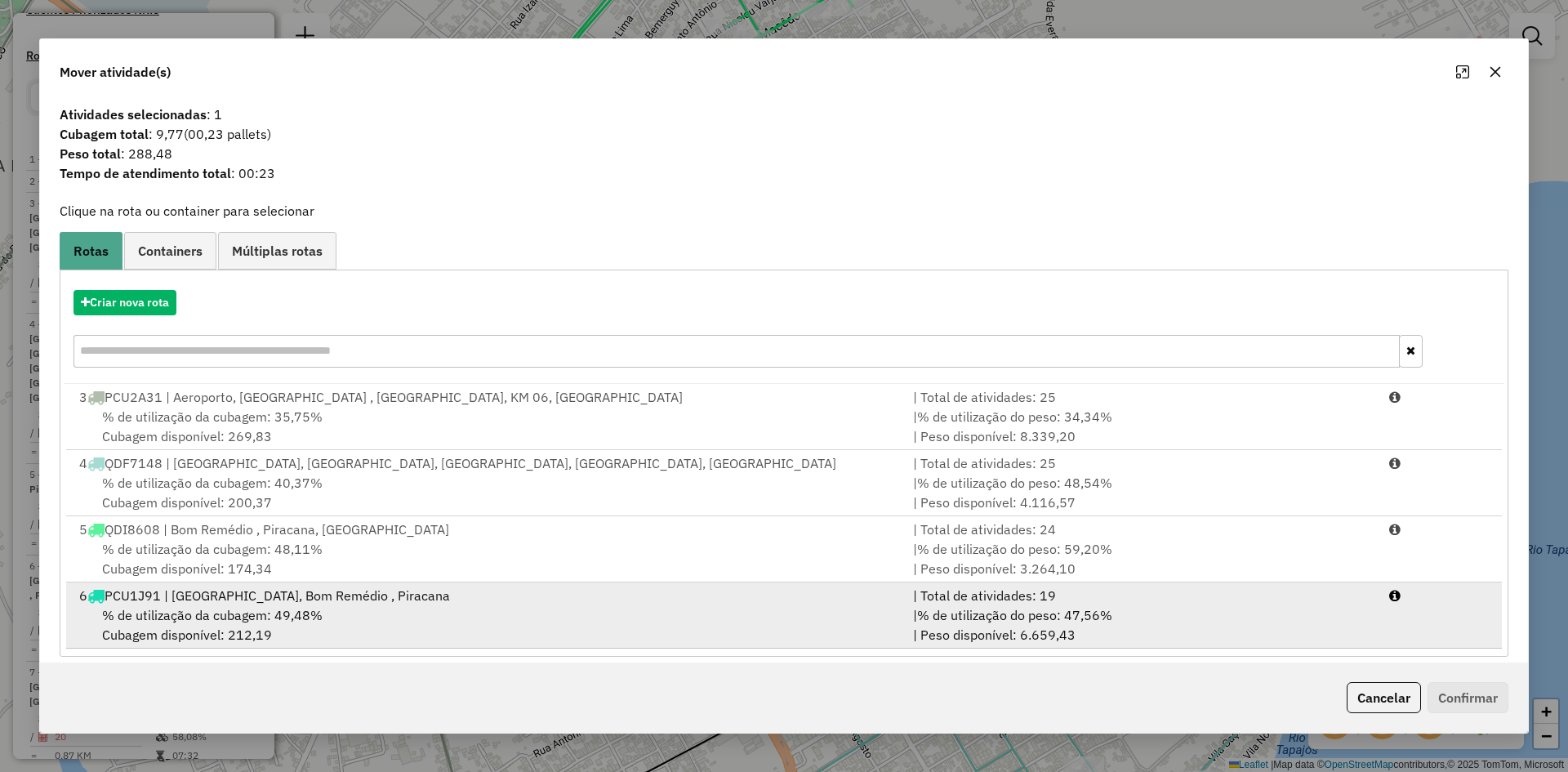
click at [757, 612] on div "% de utilização da cubagem: 49,48% Cubagem disponível: 212,19" at bounding box center [486, 625] width 834 height 40
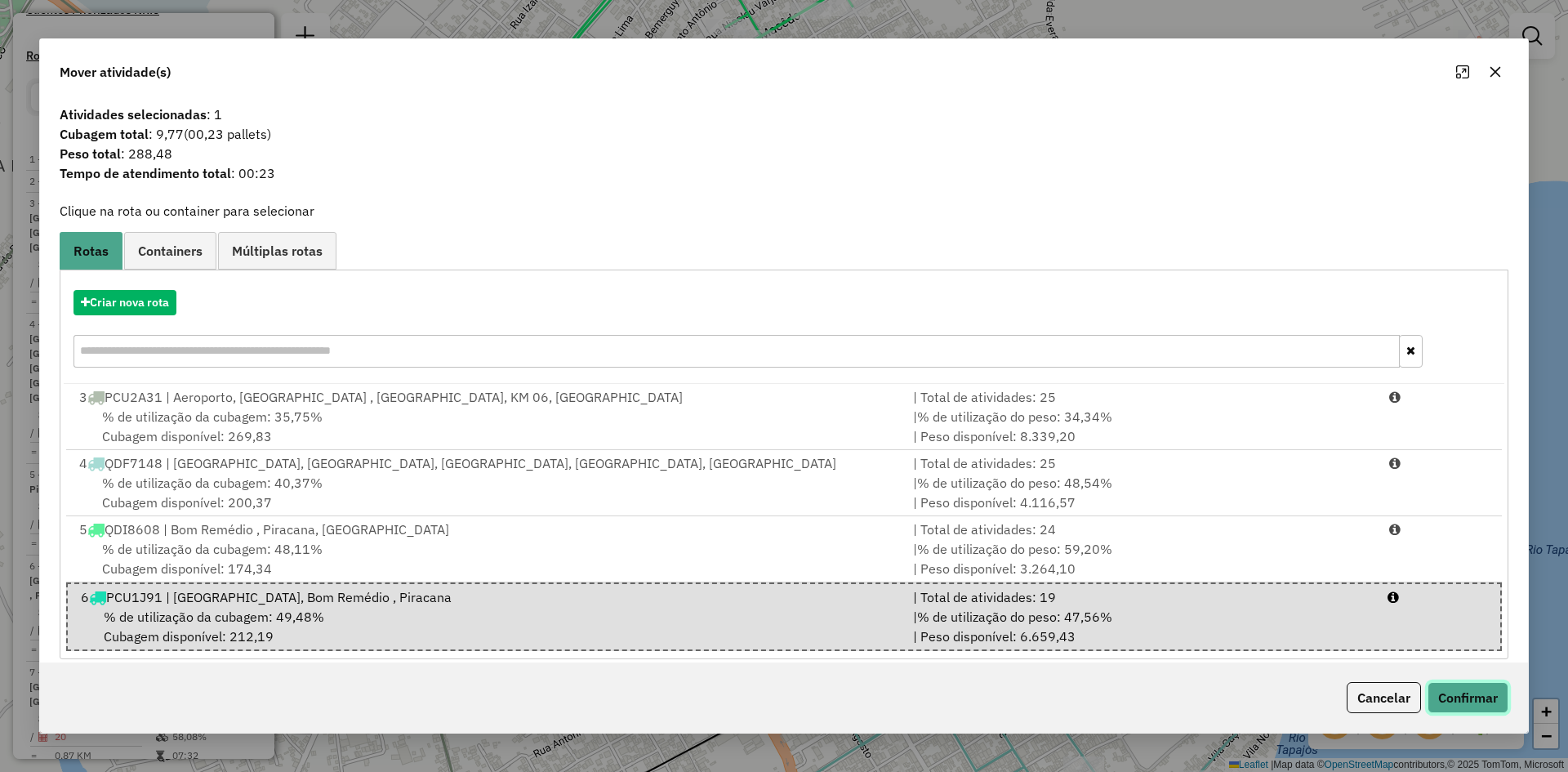
click at [1469, 696] on button "Confirmar" at bounding box center [1468, 697] width 81 height 31
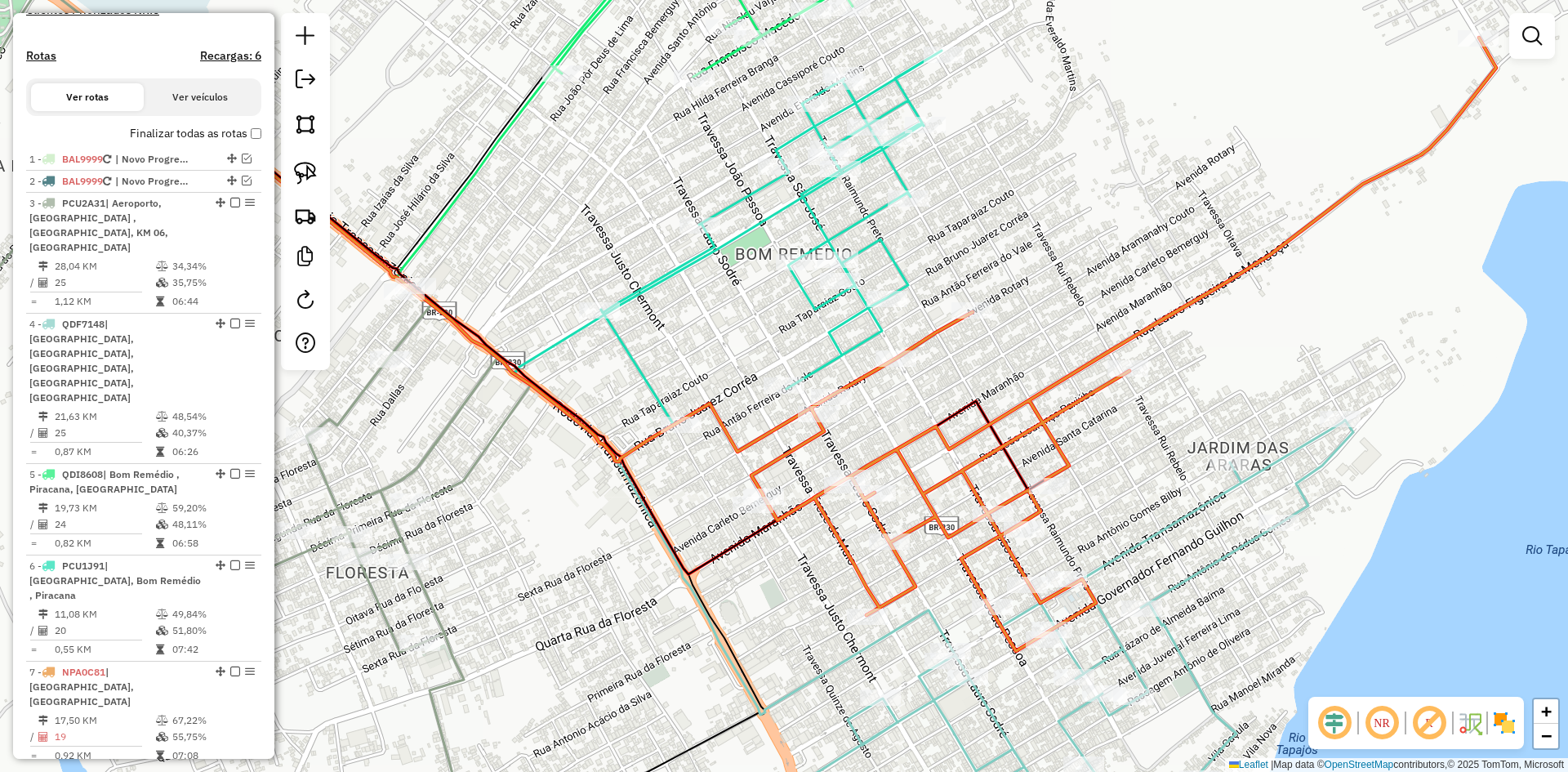
click at [921, 334] on icon at bounding box center [1124, 344] width 745 height 614
select select "**********"
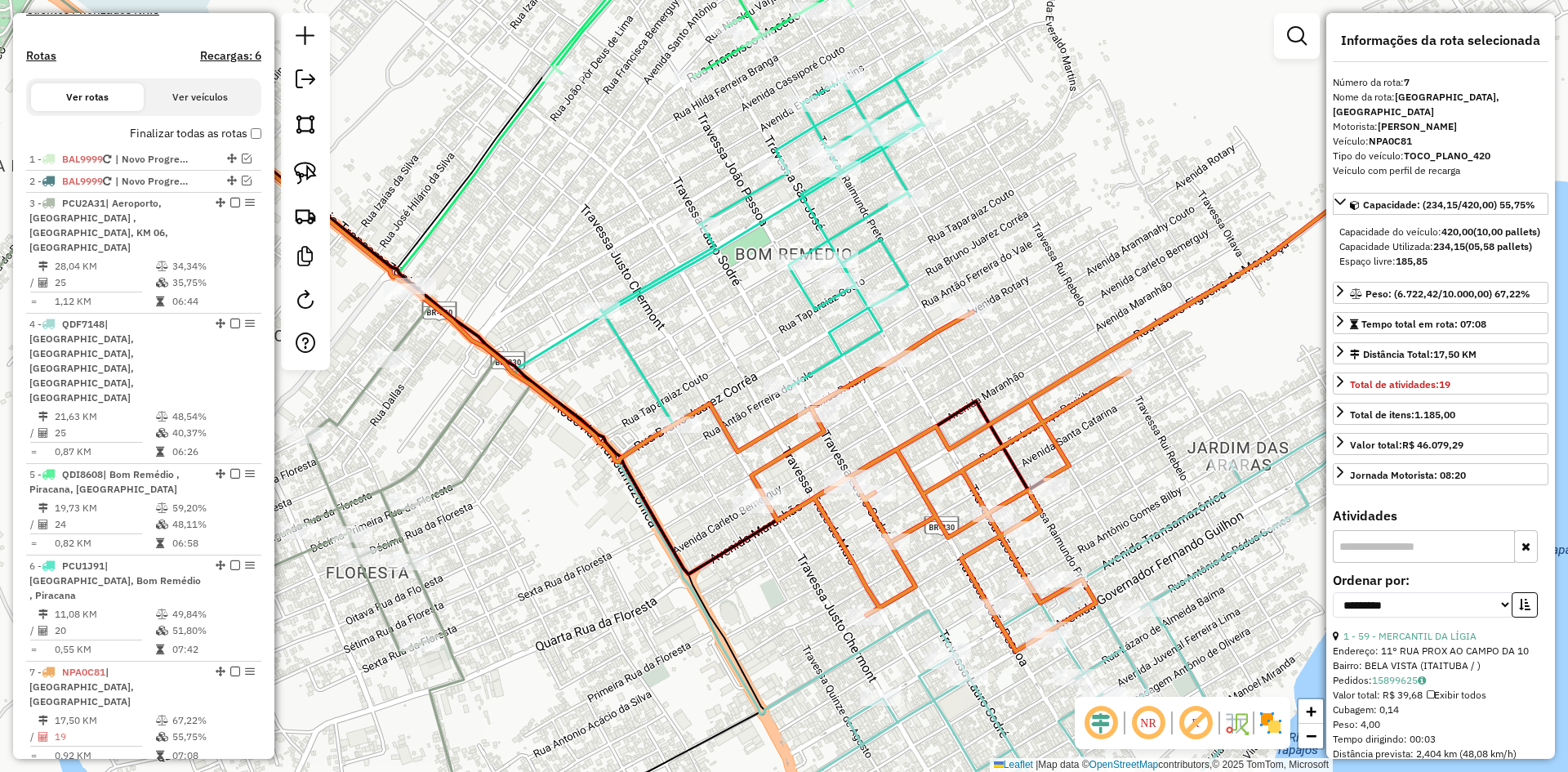
click at [892, 254] on icon at bounding box center [771, 237] width 341 height 374
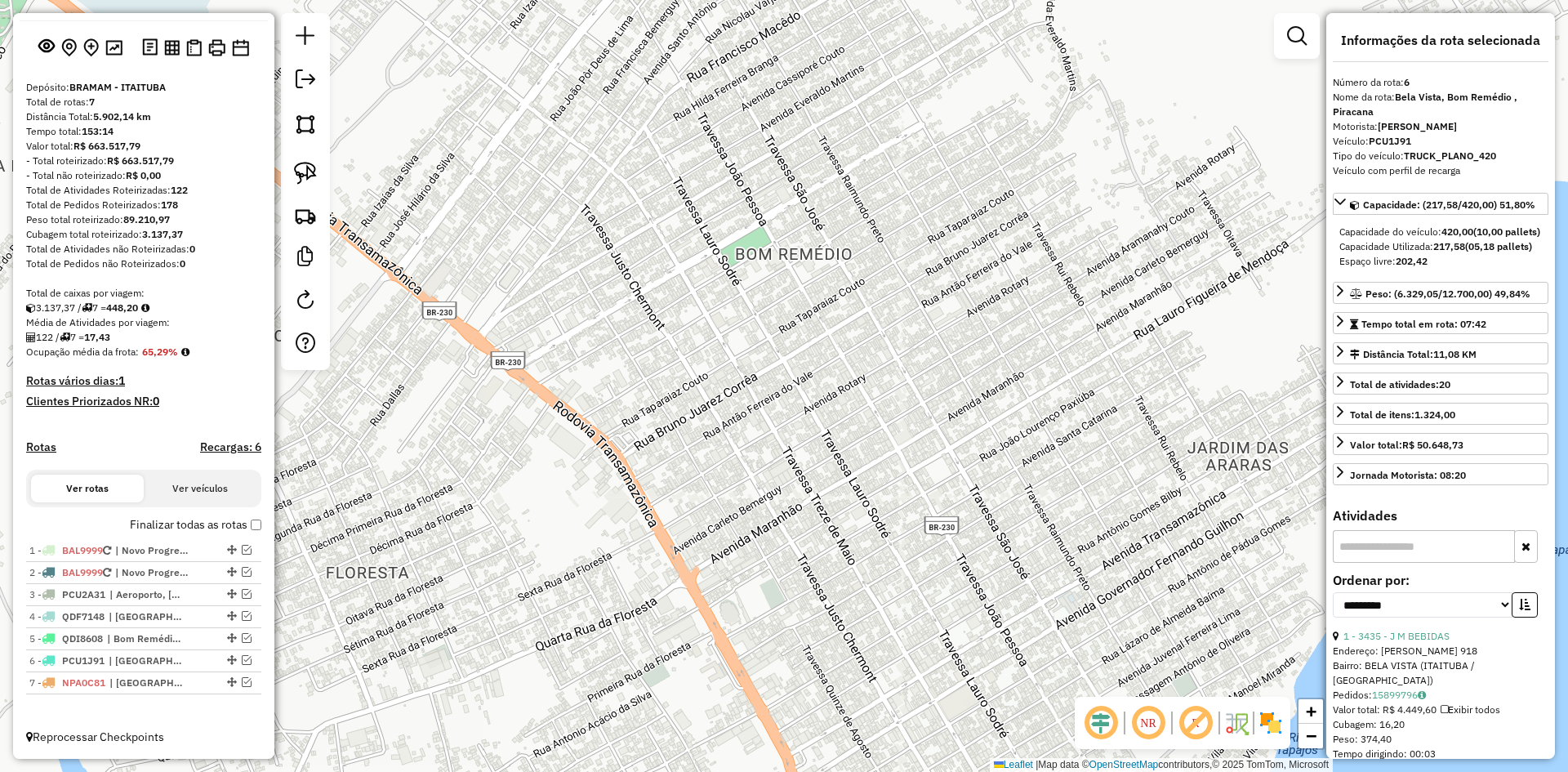
scroll to position [86, 0]
click at [212, 591] on div at bounding box center [231, 594] width 49 height 10
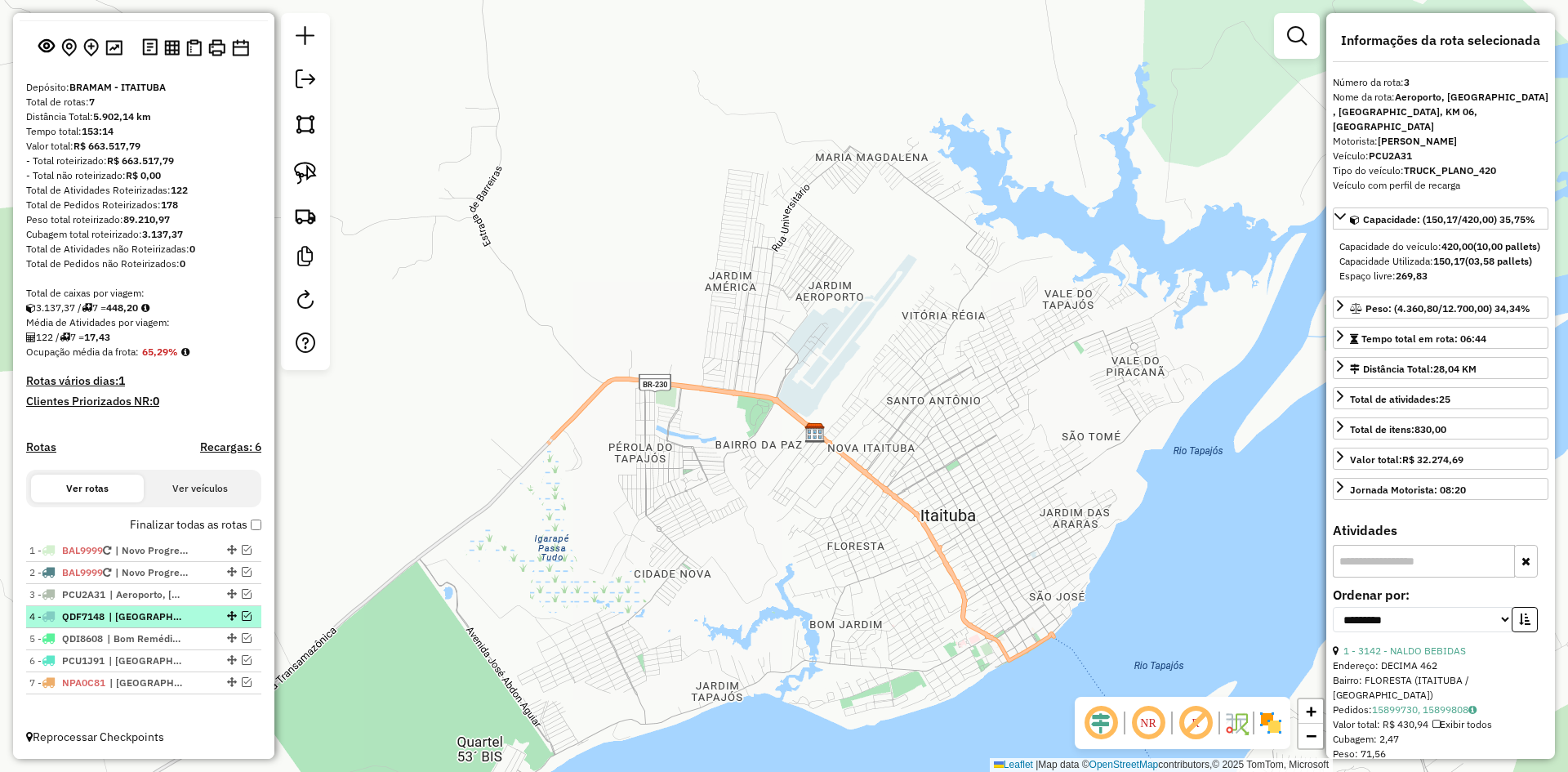
click at [198, 616] on div "4 - QDF7148 | [GEOGRAPHIC_DATA], [GEOGRAPHIC_DATA], [GEOGRAPHIC_DATA], [GEOGRAP…" at bounding box center [144, 616] width 229 height 14
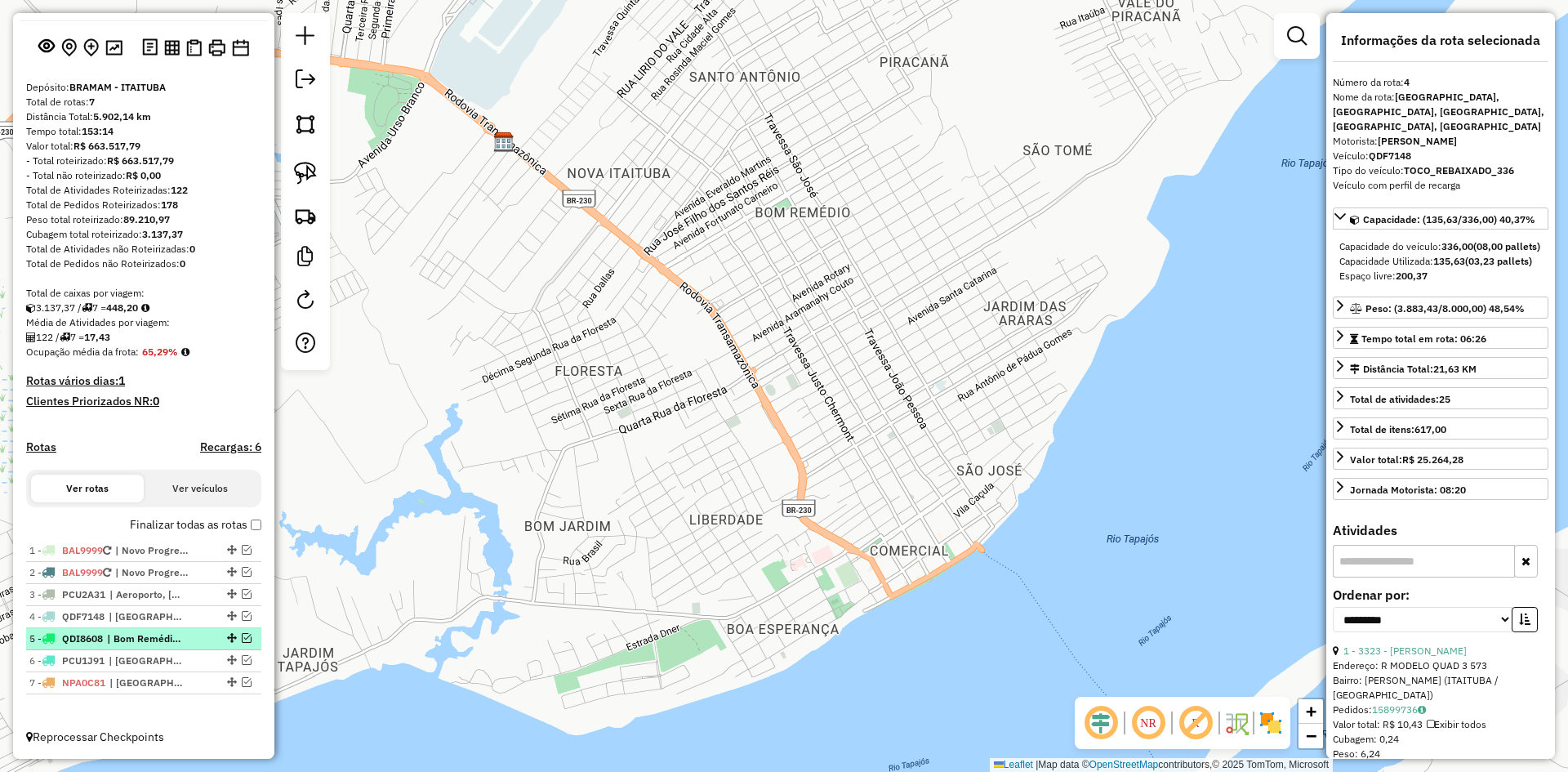
click at [189, 636] on div "5 - QDI8608 | Bom Remédio , Piracana, [GEOGRAPHIC_DATA]" at bounding box center [116, 638] width 173 height 14
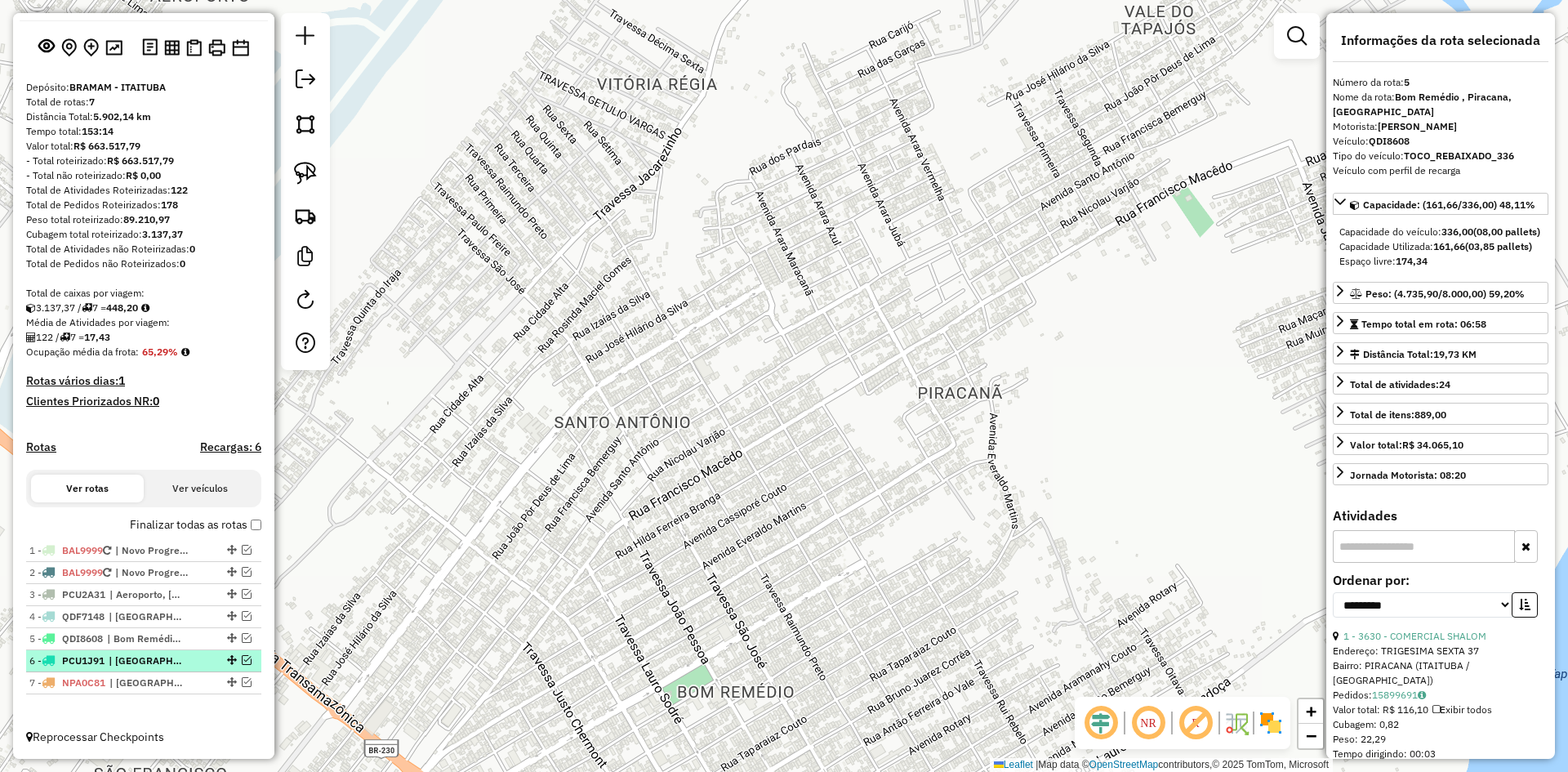
click at [186, 657] on div "6 - PCU1J91 | [GEOGRAPHIC_DATA], Bom Remédio , Piracana" at bounding box center [116, 660] width 173 height 14
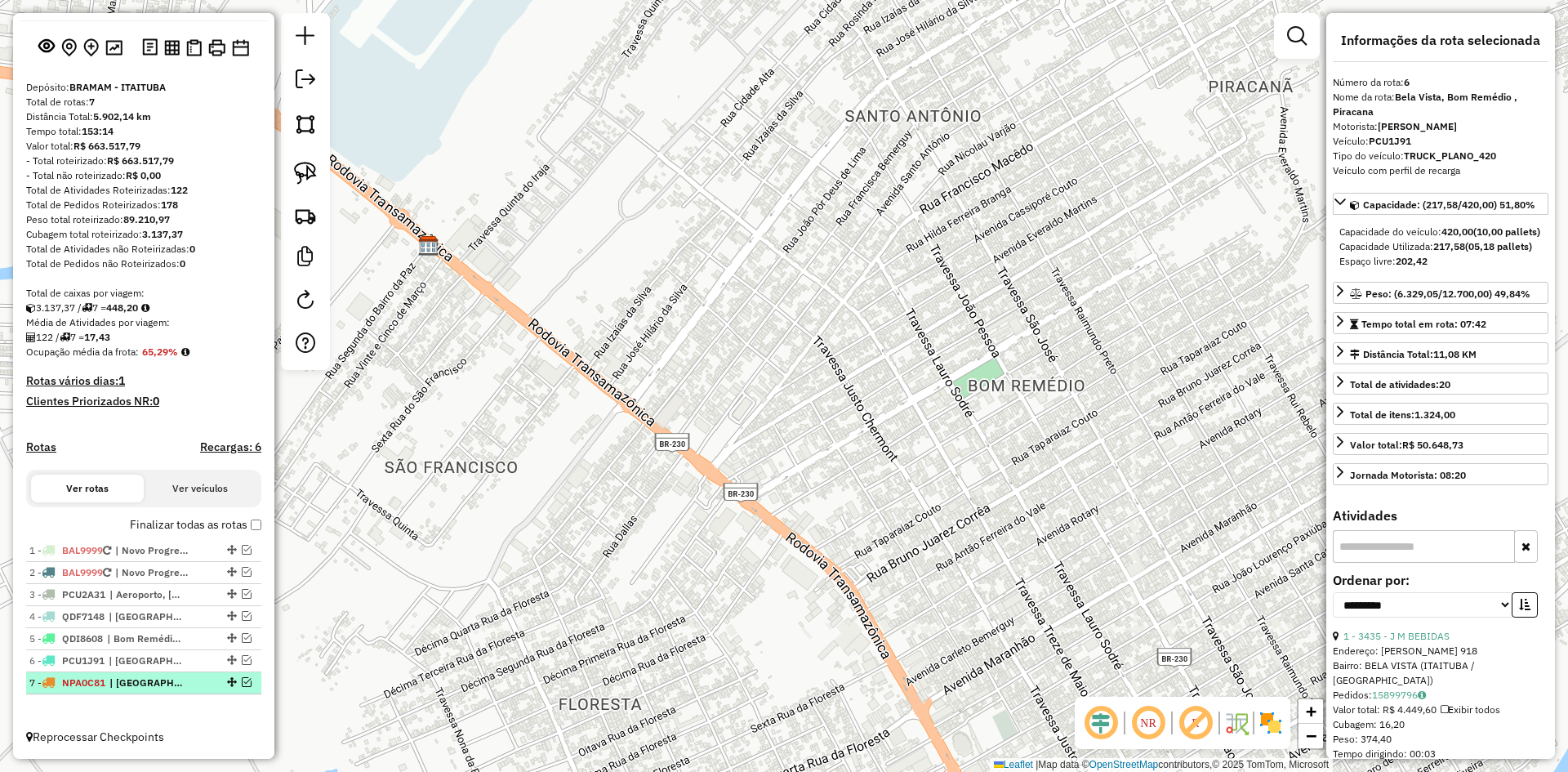
click at [168, 684] on span "| [GEOGRAPHIC_DATA], [GEOGRAPHIC_DATA]" at bounding box center [146, 683] width 75 height 14
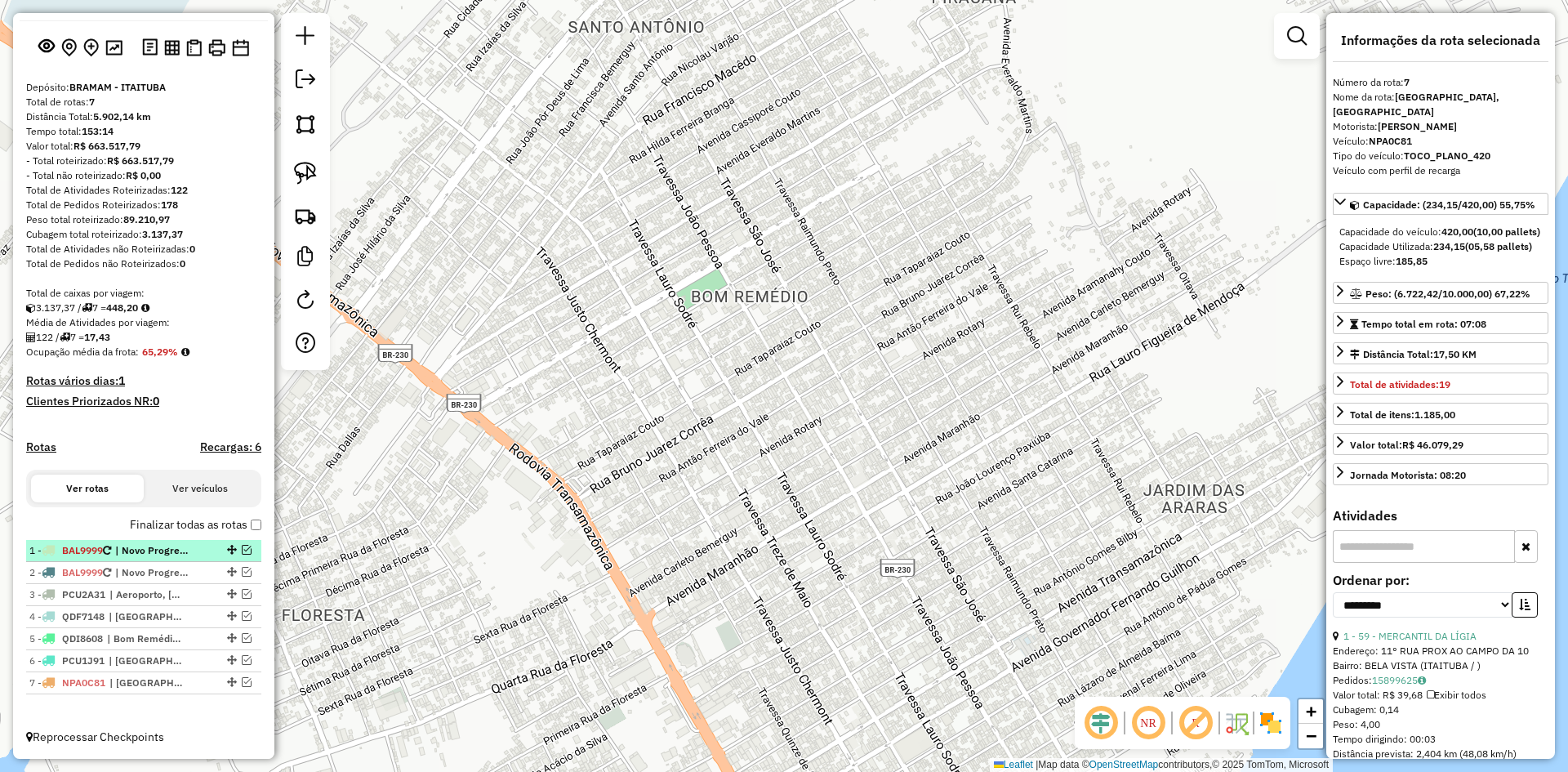
click at [242, 546] on em at bounding box center [247, 550] width 10 height 10
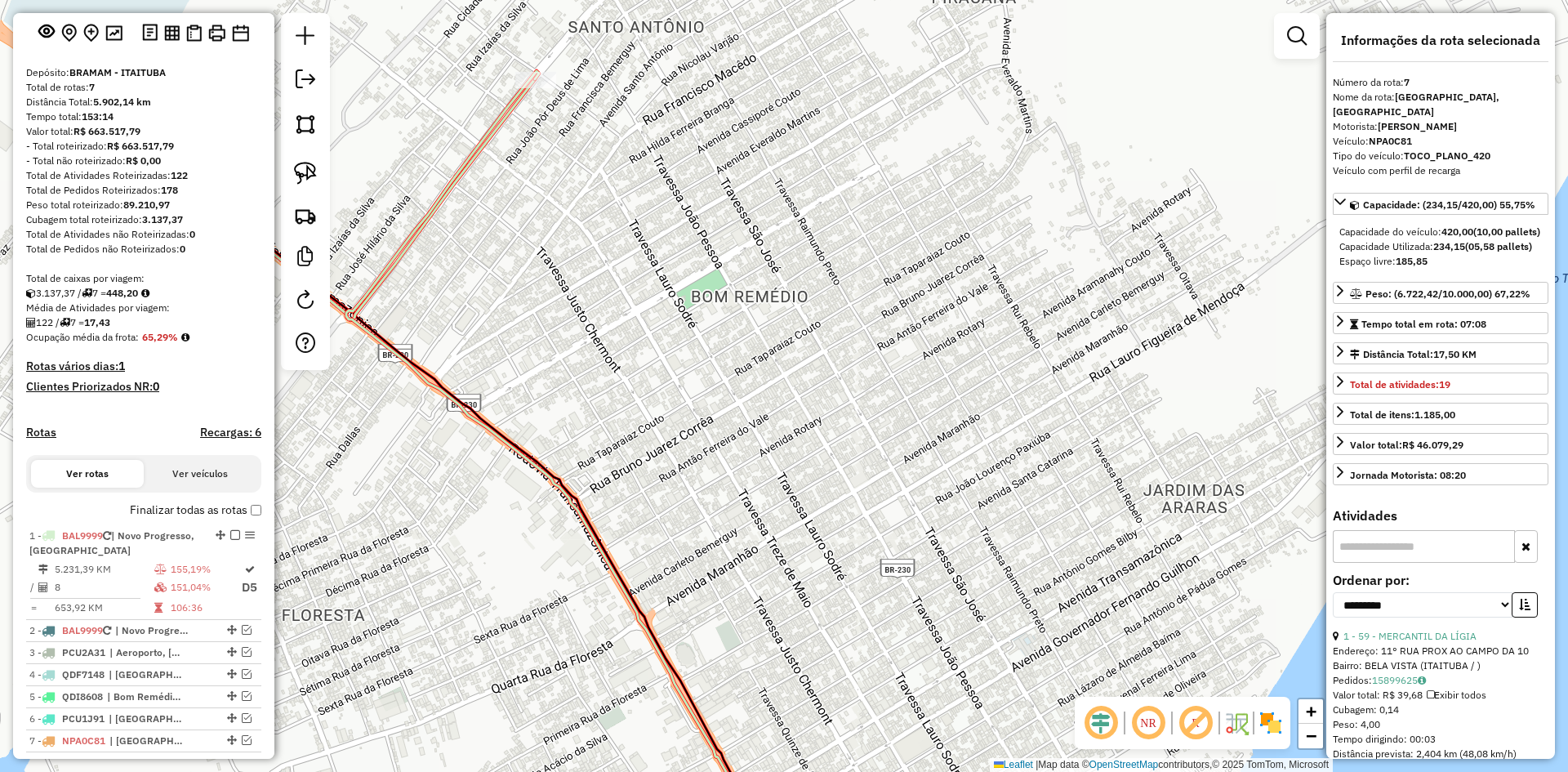
click at [473, 415] on icon at bounding box center [546, 460] width 401 height 779
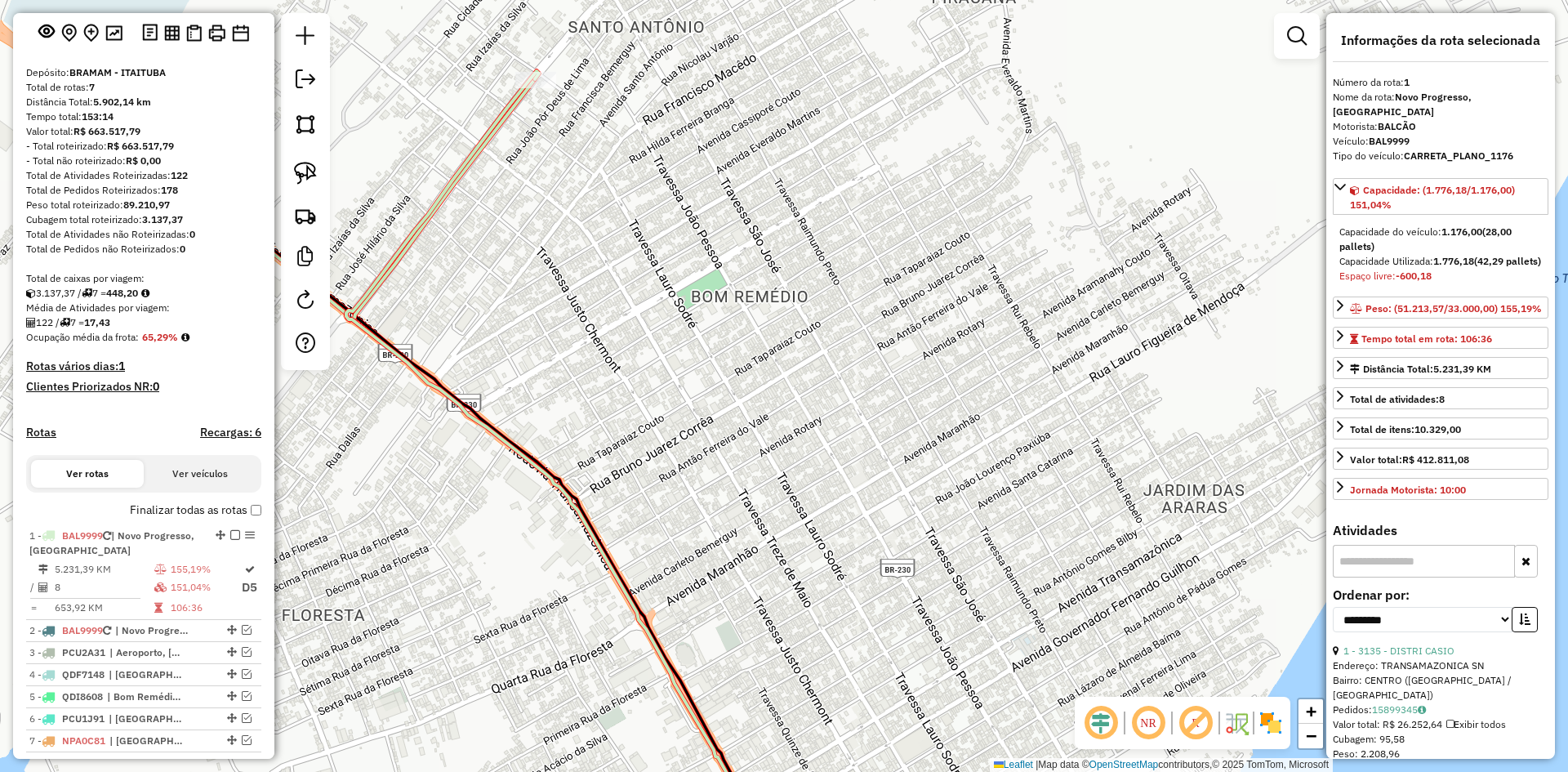
scroll to position [158, 0]
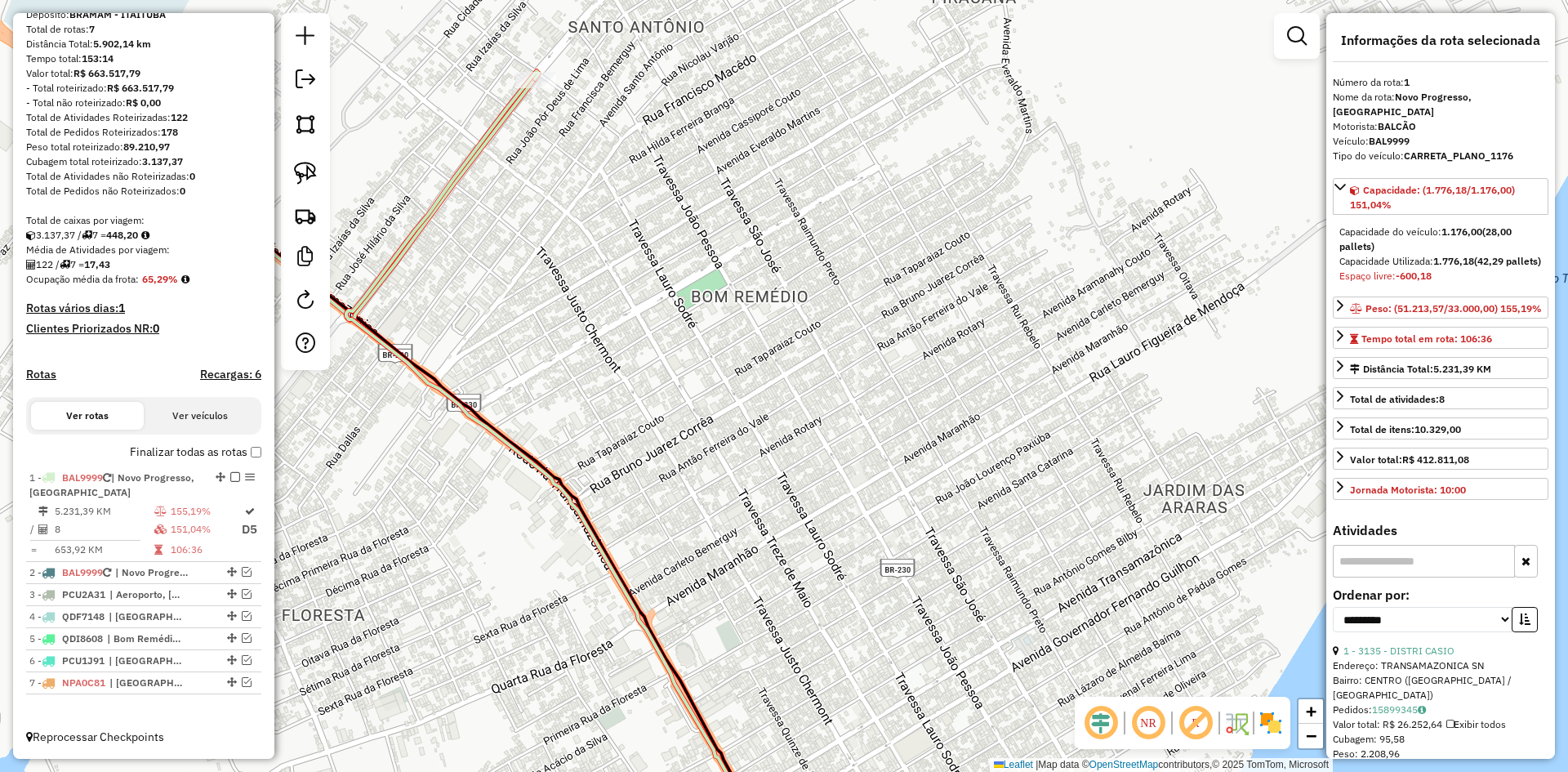
click at [473, 415] on icon at bounding box center [546, 460] width 401 height 779
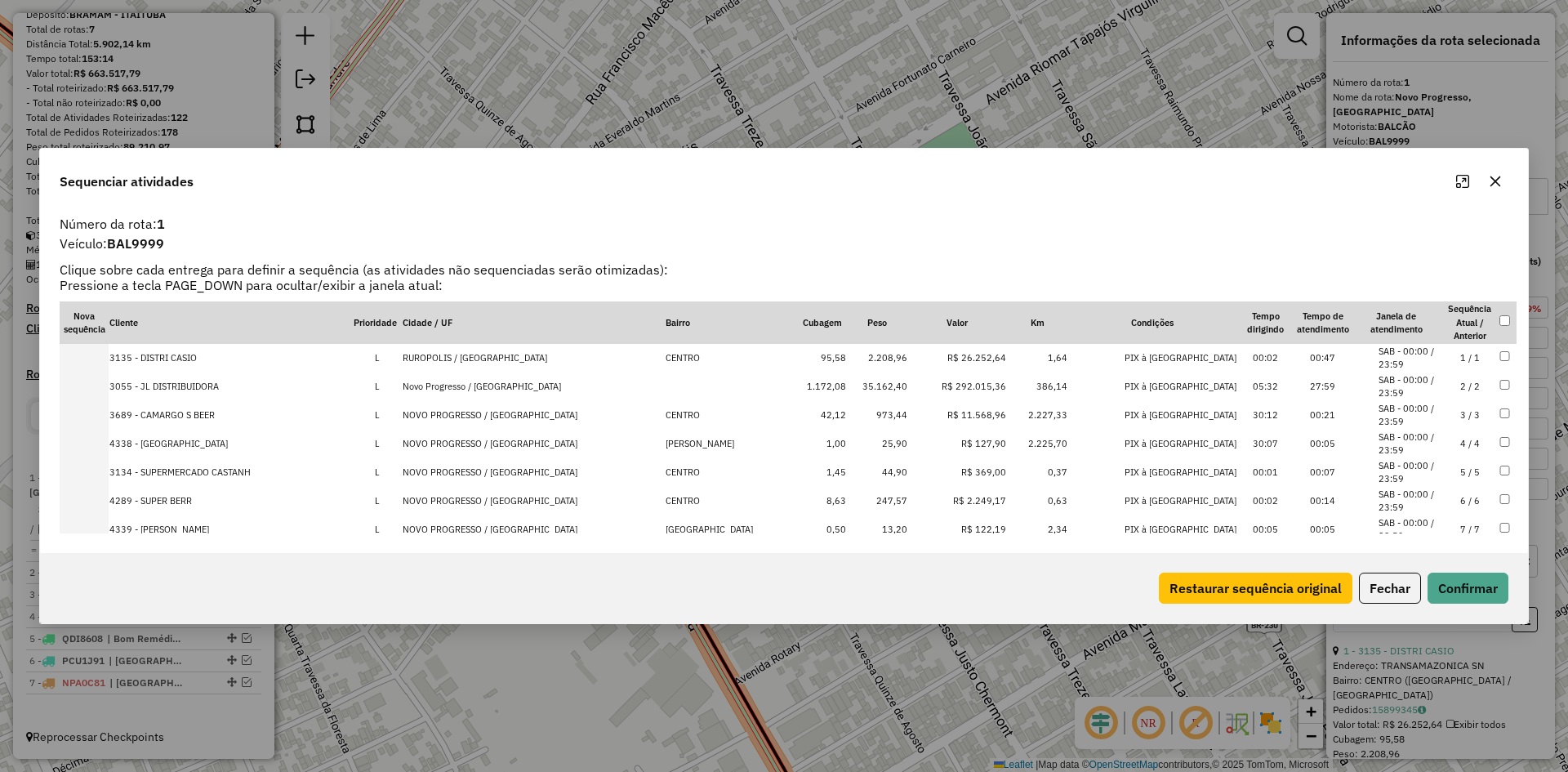
click at [1499, 315] on th at bounding box center [1507, 322] width 18 height 42
click at [1298, 577] on button "Excluir atividades" at bounding box center [1288, 588] width 129 height 31
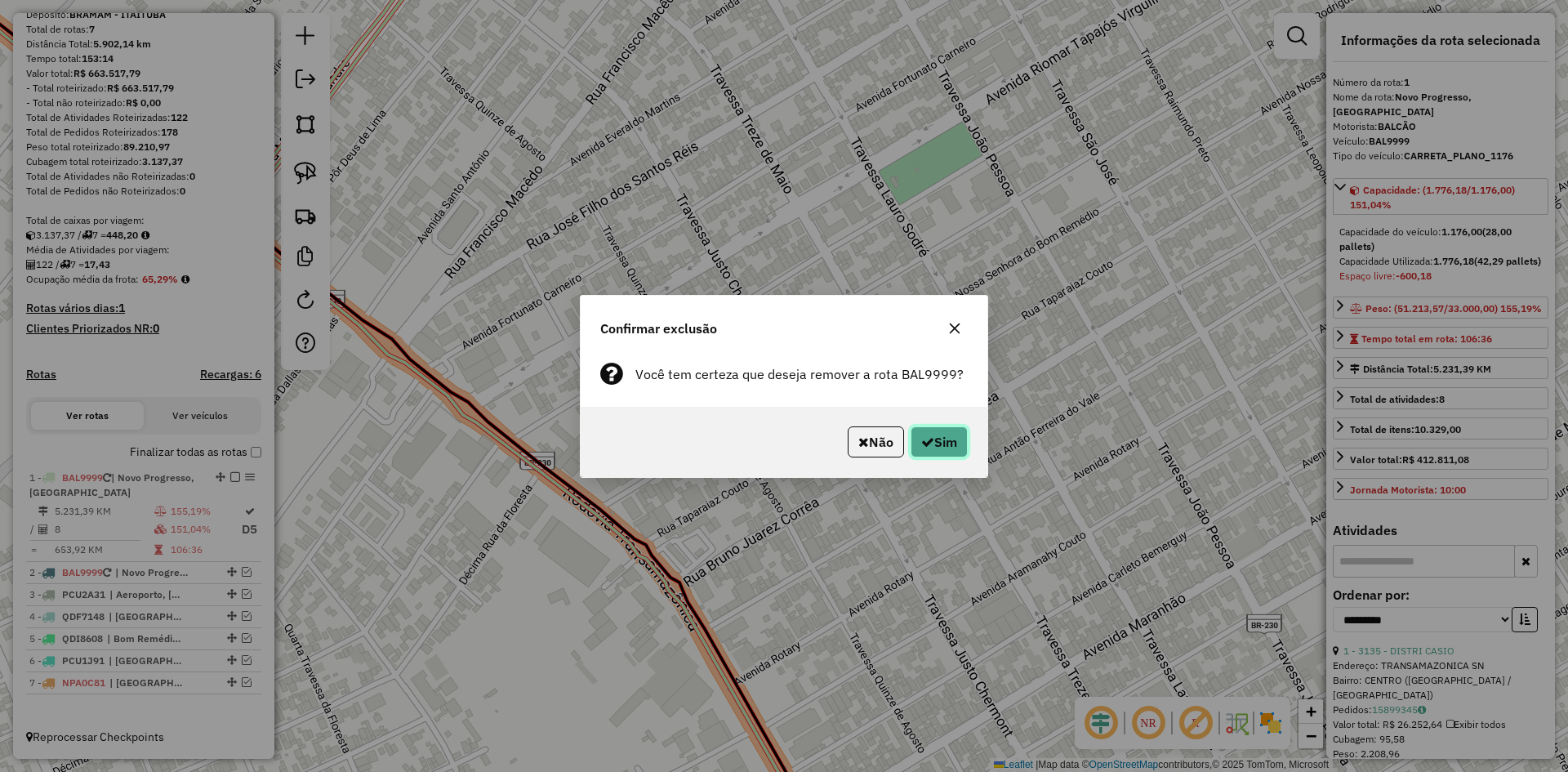
click at [935, 435] on button "Sim" at bounding box center [939, 442] width 57 height 31
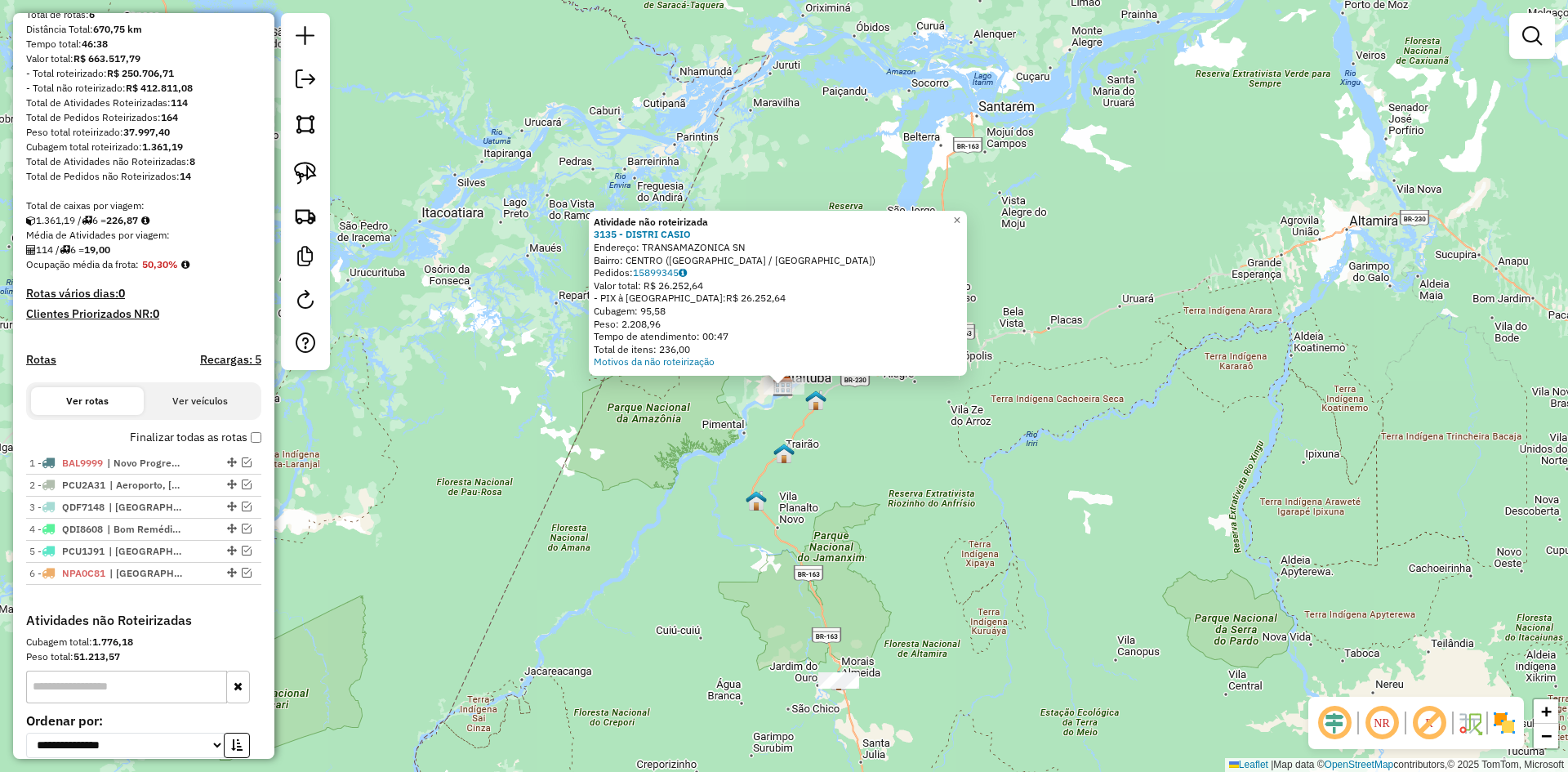
click at [678, 475] on div "Atividade não roteirizada 3135 - DISTRI CASIO Endereço: TRANSAMAZONICA SN Bairr…" at bounding box center [784, 386] width 1568 height 772
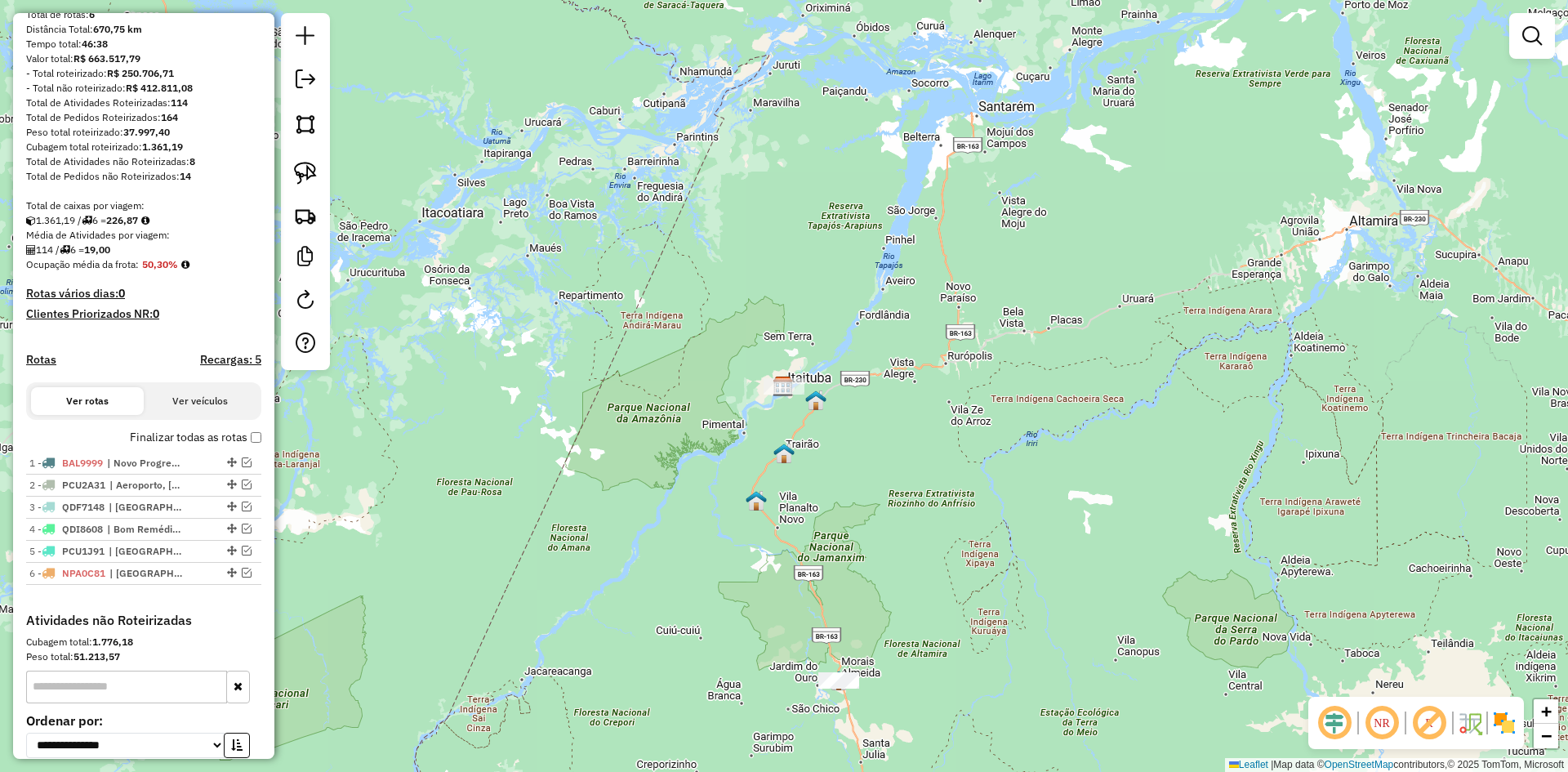
drag, startPoint x: 315, startPoint y: 88, endPoint x: 330, endPoint y: 87, distance: 15.0
click at [315, 88] on em at bounding box center [305, 78] width 19 height 19
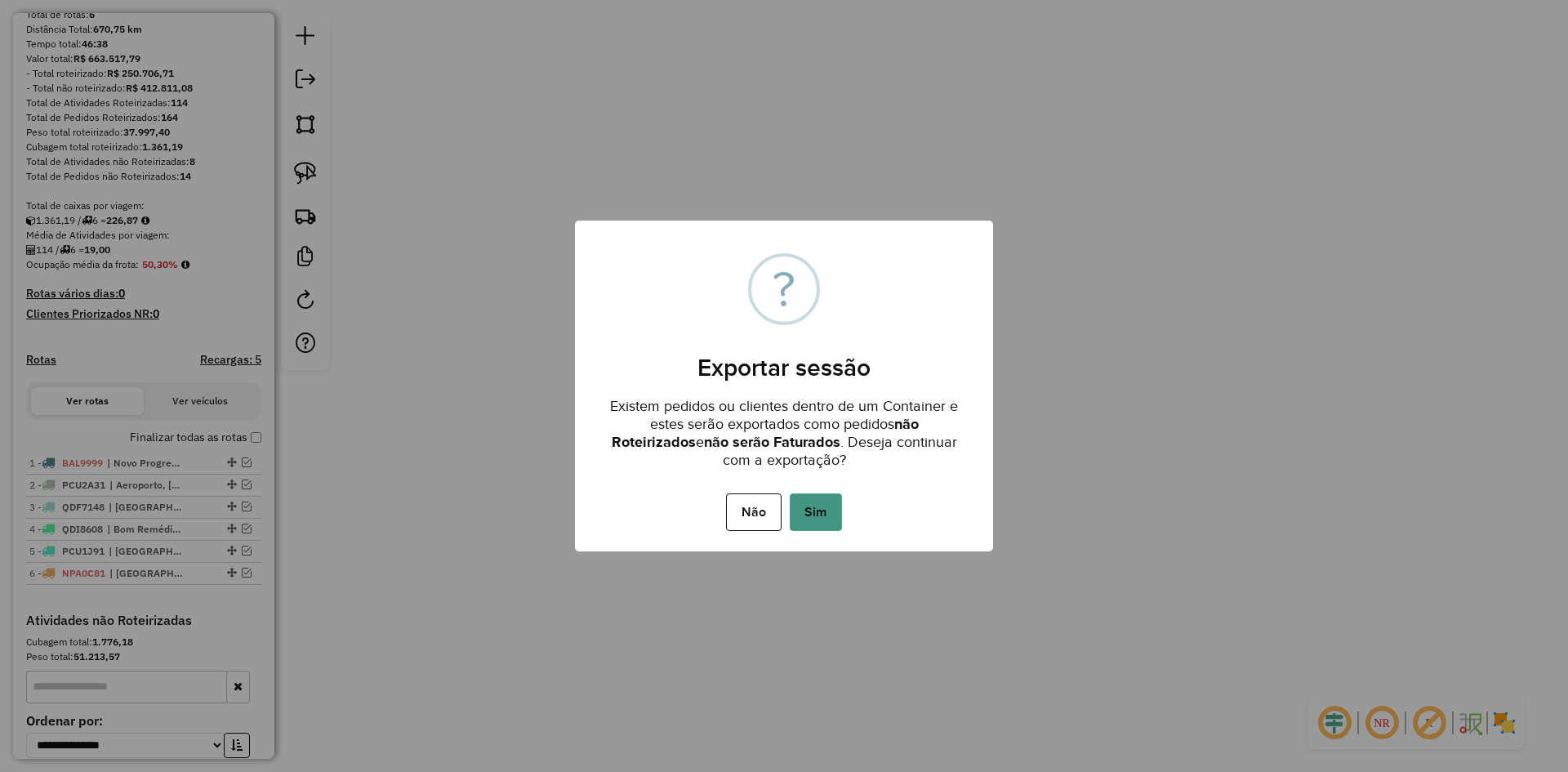
click at [833, 508] on button "Sim" at bounding box center [816, 512] width 52 height 38
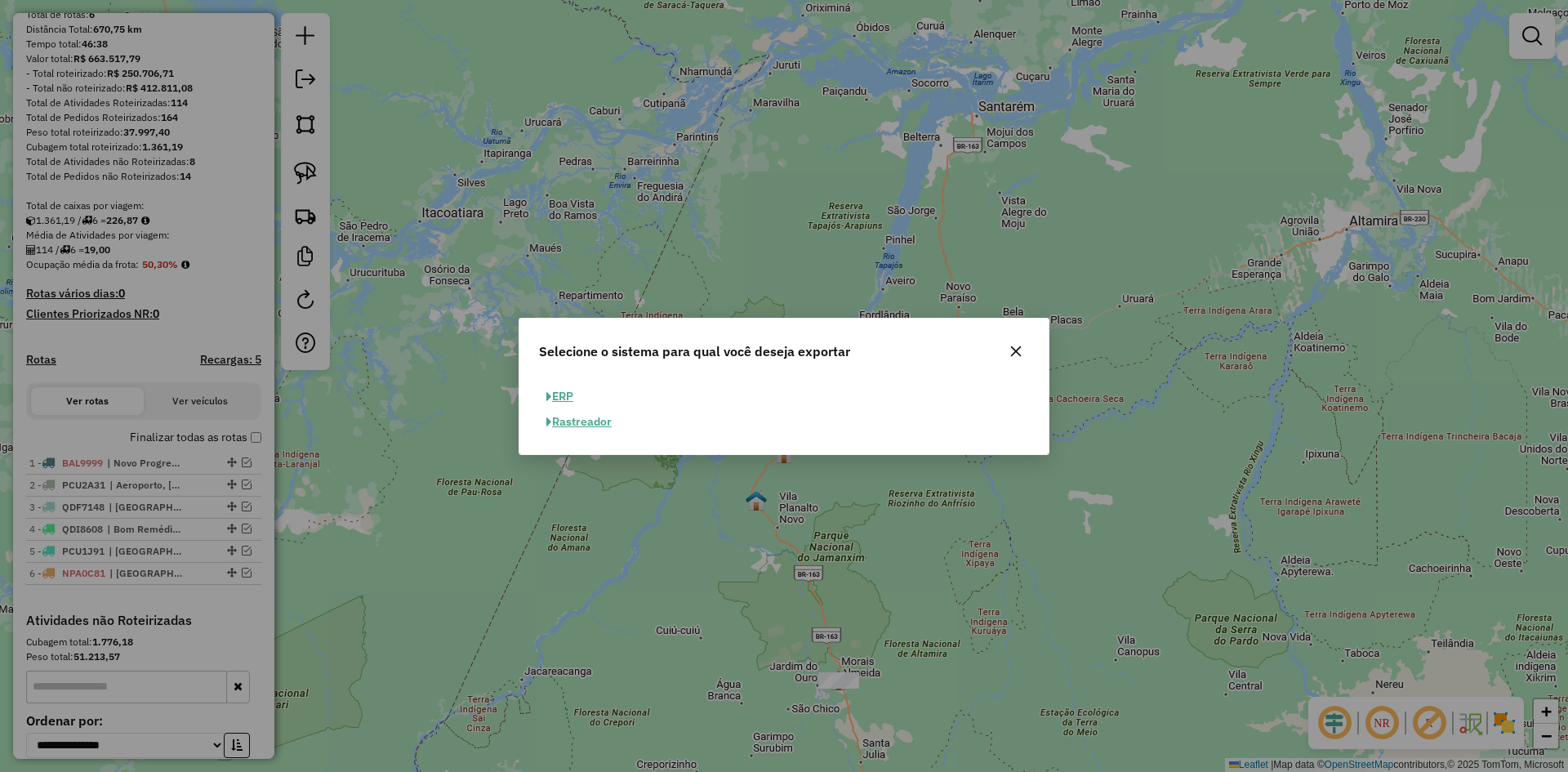
click at [567, 386] on button "ERP" at bounding box center [559, 397] width 41 height 25
select select "**"
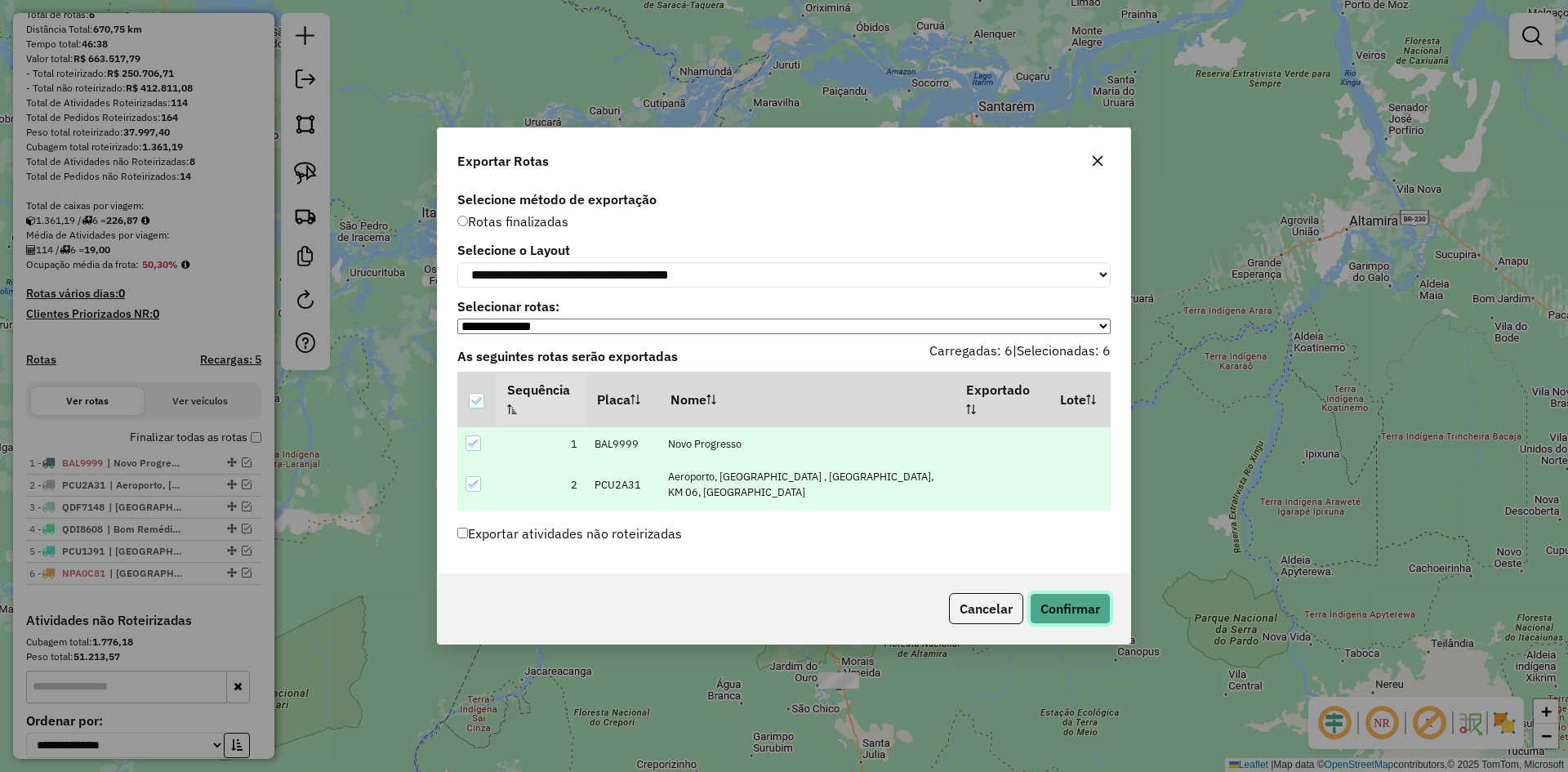
click at [1095, 605] on button "Confirmar" at bounding box center [1071, 609] width 81 height 31
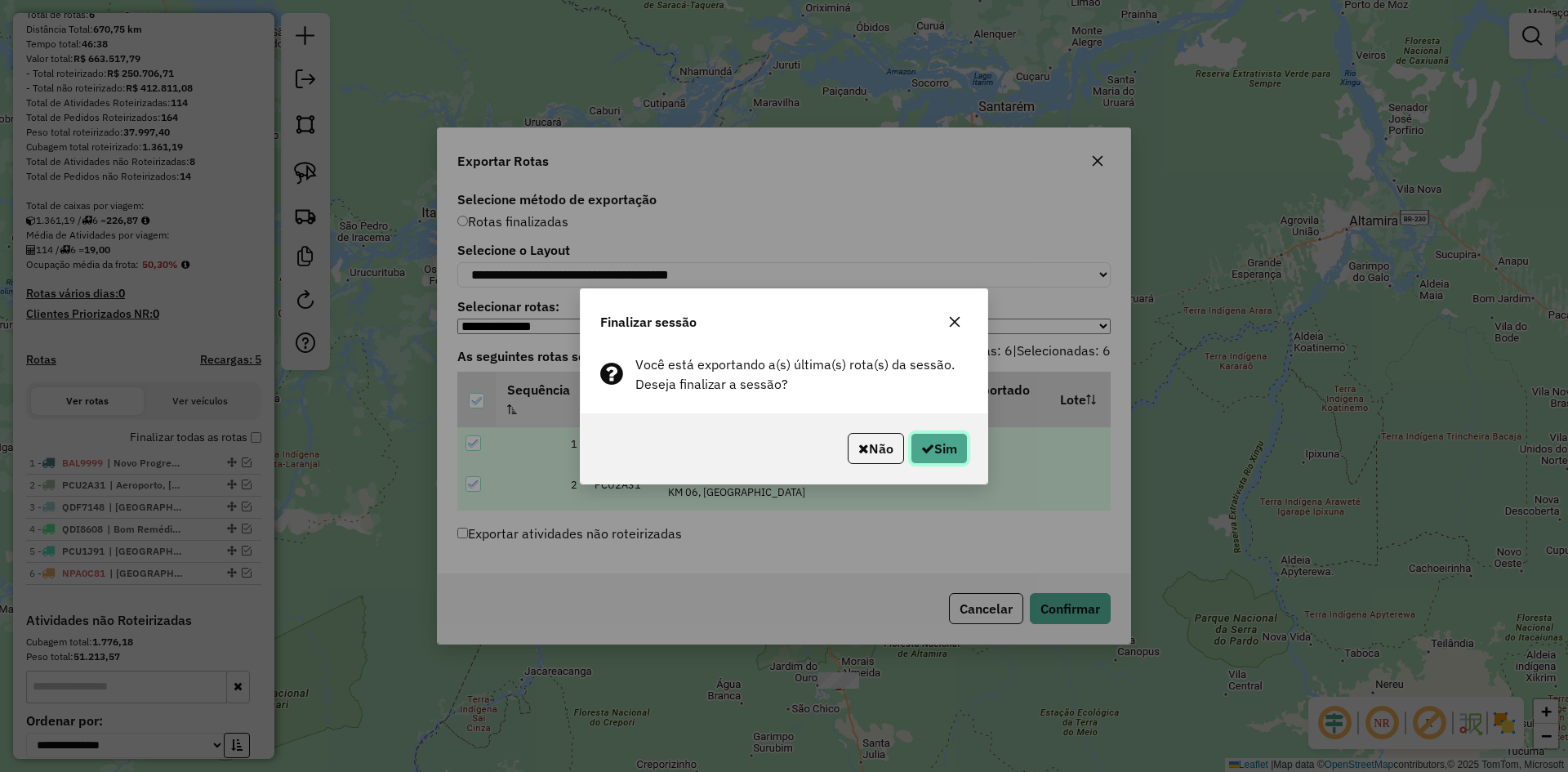
click at [950, 454] on button "Sim" at bounding box center [939, 448] width 57 height 31
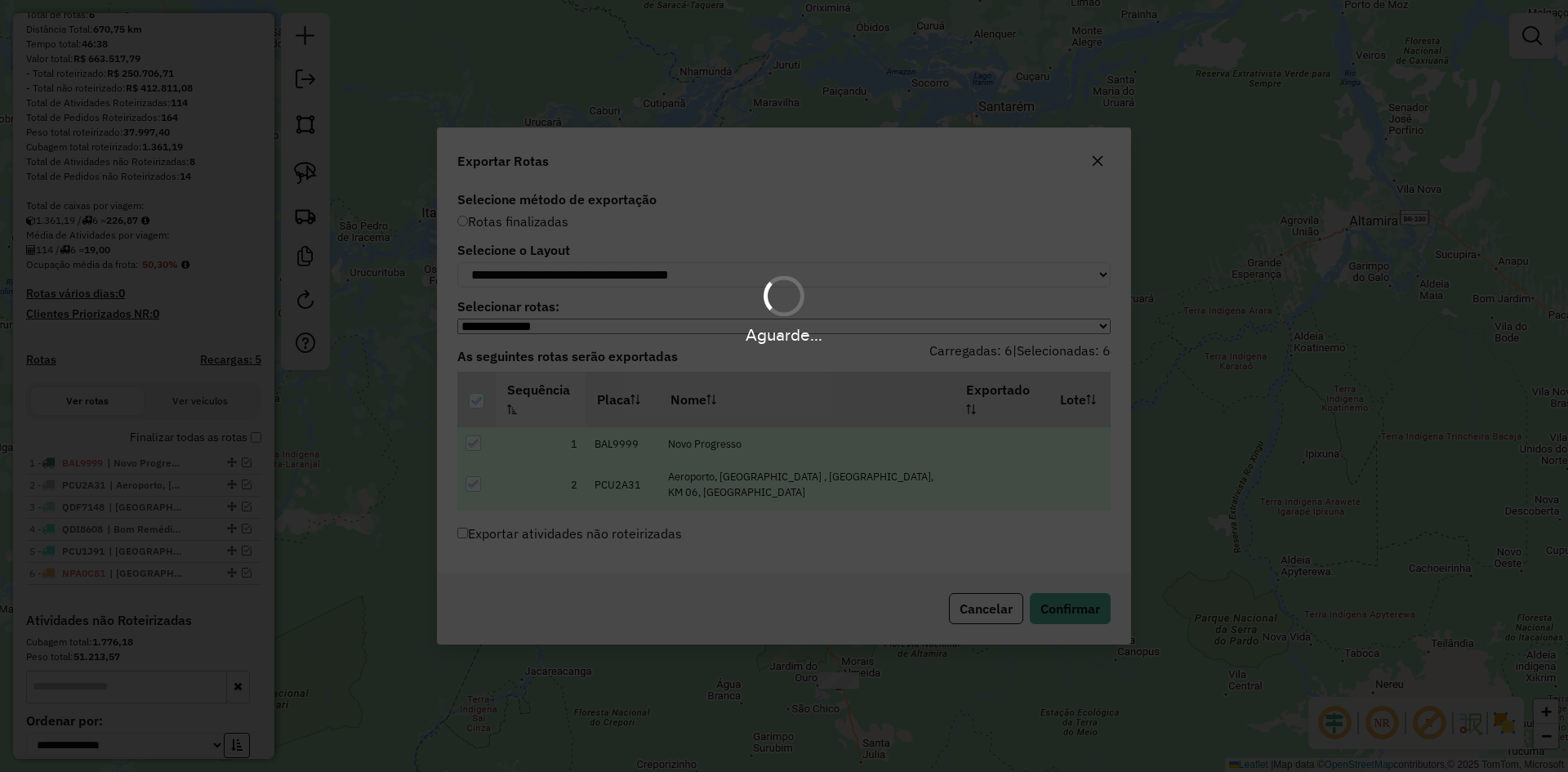
scroll to position [203, 0]
